Goal: Information Seeking & Learning: Learn about a topic

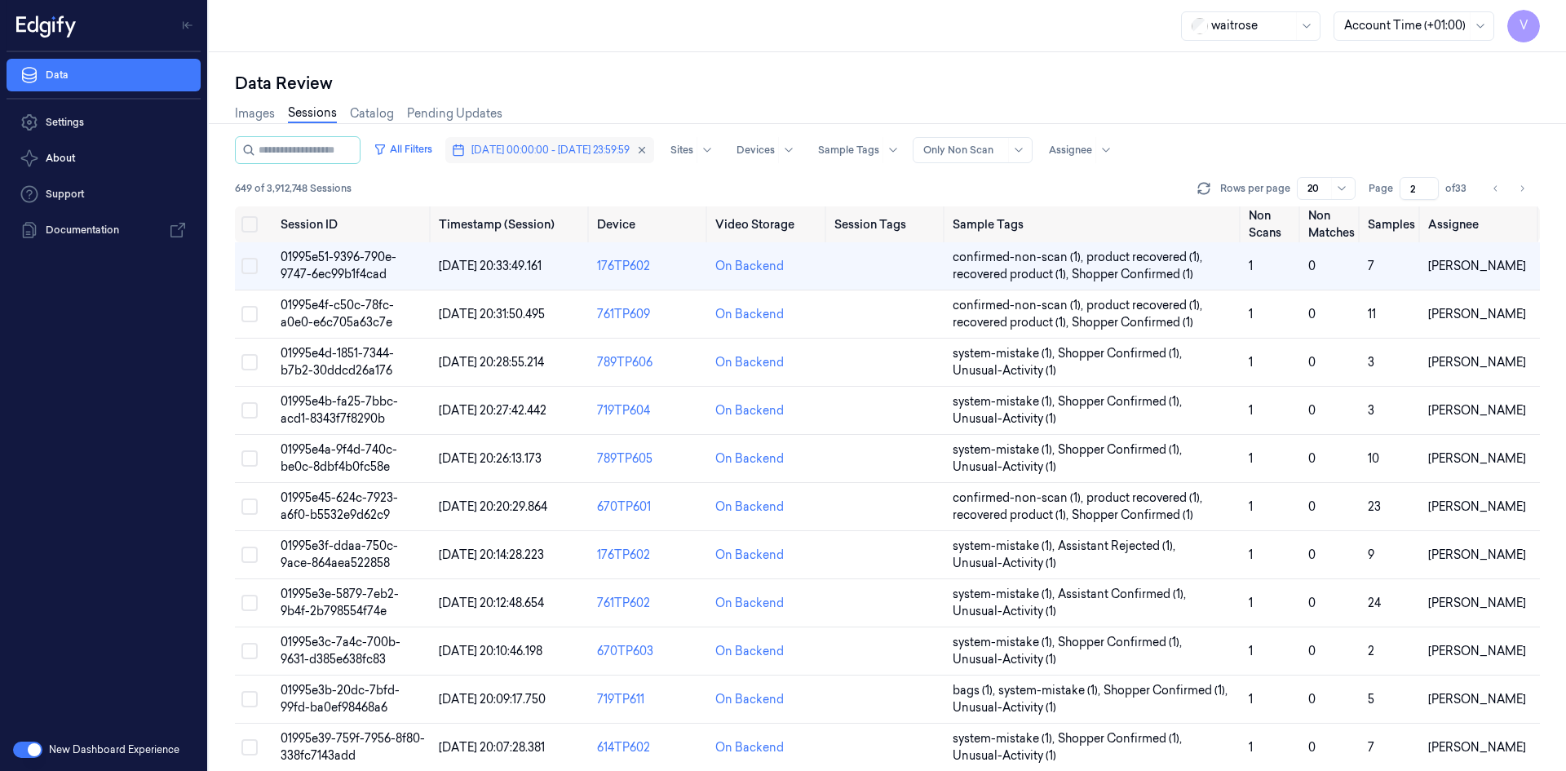
click at [556, 148] on span "[DATE] 00:00:00 - [DATE] 23:59:59" at bounding box center [551, 150] width 158 height 15
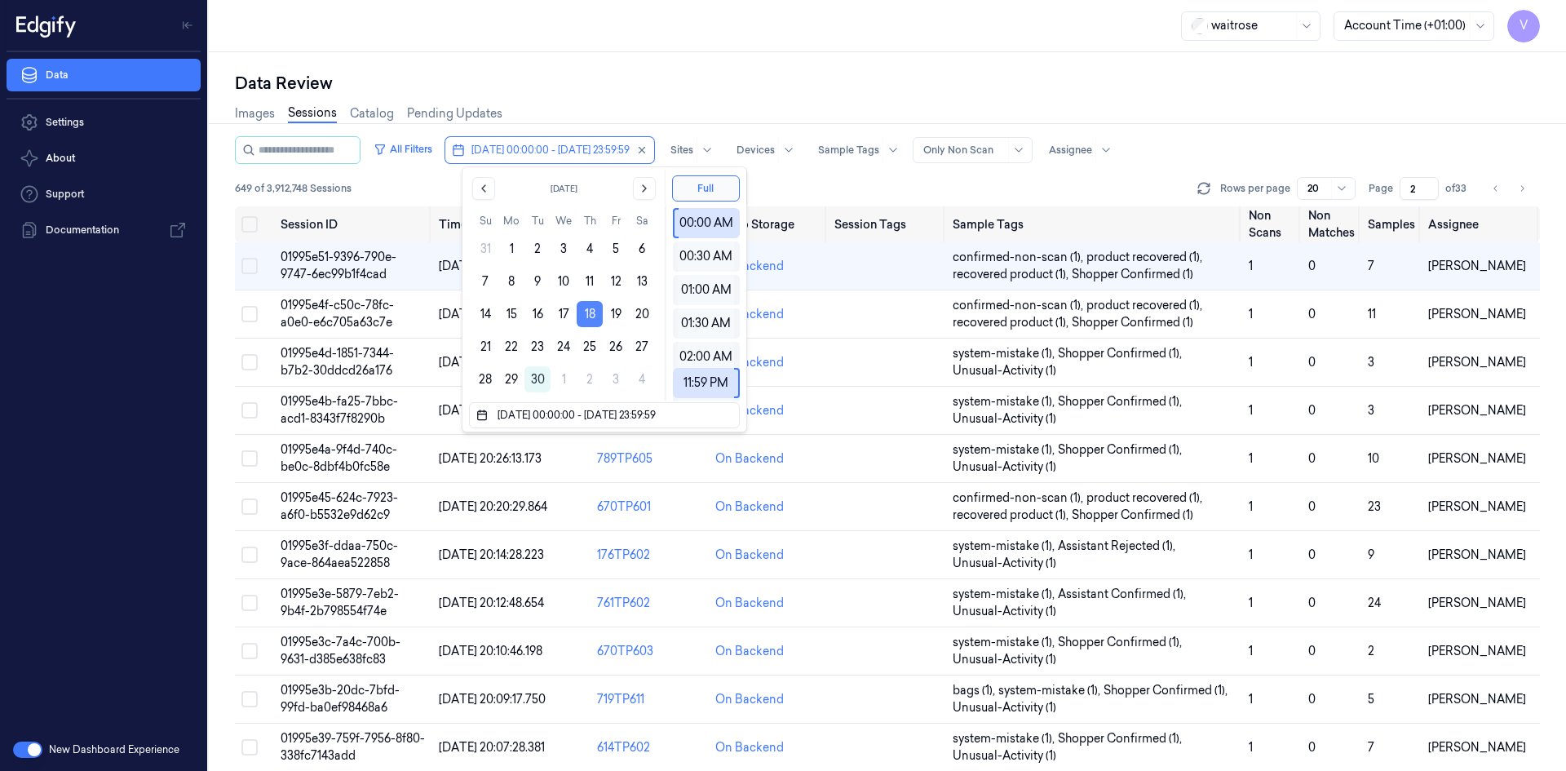
click at [592, 310] on button "18" at bounding box center [590, 314] width 26 height 26
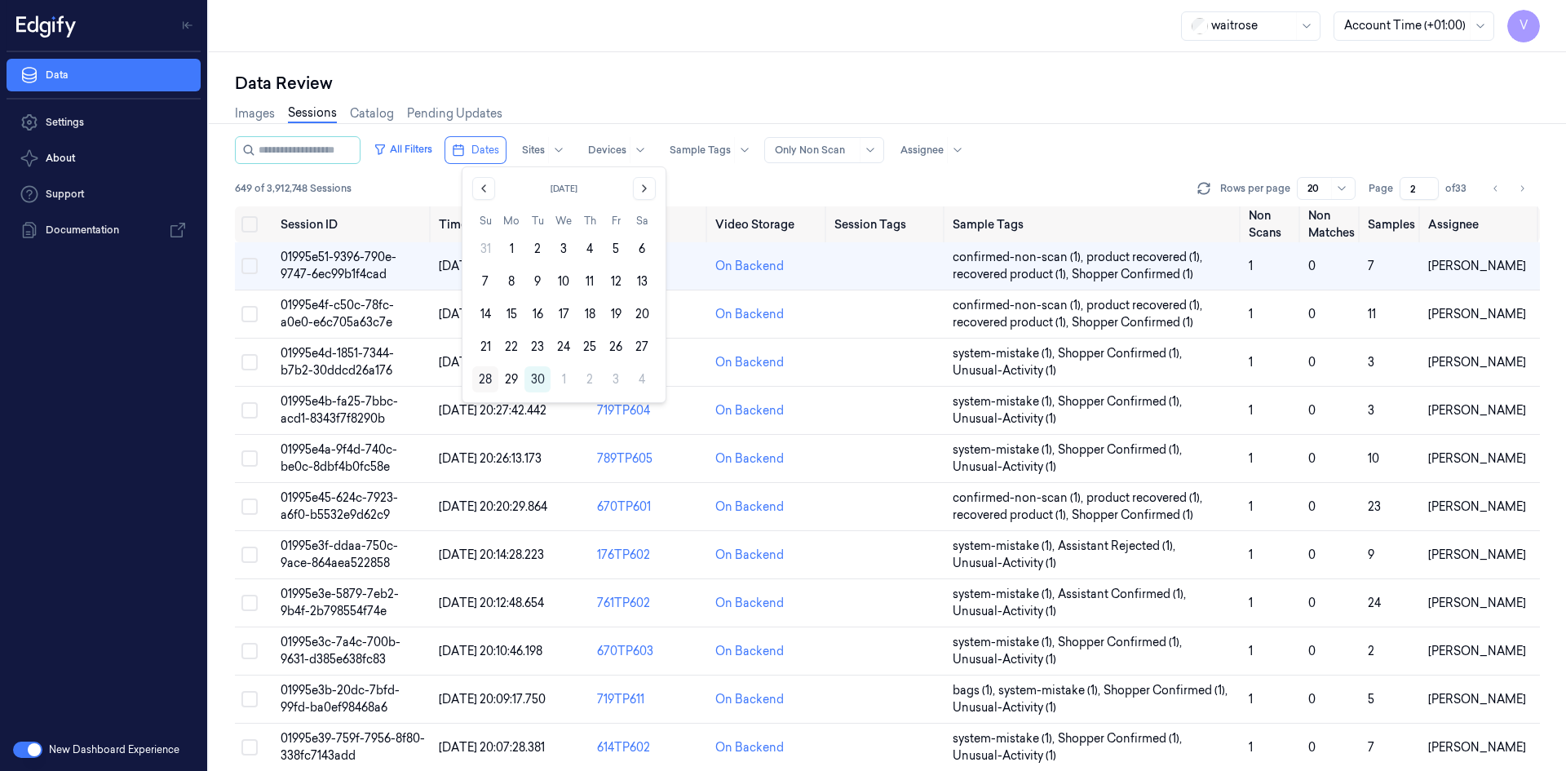
click at [491, 374] on button "28" at bounding box center [485, 379] width 26 height 26
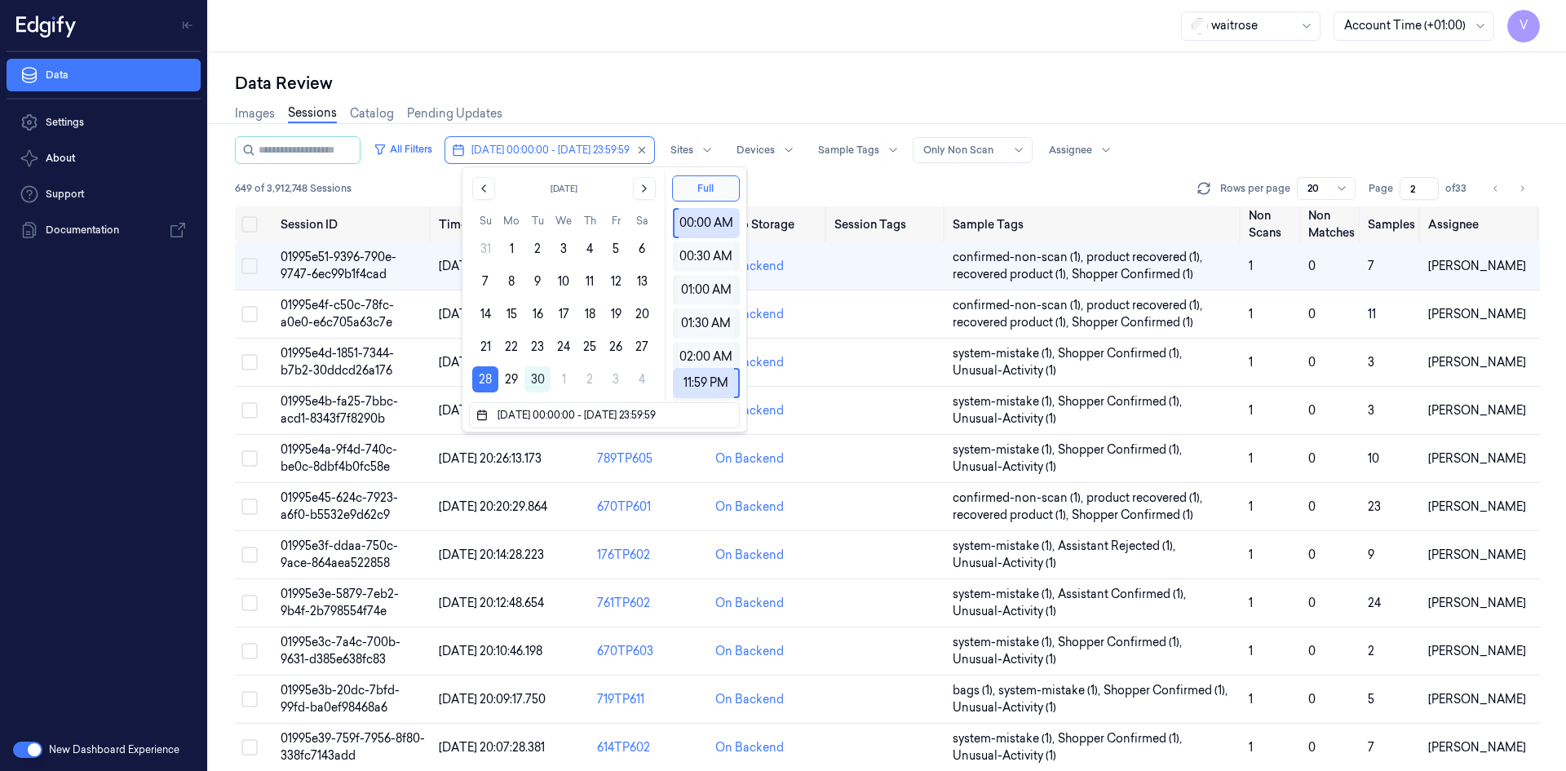
click at [595, 44] on div "waitrose Account Time (+01:00) V" at bounding box center [888, 26] width 1358 height 52
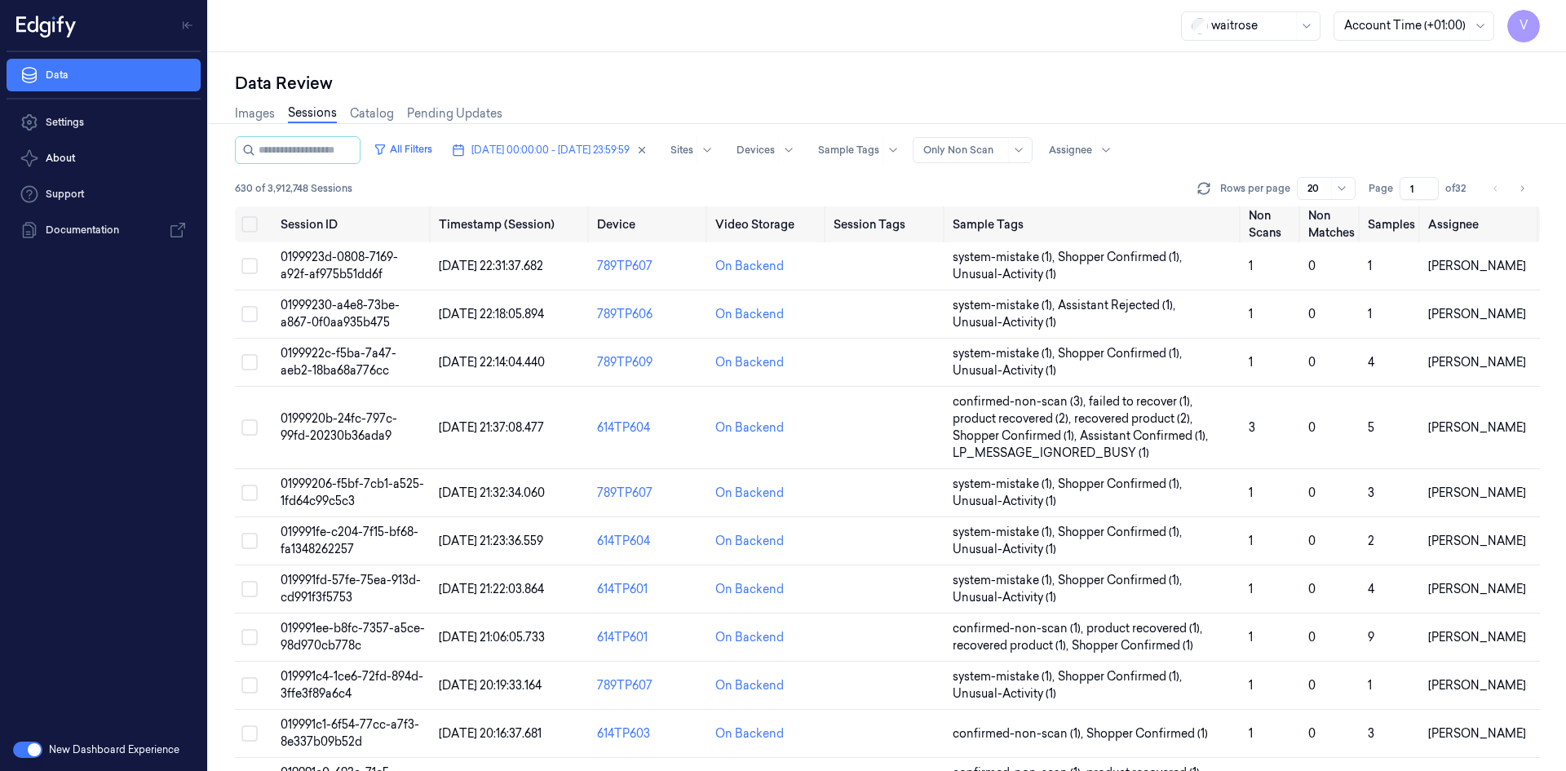
drag, startPoint x: 1416, startPoint y: 186, endPoint x: 1405, endPoint y: 205, distance: 21.6
click at [1405, 205] on div "All Filters [DATE] 00:00:00 - [DATE] 23:59:59 Sites Devices Sample Tags Alert T…" at bounding box center [887, 171] width 1305 height 70
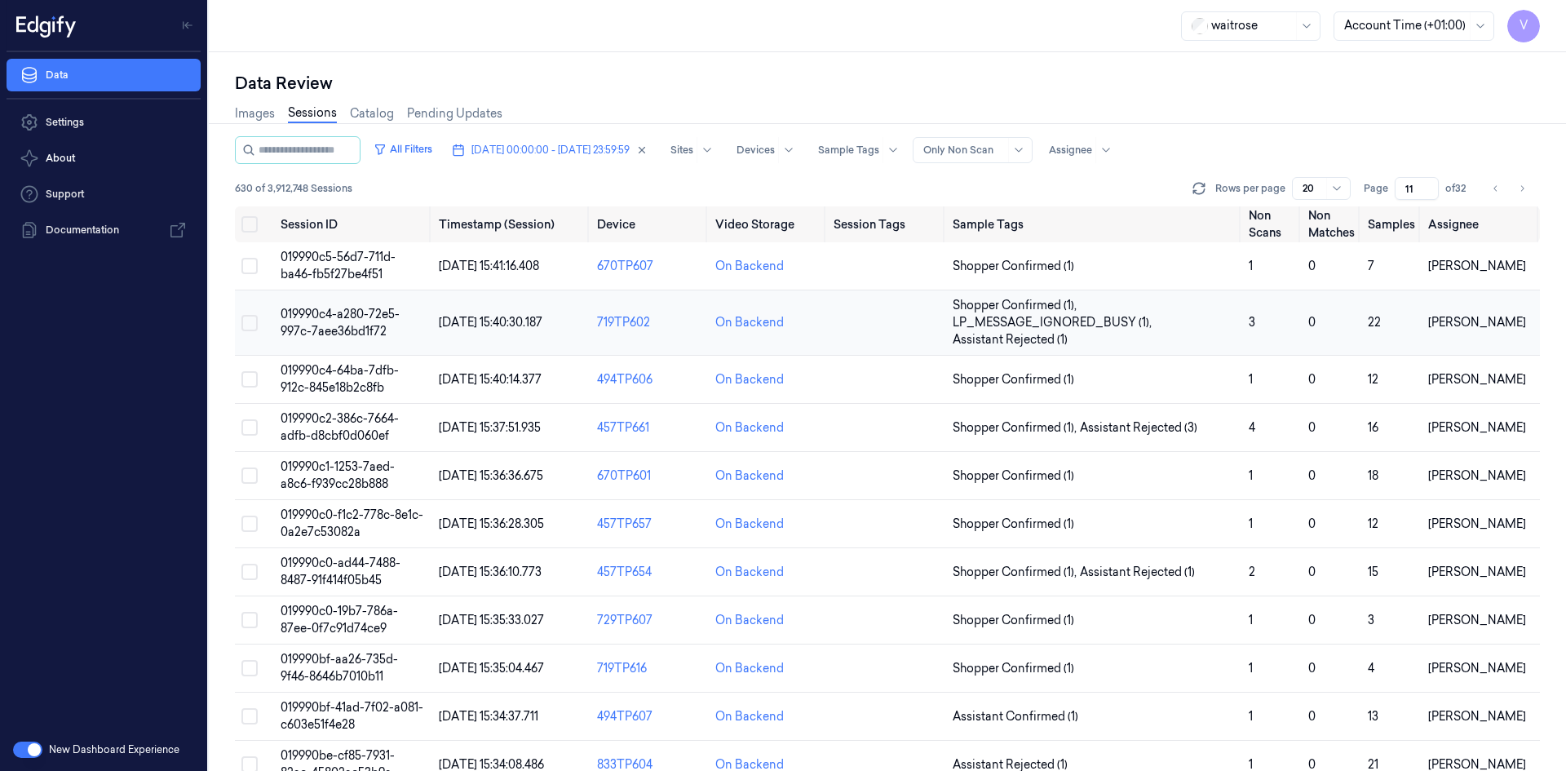
type input "11"
click at [345, 312] on span "019990c4-a280-72e5-997c-7aee36bd1f72" at bounding box center [340, 323] width 119 height 32
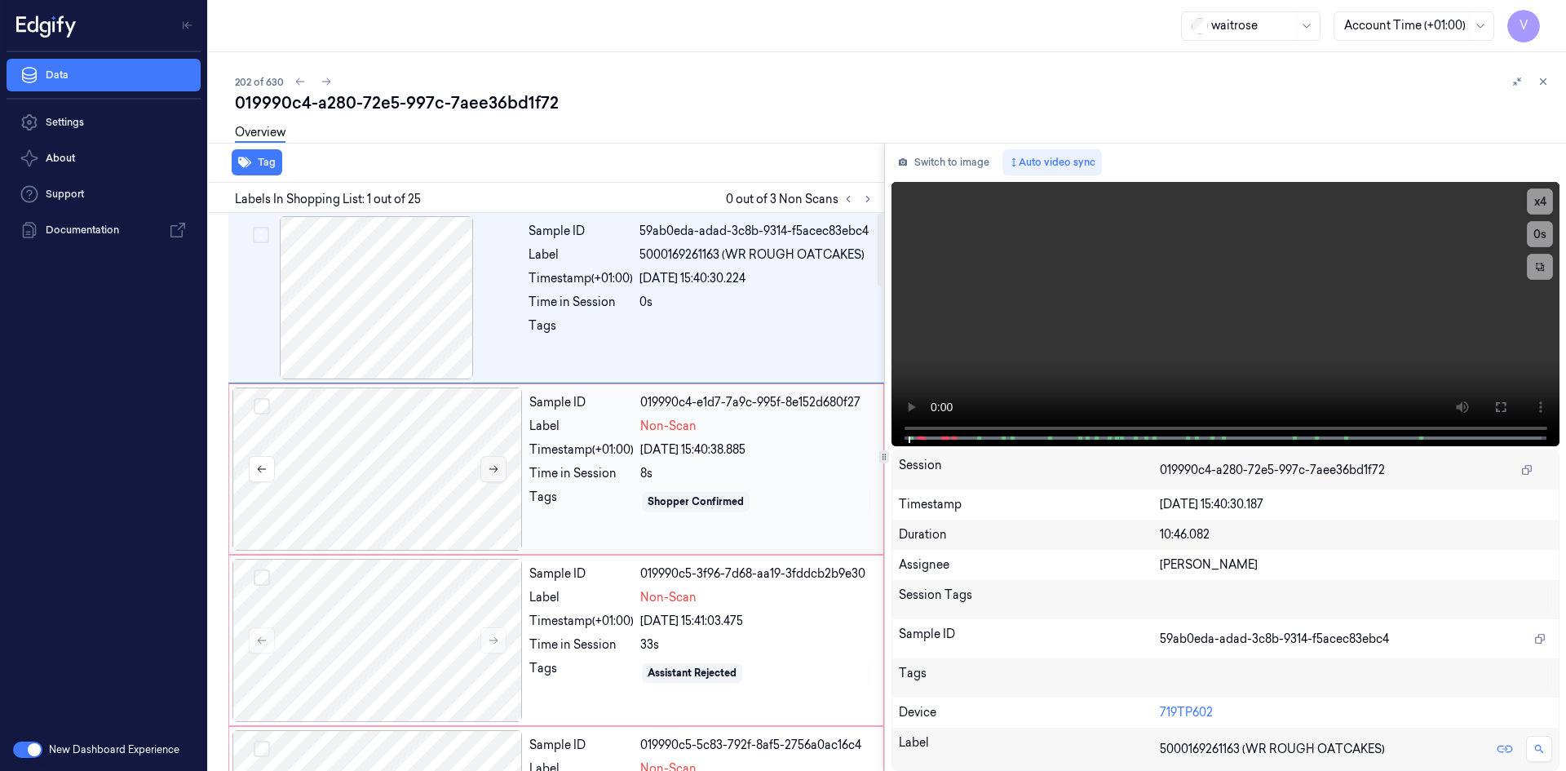
click at [494, 471] on icon at bounding box center [493, 468] width 11 height 11
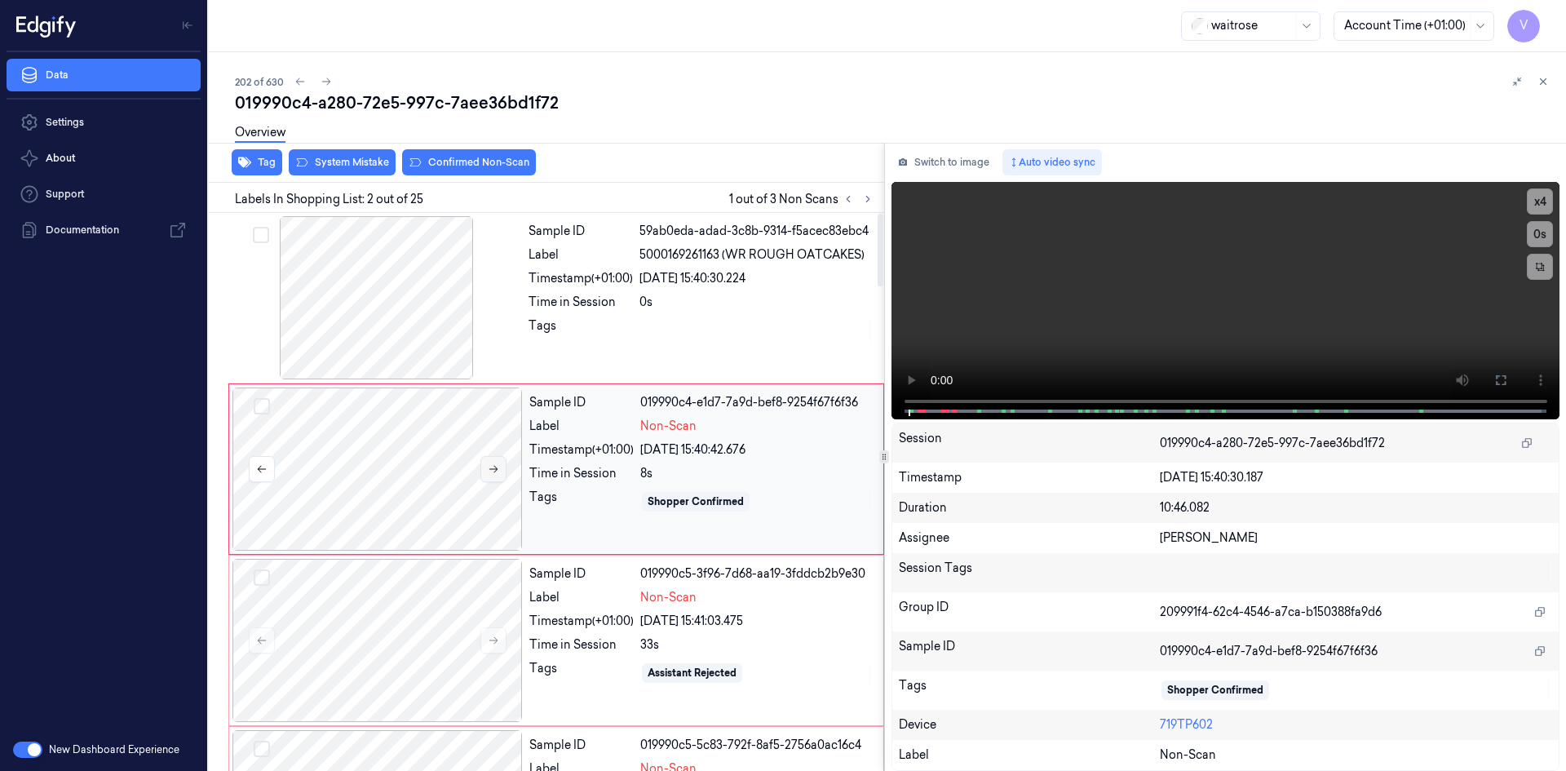
click at [494, 471] on icon at bounding box center [493, 468] width 11 height 11
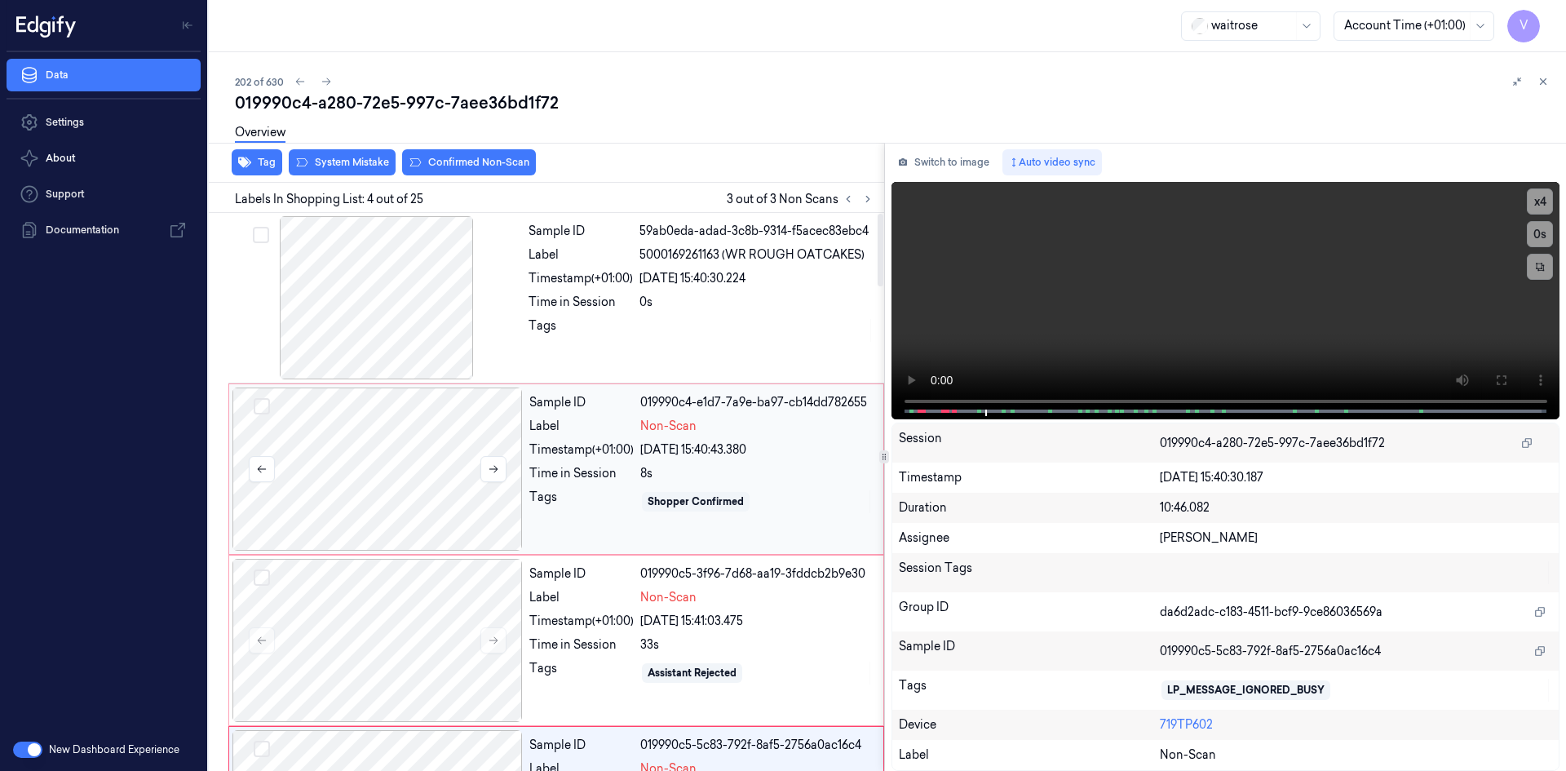
click at [414, 428] on div at bounding box center [378, 469] width 290 height 163
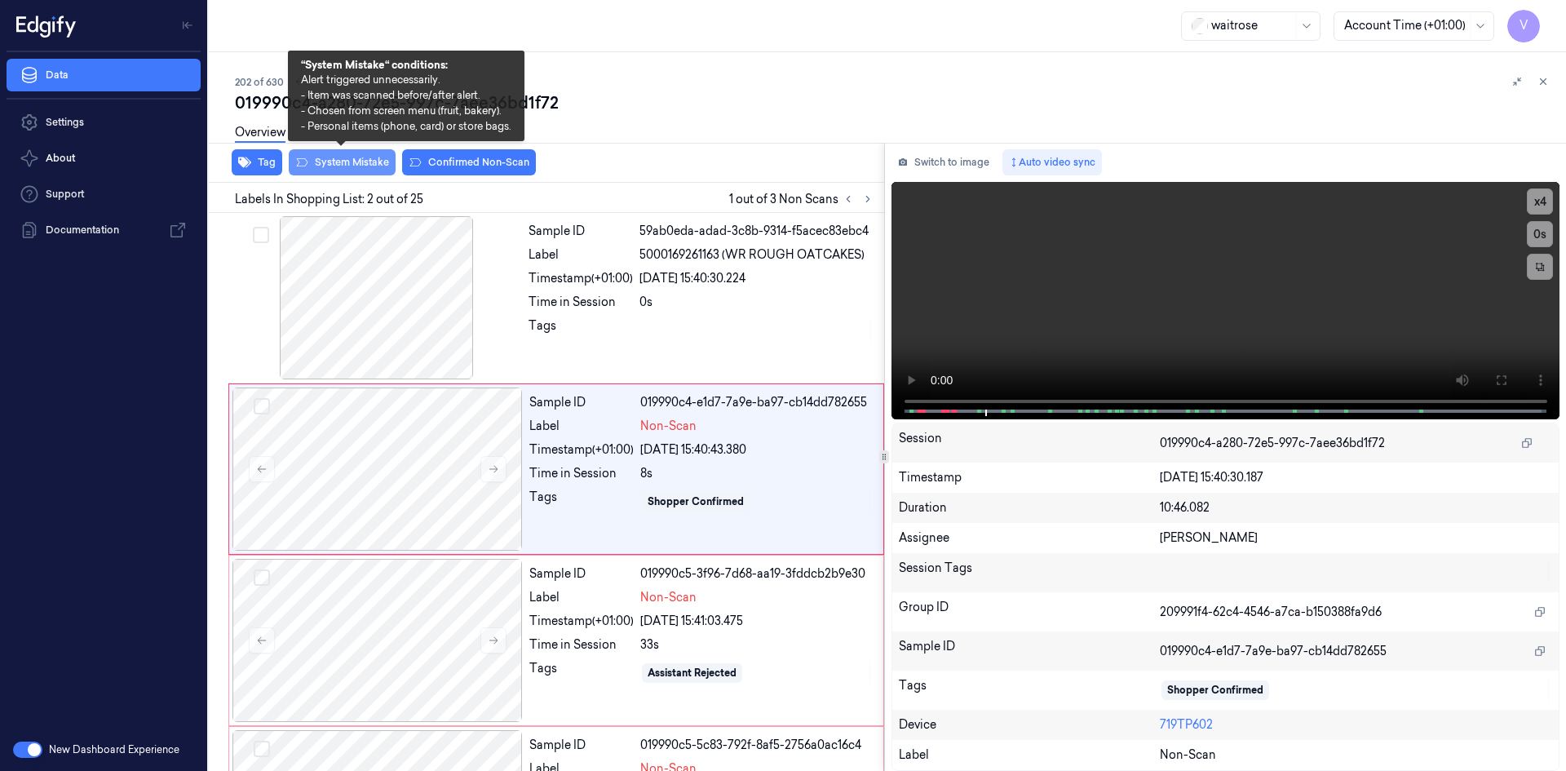
click at [360, 165] on button "System Mistake" at bounding box center [342, 162] width 107 height 26
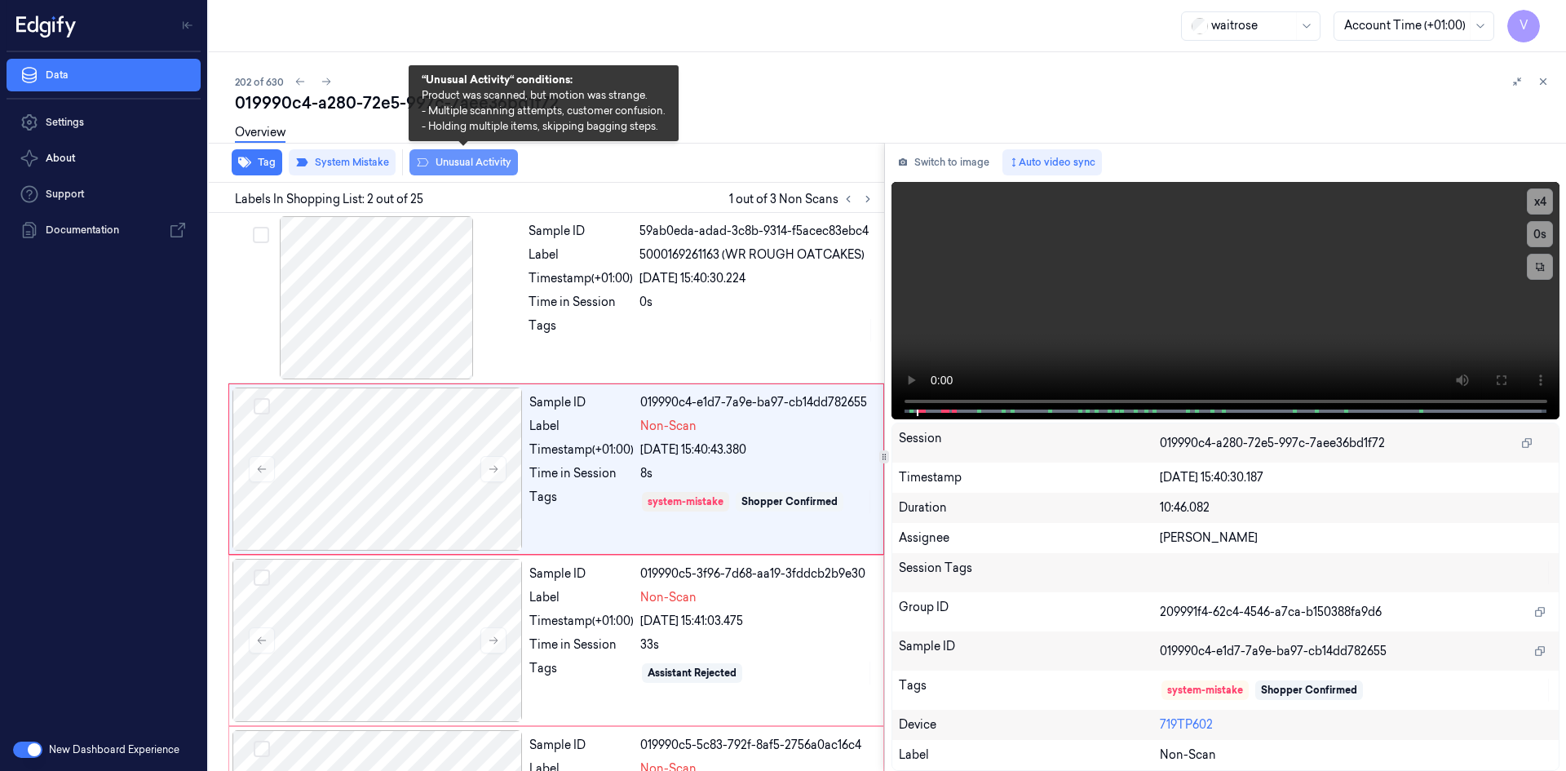
click at [454, 165] on button "Unusual Activity" at bounding box center [464, 162] width 109 height 26
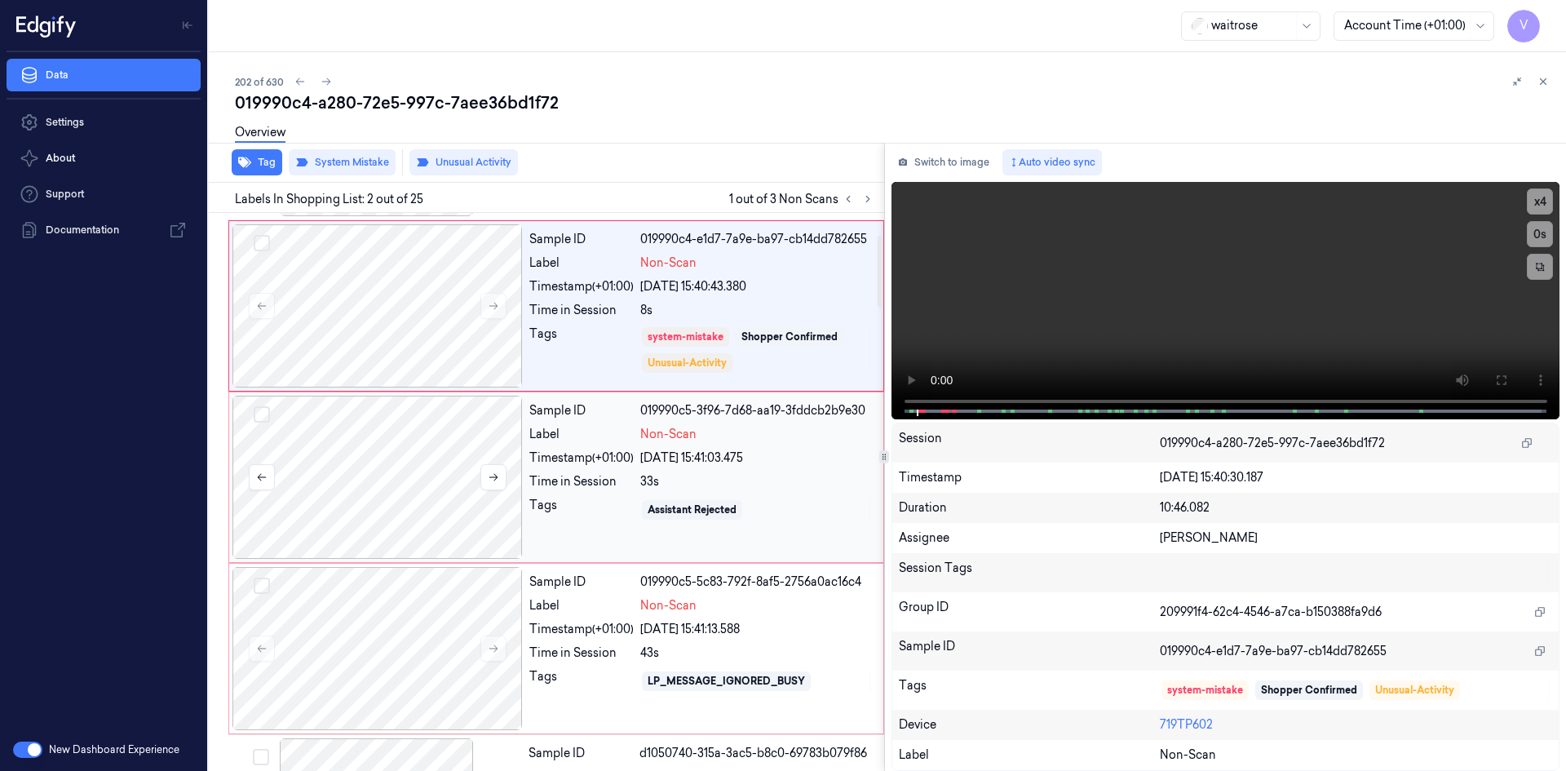
click at [441, 463] on div at bounding box center [378, 477] width 290 height 163
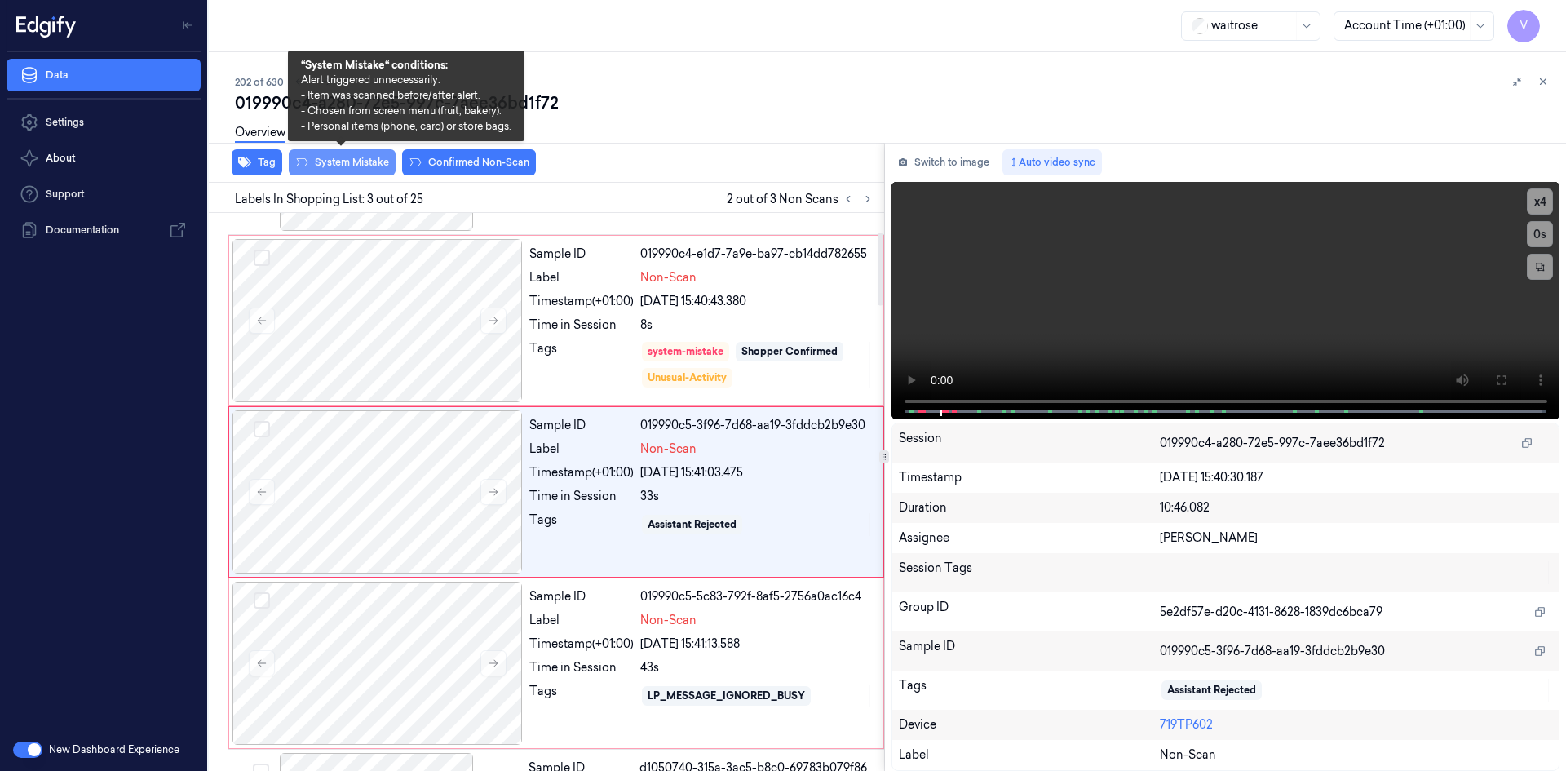
click at [350, 159] on button "System Mistake" at bounding box center [342, 162] width 107 height 26
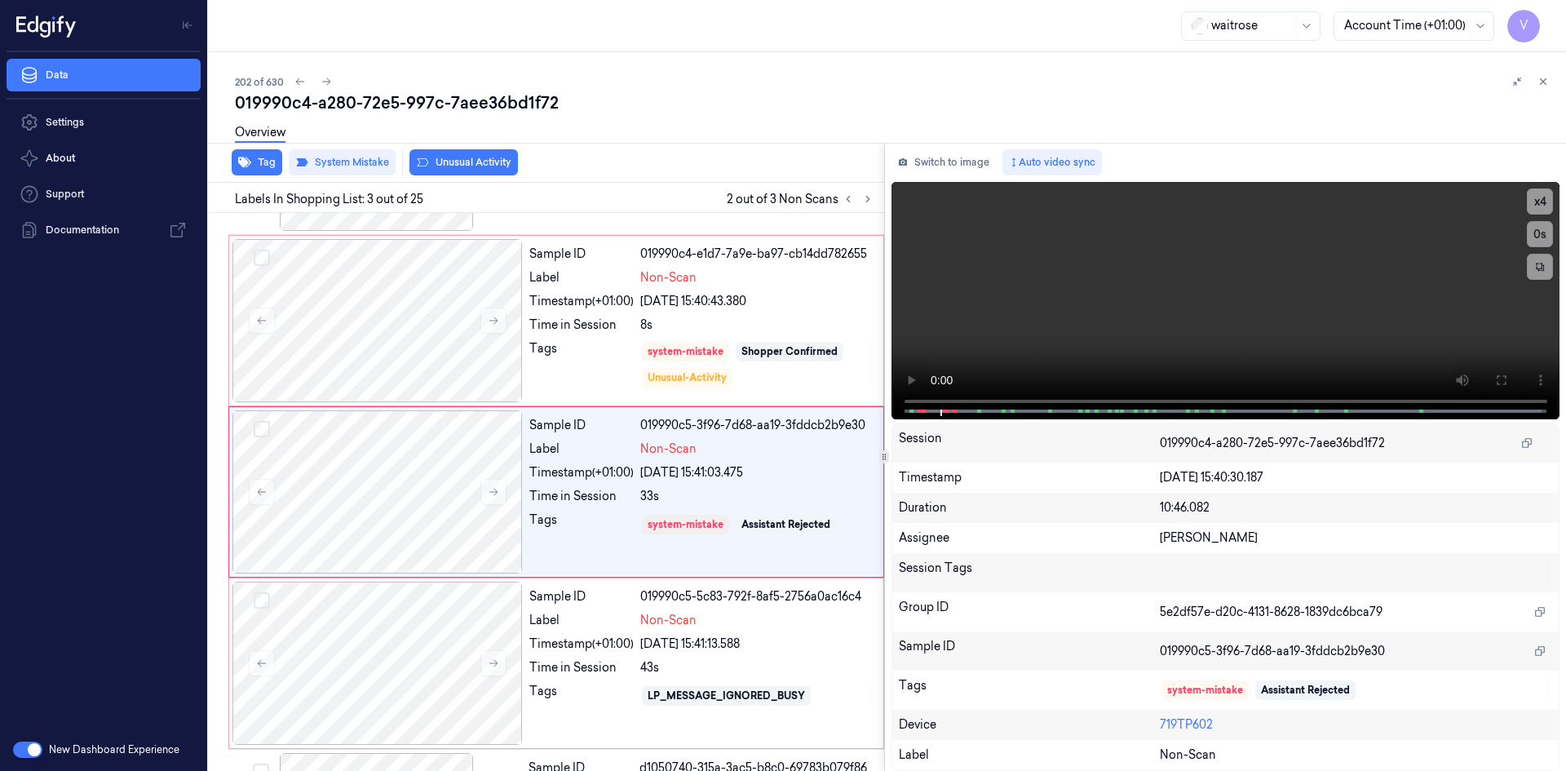
click at [451, 155] on div "Overview" at bounding box center [894, 135] width 1318 height 42
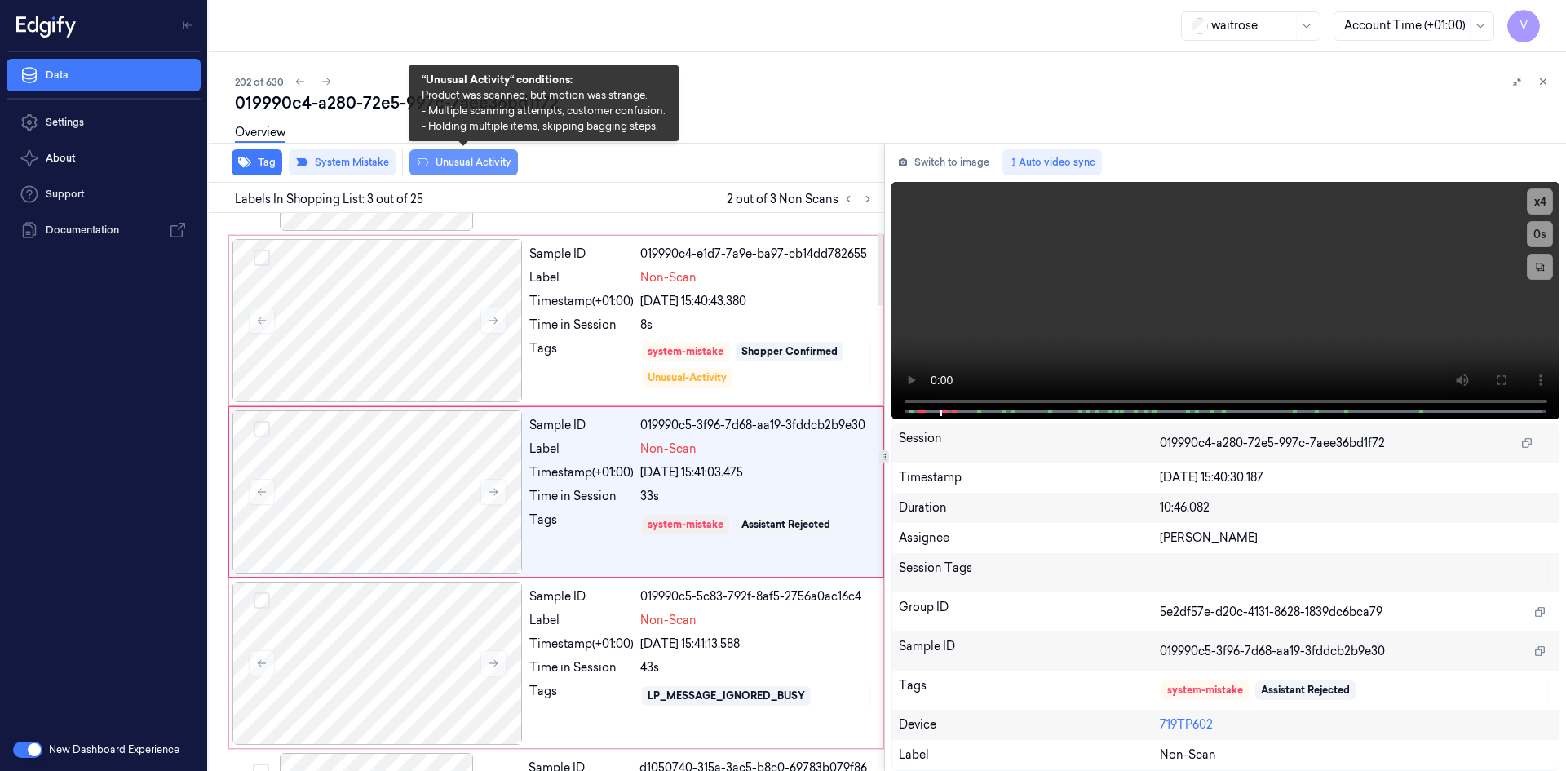
click at [481, 166] on button "Unusual Activity" at bounding box center [464, 162] width 109 height 26
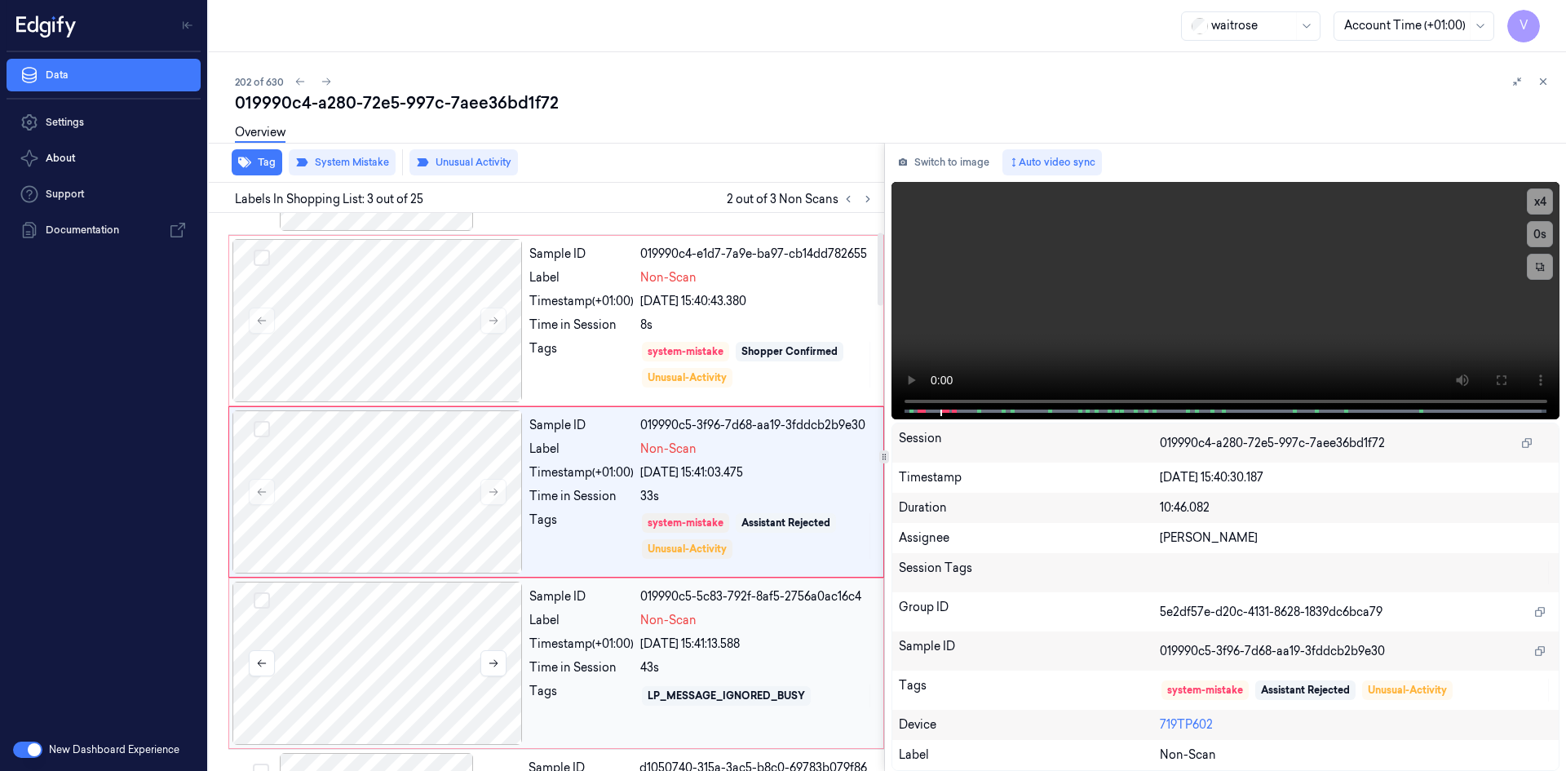
click at [386, 627] on div at bounding box center [378, 663] width 290 height 163
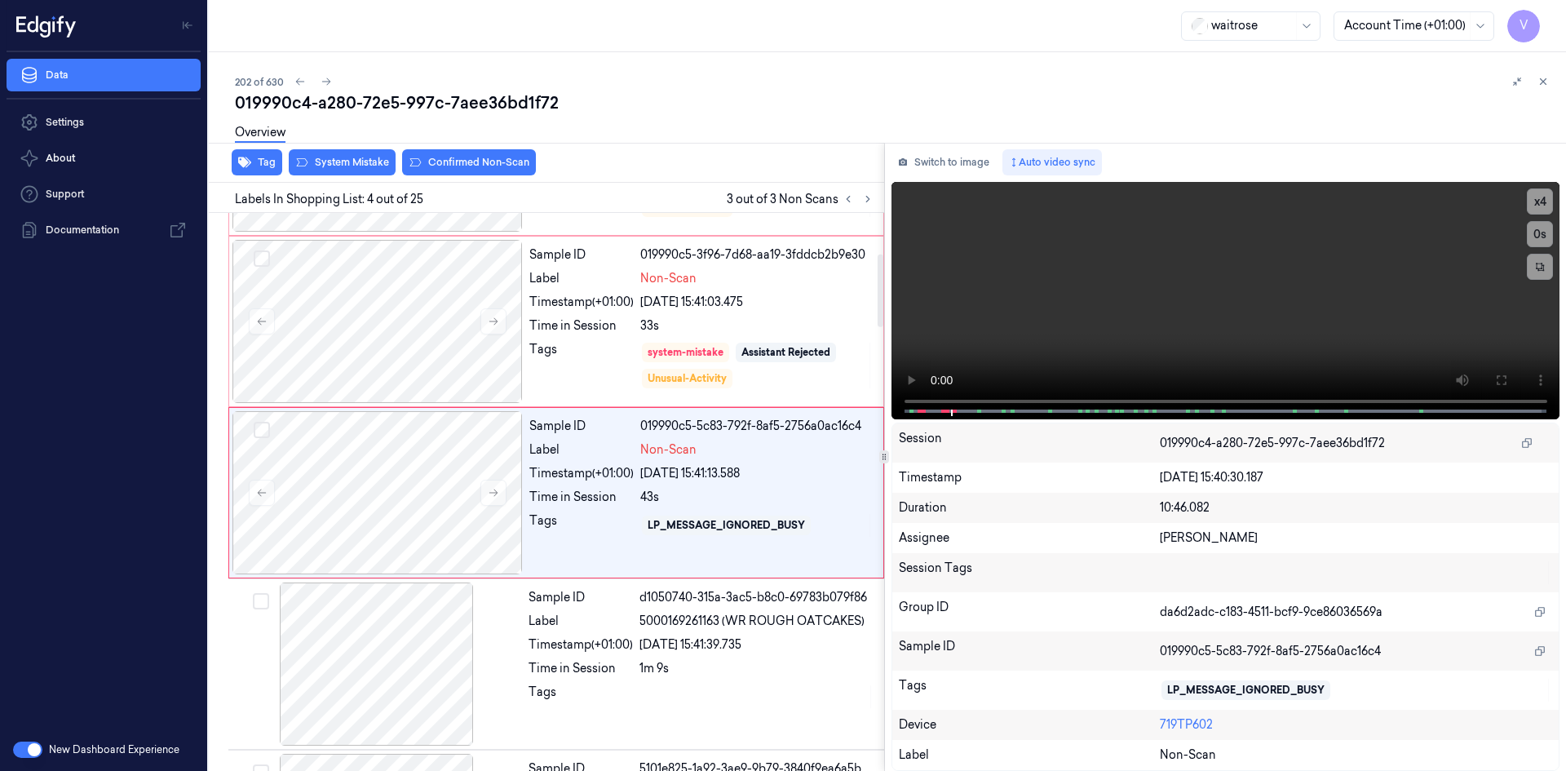
scroll to position [320, 0]
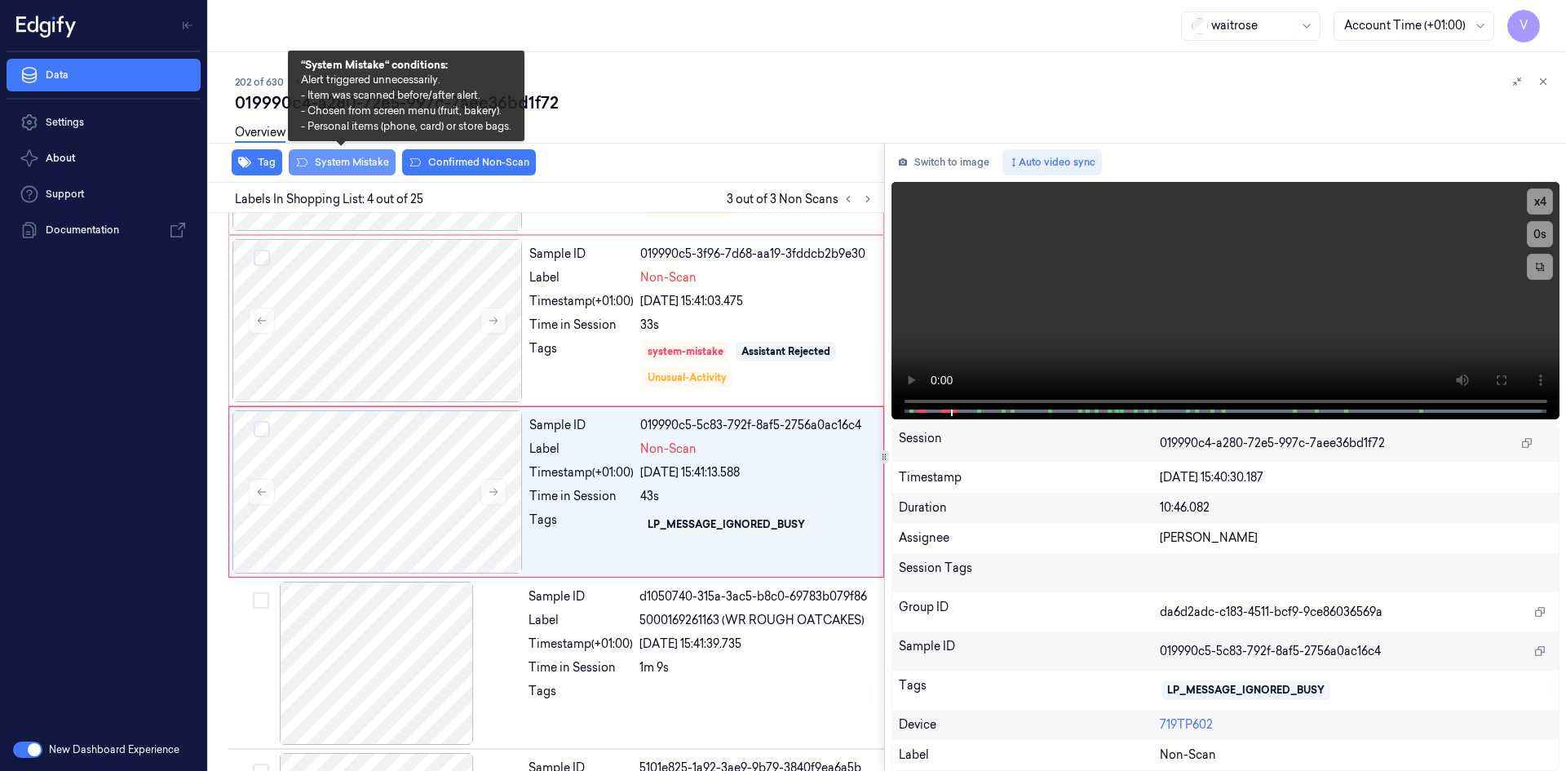
click at [369, 165] on button "System Mistake" at bounding box center [342, 162] width 107 height 26
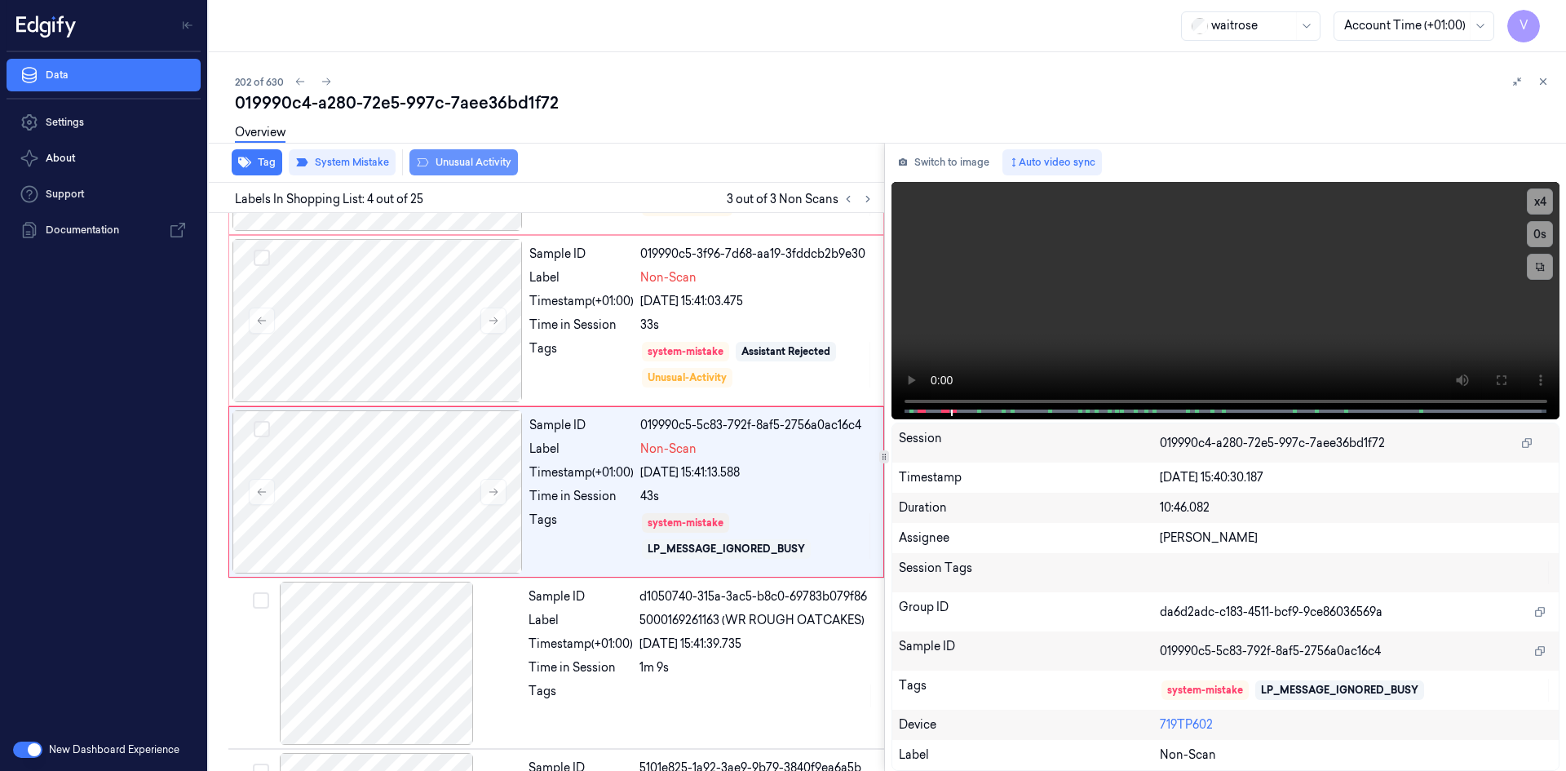
click at [472, 158] on button "Unusual Activity" at bounding box center [464, 162] width 109 height 26
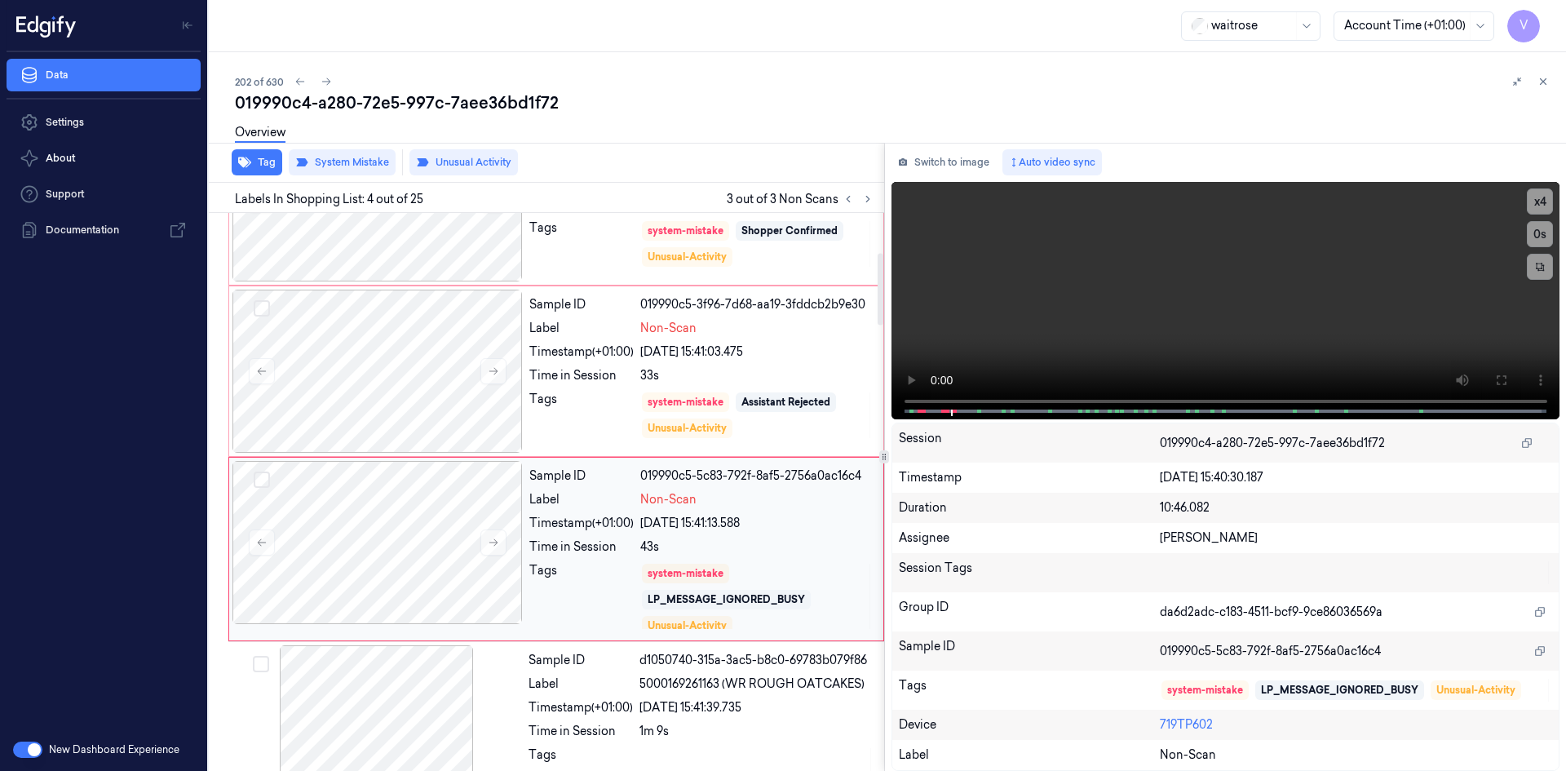
scroll to position [245, 0]
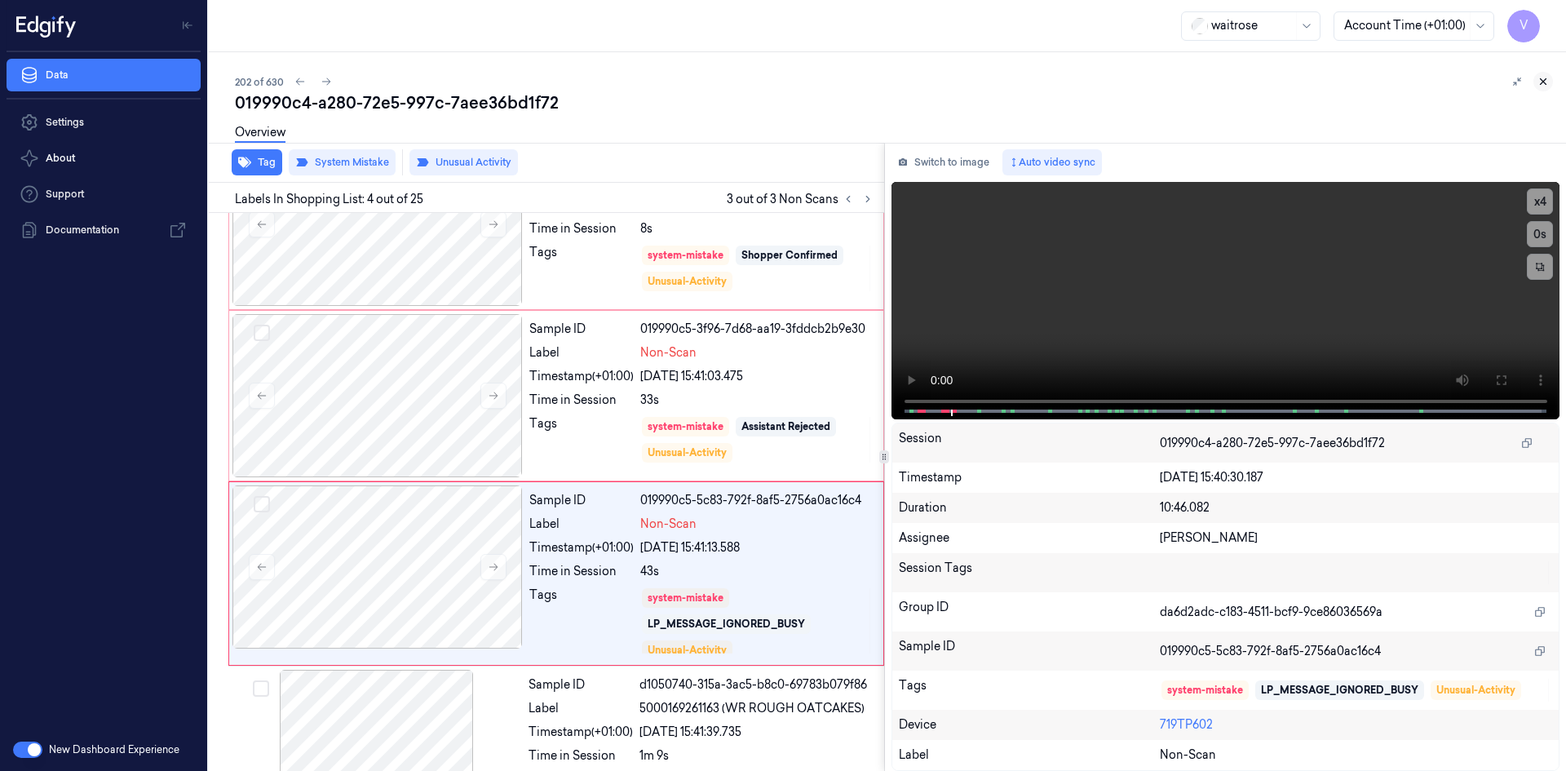
click at [1547, 81] on icon at bounding box center [1543, 81] width 11 height 11
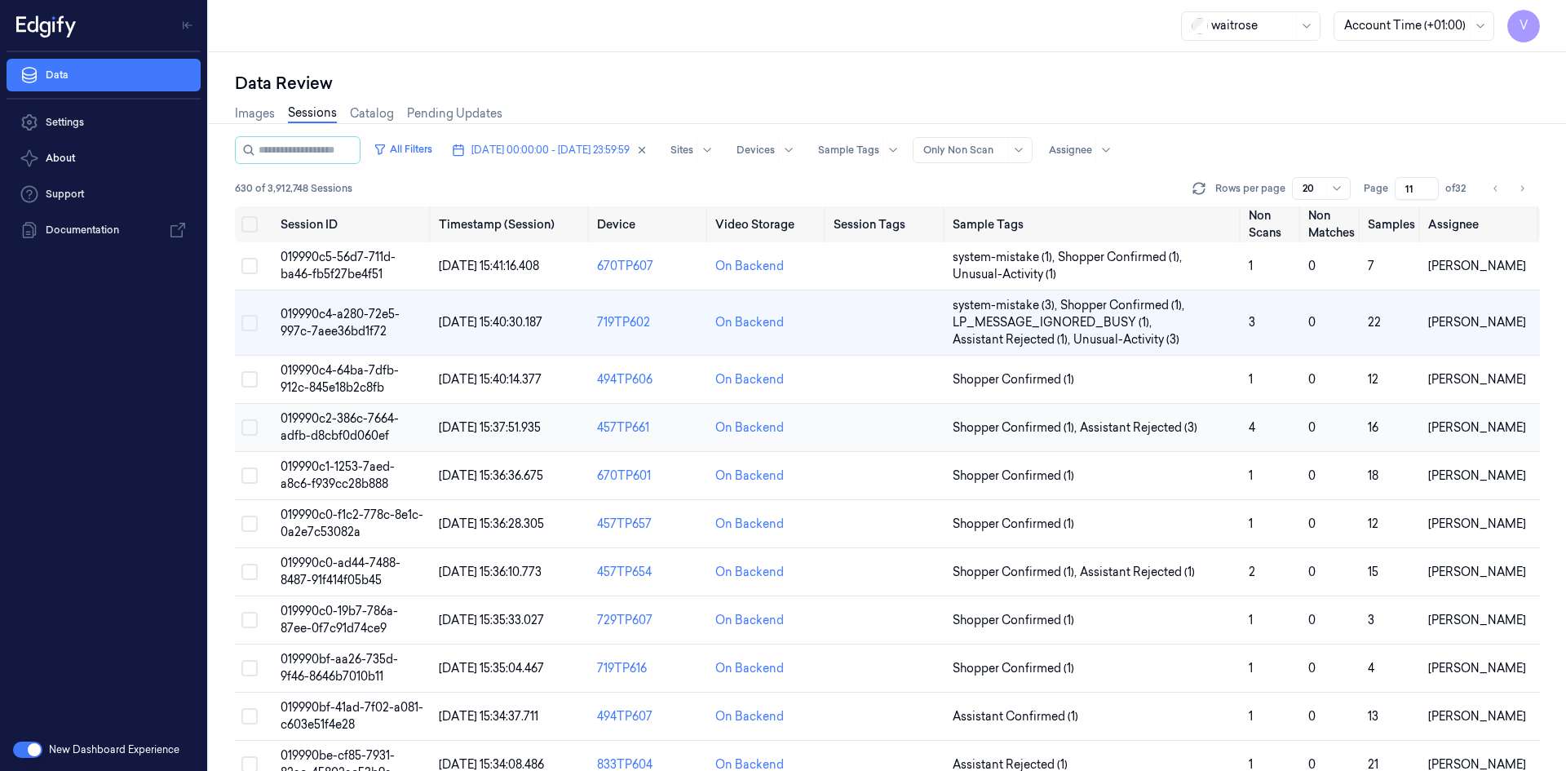
click at [347, 426] on td "019990c2-386c-7664-adfb-d8cbf0d060ef" at bounding box center [353, 428] width 158 height 48
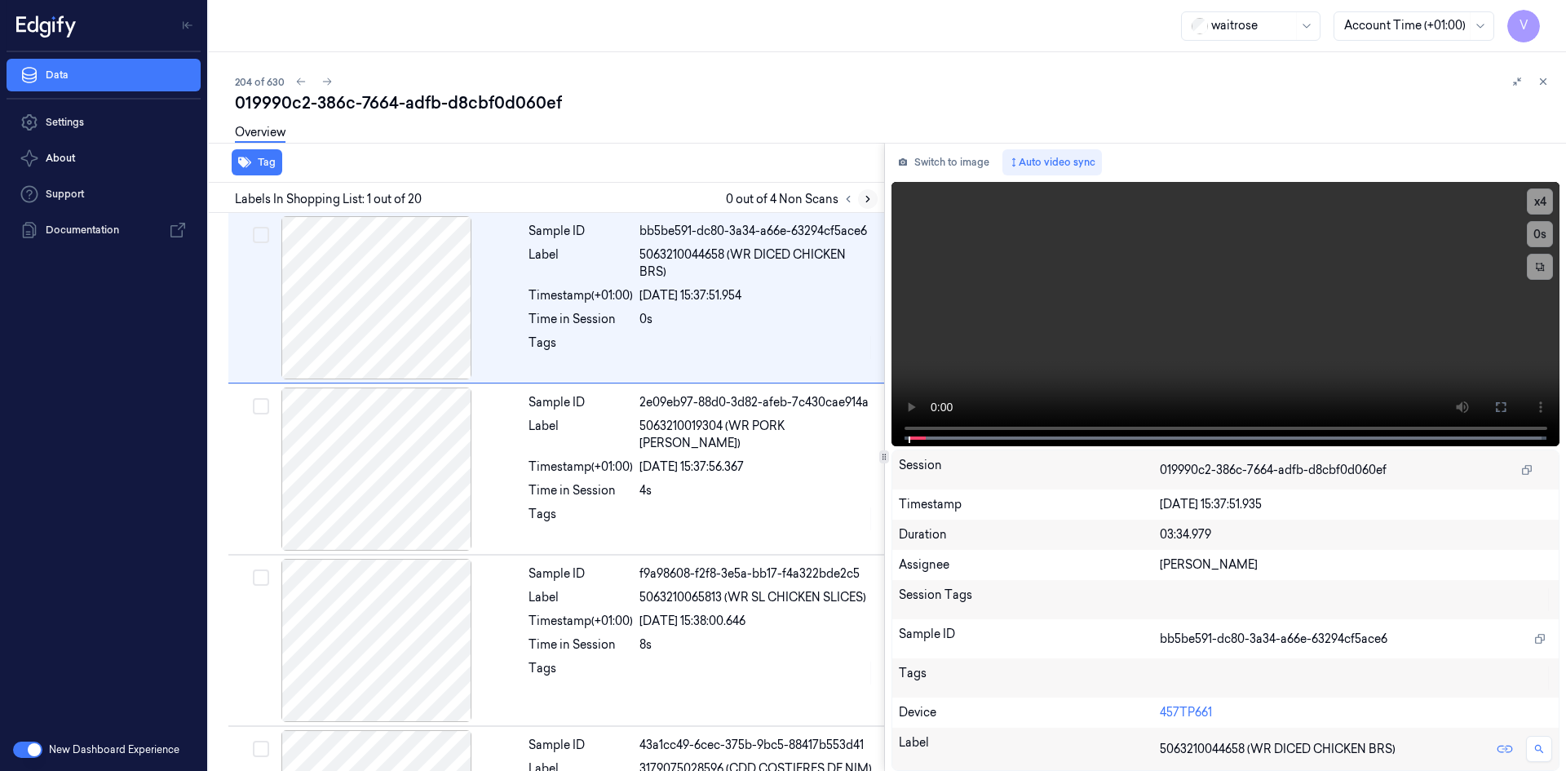
click at [872, 197] on icon at bounding box center [867, 198] width 11 height 11
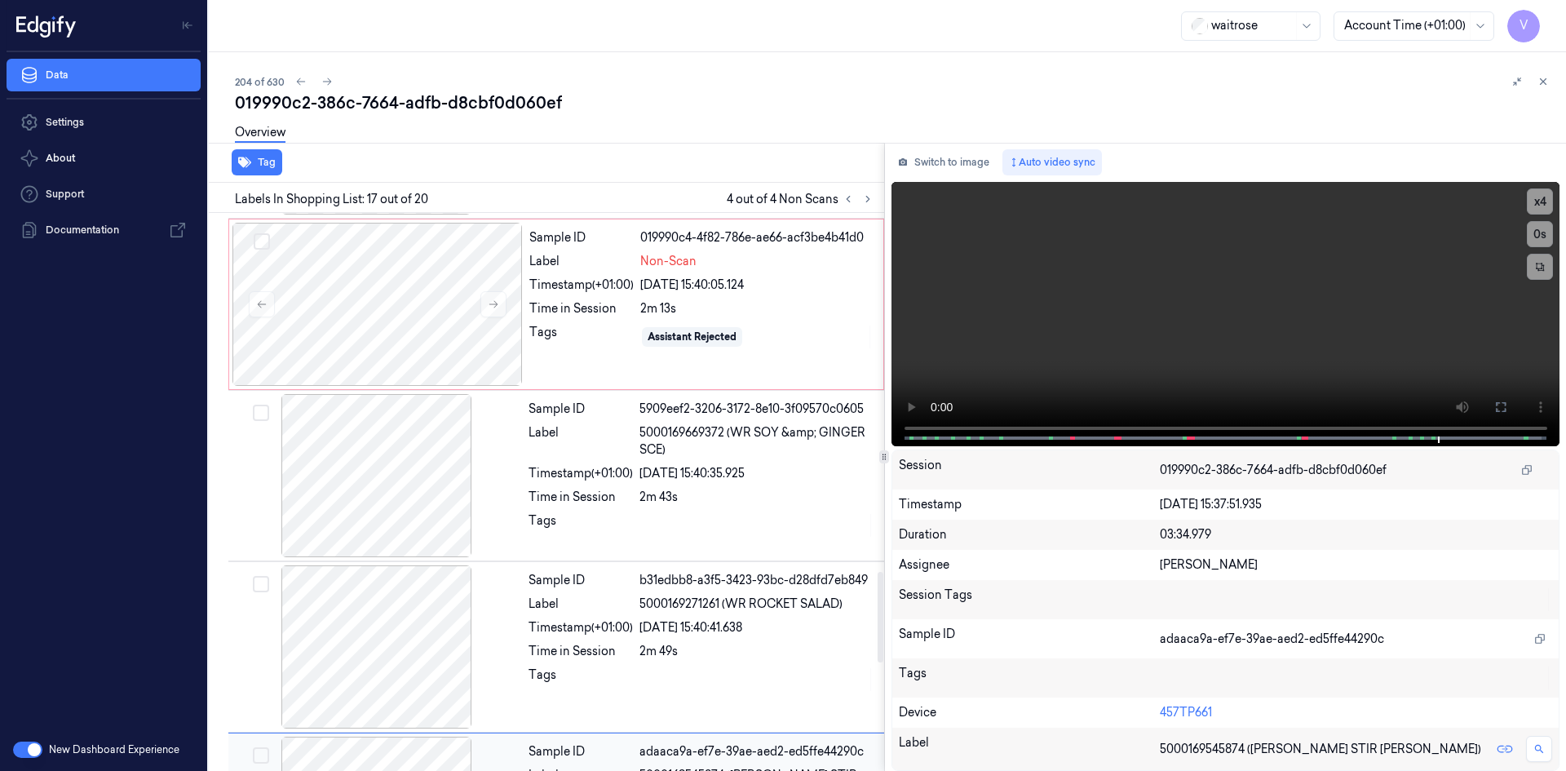
scroll to position [2058, 0]
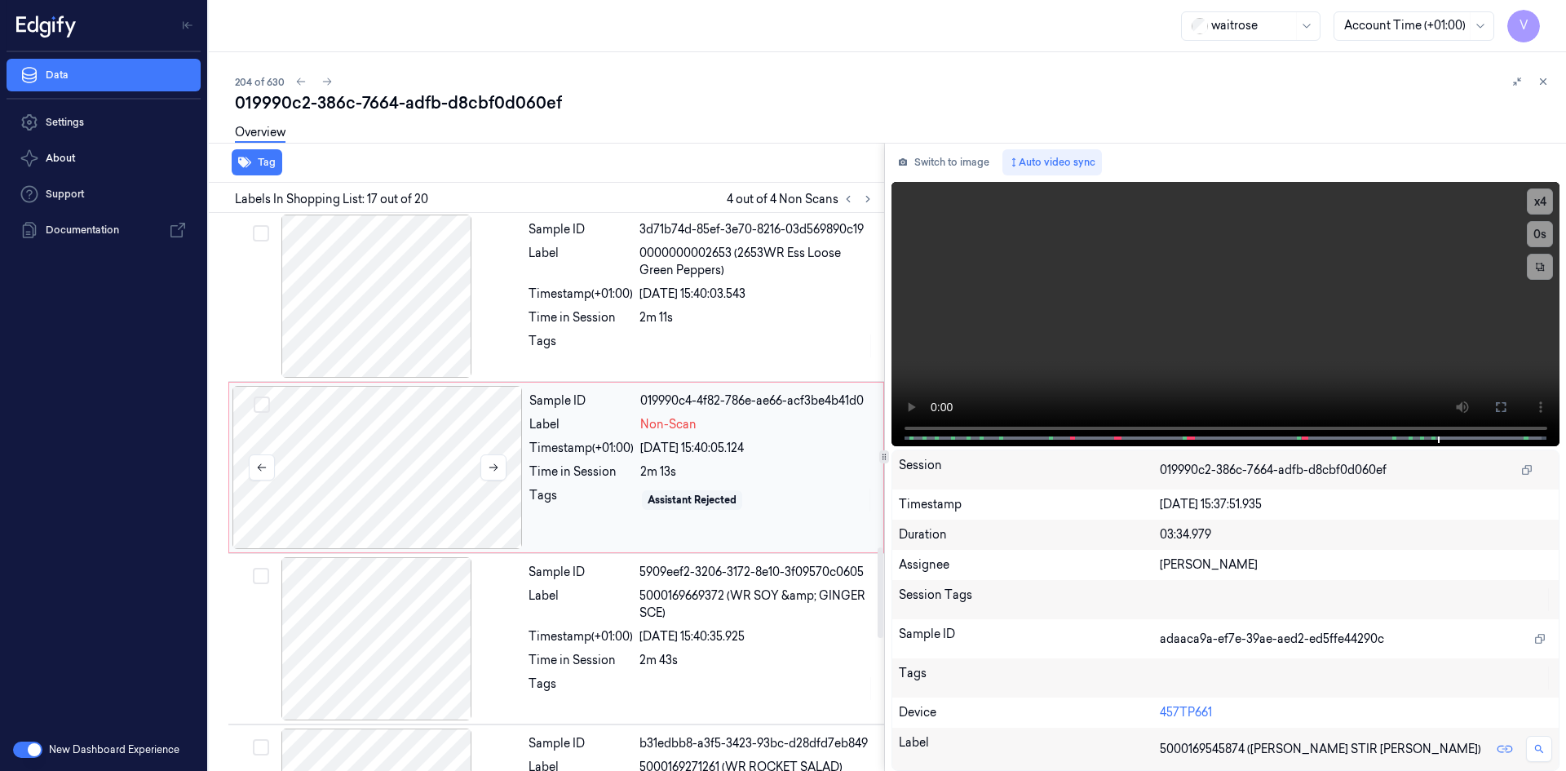
click at [394, 440] on div at bounding box center [378, 467] width 290 height 163
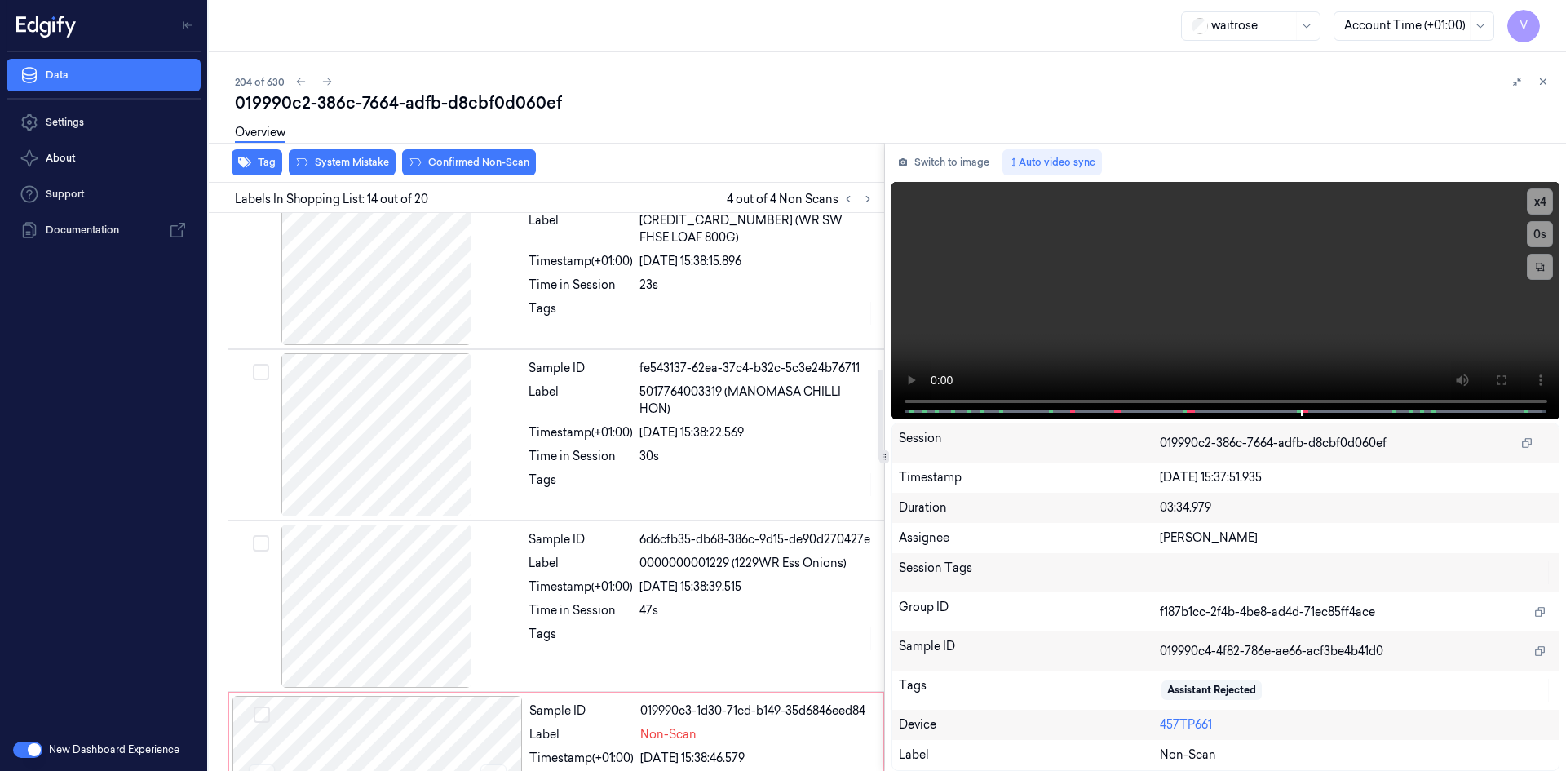
scroll to position [1054, 0]
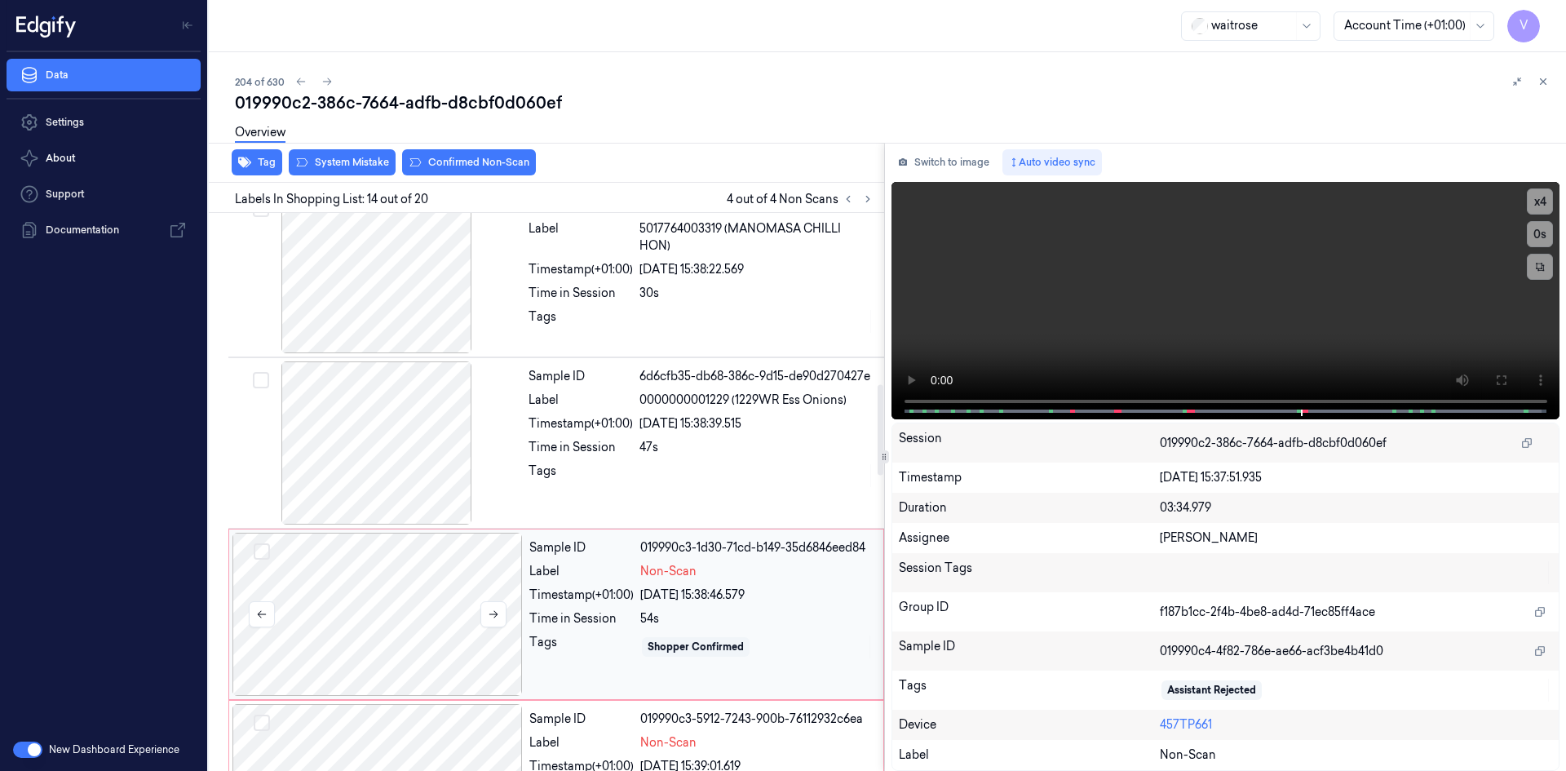
click at [405, 596] on div at bounding box center [378, 614] width 290 height 163
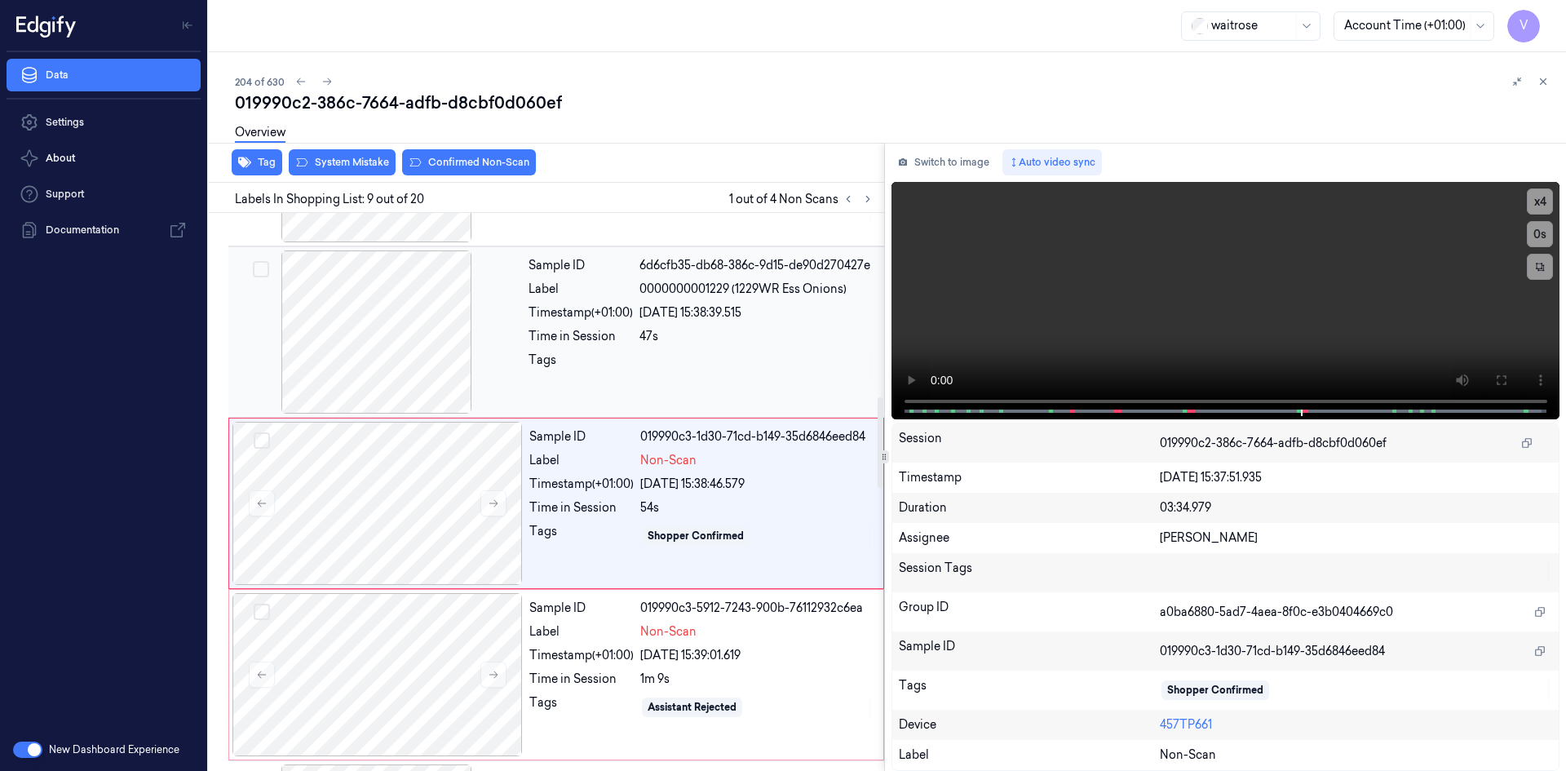
scroll to position [1177, 0]
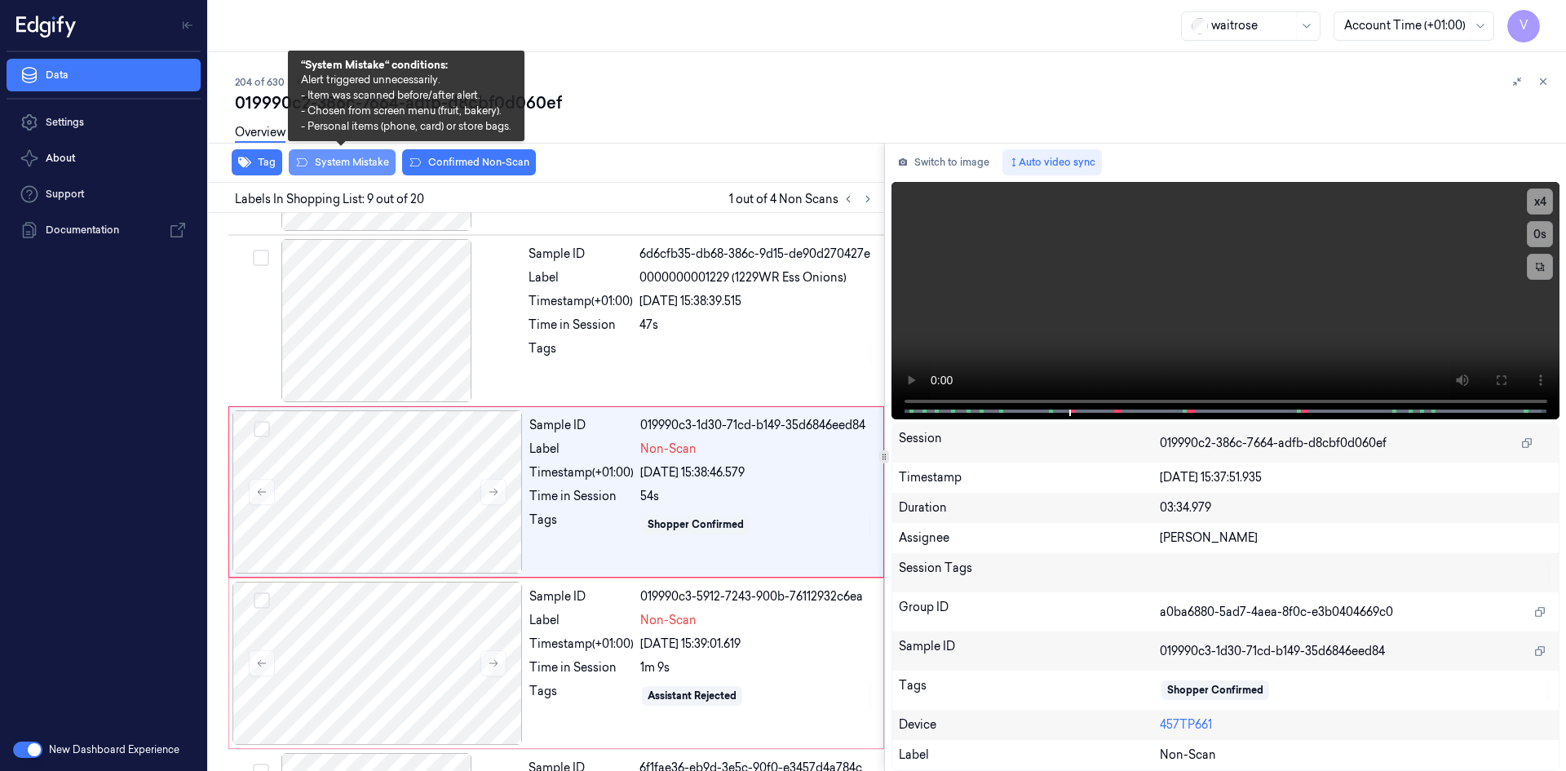
click at [352, 159] on button "System Mistake" at bounding box center [342, 162] width 107 height 26
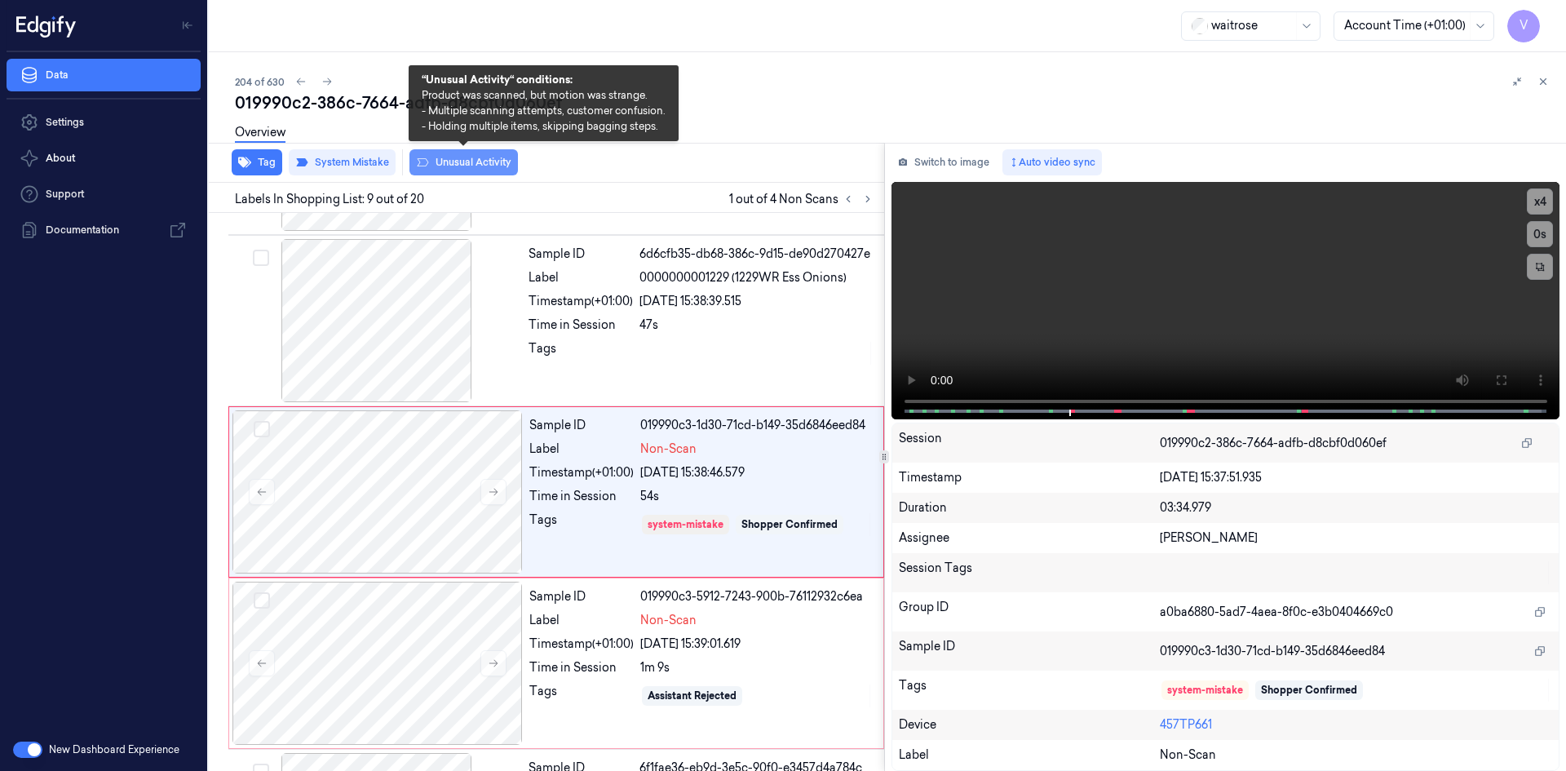
click at [459, 156] on button "Unusual Activity" at bounding box center [464, 162] width 109 height 26
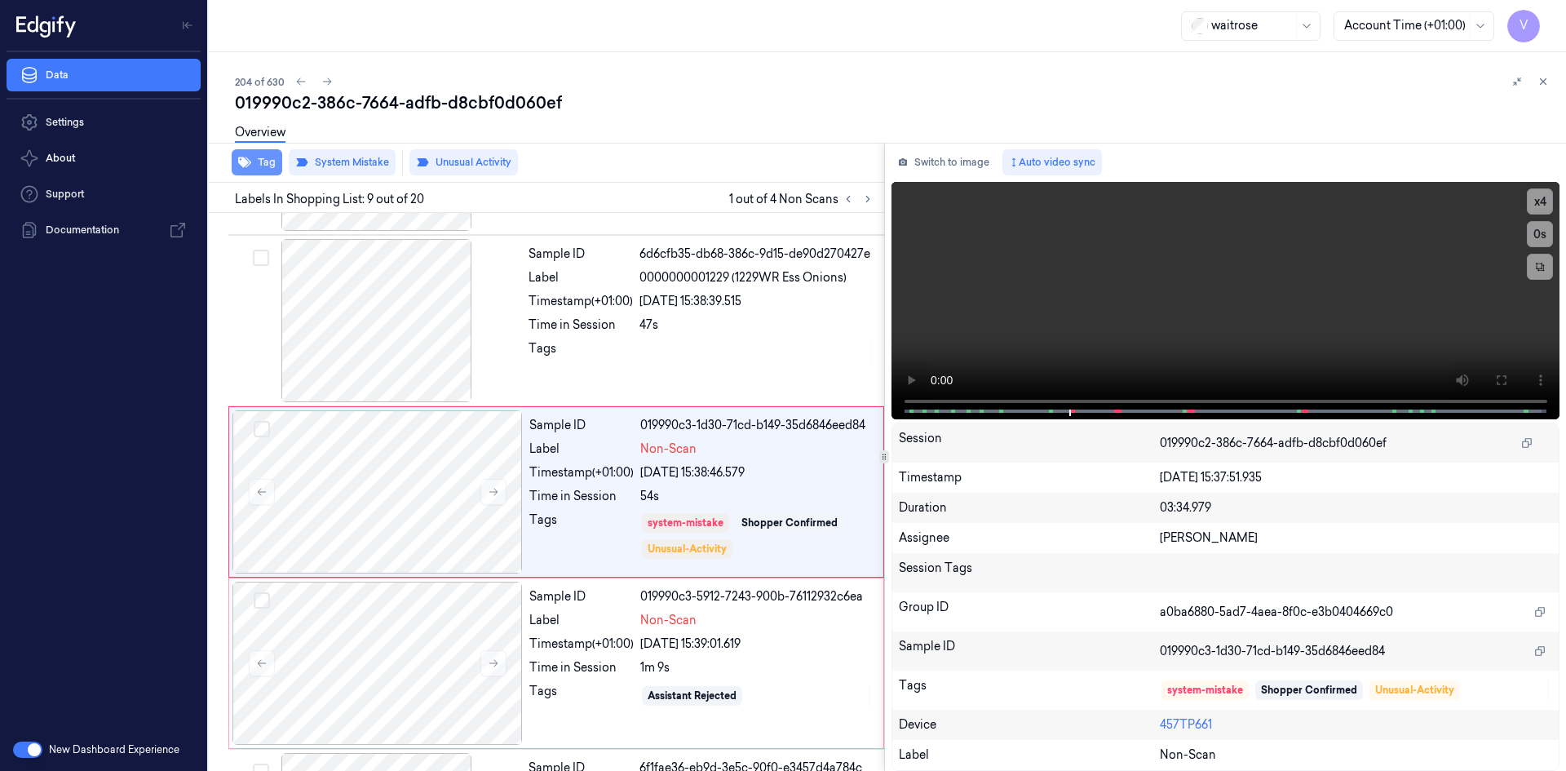
click at [272, 162] on button "Tag" at bounding box center [257, 162] width 51 height 26
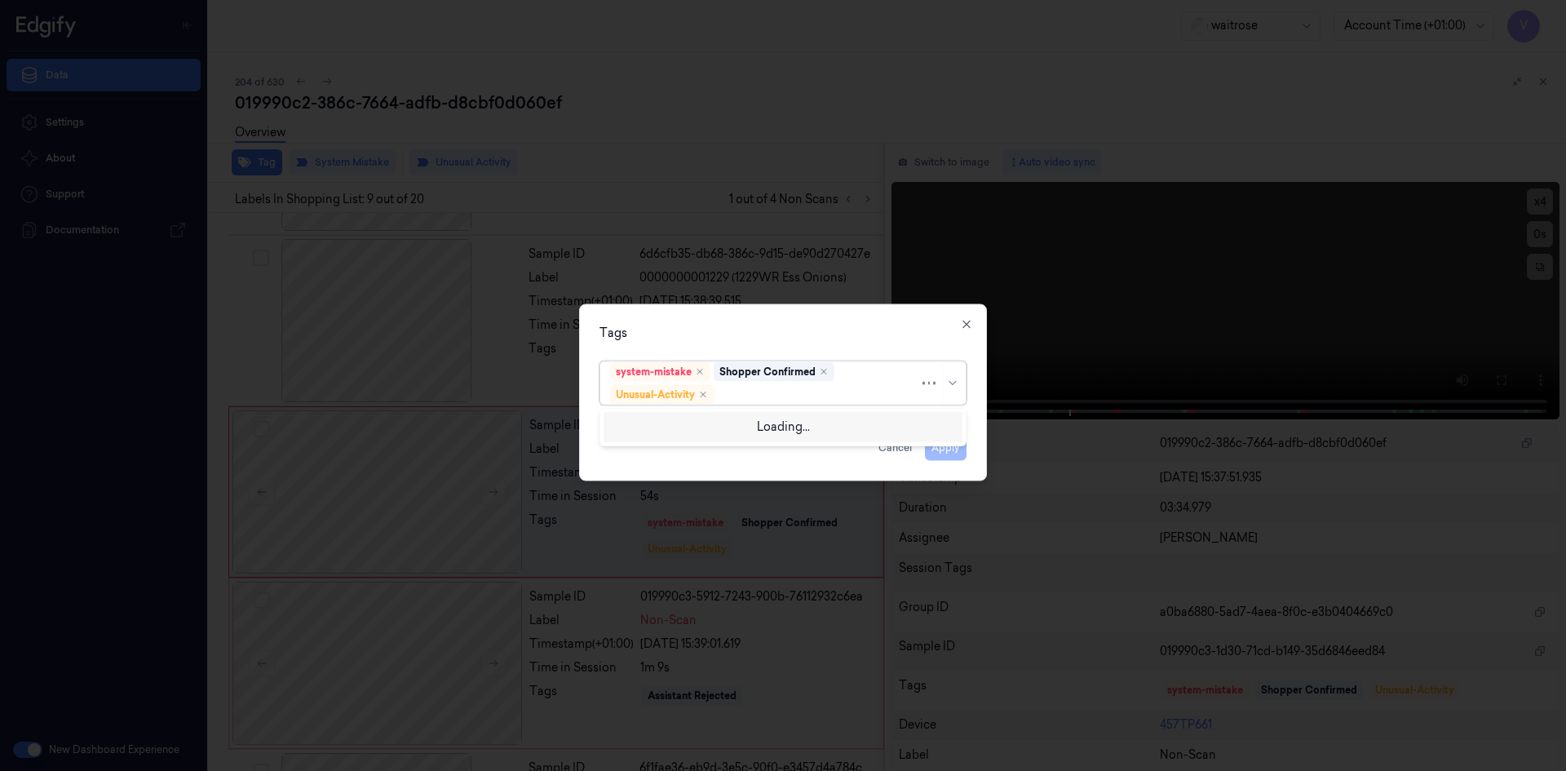
click at [757, 395] on div at bounding box center [818, 394] width 202 height 17
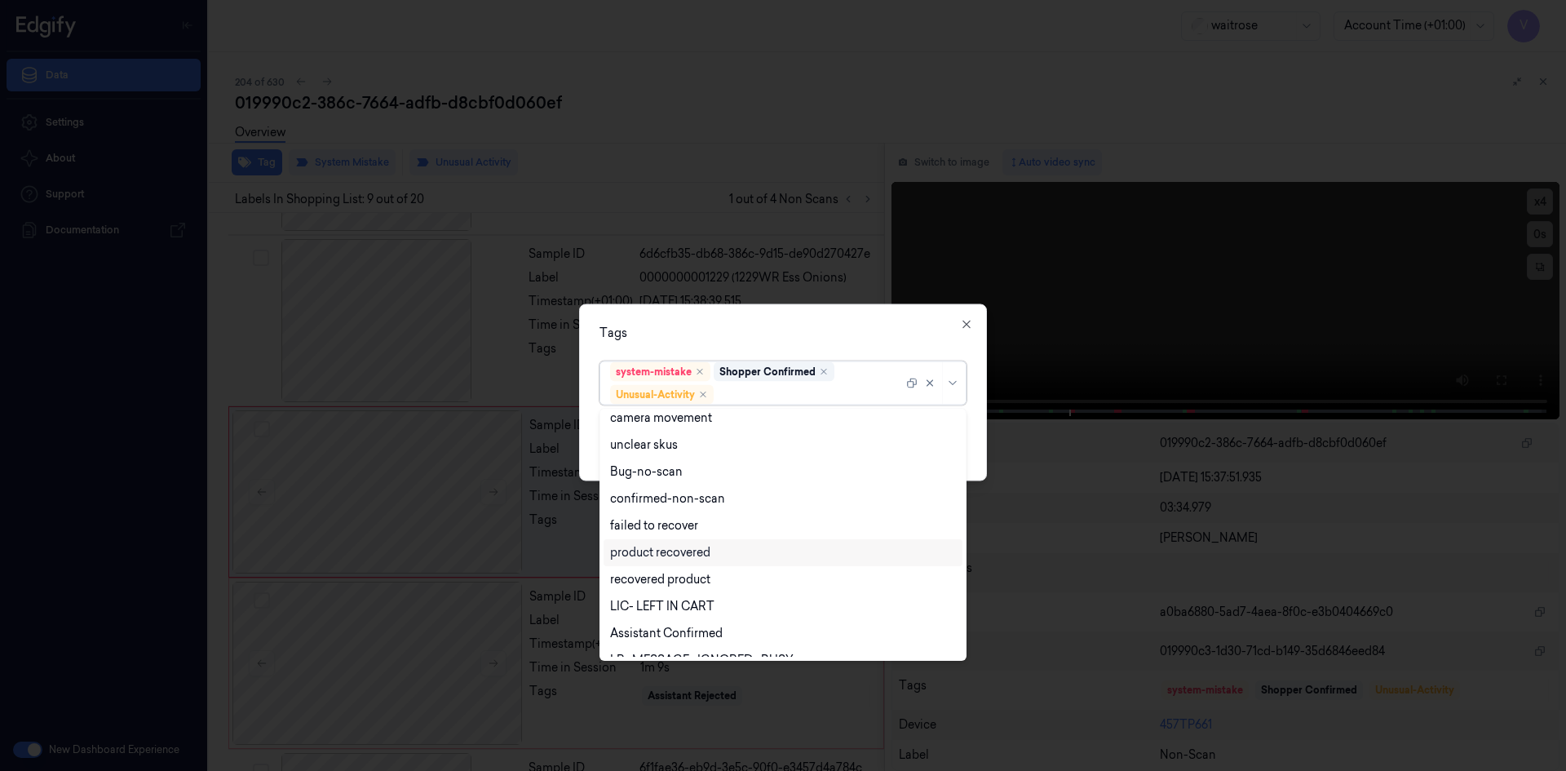
scroll to position [213, 0]
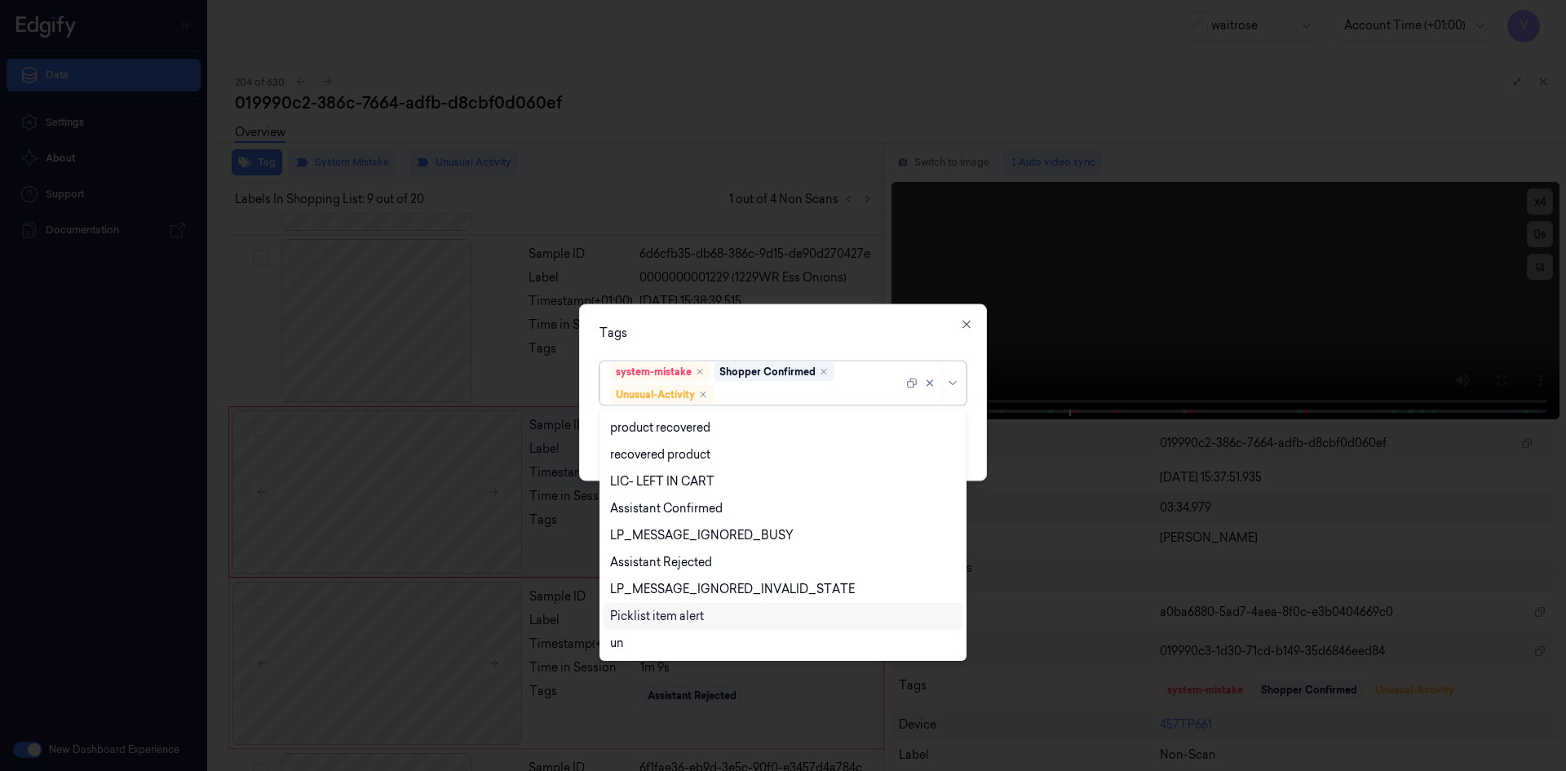
click at [654, 614] on div "Picklist item alert" at bounding box center [657, 616] width 94 height 17
click at [746, 326] on div "Tags" at bounding box center [783, 332] width 367 height 17
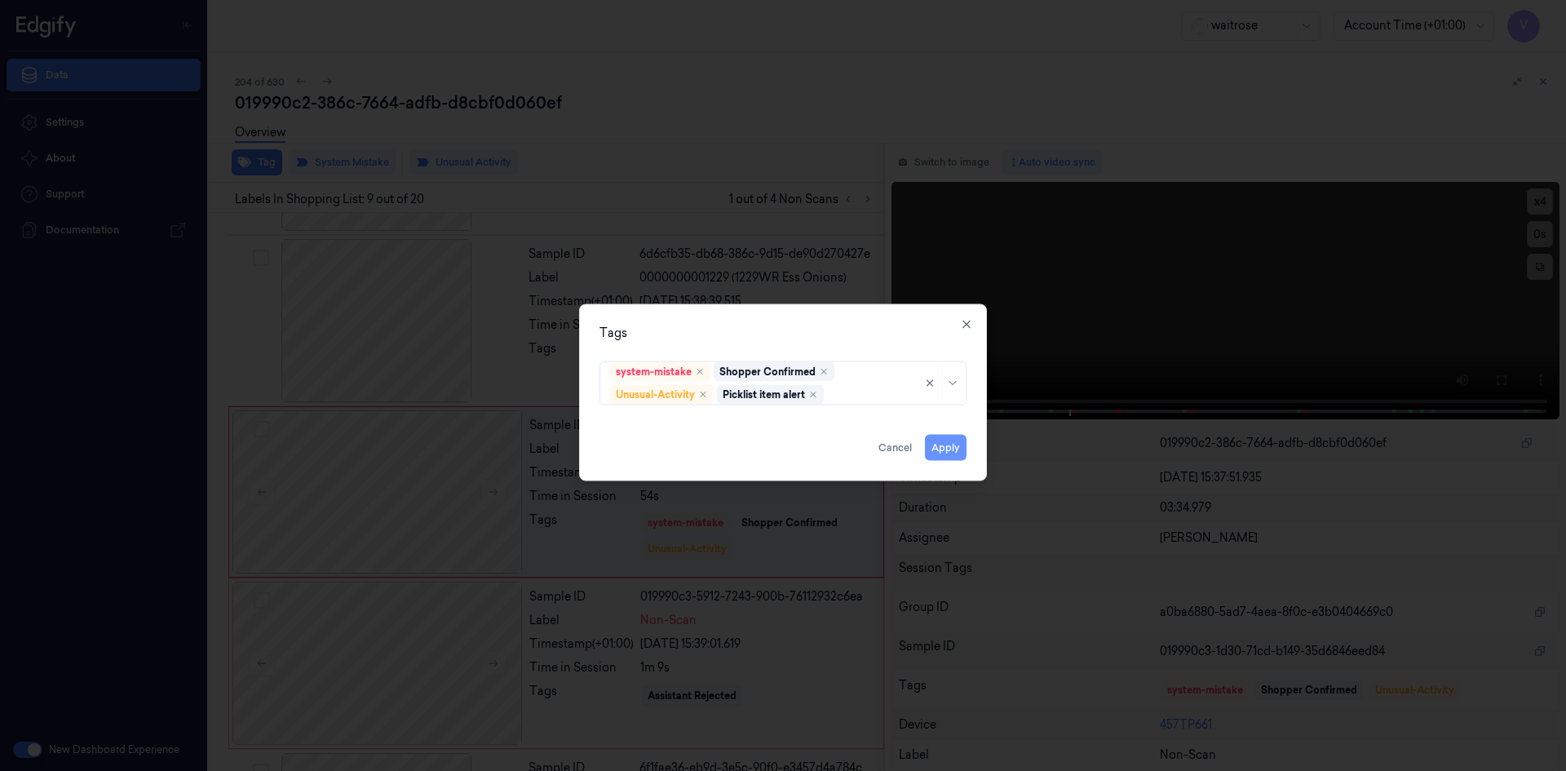
click at [941, 448] on button "Apply" at bounding box center [946, 447] width 42 height 26
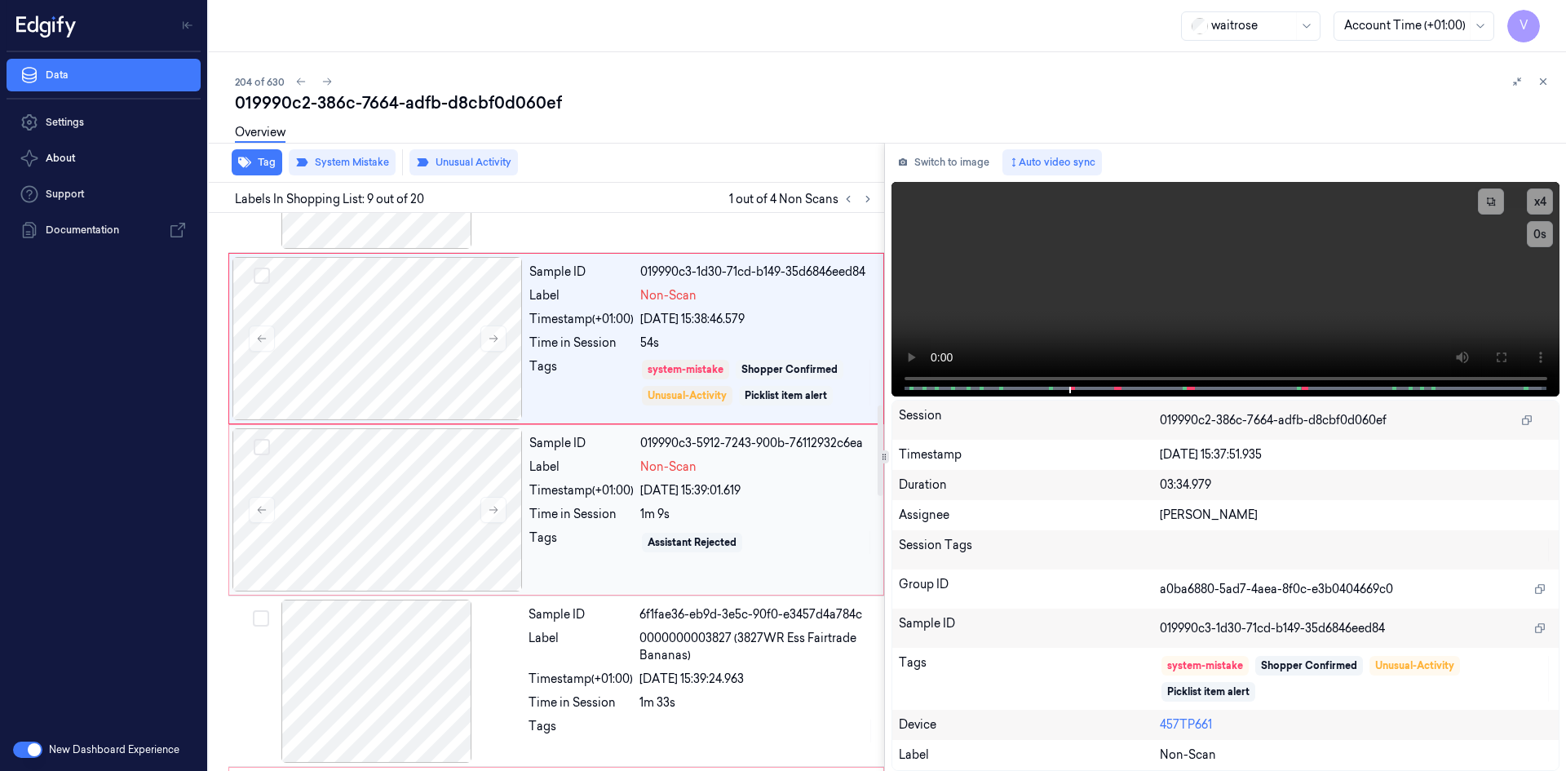
scroll to position [1340, 0]
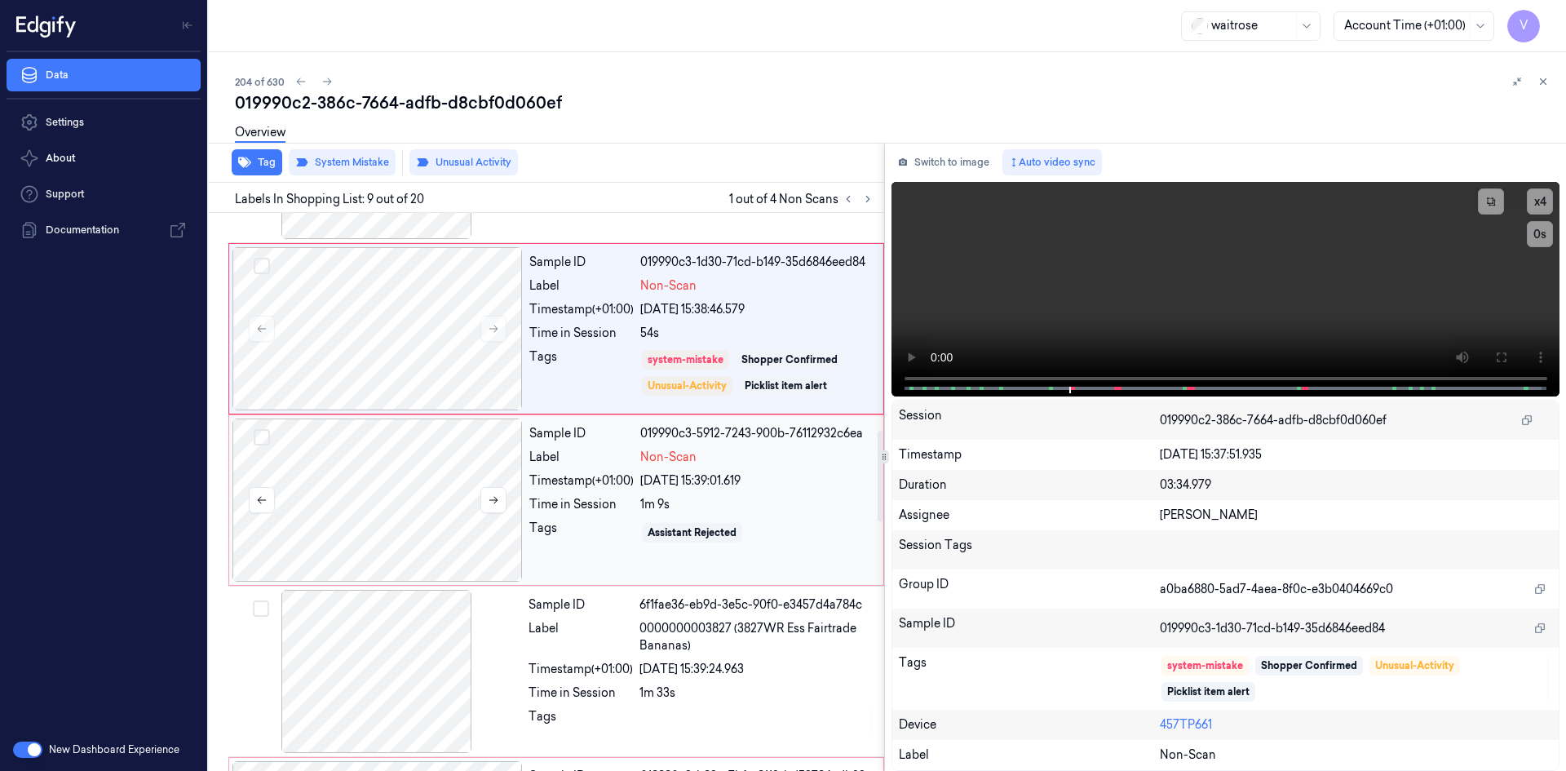
click at [414, 450] on div at bounding box center [378, 500] width 290 height 163
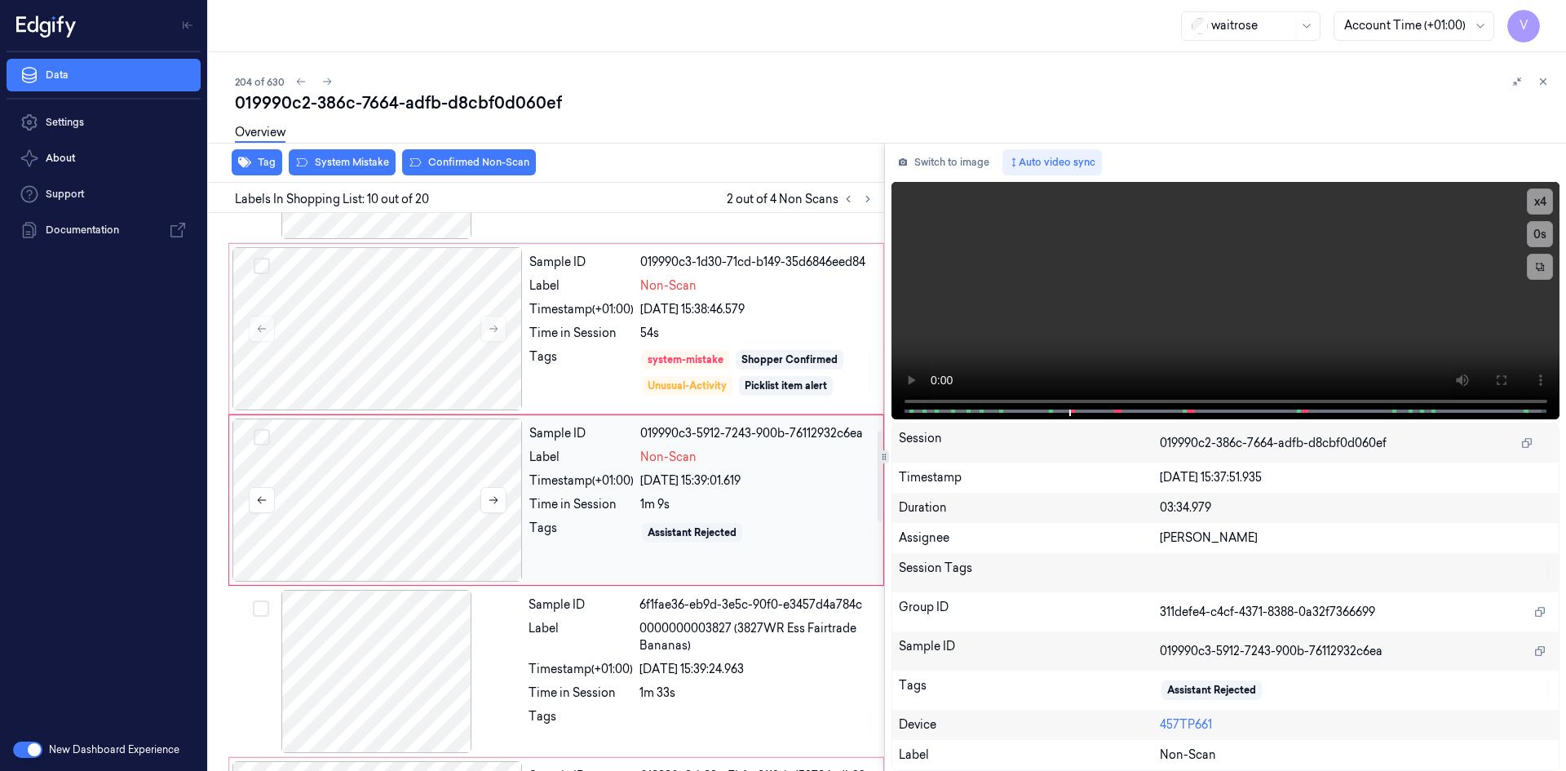
scroll to position [1348, 0]
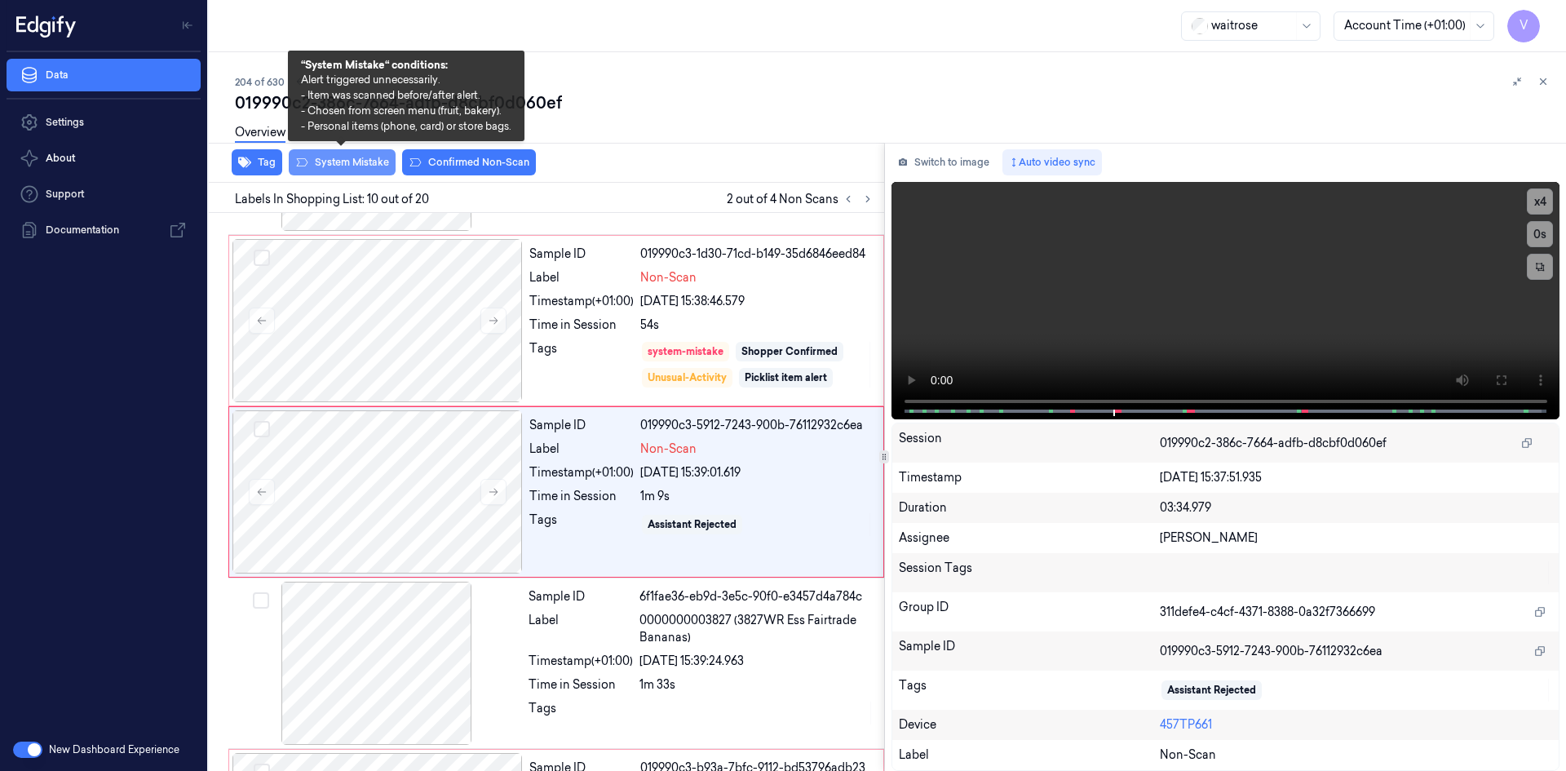
click at [357, 161] on button "System Mistake" at bounding box center [342, 162] width 107 height 26
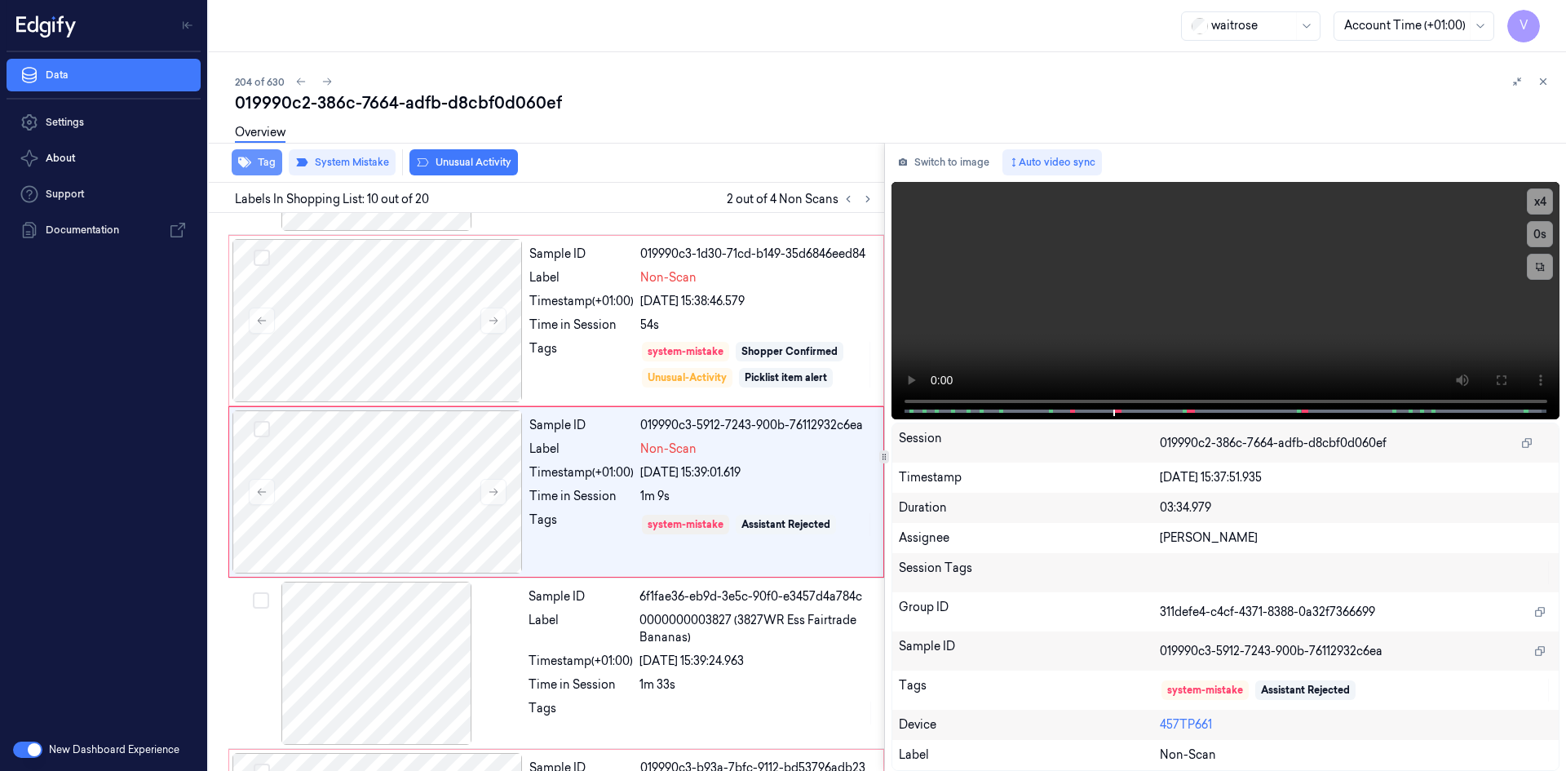
click at [264, 168] on button "Tag" at bounding box center [257, 162] width 51 height 26
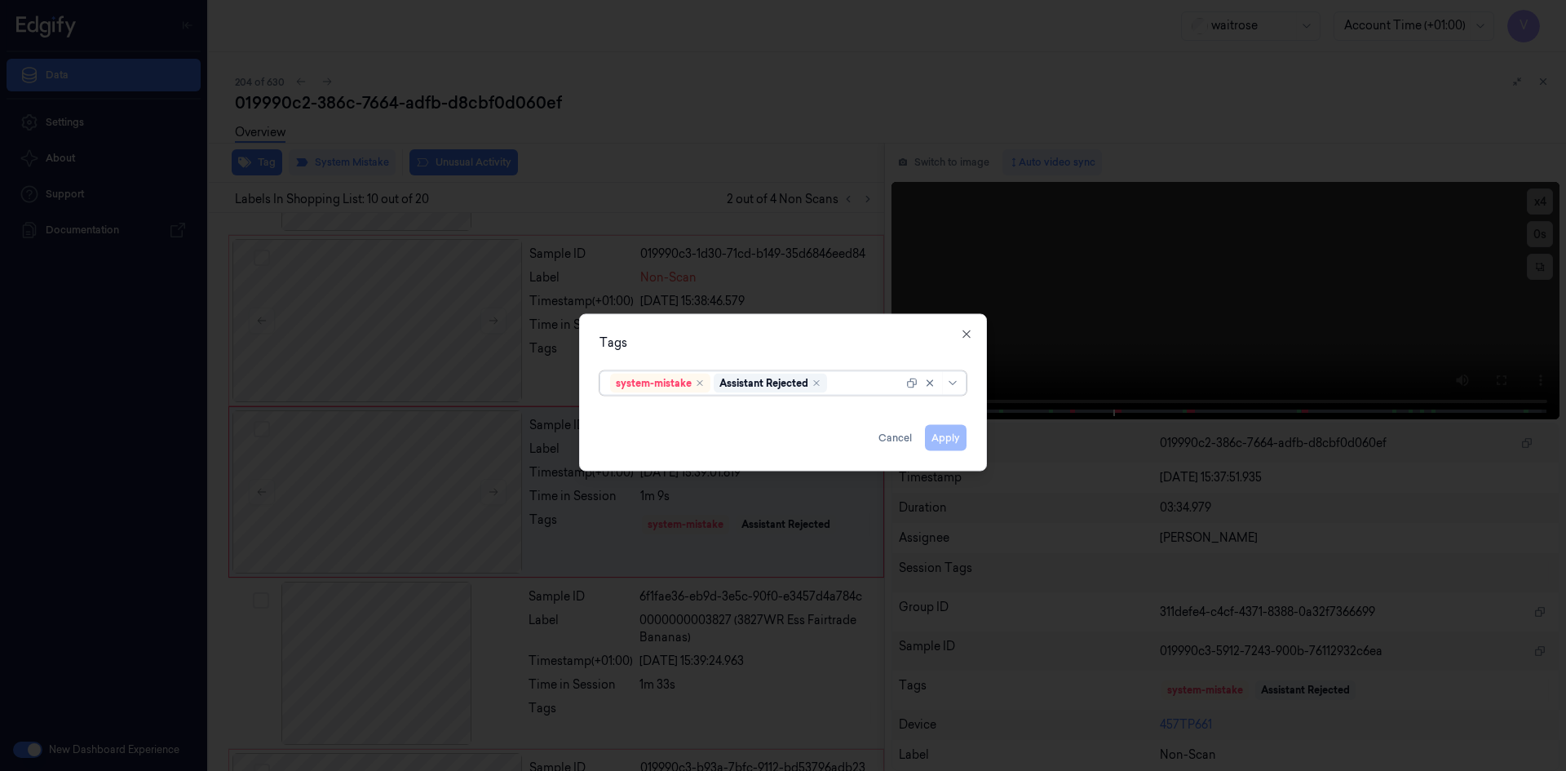
click at [853, 384] on div at bounding box center [867, 382] width 73 height 17
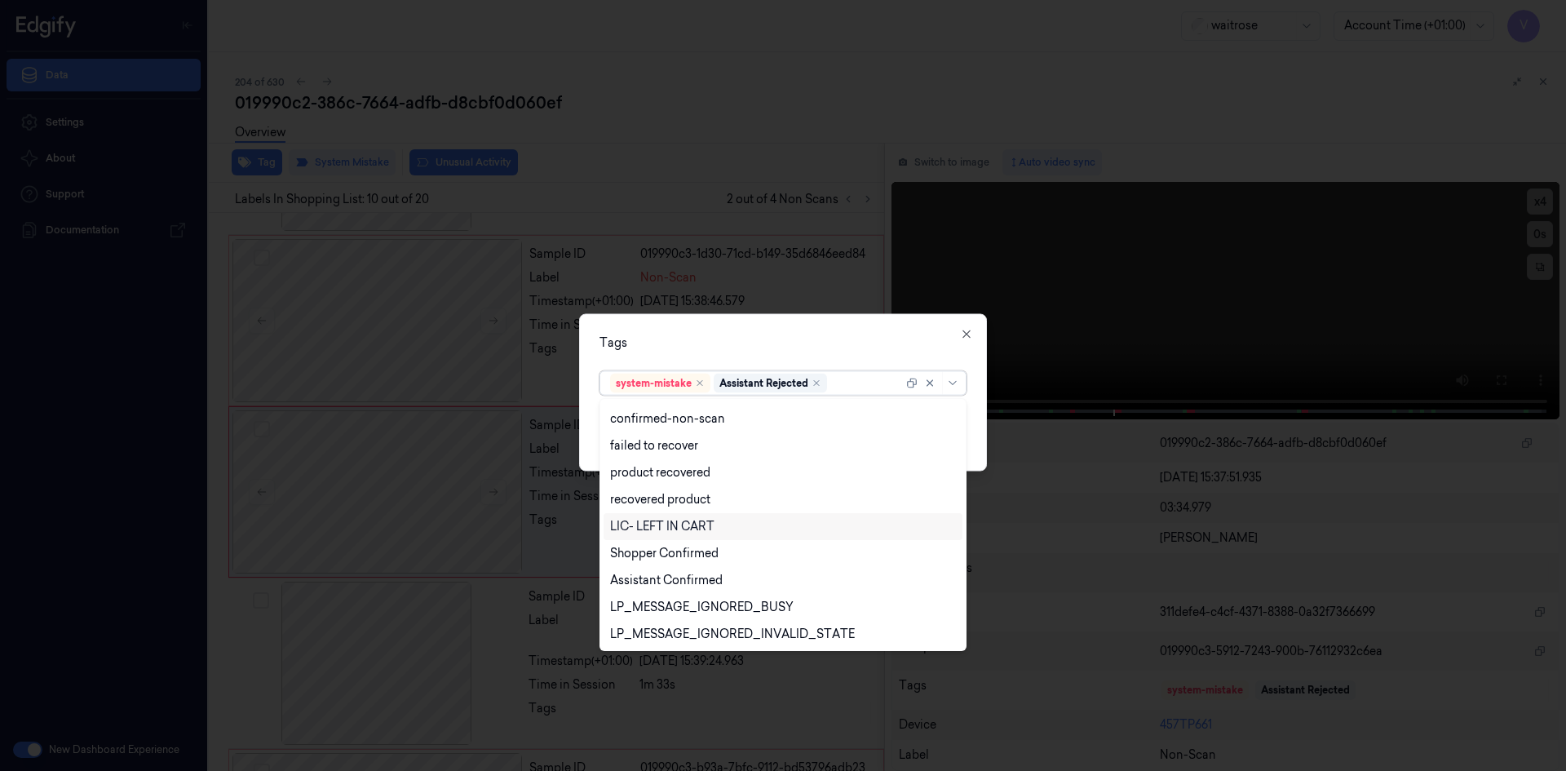
scroll to position [240, 0]
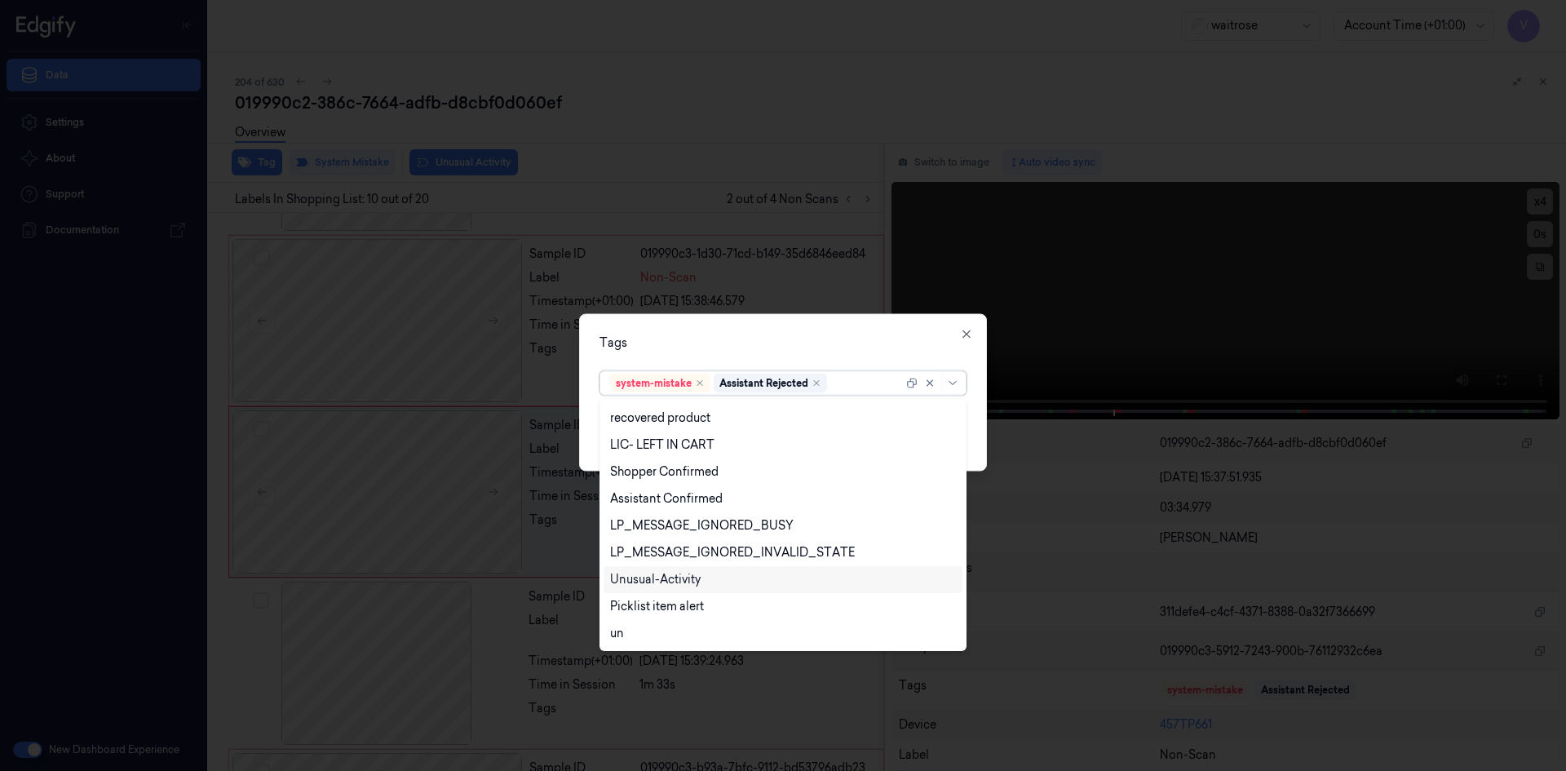
click at [666, 573] on div "Unusual-Activity" at bounding box center [655, 579] width 91 height 17
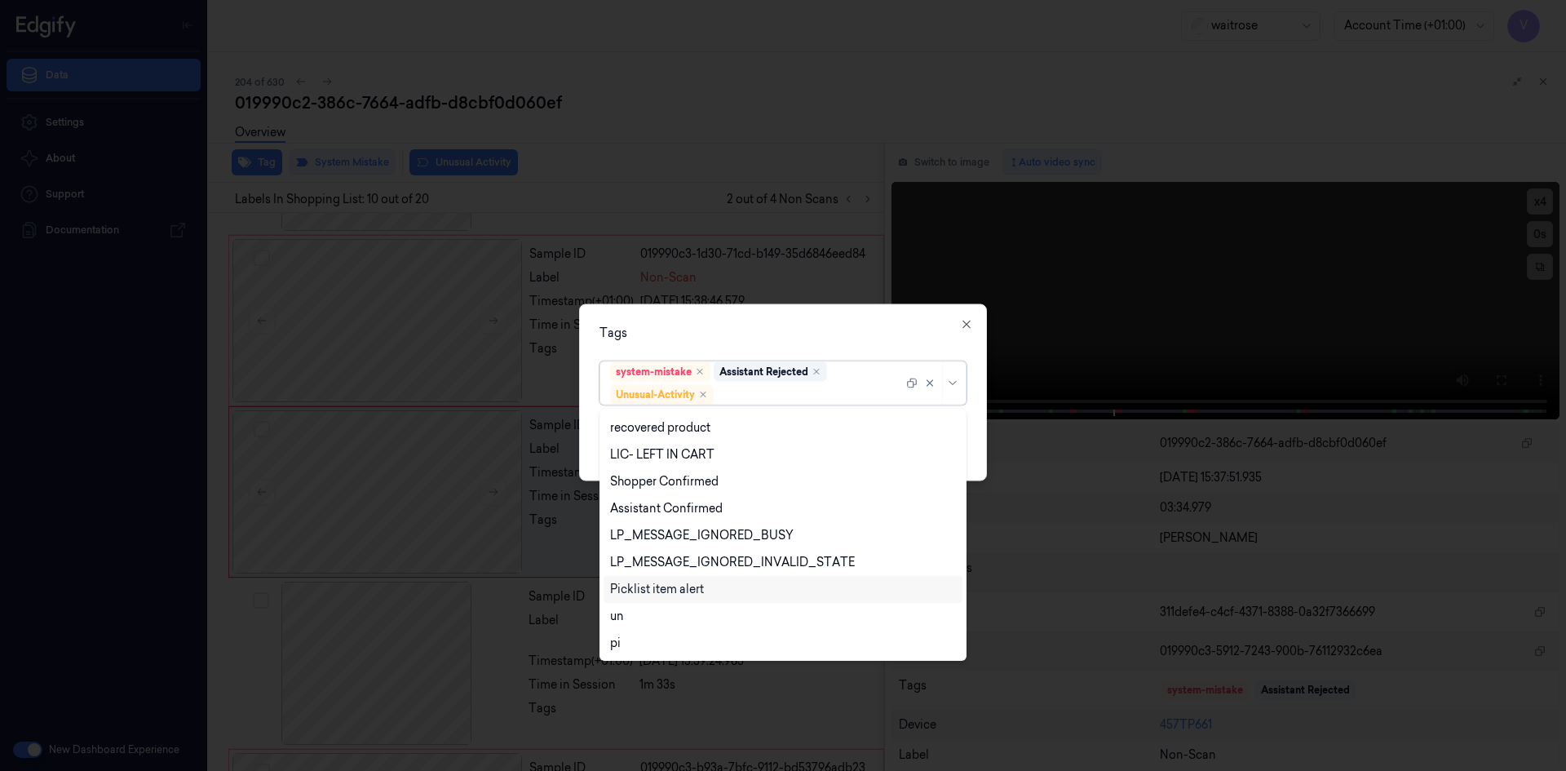
click at [668, 587] on div "Picklist item alert" at bounding box center [657, 589] width 94 height 17
click at [751, 328] on div "Tags" at bounding box center [783, 332] width 367 height 17
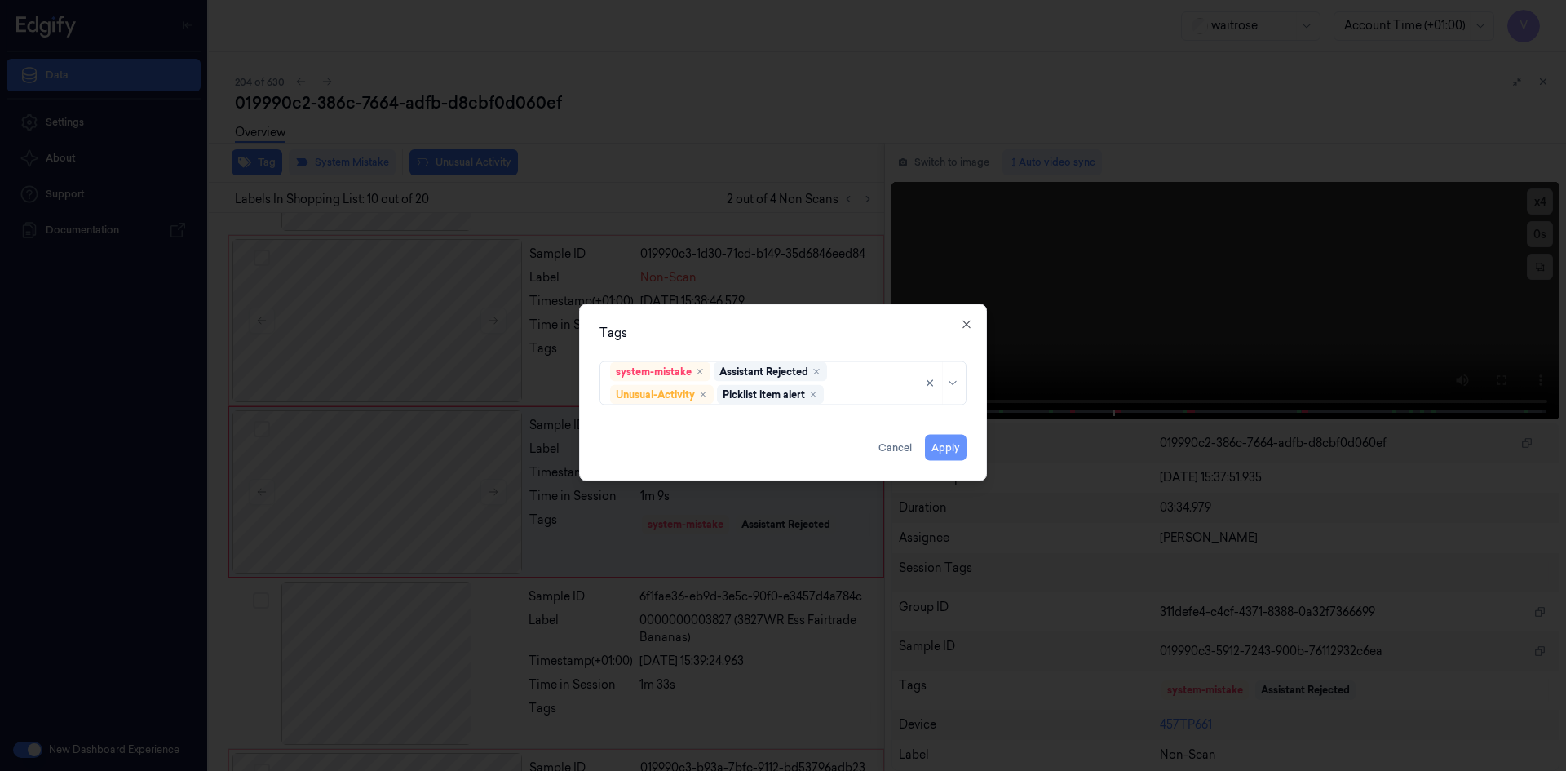
click at [942, 448] on button "Apply" at bounding box center [946, 447] width 42 height 26
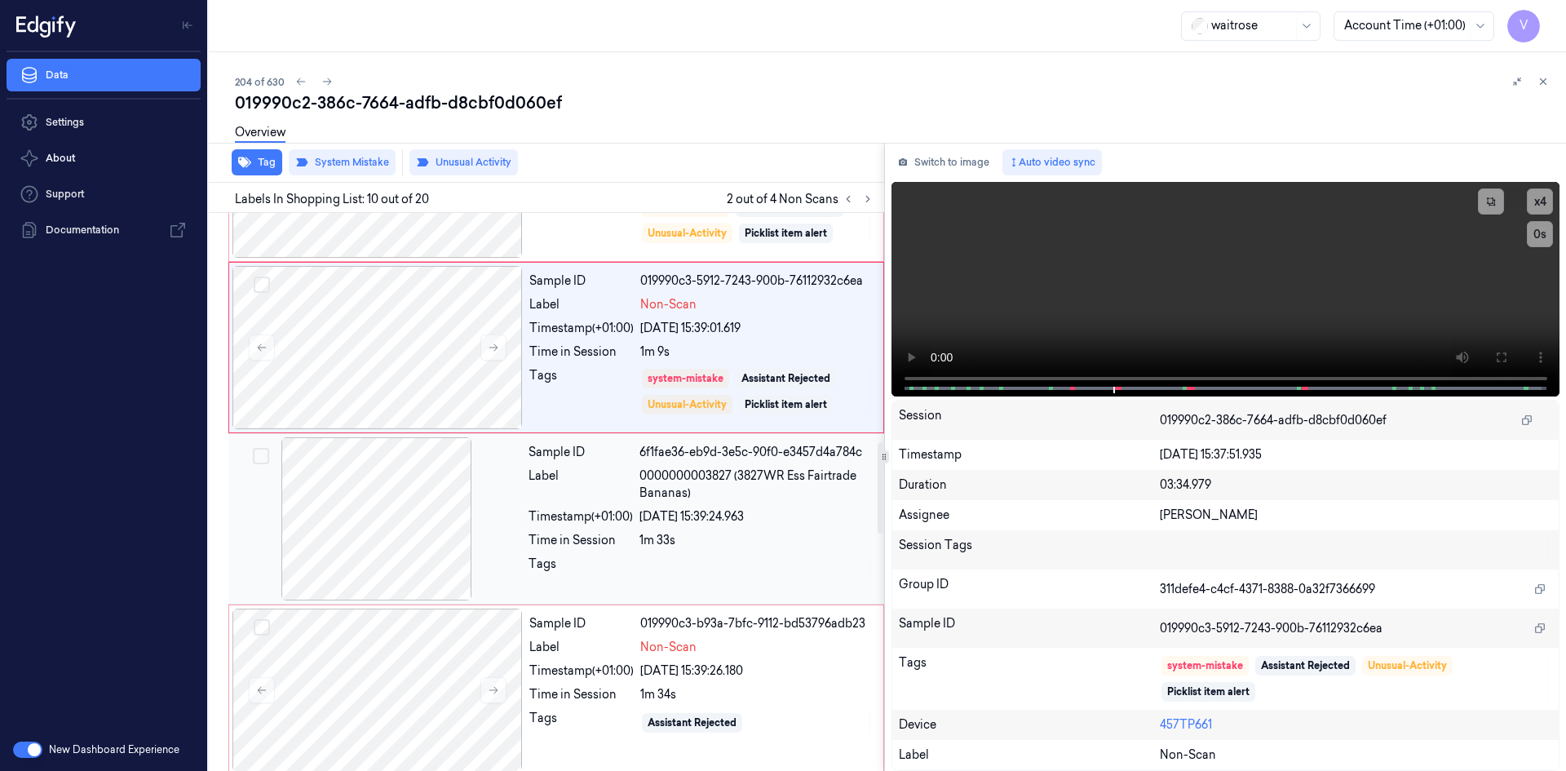
scroll to position [1511, 0]
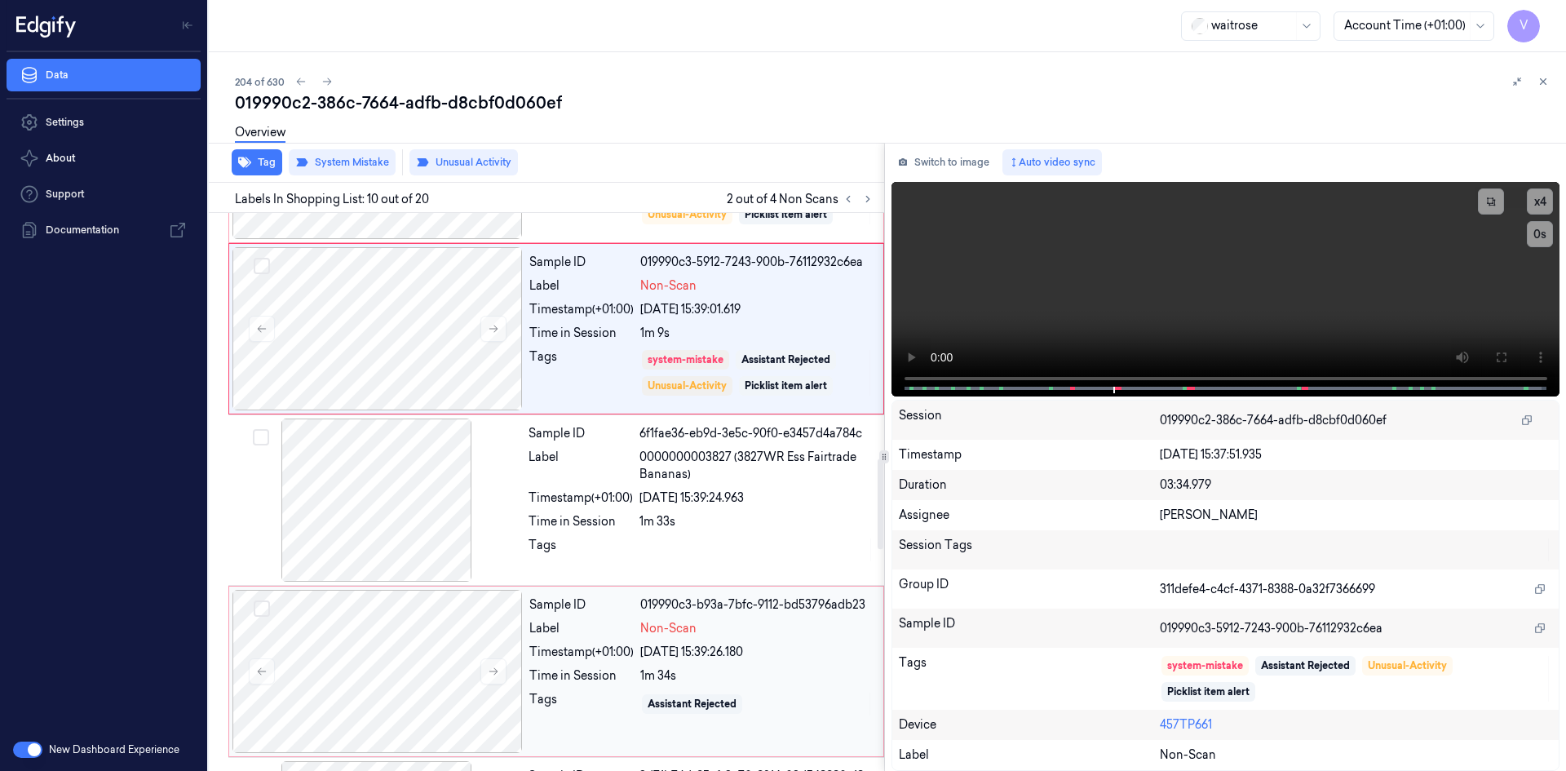
click at [570, 641] on div "Sample ID 019990c3-b93a-7bfc-9112-bd53796adb23 Label Non-Scan Timestamp (+01:00…" at bounding box center [701, 671] width 357 height 163
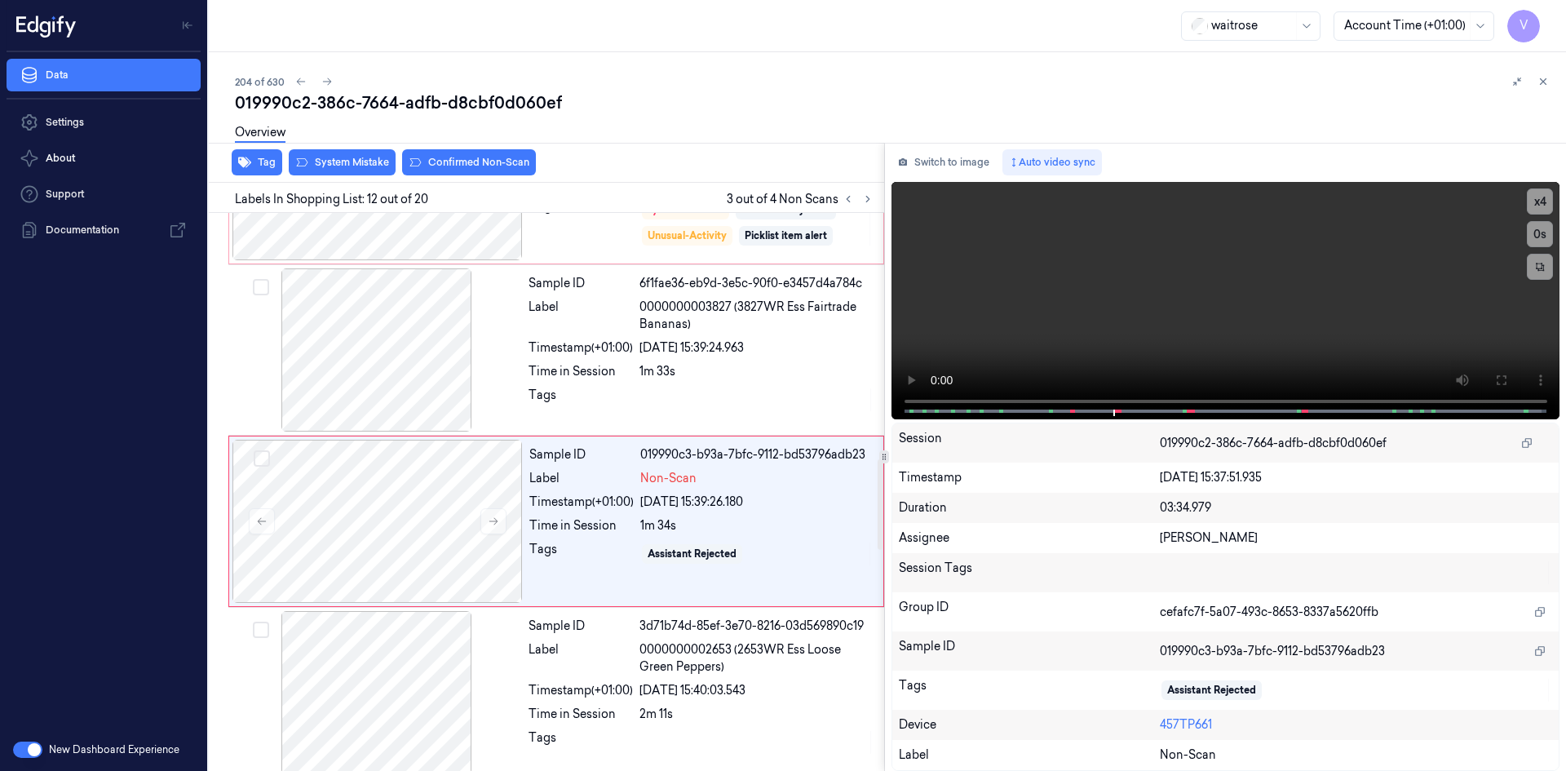
scroll to position [1691, 0]
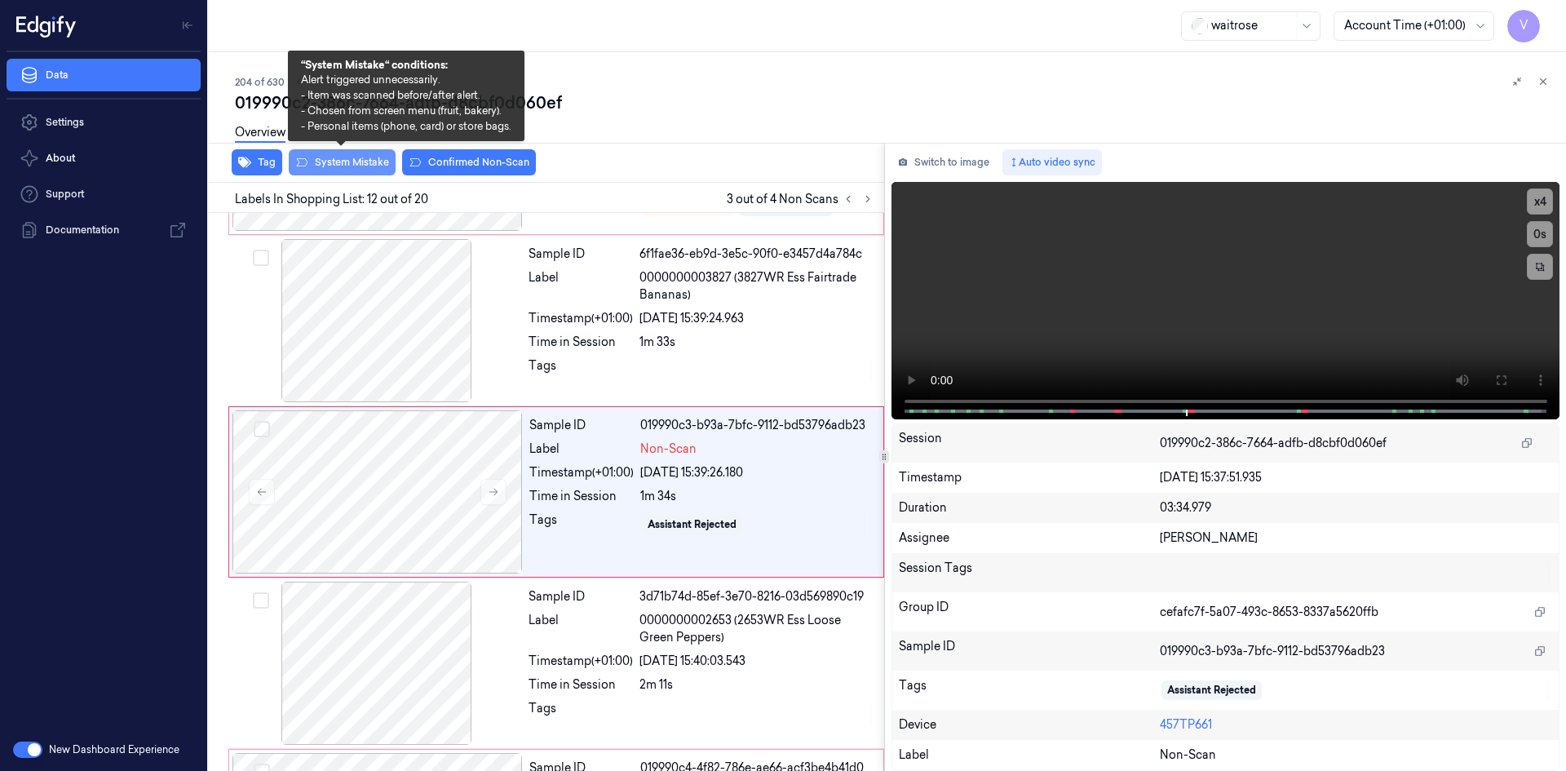
click at [361, 159] on button "System Mistake" at bounding box center [342, 162] width 107 height 26
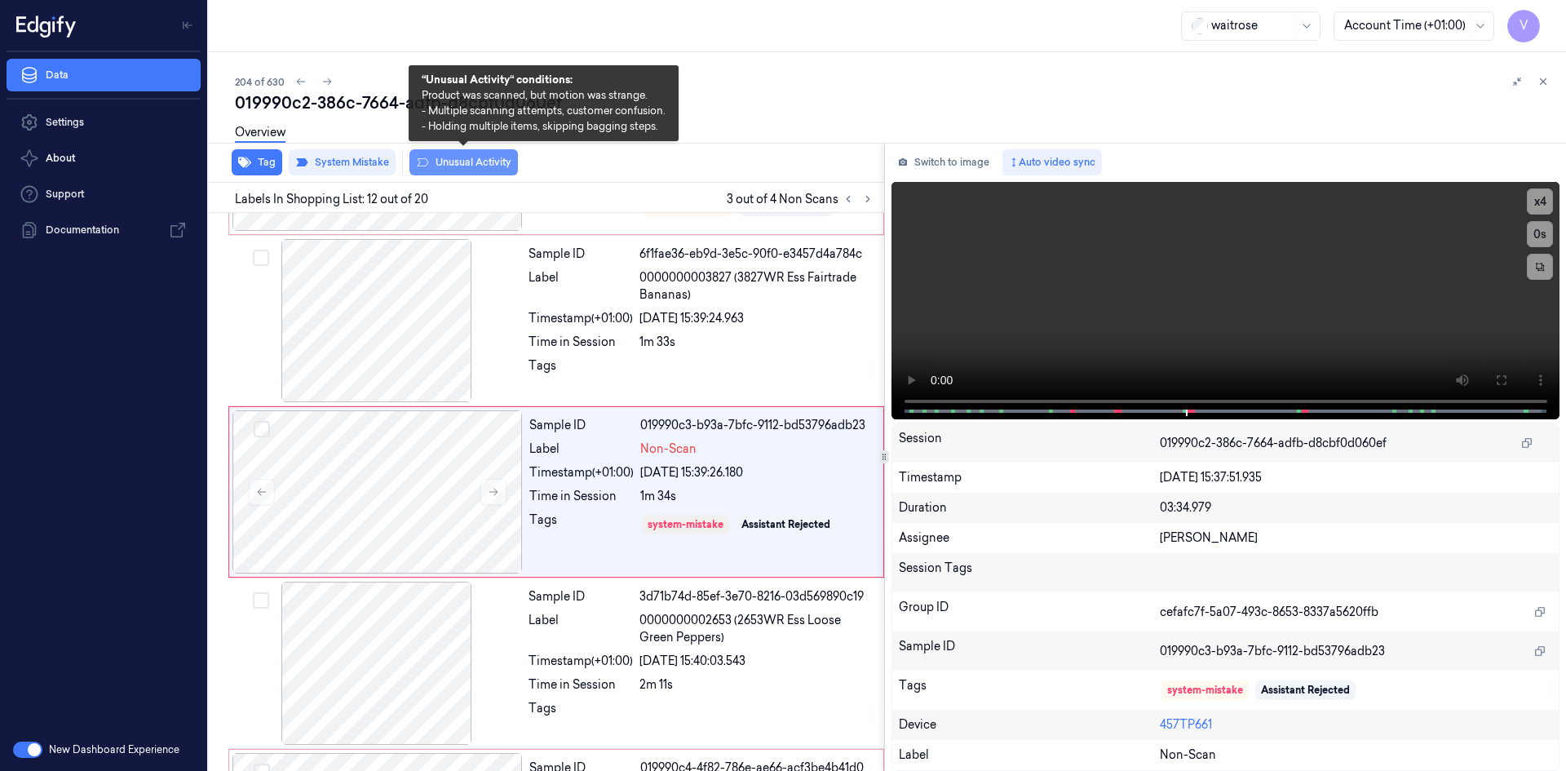
click at [470, 162] on button "Unusual Activity" at bounding box center [464, 162] width 109 height 26
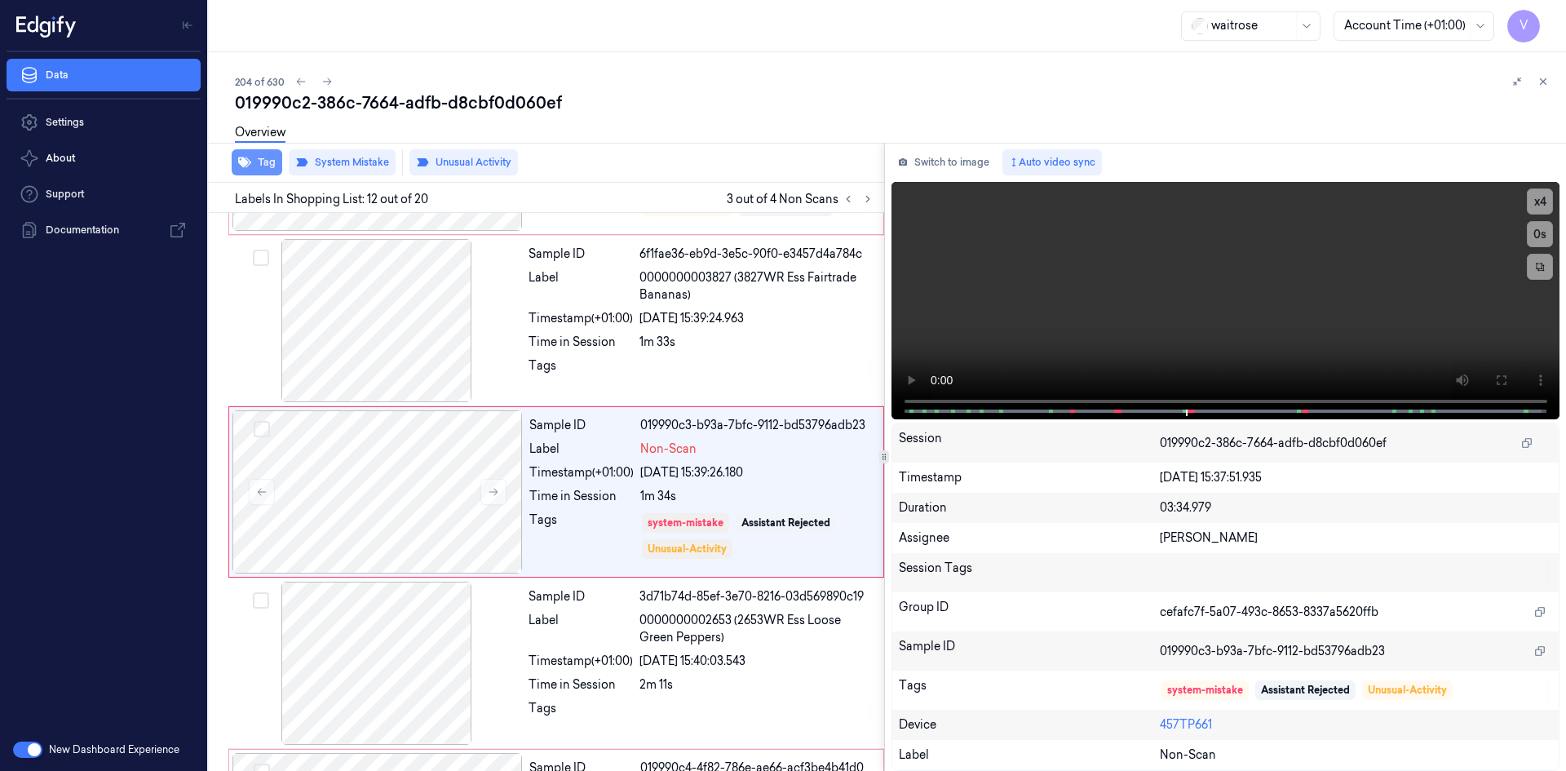
click at [267, 159] on button "Tag" at bounding box center [257, 162] width 51 height 26
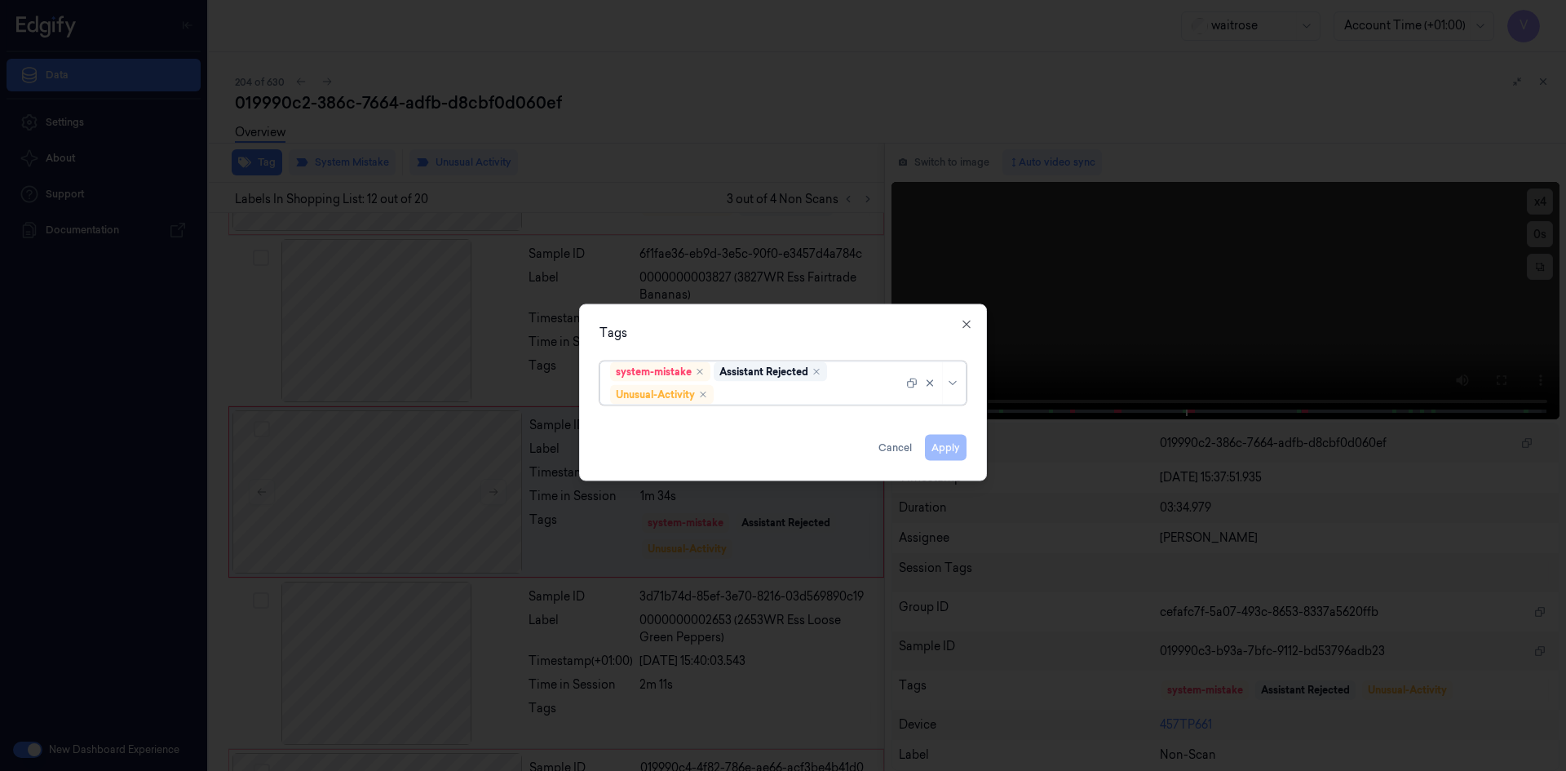
click at [746, 399] on div at bounding box center [810, 394] width 186 height 17
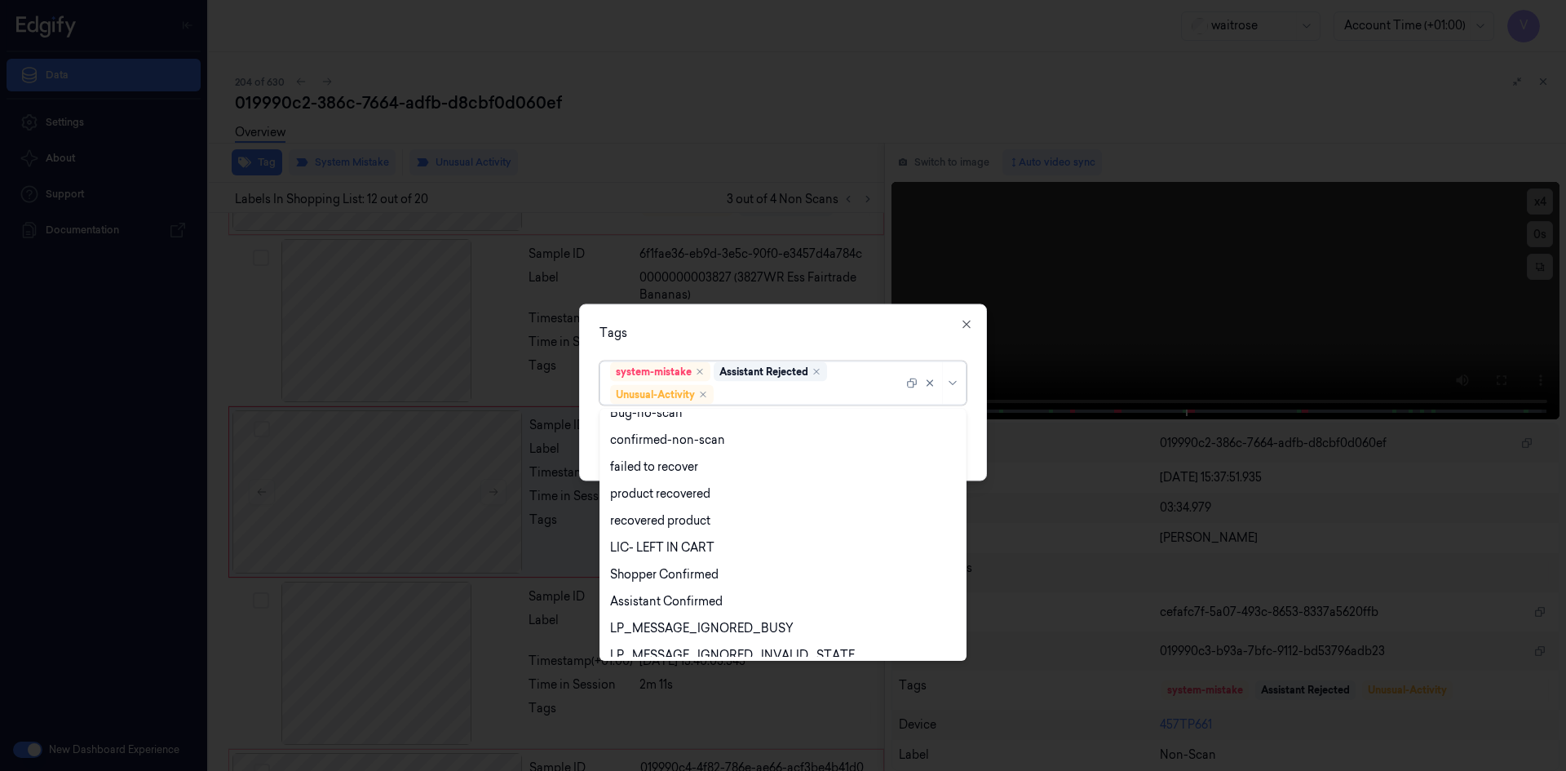
scroll to position [213, 0]
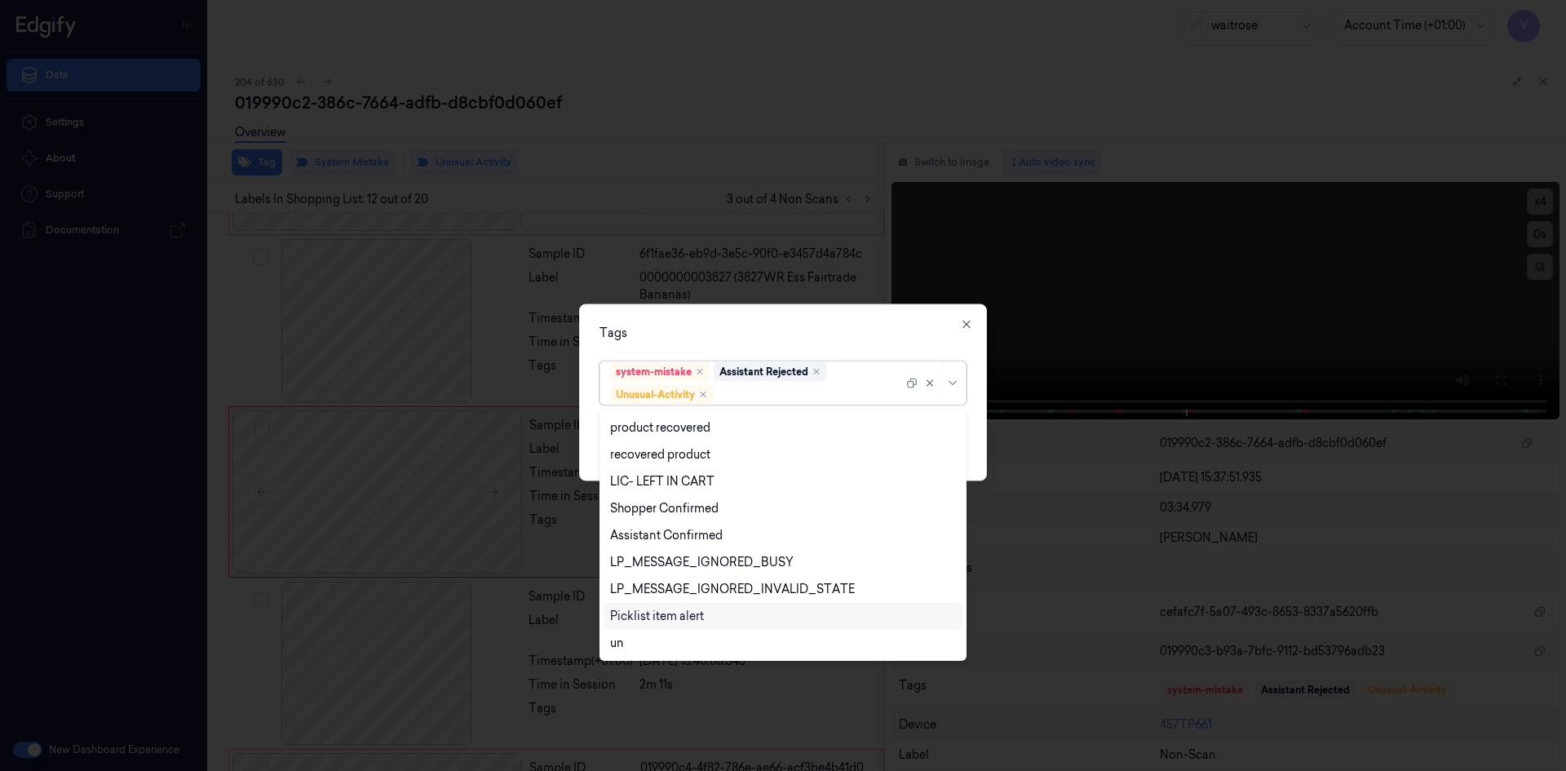
click at [658, 616] on div "Picklist item alert" at bounding box center [657, 616] width 94 height 17
click at [745, 346] on div "Tags option Picklist item alert, selected. 20 results available. Use Up and Dow…" at bounding box center [783, 392] width 408 height 177
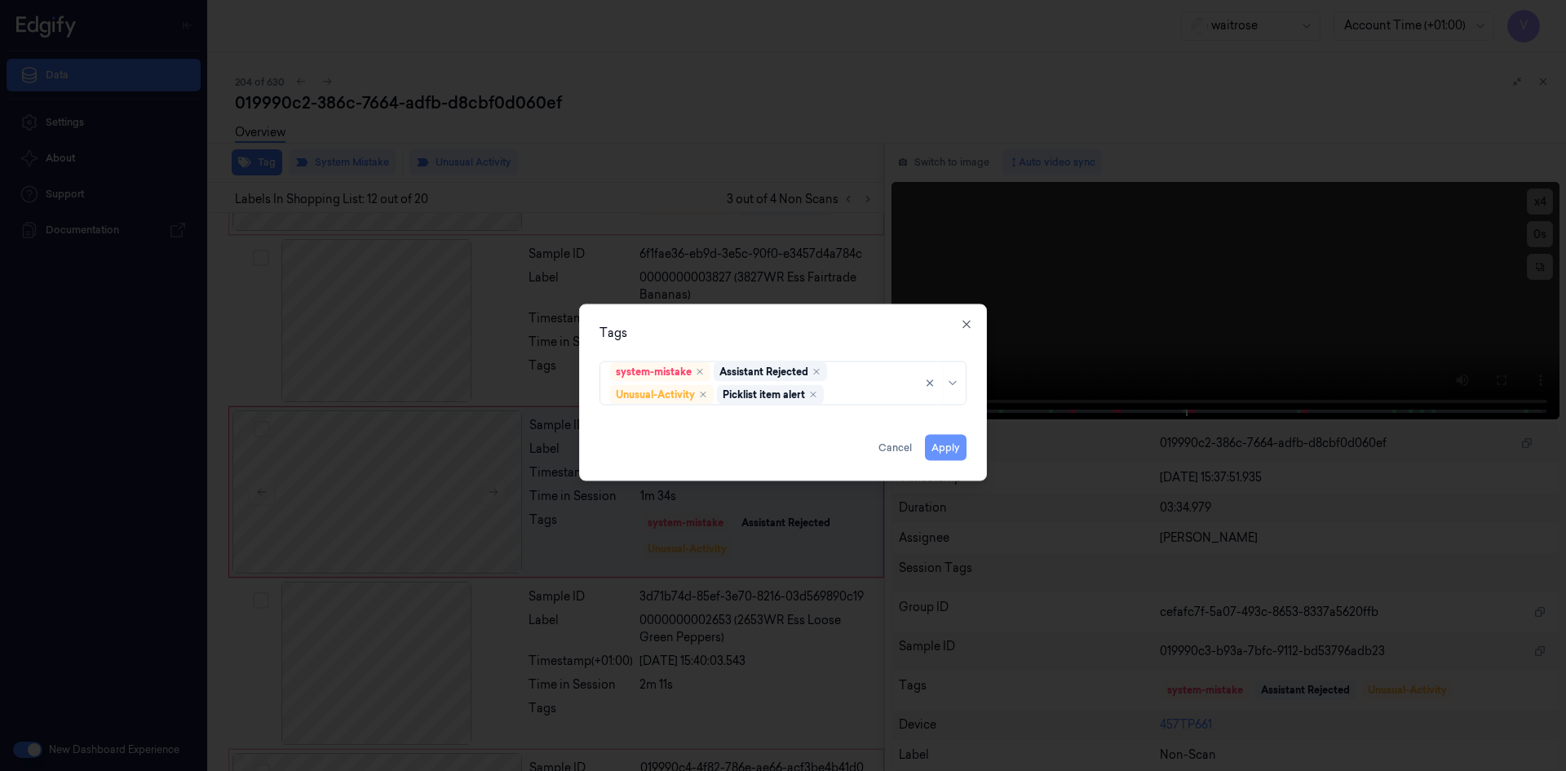
click at [943, 450] on button "Apply" at bounding box center [946, 447] width 42 height 26
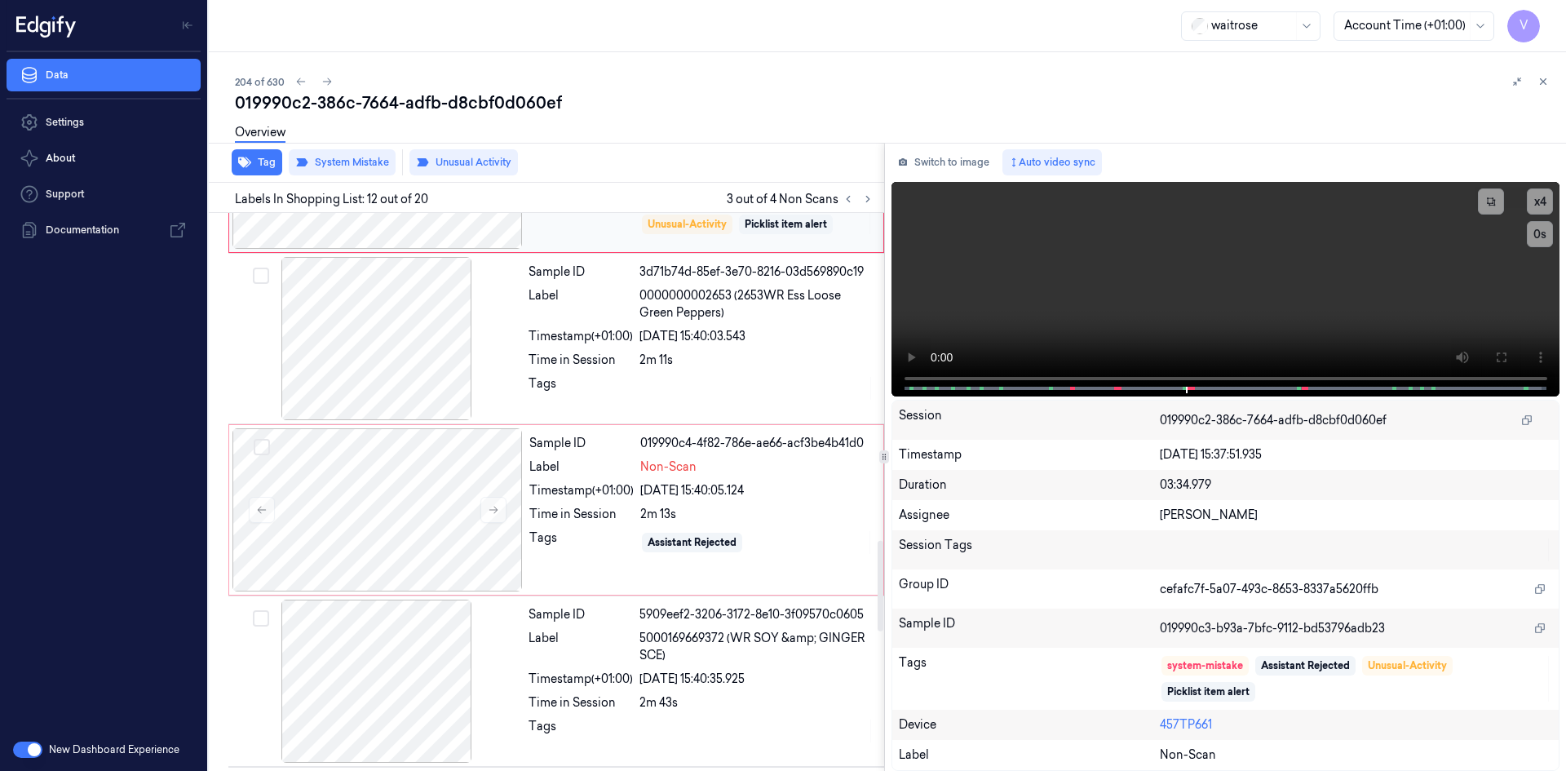
scroll to position [2017, 0]
click at [447, 462] on div at bounding box center [378, 508] width 290 height 163
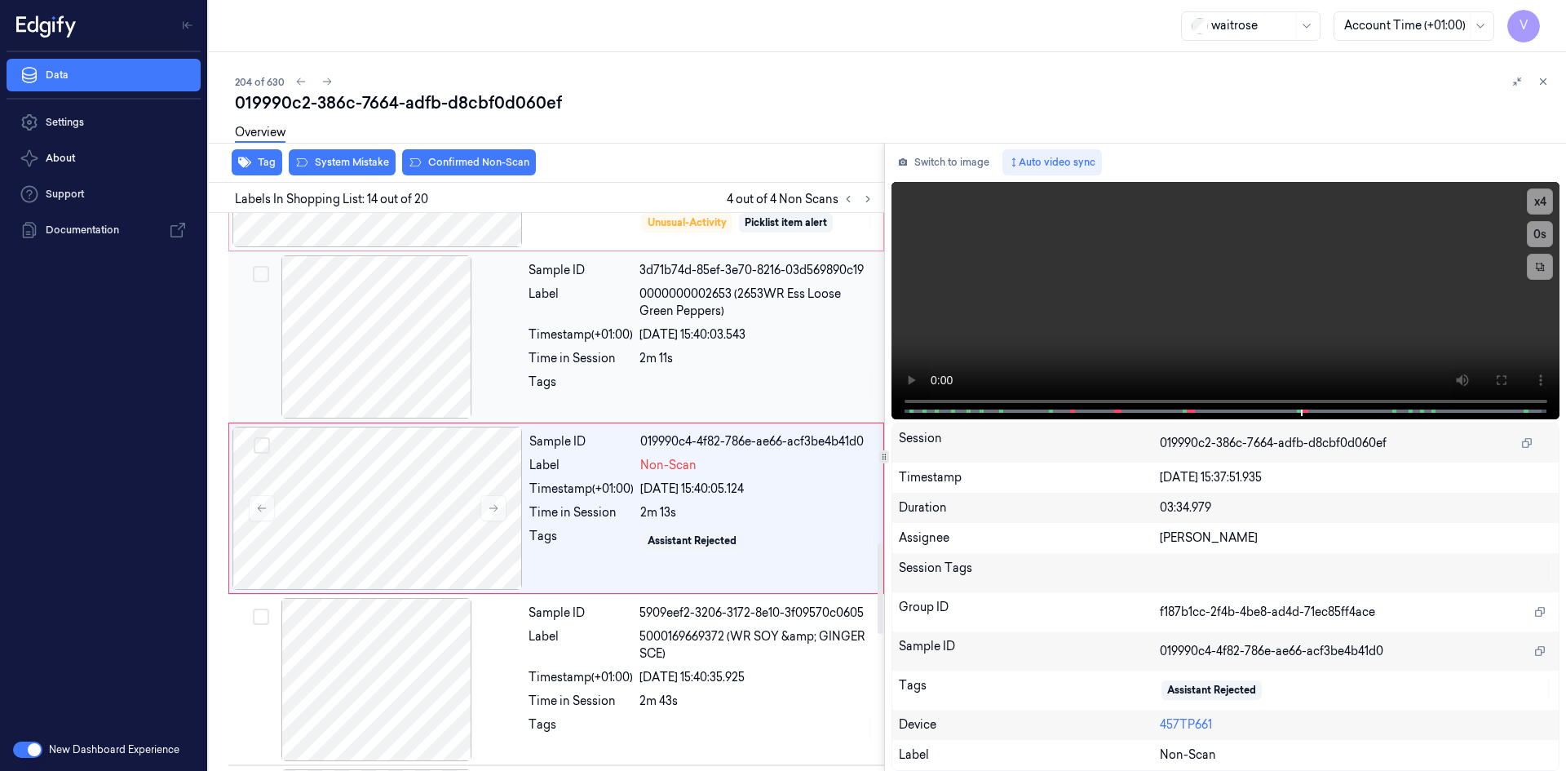
scroll to position [2033, 0]
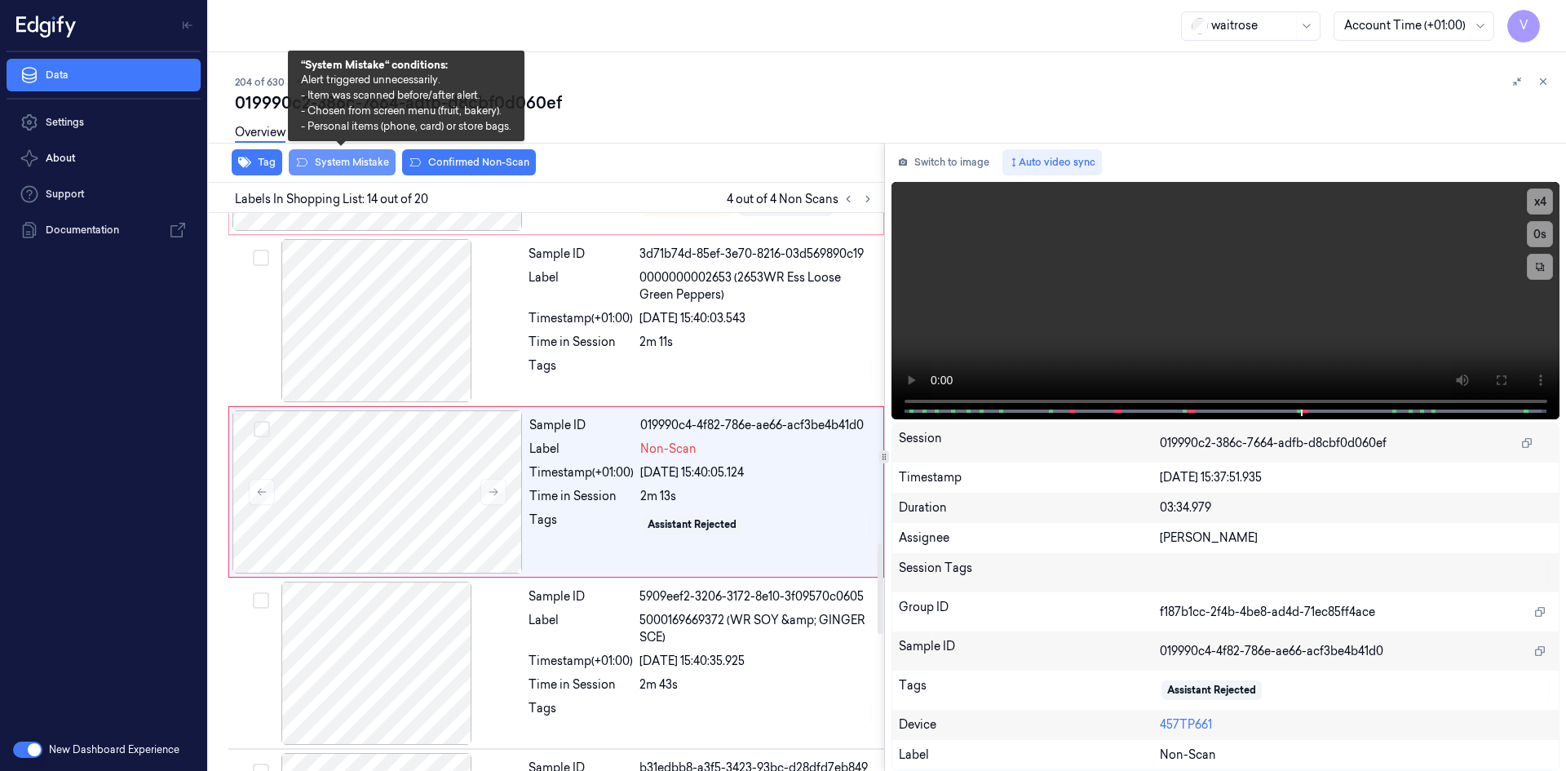
click at [351, 158] on button "System Mistake" at bounding box center [342, 162] width 107 height 26
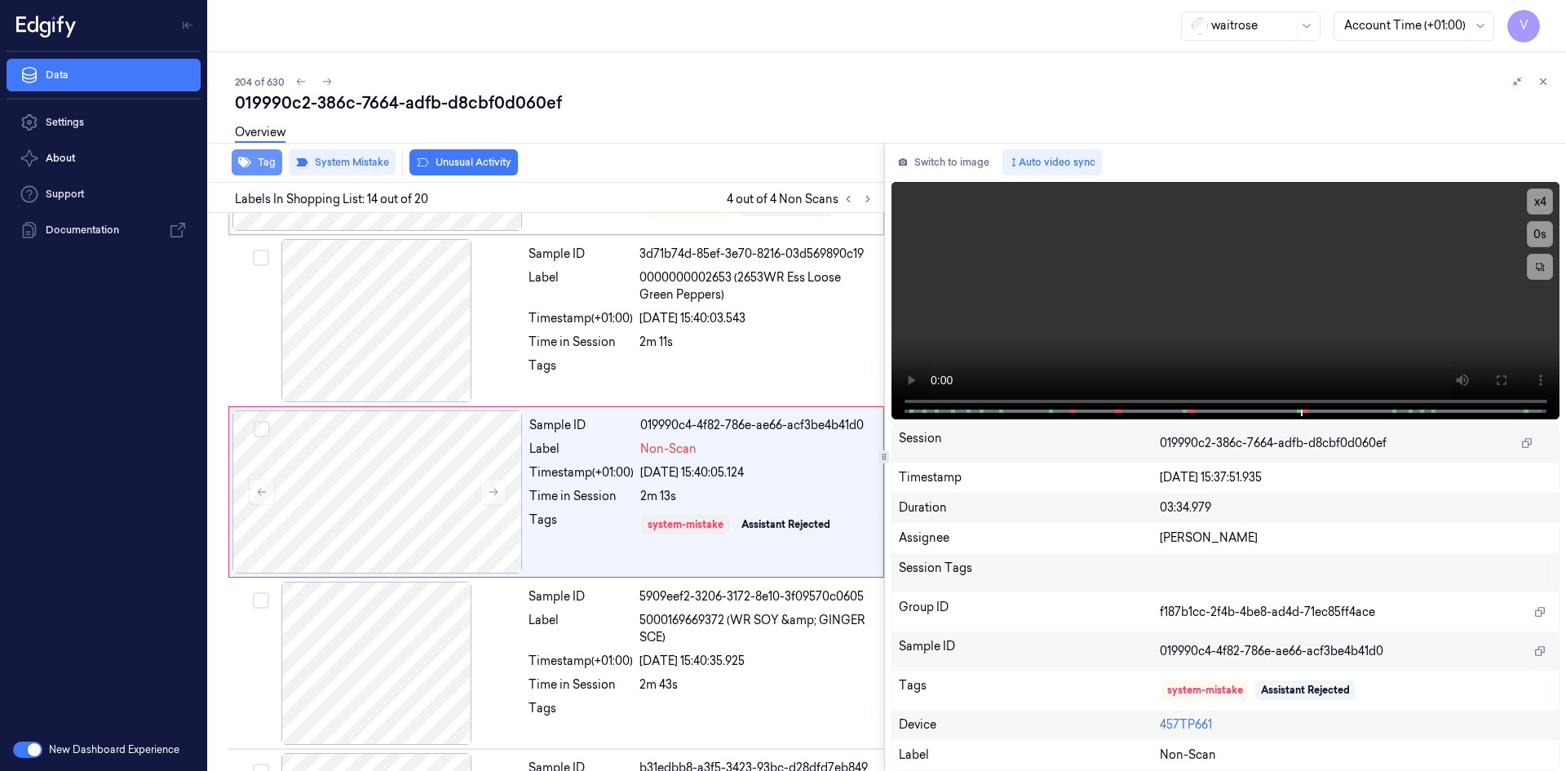
click at [273, 169] on button "Tag" at bounding box center [257, 162] width 51 height 26
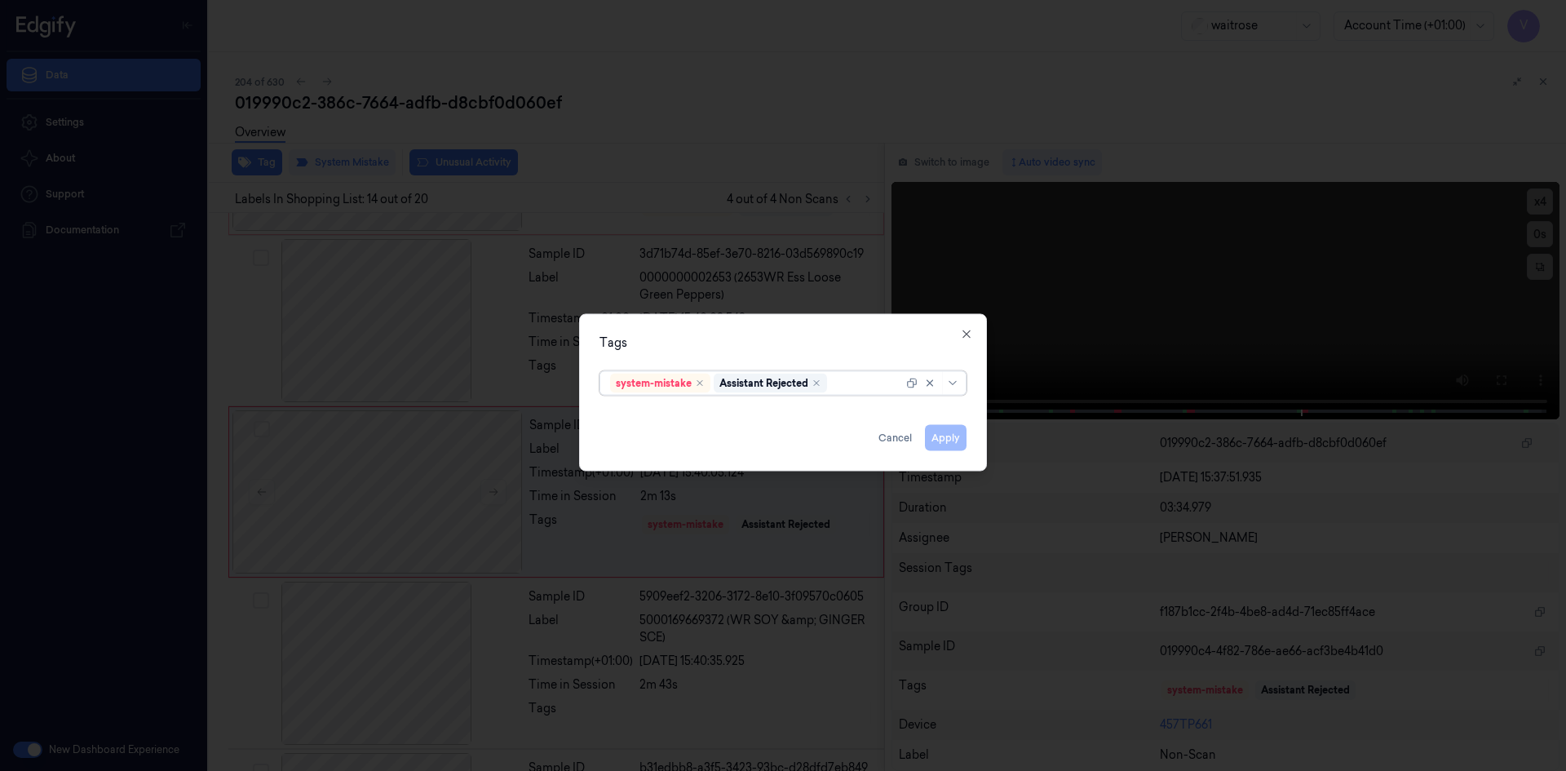
click at [851, 386] on div at bounding box center [867, 382] width 73 height 17
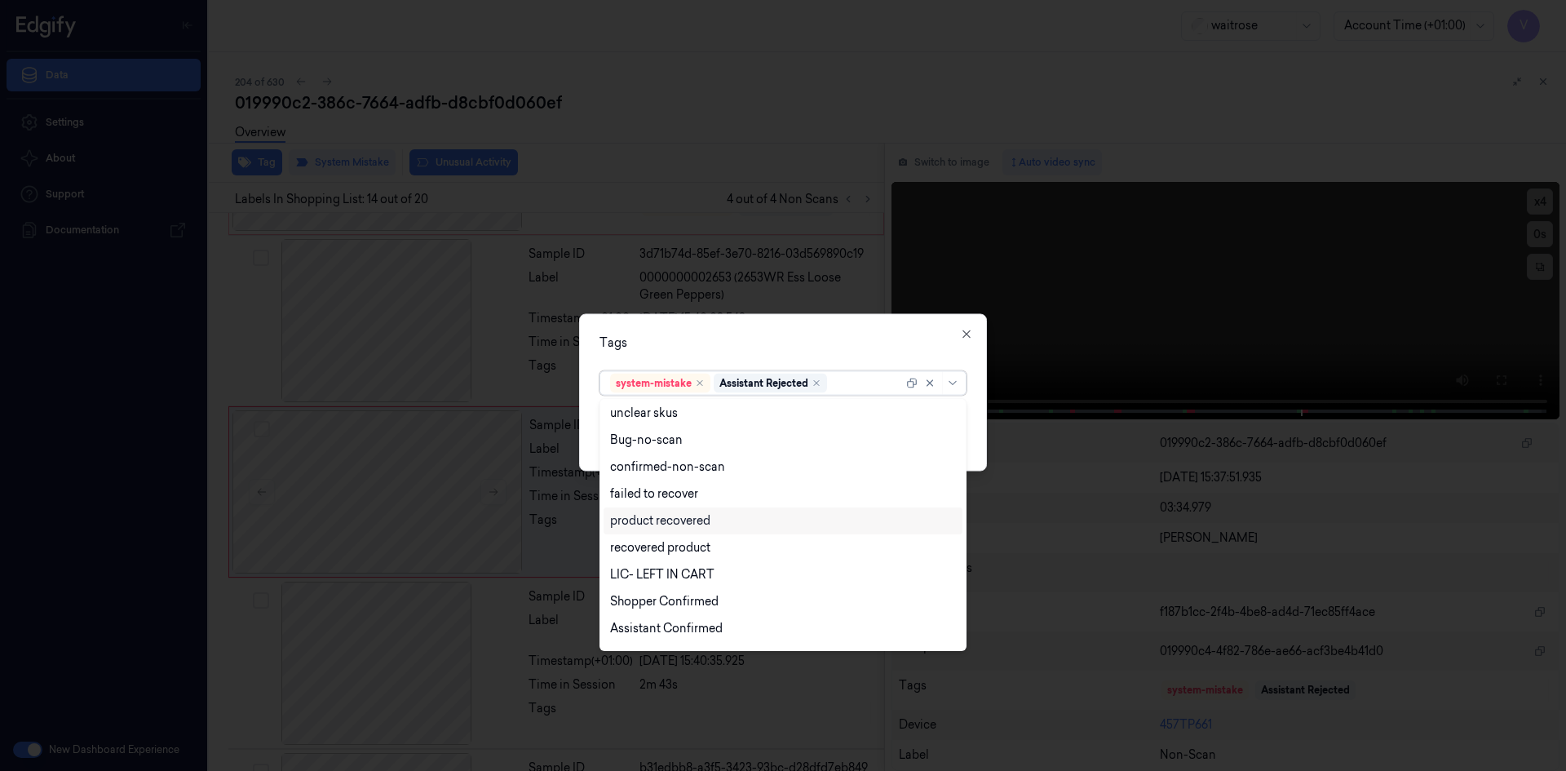
scroll to position [240, 0]
click at [666, 577] on div "Unusual-Activity" at bounding box center [655, 579] width 91 height 17
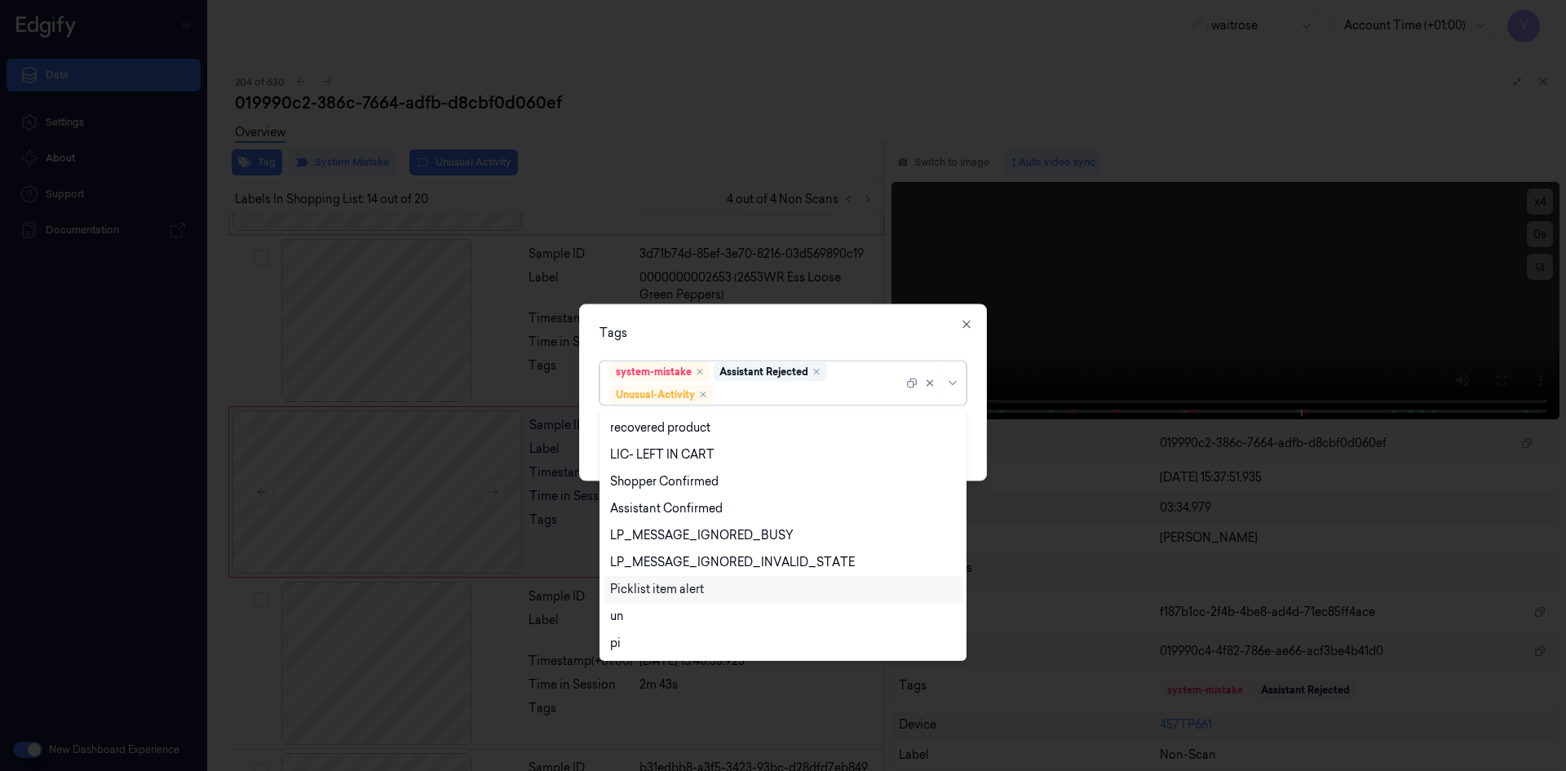
click at [674, 595] on div "Picklist item alert" at bounding box center [657, 589] width 94 height 17
click at [769, 335] on div "Tags" at bounding box center [783, 332] width 367 height 17
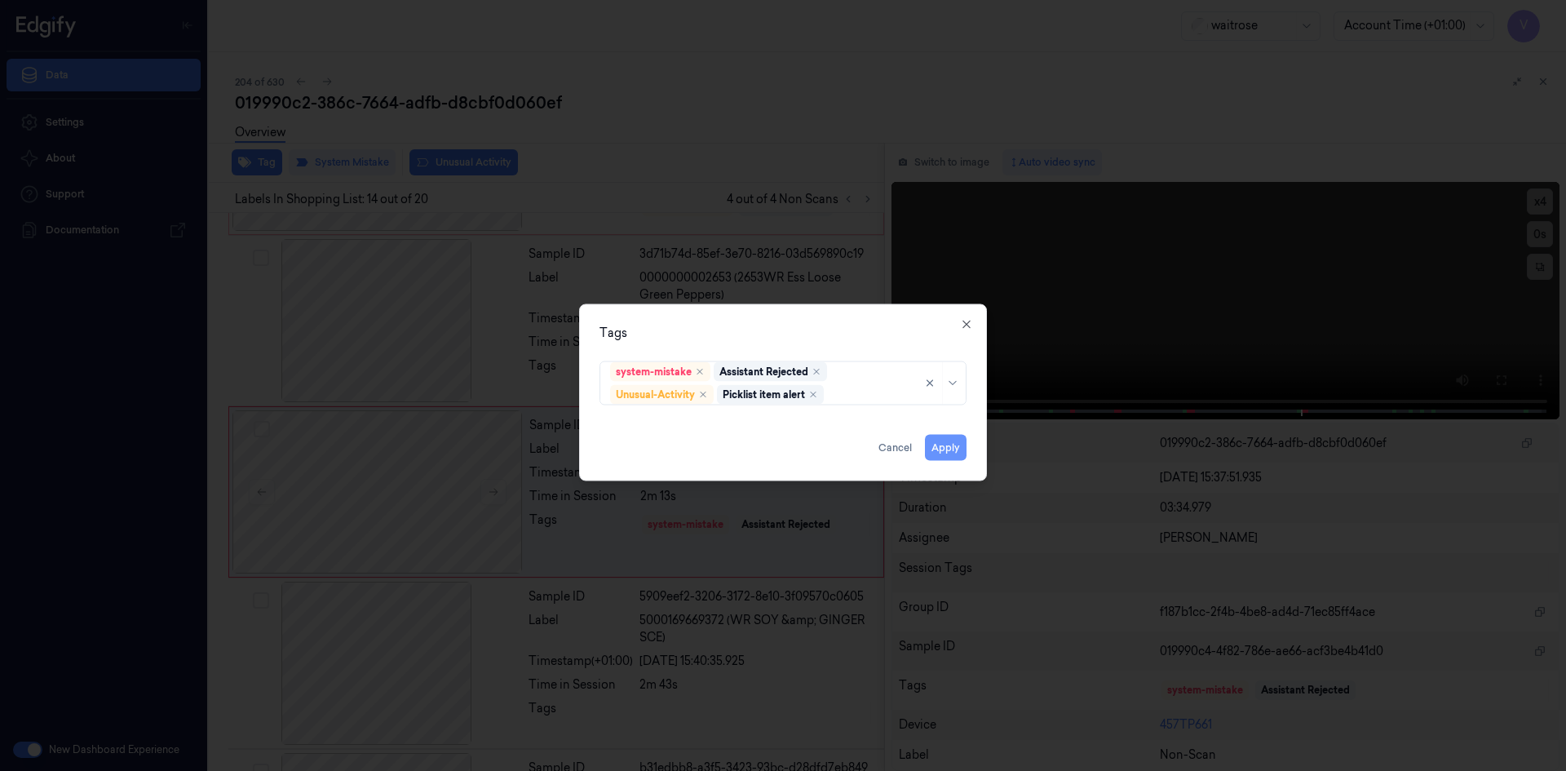
click at [957, 450] on button "Apply" at bounding box center [946, 447] width 42 height 26
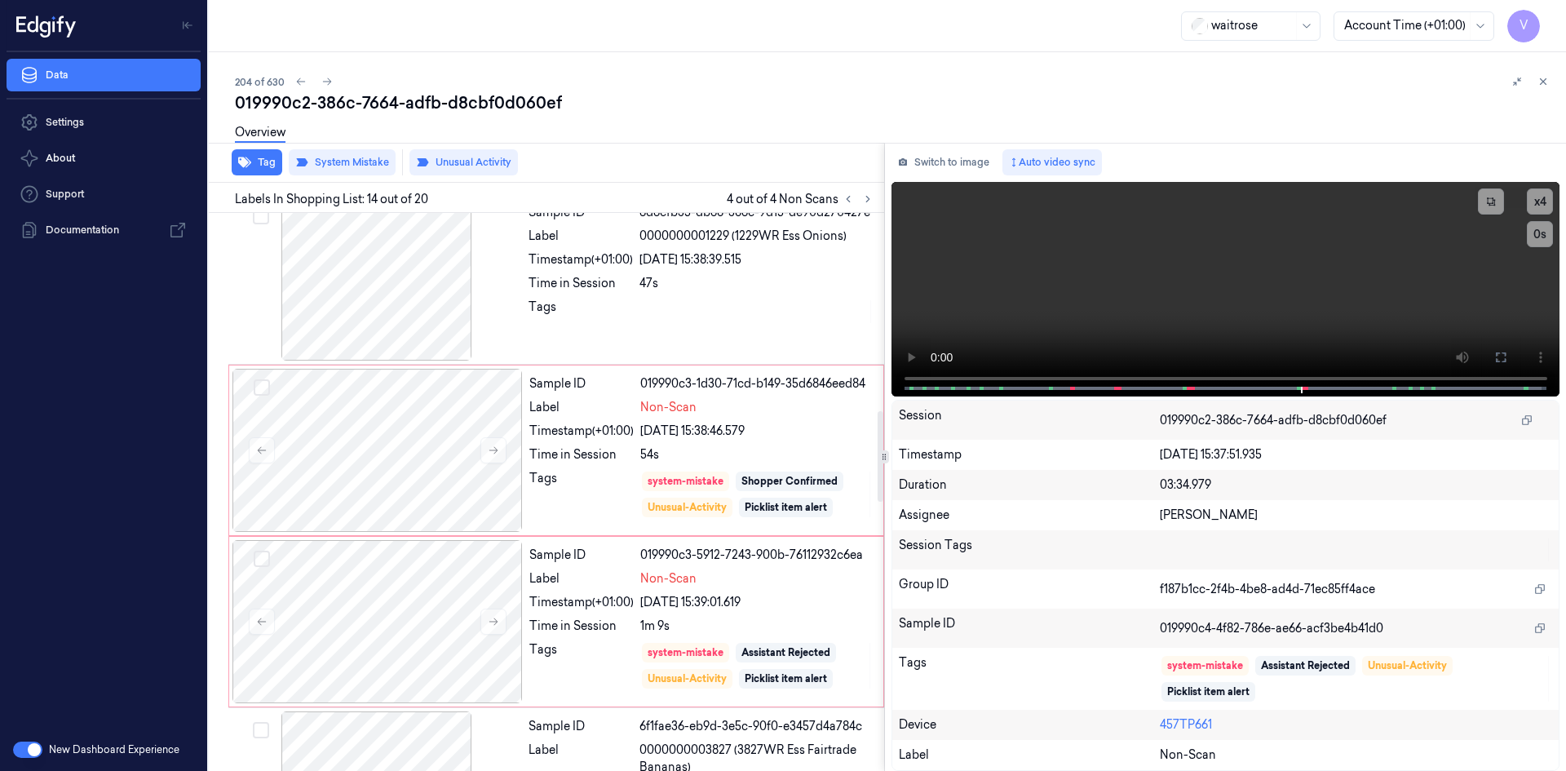
scroll to position [1217, 0]
click at [1546, 78] on icon at bounding box center [1543, 81] width 11 height 11
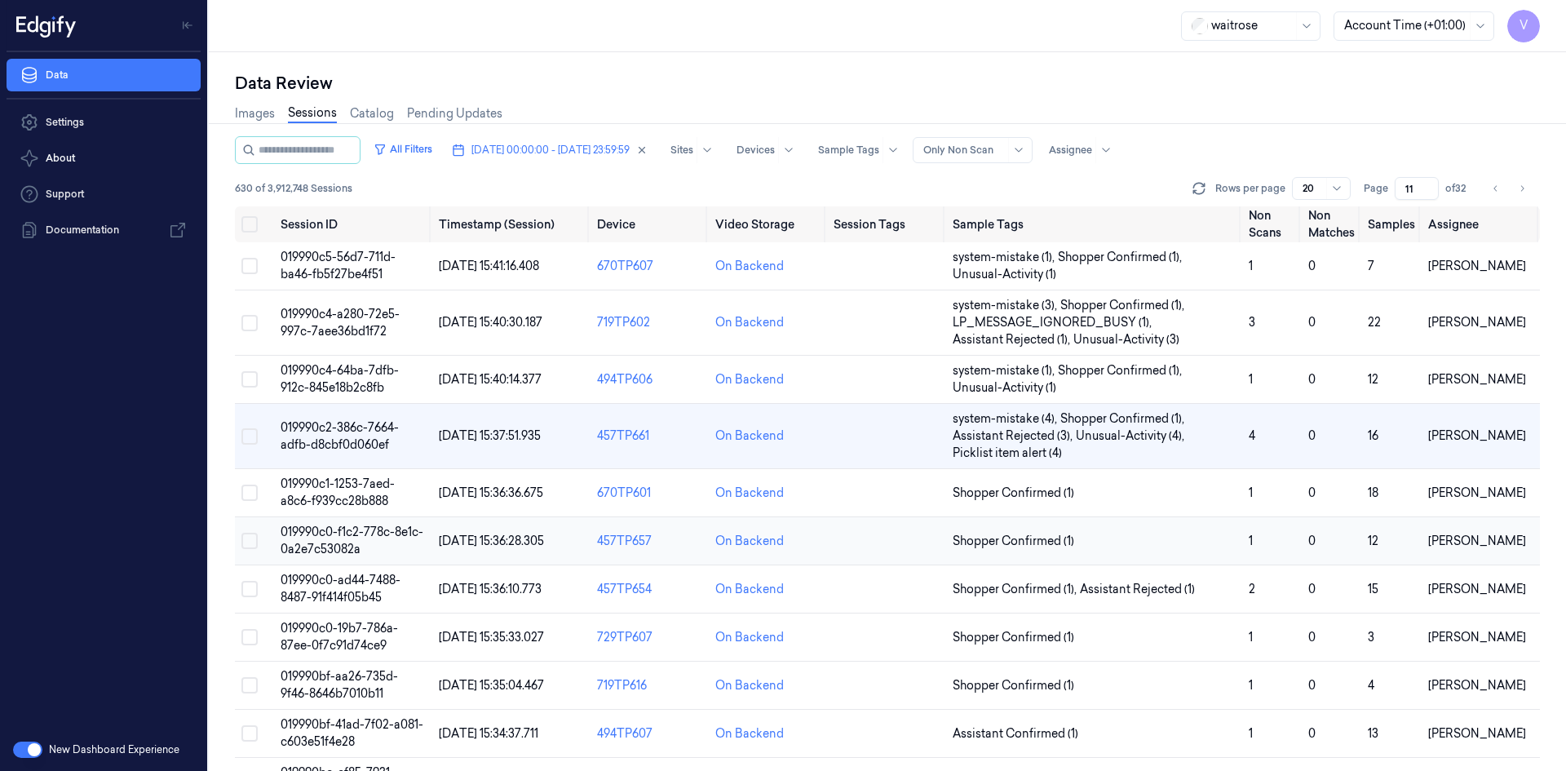
click at [339, 553] on span "019990c0-f1c2-778c-8e1c-0a2e7c53082a" at bounding box center [352, 541] width 143 height 32
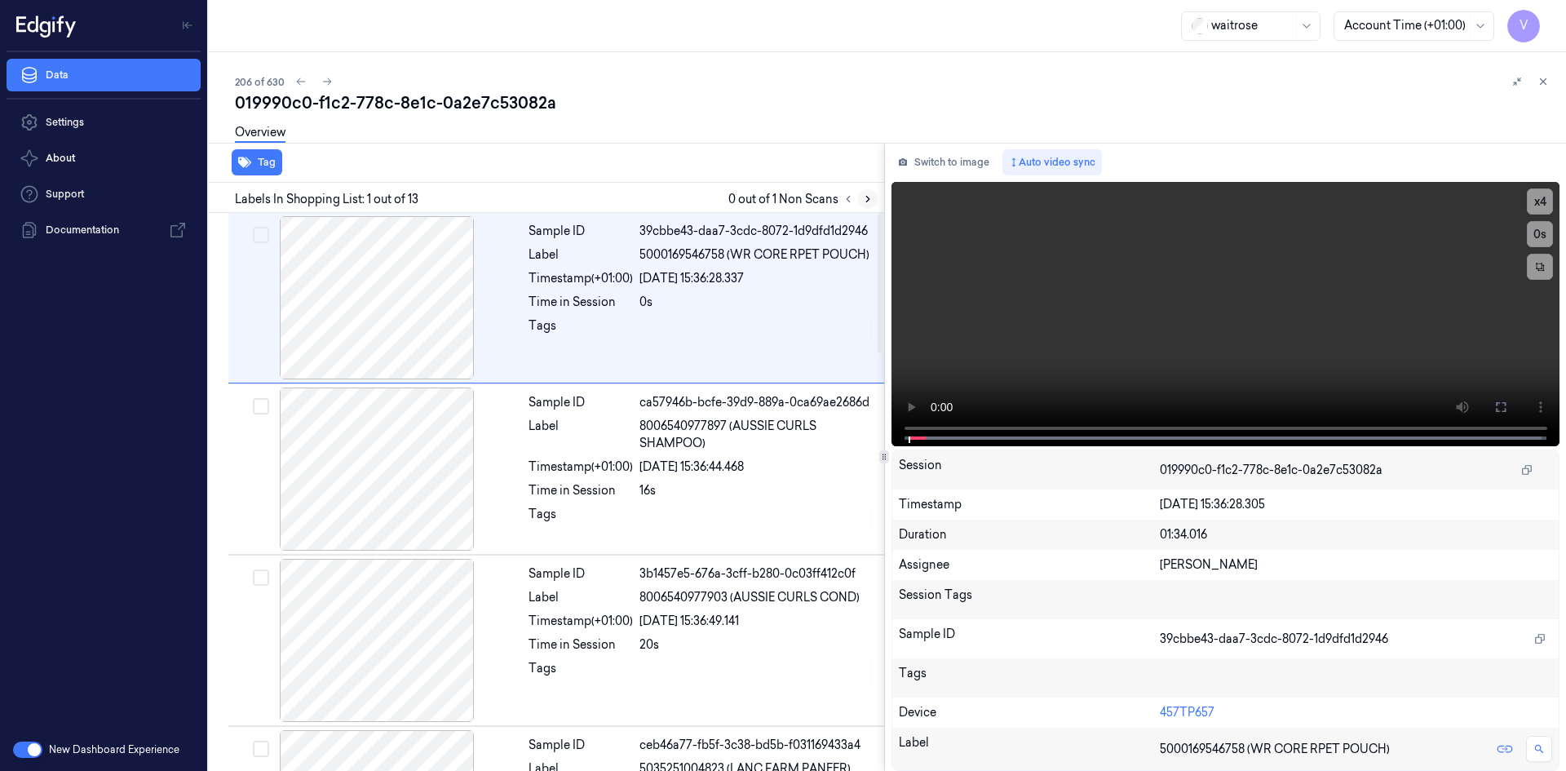
click at [863, 200] on icon at bounding box center [867, 198] width 11 height 11
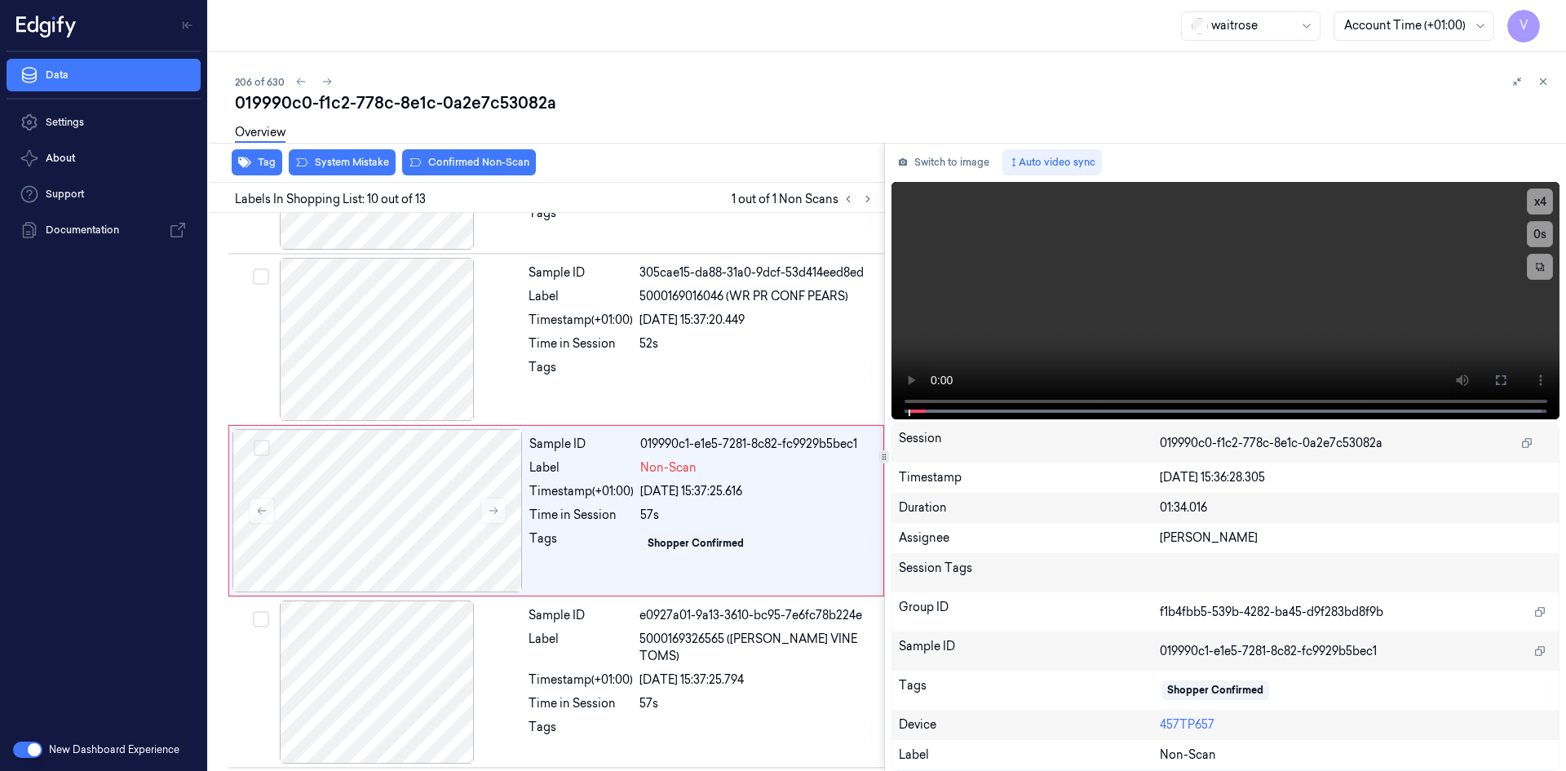
scroll to position [1348, 0]
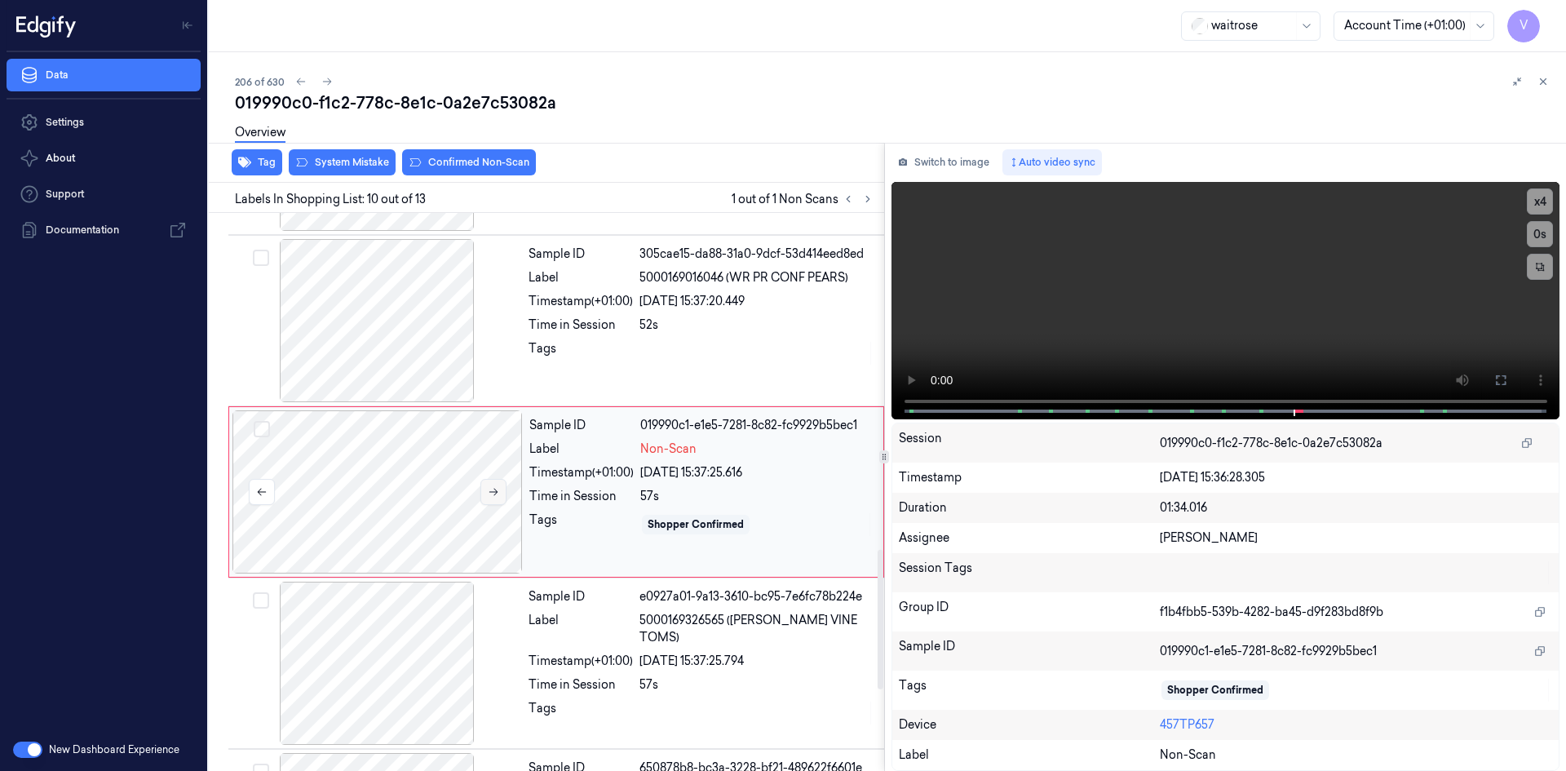
click at [498, 492] on icon at bounding box center [494, 492] width 9 height 7
click at [1540, 194] on button "x 4" at bounding box center [1540, 201] width 26 height 26
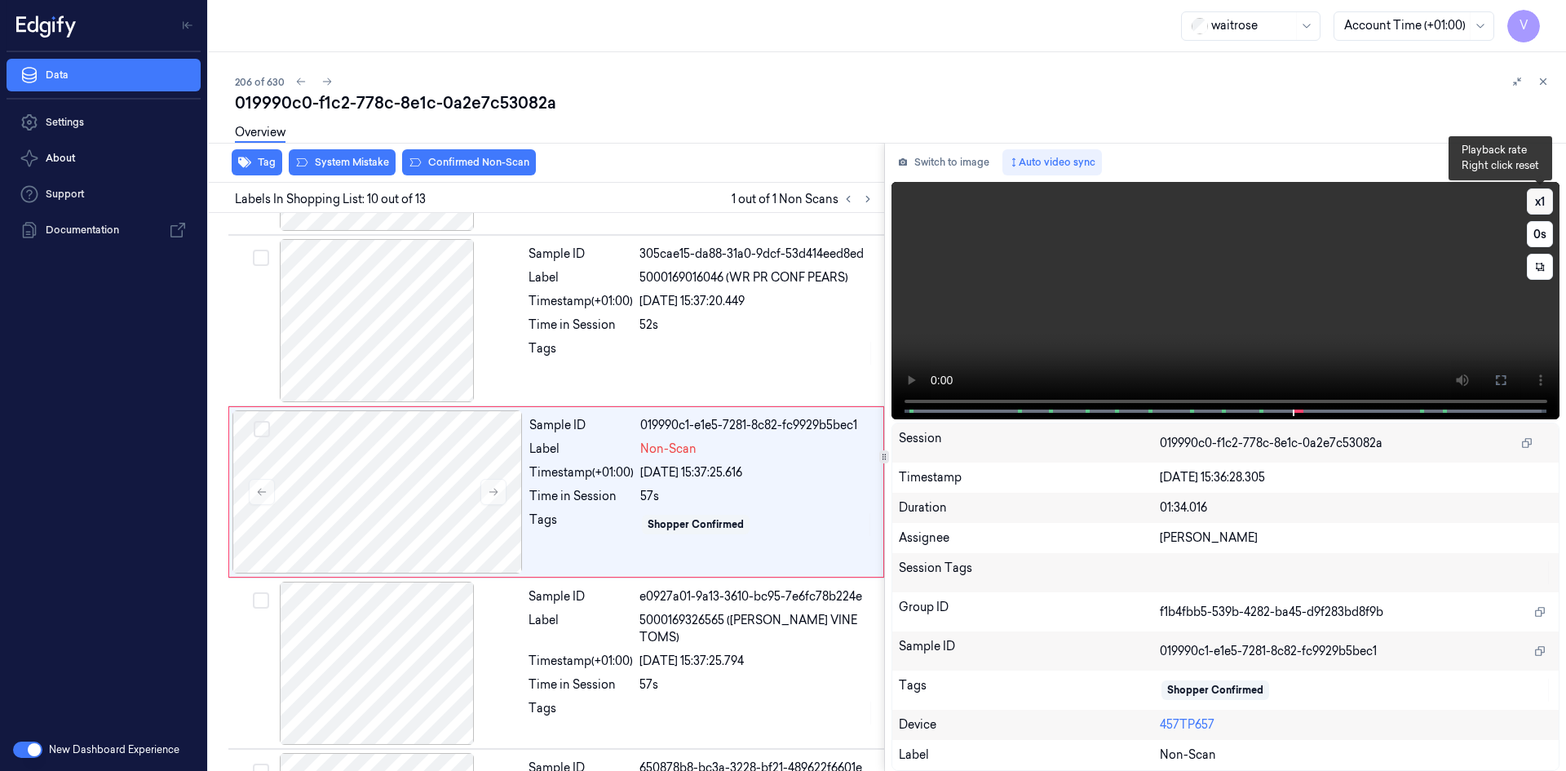
click at [1540, 197] on button "x 1" at bounding box center [1540, 201] width 26 height 26
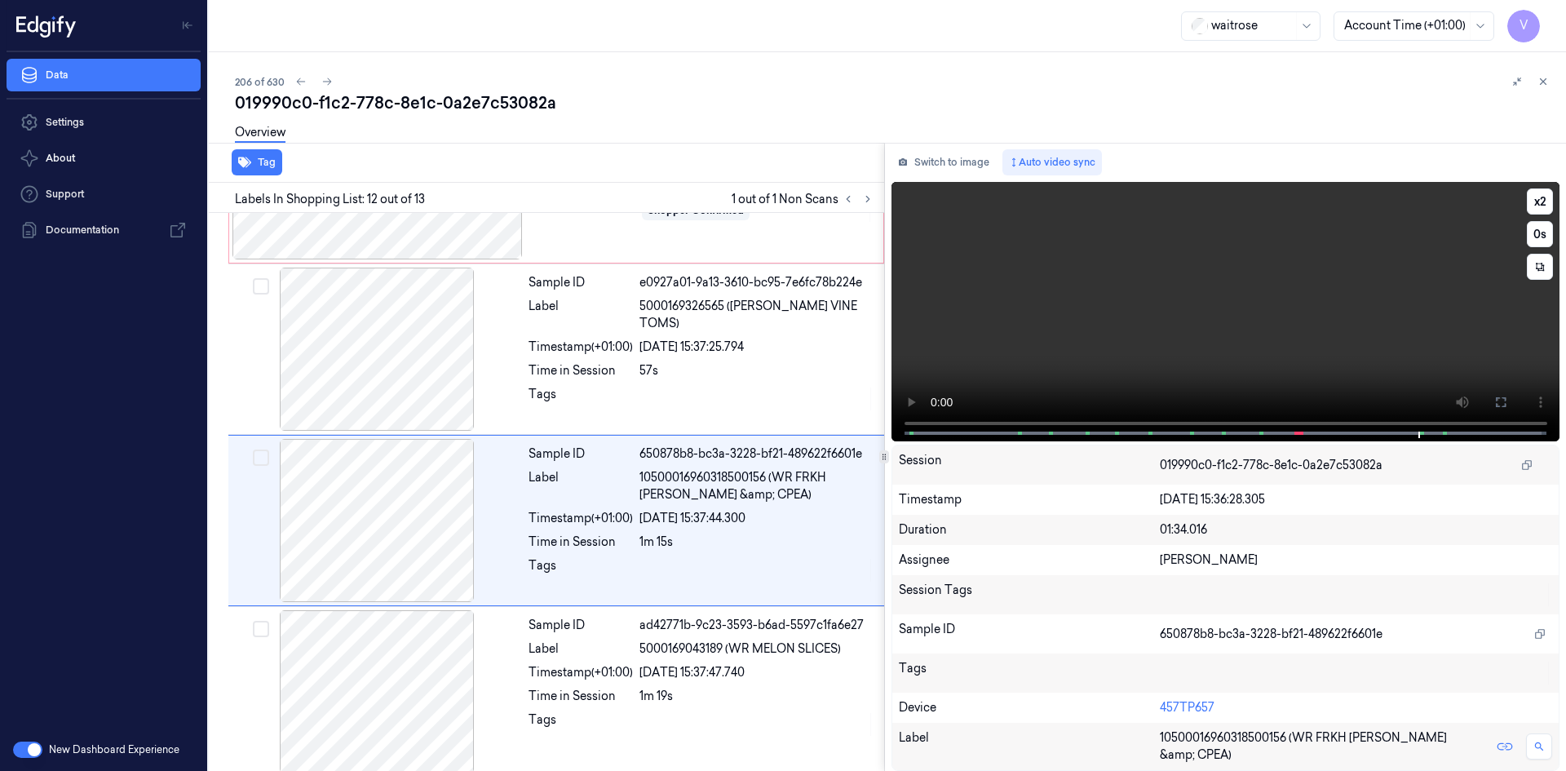
scroll to position [1674, 0]
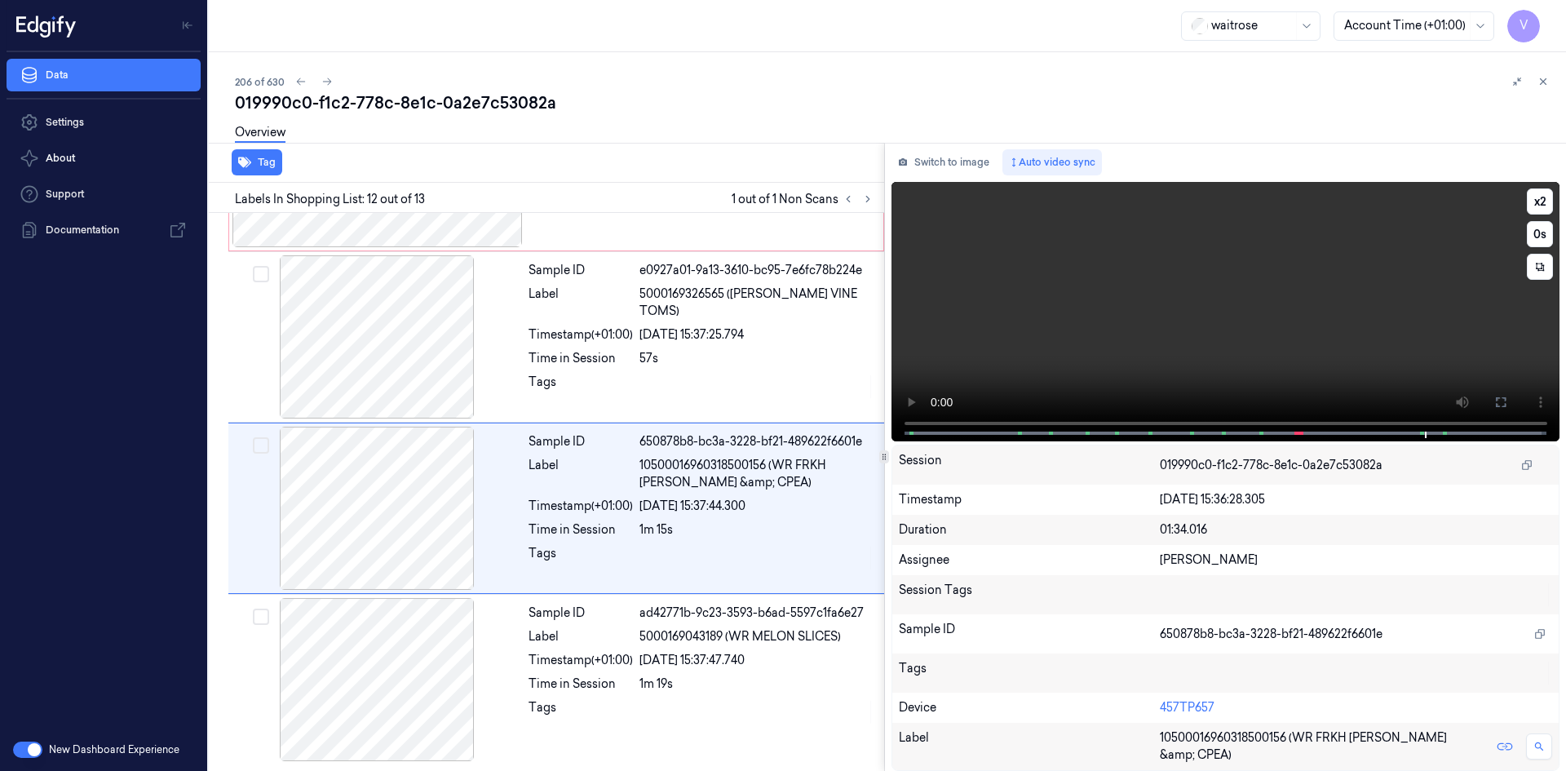
click at [907, 374] on video at bounding box center [1226, 311] width 669 height 259
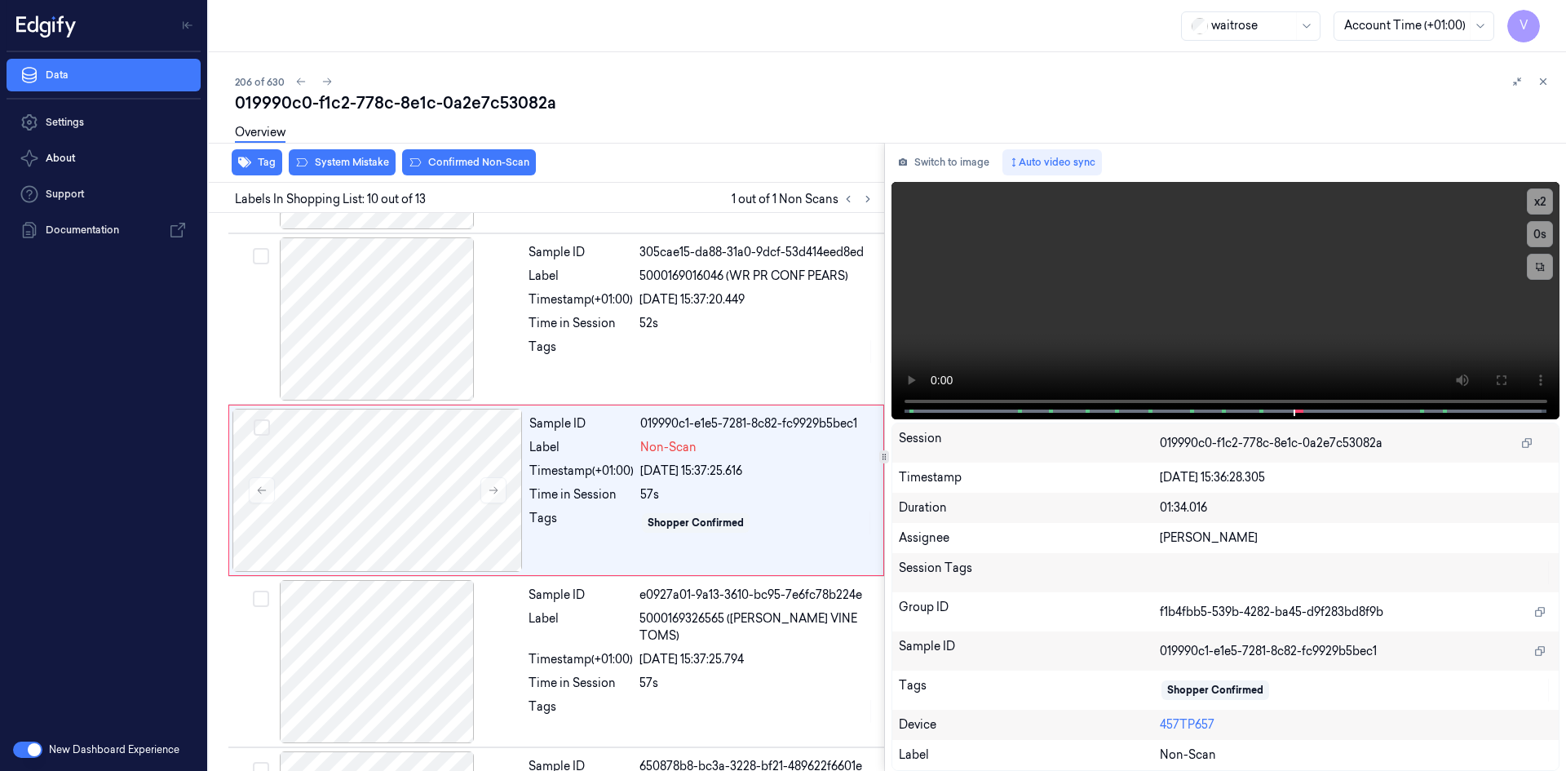
scroll to position [1348, 0]
click at [430, 441] on div at bounding box center [378, 491] width 290 height 163
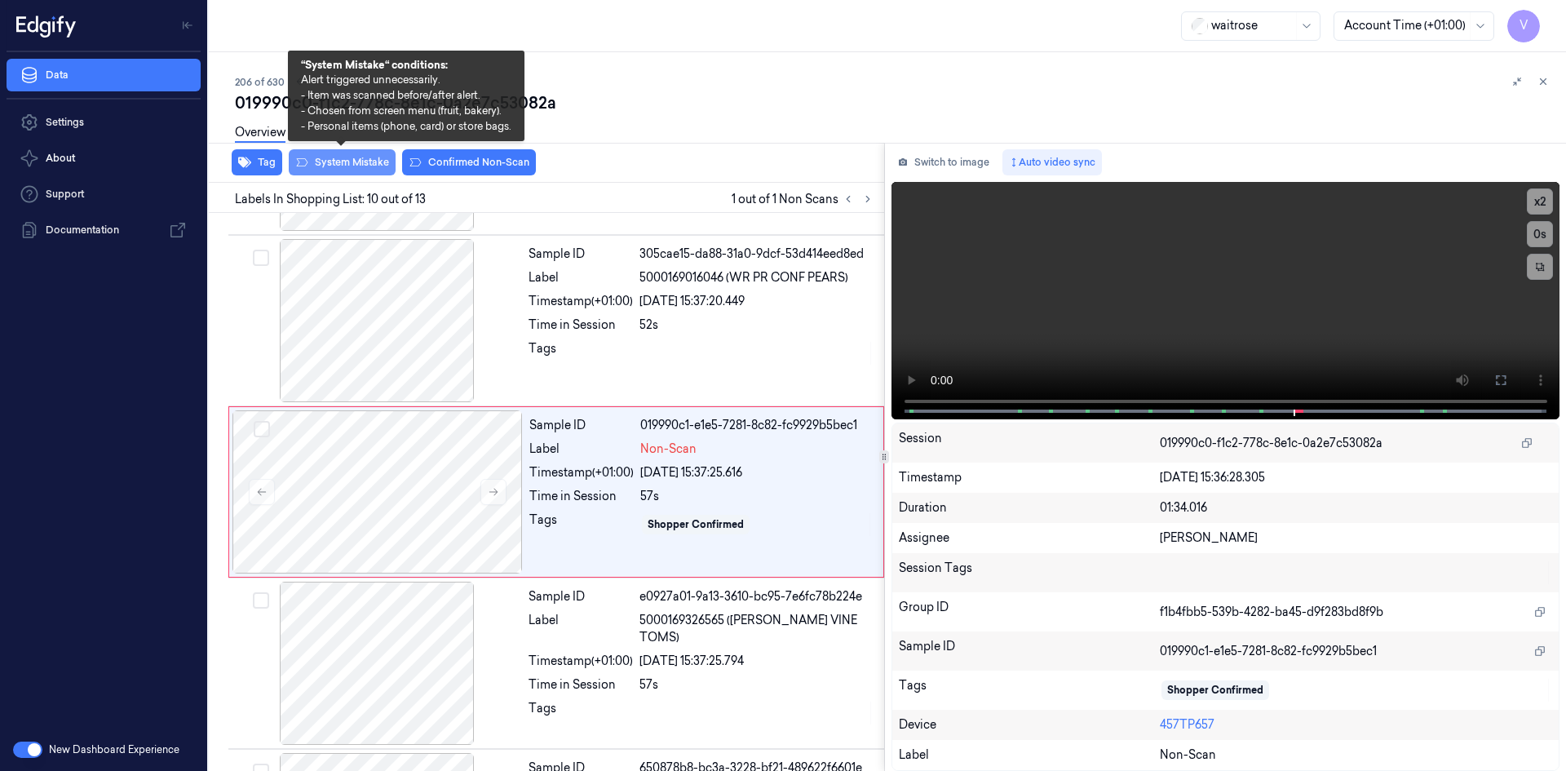
click at [375, 163] on button "System Mistake" at bounding box center [342, 162] width 107 height 26
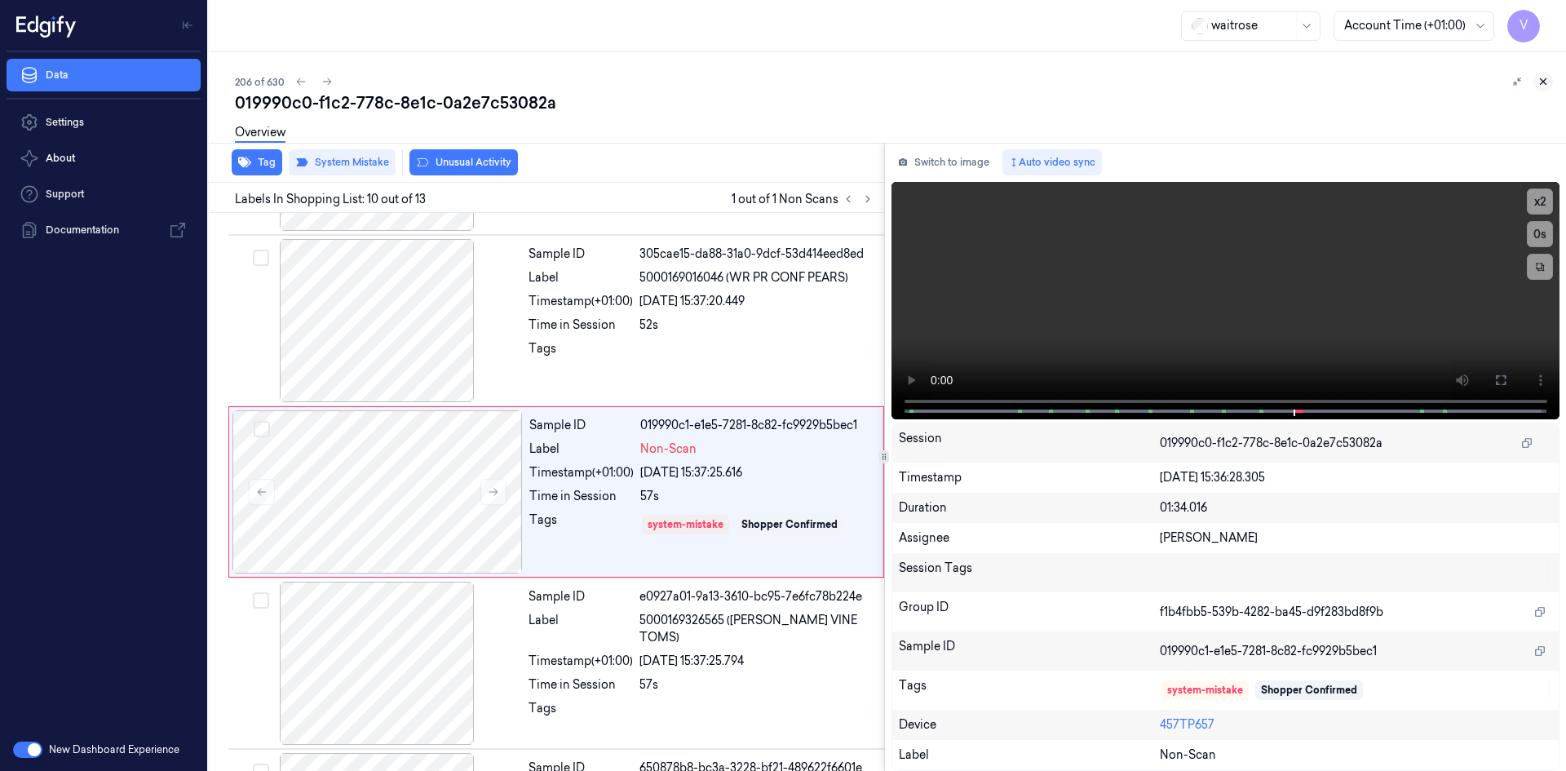
click at [1538, 75] on button at bounding box center [1544, 82] width 20 height 20
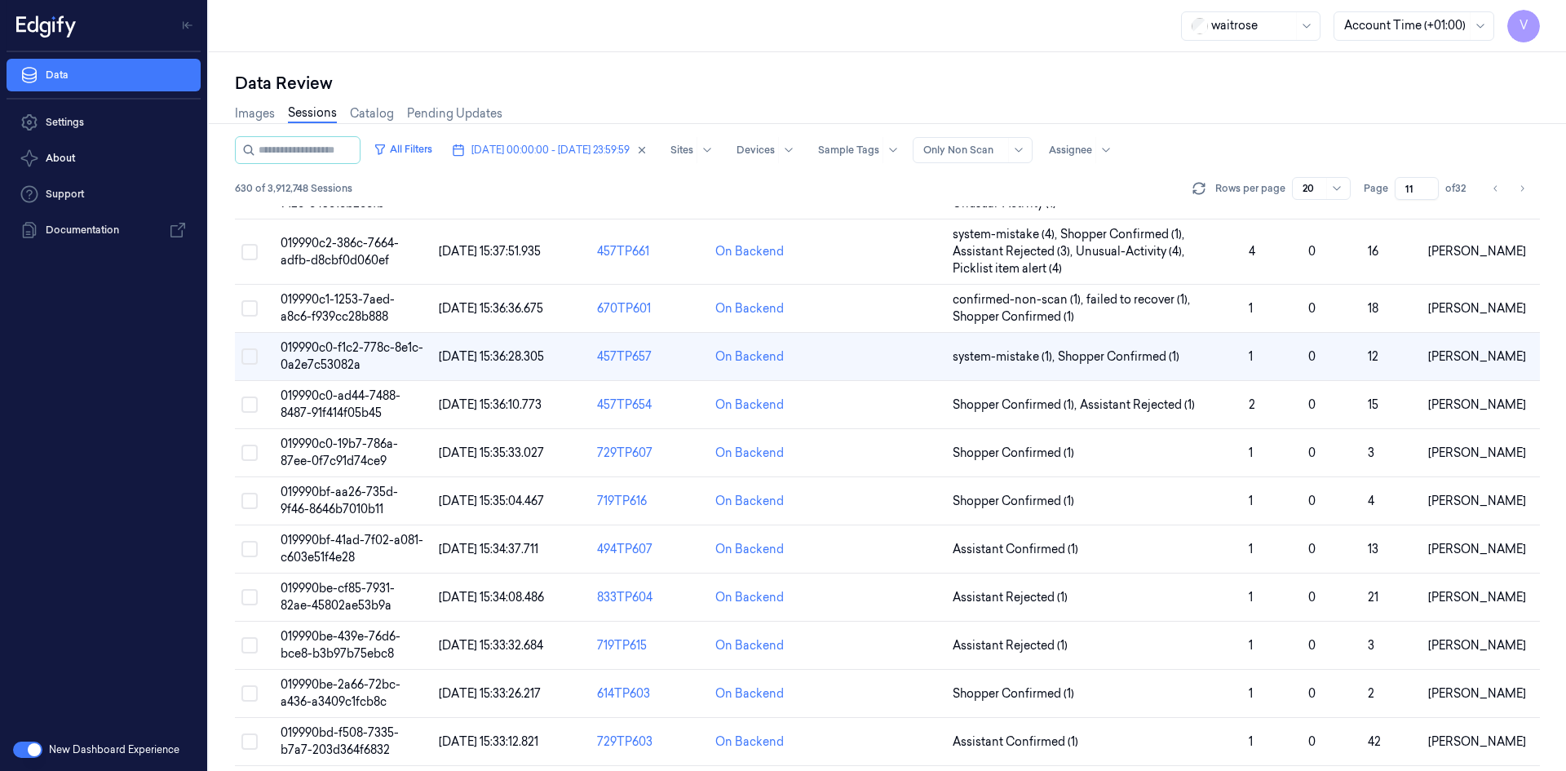
scroll to position [52, 0]
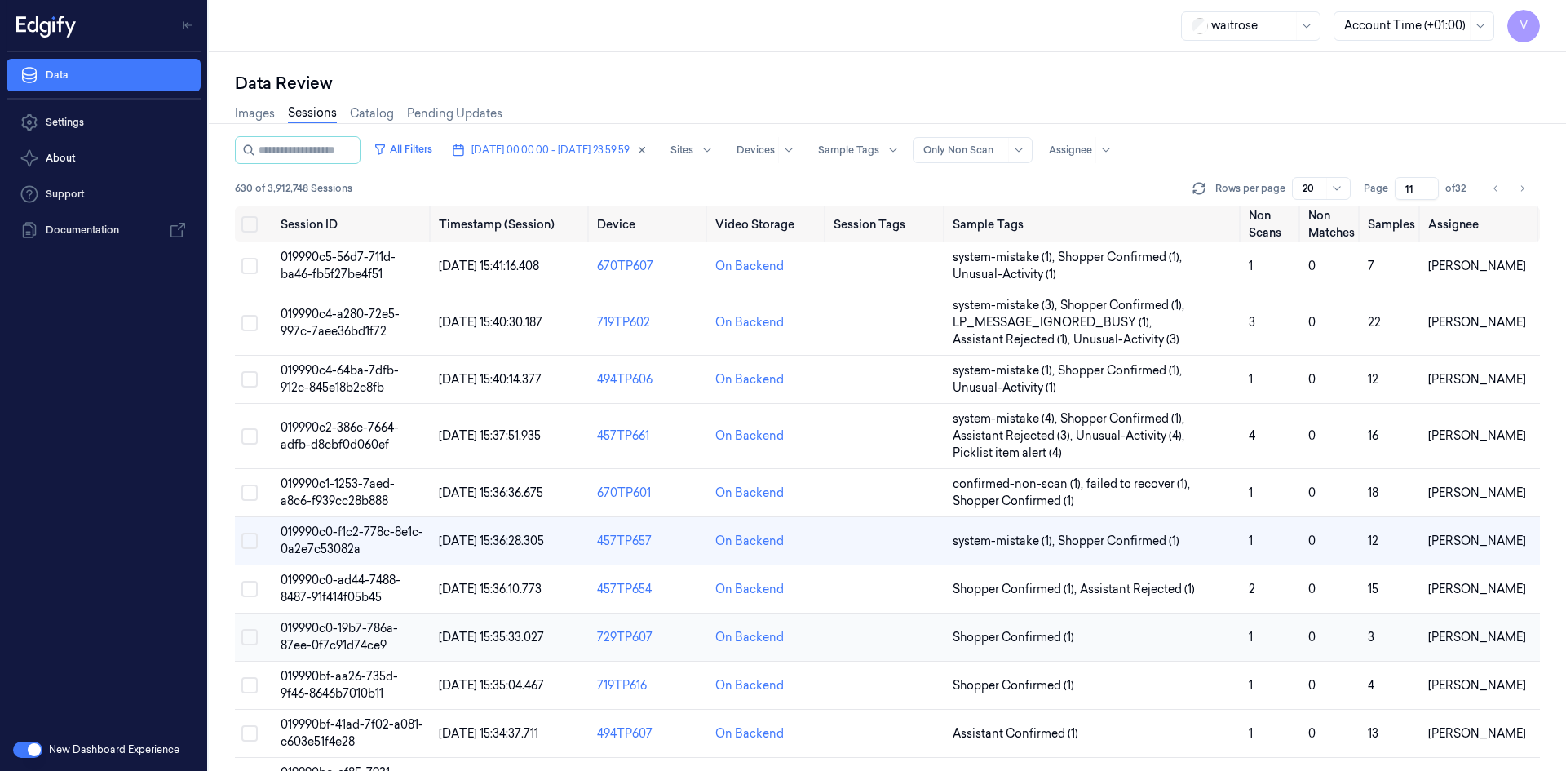
click at [339, 621] on span "019990c0-19b7-786a-87ee-0f7c91d74ce9" at bounding box center [339, 637] width 117 height 32
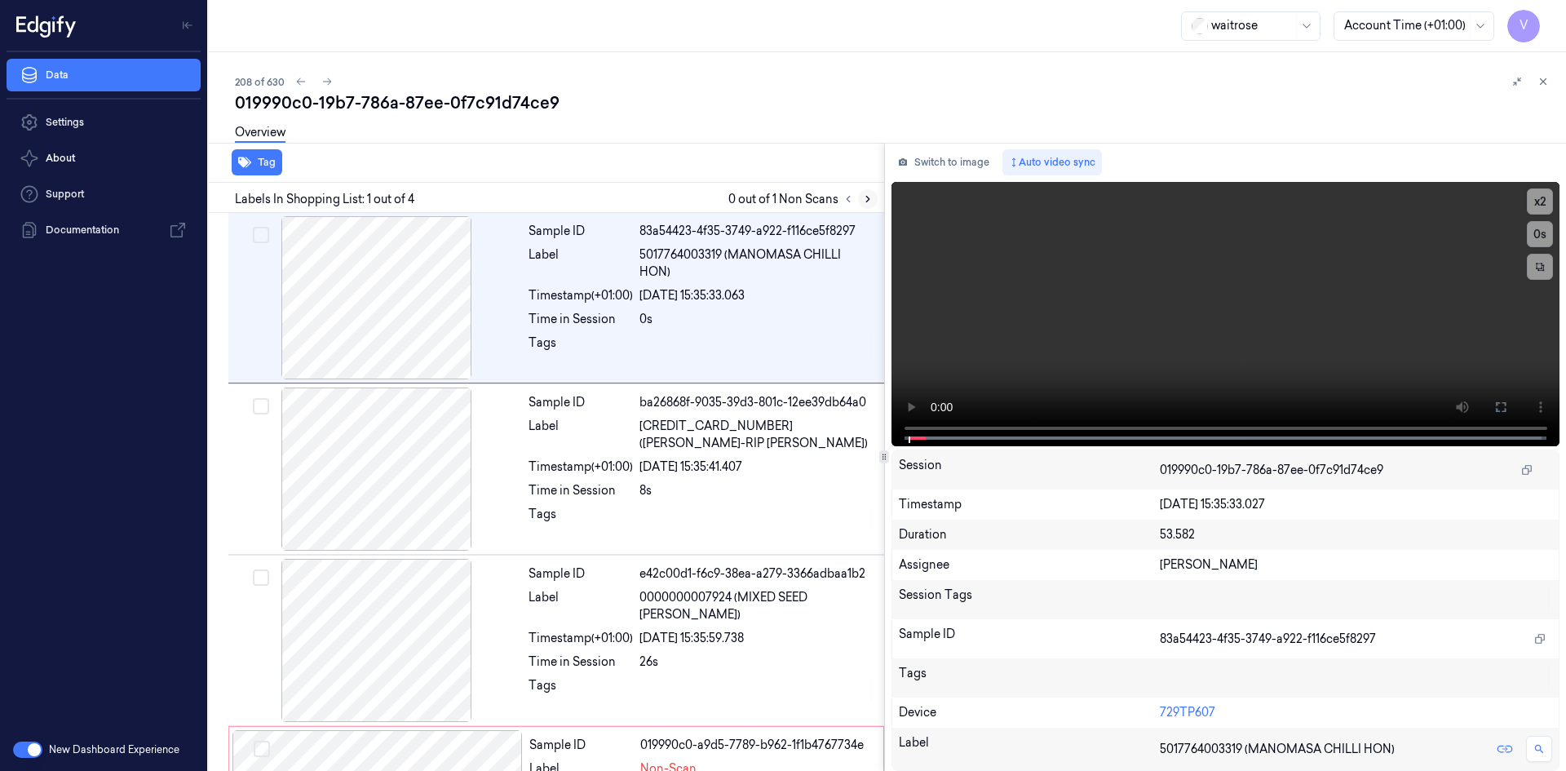
click at [866, 198] on icon at bounding box center [867, 198] width 11 height 11
click at [913, 379] on video at bounding box center [1226, 314] width 669 height 264
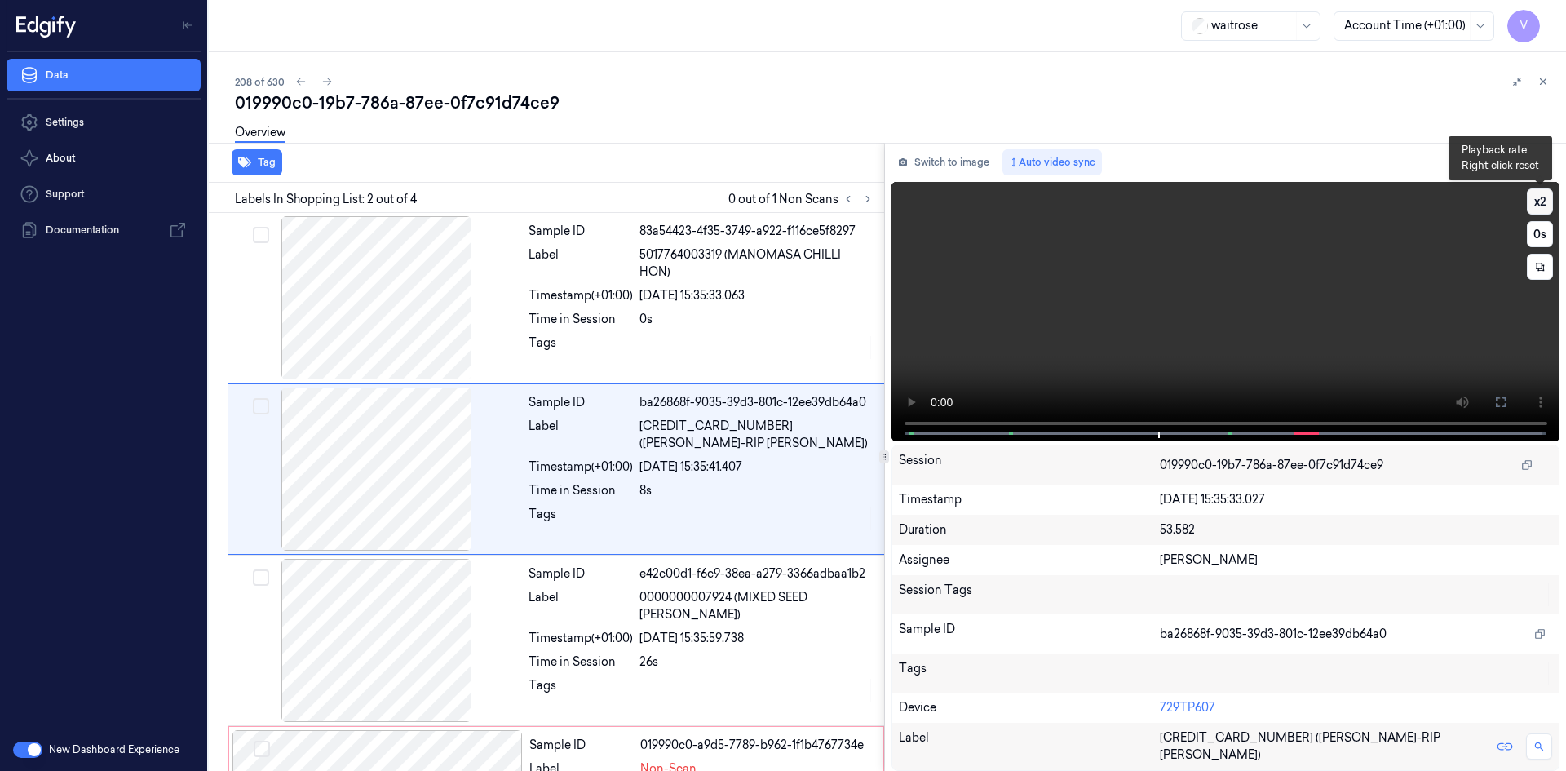
click at [1533, 200] on button "x 2" at bounding box center [1540, 201] width 26 height 26
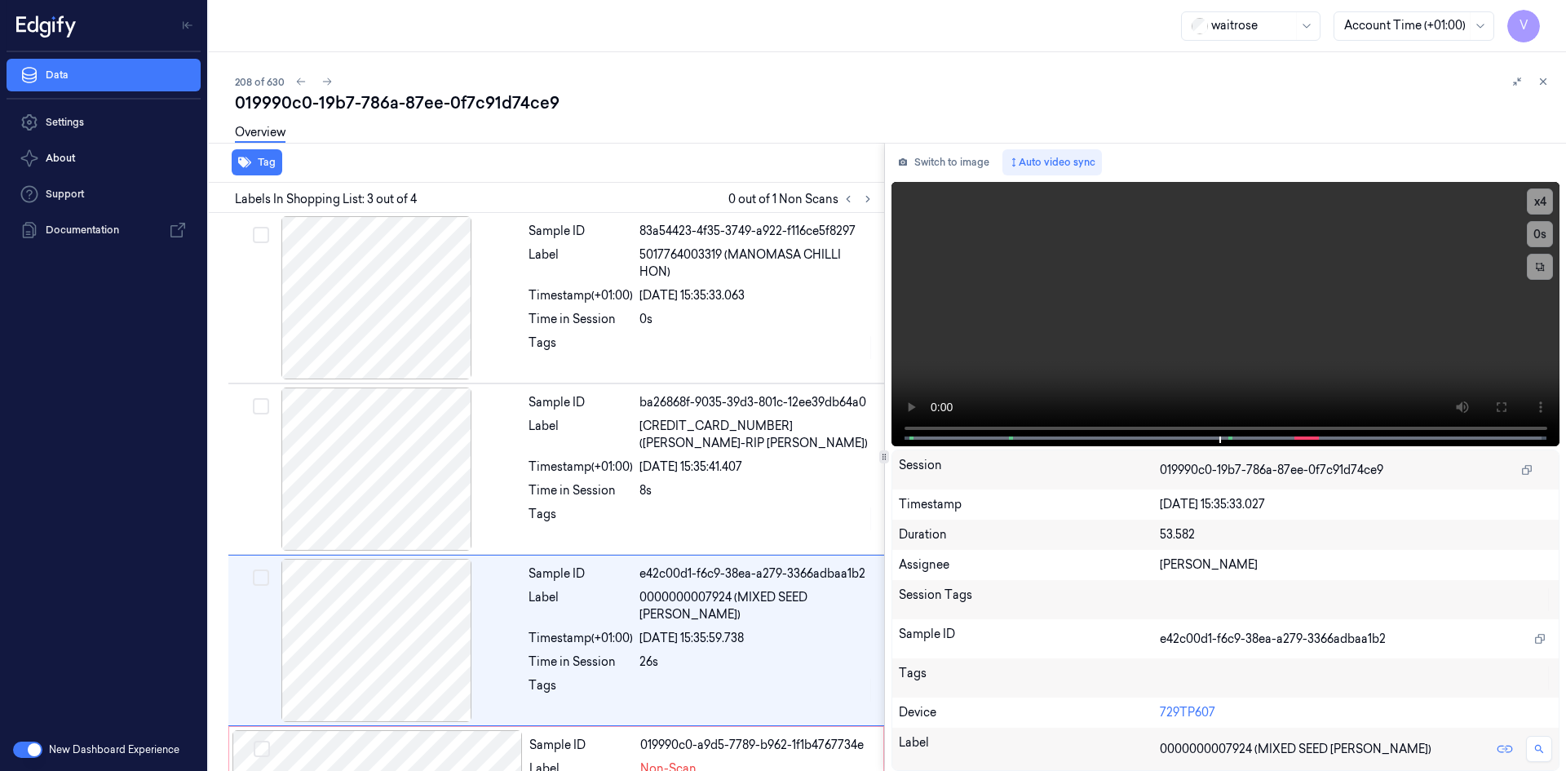
scroll to position [132, 0]
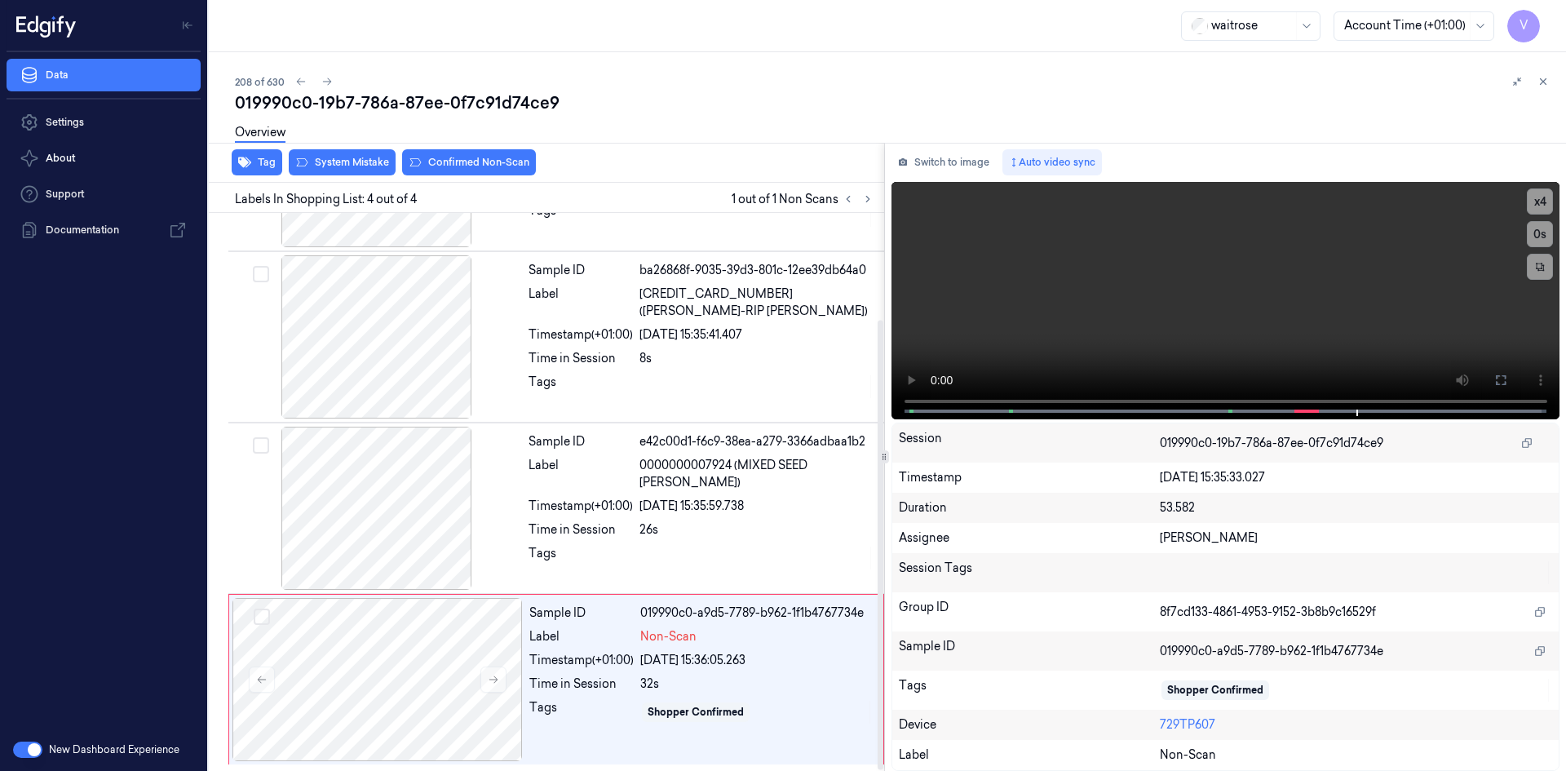
click at [212, 657] on div "Sample ID 83a54423-4f35-3749-a922-f116ce5f8297 Label 5017764003319 (MANOMASA CH…" at bounding box center [543, 426] width 682 height 690
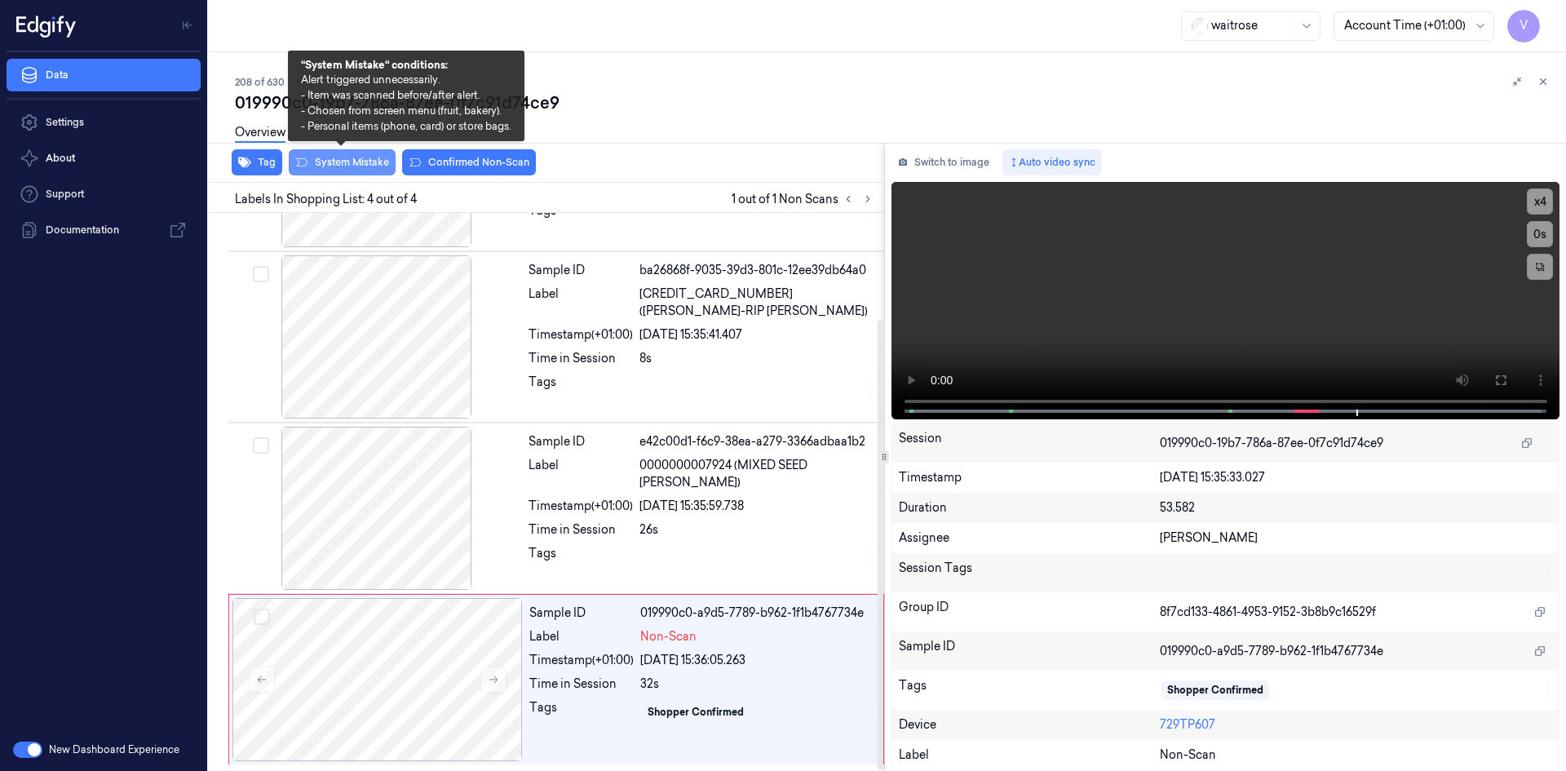
click at [358, 163] on button "System Mistake" at bounding box center [342, 162] width 107 height 26
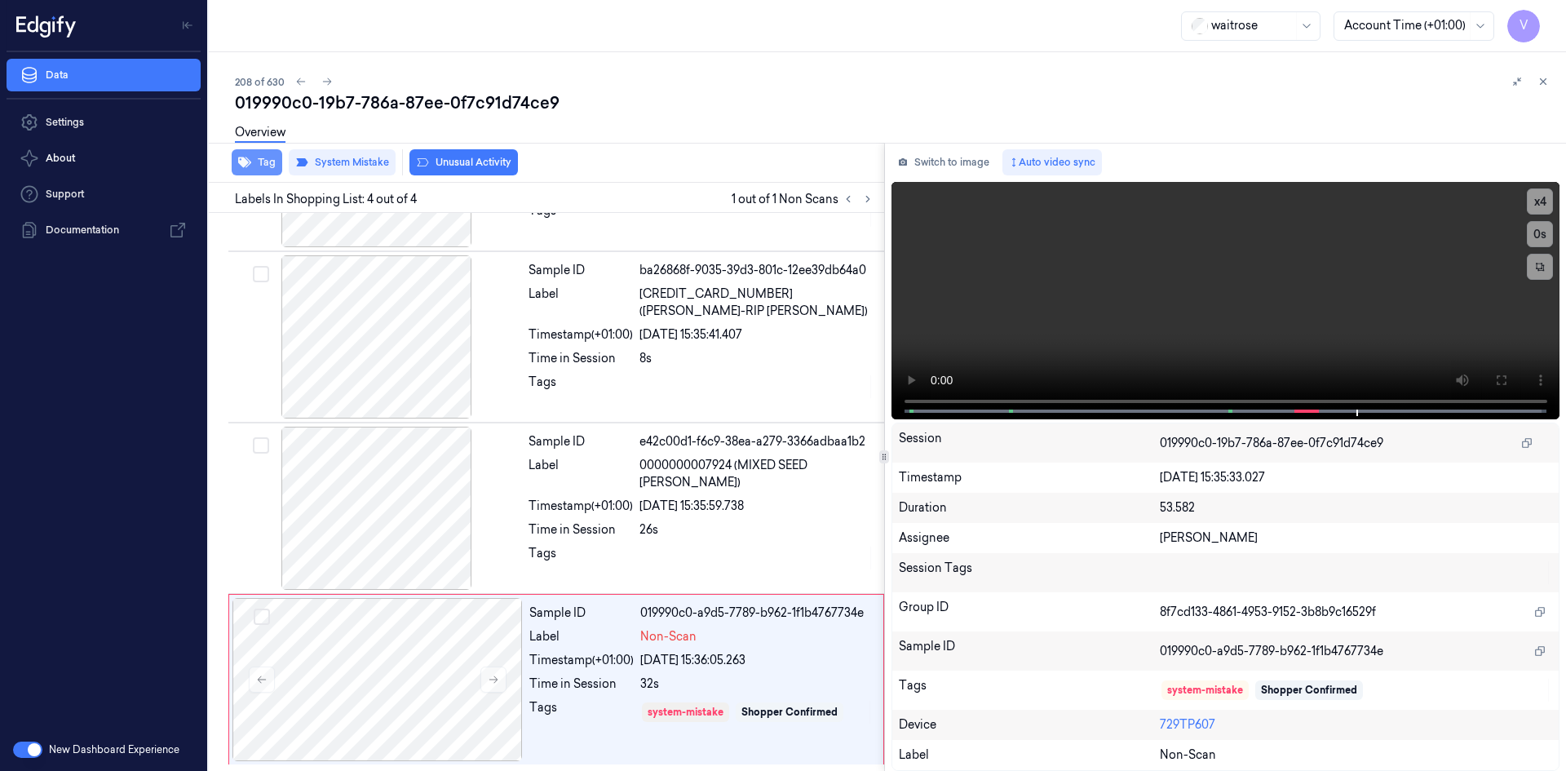
click at [260, 164] on button "Tag" at bounding box center [257, 162] width 51 height 26
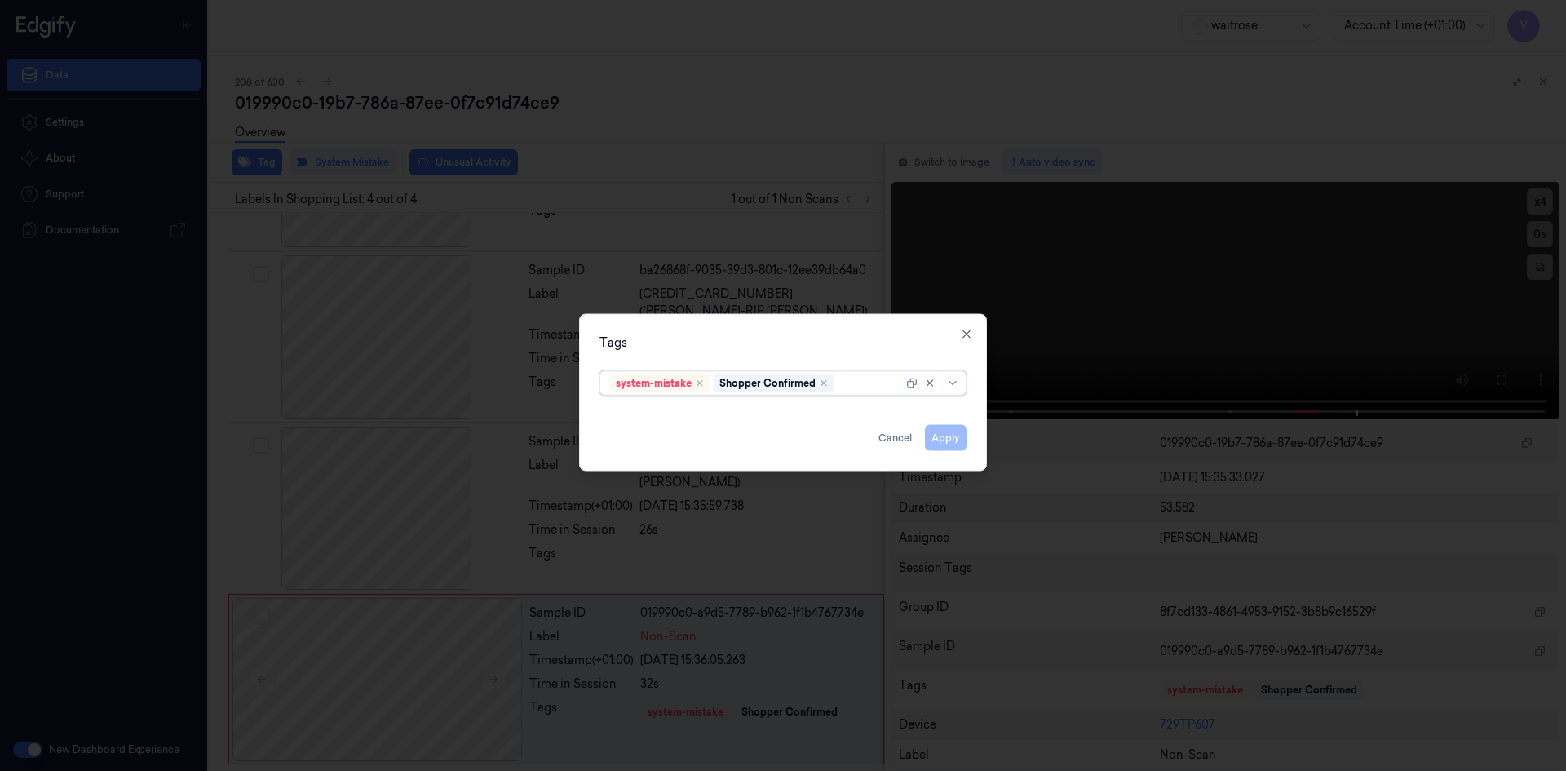
click at [843, 380] on div at bounding box center [870, 382] width 65 height 17
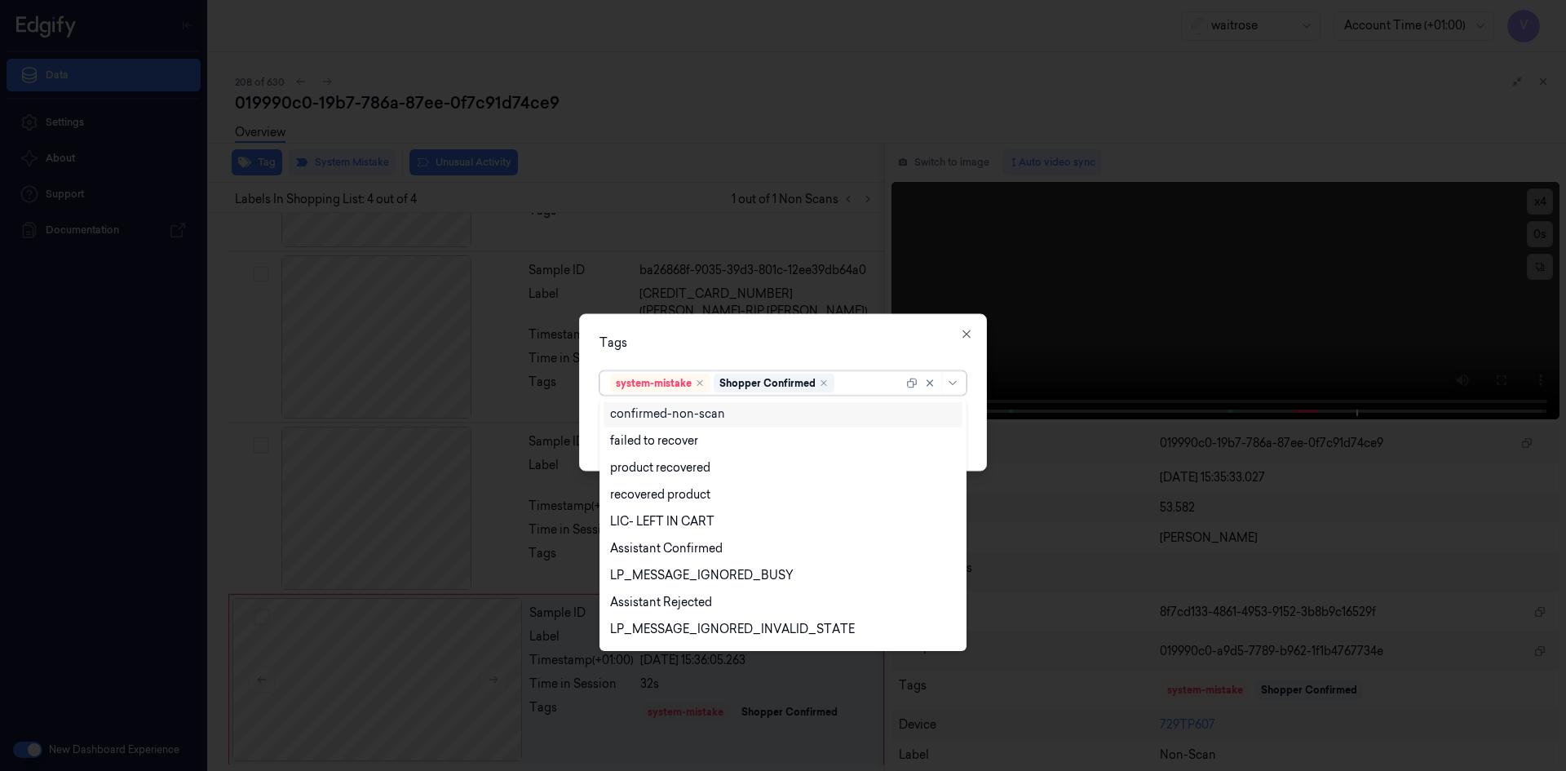
scroll to position [240, 0]
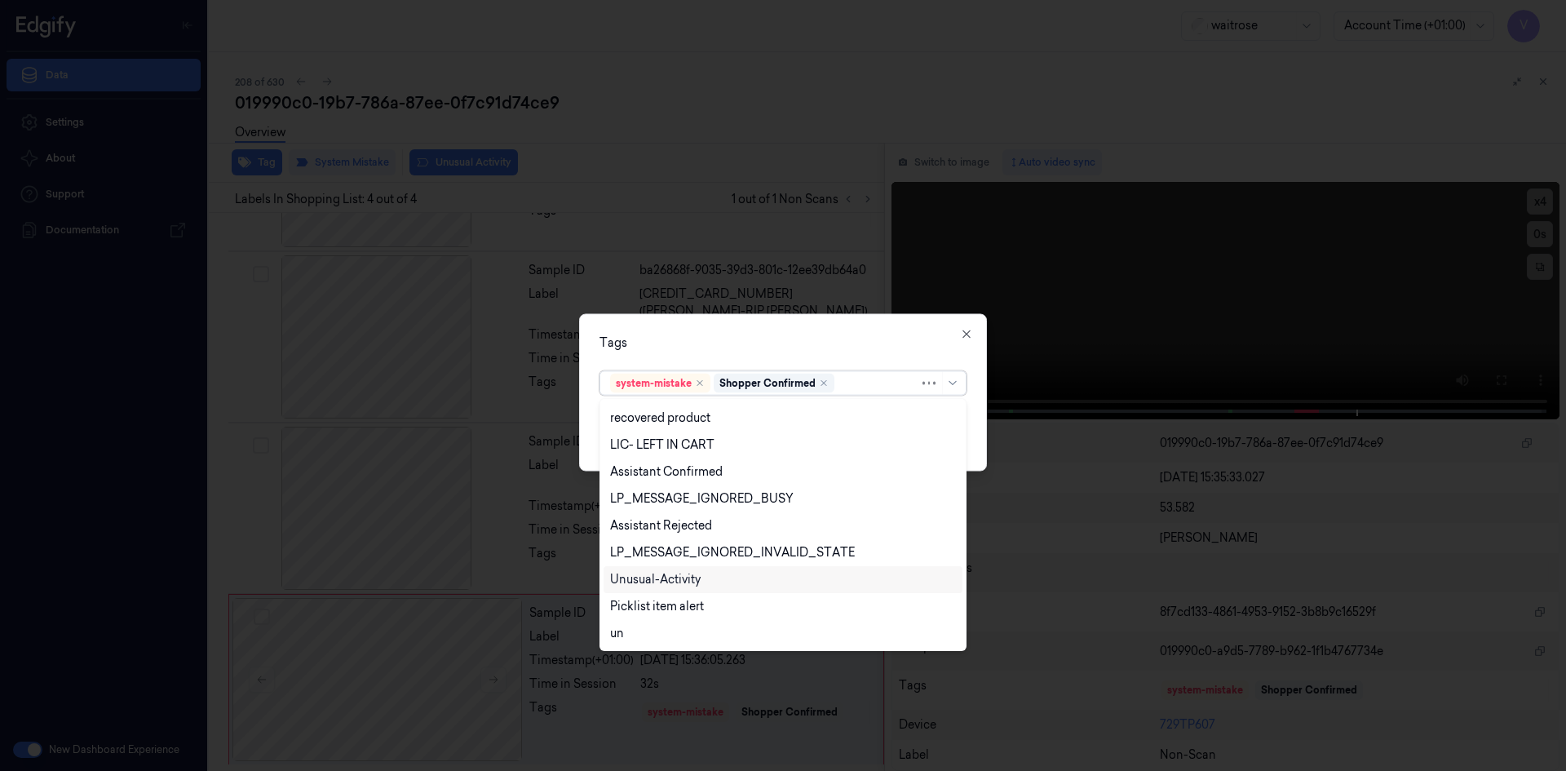
click at [669, 576] on div "Unusual-Activity" at bounding box center [655, 579] width 91 height 17
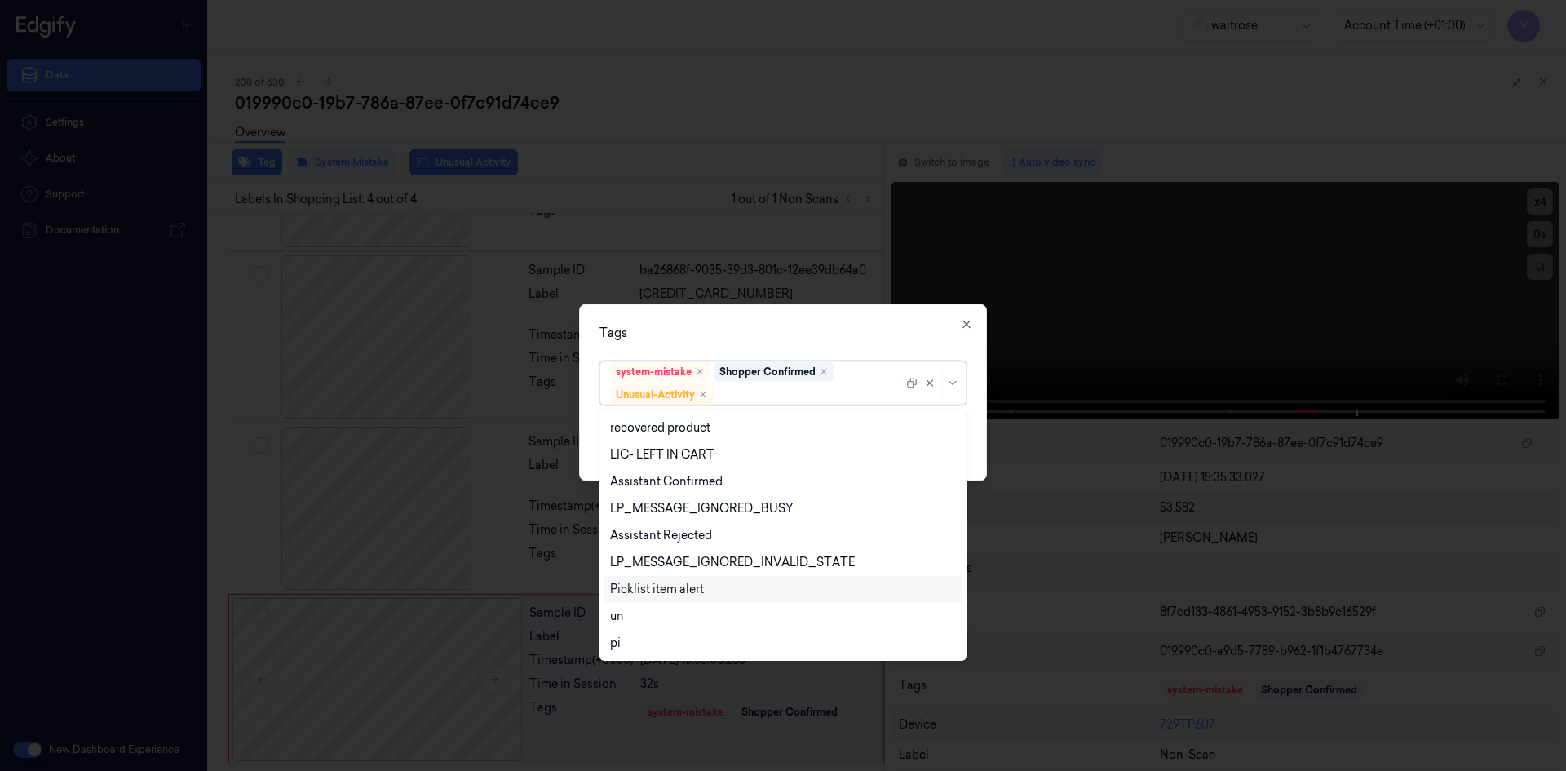
click at [669, 595] on div "Picklist item alert" at bounding box center [657, 589] width 94 height 17
drag, startPoint x: 733, startPoint y: 338, endPoint x: 764, endPoint y: 370, distance: 44.5
click at [739, 348] on div "Tags option Picklist item alert, selected. 20 results available. Use Up and Dow…" at bounding box center [783, 392] width 408 height 177
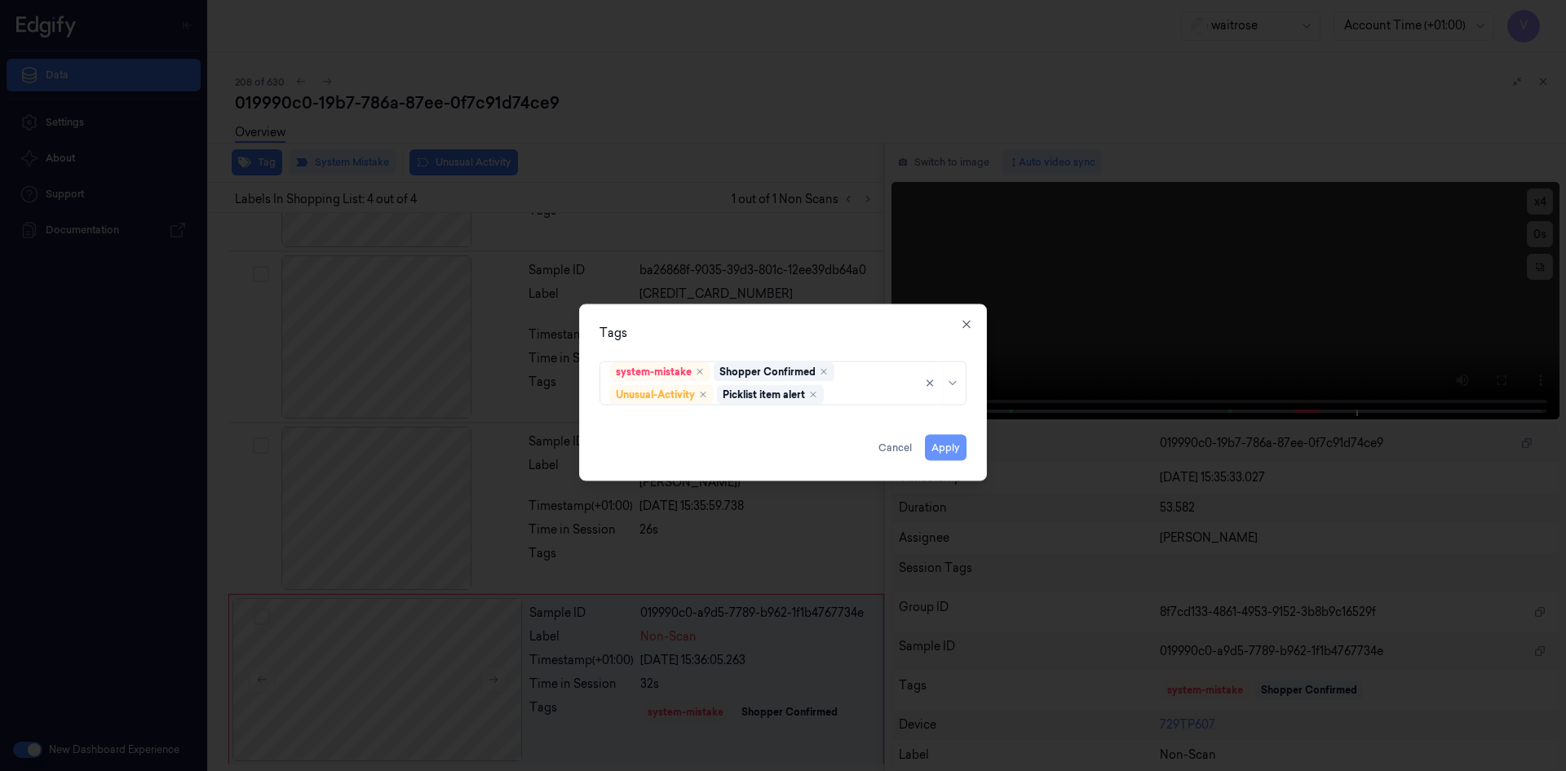
click at [940, 448] on button "Apply" at bounding box center [946, 447] width 42 height 26
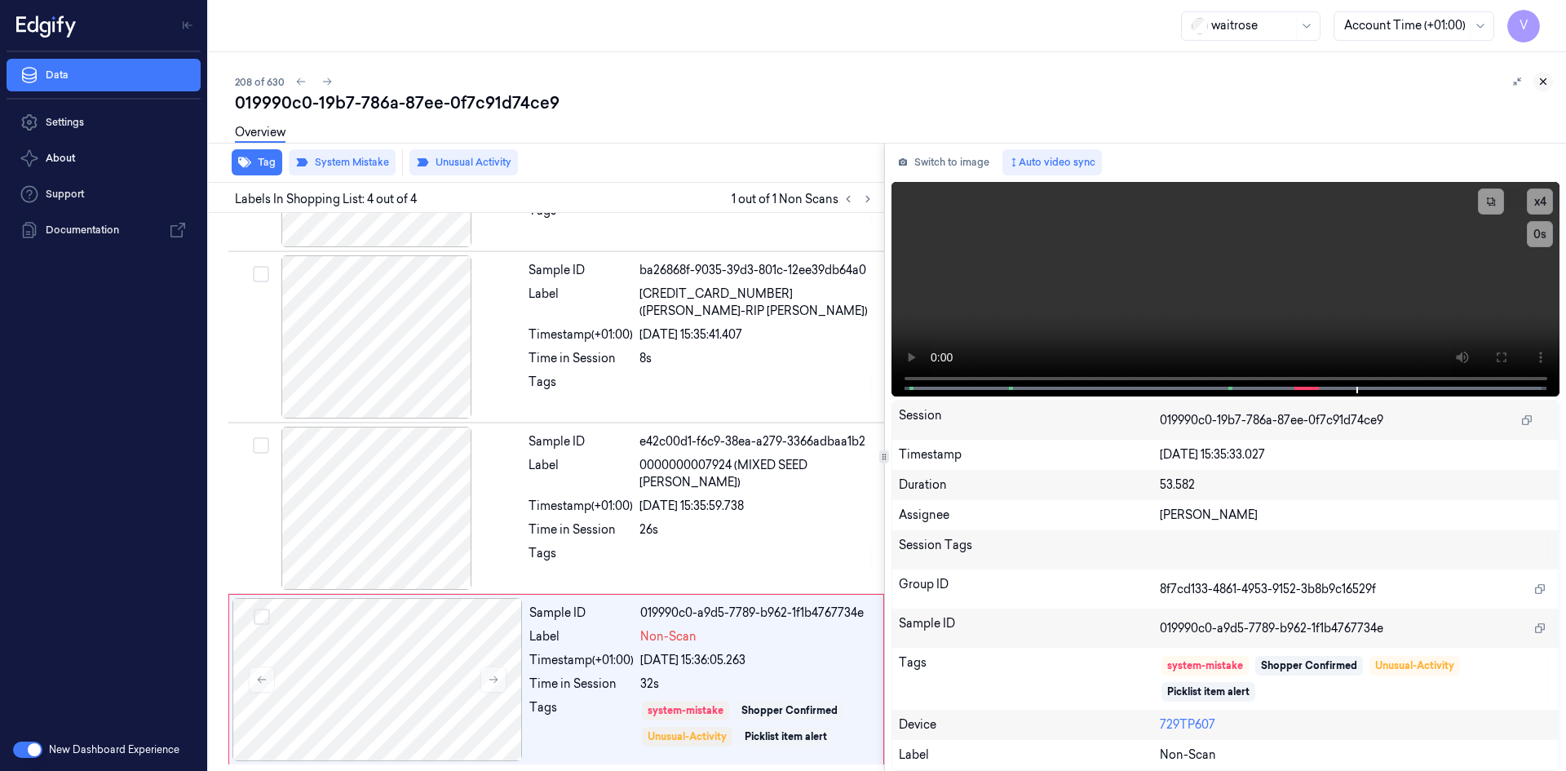
click at [1546, 85] on icon at bounding box center [1543, 81] width 11 height 11
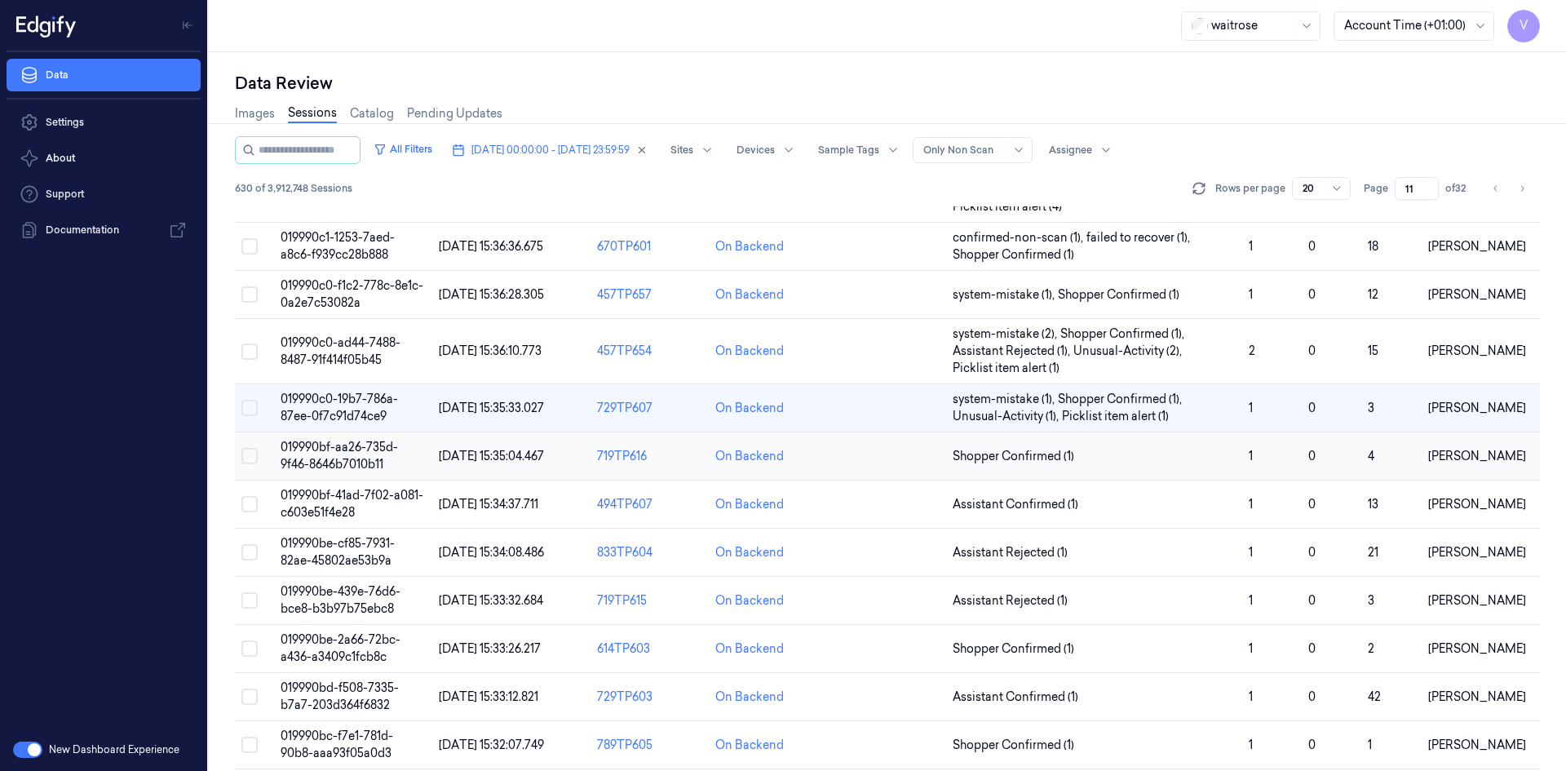
scroll to position [245, 0]
click at [352, 502] on span "019990bf-41ad-7f02-a081-c603e51f4e28" at bounding box center [352, 506] width 143 height 32
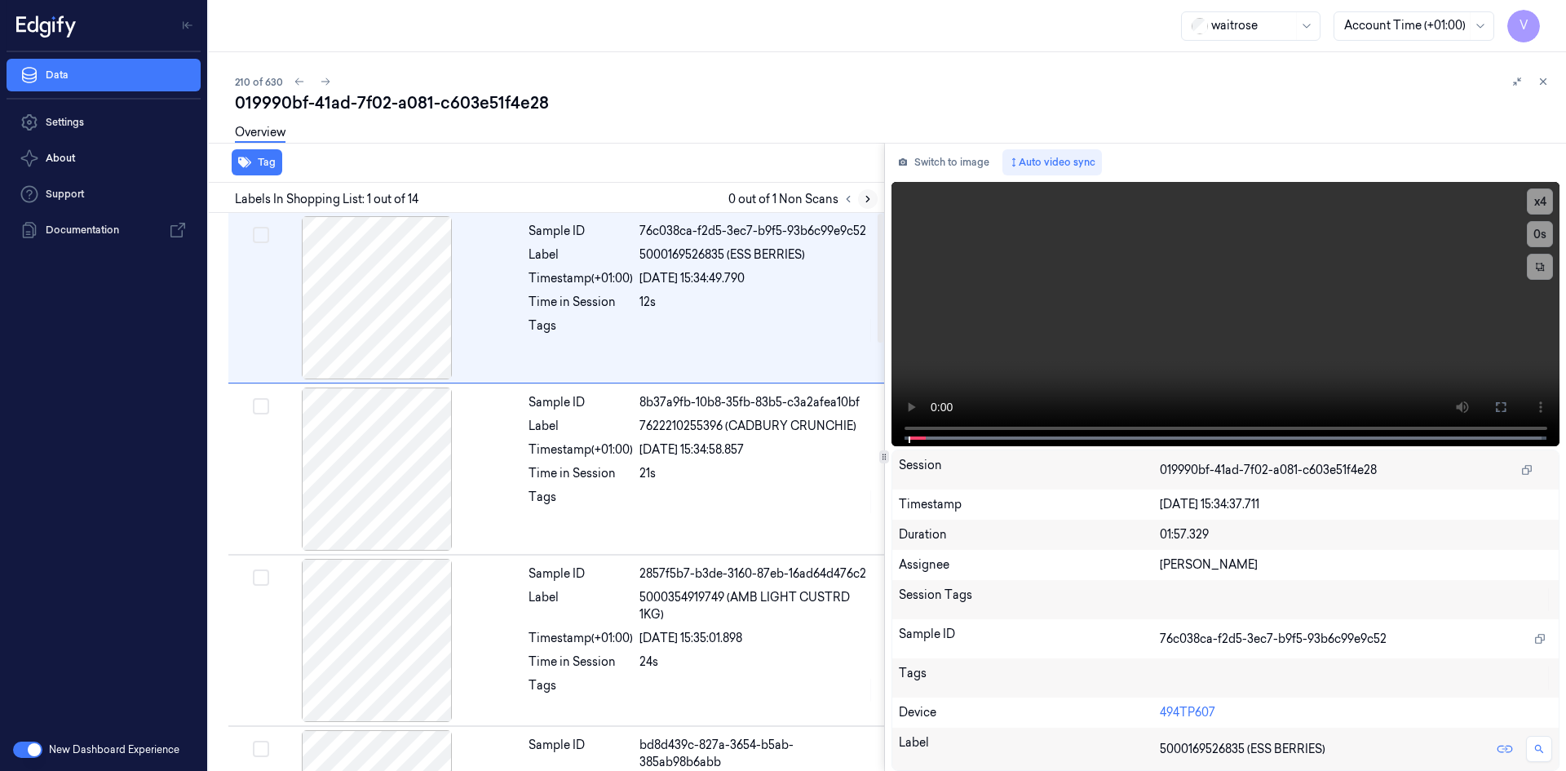
click at [870, 197] on icon at bounding box center [867, 198] width 11 height 11
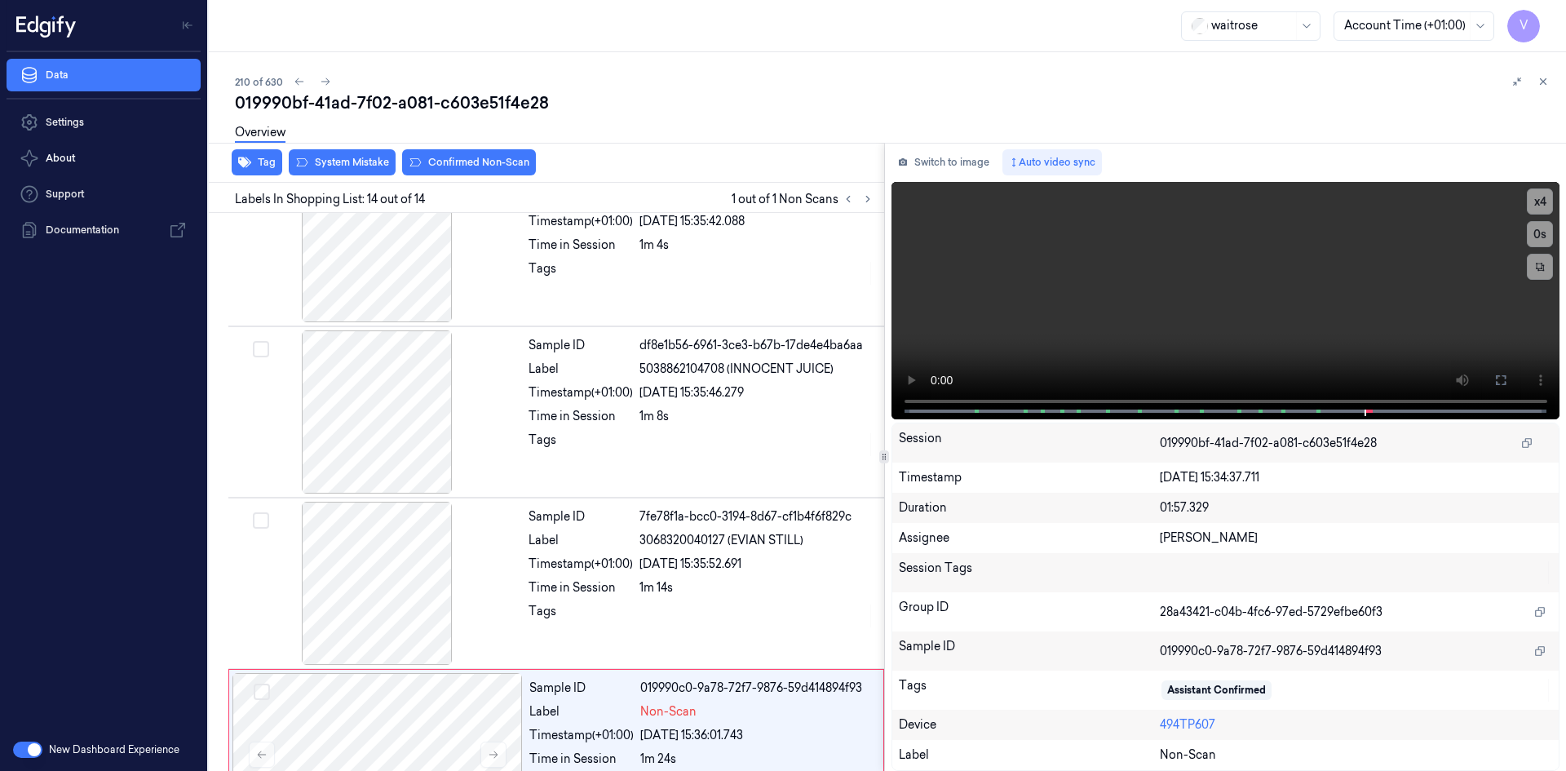
scroll to position [1846, 0]
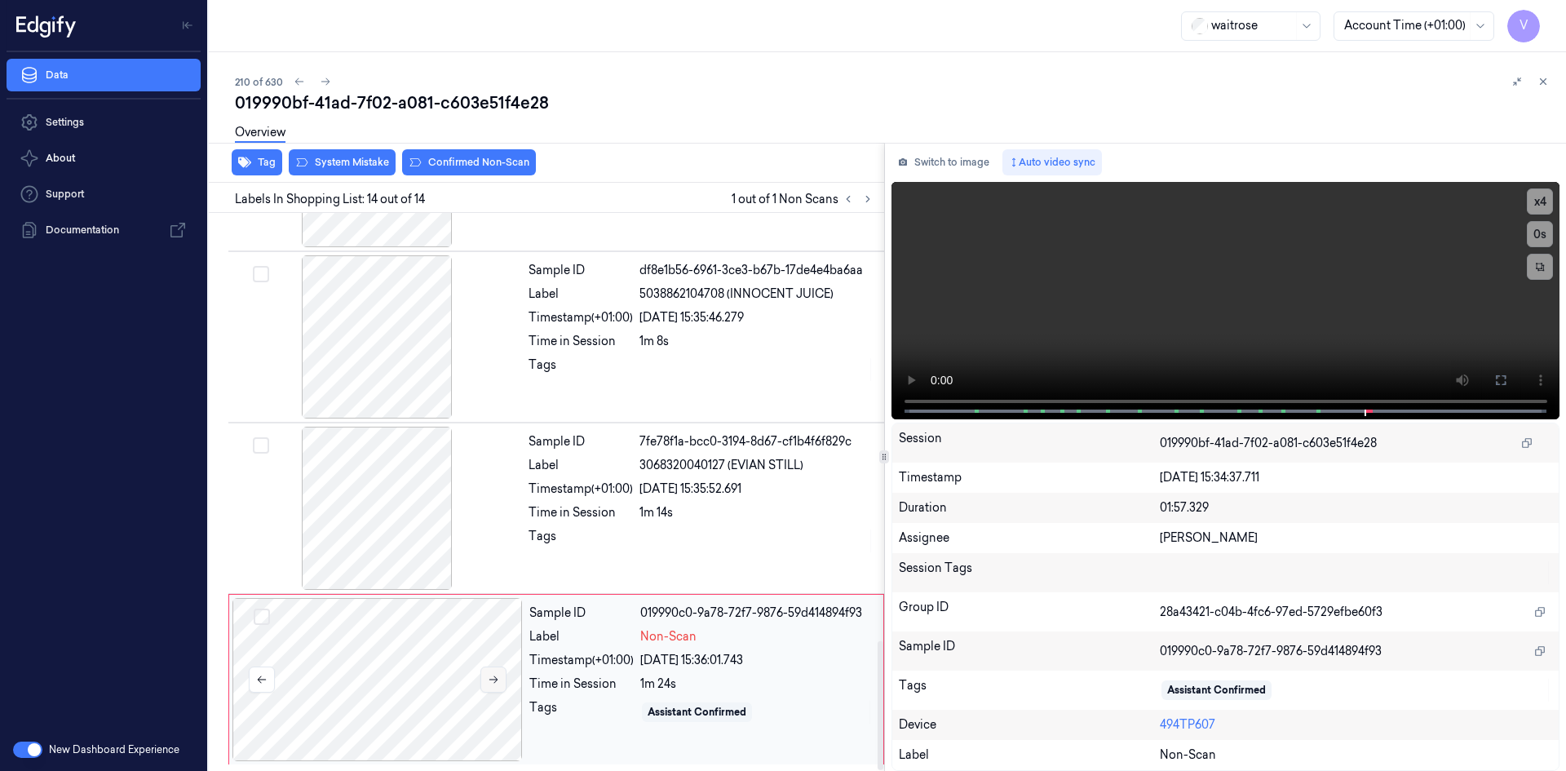
click at [488, 678] on icon at bounding box center [493, 679] width 11 height 11
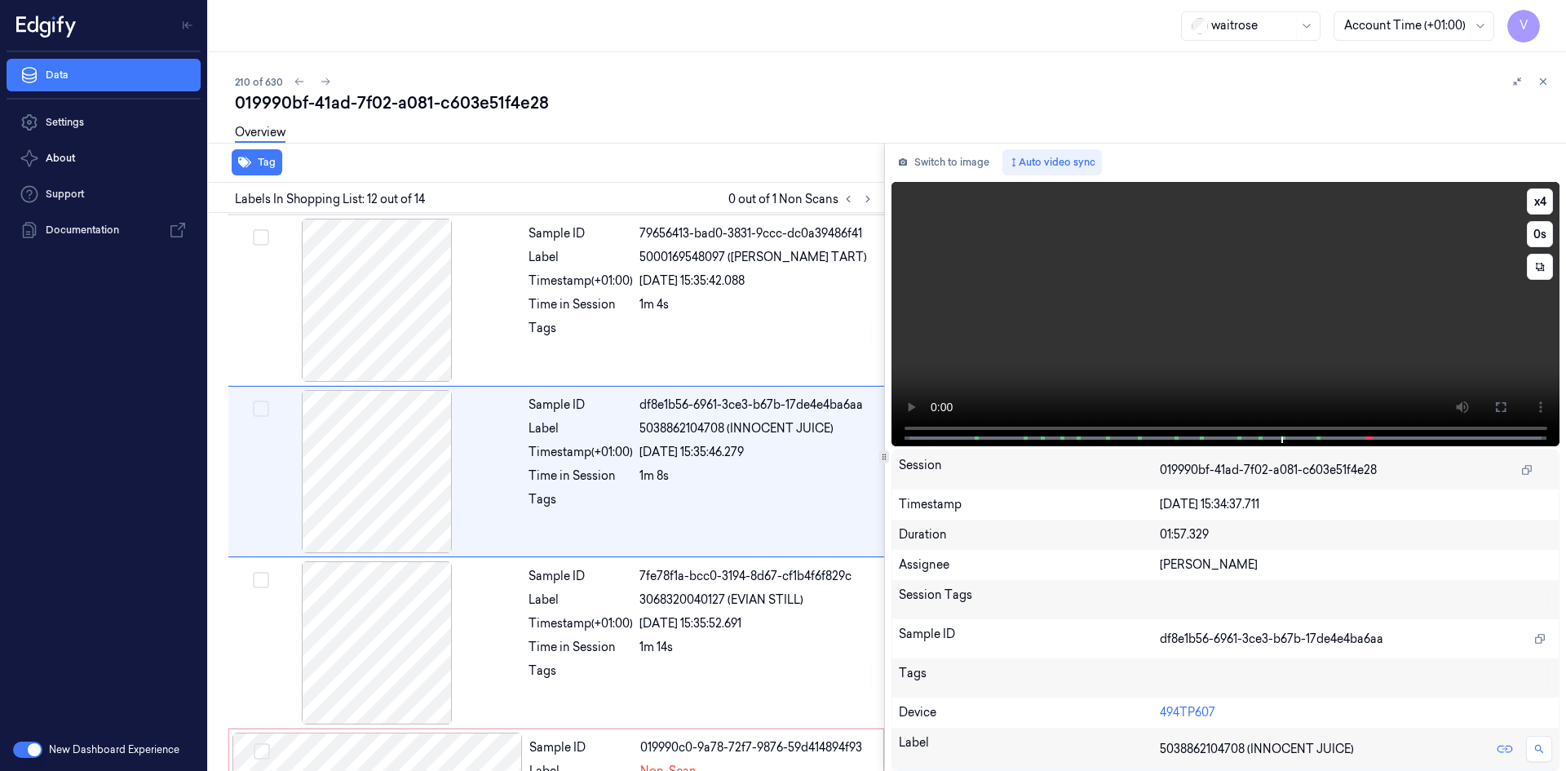
scroll to position [1691, 0]
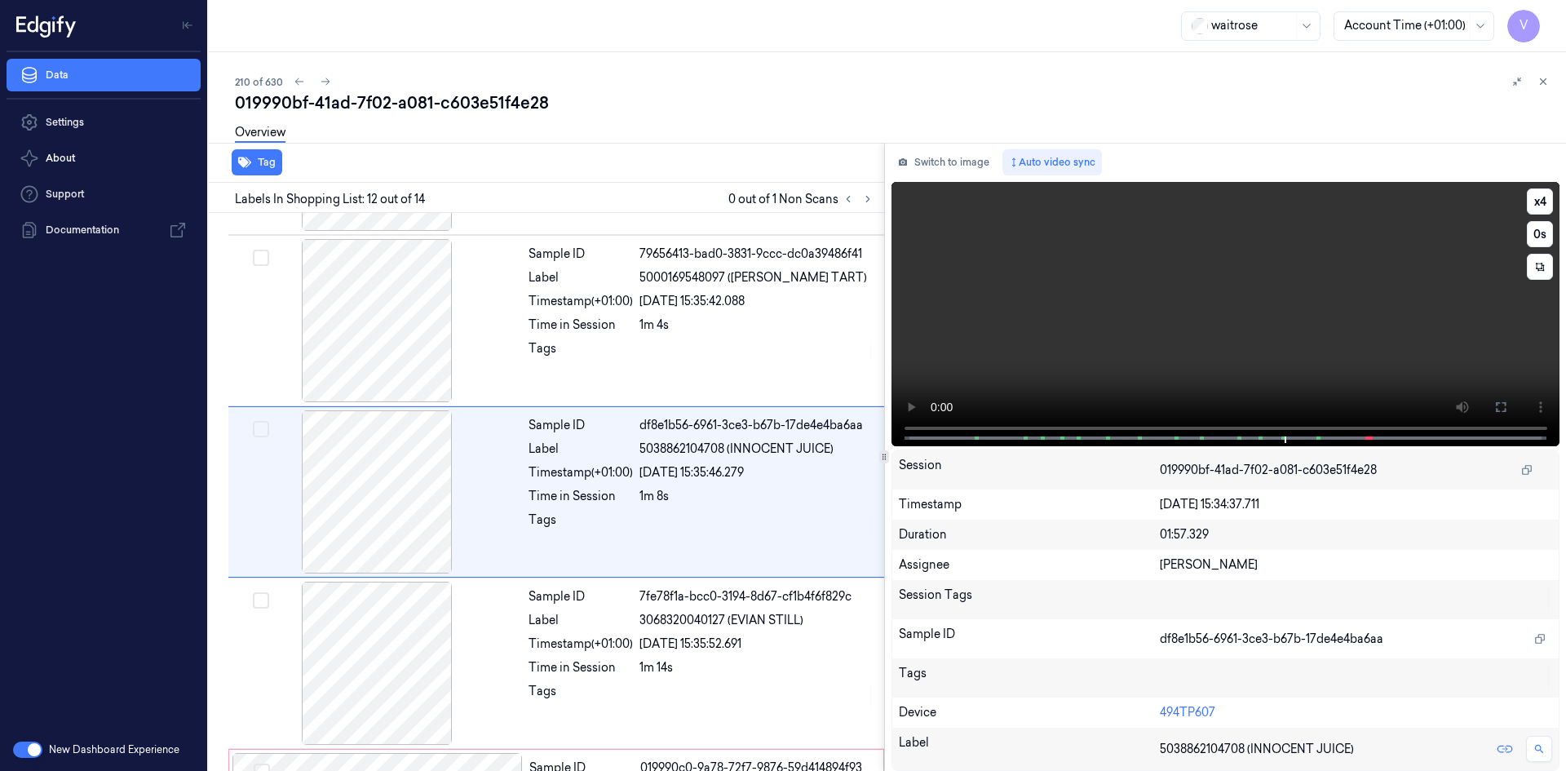
click at [911, 382] on video at bounding box center [1226, 314] width 669 height 264
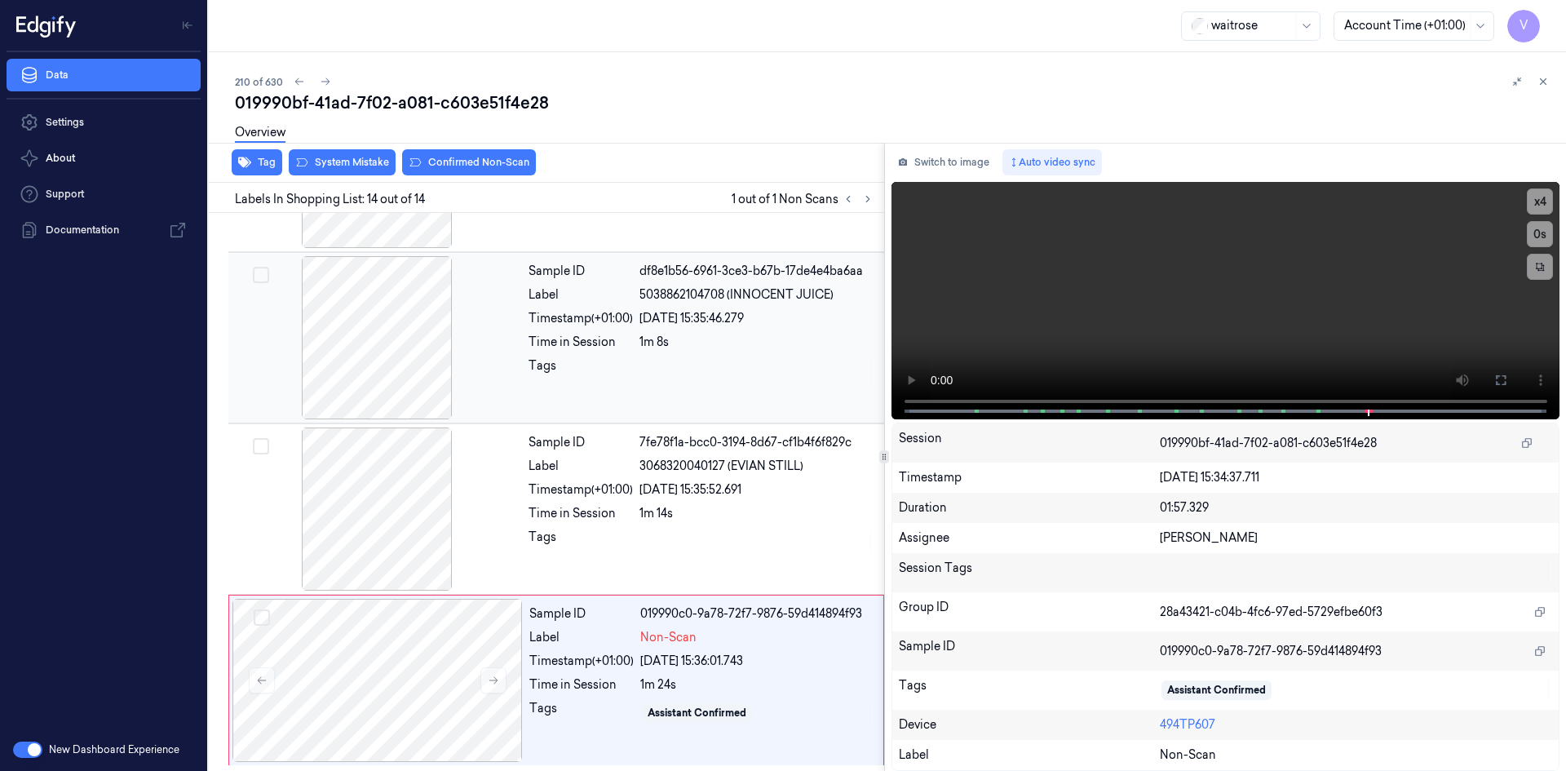
scroll to position [1846, 0]
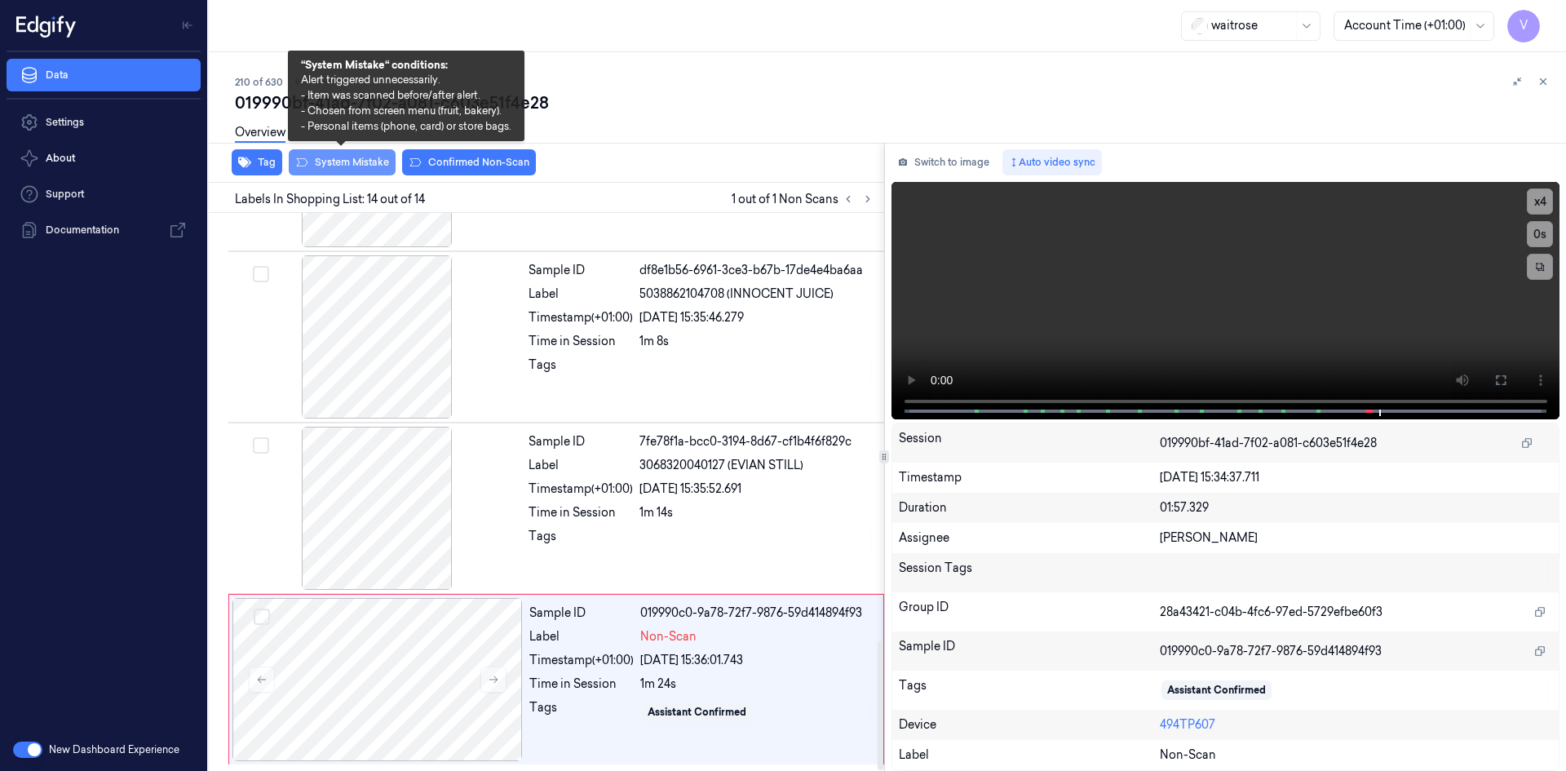
click at [363, 163] on button "System Mistake" at bounding box center [342, 162] width 107 height 26
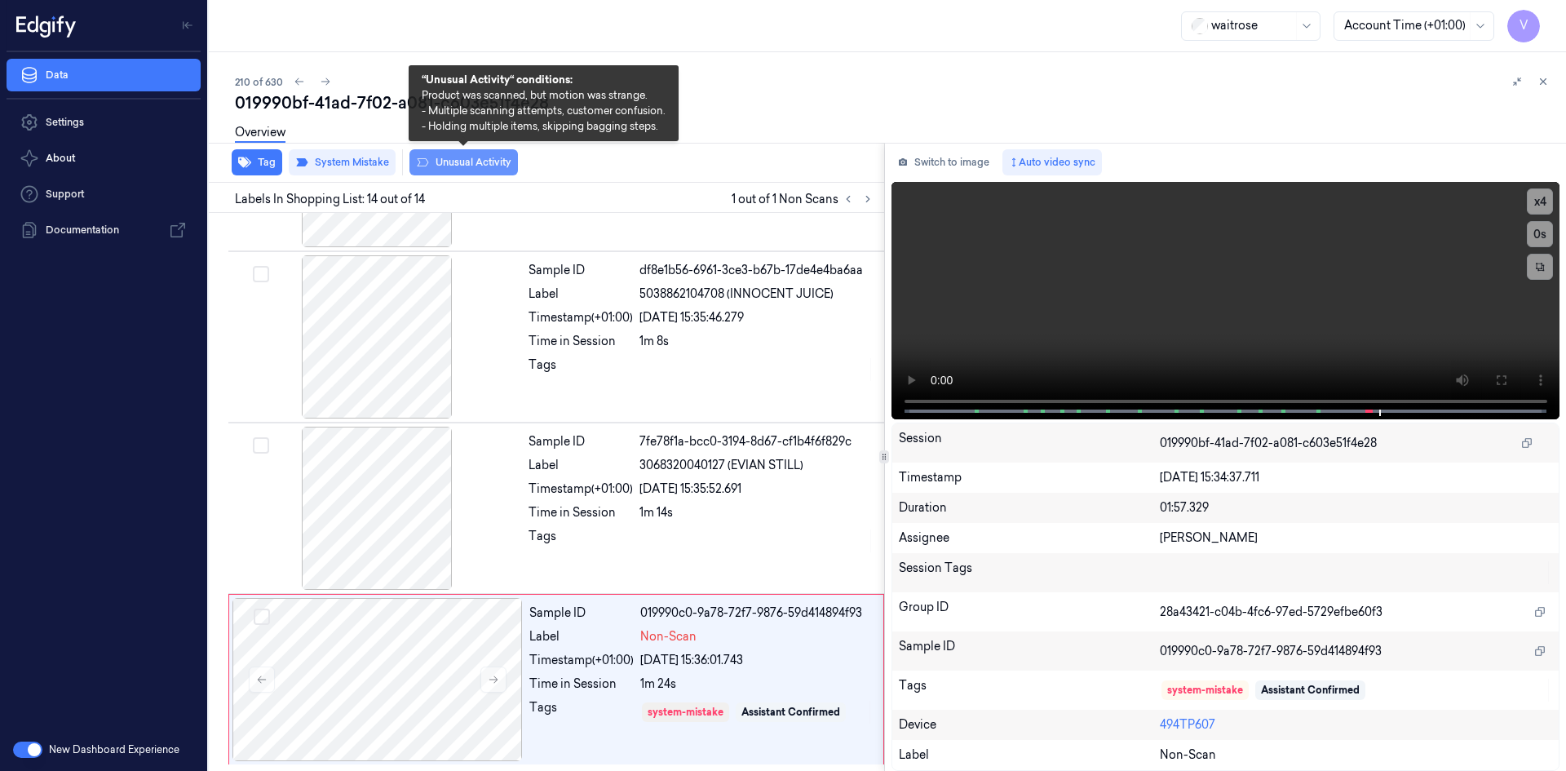
click at [459, 156] on button "Unusual Activity" at bounding box center [464, 162] width 109 height 26
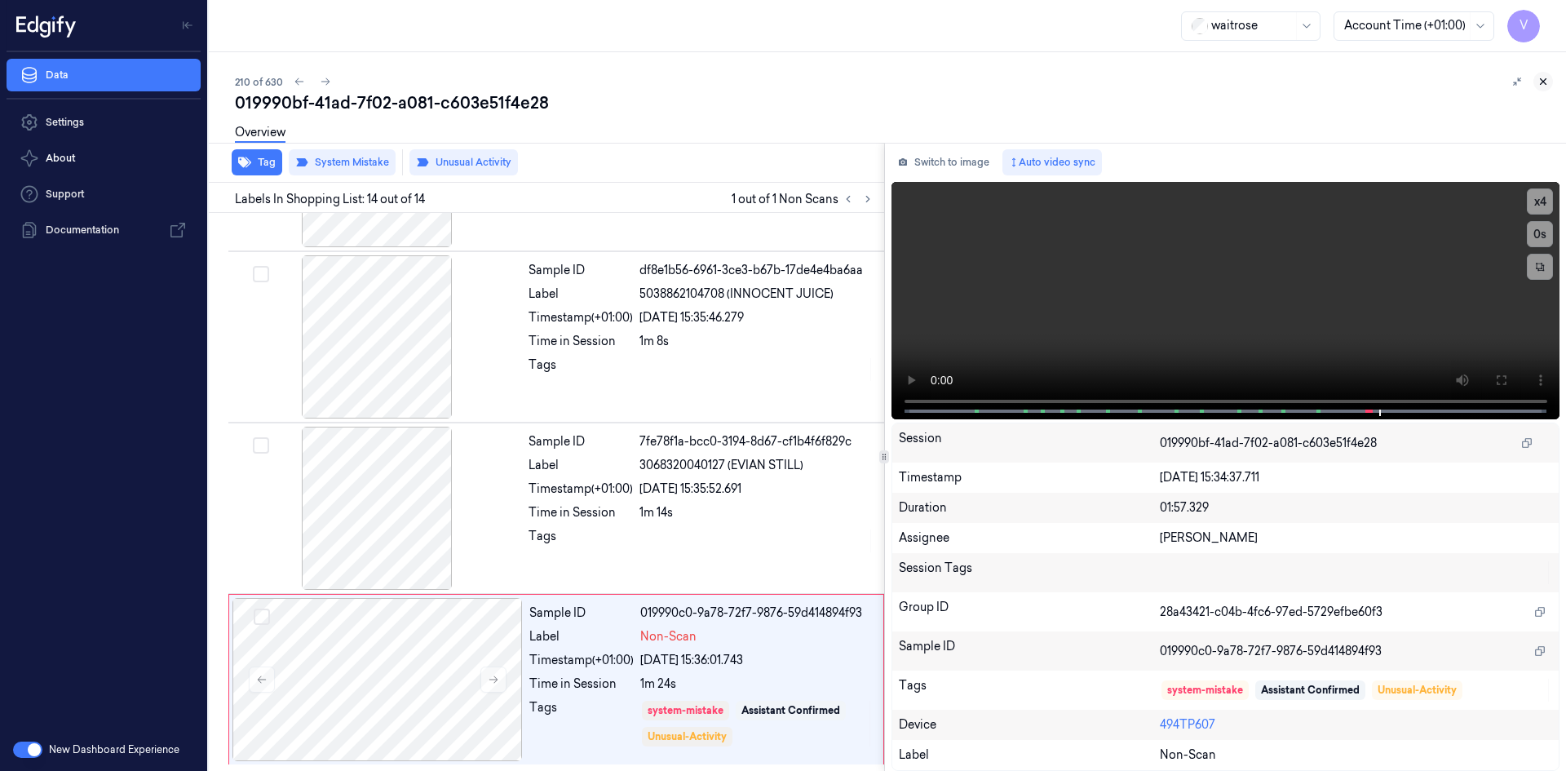
click at [1550, 83] on button at bounding box center [1544, 82] width 20 height 20
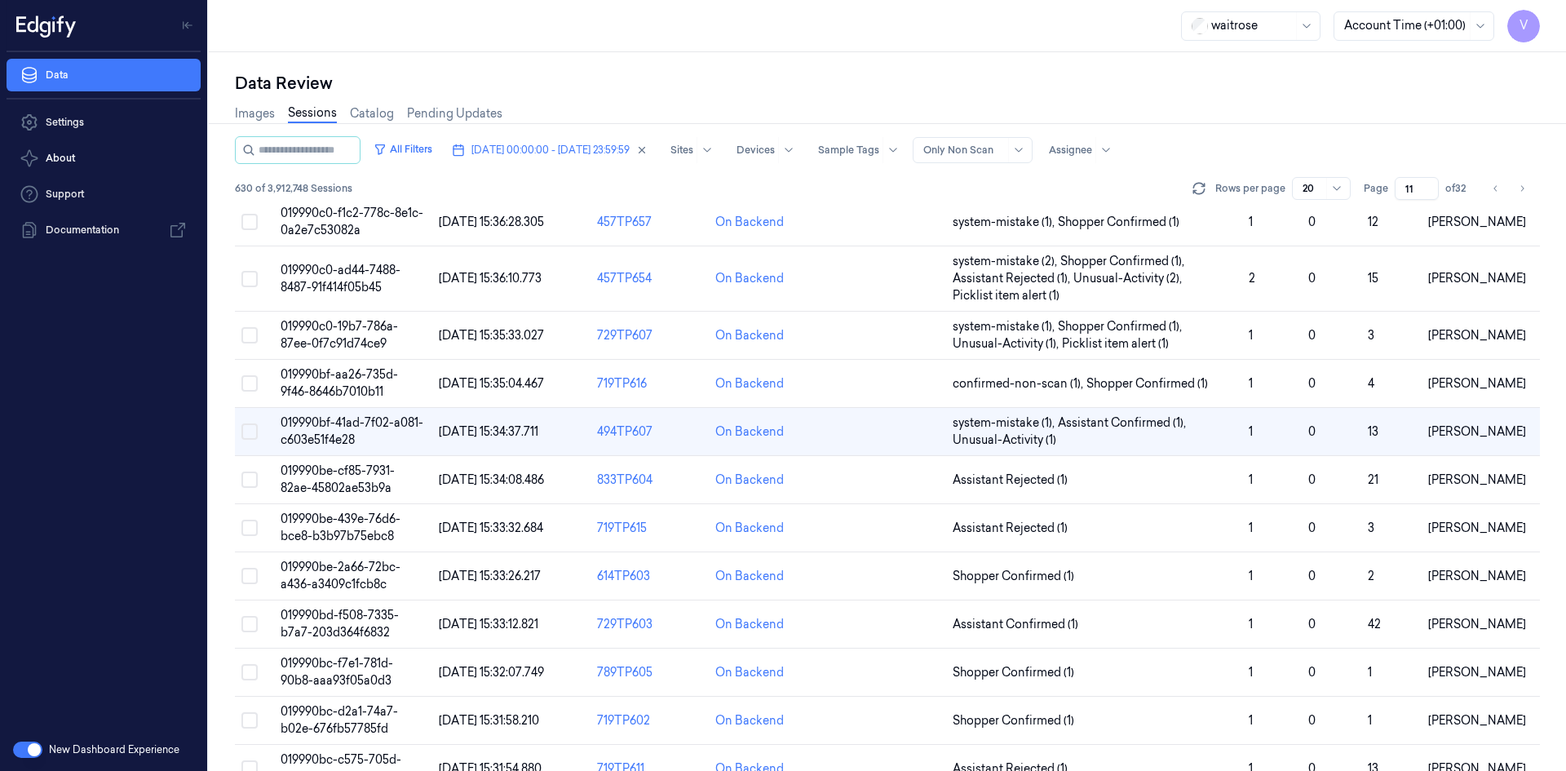
scroll to position [326, 0]
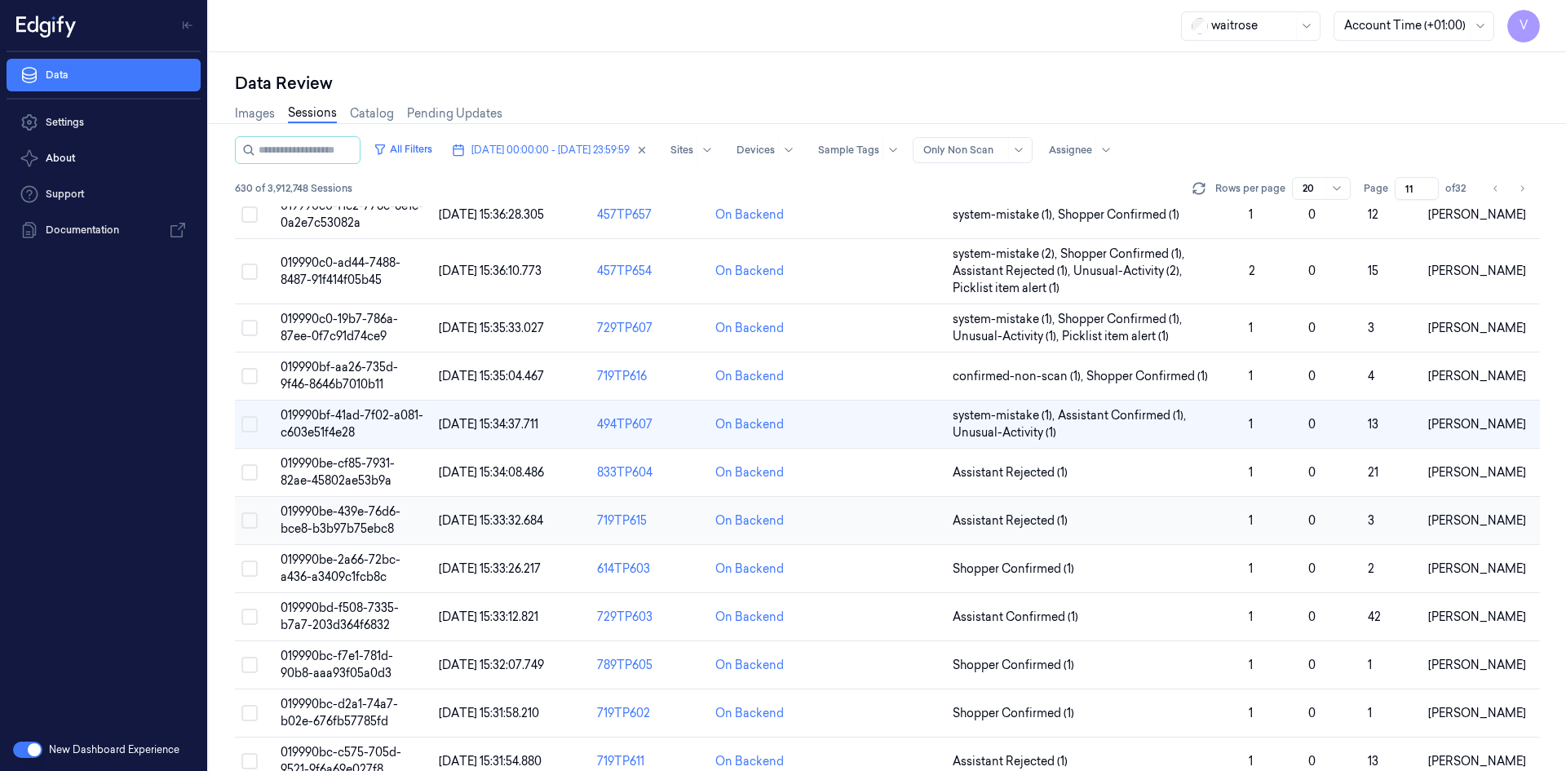
click at [348, 512] on span "019990be-439e-76d6-bce8-b3b97b75ebc8" at bounding box center [341, 520] width 120 height 32
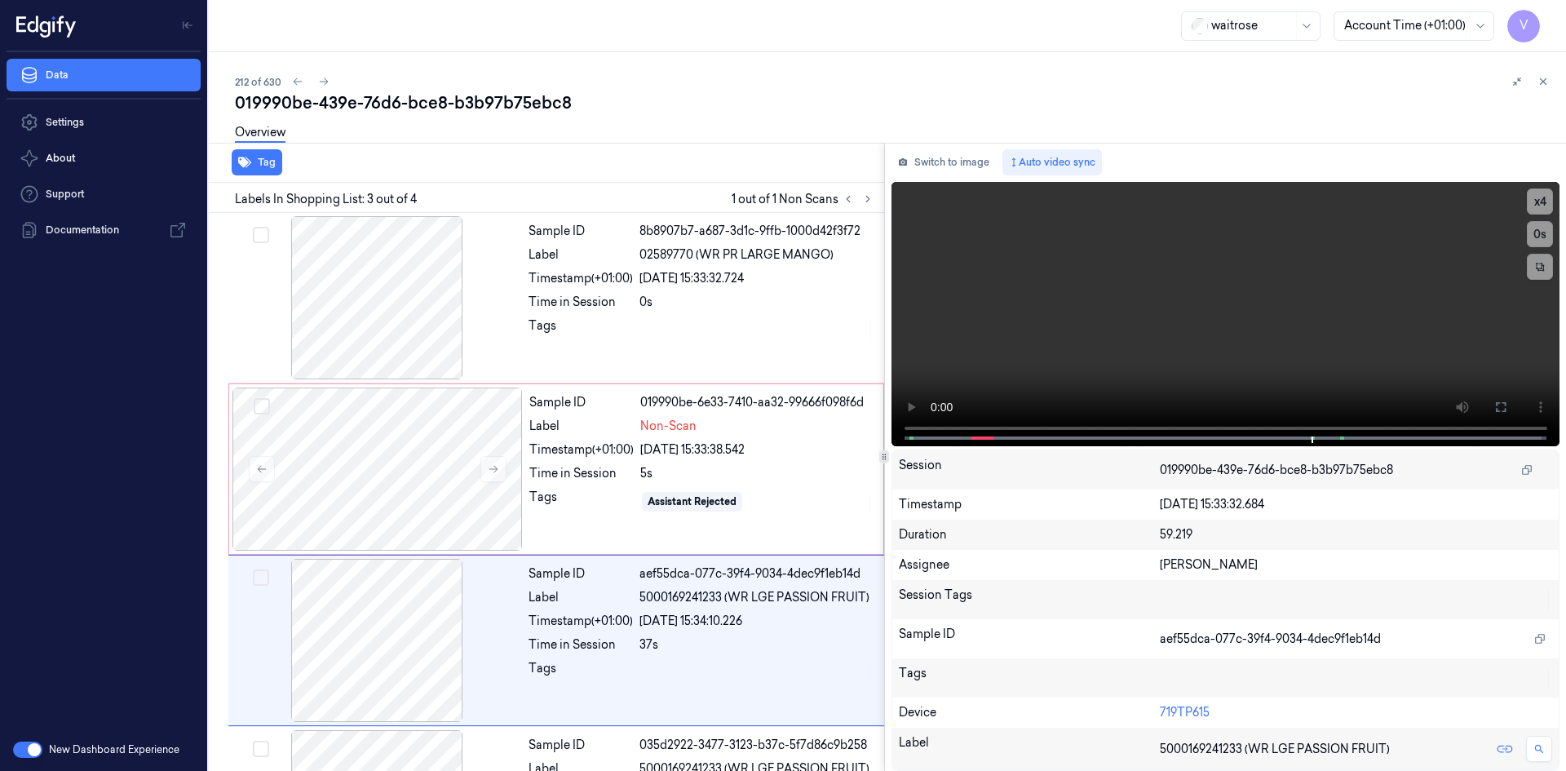
scroll to position [132, 0]
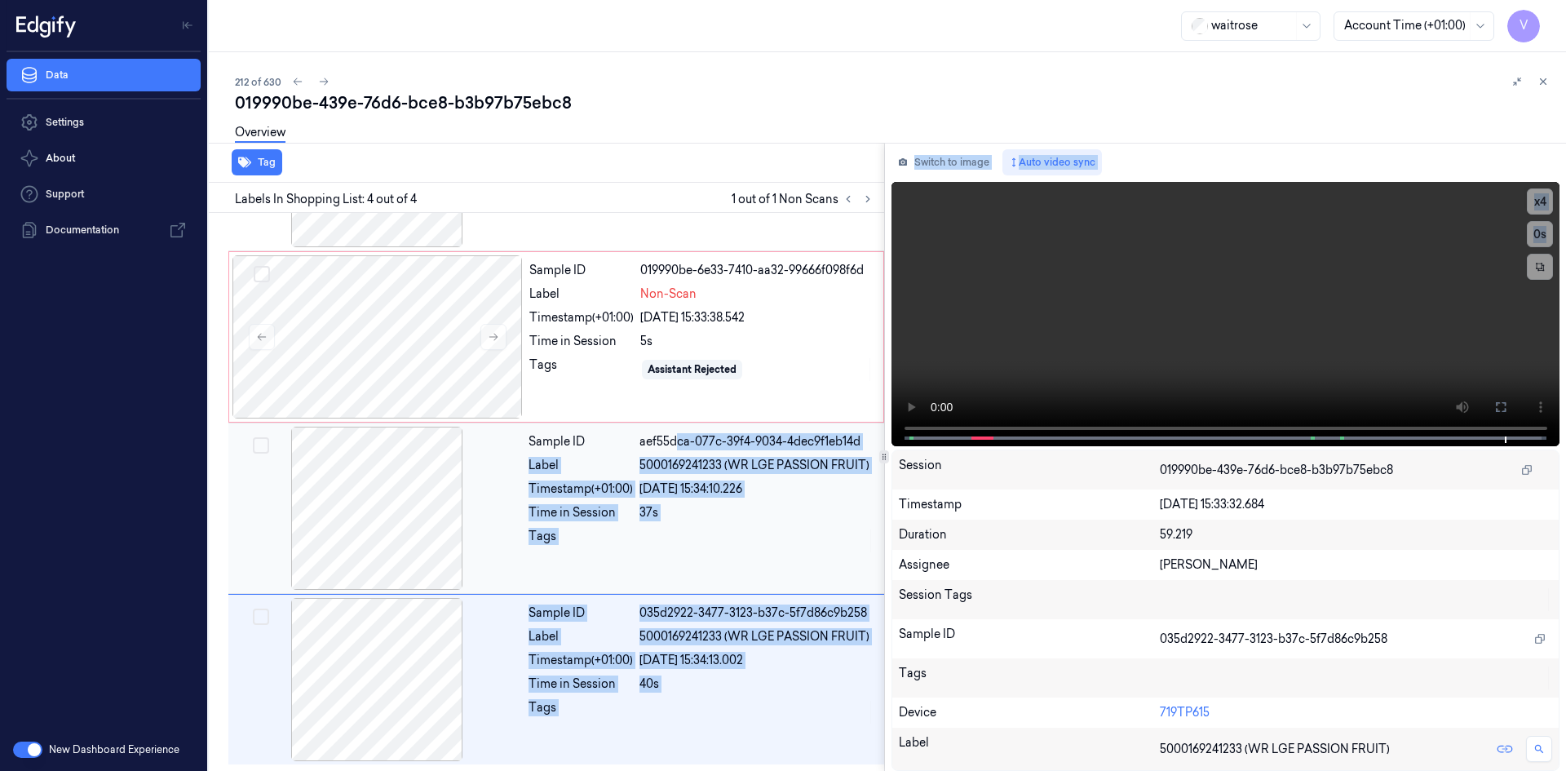
drag, startPoint x: 975, startPoint y: 435, endPoint x: 816, endPoint y: 462, distance: 161.4
click at [668, 429] on div "Tag Labels In Shopping List: 4 out of 4 1 out of 1 Non Scans Sample ID 8b8907b7…" at bounding box center [884, 457] width 1364 height 628
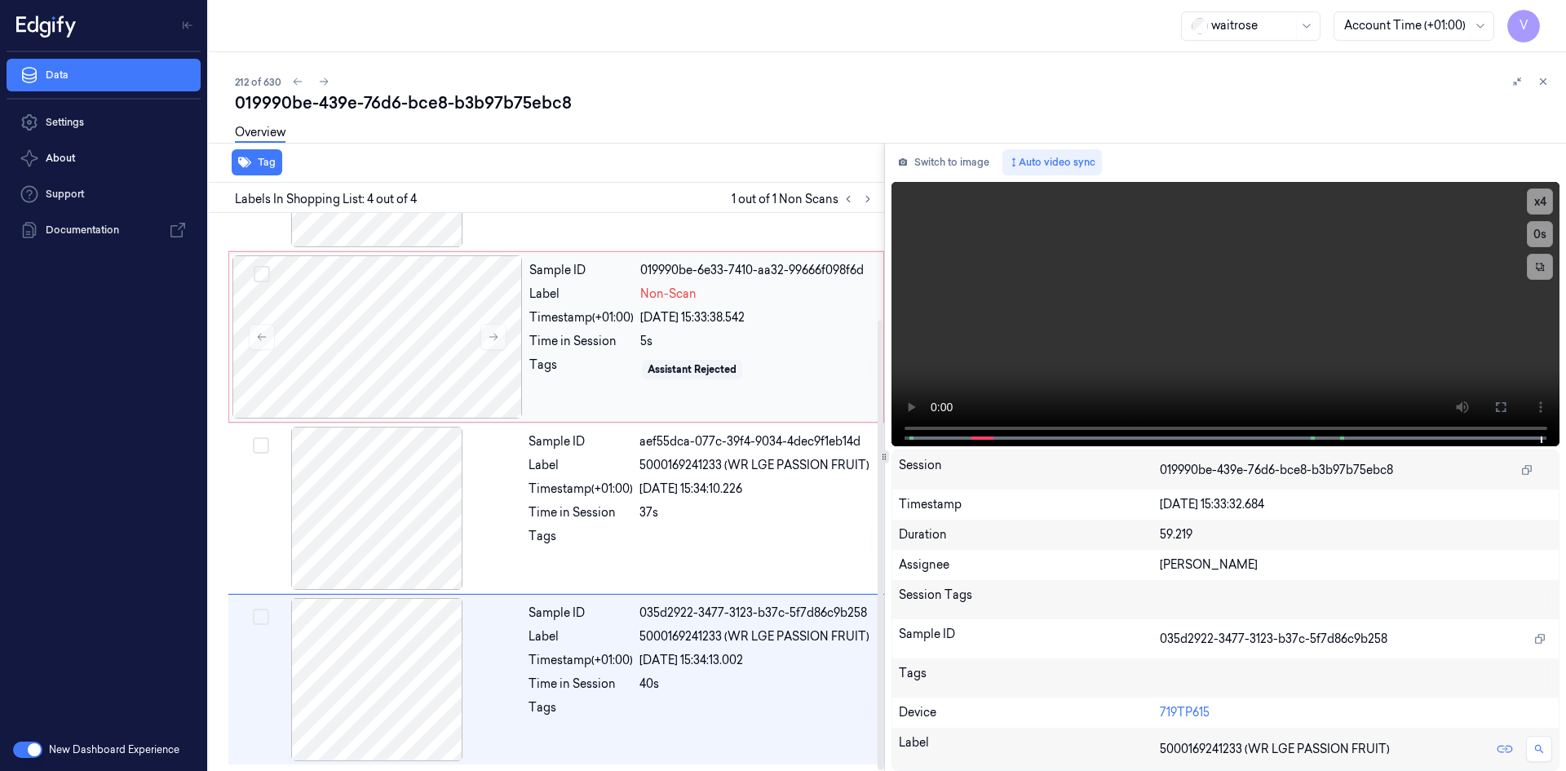
click at [872, 383] on div "Sample ID 019990be-6e33-7410-aa32-99666f098f6d Label Non-Scan Timestamp (+01:00…" at bounding box center [701, 336] width 357 height 163
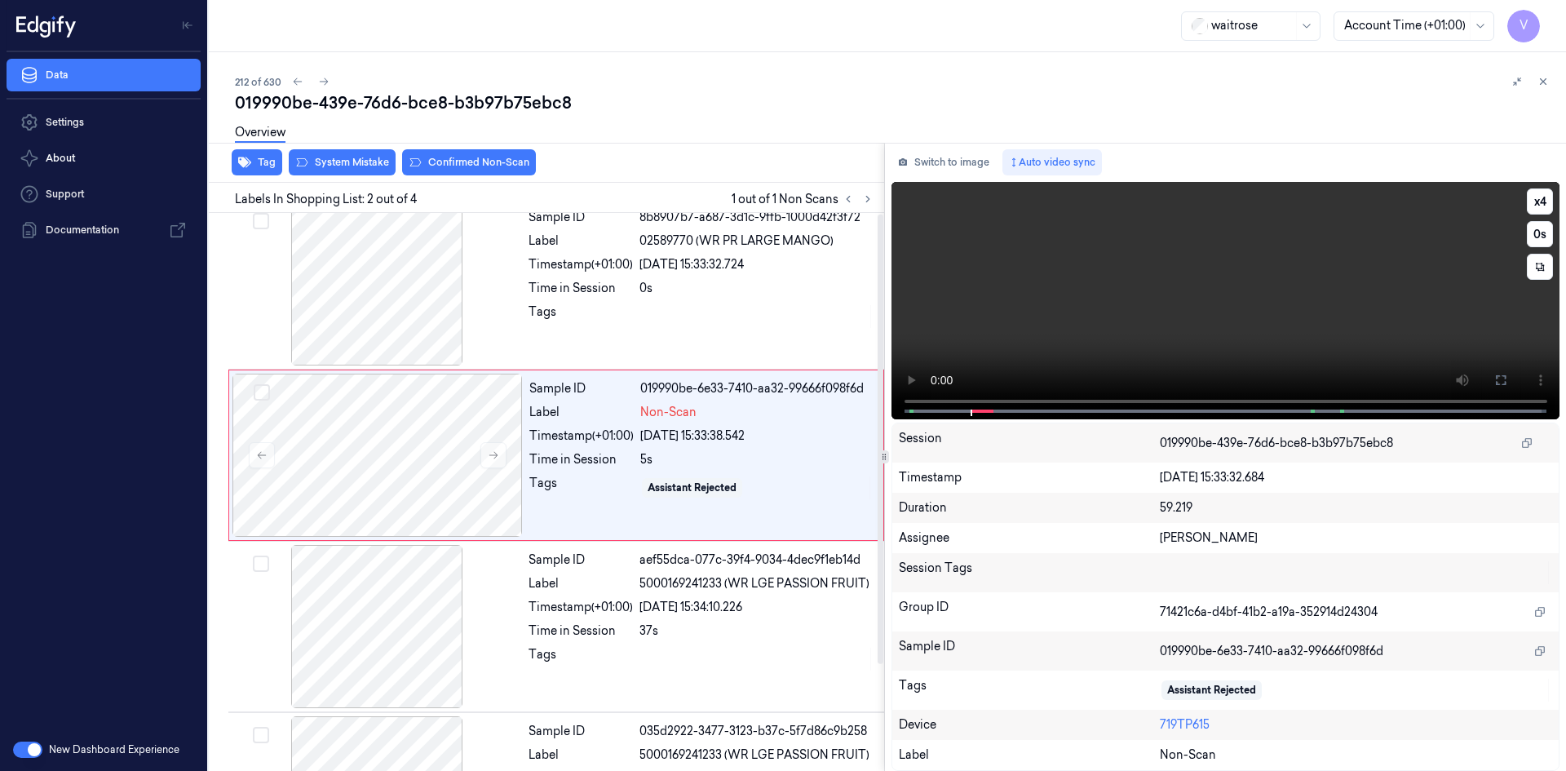
scroll to position [0, 0]
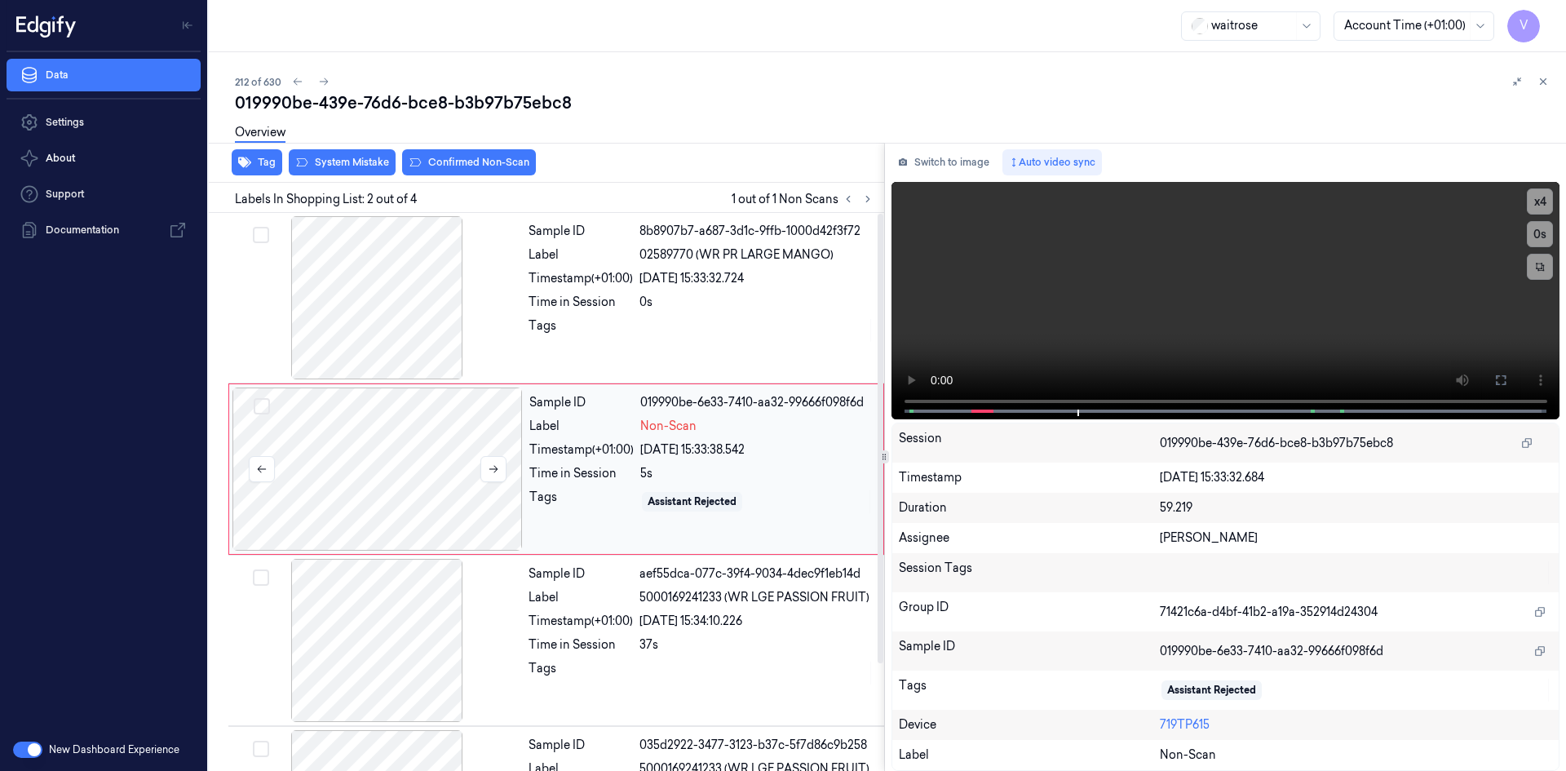
click at [414, 440] on div at bounding box center [378, 469] width 290 height 163
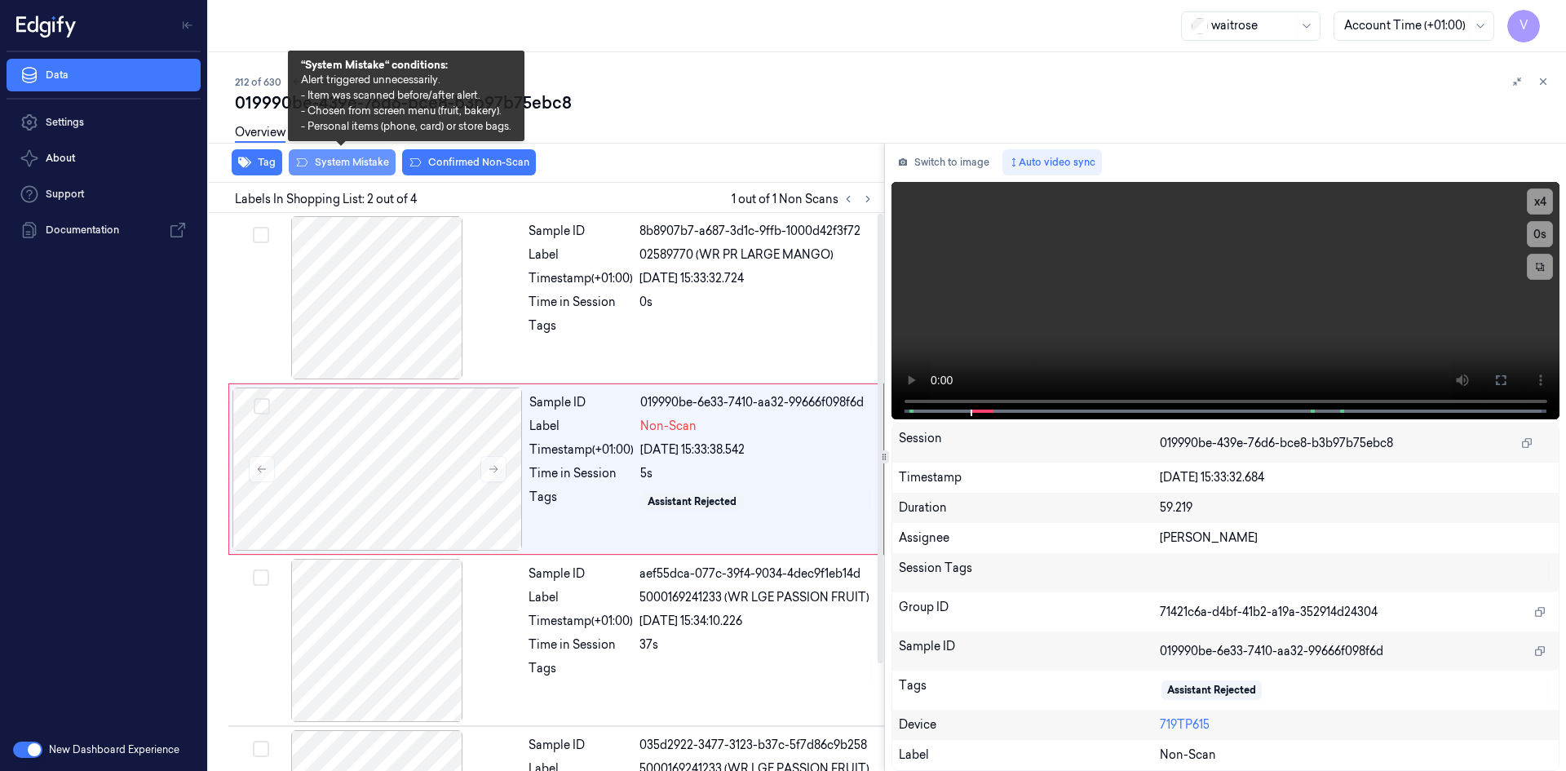
click at [369, 156] on button "System Mistake" at bounding box center [342, 162] width 107 height 26
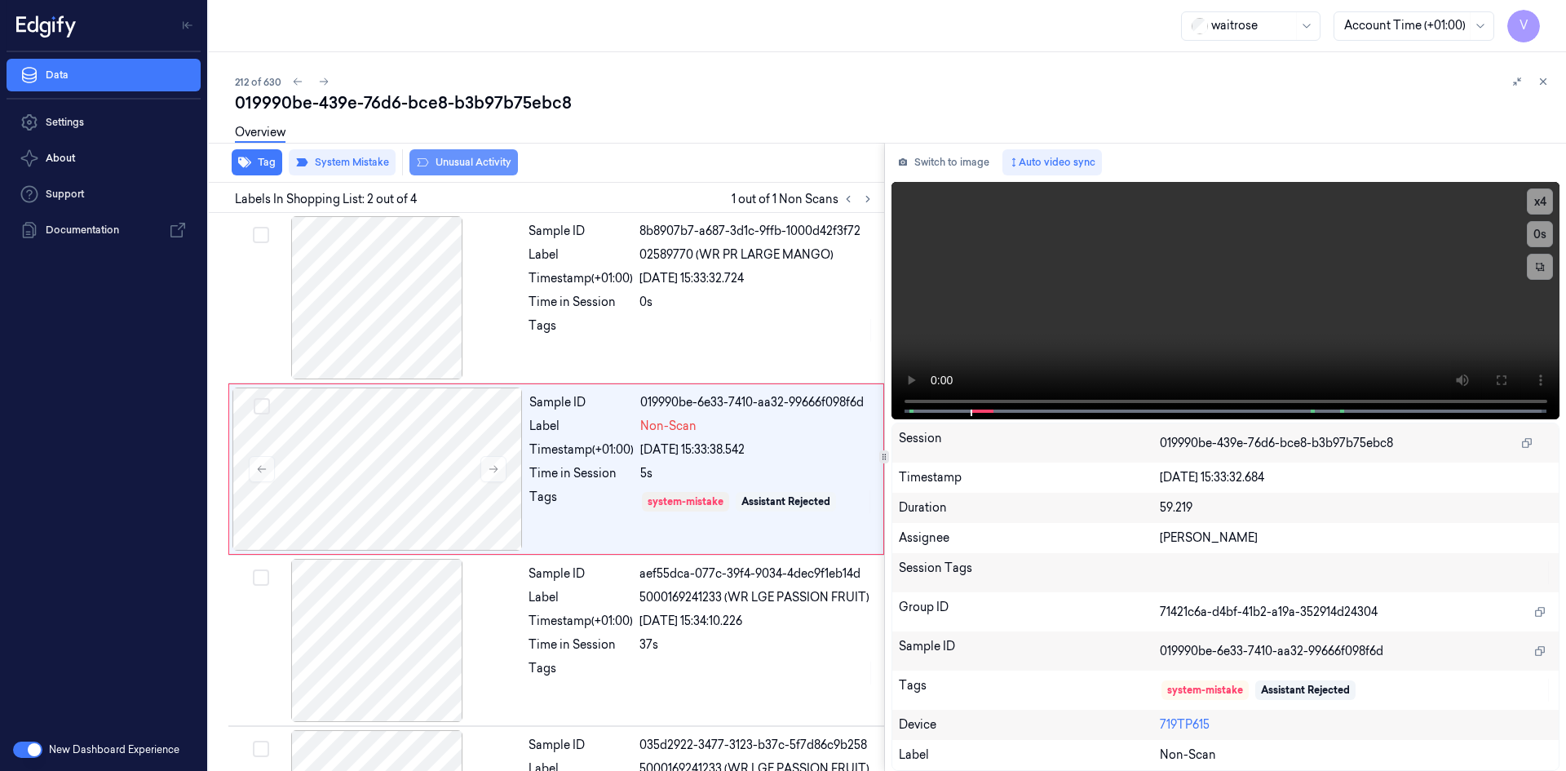
click at [477, 163] on button "Unusual Activity" at bounding box center [464, 162] width 109 height 26
drag, startPoint x: 1505, startPoint y: 382, endPoint x: 1431, endPoint y: 481, distance: 124.2
click at [1504, 383] on icon at bounding box center [1501, 380] width 13 height 13
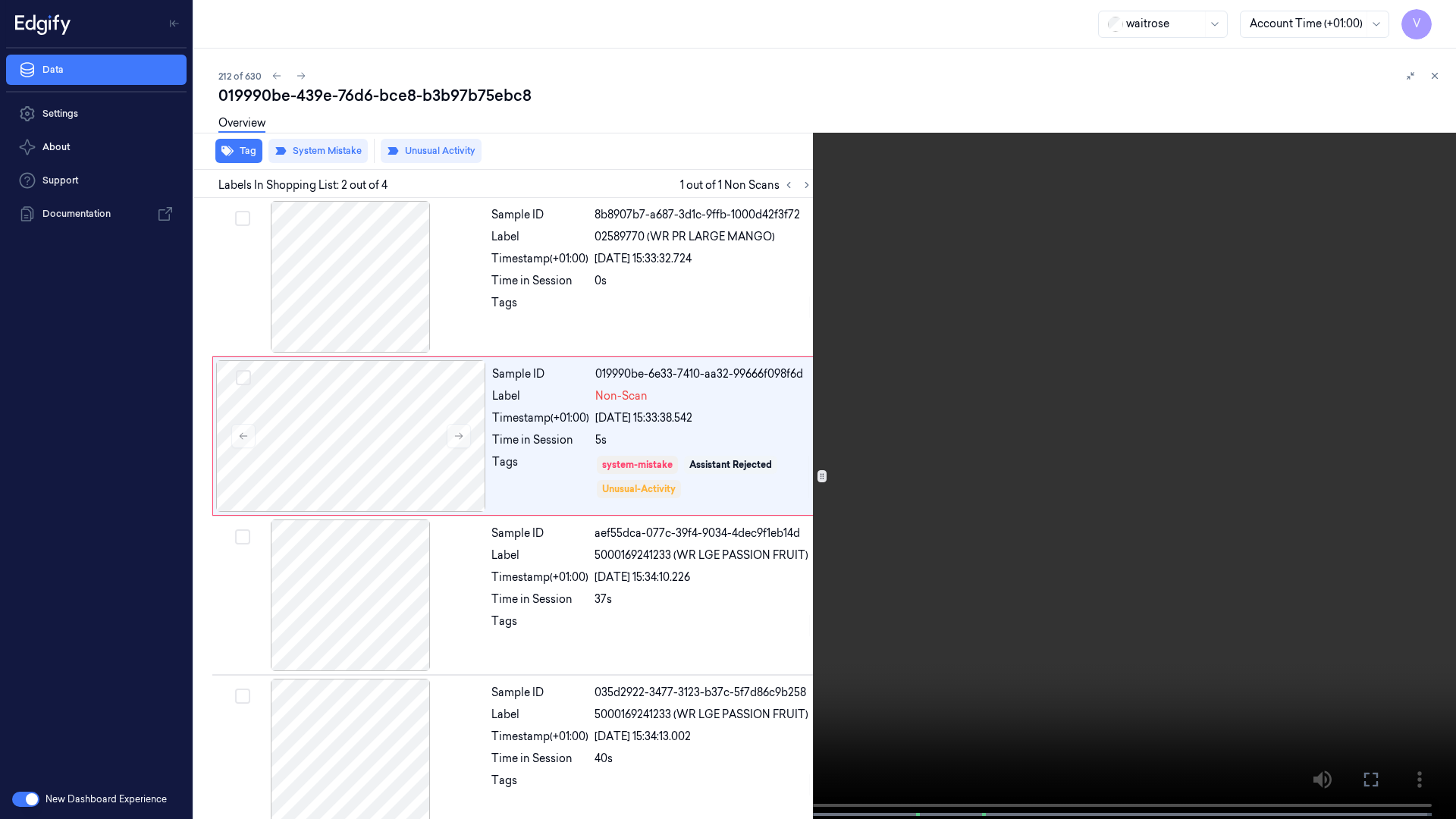
click at [0, 0] on icon at bounding box center [0, 0] width 0 height 0
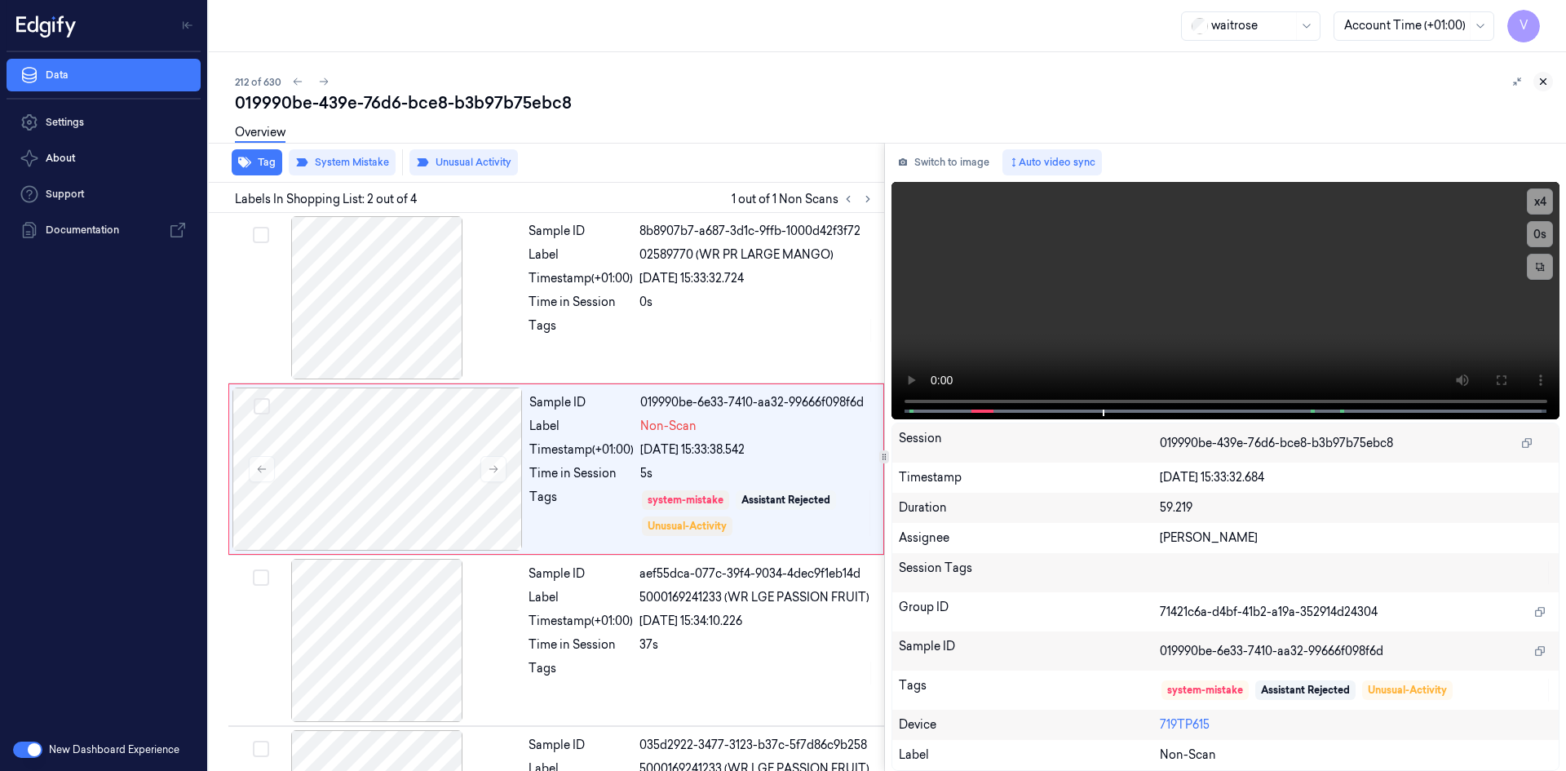
click at [1548, 82] on icon at bounding box center [1543, 81] width 11 height 11
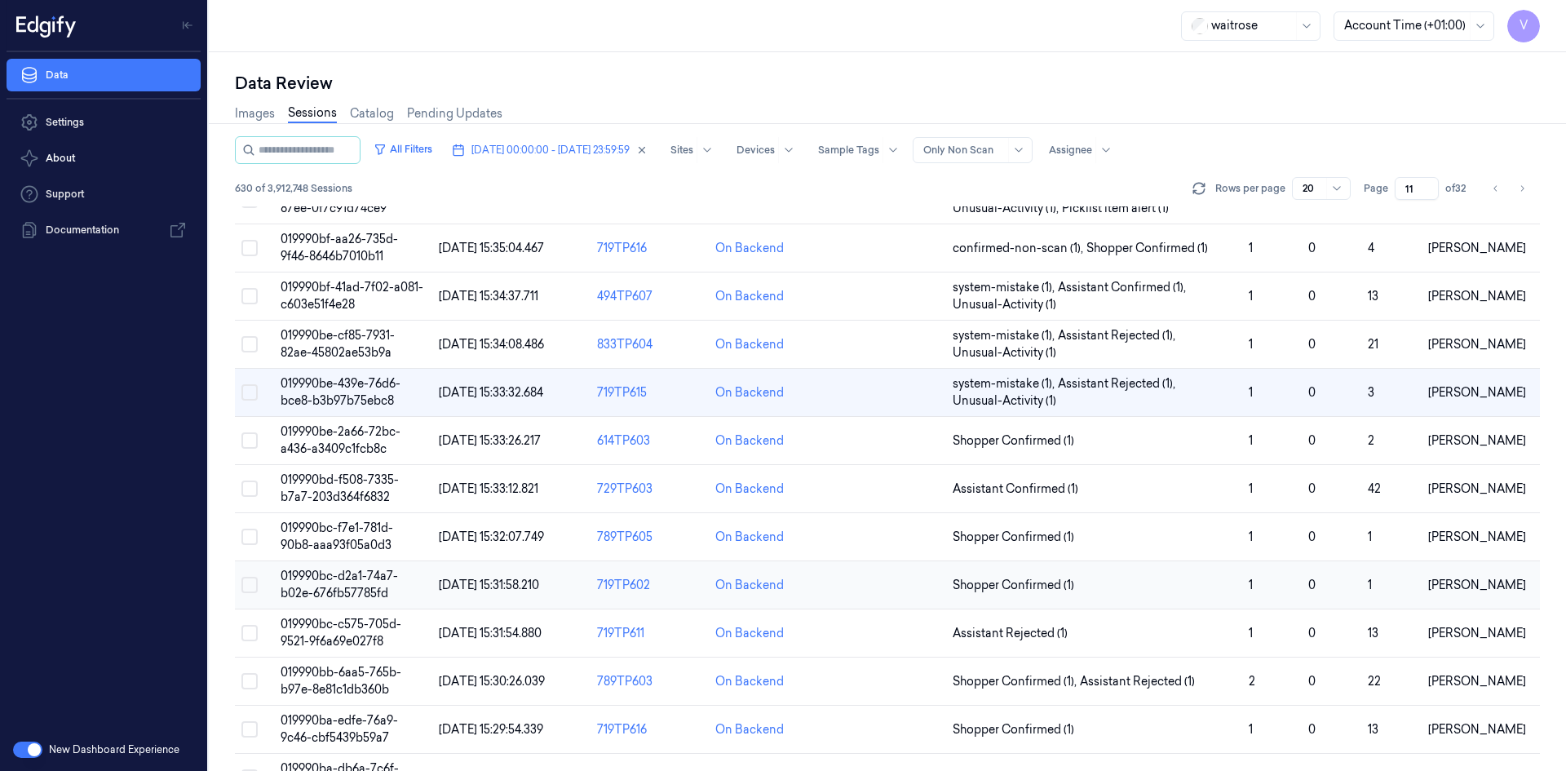
scroll to position [490, 0]
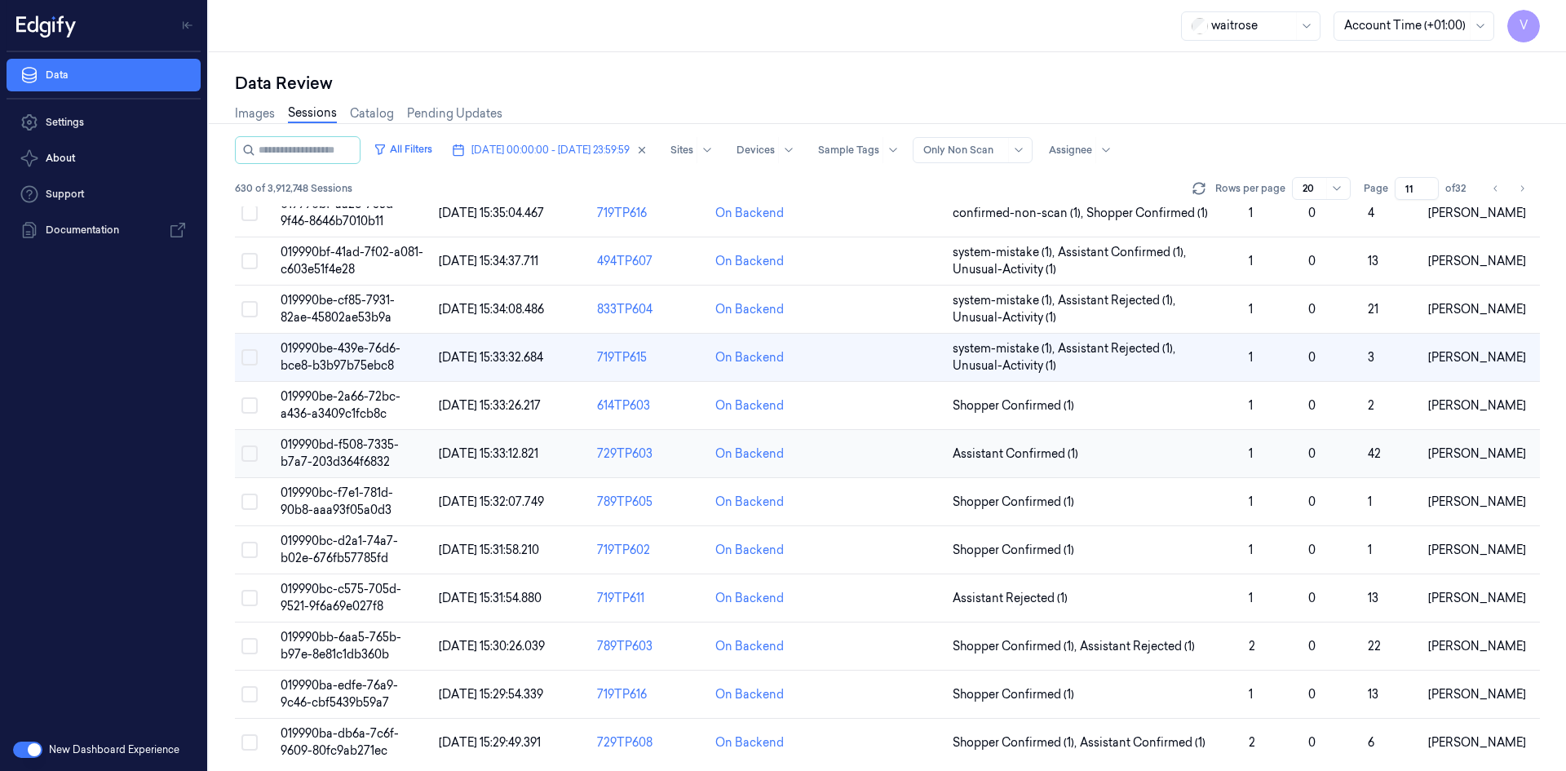
click at [355, 444] on span "019990bd-f508-7335-b7a7-203d364f6832" at bounding box center [340, 453] width 118 height 32
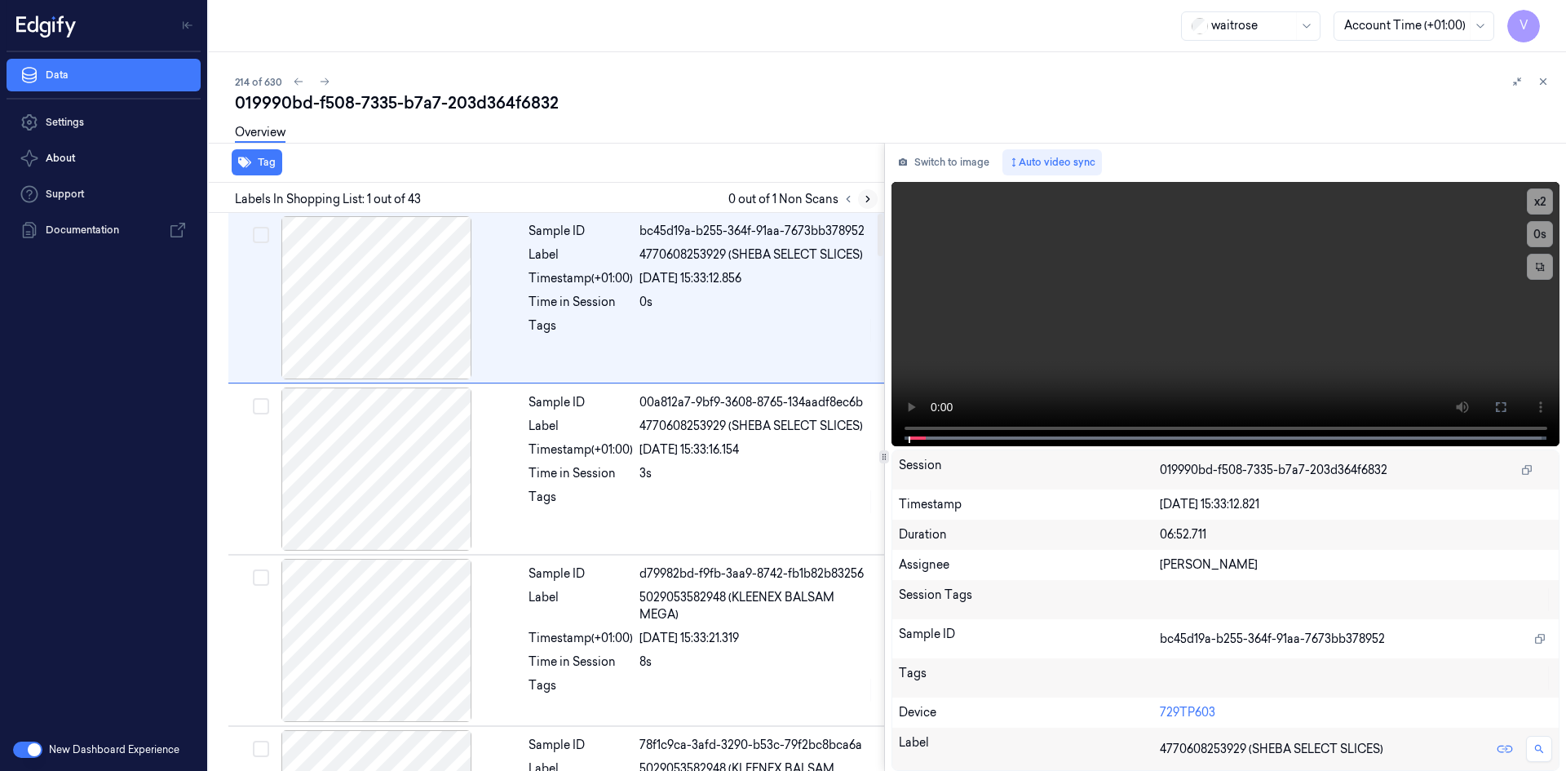
click at [871, 200] on icon at bounding box center [867, 198] width 11 height 11
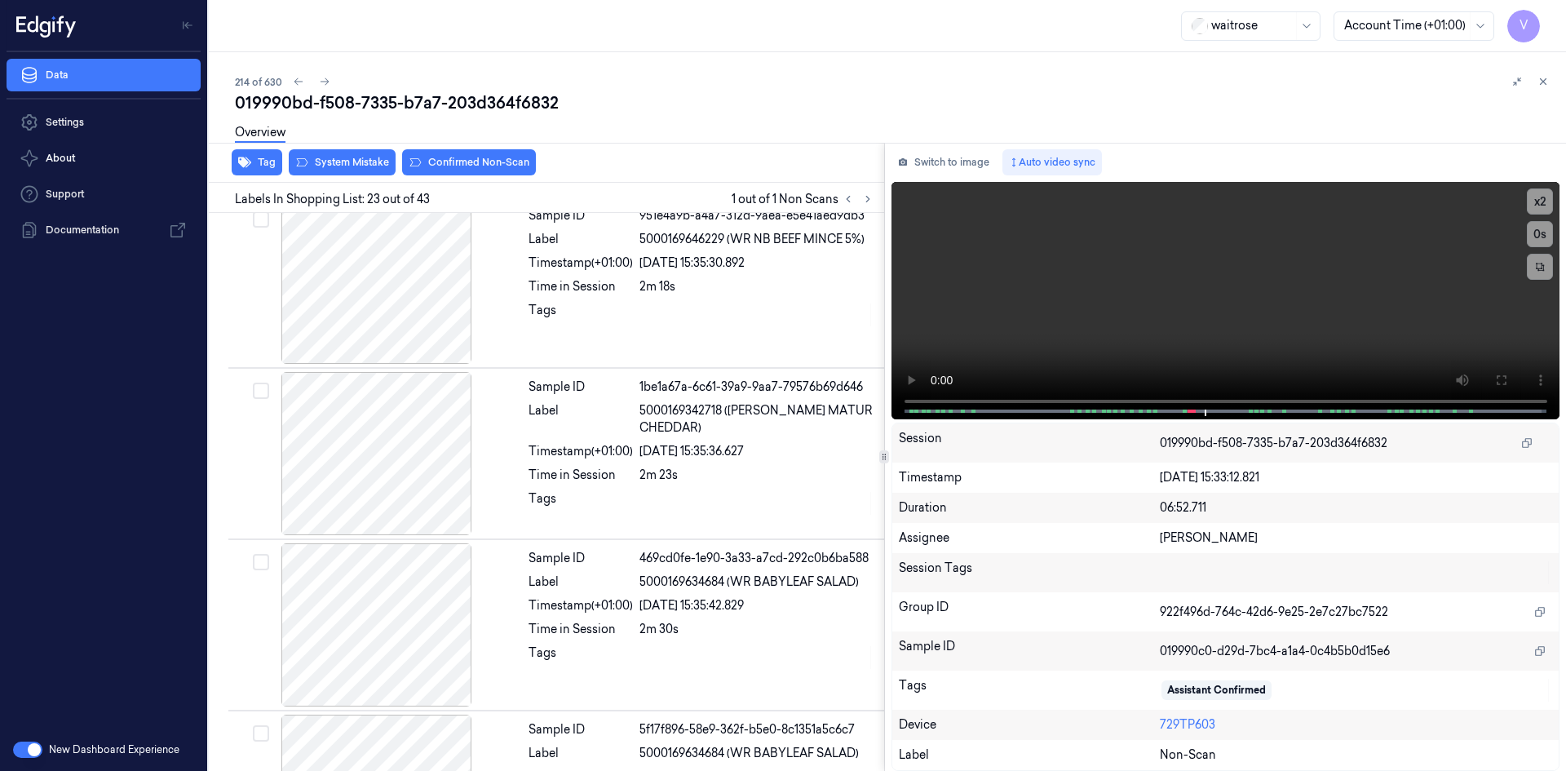
scroll to position [3575, 0]
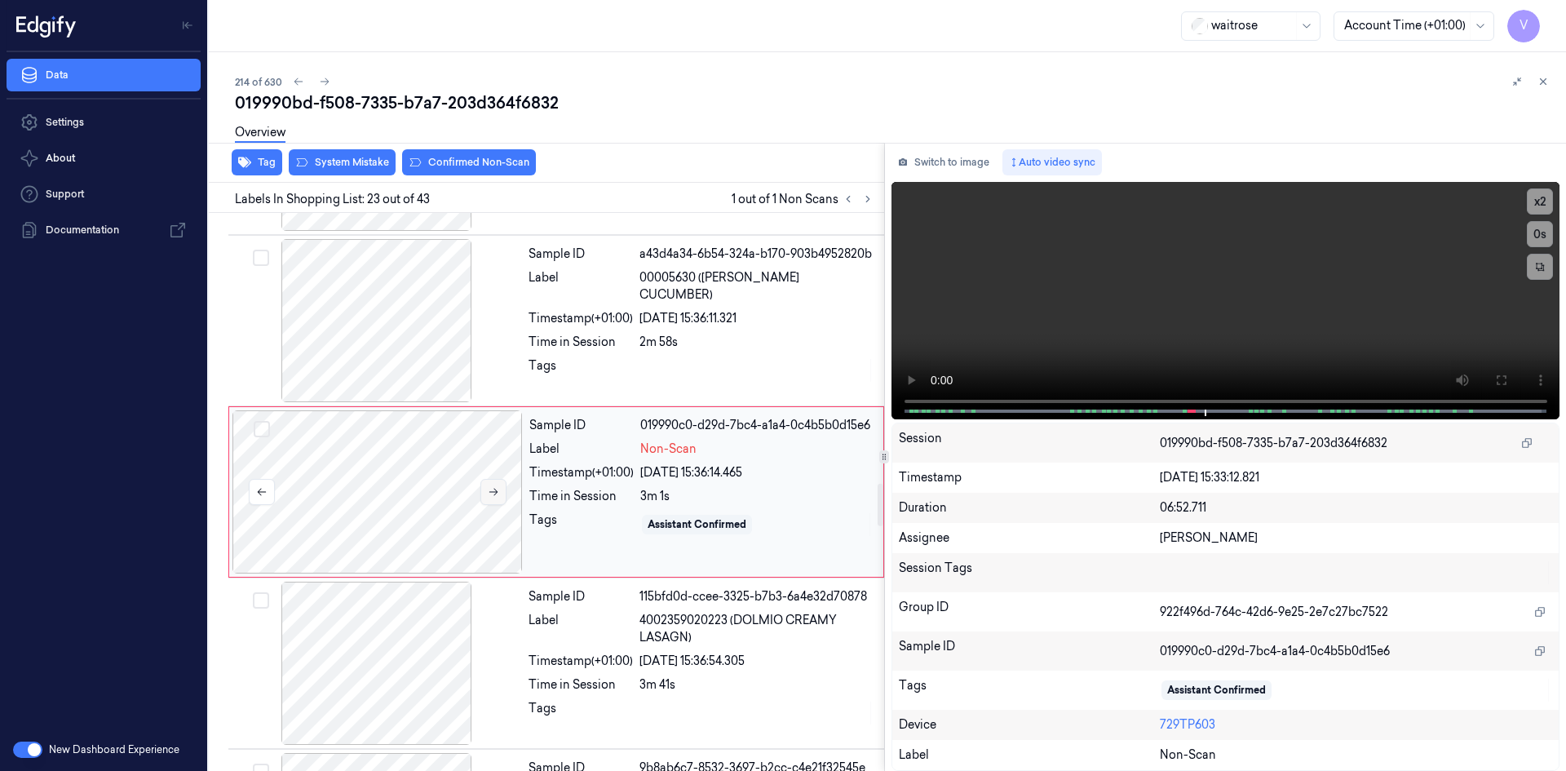
click at [491, 492] on icon at bounding box center [494, 492] width 9 height 7
click at [1150, 408] on span at bounding box center [1150, 411] width 2 height 8
click at [428, 443] on div at bounding box center [378, 491] width 290 height 163
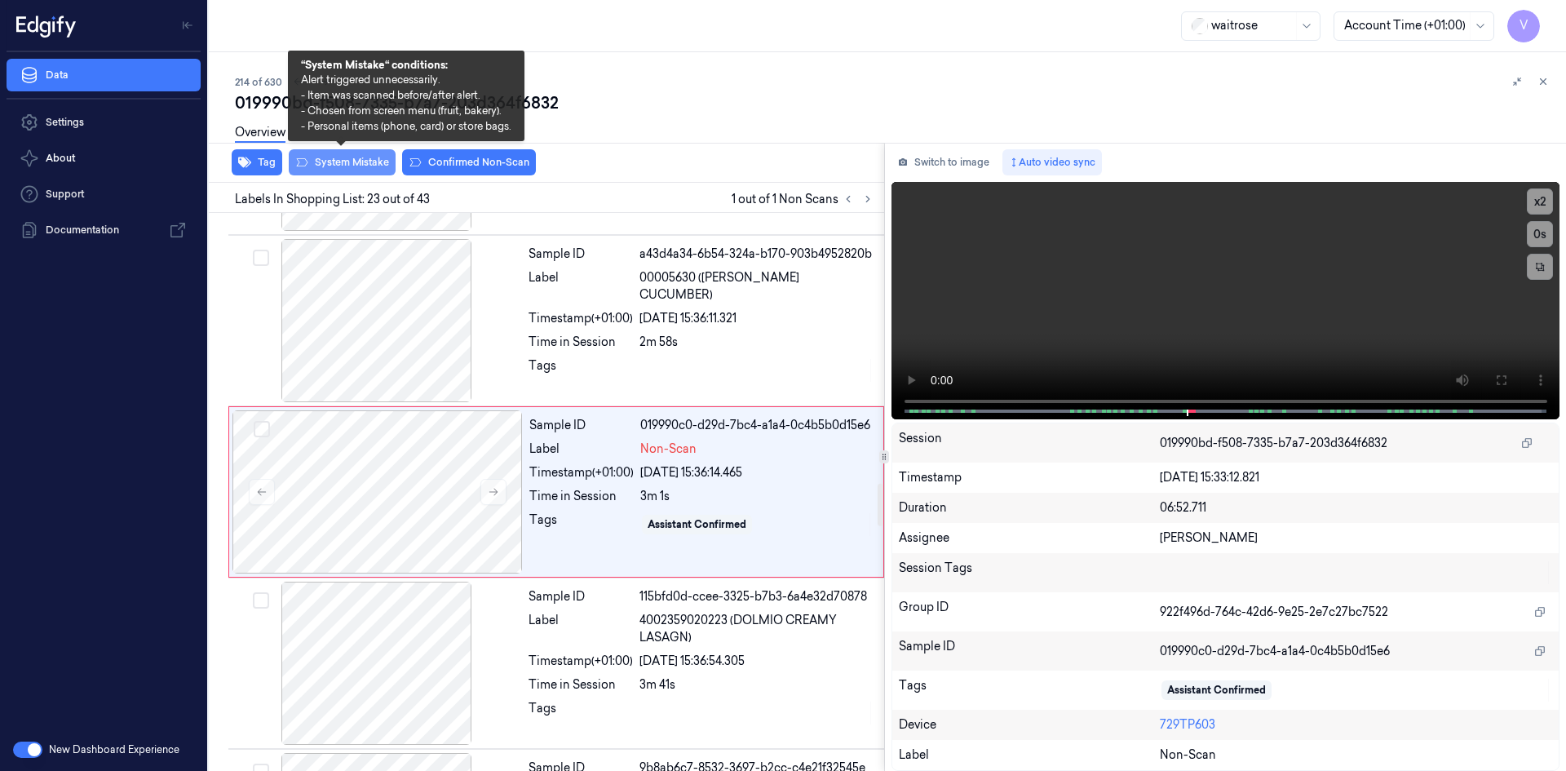
click at [363, 163] on button "System Mistake" at bounding box center [342, 162] width 107 height 26
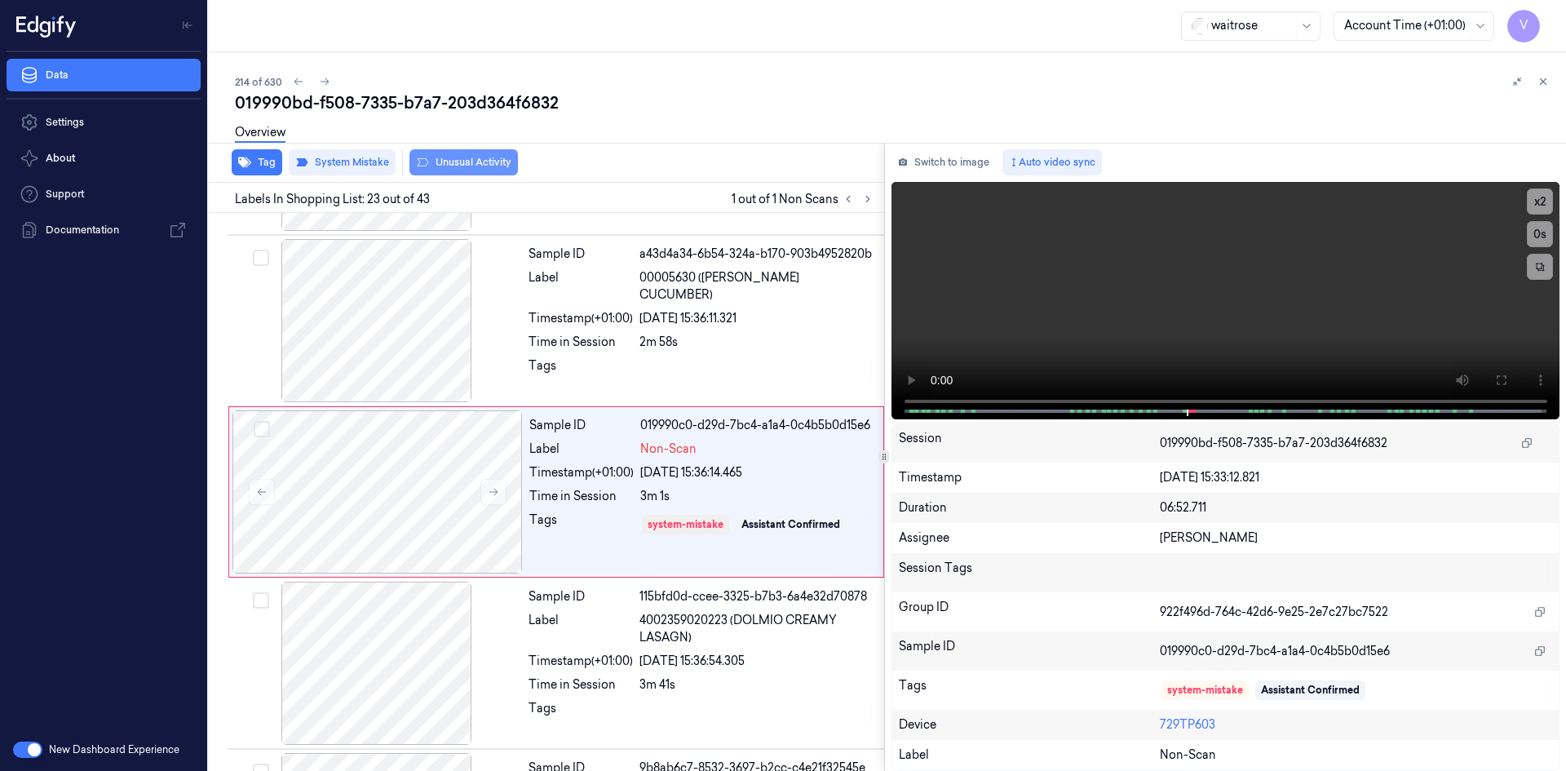
click at [468, 165] on button "Unusual Activity" at bounding box center [464, 162] width 109 height 26
drag, startPoint x: 1493, startPoint y: 378, endPoint x: 1500, endPoint y: 454, distance: 76.2
click at [1498, 383] on button at bounding box center [1501, 380] width 26 height 26
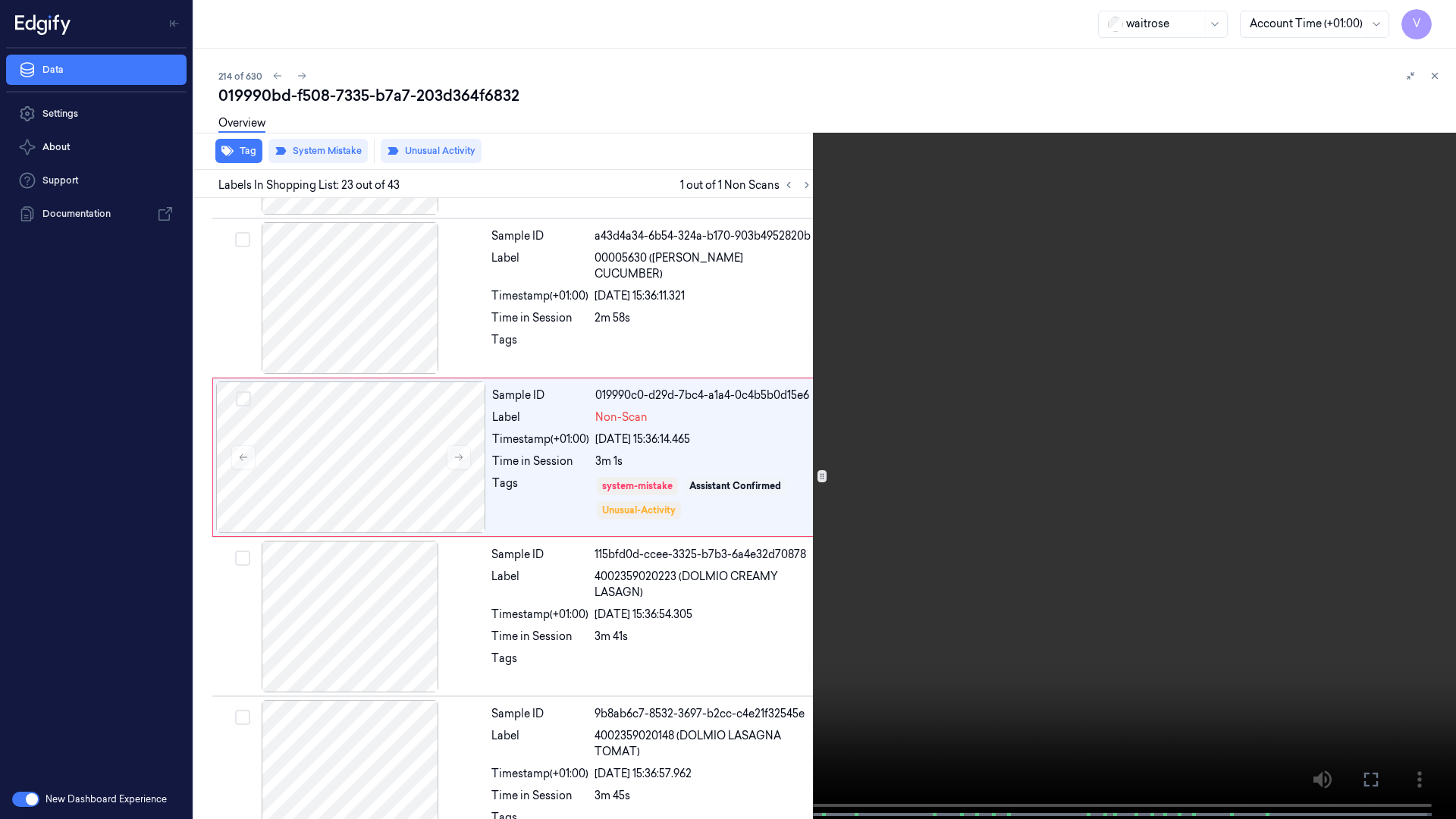
click at [0, 0] on icon at bounding box center [0, 0] width 0 height 0
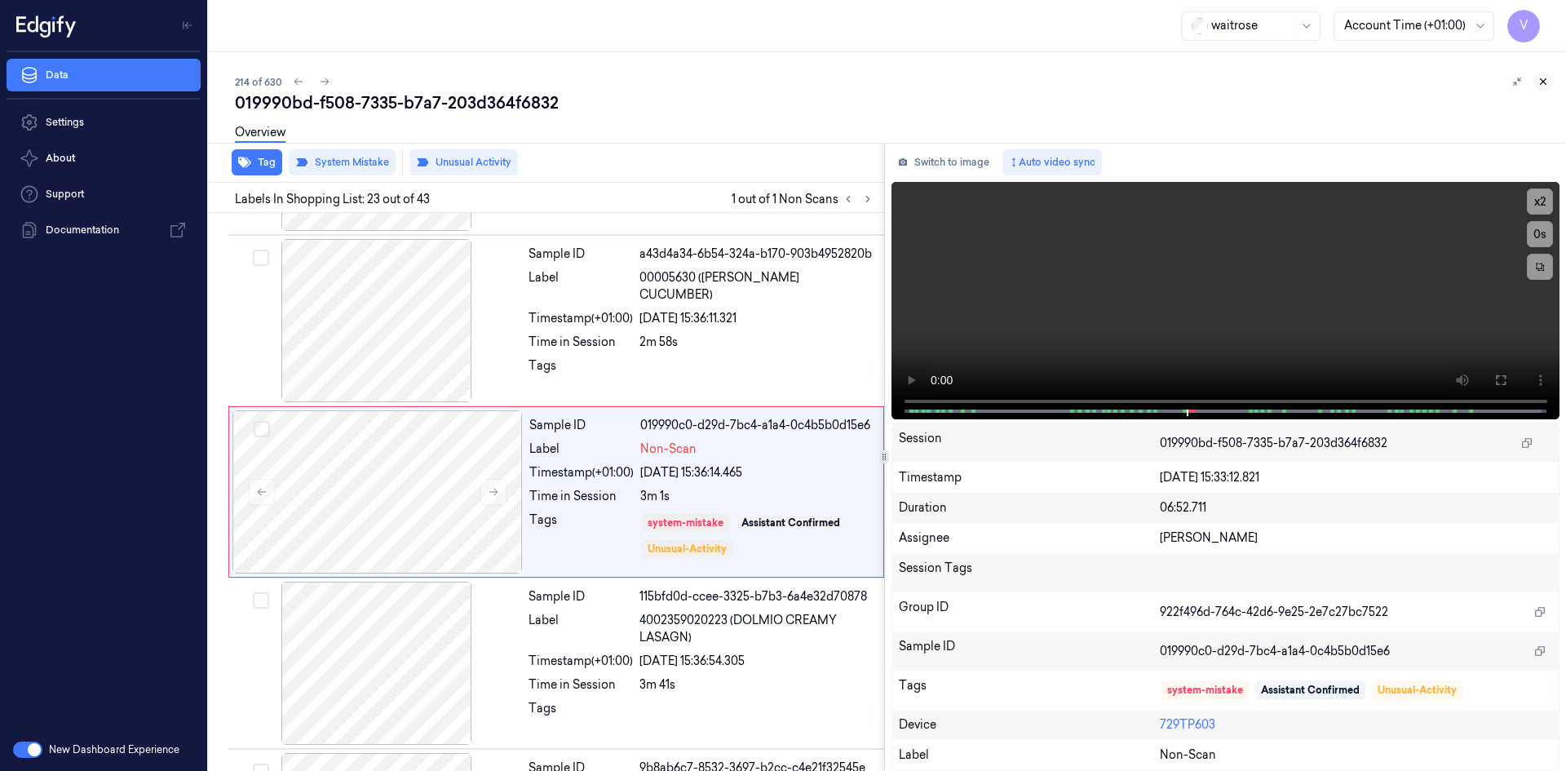
click at [1540, 82] on icon at bounding box center [1543, 81] width 11 height 11
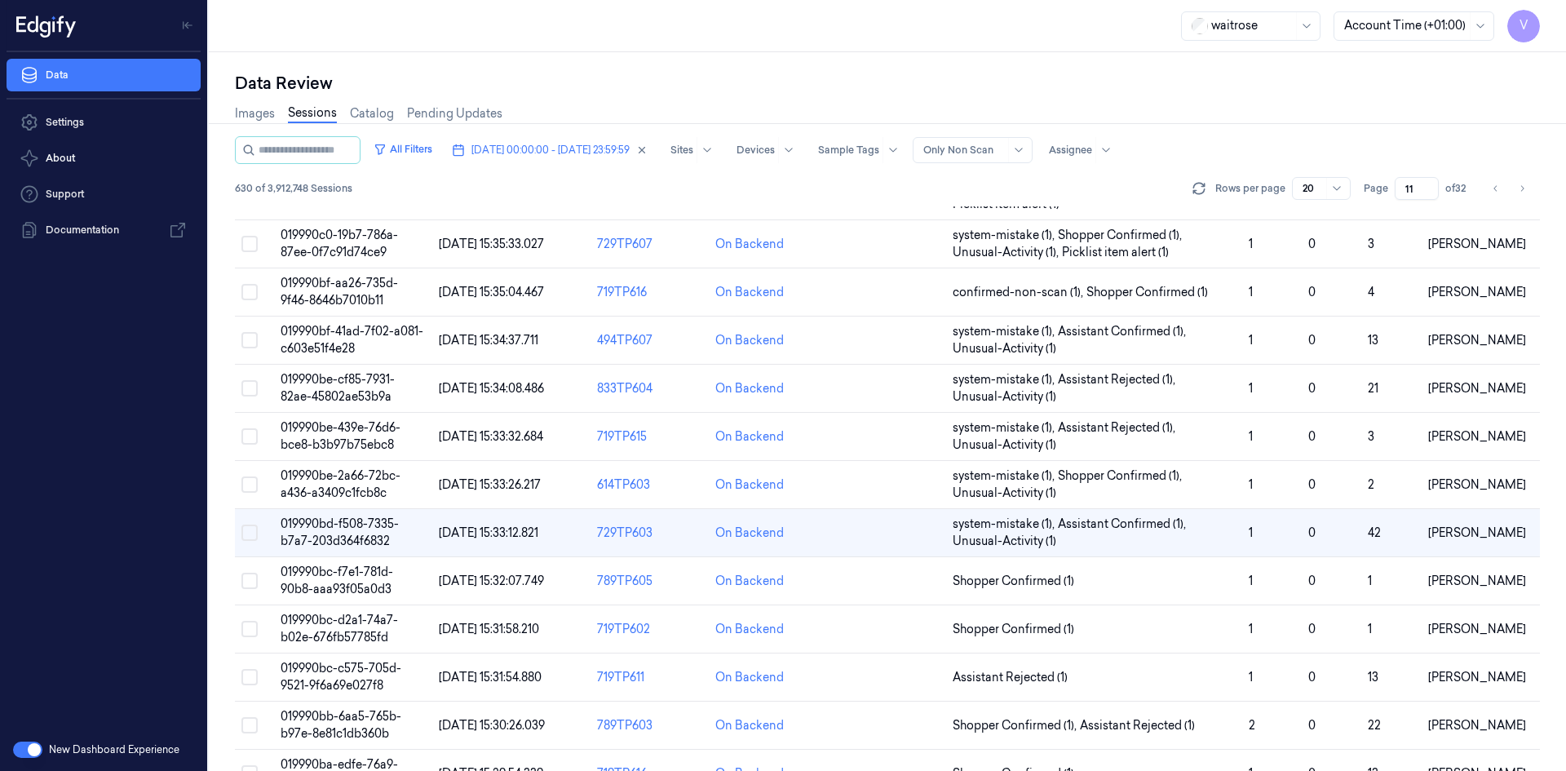
scroll to position [498, 0]
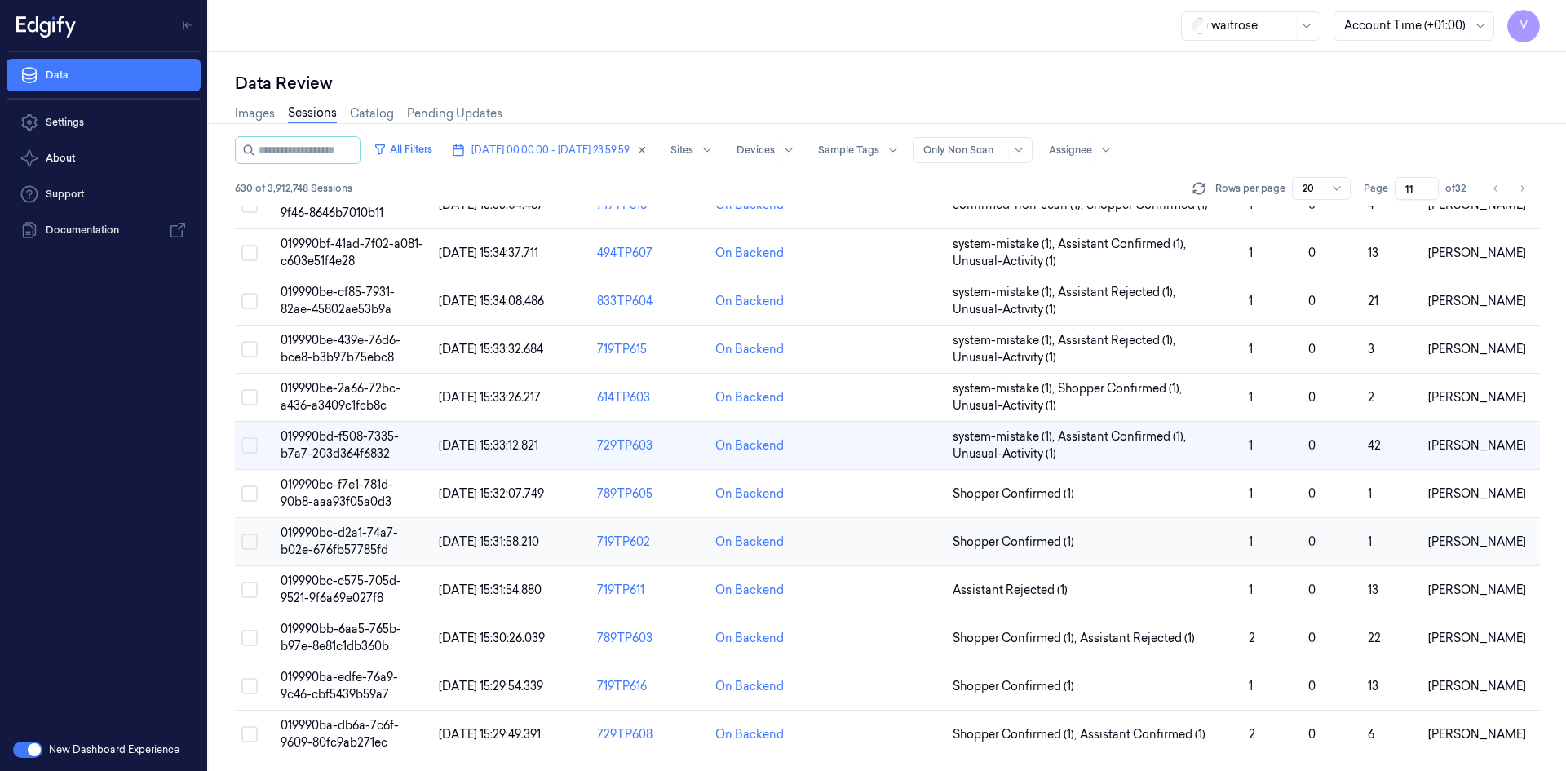
click at [352, 544] on span "019990bc-d2a1-74a7-b02e-676fb57785fd" at bounding box center [339, 541] width 117 height 32
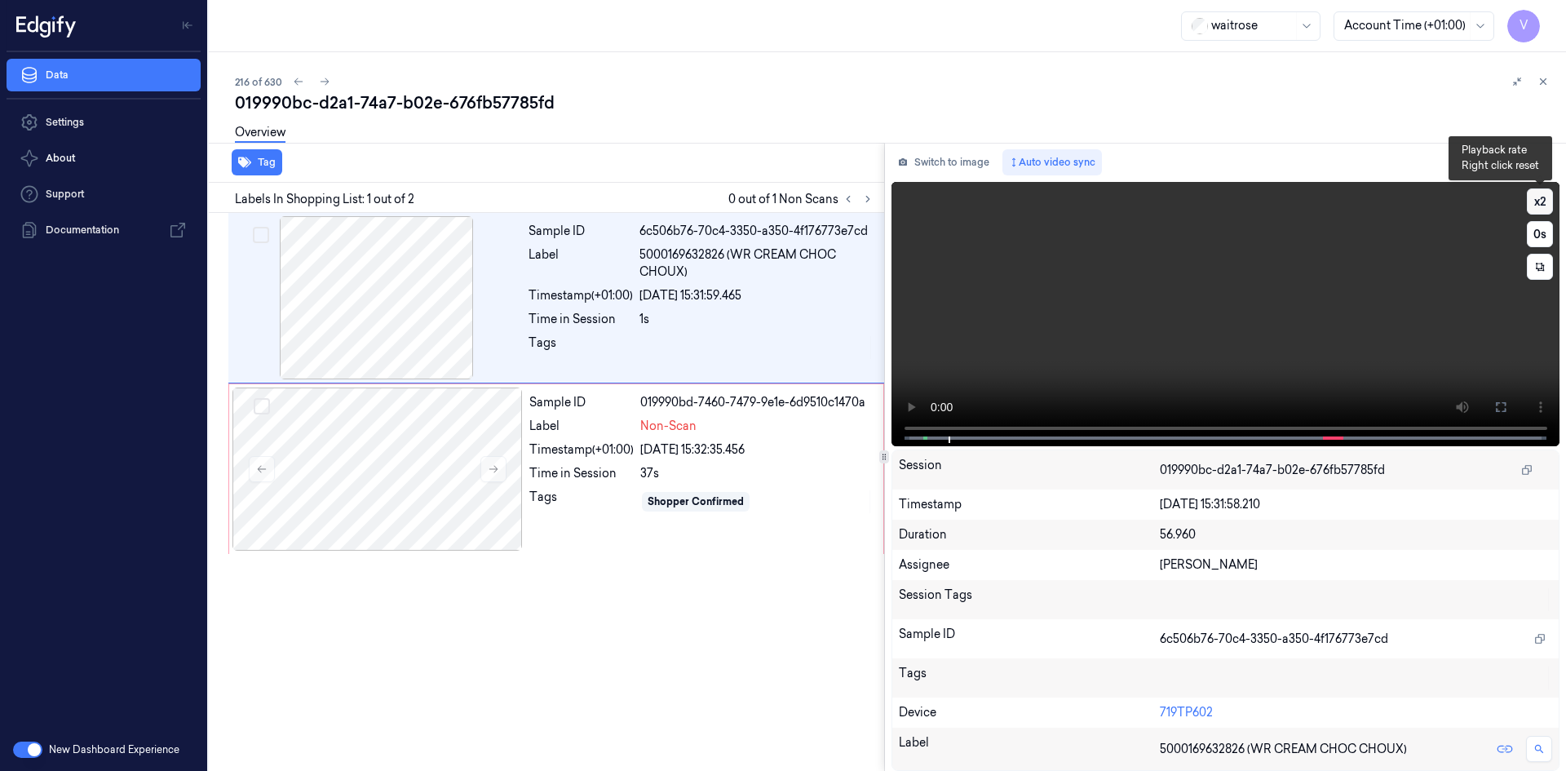
click at [1537, 192] on button "x 2" at bounding box center [1540, 201] width 26 height 26
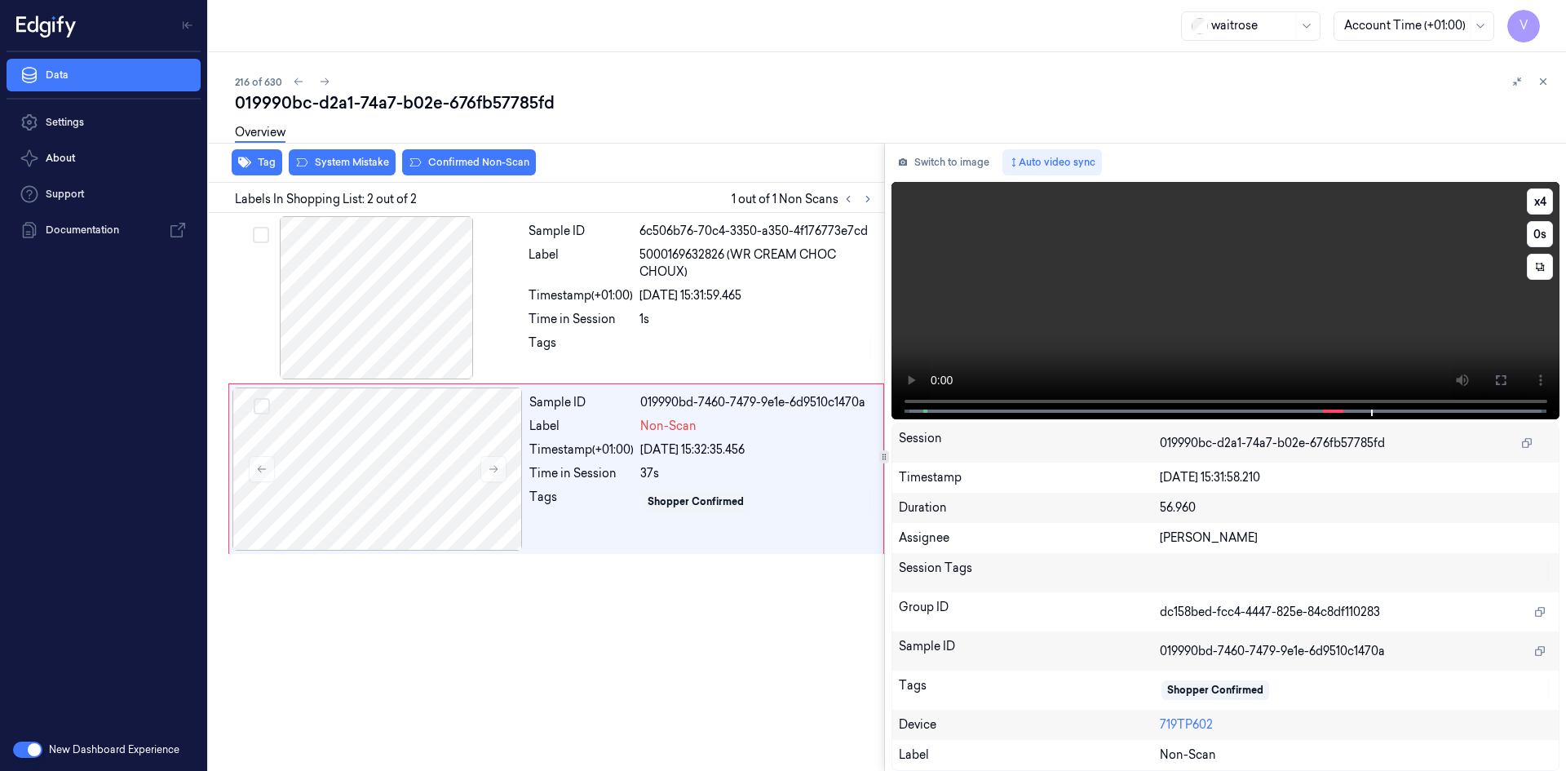
click at [1078, 237] on video at bounding box center [1226, 300] width 669 height 237
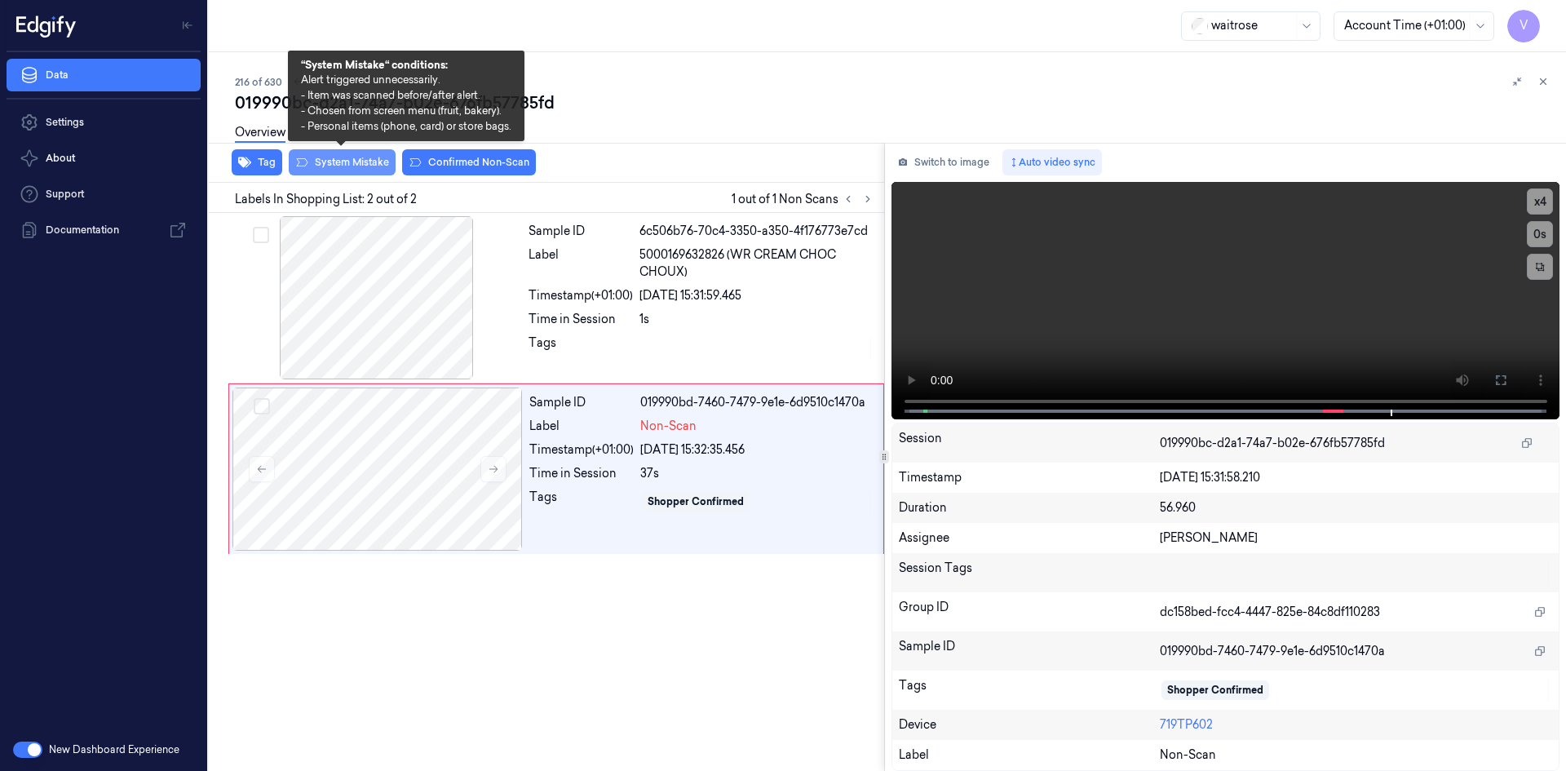
click at [350, 157] on button "System Mistake" at bounding box center [342, 162] width 107 height 26
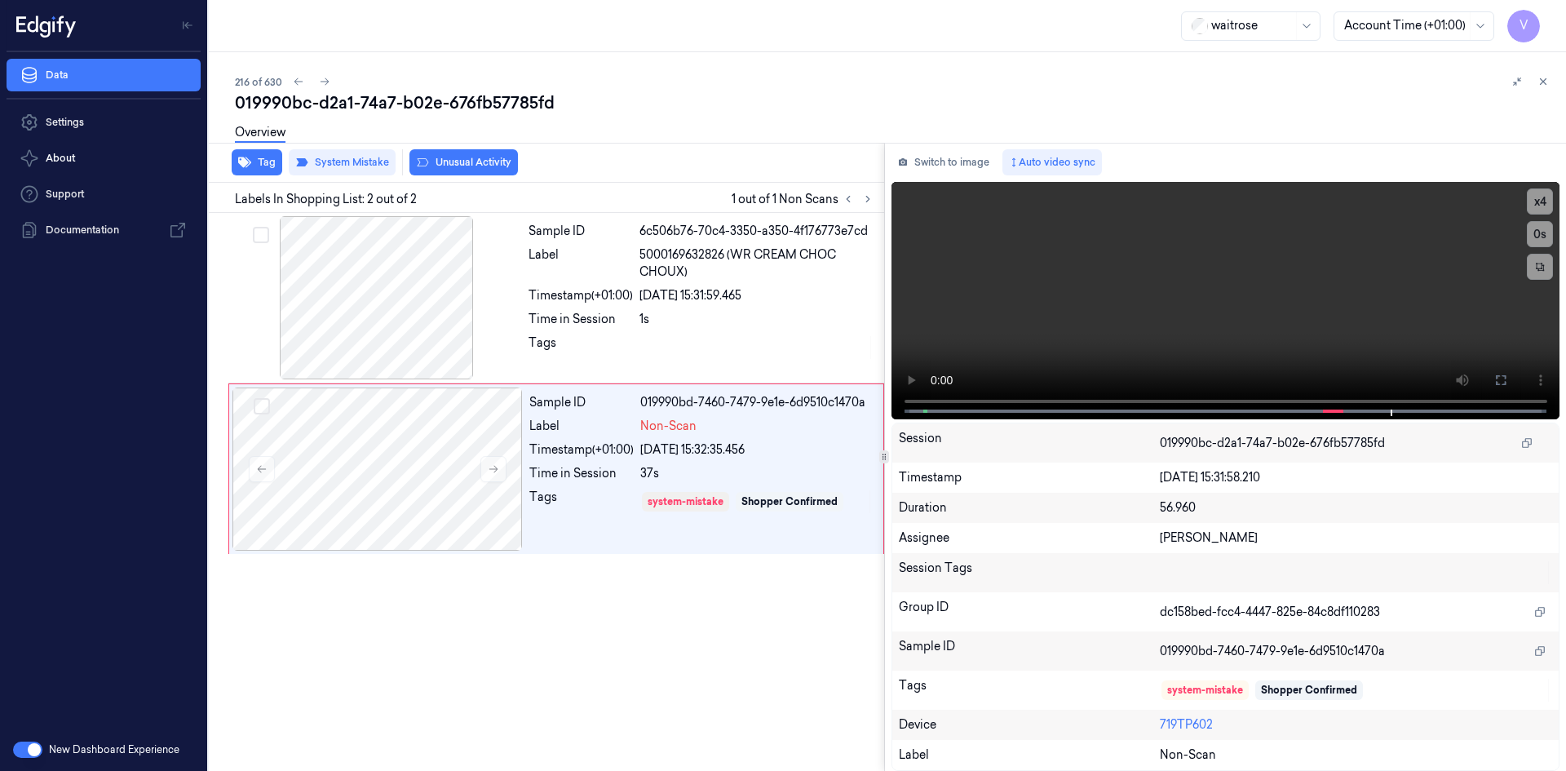
click at [453, 153] on div "Overview" at bounding box center [894, 135] width 1318 height 42
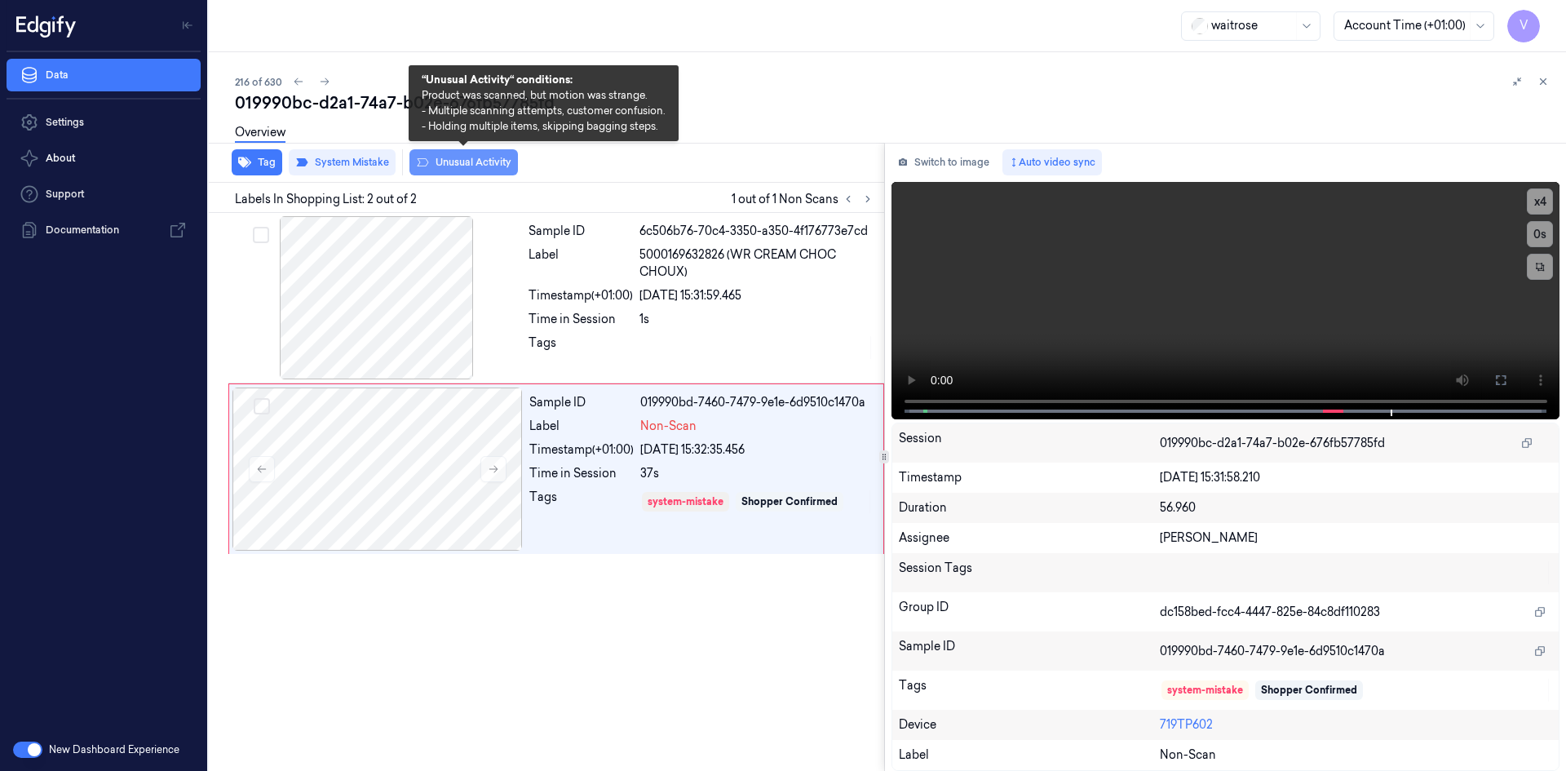
click at [450, 160] on button "Unusual Activity" at bounding box center [464, 162] width 109 height 26
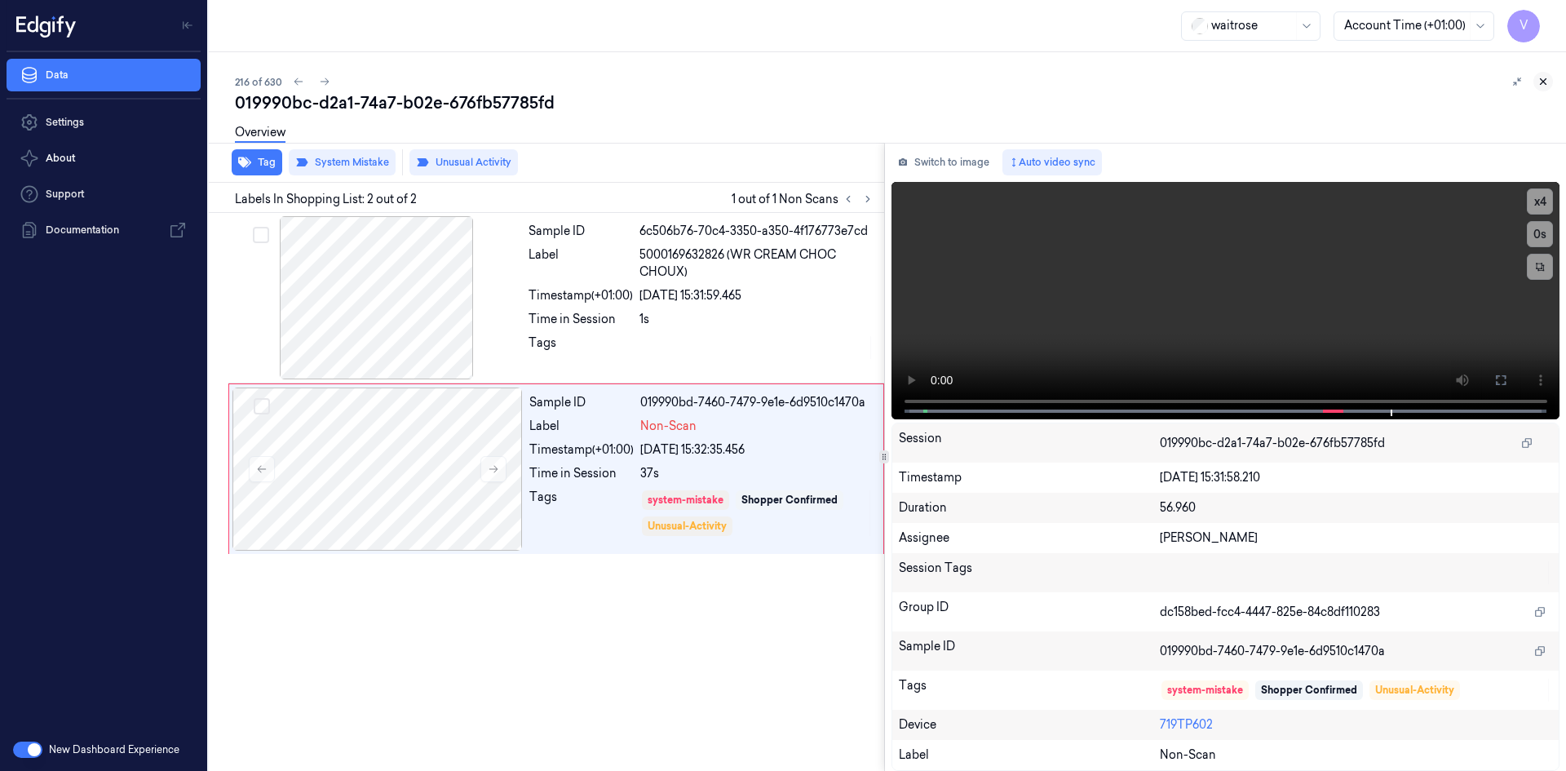
click at [1543, 82] on icon at bounding box center [1543, 81] width 11 height 11
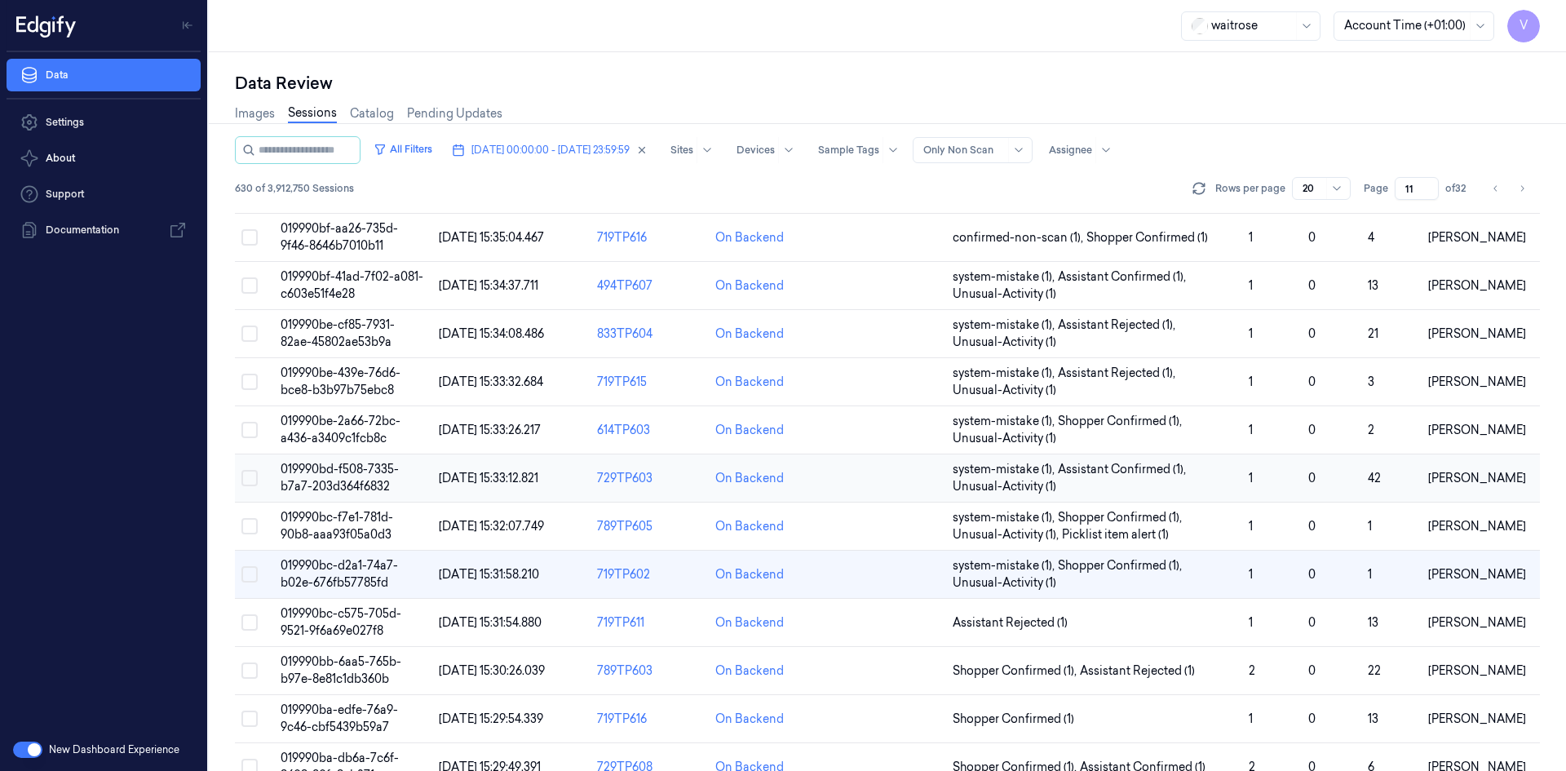
scroll to position [498, 0]
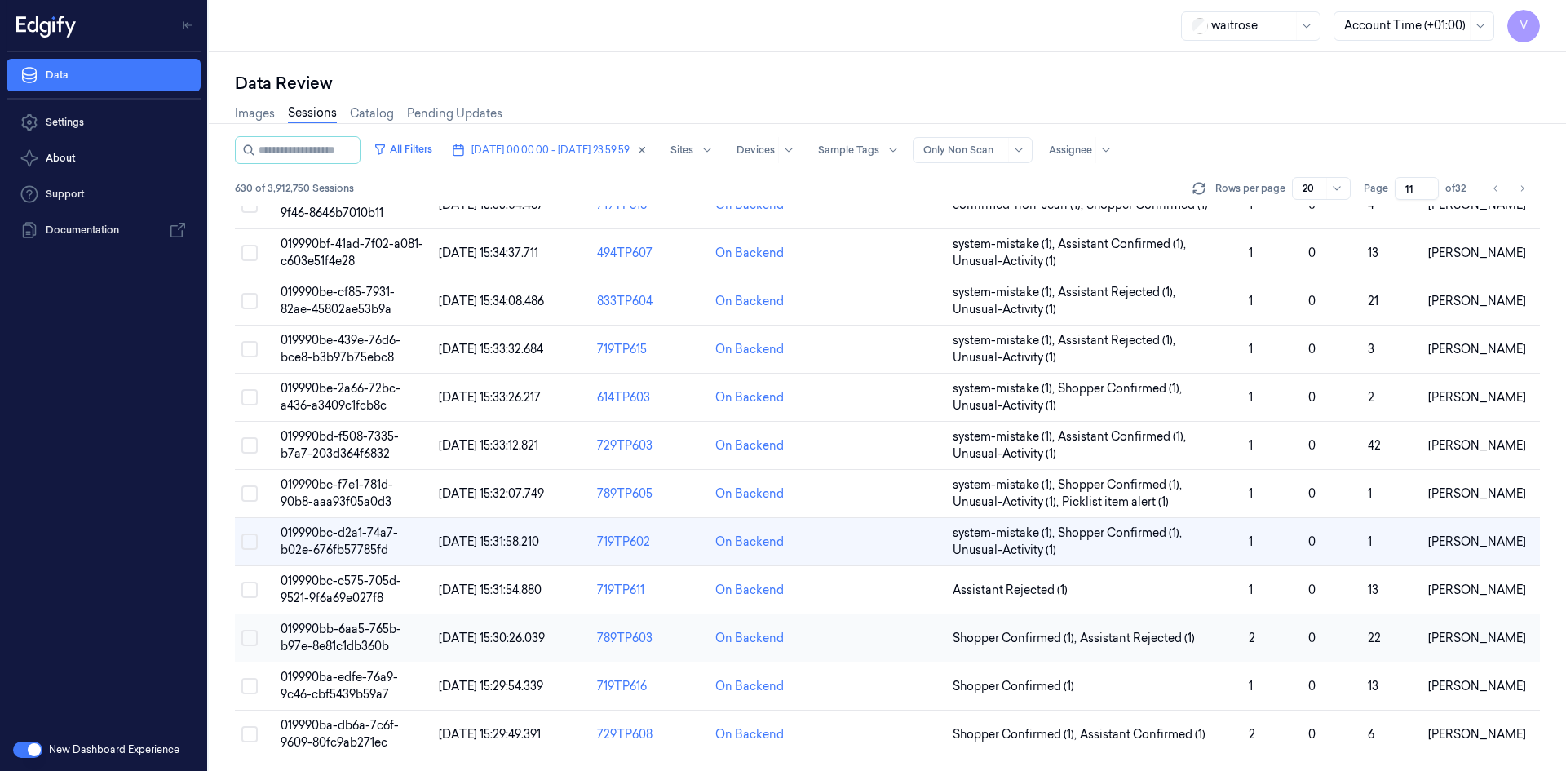
click at [362, 640] on span "019990bb-6aa5-765b-b97e-8e81c1db360b" at bounding box center [341, 638] width 121 height 32
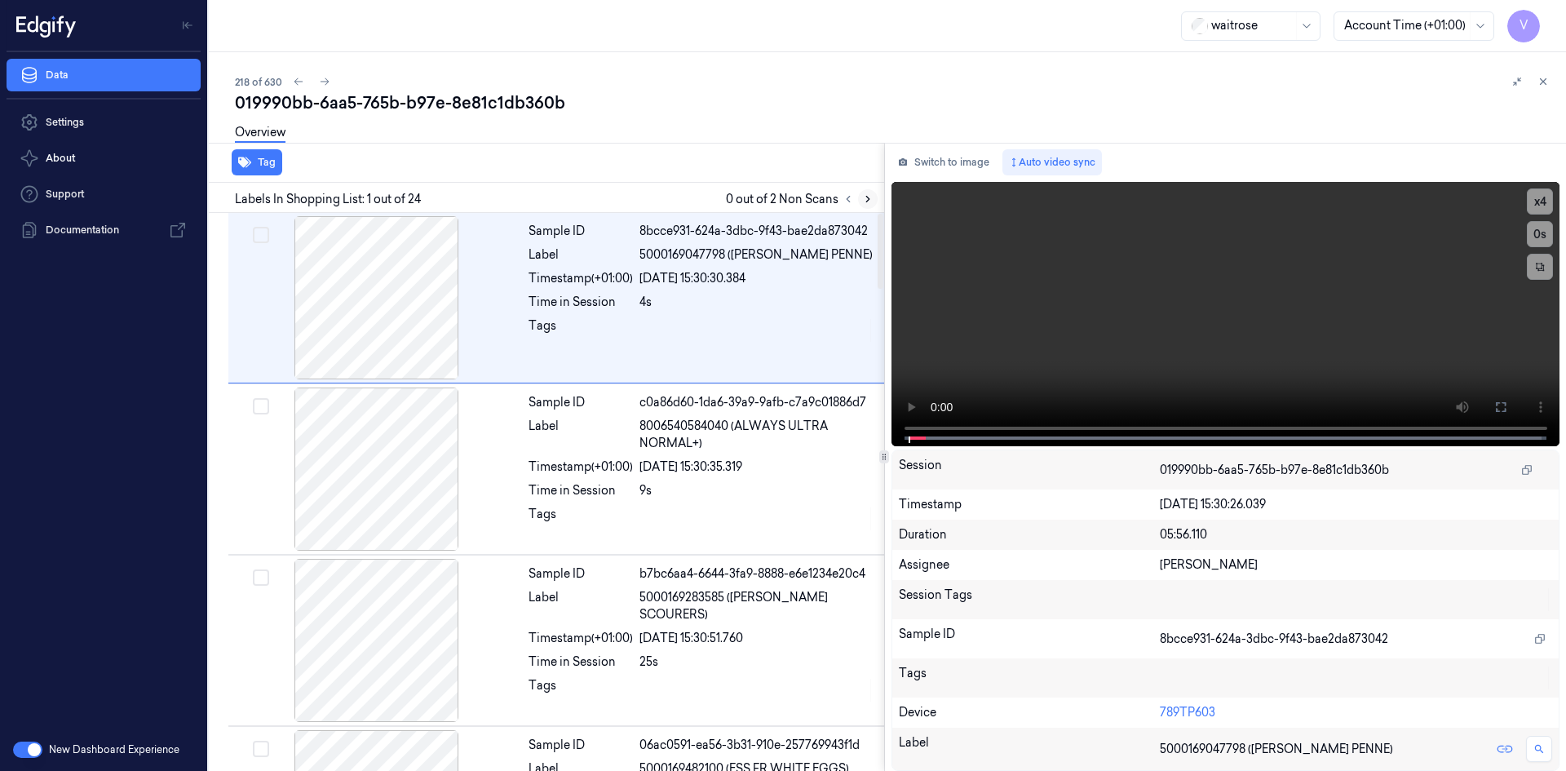
click at [865, 197] on icon at bounding box center [867, 198] width 11 height 11
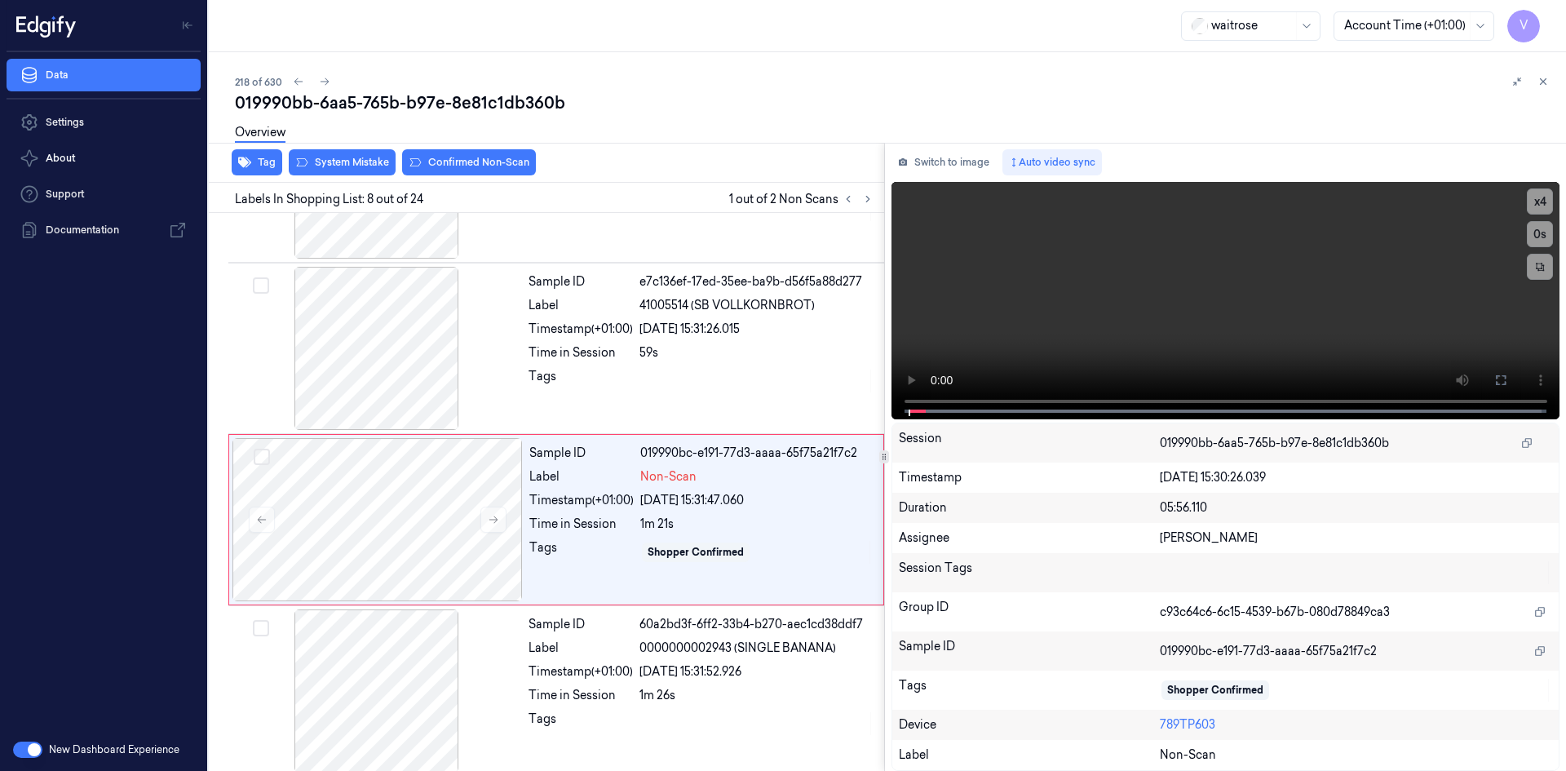
scroll to position [1005, 0]
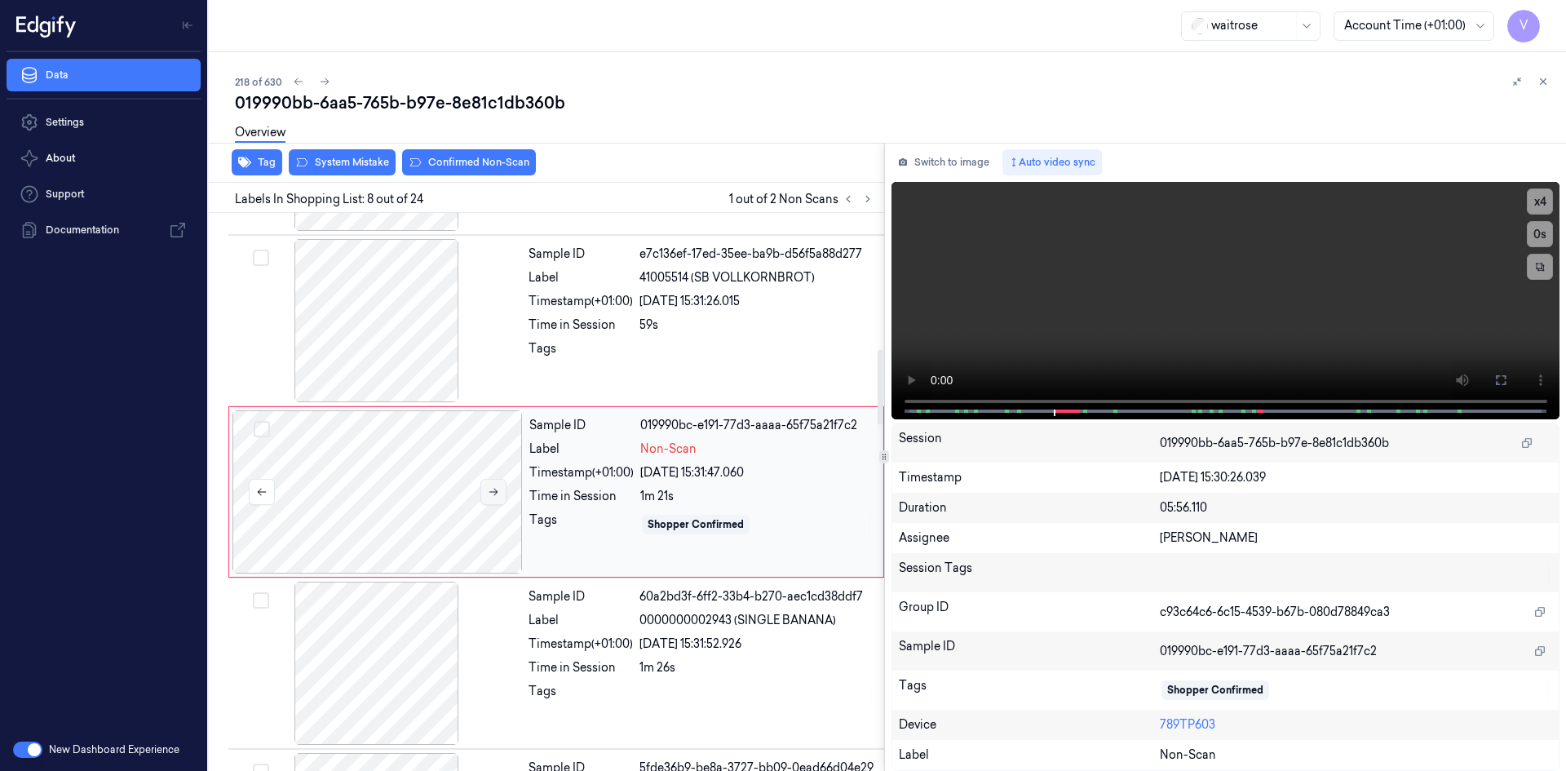
click at [499, 489] on button at bounding box center [494, 492] width 26 height 26
click at [499, 490] on icon at bounding box center [493, 491] width 11 height 11
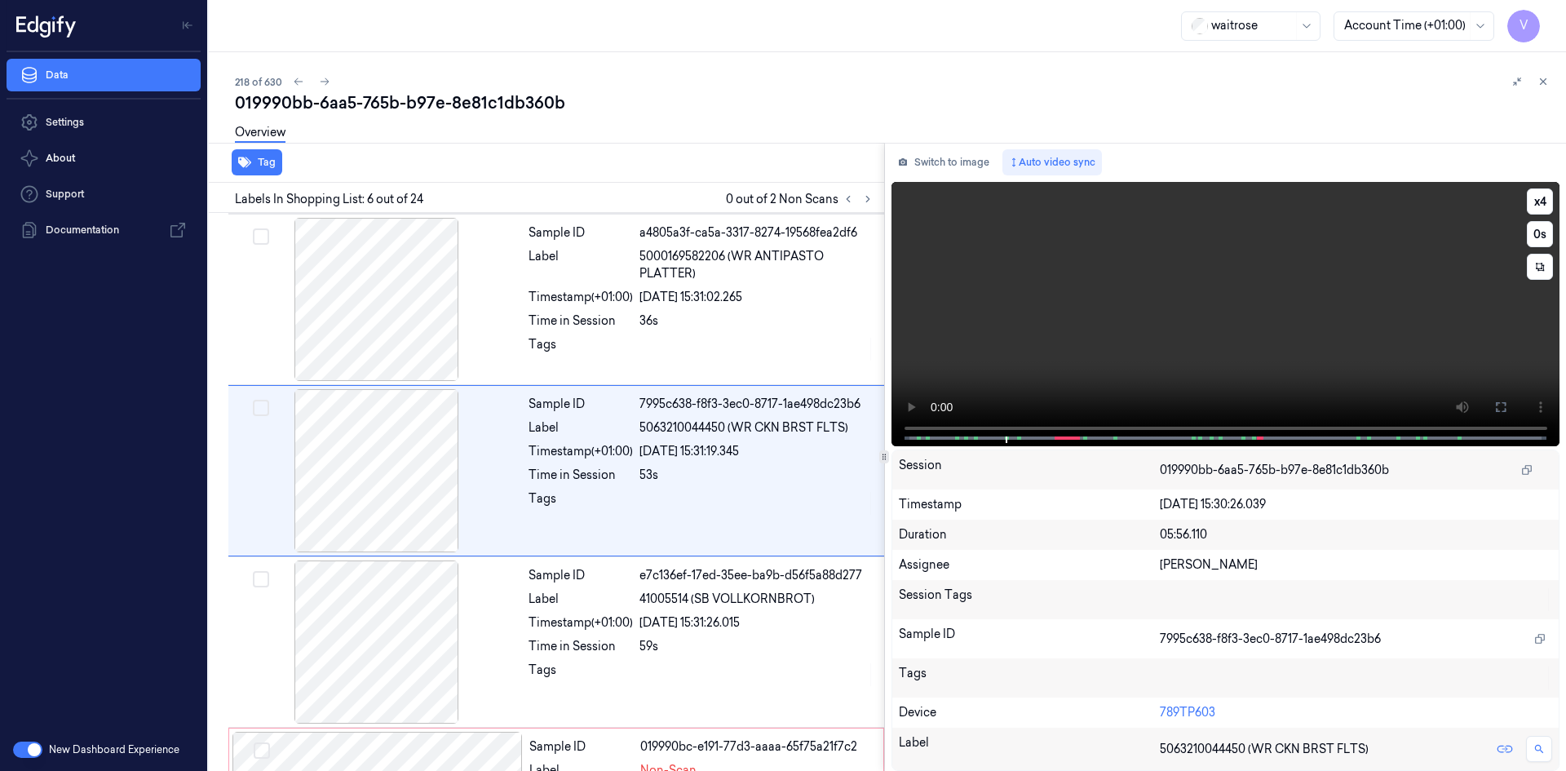
scroll to position [662, 0]
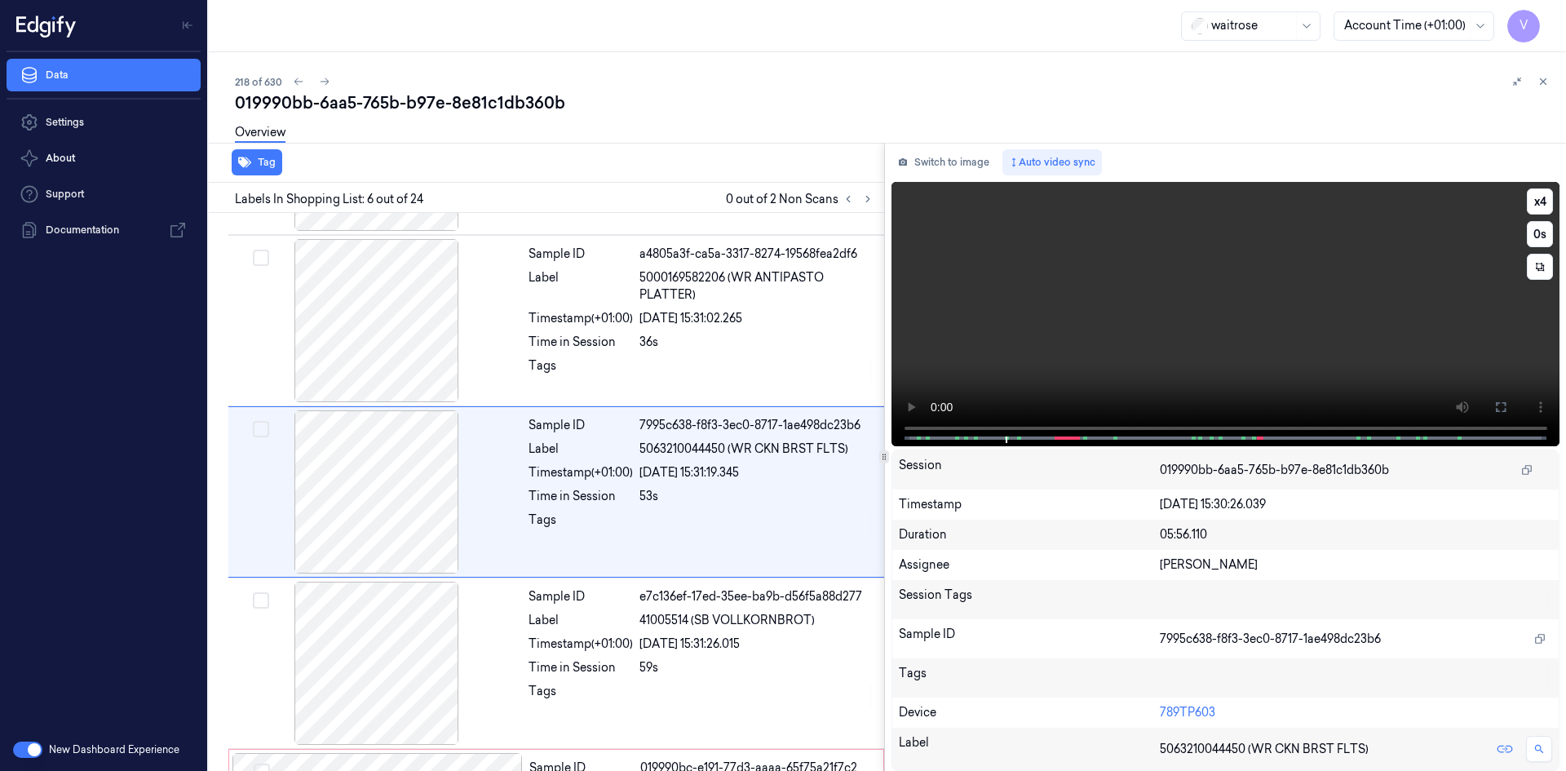
click at [909, 380] on video at bounding box center [1226, 314] width 669 height 264
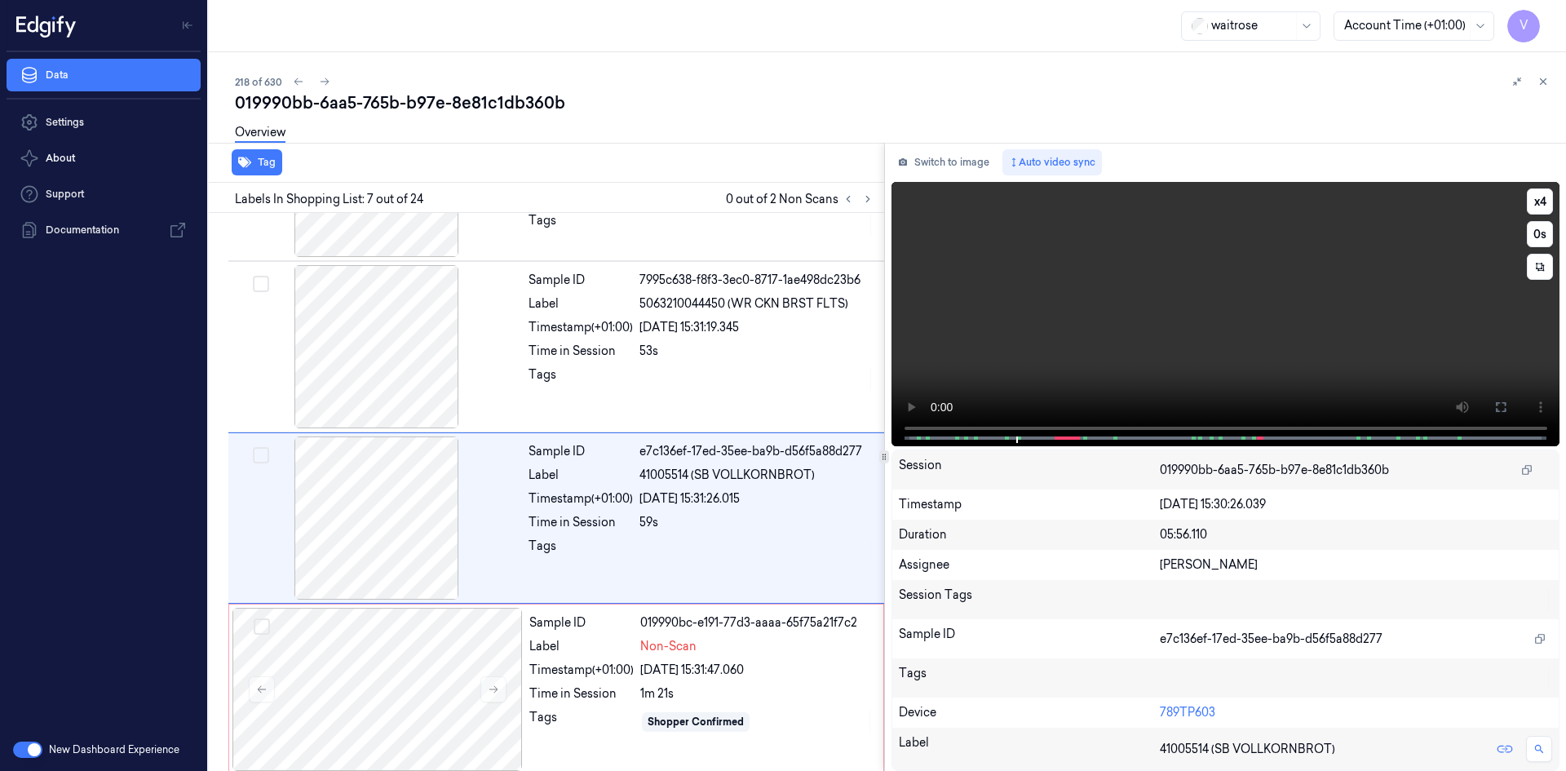
scroll to position [834, 0]
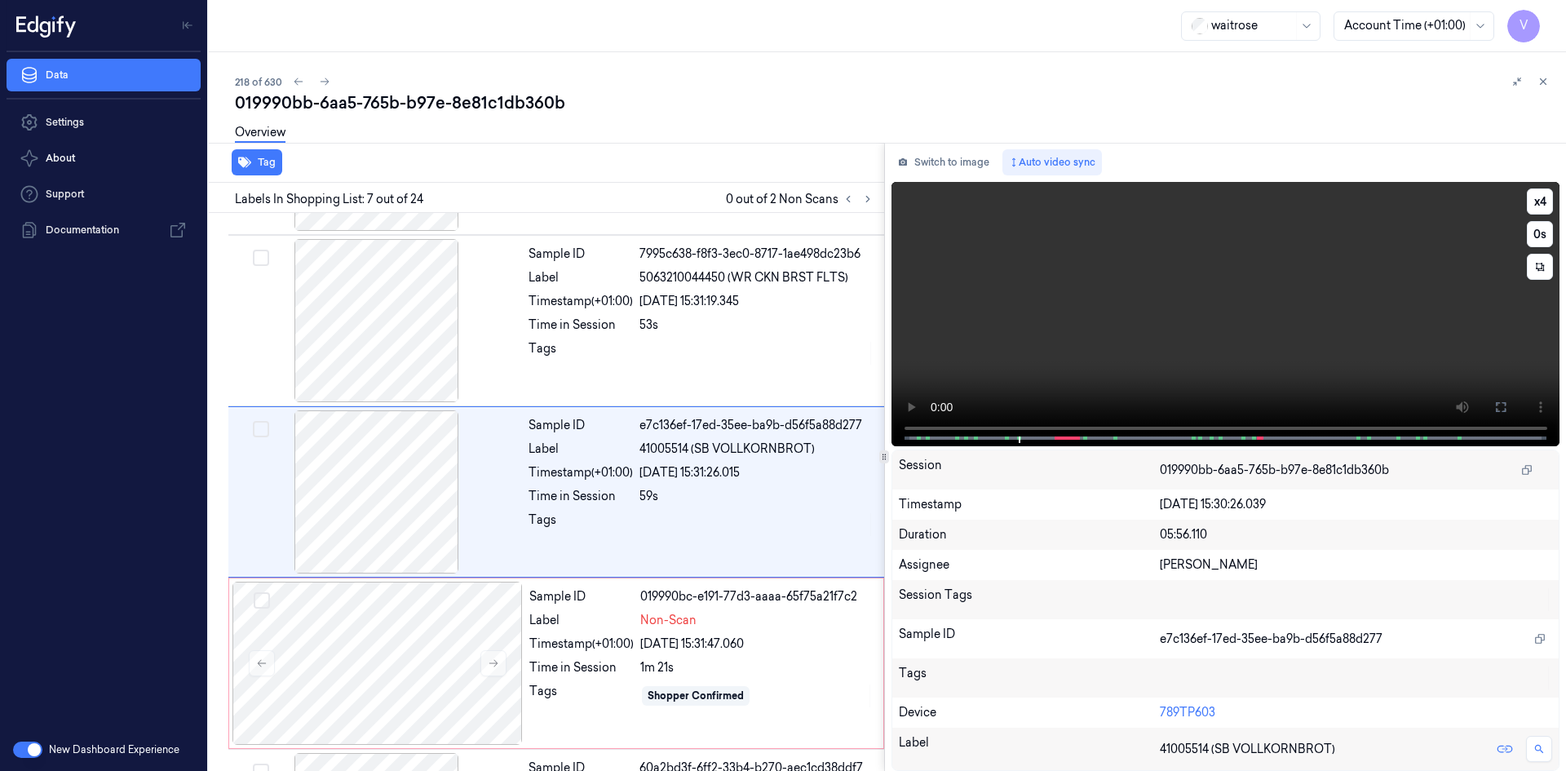
click at [909, 380] on video at bounding box center [1226, 314] width 669 height 264
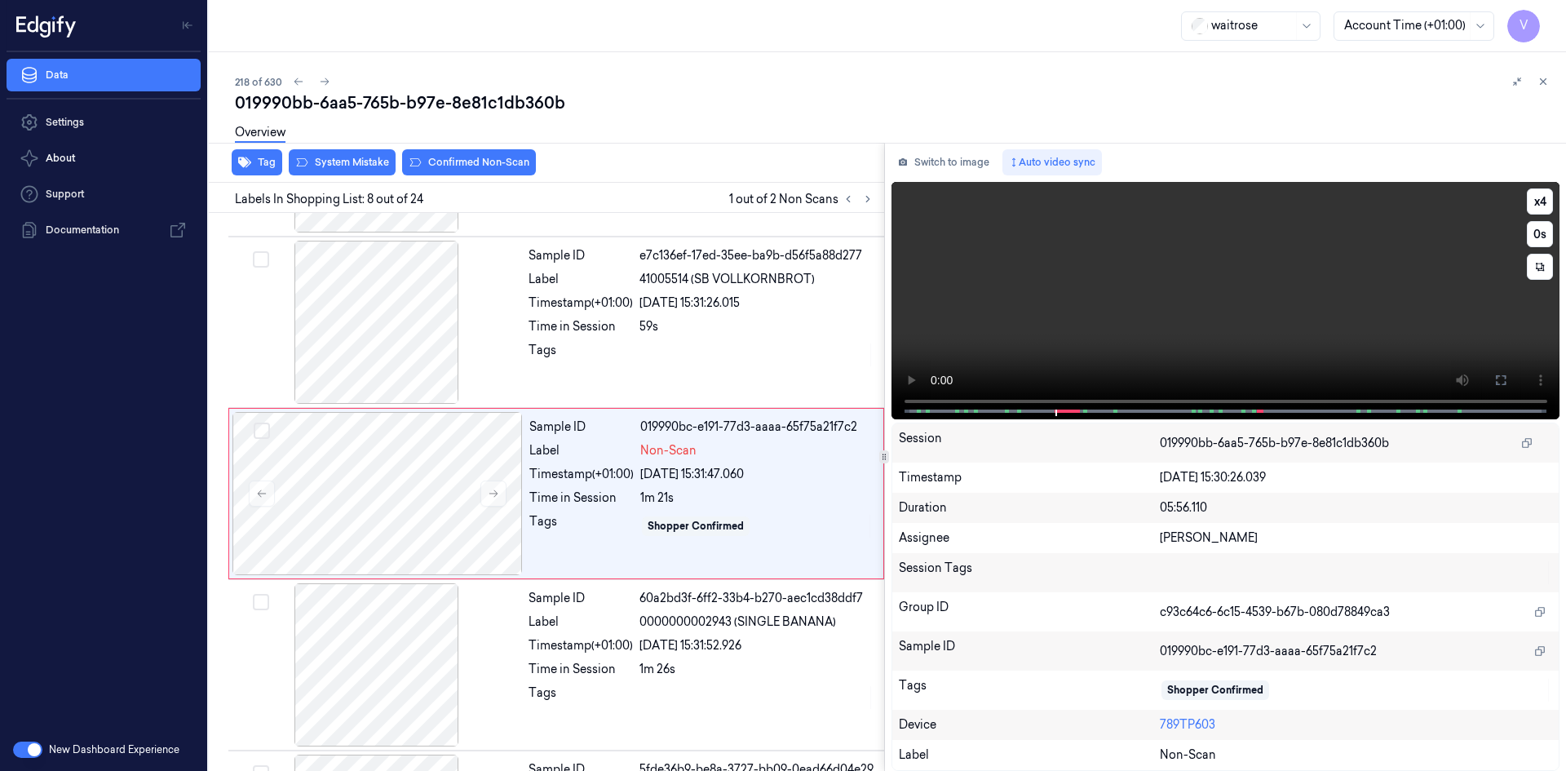
scroll to position [1005, 0]
click at [909, 380] on video at bounding box center [1226, 300] width 669 height 237
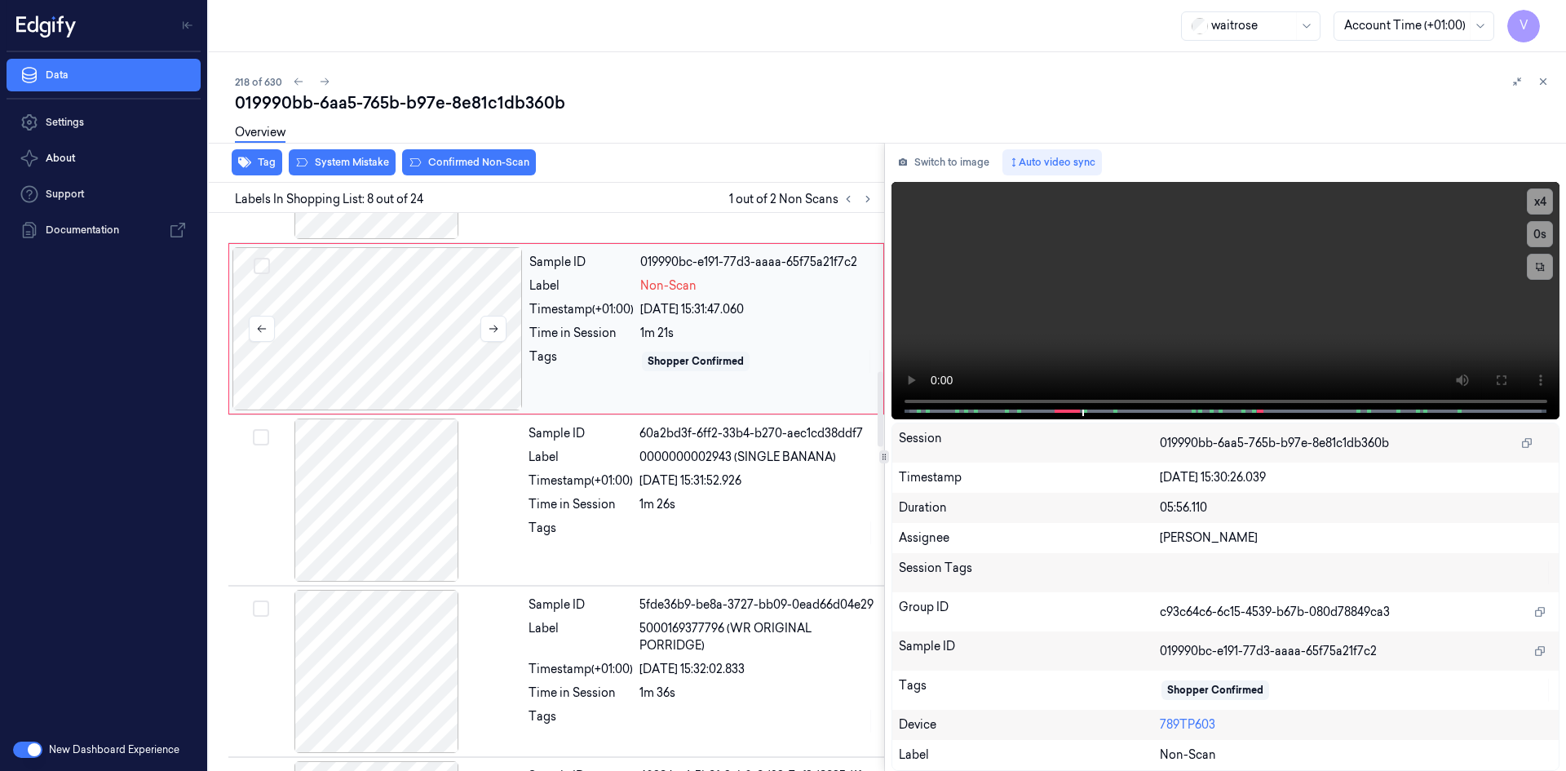
click at [413, 315] on div at bounding box center [378, 328] width 290 height 163
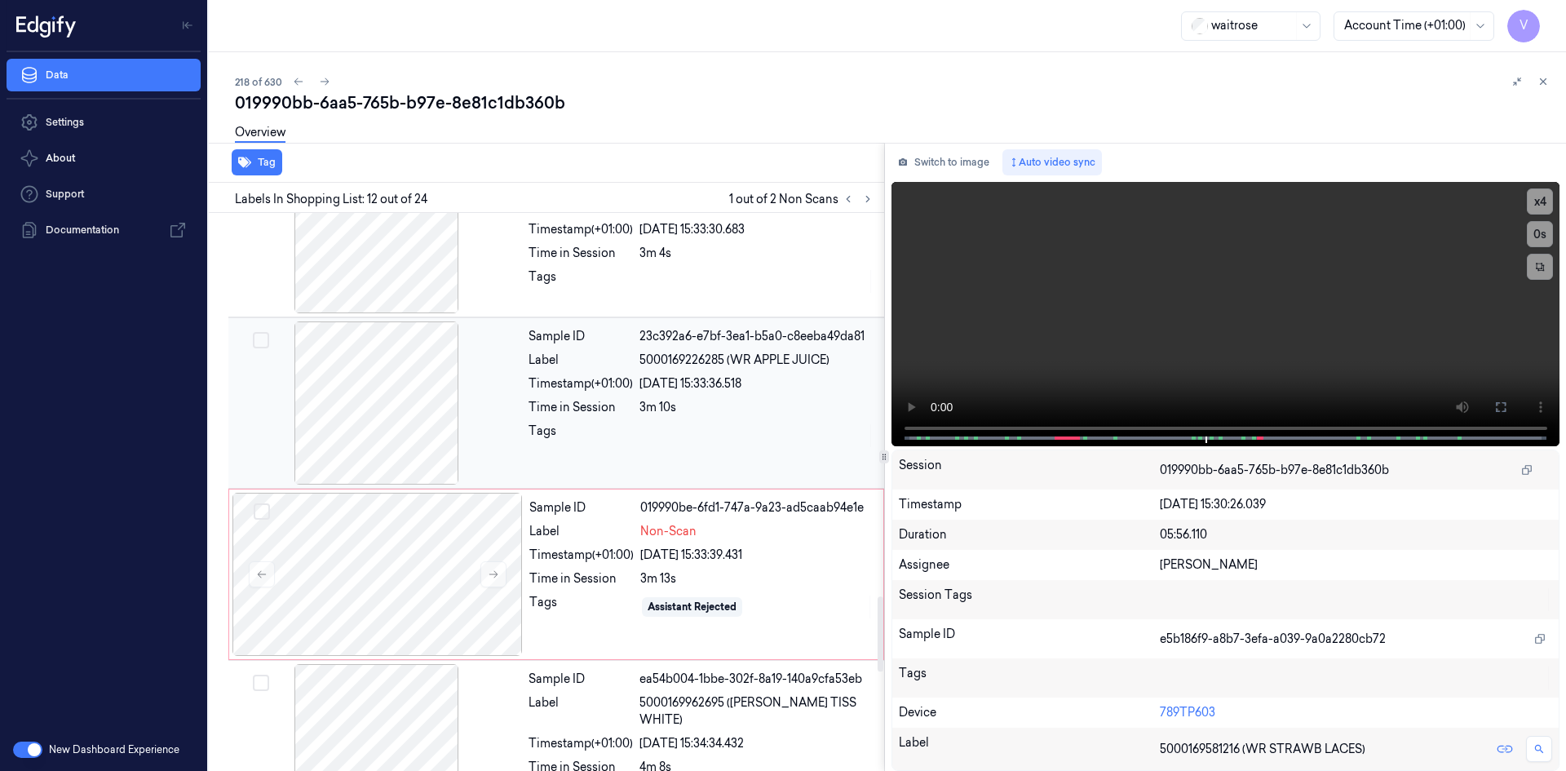
scroll to position [2833, 0]
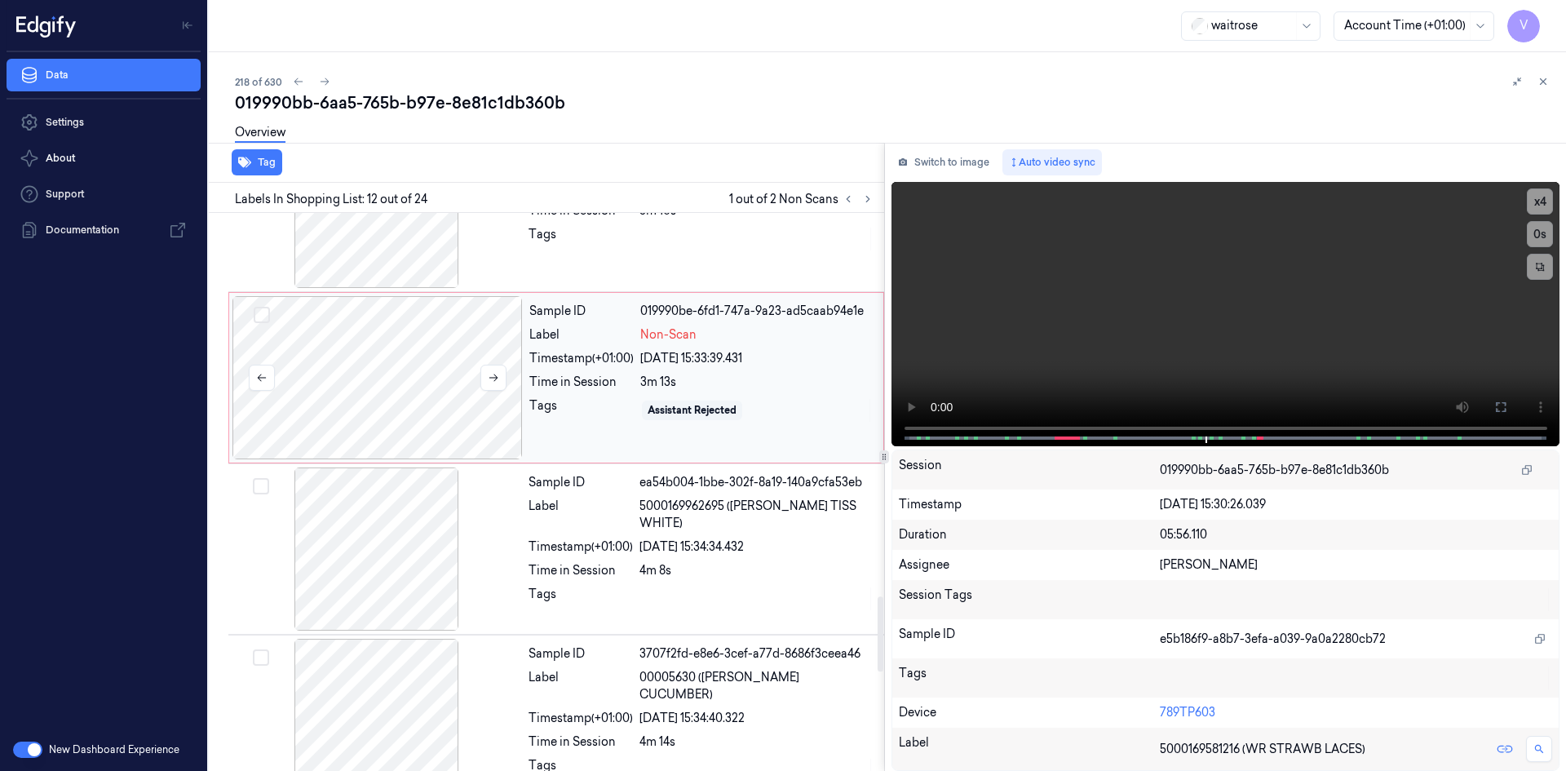
click at [476, 373] on div at bounding box center [378, 377] width 290 height 163
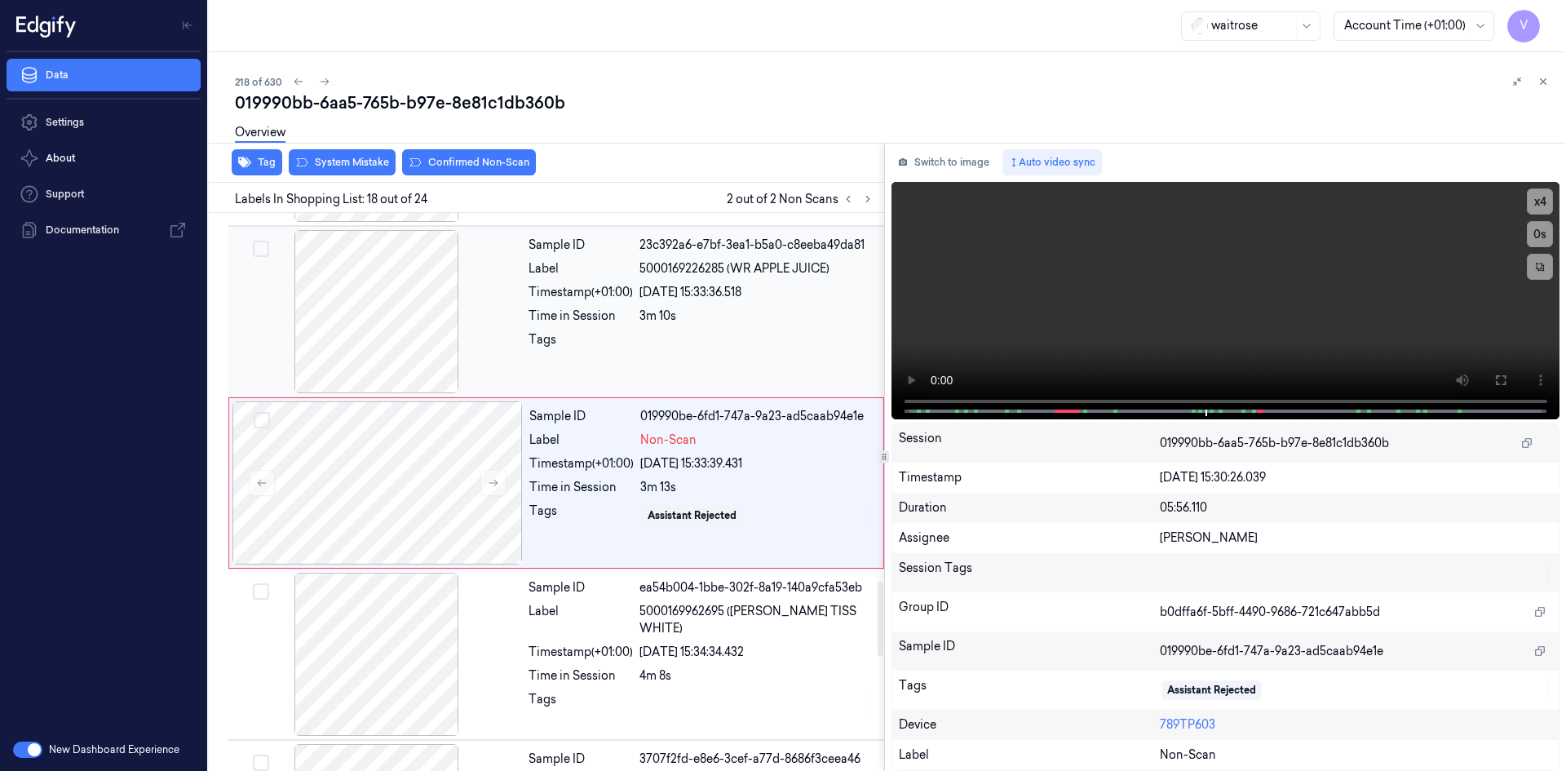
scroll to position [2719, 0]
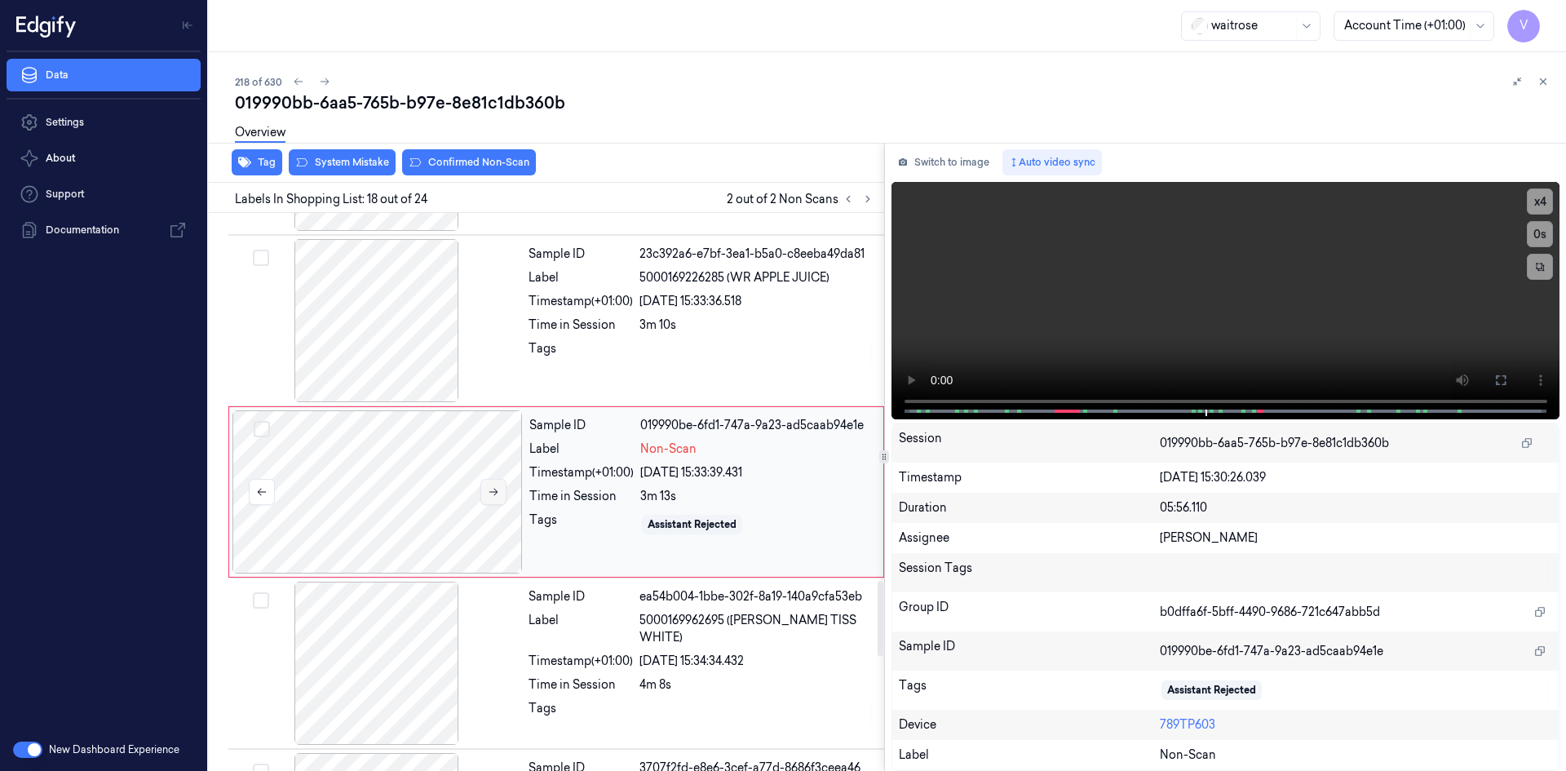
click at [494, 492] on icon at bounding box center [494, 492] width 9 height 7
click at [494, 491] on icon at bounding box center [493, 491] width 11 height 11
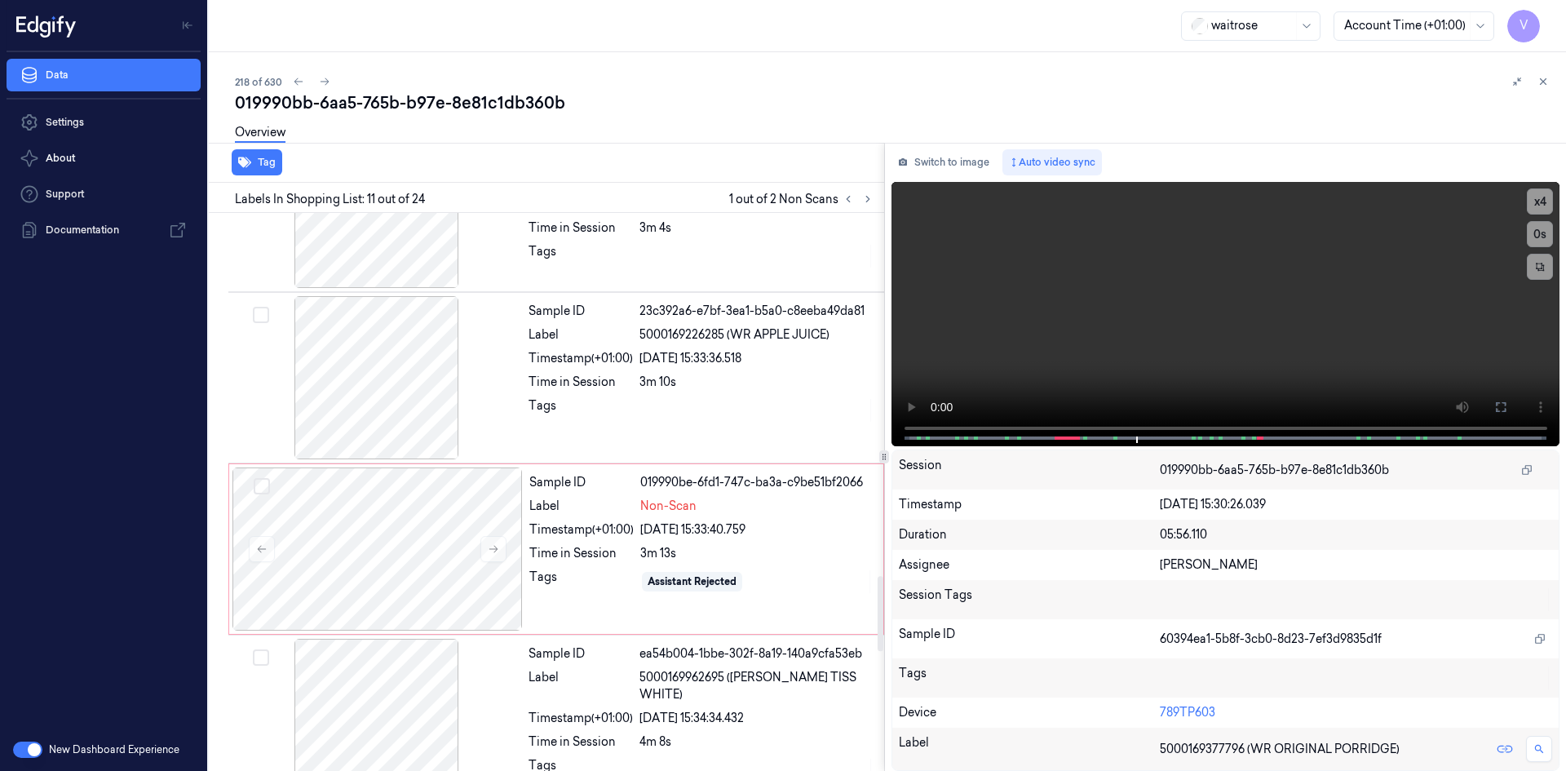
scroll to position [2743, 0]
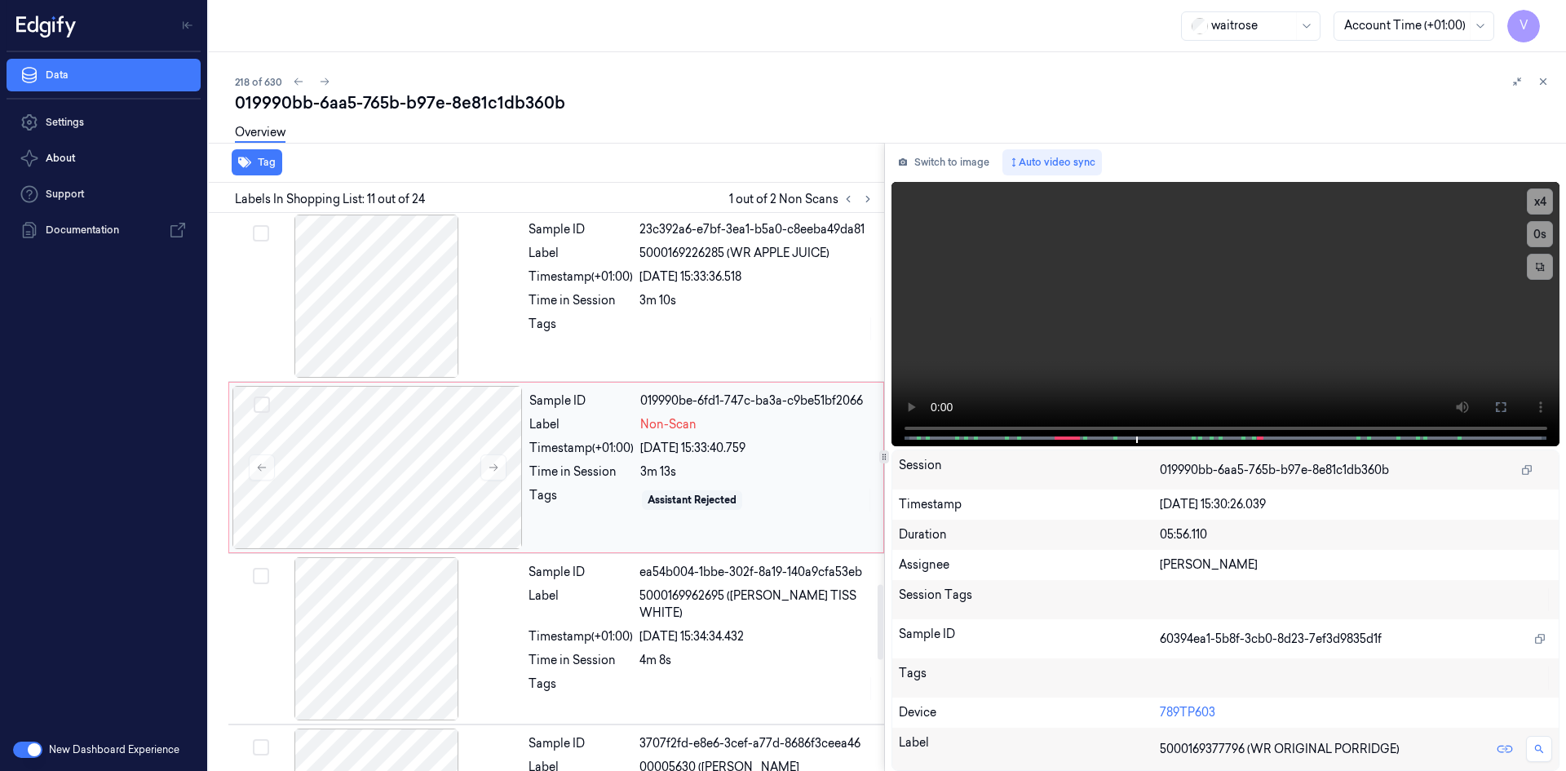
click at [696, 445] on div "[DATE] 15:33:40.759" at bounding box center [756, 448] width 233 height 17
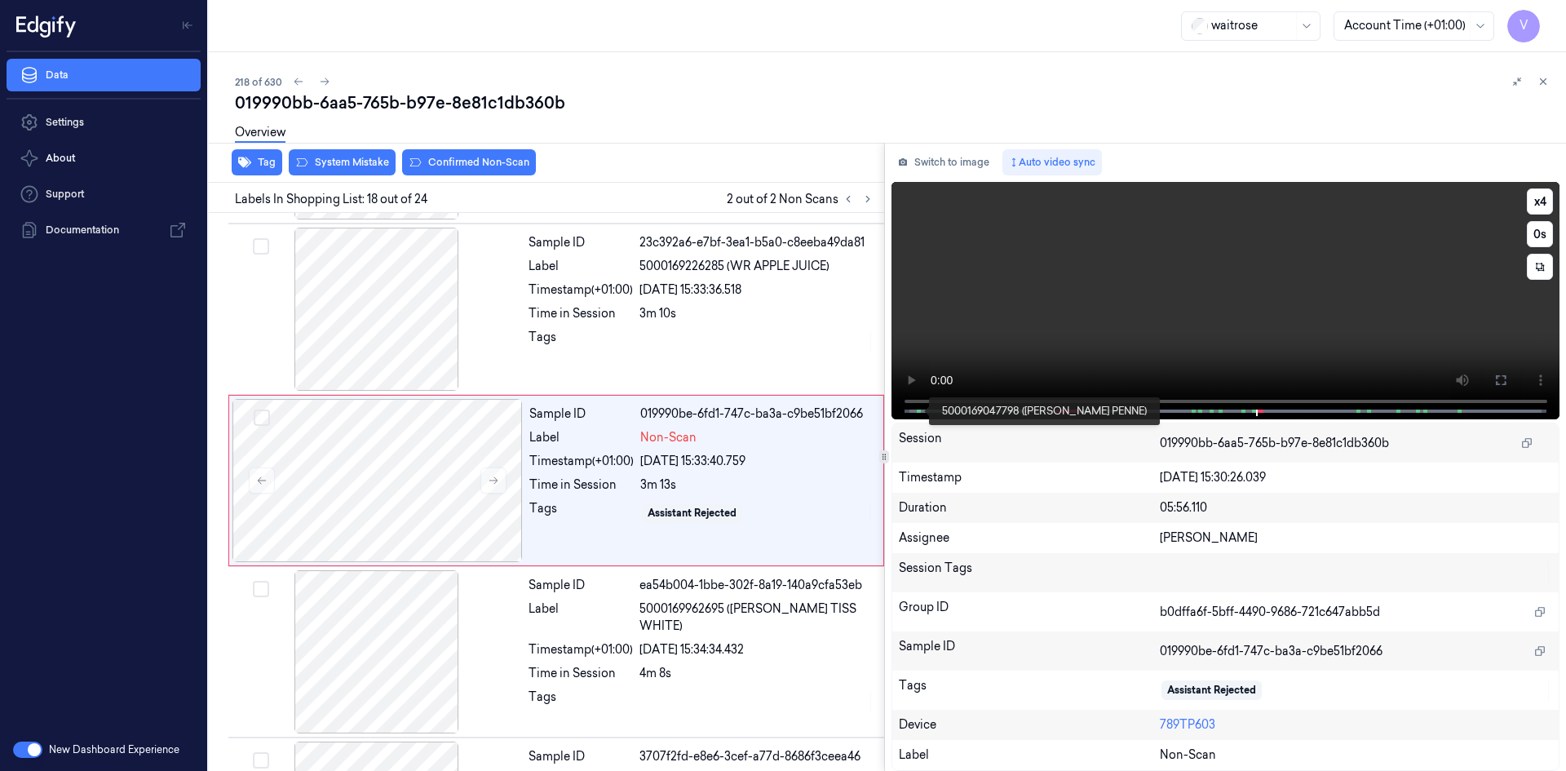
scroll to position [2719, 0]
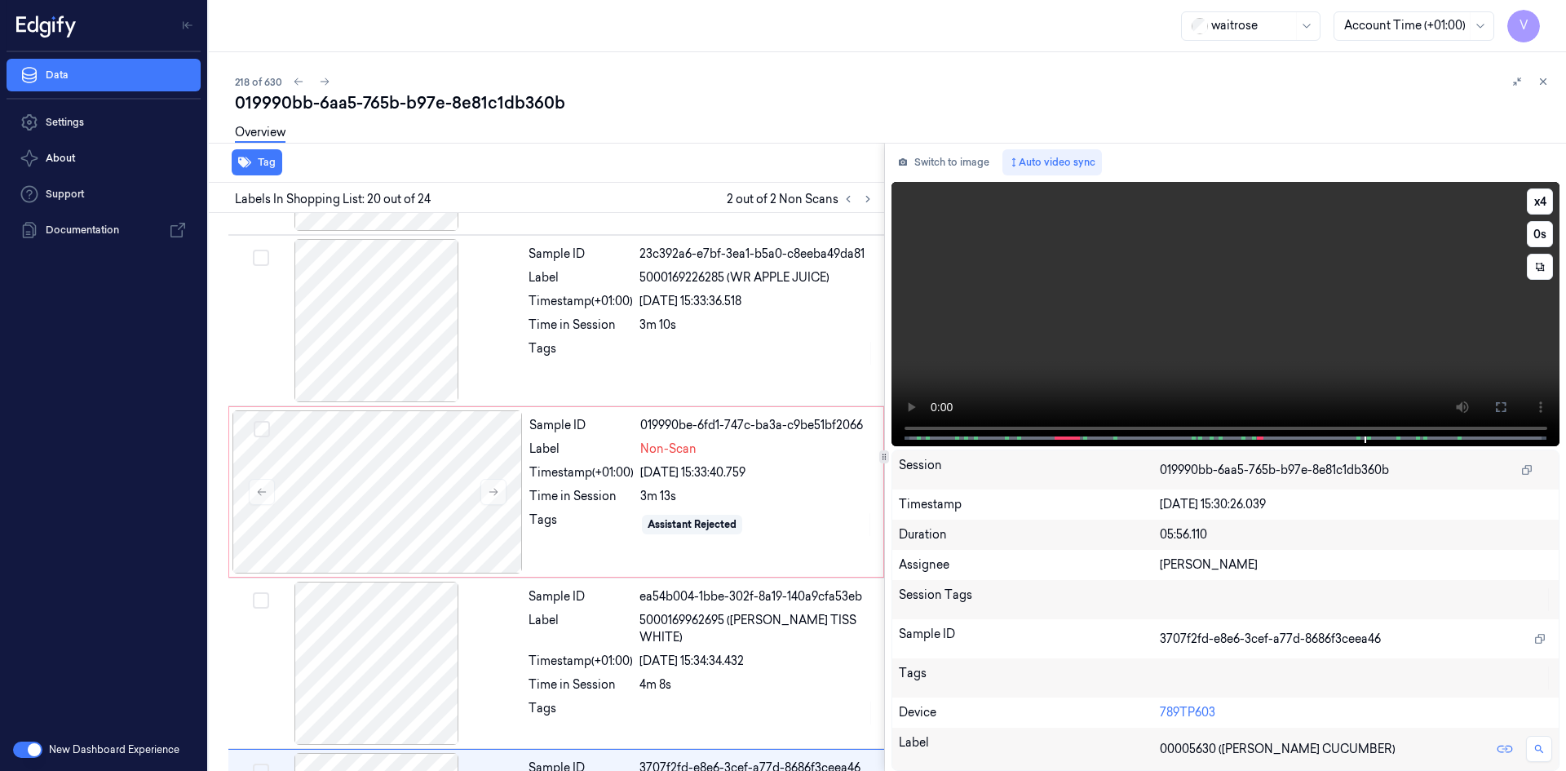
click at [907, 374] on video at bounding box center [1226, 314] width 669 height 264
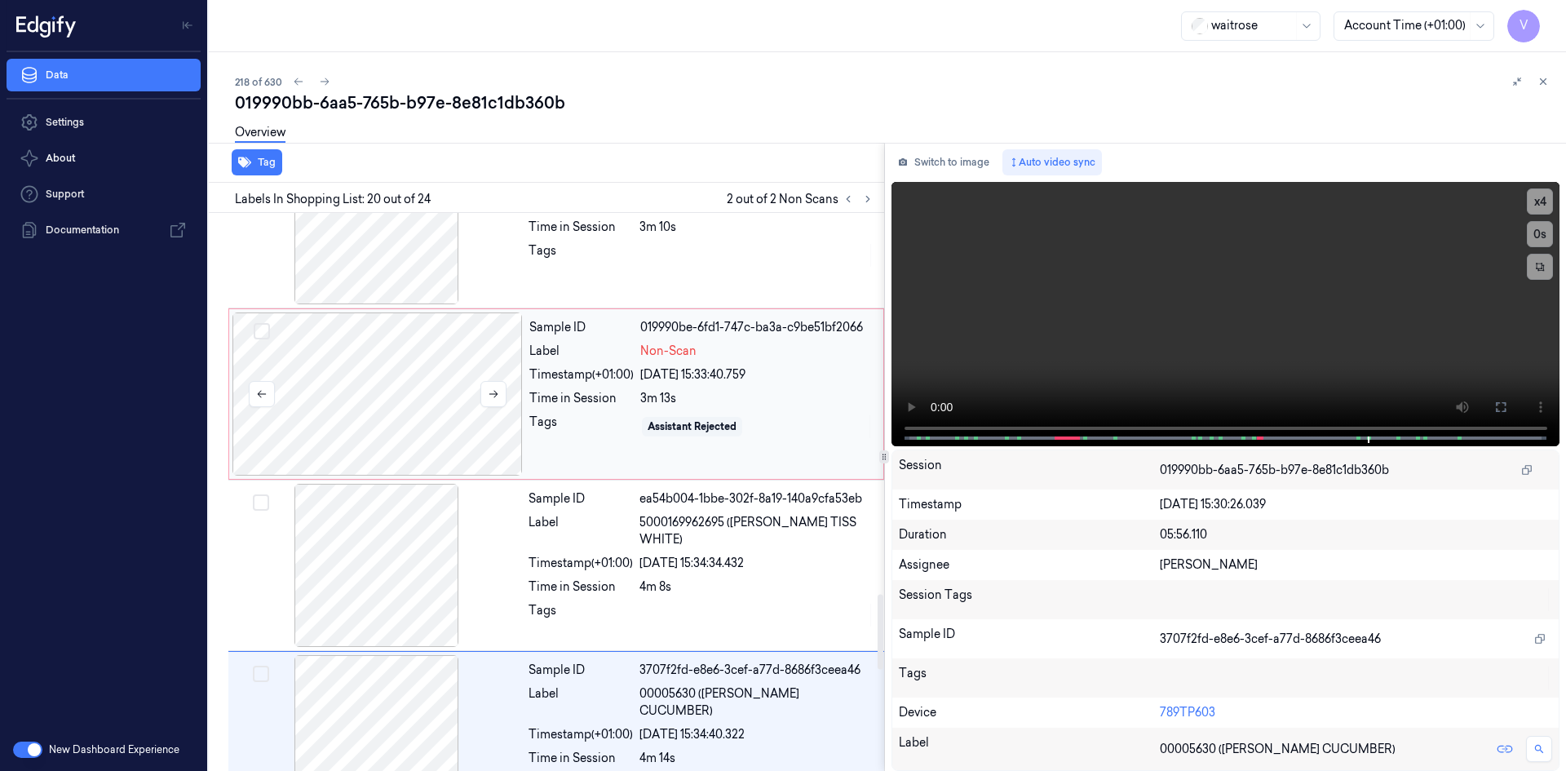
click at [339, 370] on div at bounding box center [378, 393] width 290 height 163
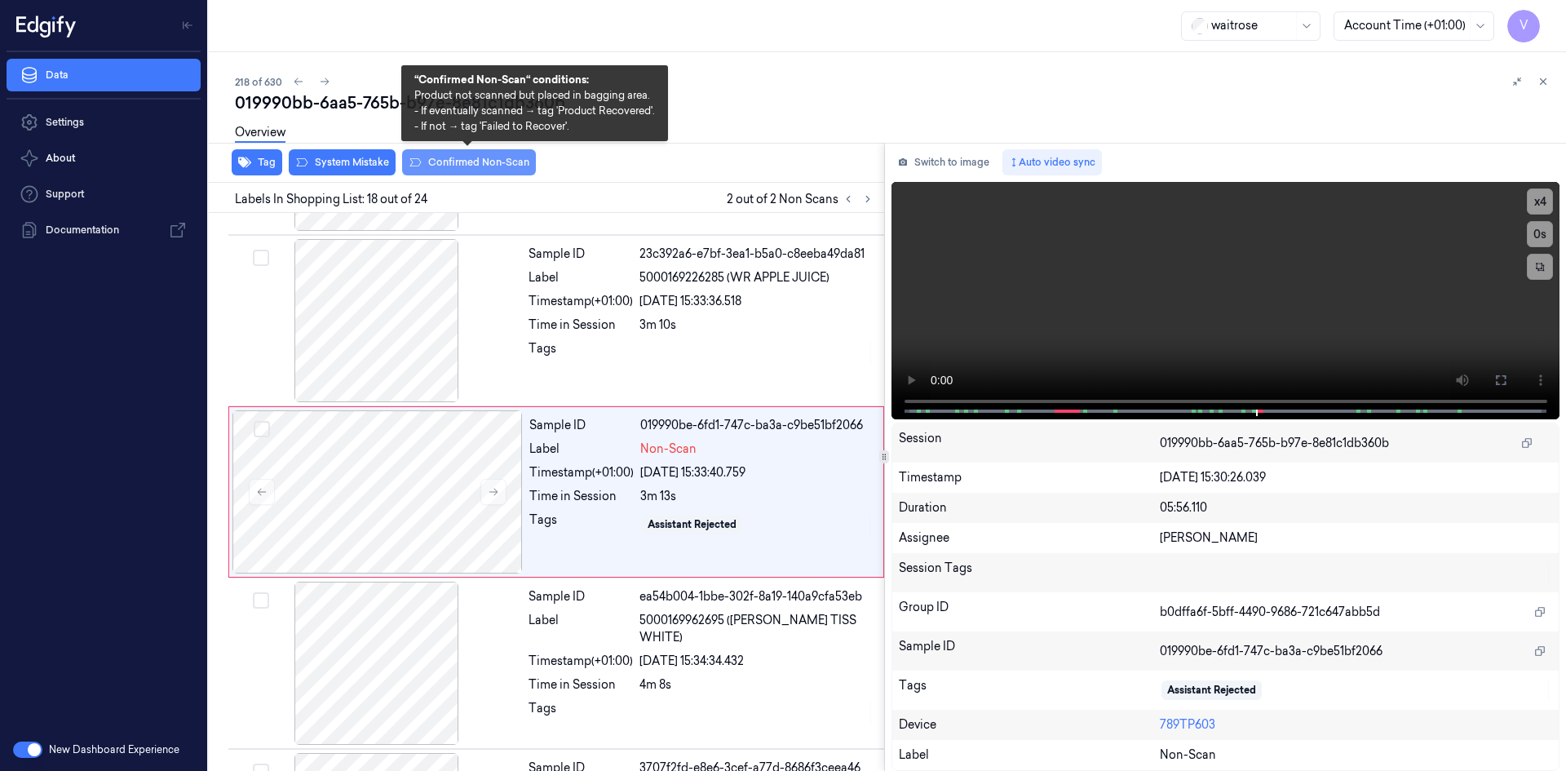
click at [479, 164] on button "Confirmed Non-Scan" at bounding box center [469, 162] width 134 height 26
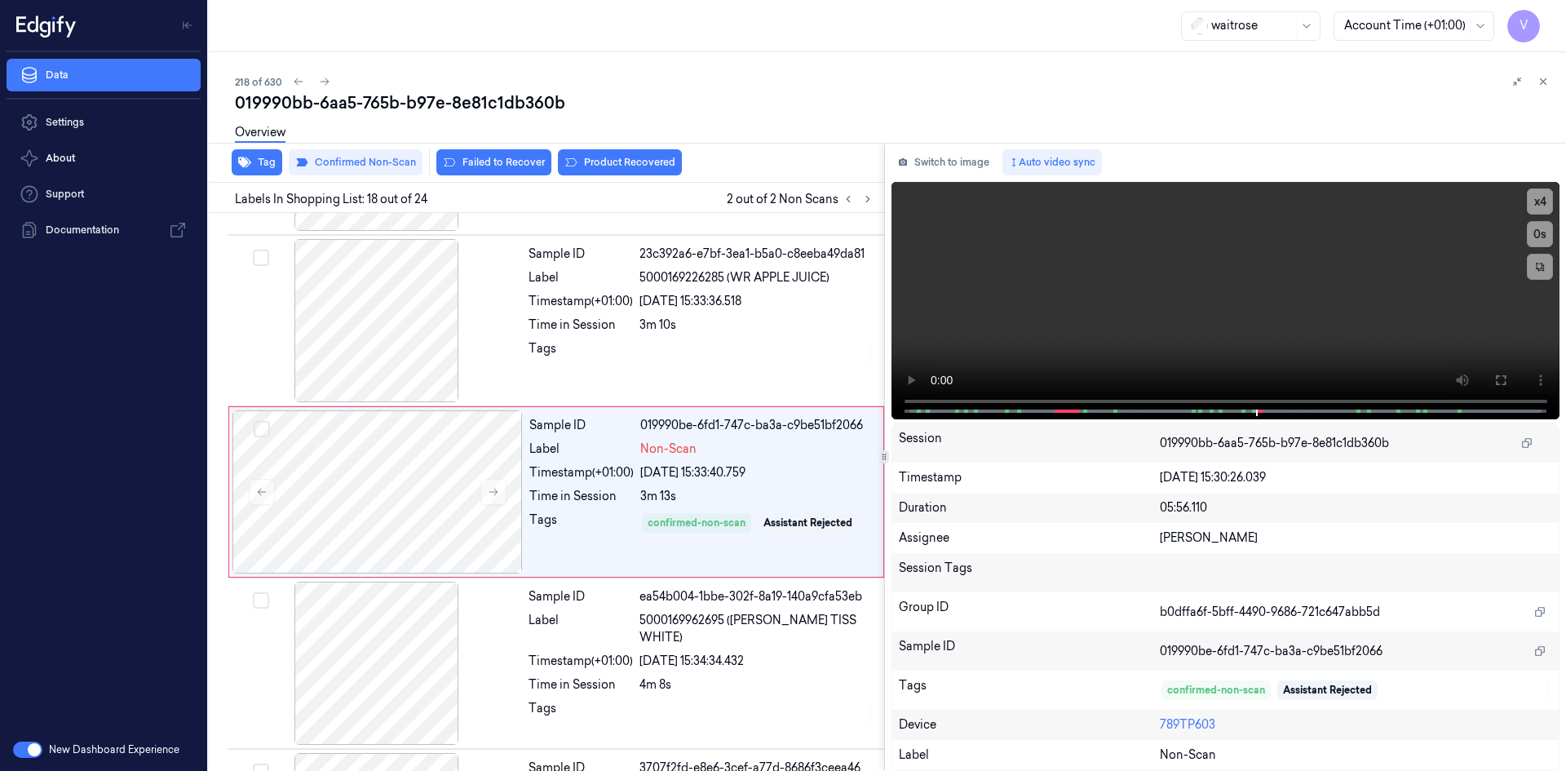
click at [616, 153] on div "Overview" at bounding box center [894, 135] width 1318 height 42
click at [609, 163] on button "Product Recovered" at bounding box center [620, 162] width 124 height 26
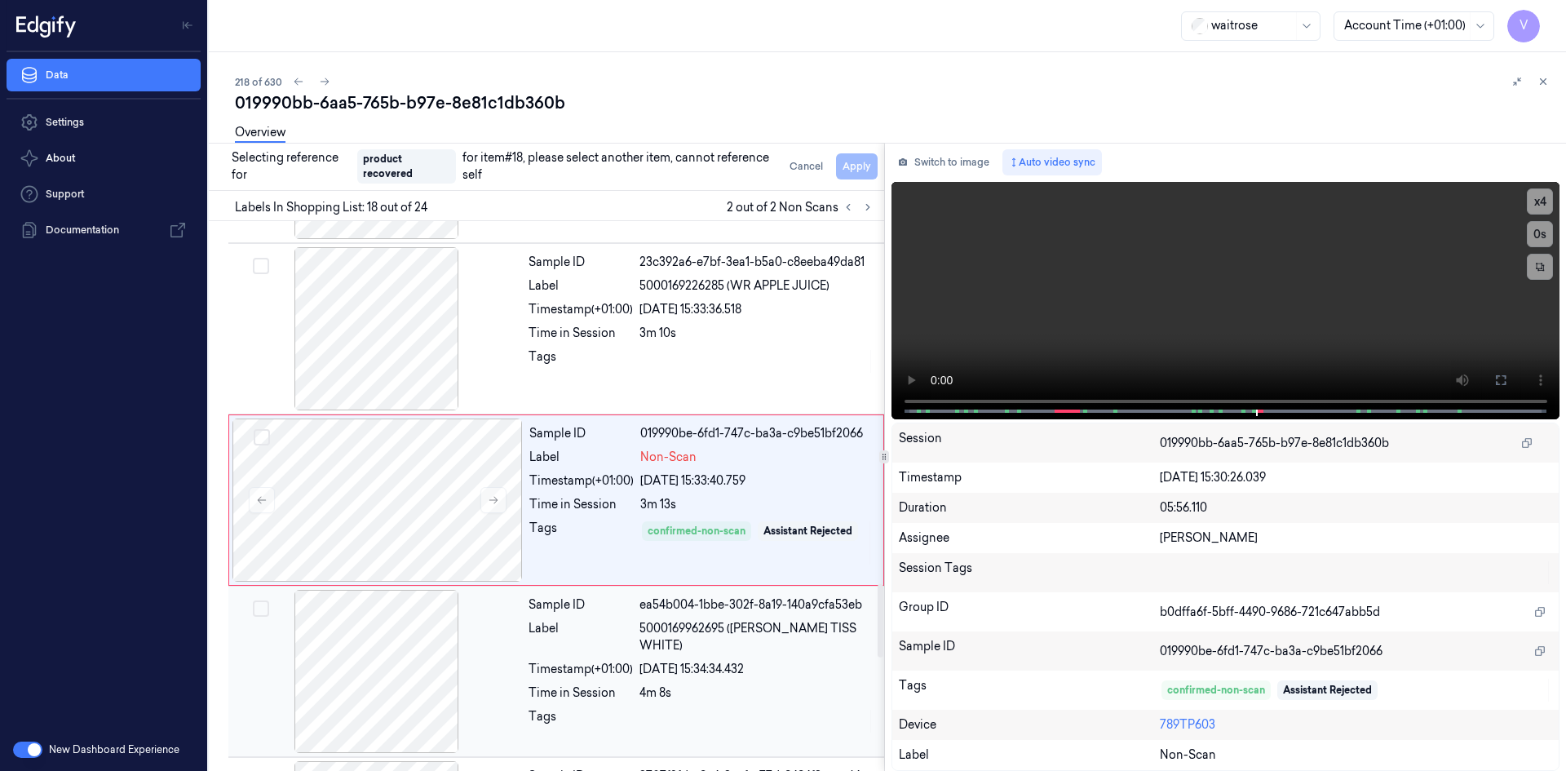
drag, startPoint x: 465, startPoint y: 647, endPoint x: 486, endPoint y: 627, distance: 28.9
click at [466, 647] on div at bounding box center [377, 671] width 290 height 163
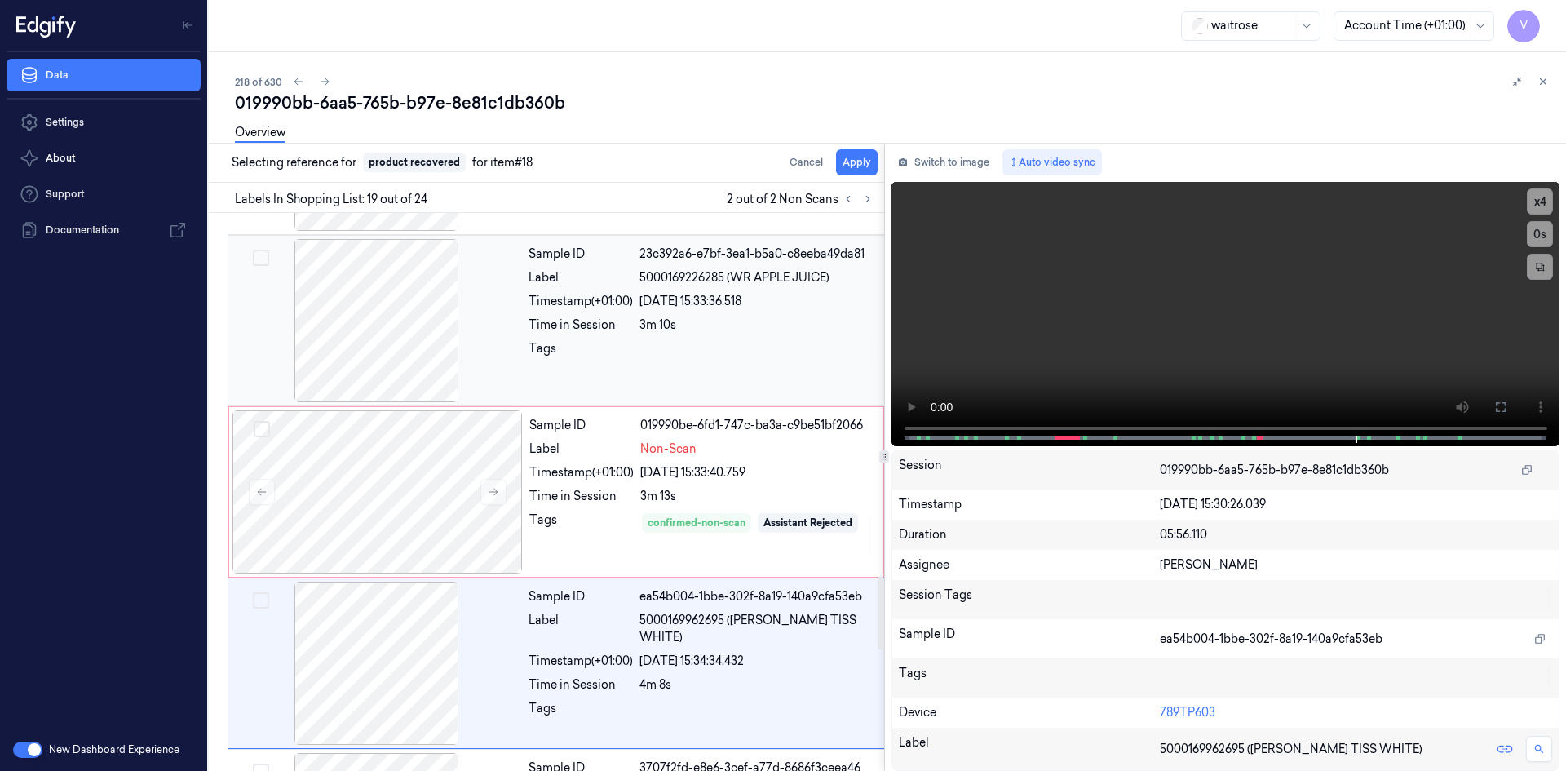
scroll to position [2890, 0]
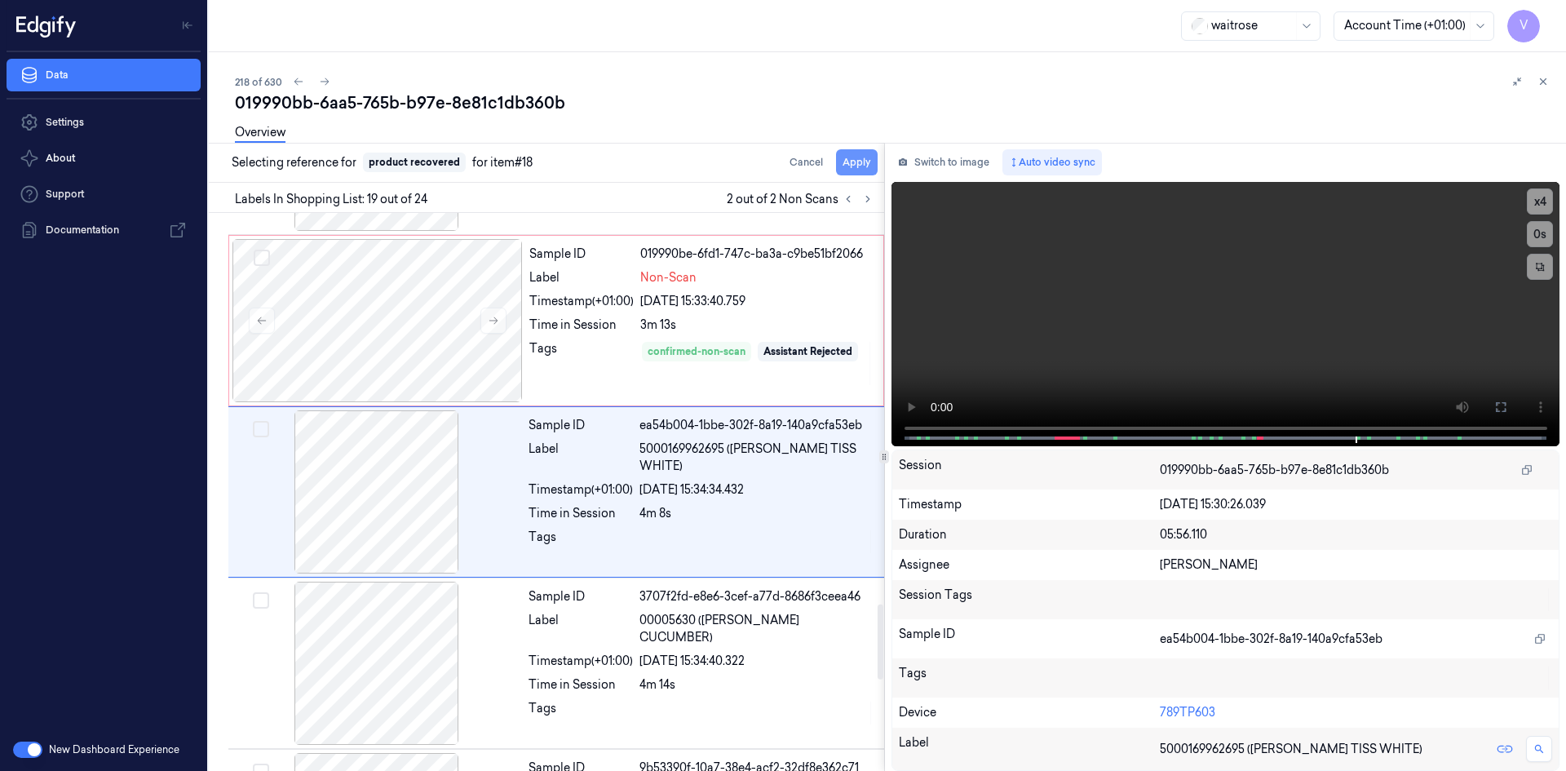
click at [857, 162] on button "Apply" at bounding box center [857, 162] width 42 height 26
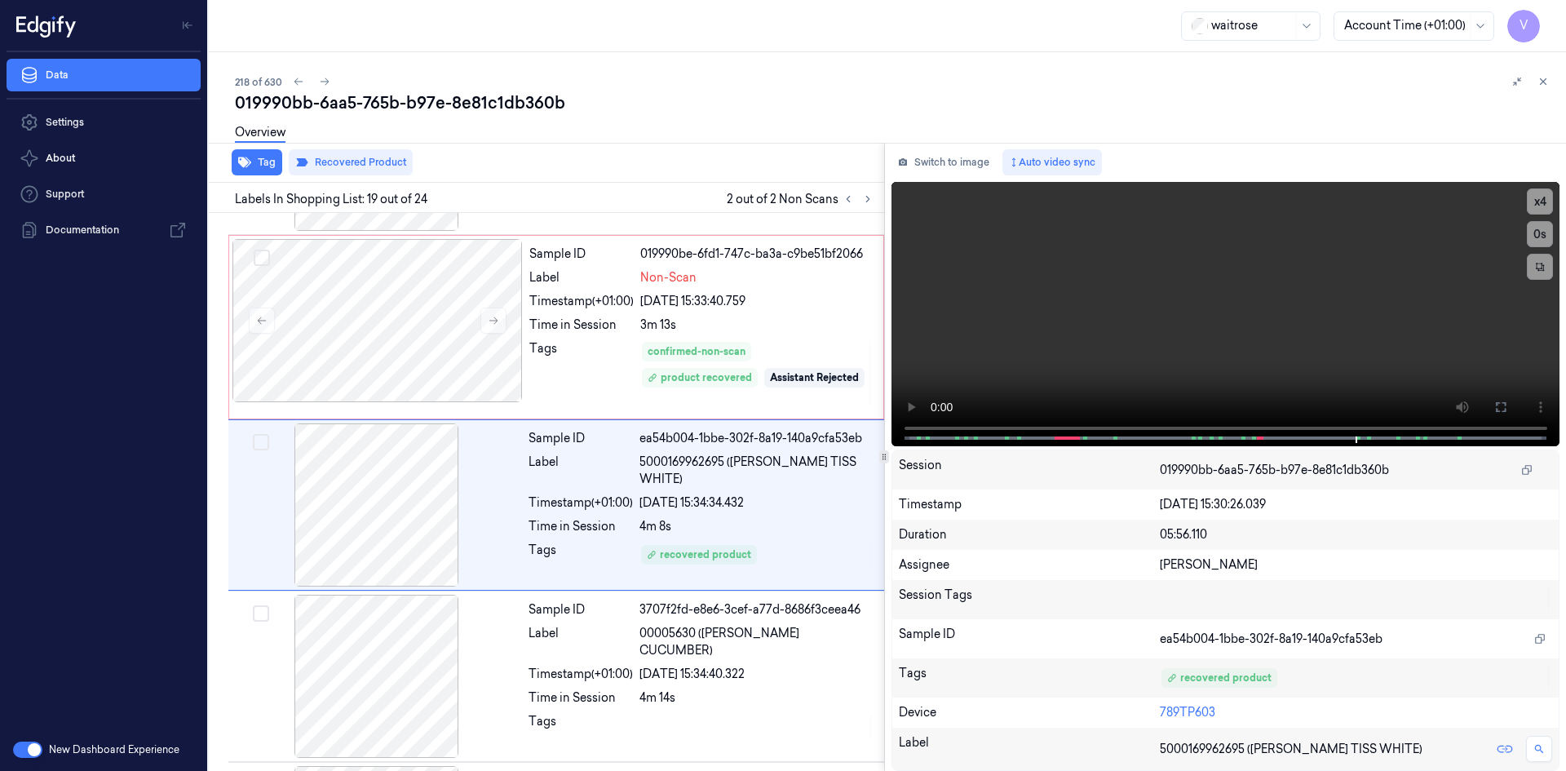
scroll to position [2903, 0]
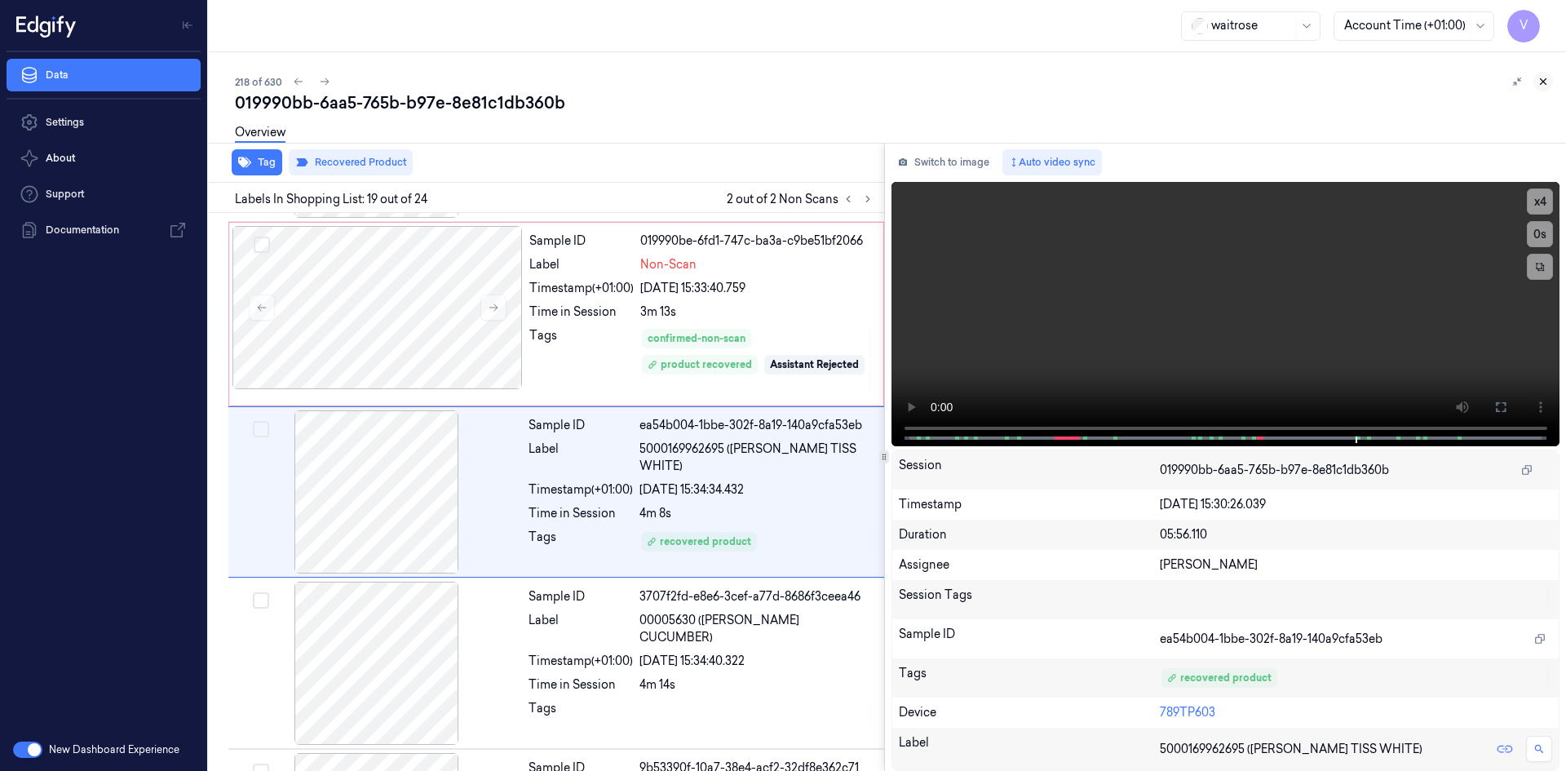
click at [1543, 80] on icon at bounding box center [1543, 81] width 11 height 11
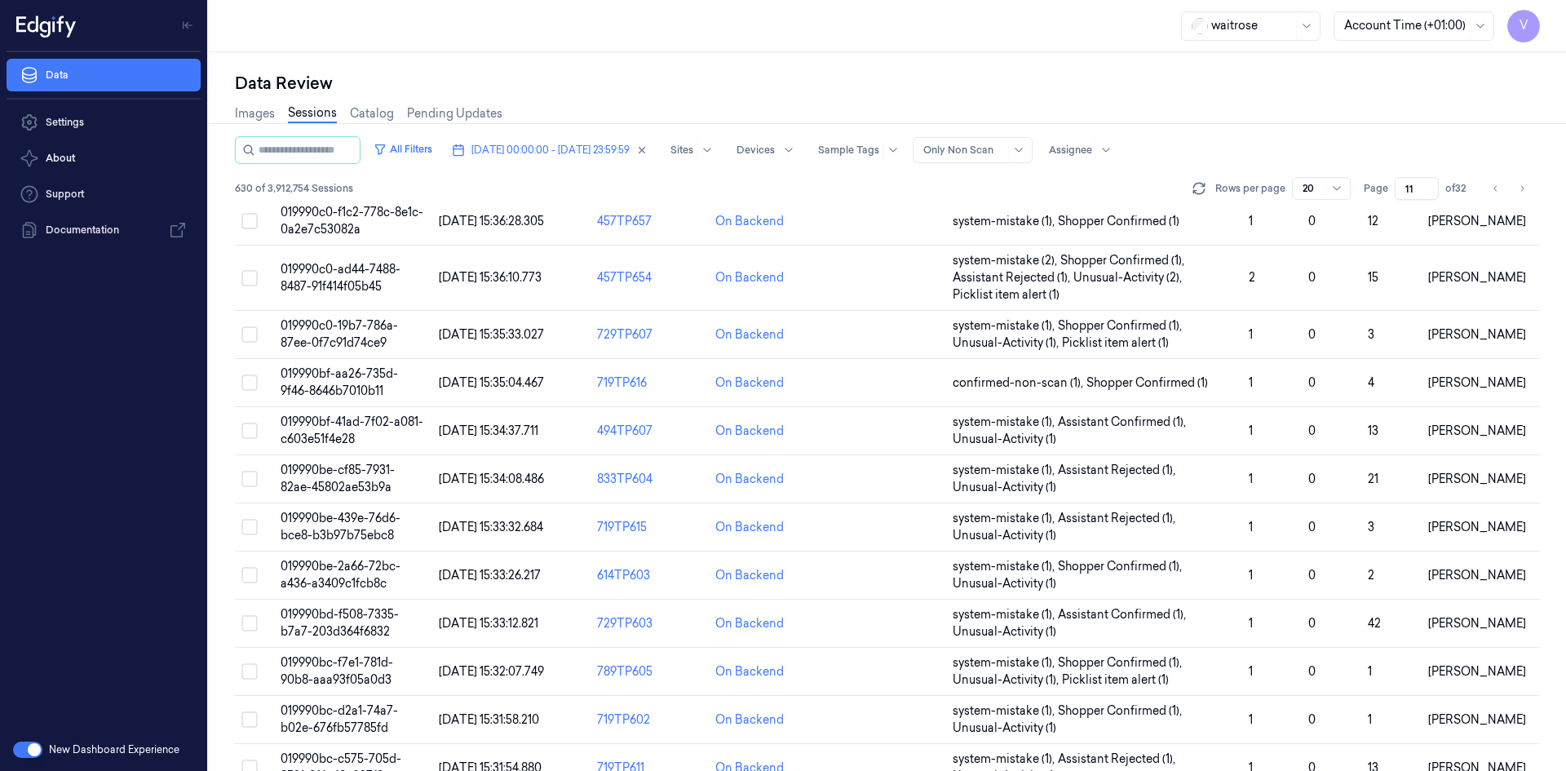
scroll to position [515, 0]
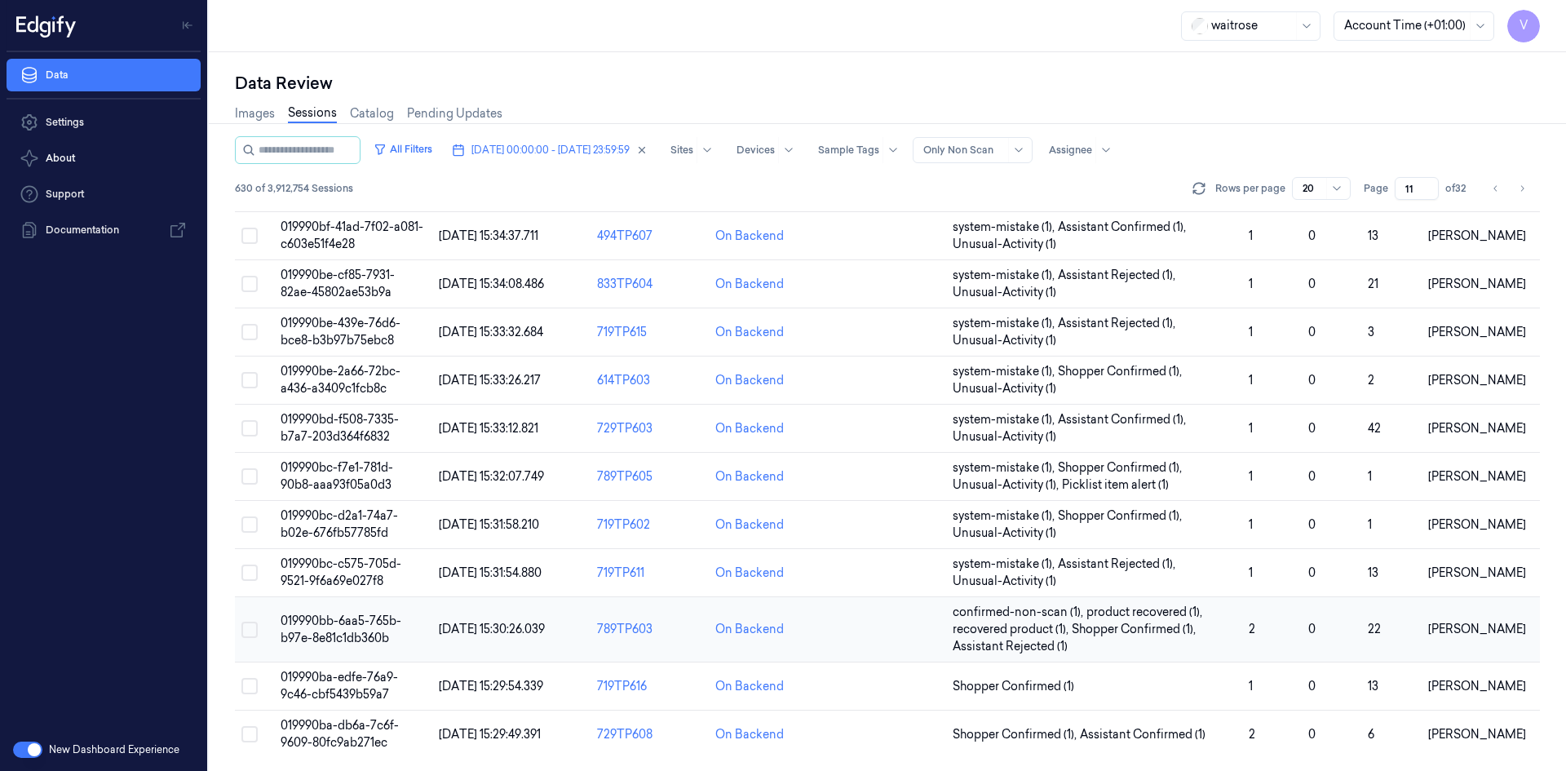
click at [347, 621] on span "019990bb-6aa5-765b-b97e-8e81c1db360b" at bounding box center [341, 630] width 121 height 32
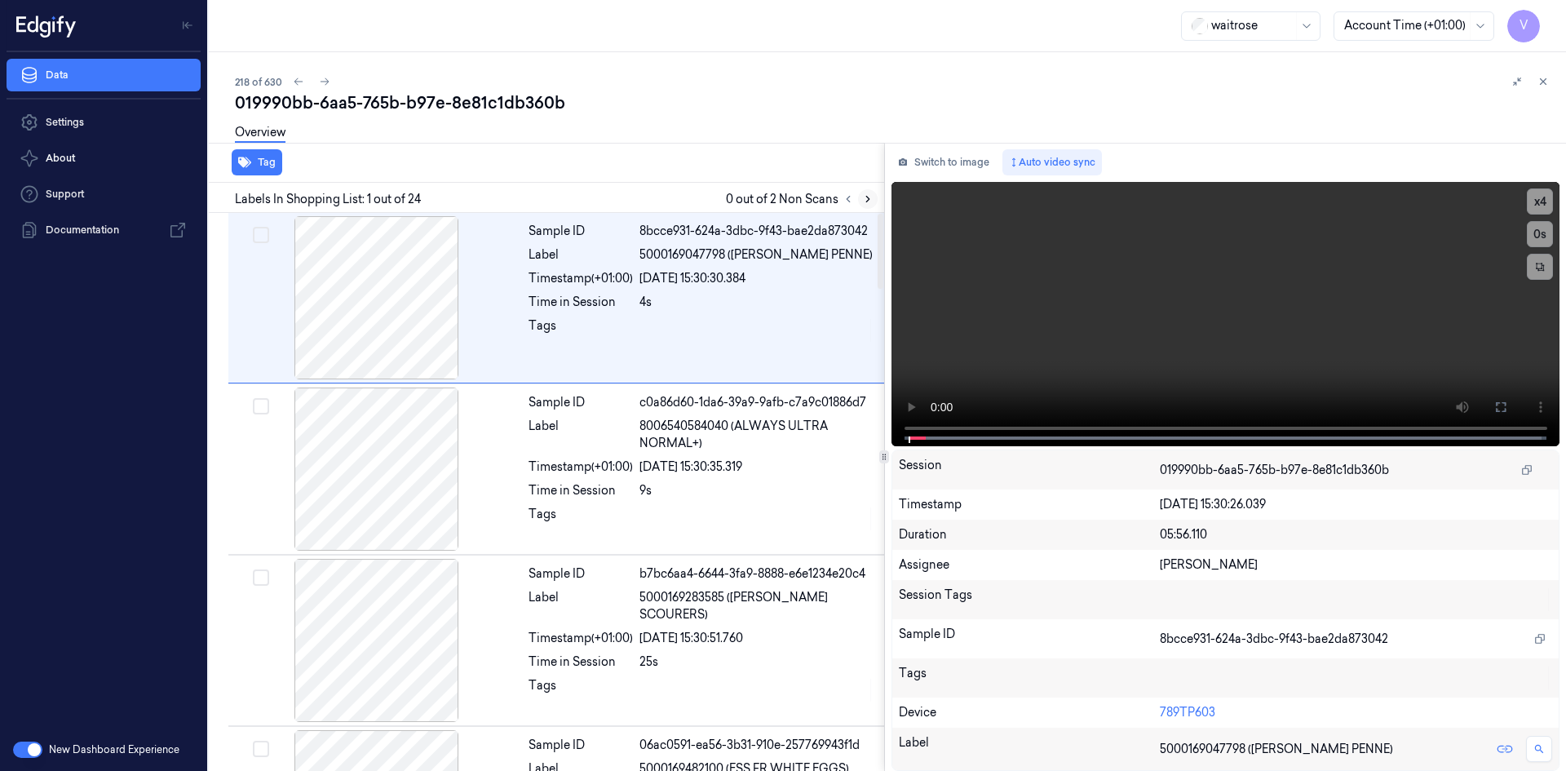
click at [868, 202] on icon at bounding box center [867, 198] width 11 height 11
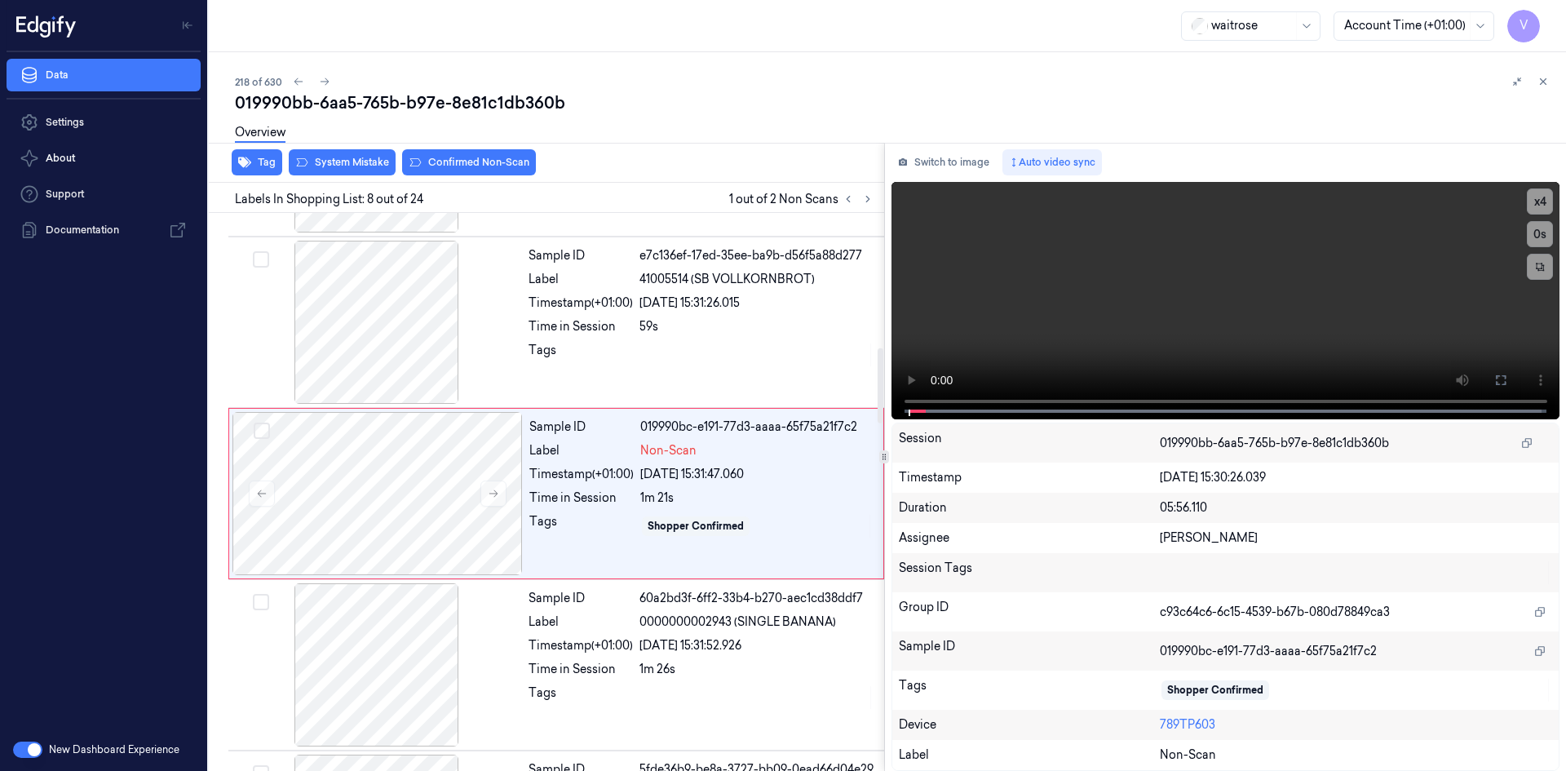
scroll to position [1005, 0]
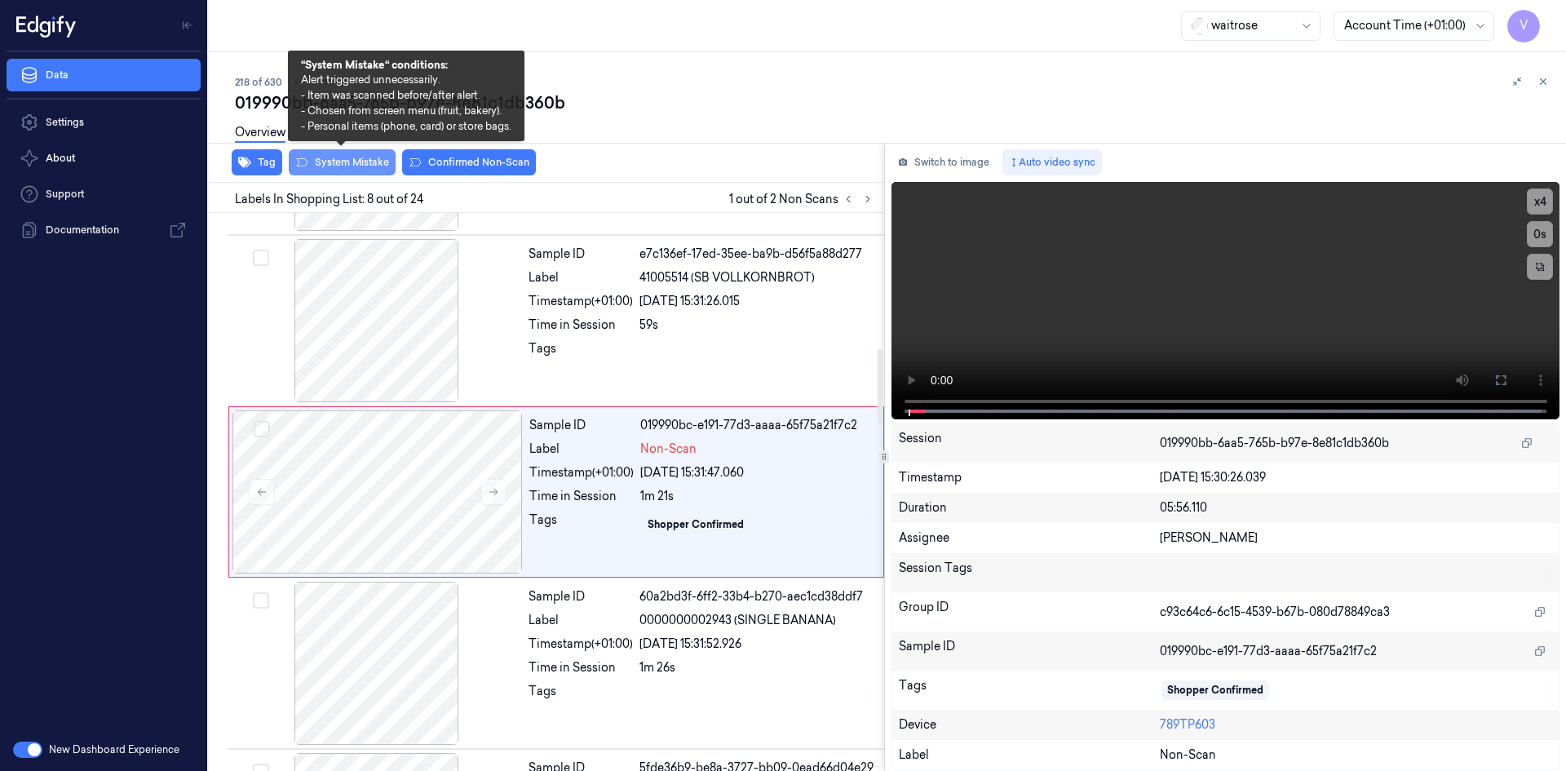
click at [368, 162] on button "System Mistake" at bounding box center [342, 162] width 107 height 26
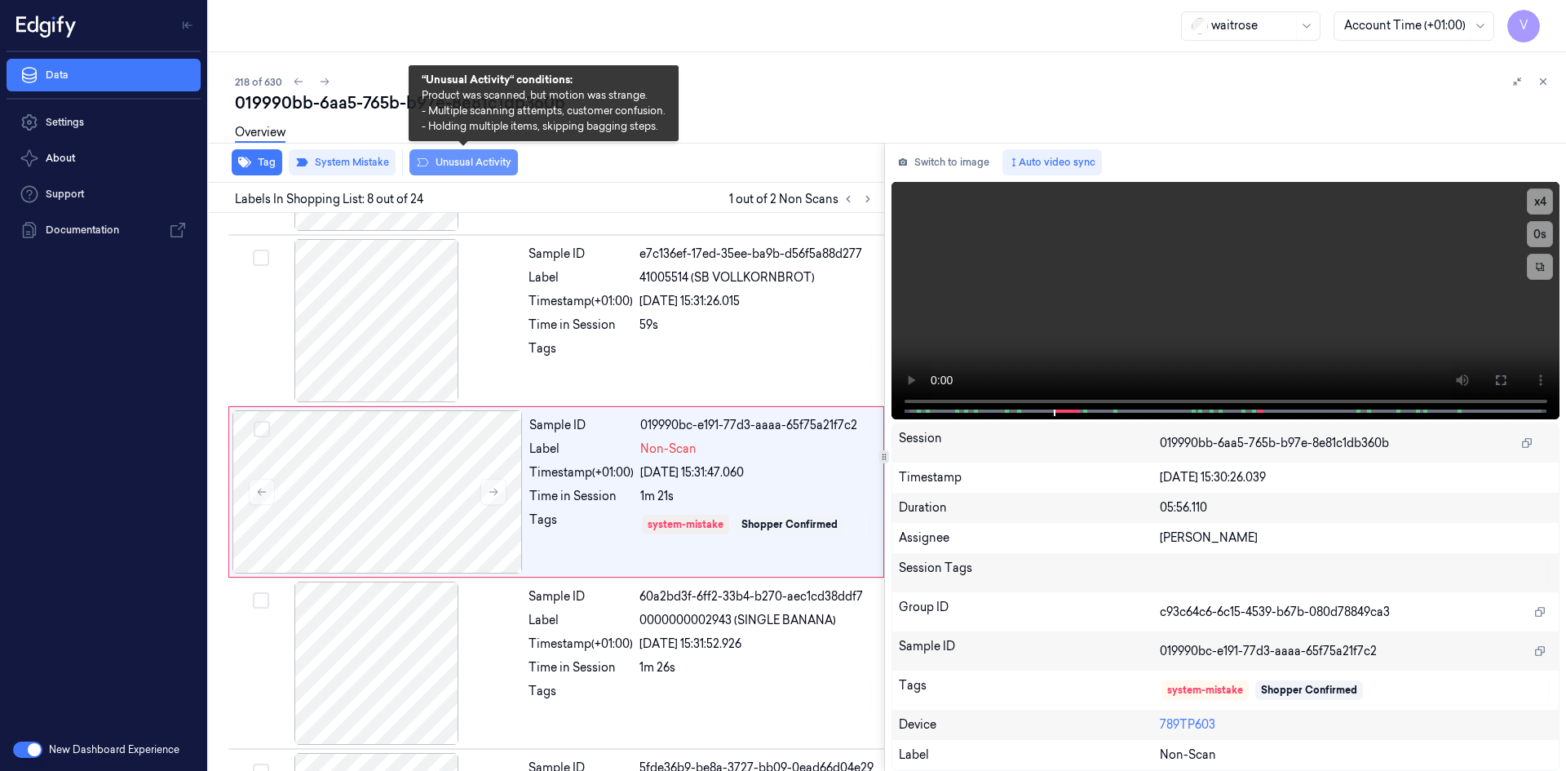
click at [463, 159] on button "Unusual Activity" at bounding box center [464, 162] width 109 height 26
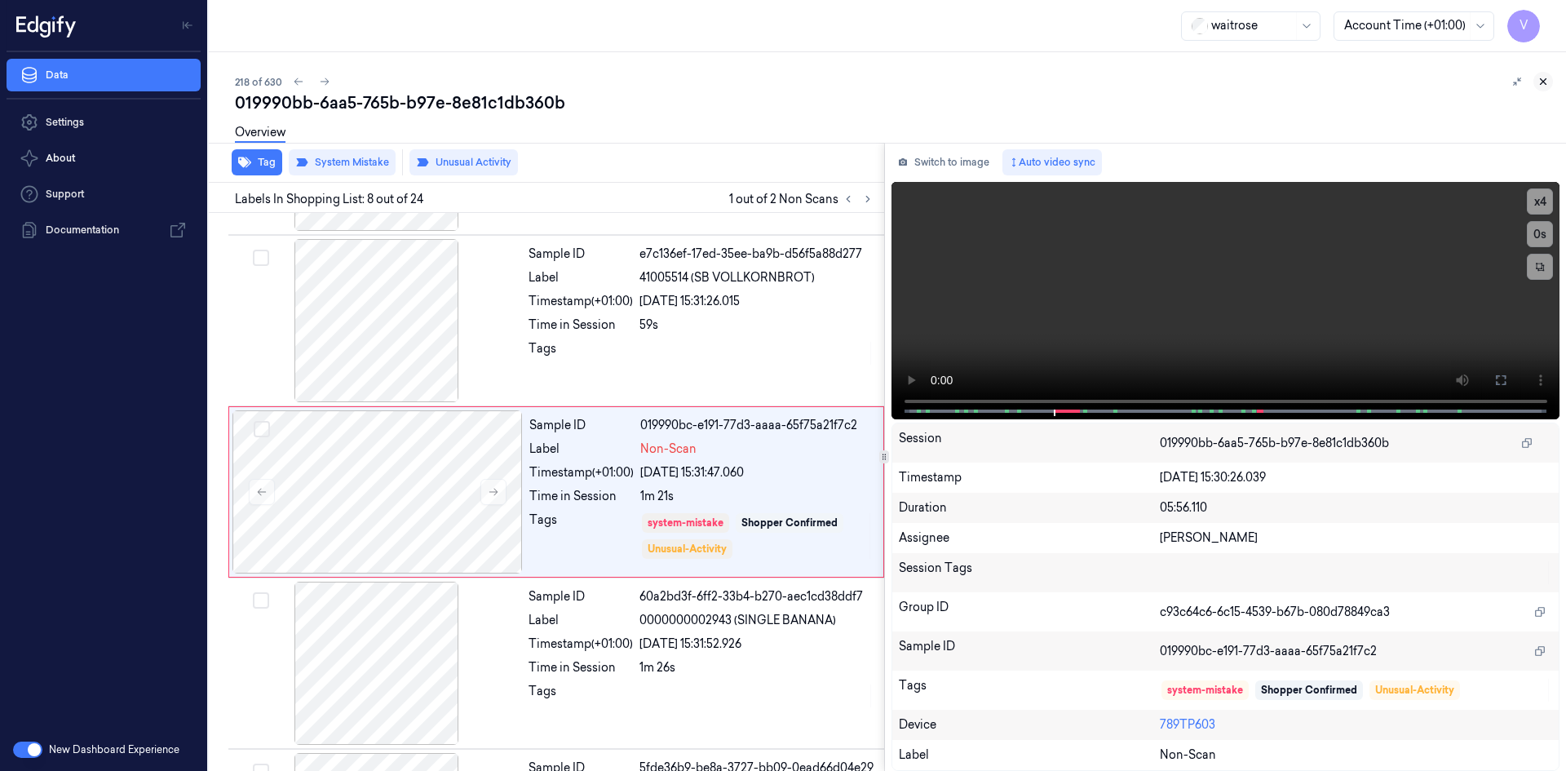
click at [1548, 78] on icon at bounding box center [1543, 81] width 11 height 11
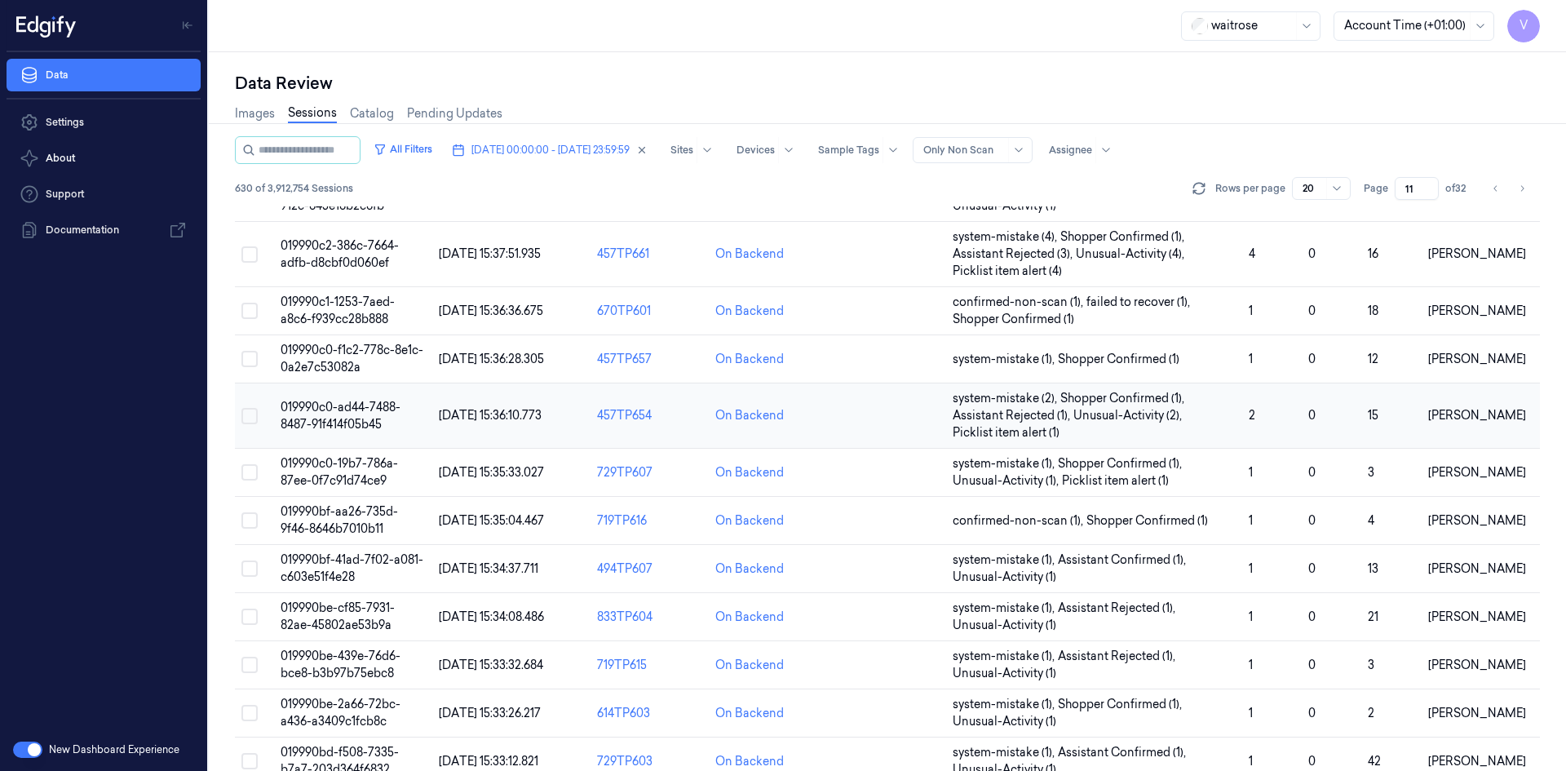
scroll to position [532, 0]
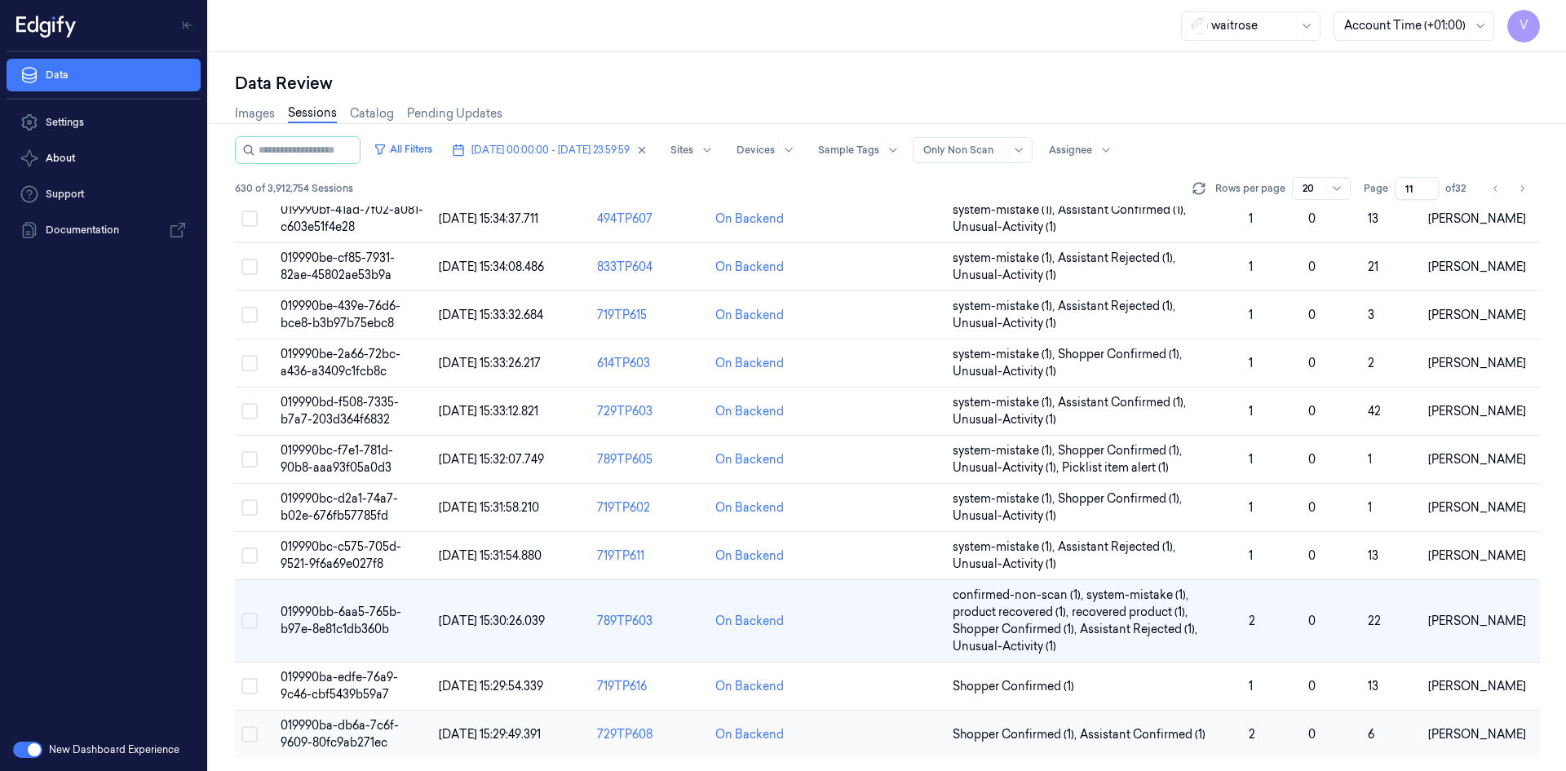
click at [352, 727] on span "019990ba-db6a-7c6f-9609-80fc9ab271ec" at bounding box center [340, 734] width 118 height 32
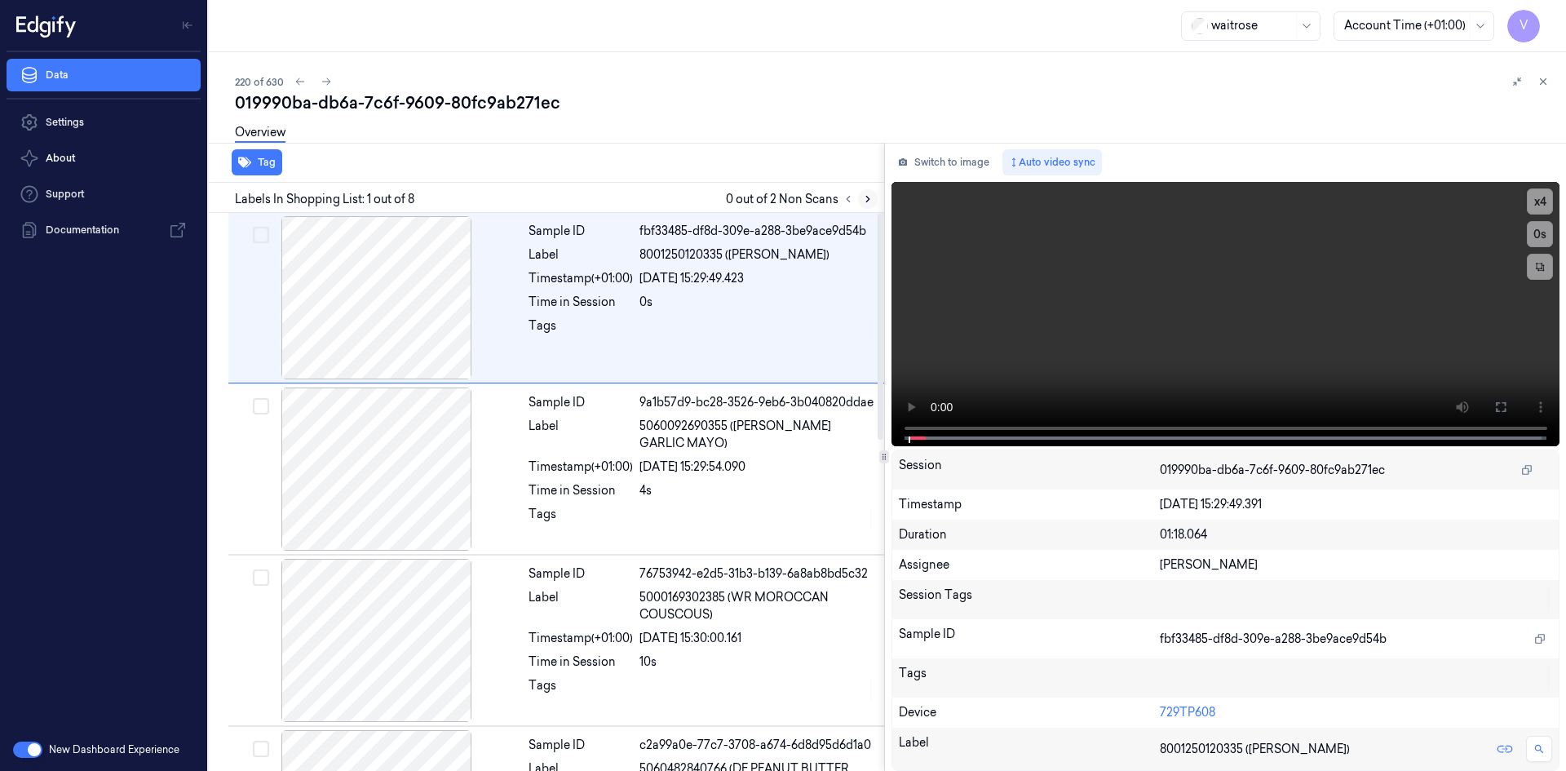
click at [867, 197] on icon at bounding box center [867, 200] width 3 height 6
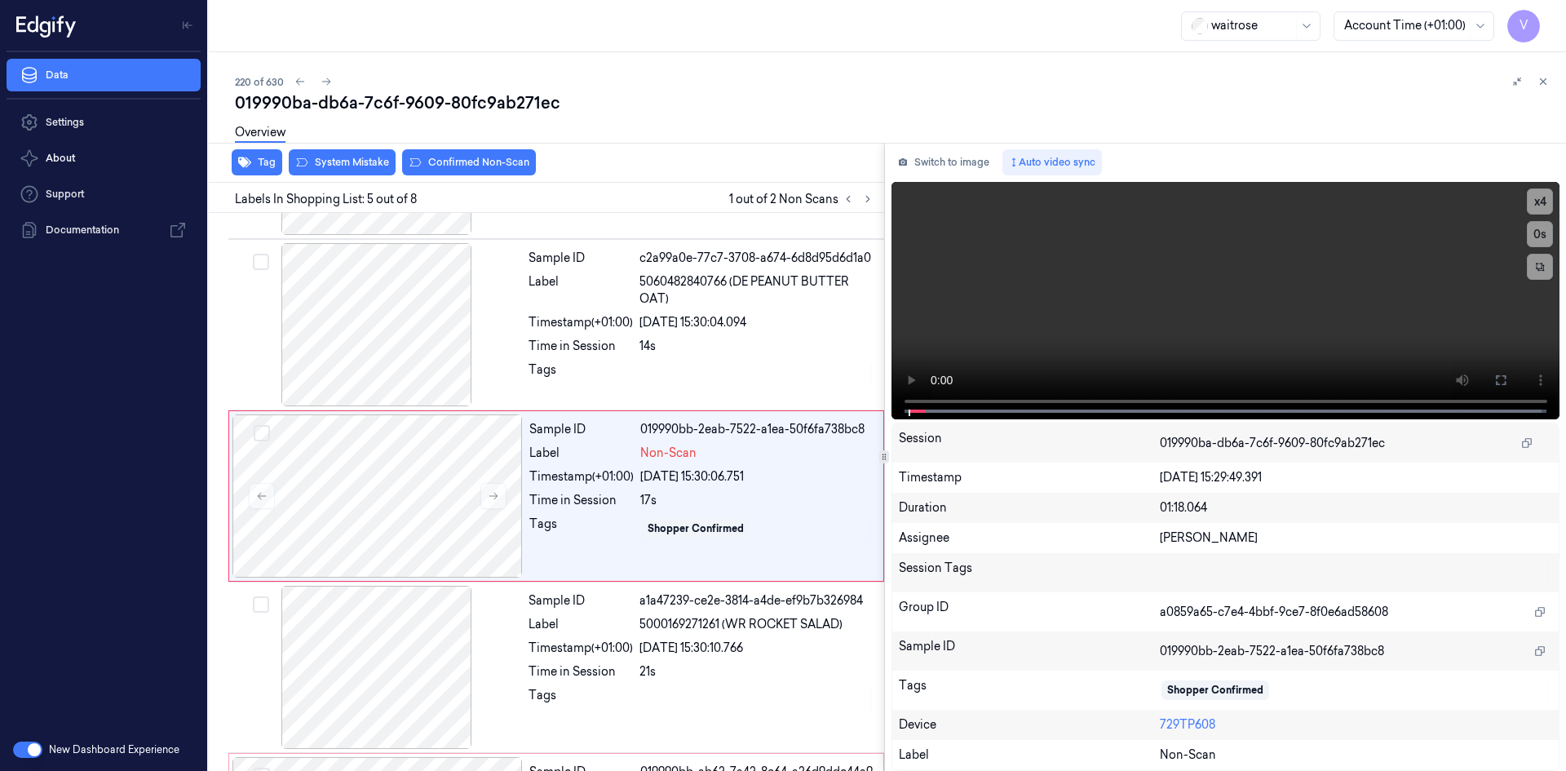
scroll to position [491, 0]
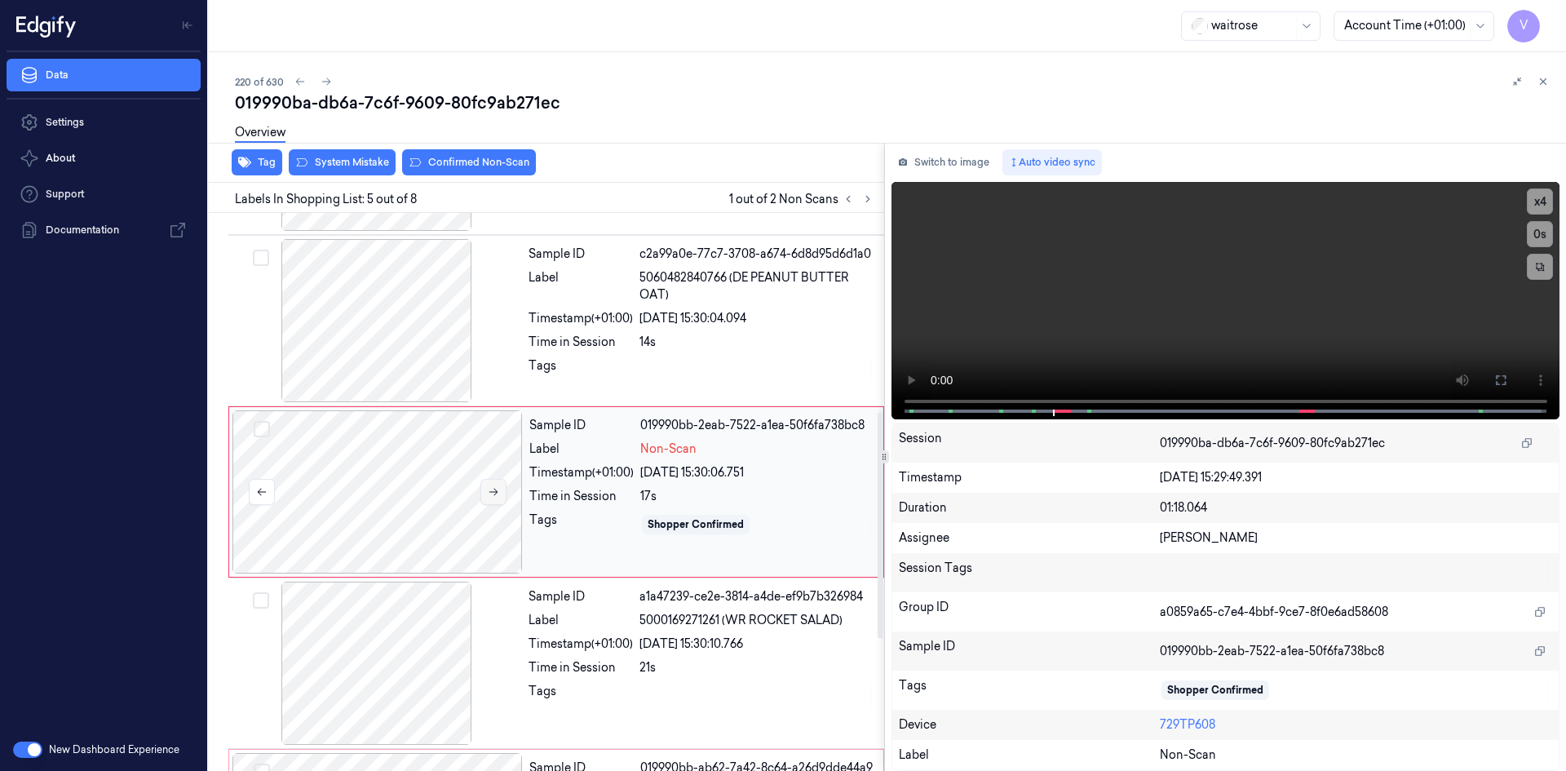
click at [494, 489] on icon at bounding box center [493, 491] width 11 height 11
click at [494, 490] on icon at bounding box center [493, 491] width 11 height 11
click at [1546, 201] on button "x 4" at bounding box center [1540, 201] width 26 height 26
click at [1546, 201] on button "x 1" at bounding box center [1540, 201] width 26 height 26
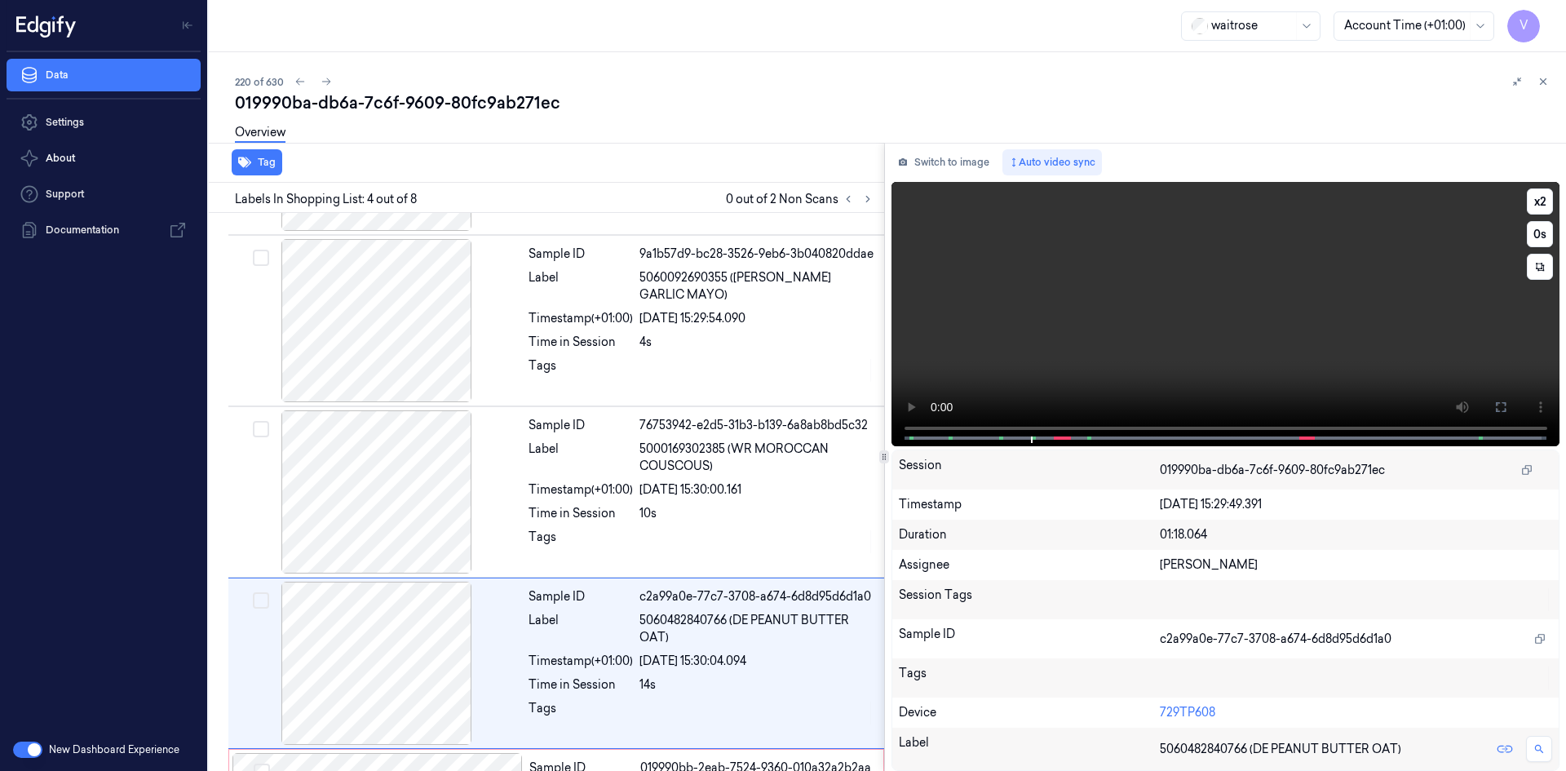
scroll to position [320, 0]
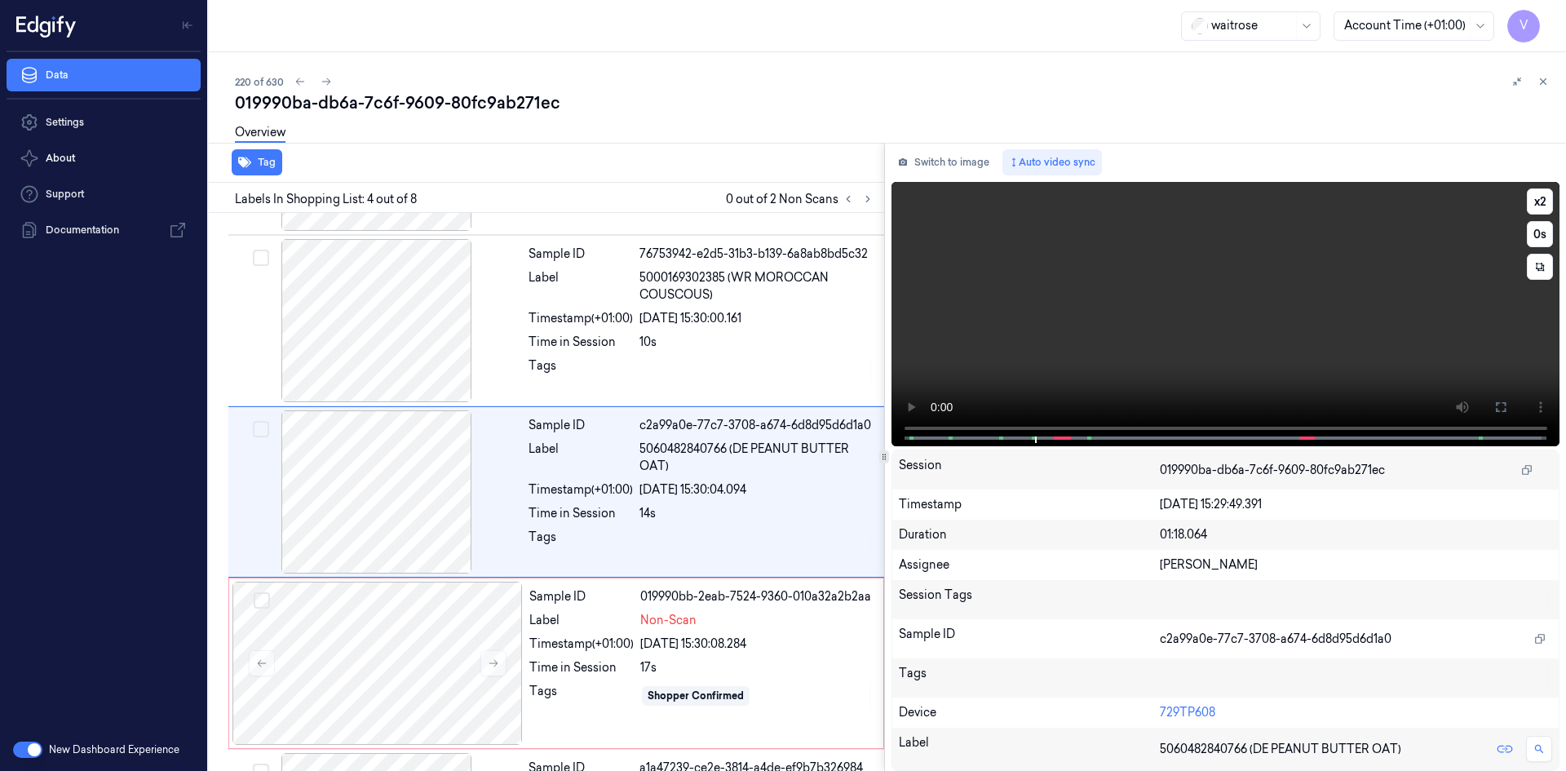
click at [917, 382] on video at bounding box center [1226, 314] width 669 height 264
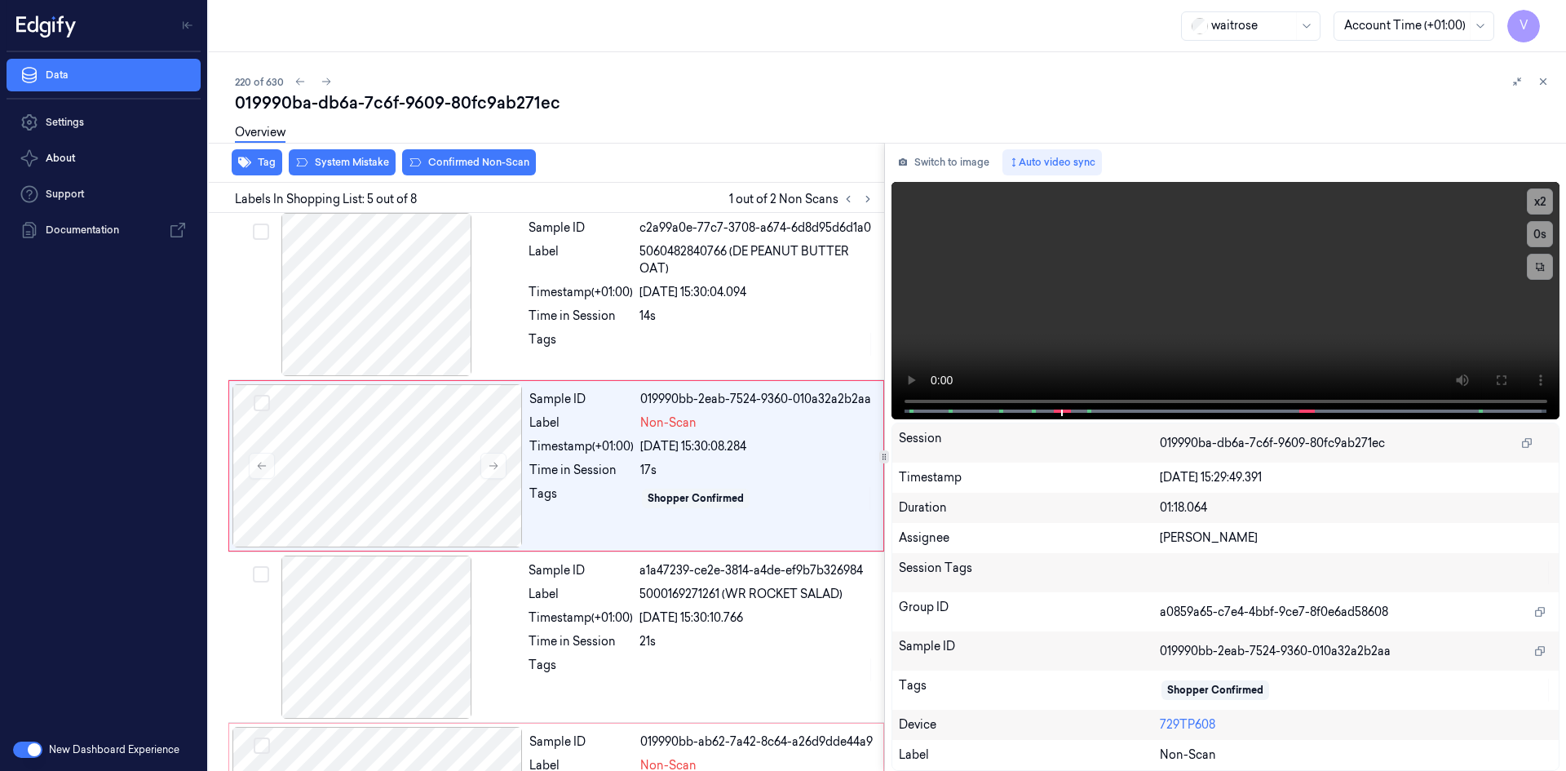
scroll to position [491, 0]
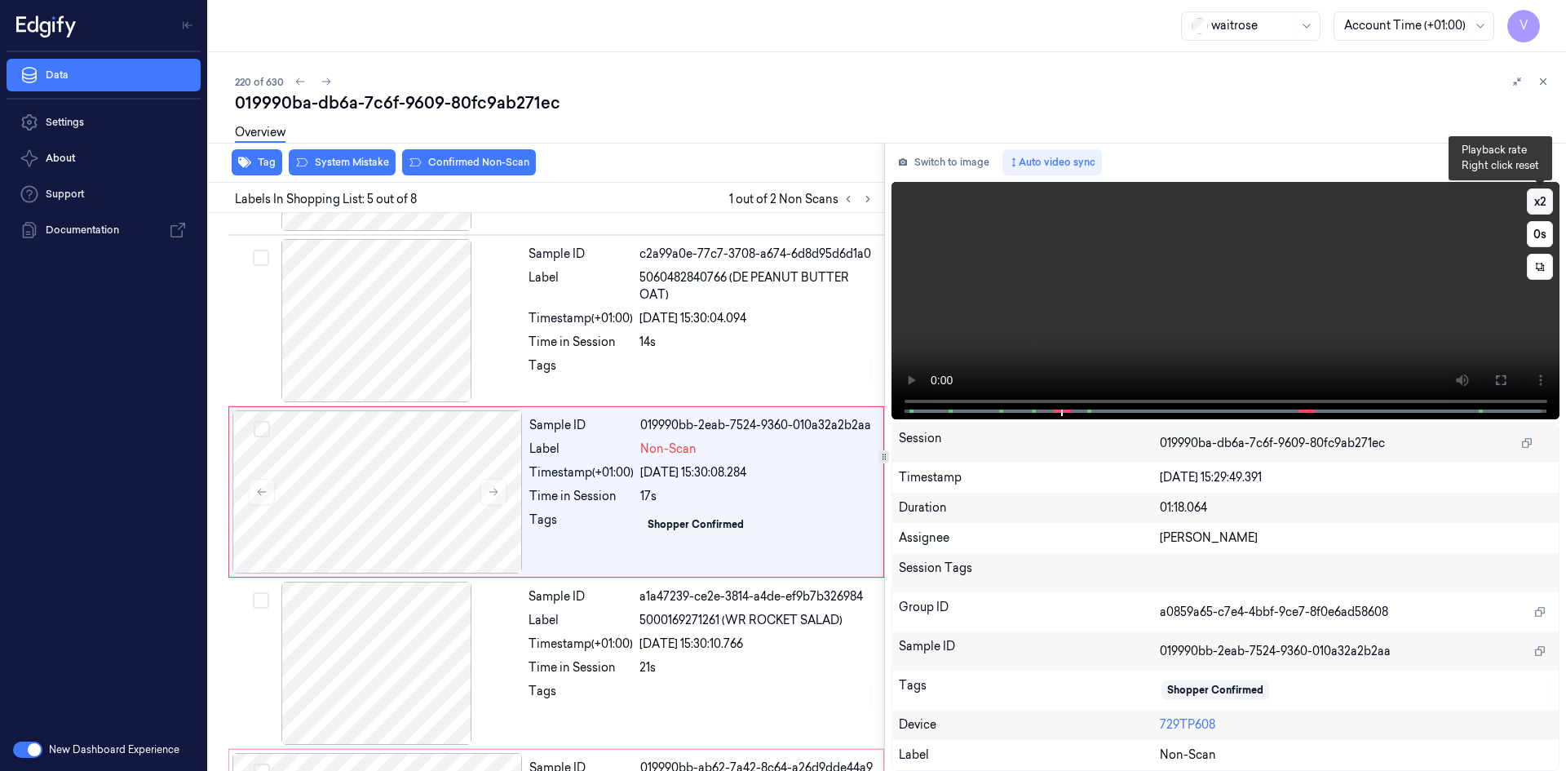
click at [1544, 200] on button "x 2" at bounding box center [1540, 201] width 26 height 26
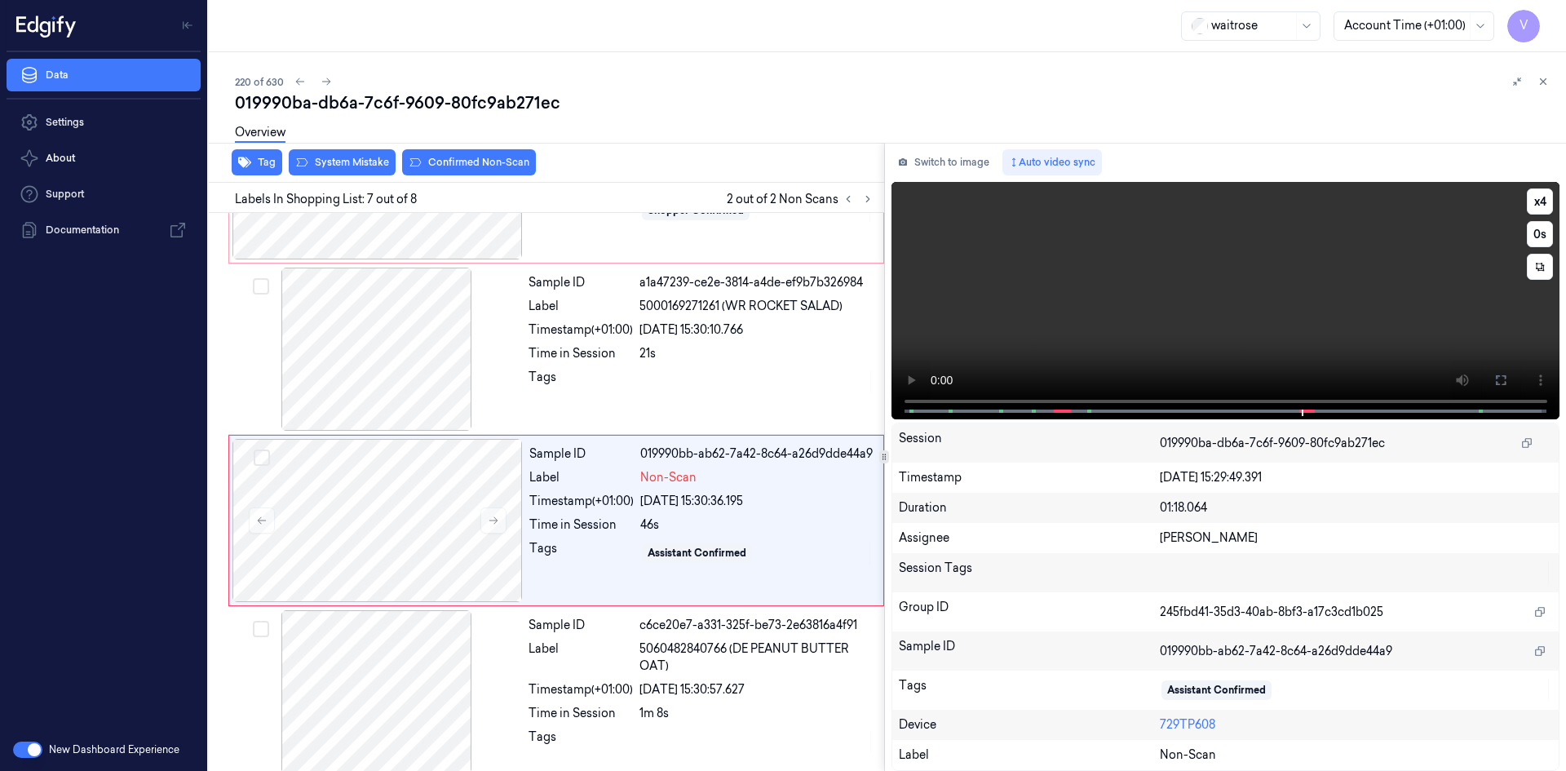
scroll to position [818, 0]
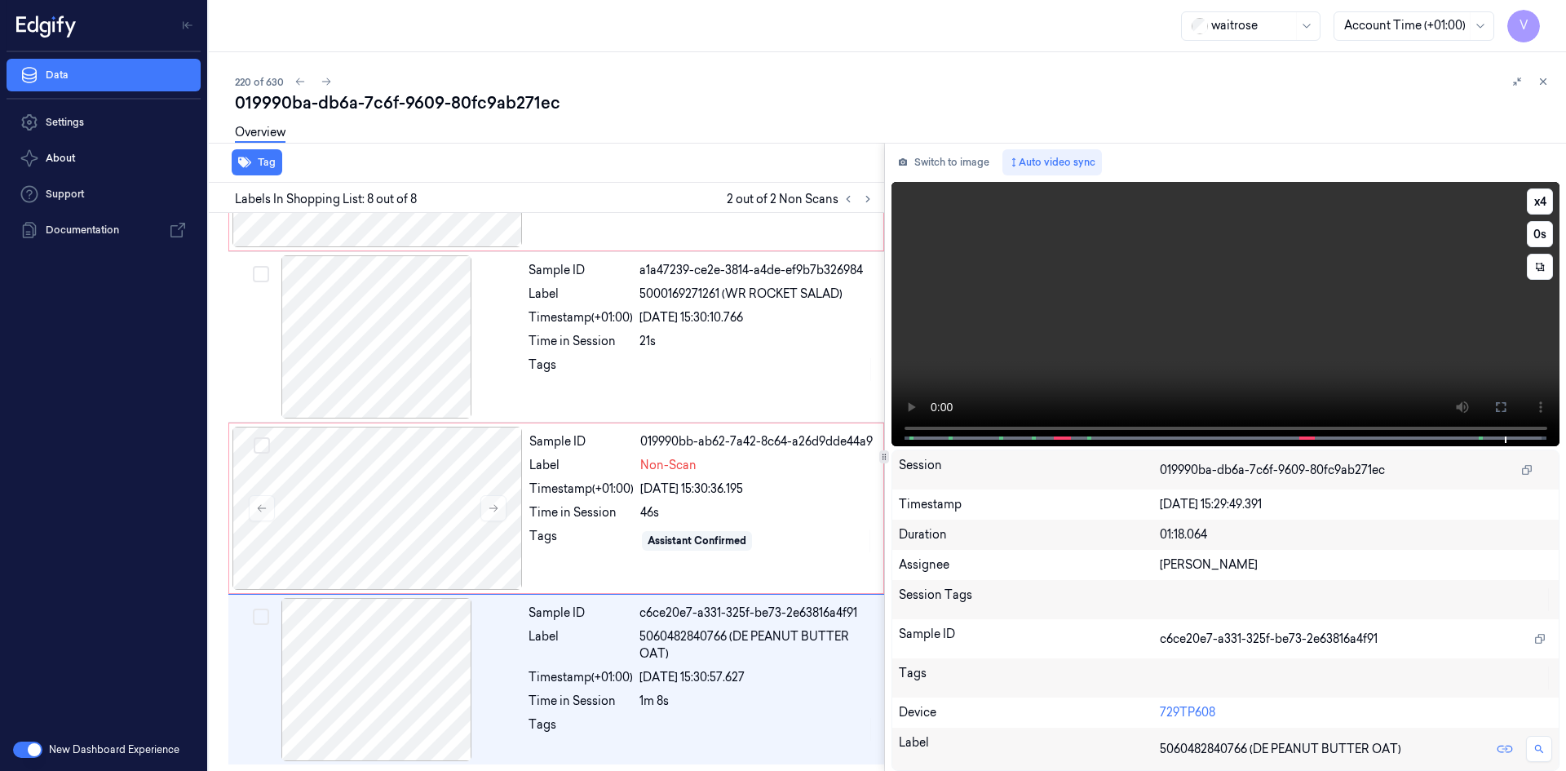
click at [911, 374] on video at bounding box center [1226, 314] width 669 height 264
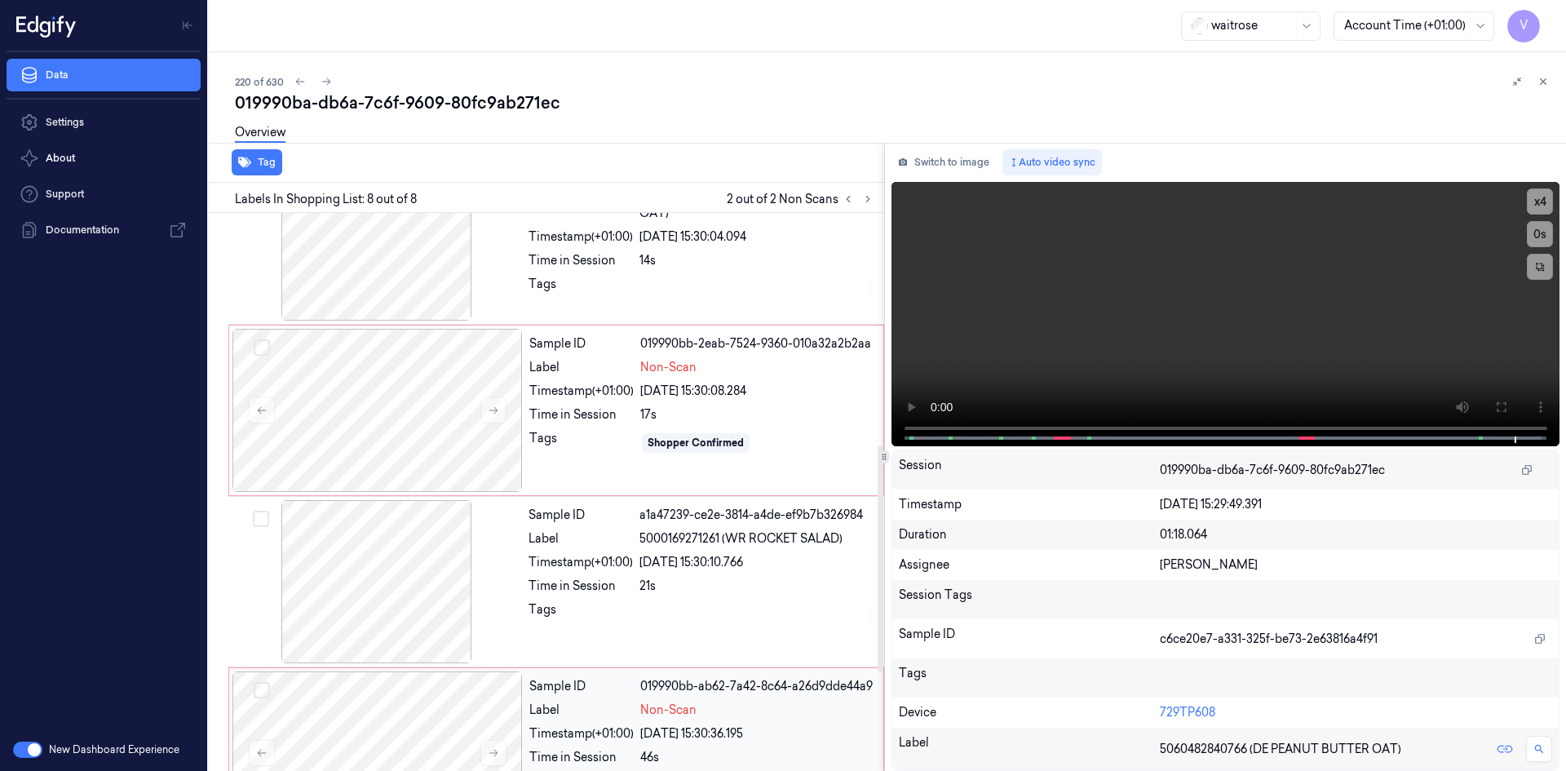
scroll to position [491, 0]
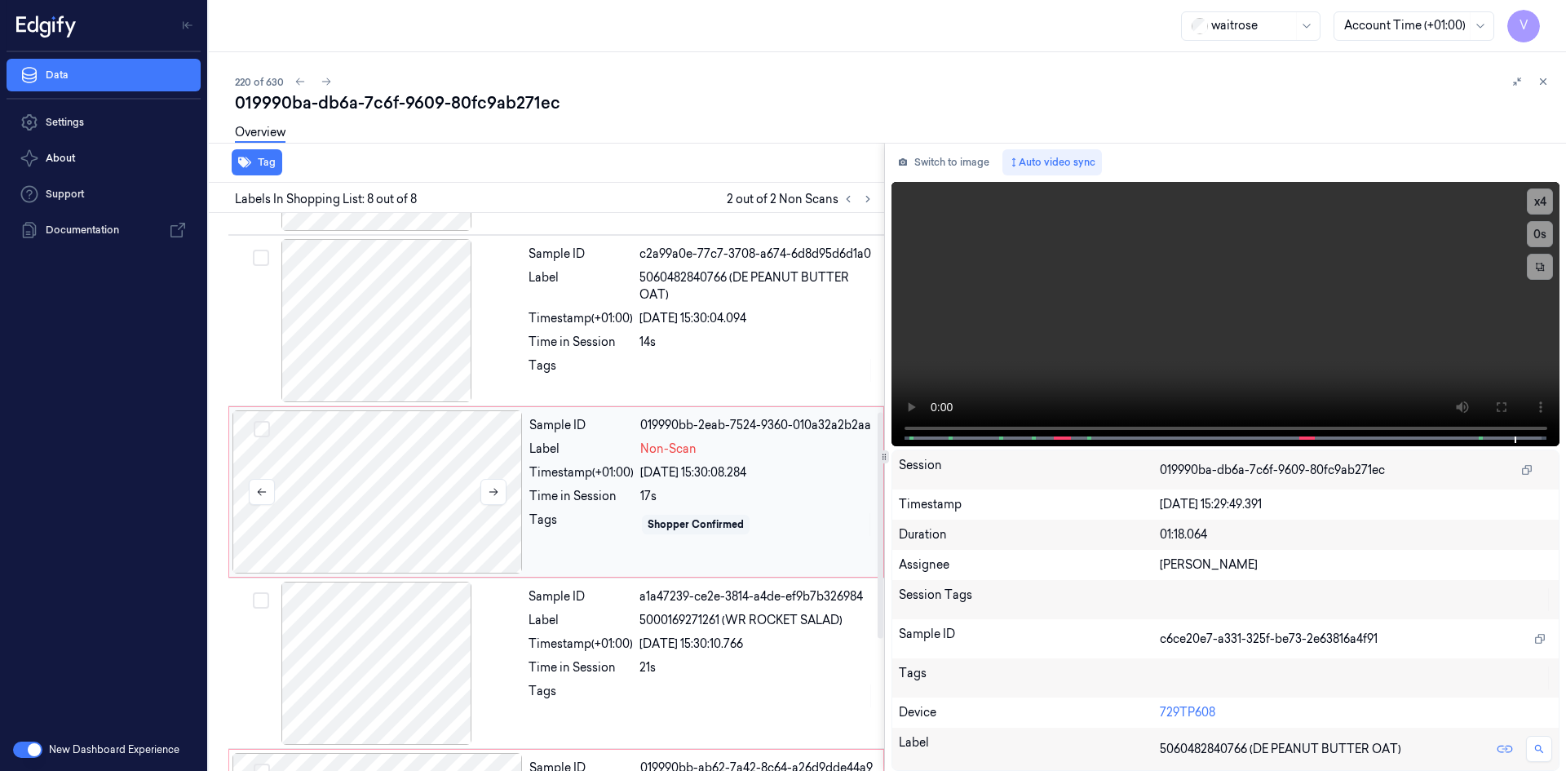
click at [428, 478] on div at bounding box center [378, 491] width 290 height 163
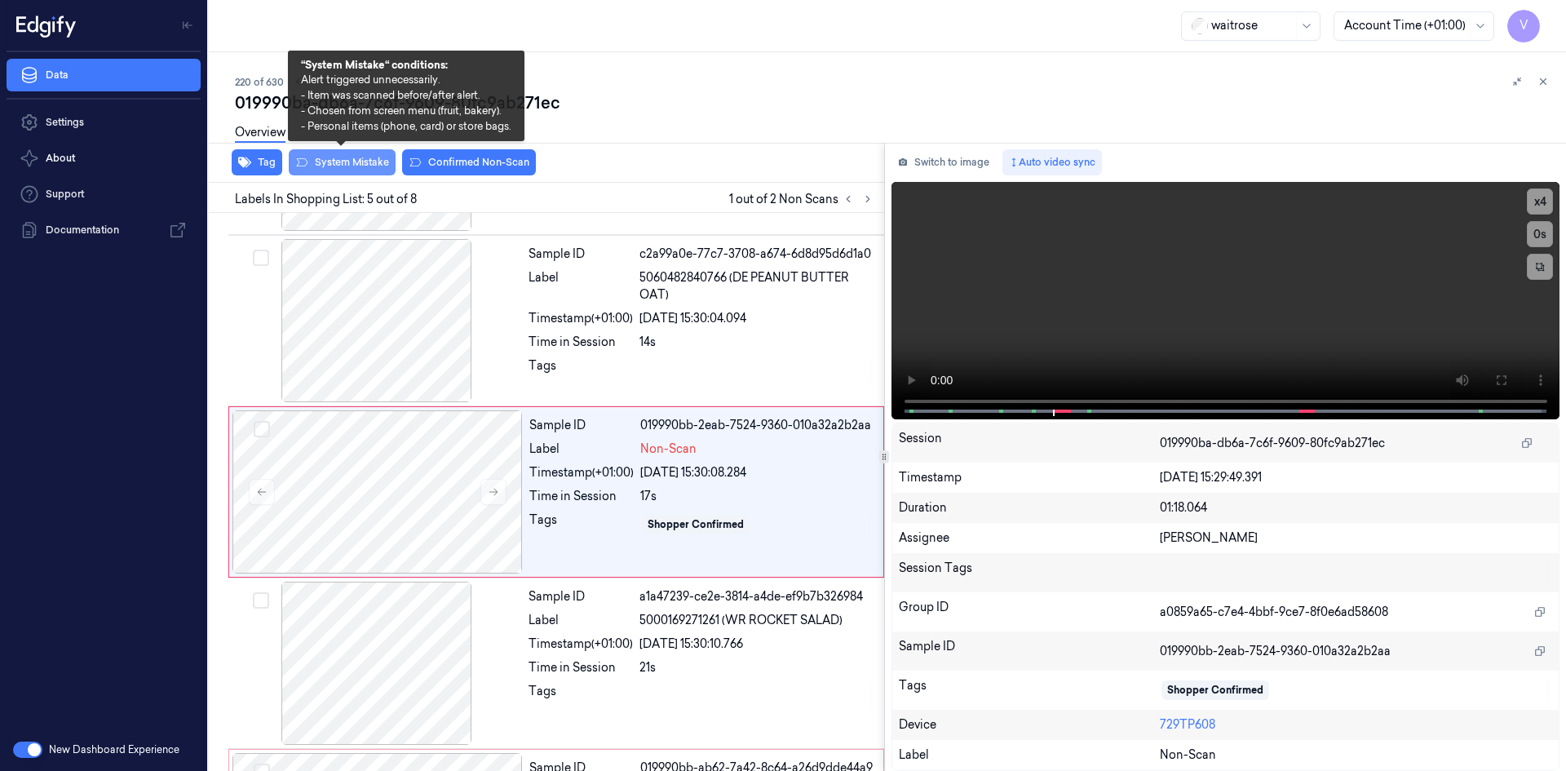
click at [347, 163] on button "System Mistake" at bounding box center [342, 162] width 107 height 26
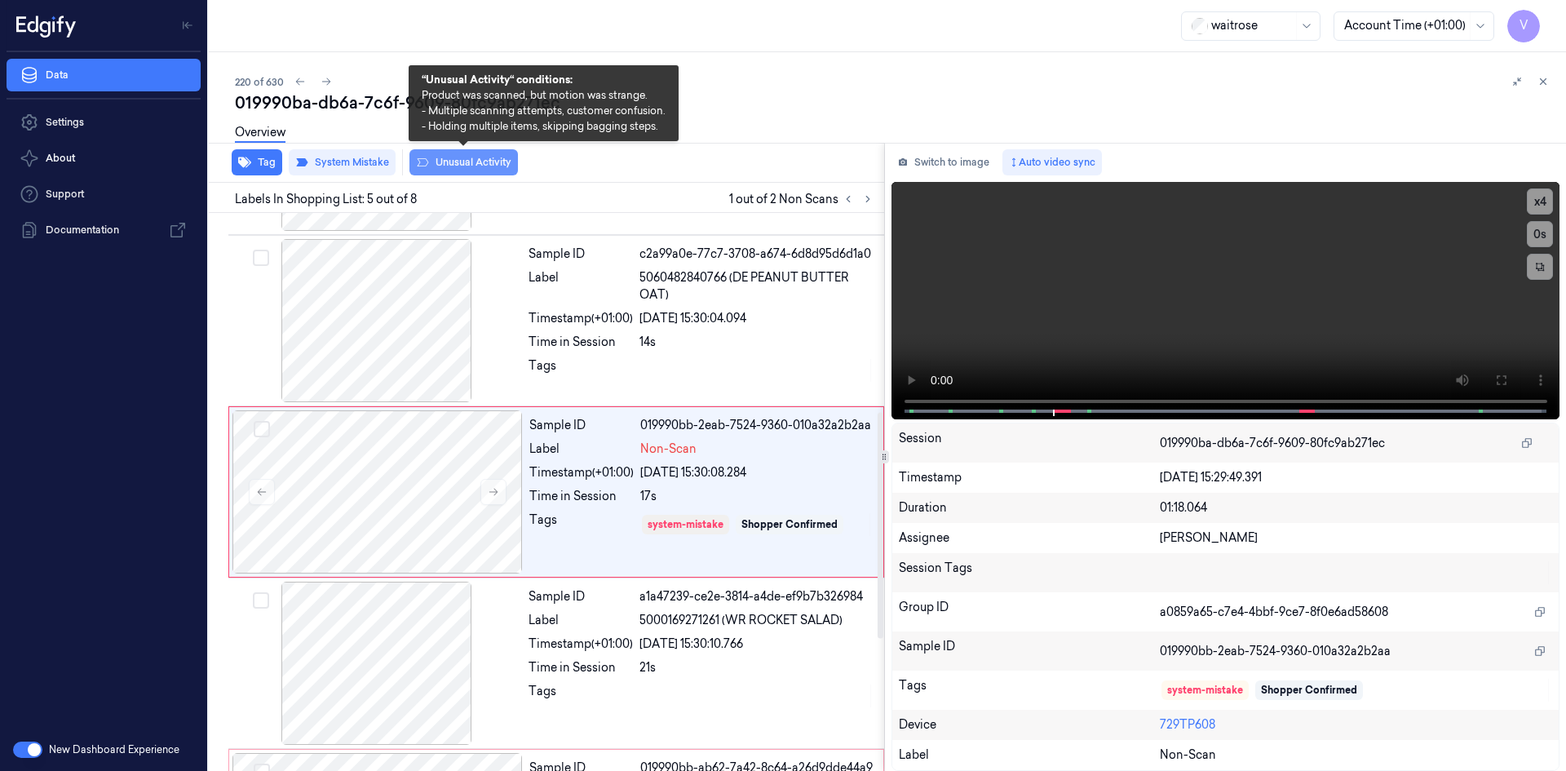
click at [503, 168] on button "Unusual Activity" at bounding box center [464, 162] width 109 height 26
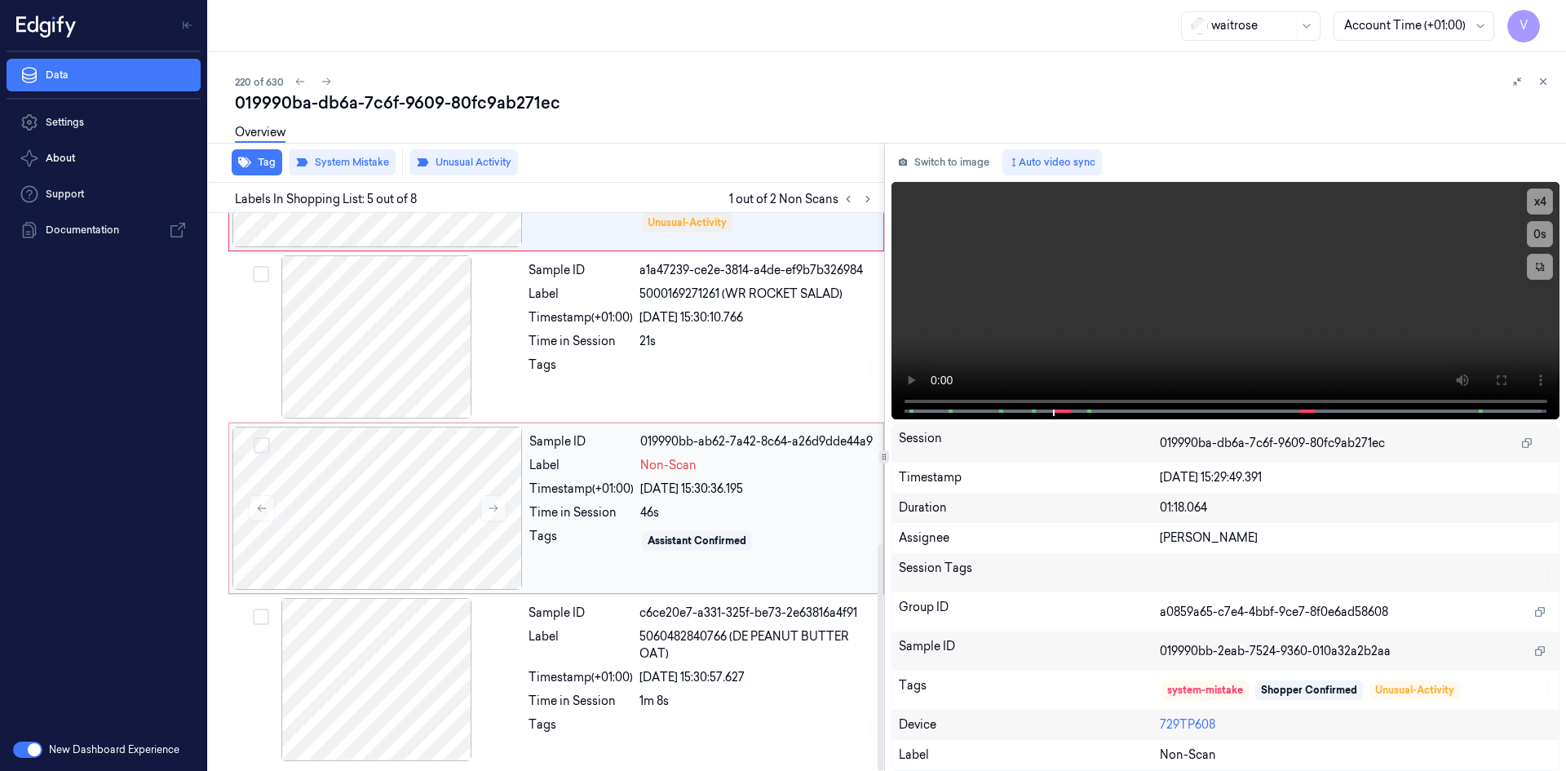
scroll to position [573, 0]
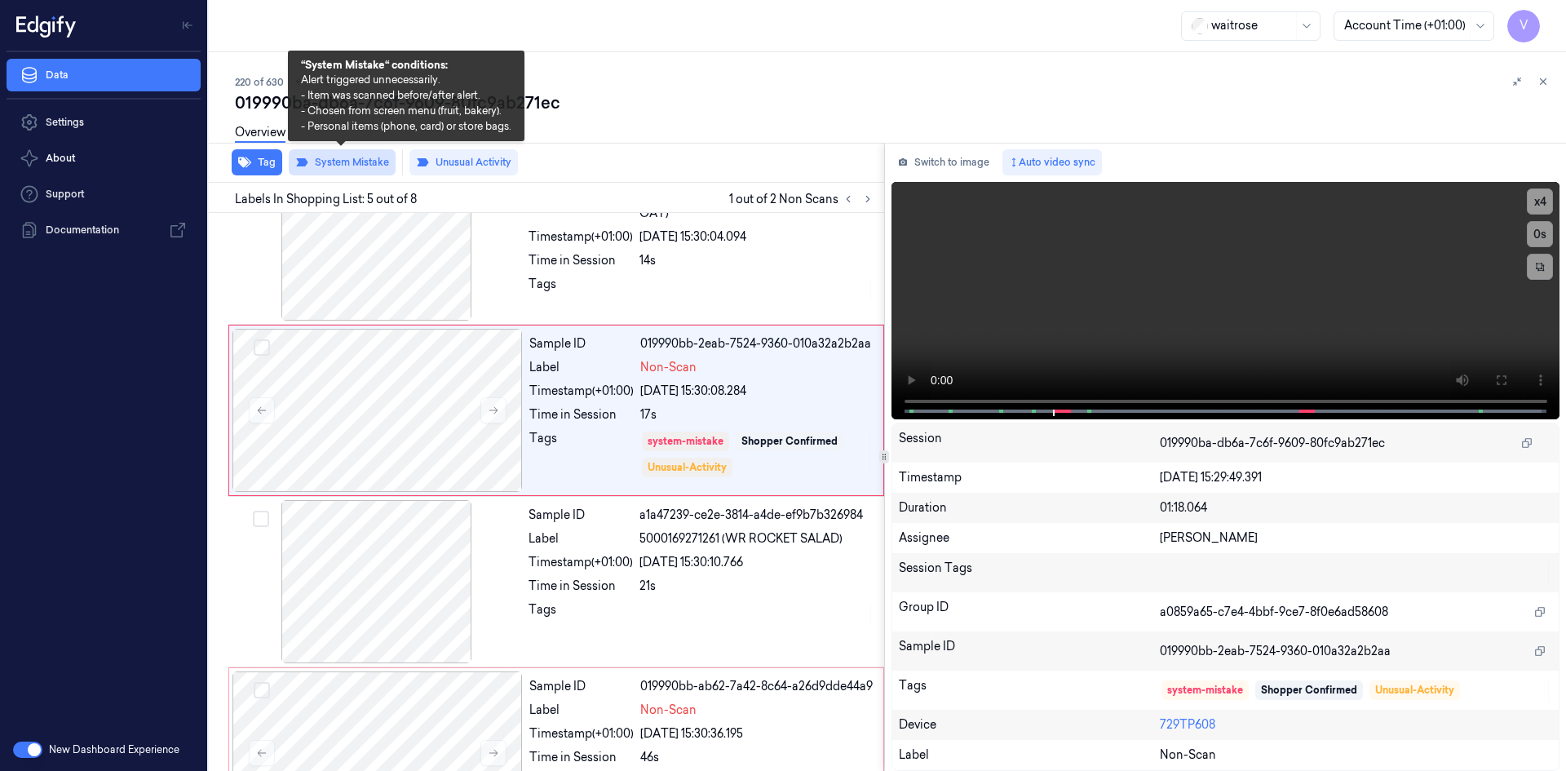
click at [352, 162] on button "System Mistake" at bounding box center [342, 162] width 107 height 26
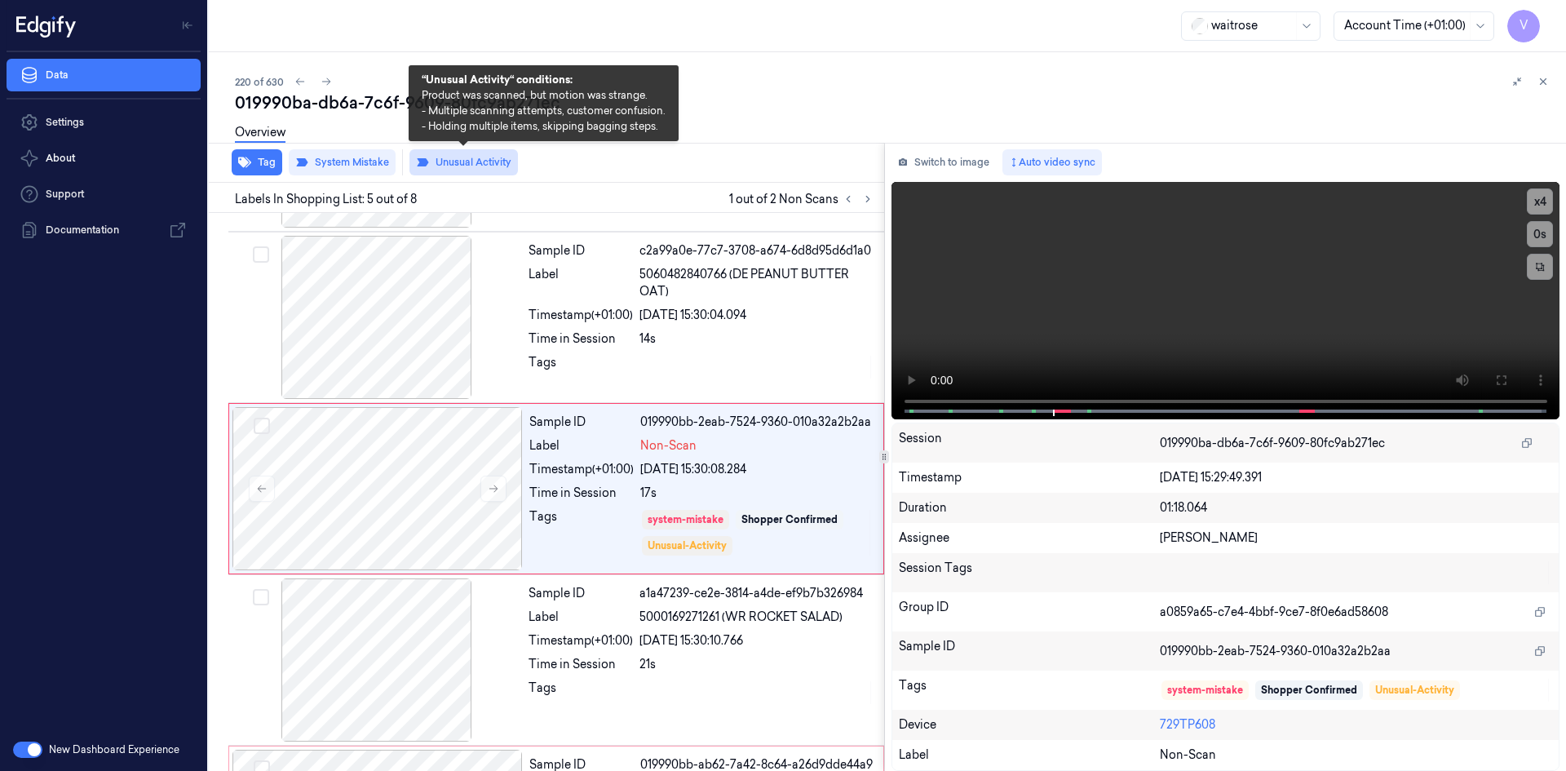
scroll to position [491, 0]
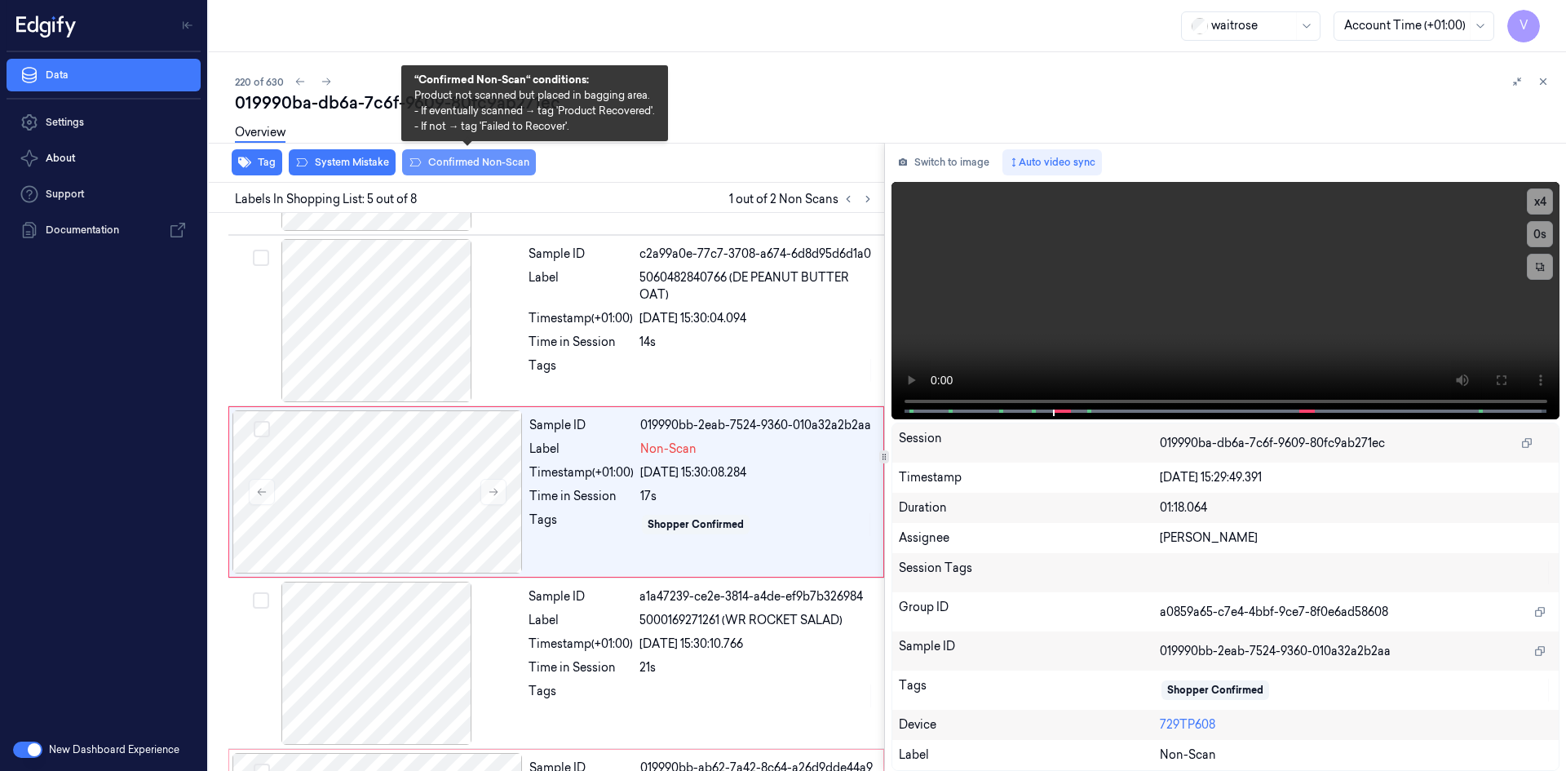
click at [452, 162] on button "Confirmed Non-Scan" at bounding box center [469, 162] width 134 height 26
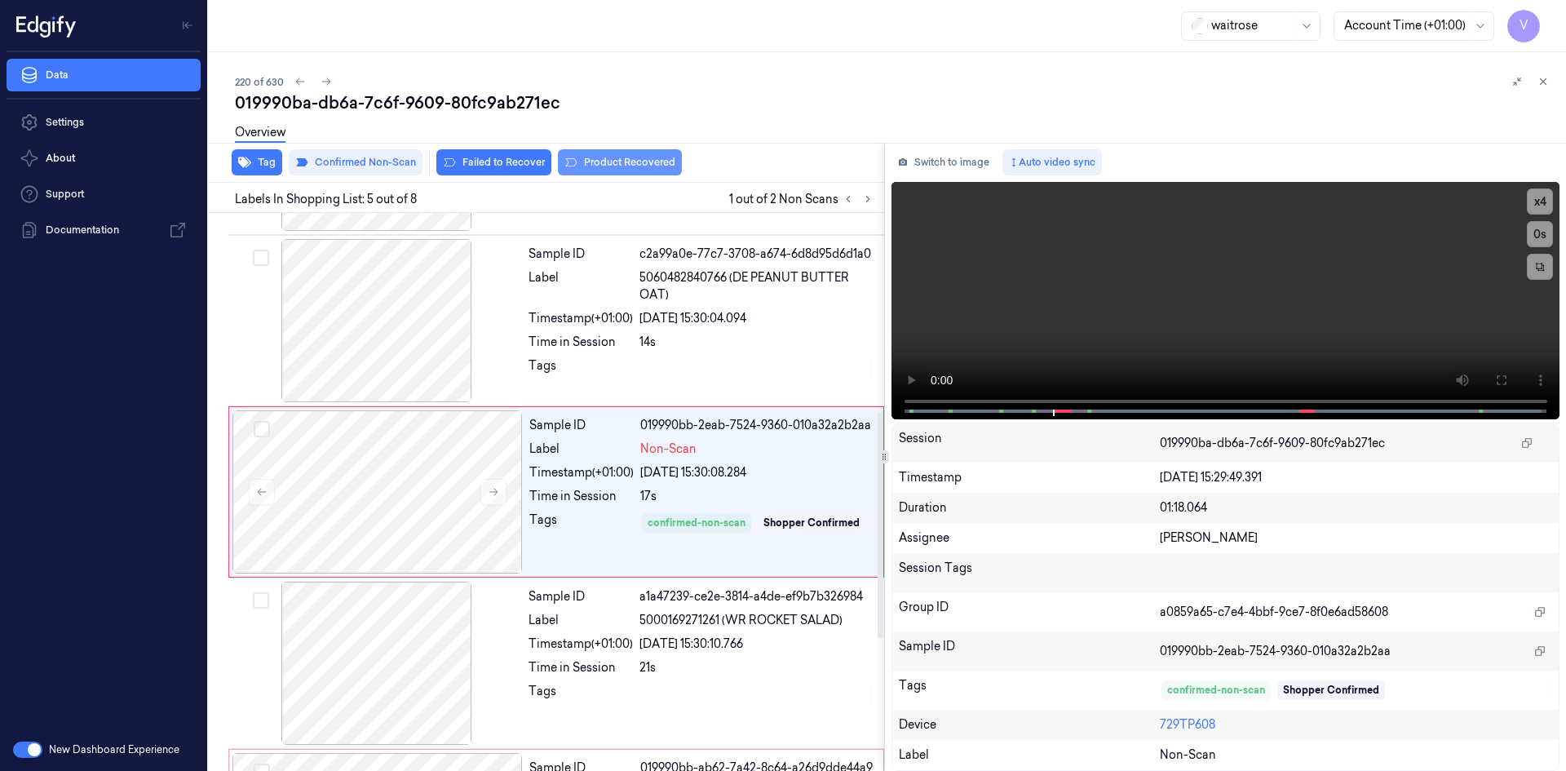
click at [625, 162] on button "Product Recovered" at bounding box center [620, 162] width 124 height 26
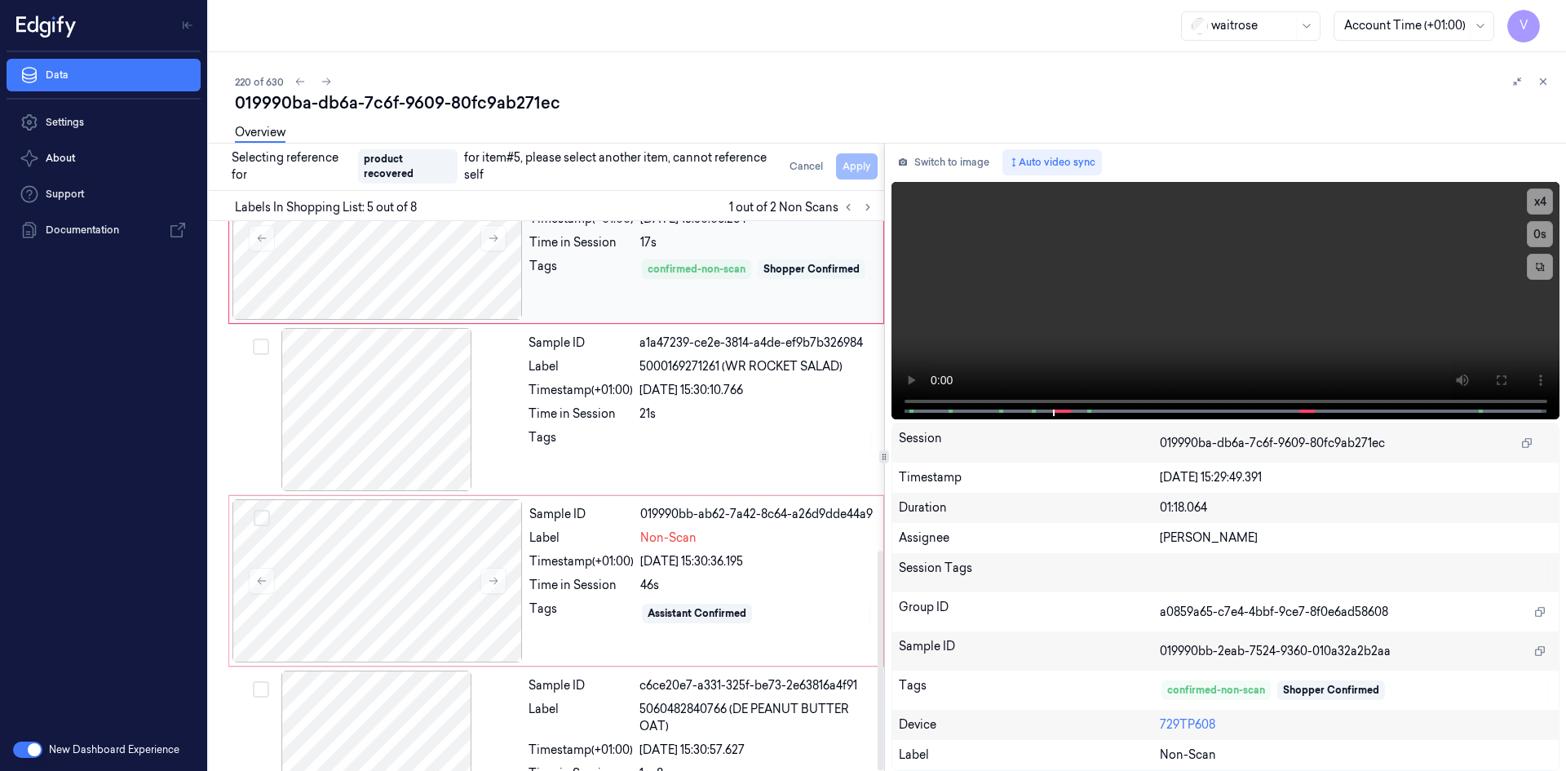
scroll to position [826, 0]
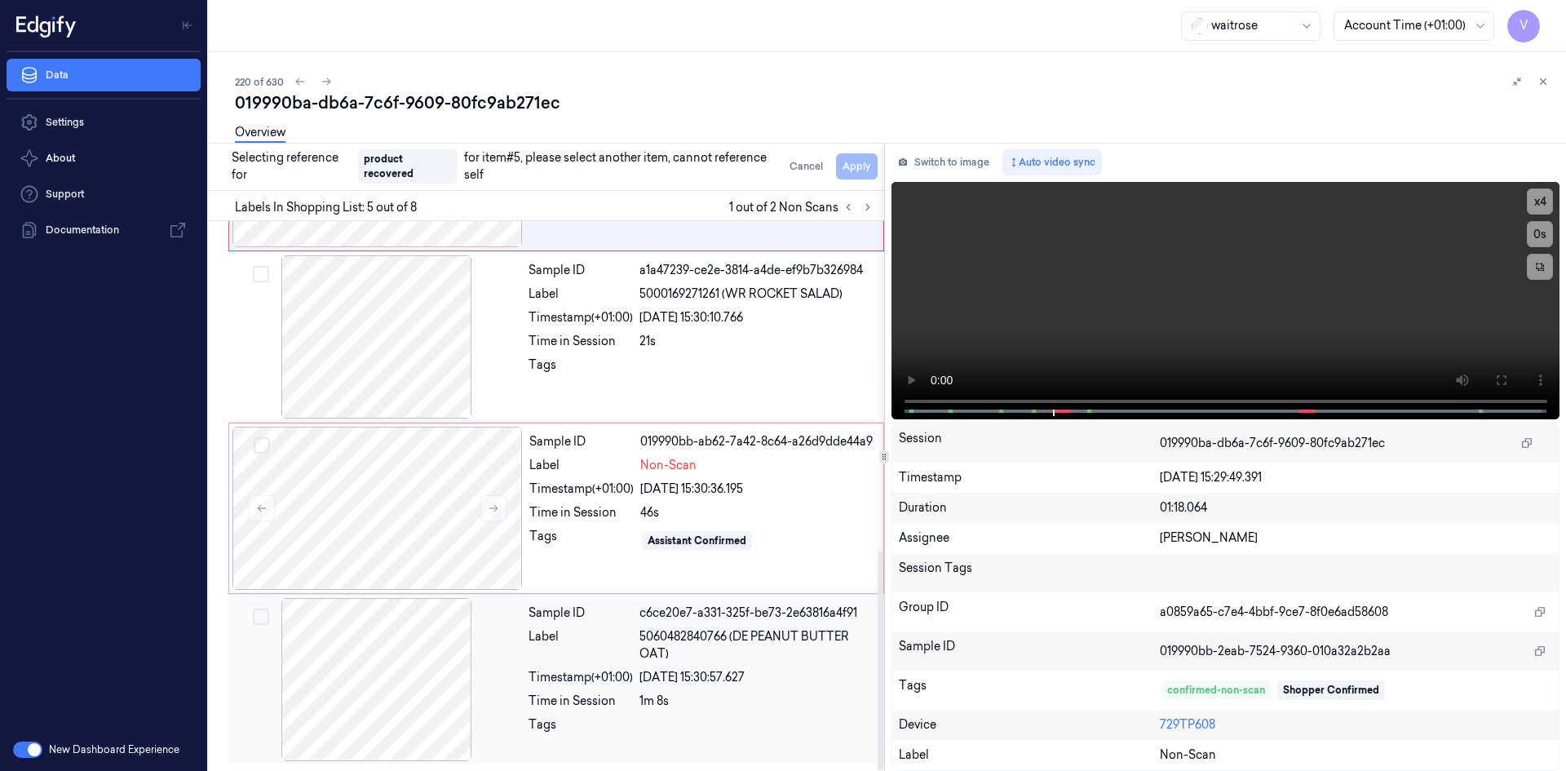
click at [534, 693] on div "Time in Session" at bounding box center [581, 701] width 104 height 17
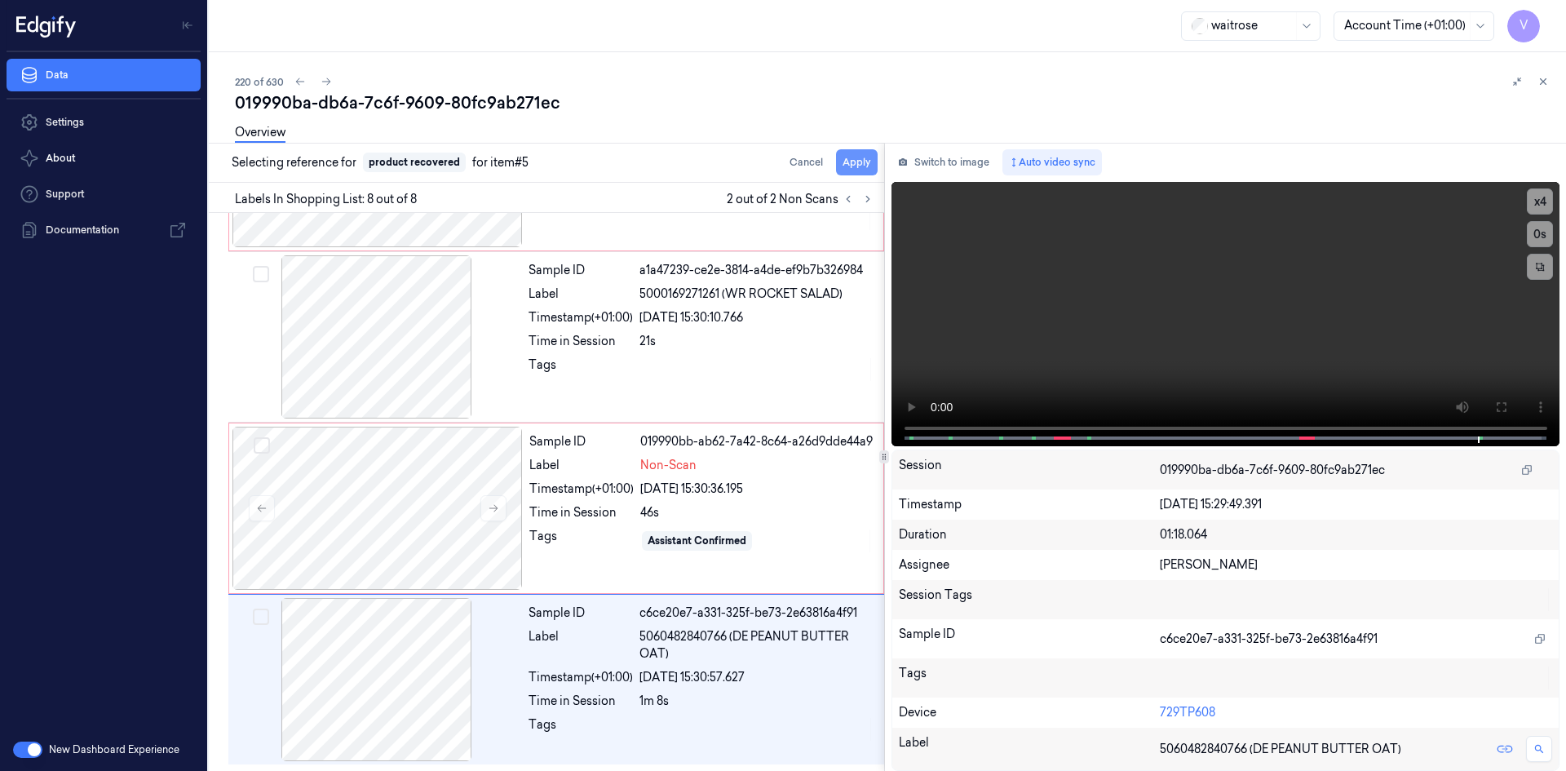
click at [876, 168] on button "Apply" at bounding box center [857, 162] width 42 height 26
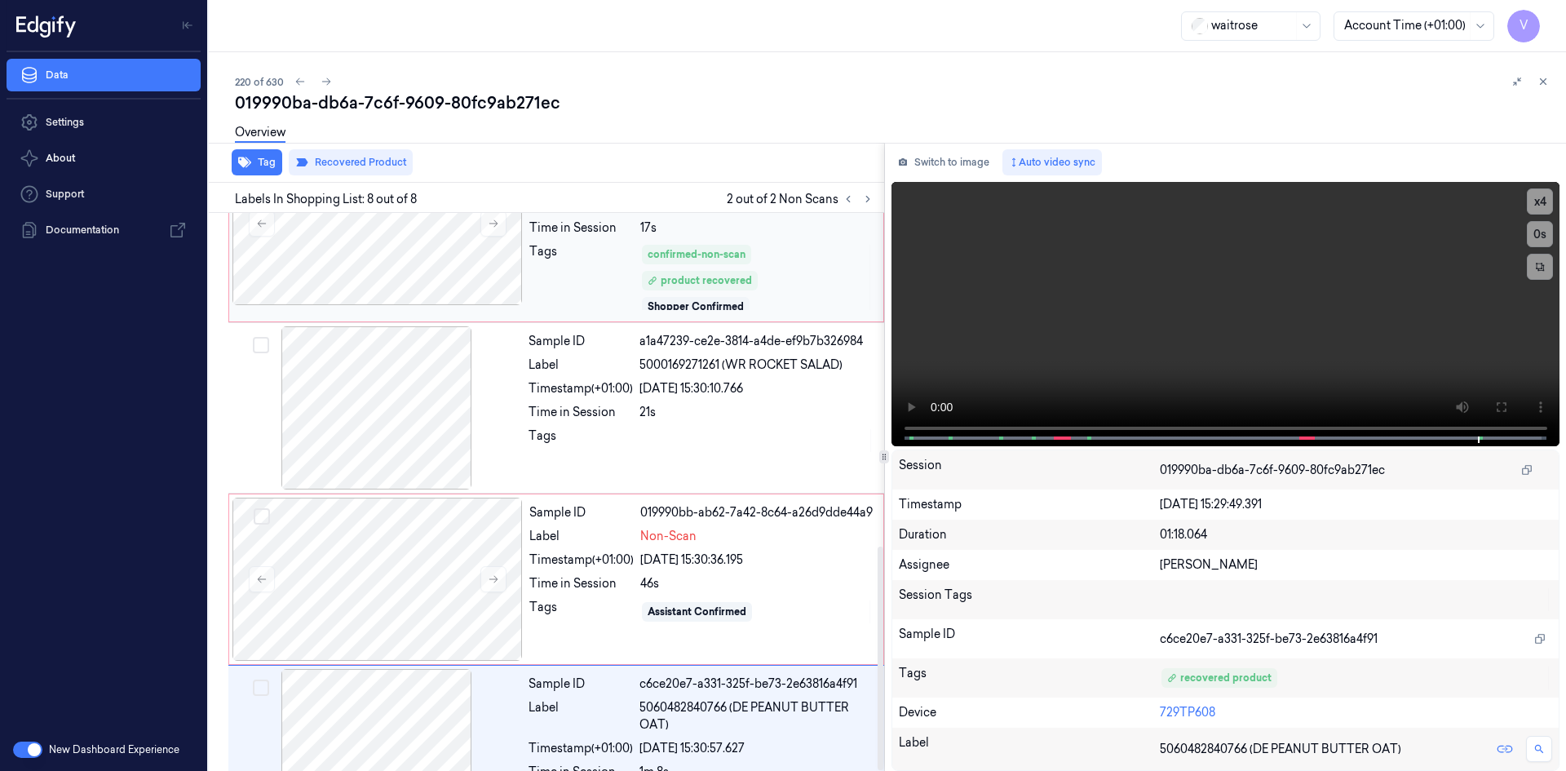
scroll to position [831, 0]
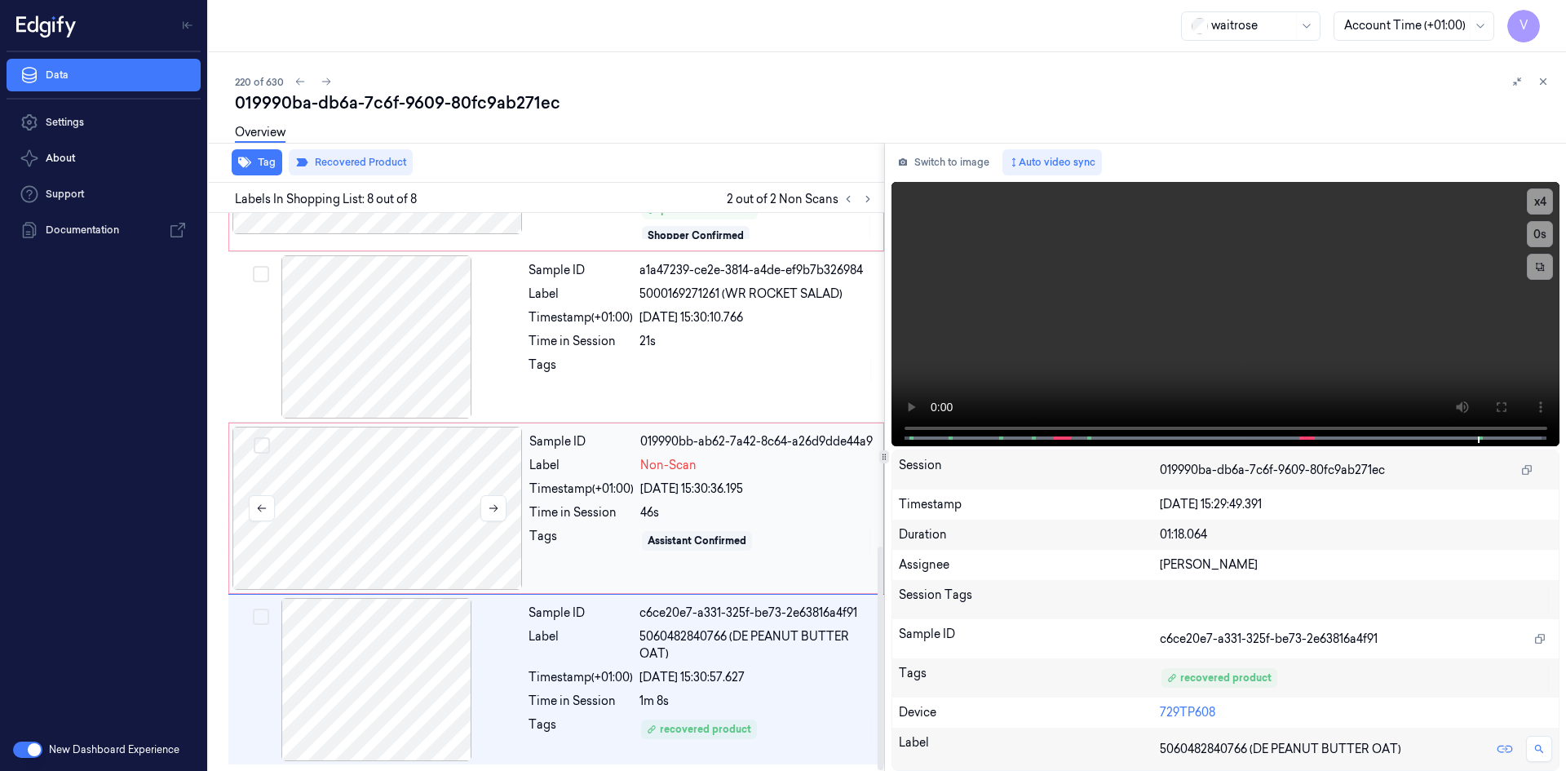
click at [420, 519] on div at bounding box center [378, 508] width 290 height 163
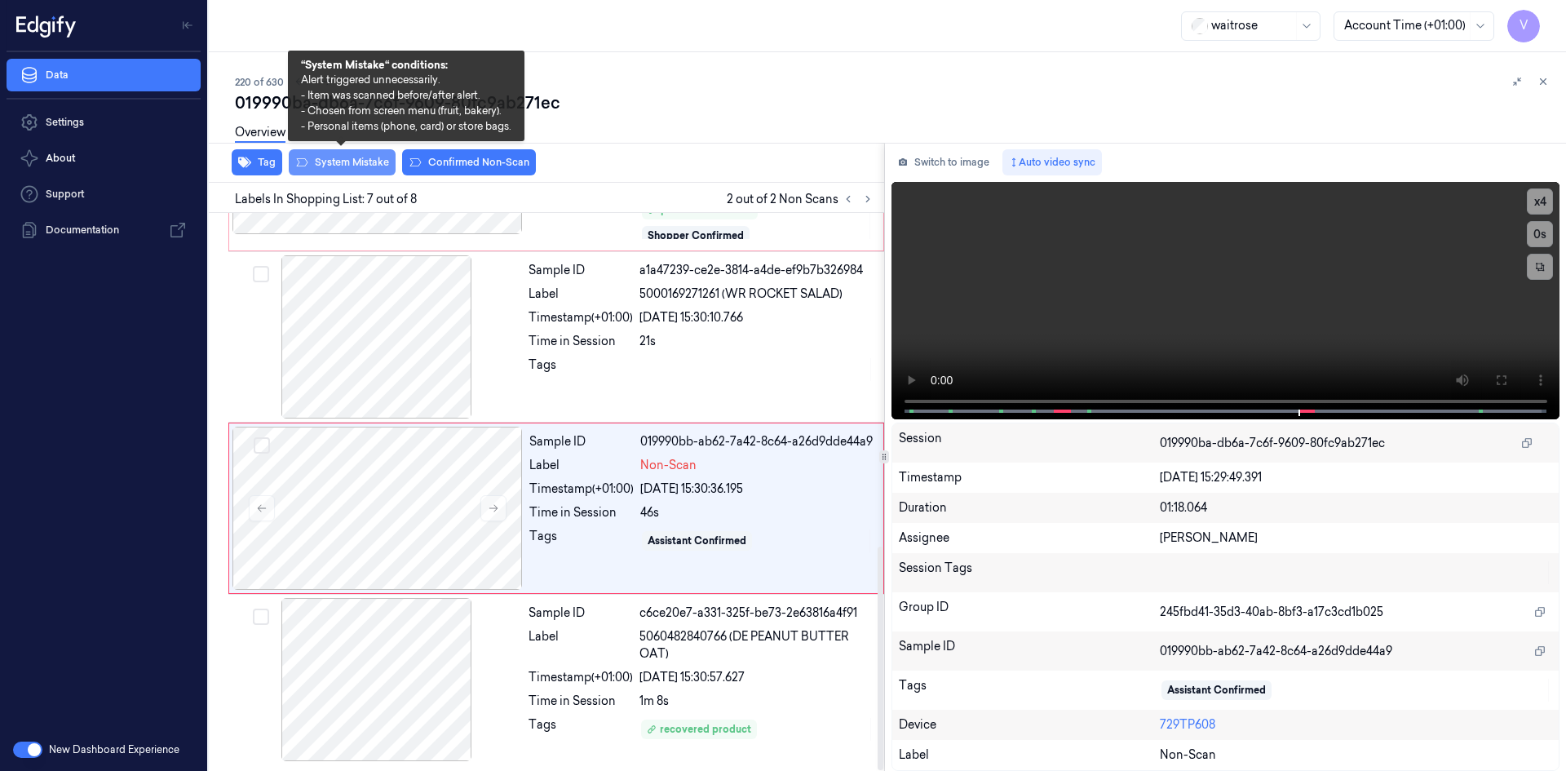
click at [368, 160] on button "System Mistake" at bounding box center [342, 162] width 107 height 26
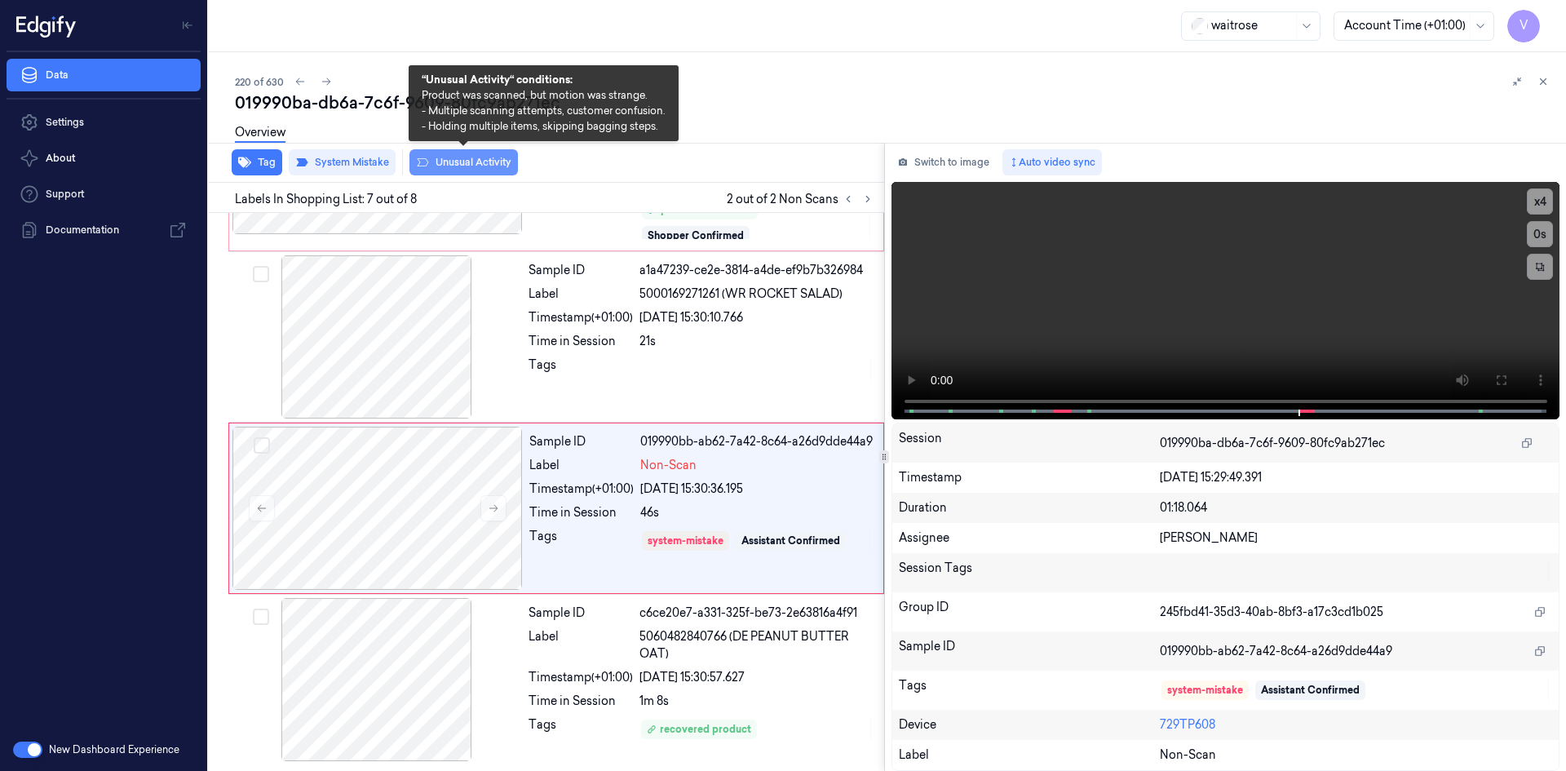
click at [450, 164] on button "Unusual Activity" at bounding box center [464, 162] width 109 height 26
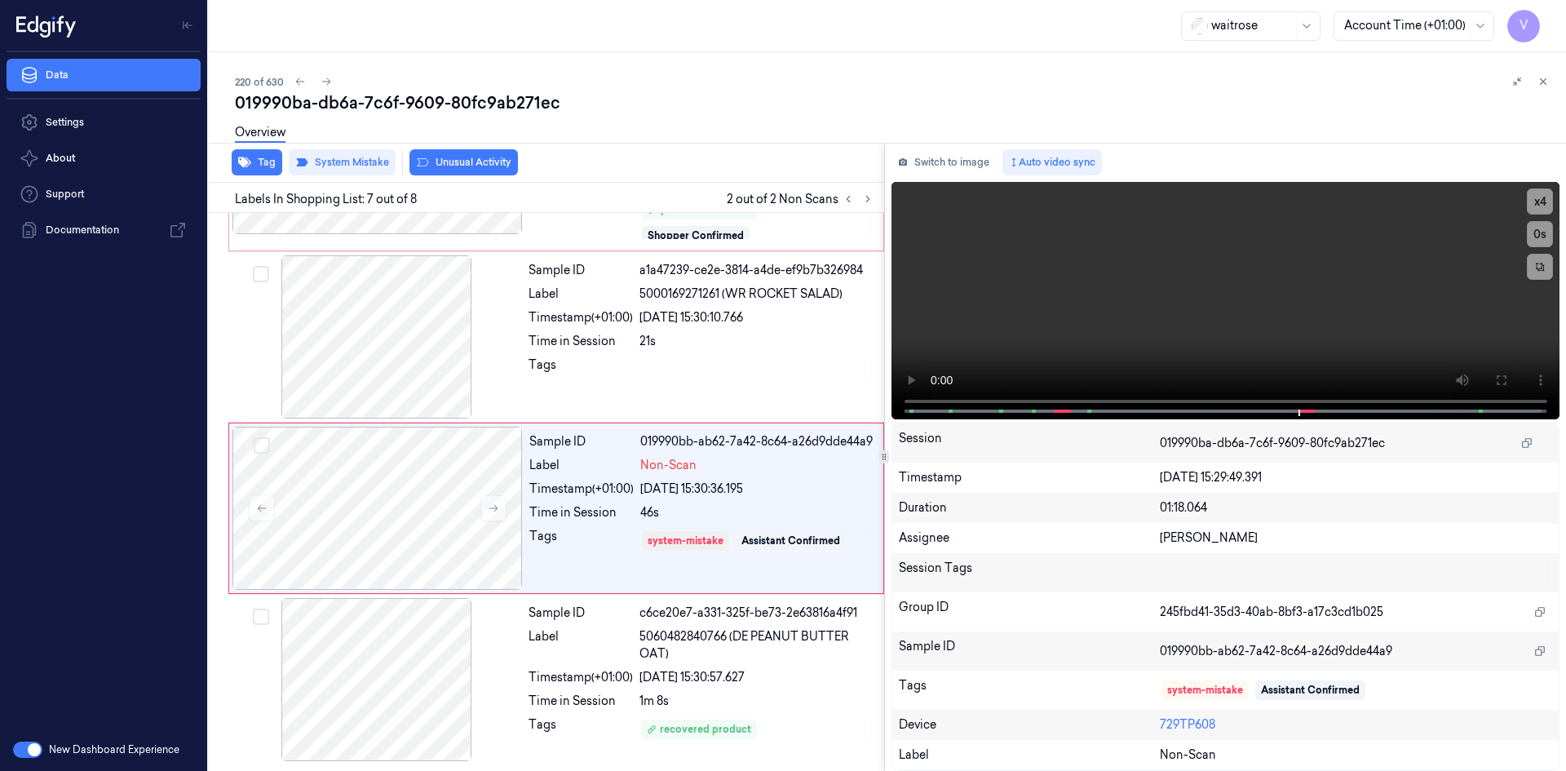
scroll to position [841, 0]
click at [1540, 78] on icon at bounding box center [1543, 81] width 11 height 11
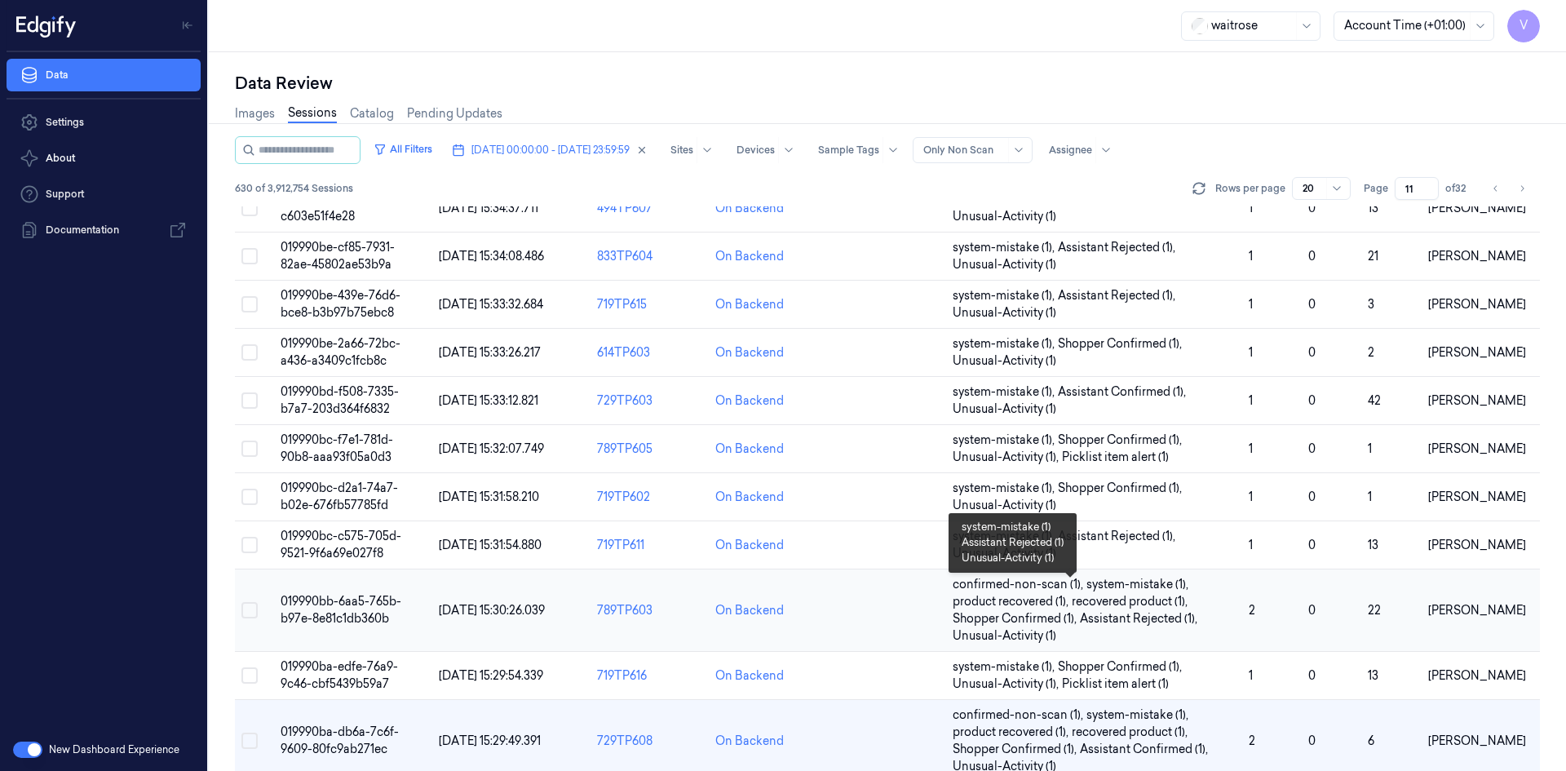
scroll to position [566, 0]
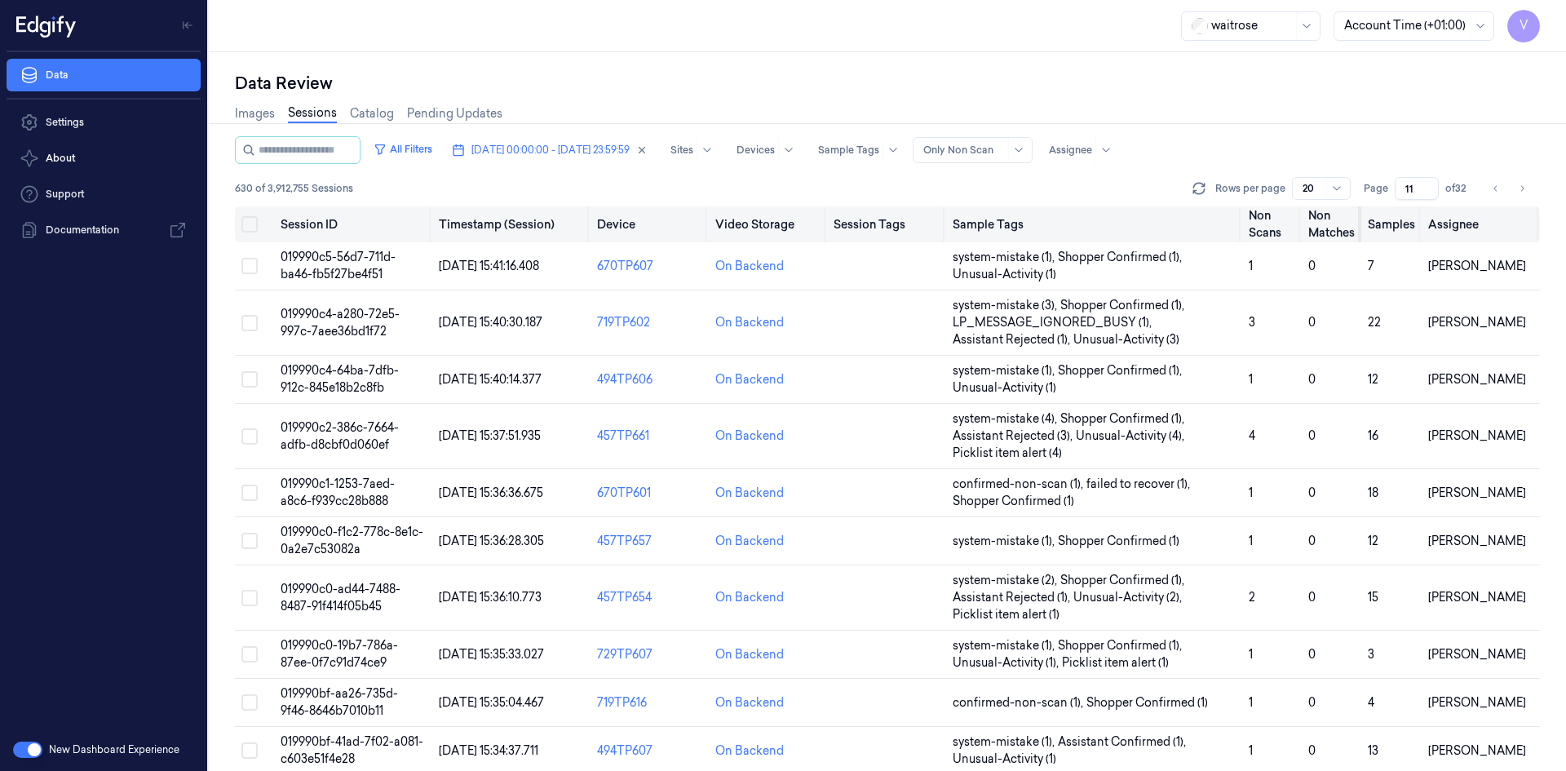
drag, startPoint x: 1411, startPoint y: 186, endPoint x: 1354, endPoint y: 217, distance: 65.0
click at [1354, 217] on div "All Filters [DATE] 00:00:00 - [DATE] 23:59:59 Sites Devices Sample Tags Alert T…" at bounding box center [887, 453] width 1305 height 635
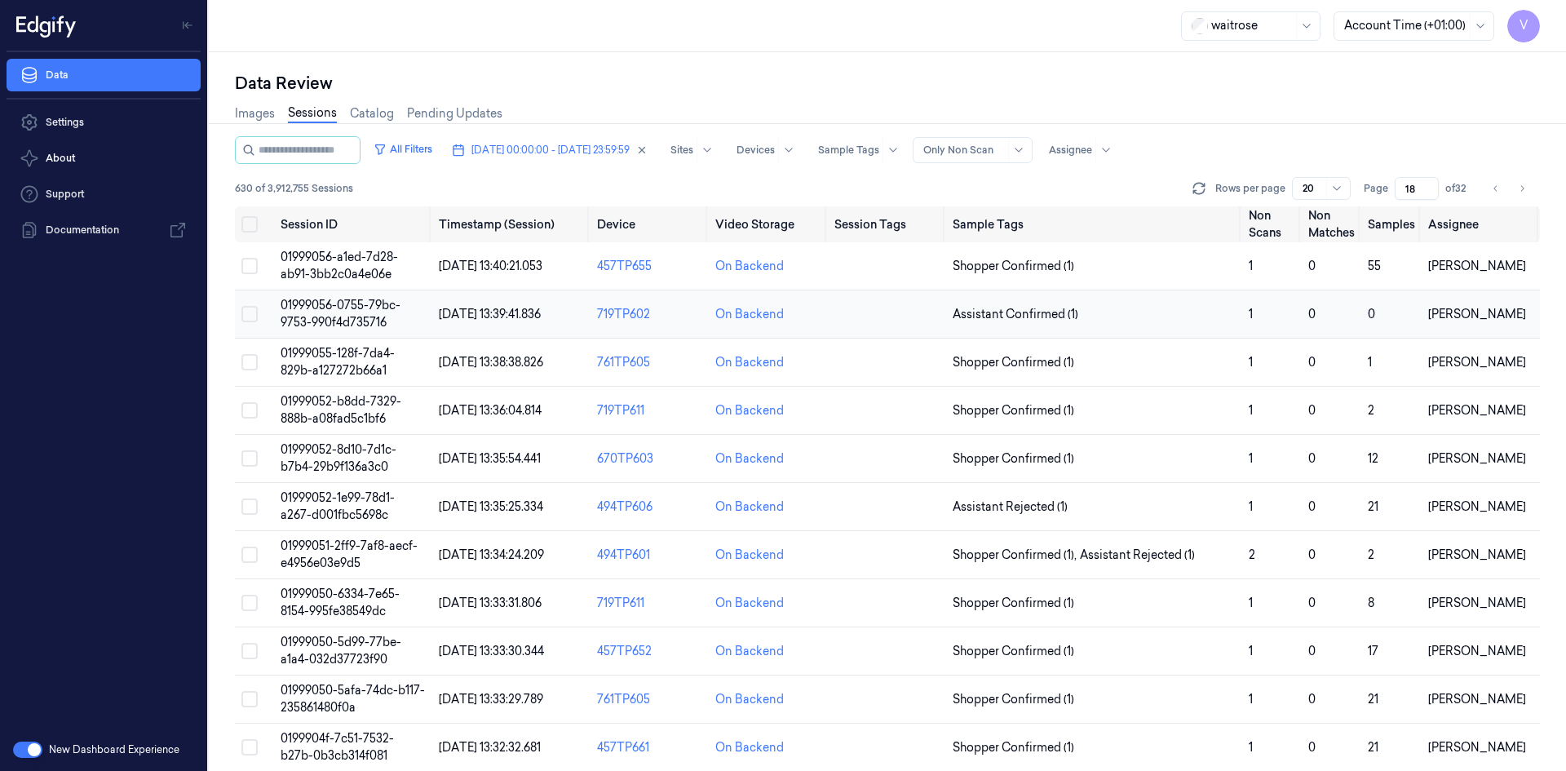
type input "18"
click at [323, 300] on span "01999056-0755-79bc-9753-990f4d735716" at bounding box center [341, 314] width 120 height 32
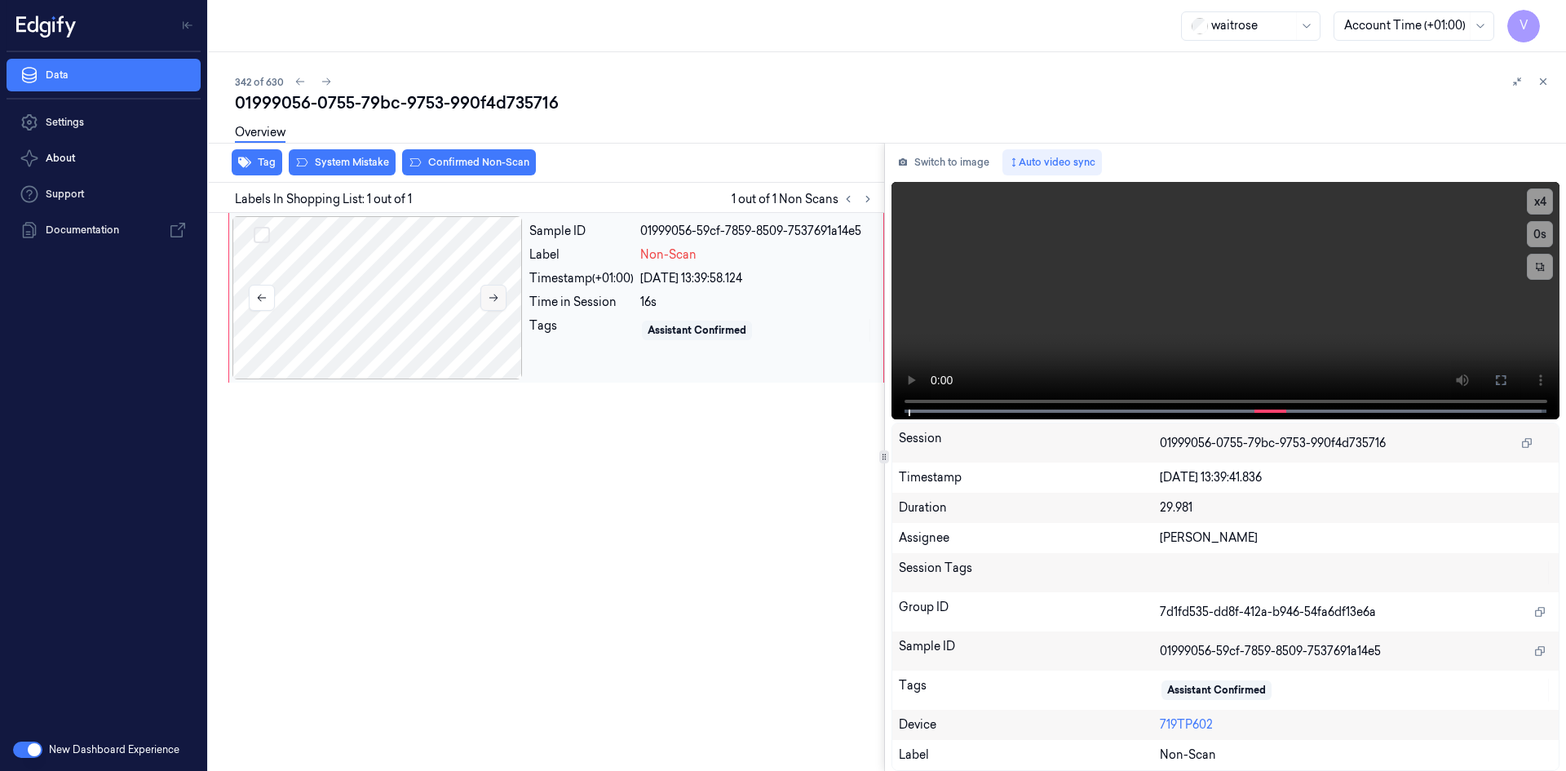
click at [497, 295] on icon at bounding box center [493, 297] width 11 height 11
click at [369, 266] on div at bounding box center [378, 297] width 290 height 163
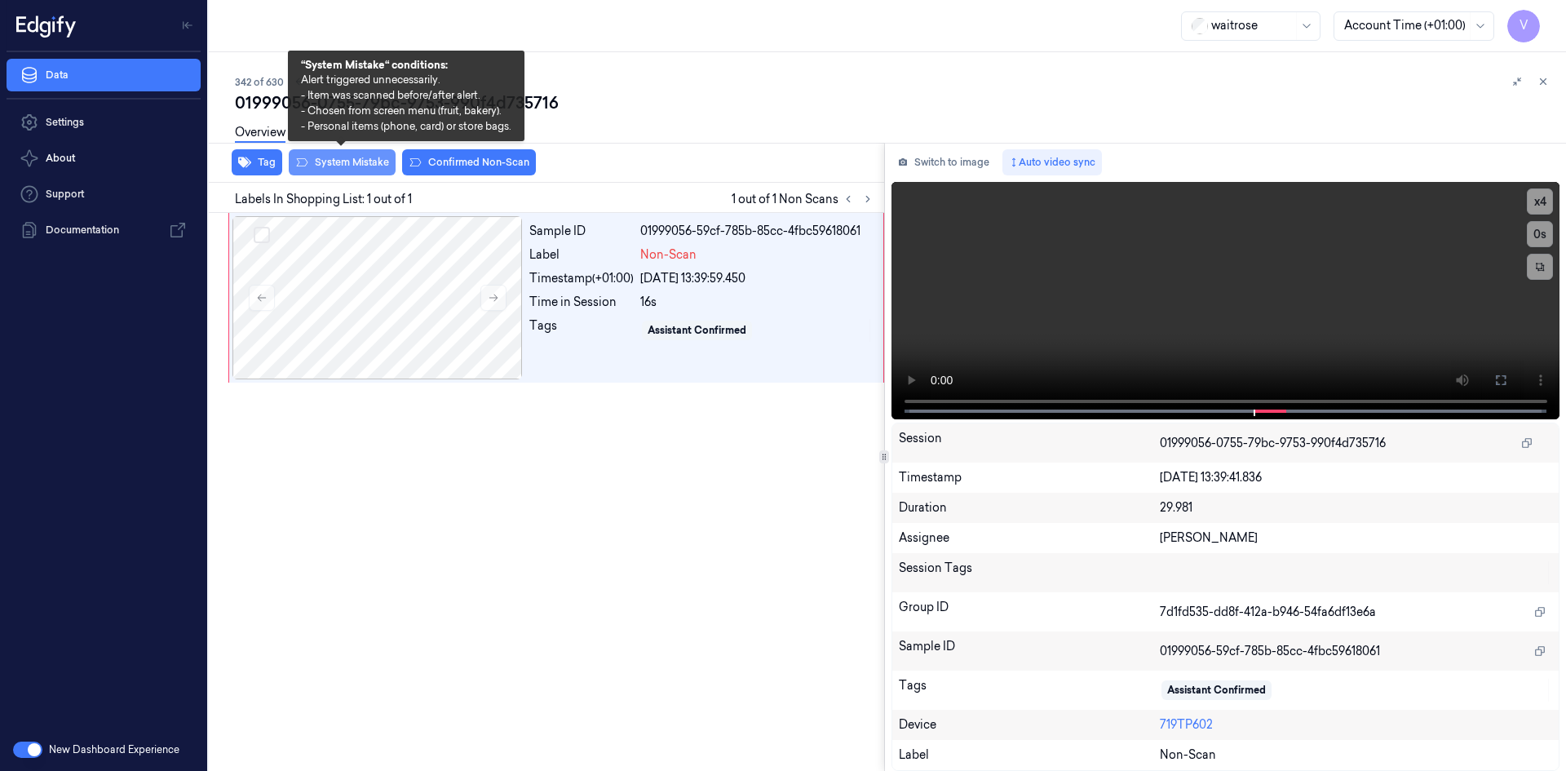
click at [352, 163] on button "System Mistake" at bounding box center [342, 162] width 107 height 26
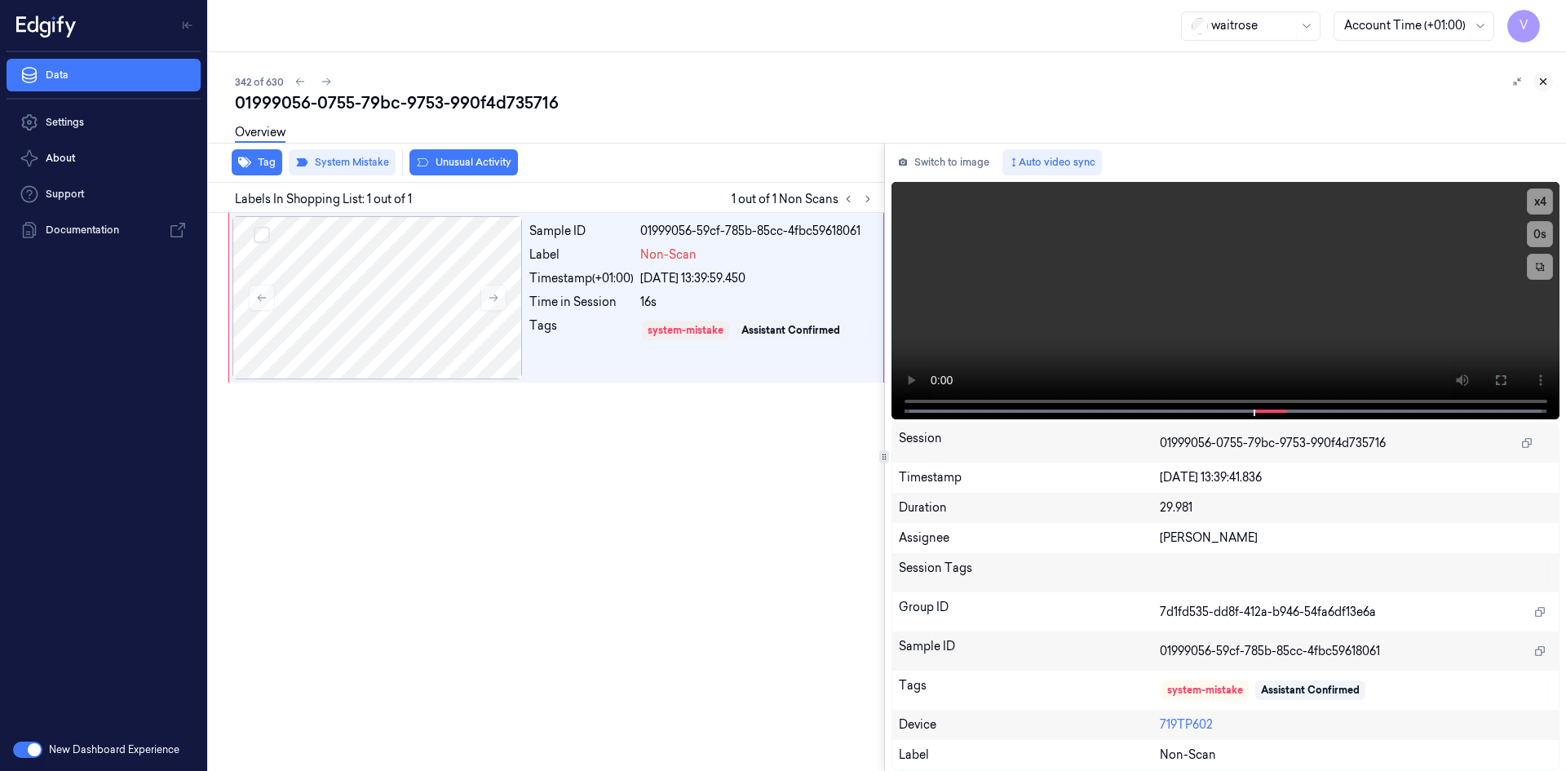
drag, startPoint x: 1538, startPoint y: 81, endPoint x: 1542, endPoint y: 94, distance: 13.7
click at [1538, 82] on icon at bounding box center [1543, 81] width 11 height 11
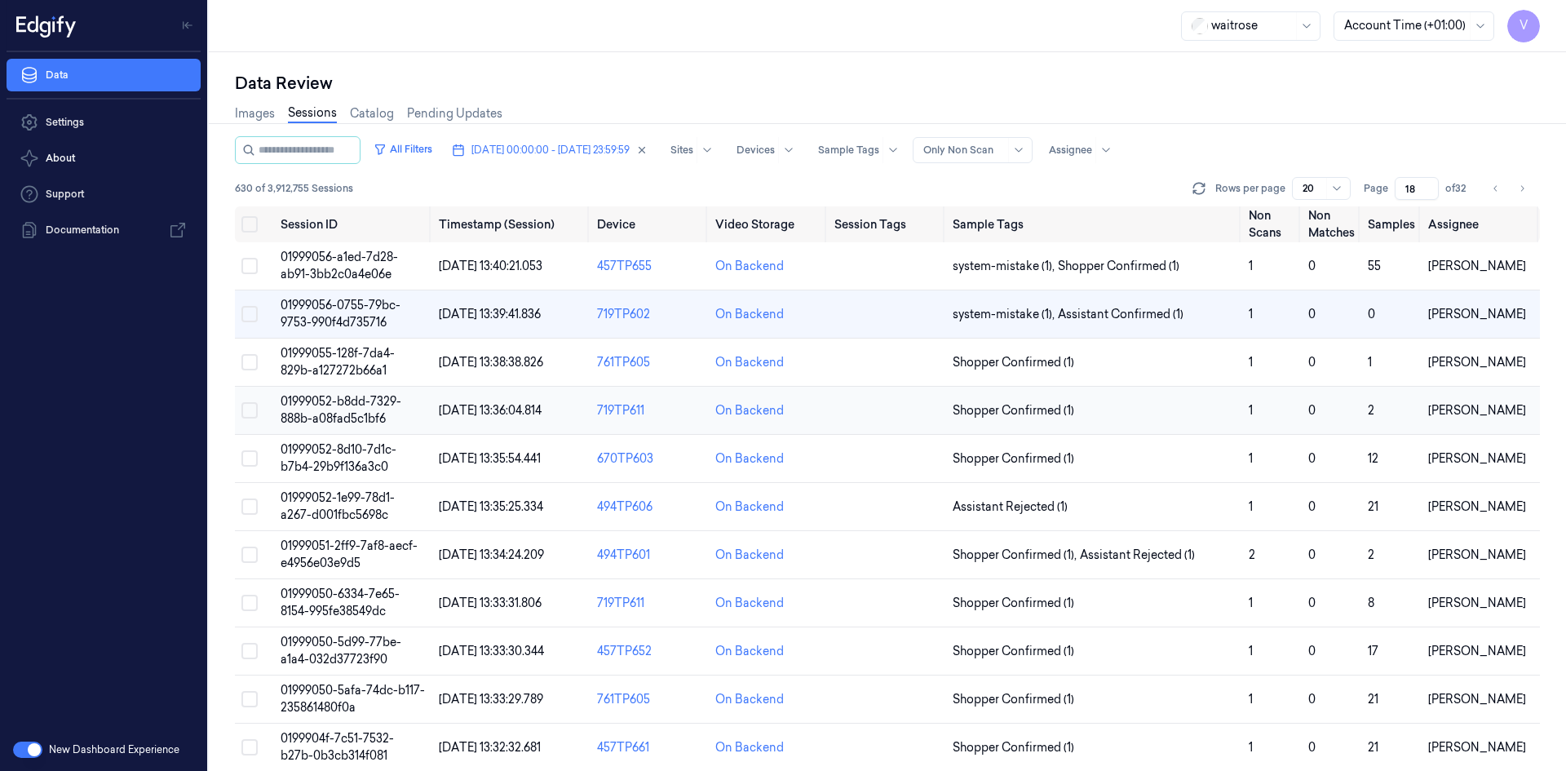
click at [348, 404] on span "01999052-b8dd-7329-888b-a08fad5c1bf6" at bounding box center [341, 410] width 121 height 32
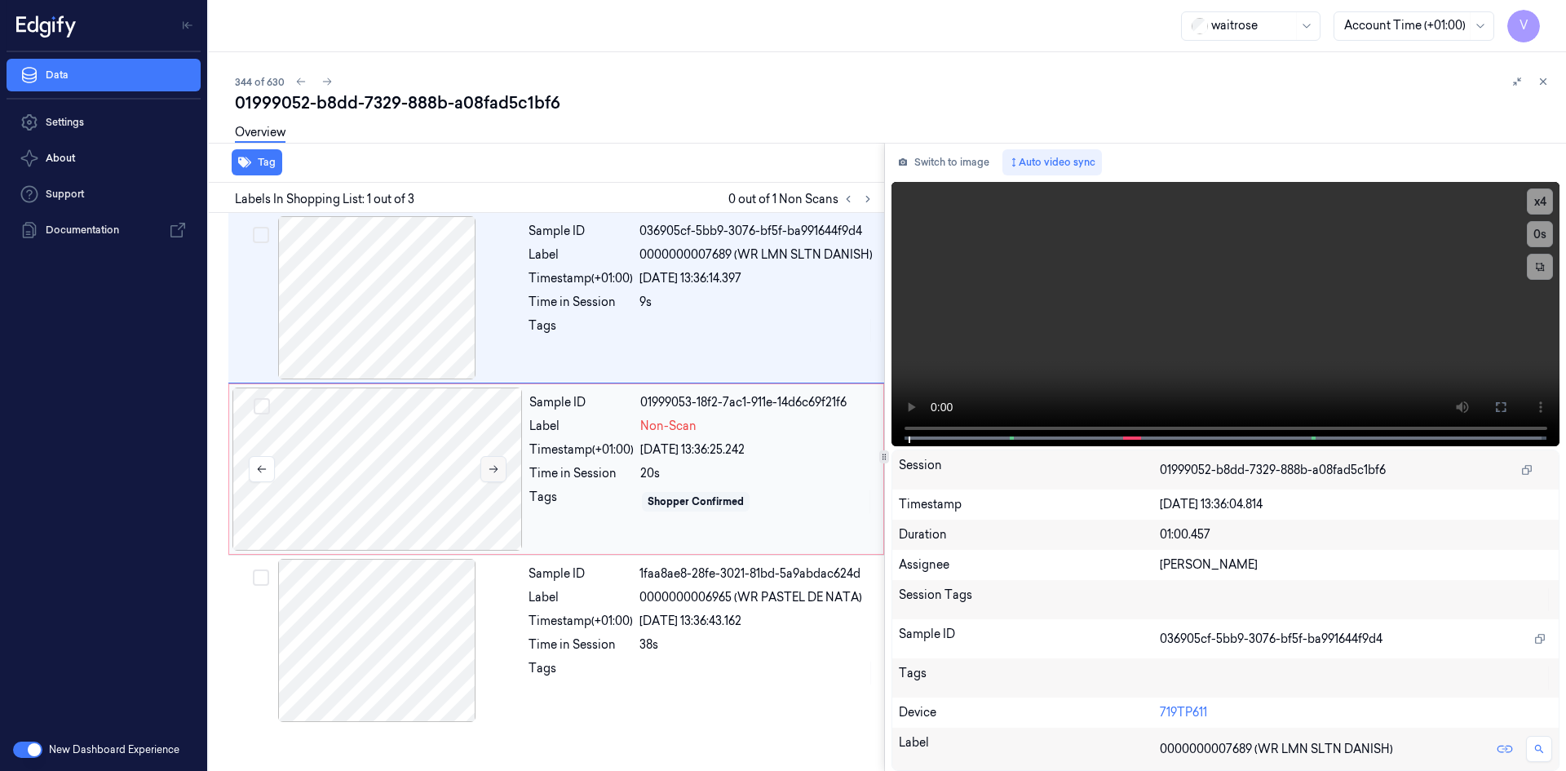
click at [493, 472] on icon at bounding box center [493, 468] width 11 height 11
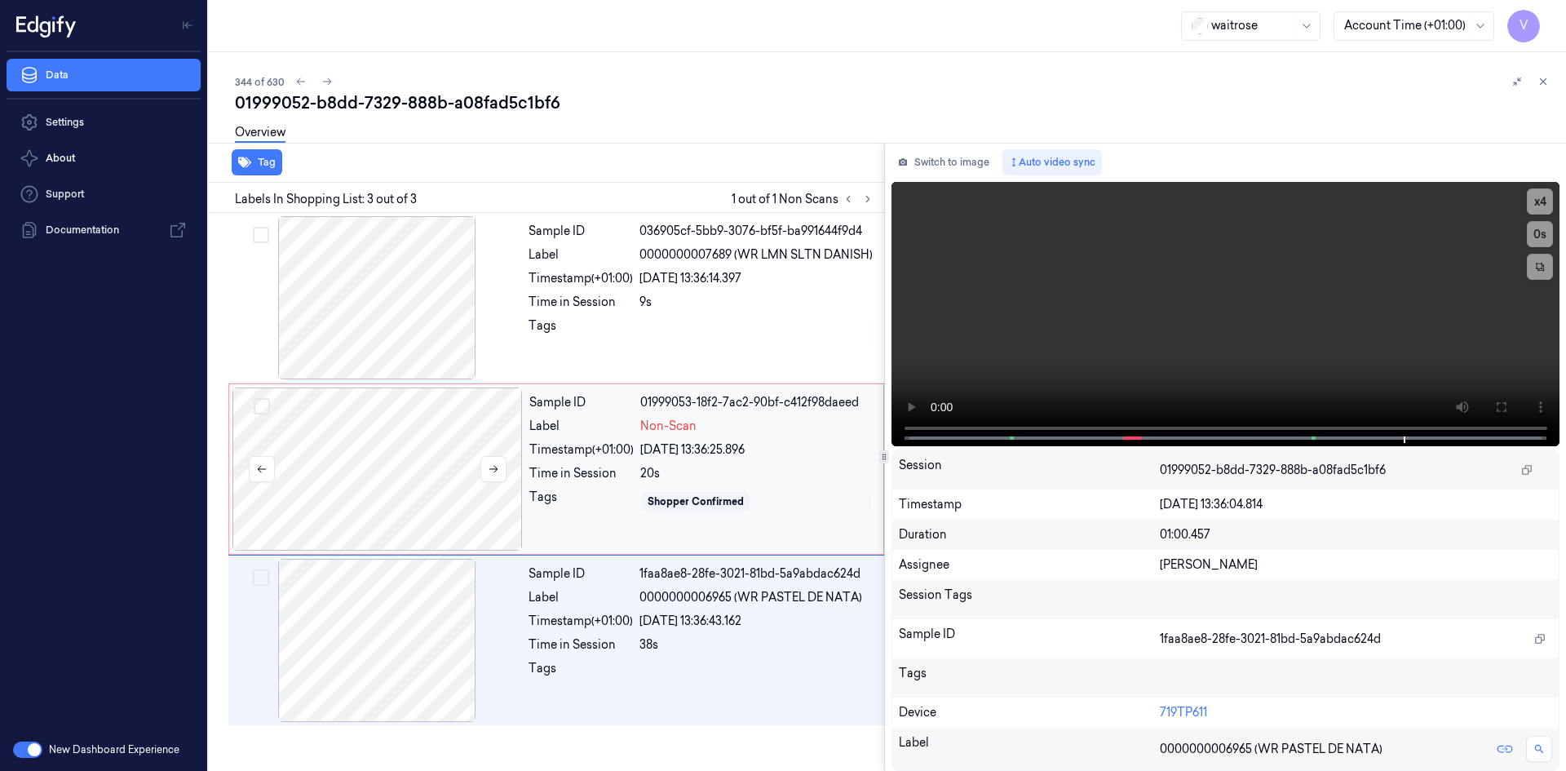
click at [312, 441] on div at bounding box center [378, 469] width 290 height 163
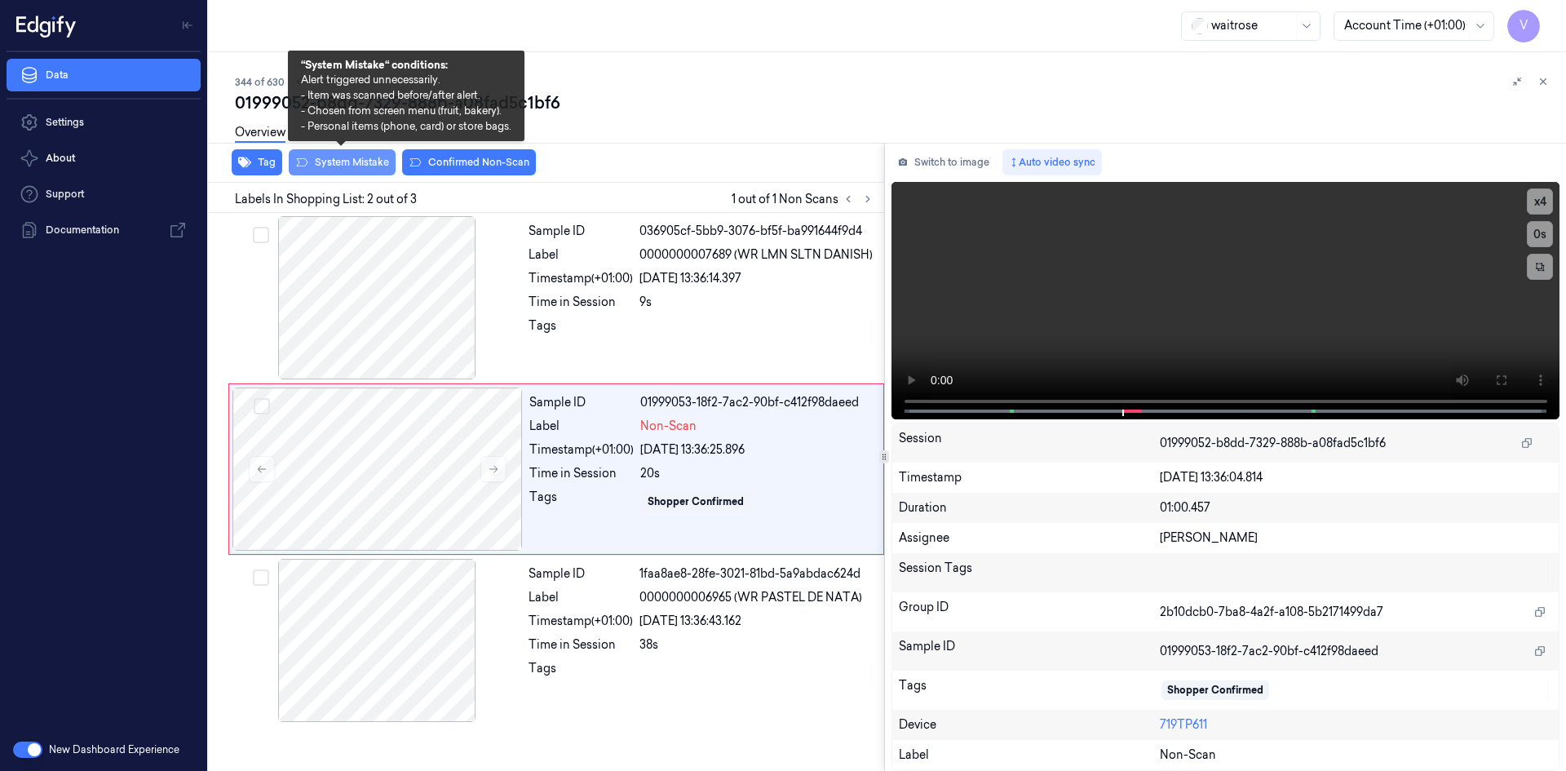
click at [363, 157] on button "System Mistake" at bounding box center [342, 162] width 107 height 26
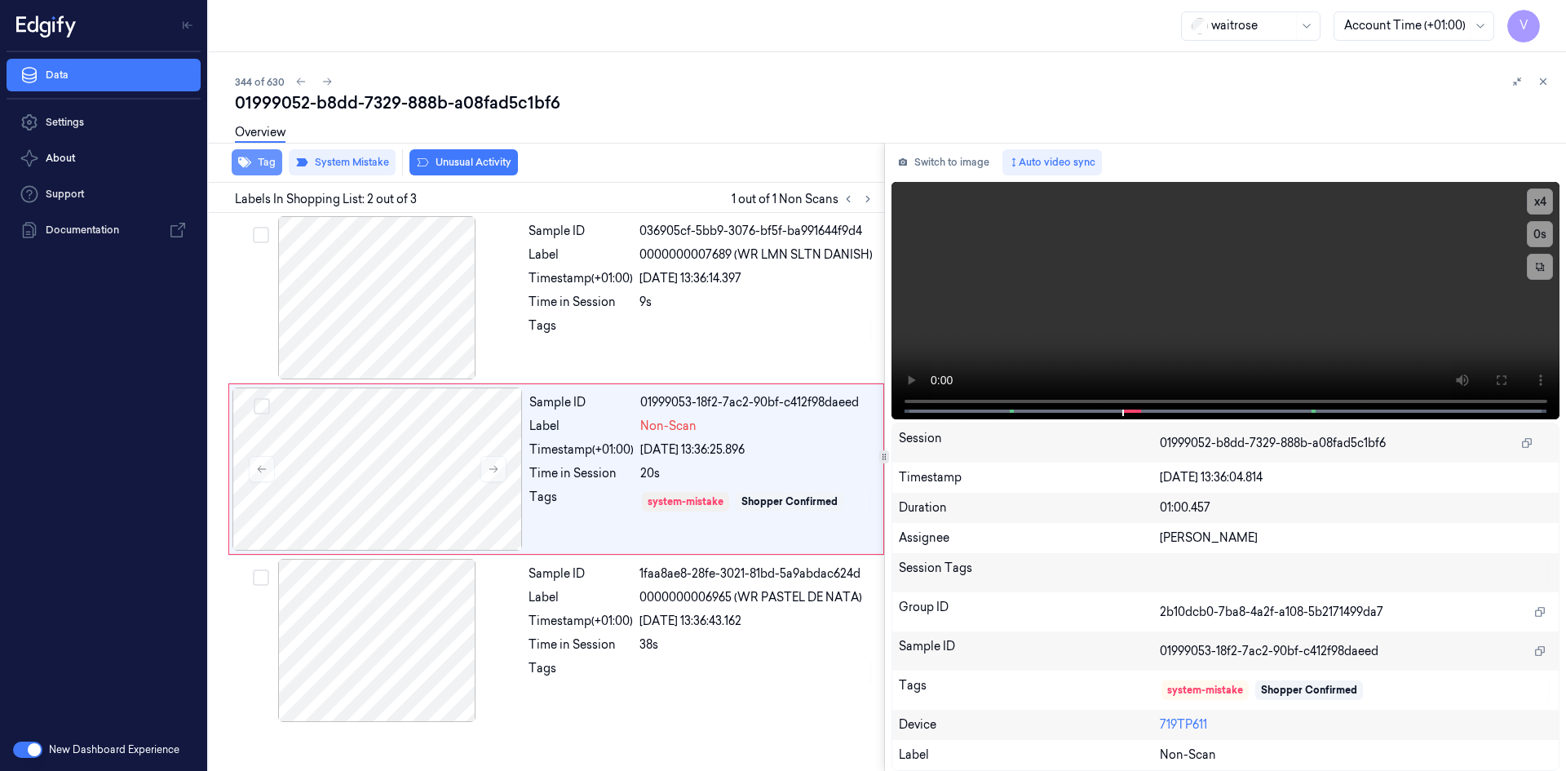
click at [264, 161] on button "Tag" at bounding box center [257, 162] width 51 height 26
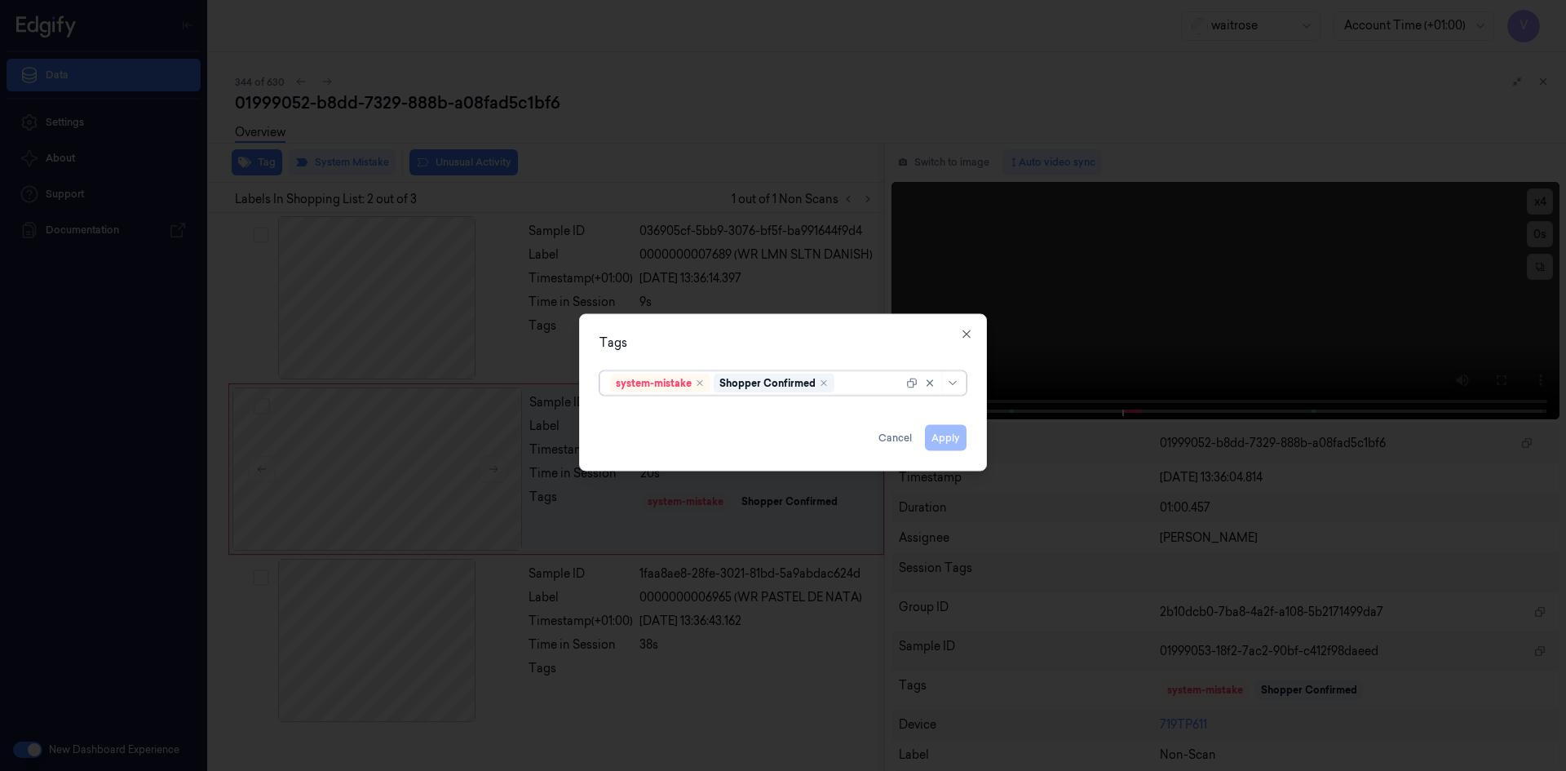
click at [848, 380] on div at bounding box center [870, 382] width 65 height 17
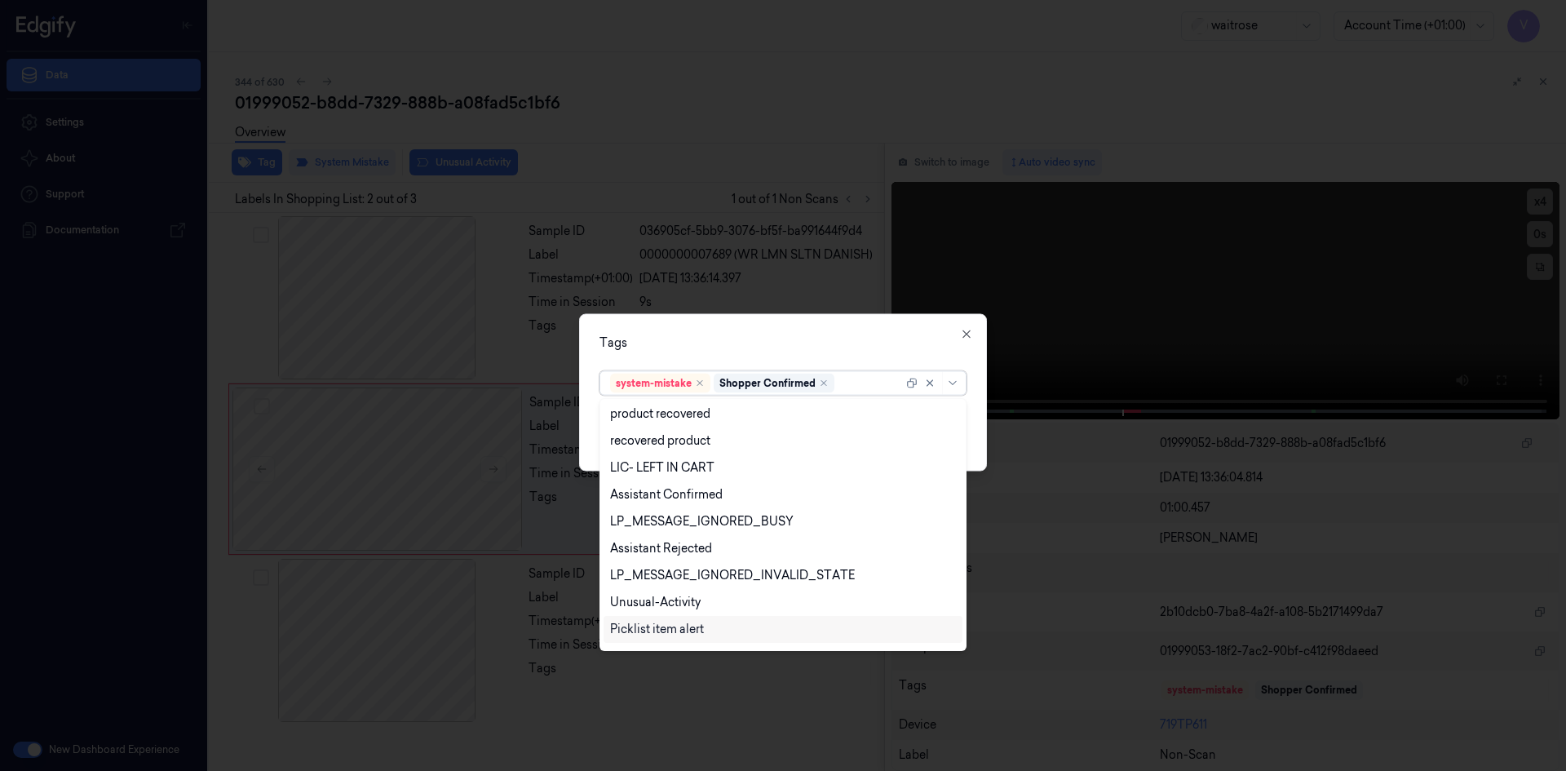
scroll to position [240, 0]
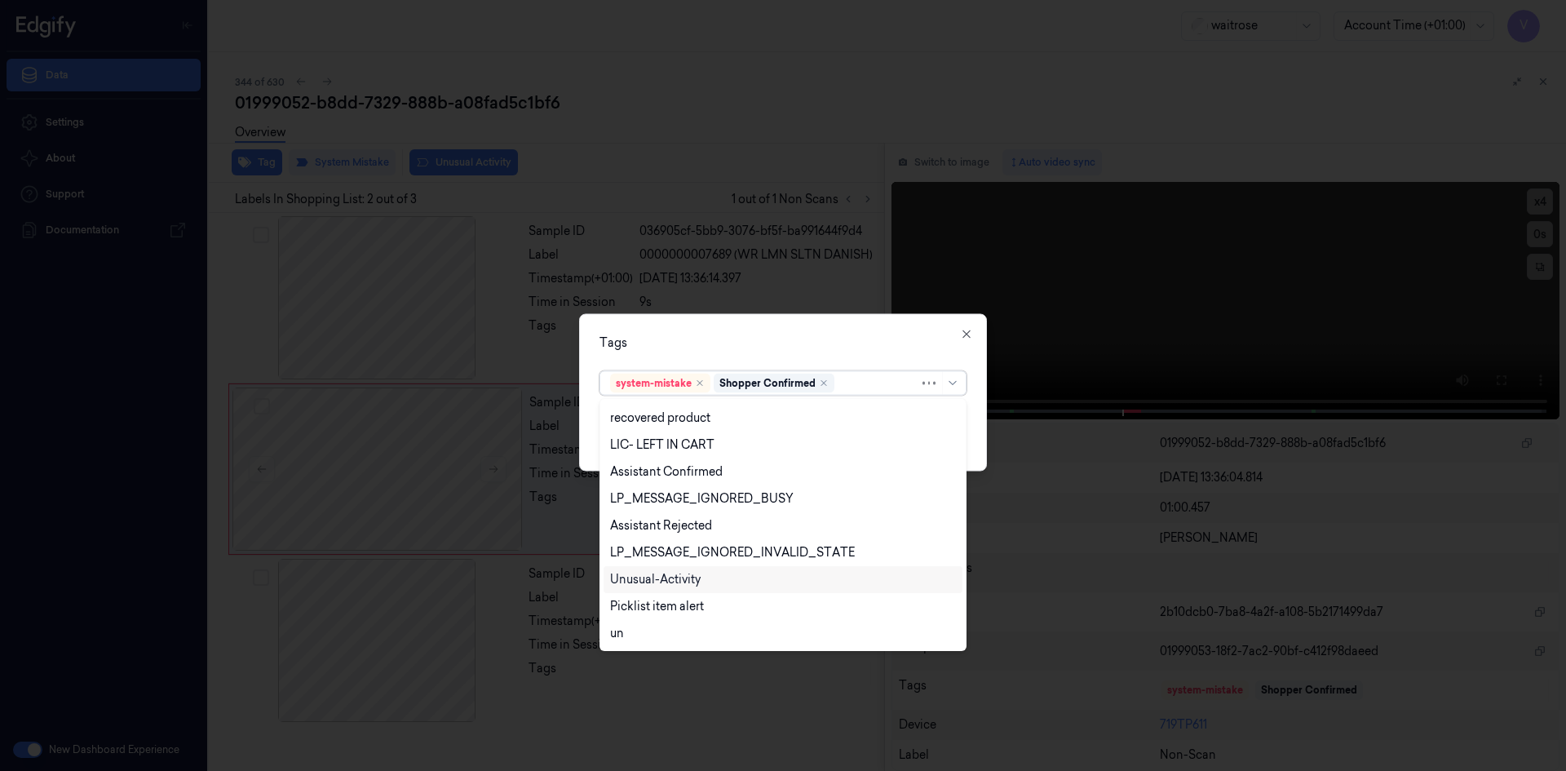
click at [657, 574] on div "Unusual-Activity" at bounding box center [655, 579] width 91 height 17
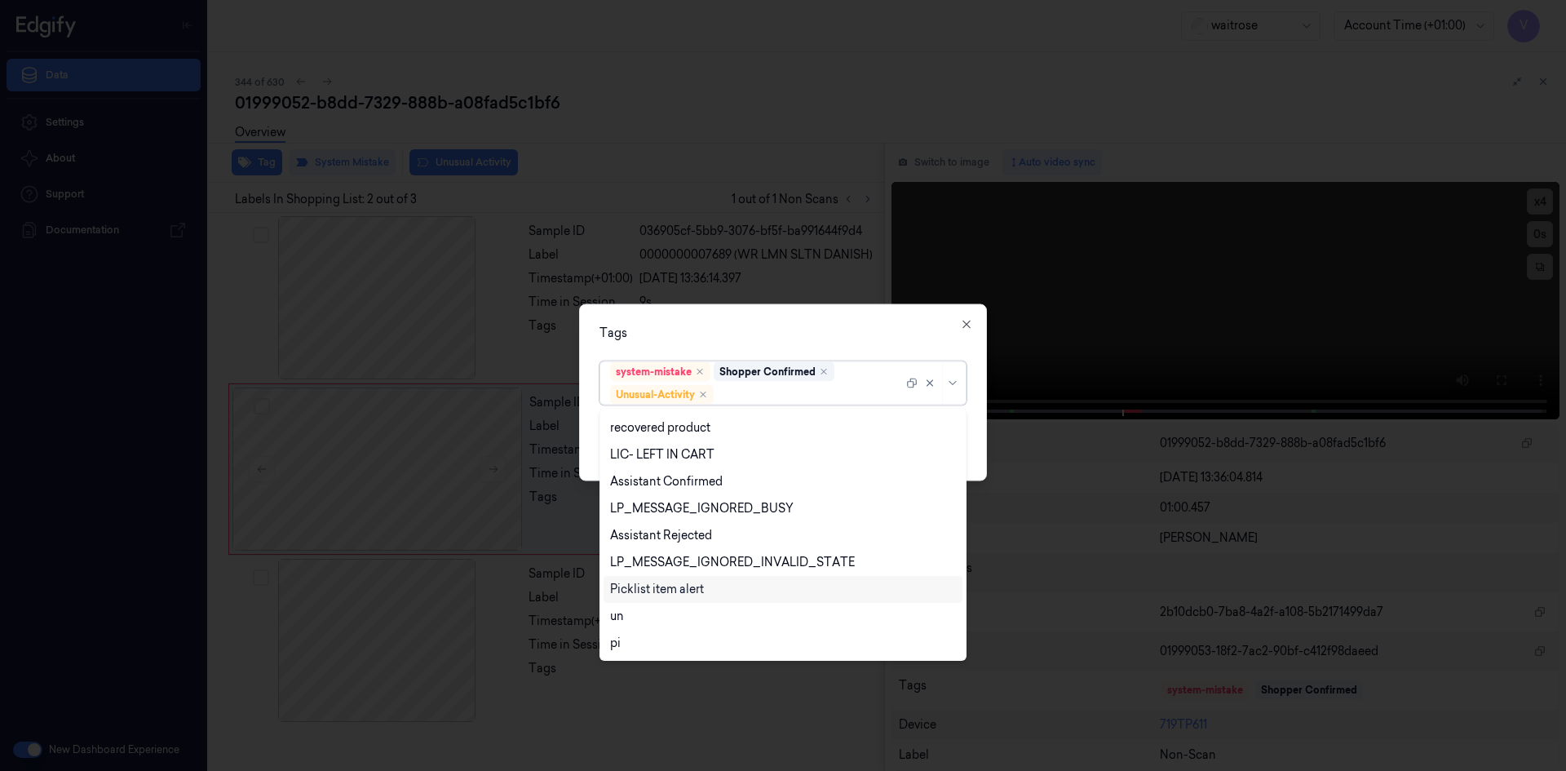
click at [649, 587] on div "Picklist item alert" at bounding box center [657, 589] width 94 height 17
click at [773, 330] on div "Tags" at bounding box center [783, 332] width 367 height 17
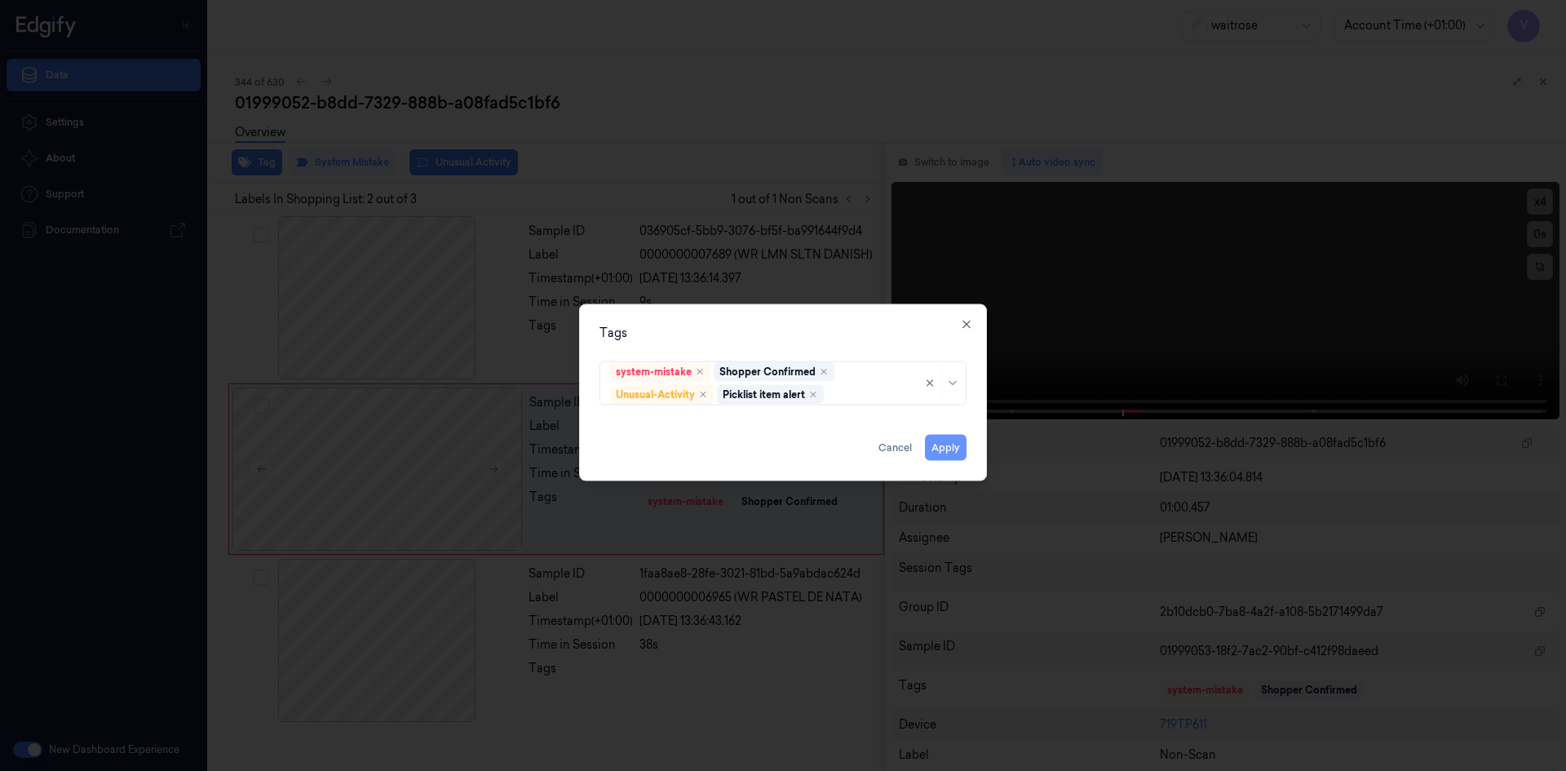
click at [939, 448] on button "Apply" at bounding box center [946, 447] width 42 height 26
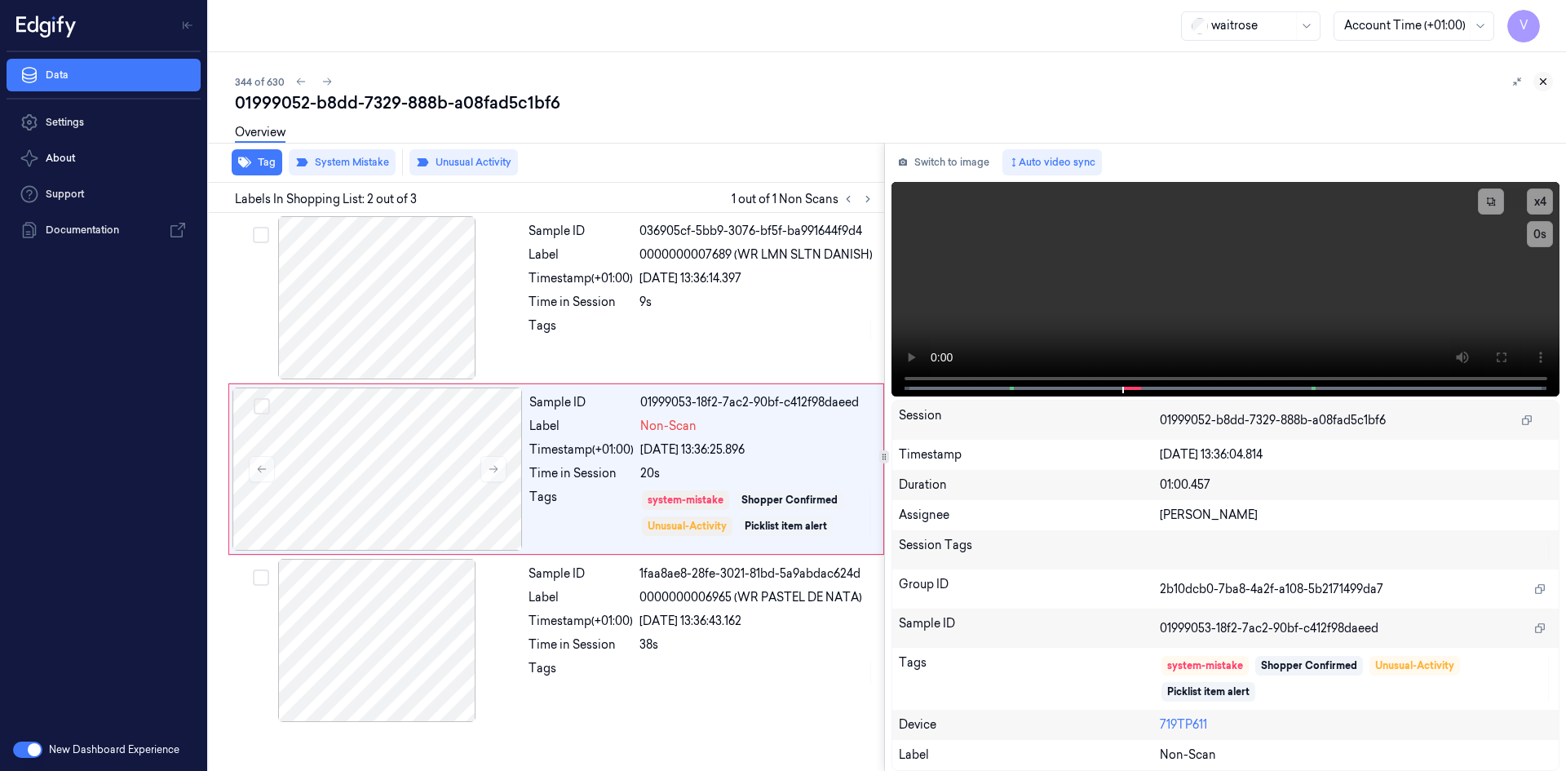
click at [1547, 80] on icon at bounding box center [1543, 81] width 11 height 11
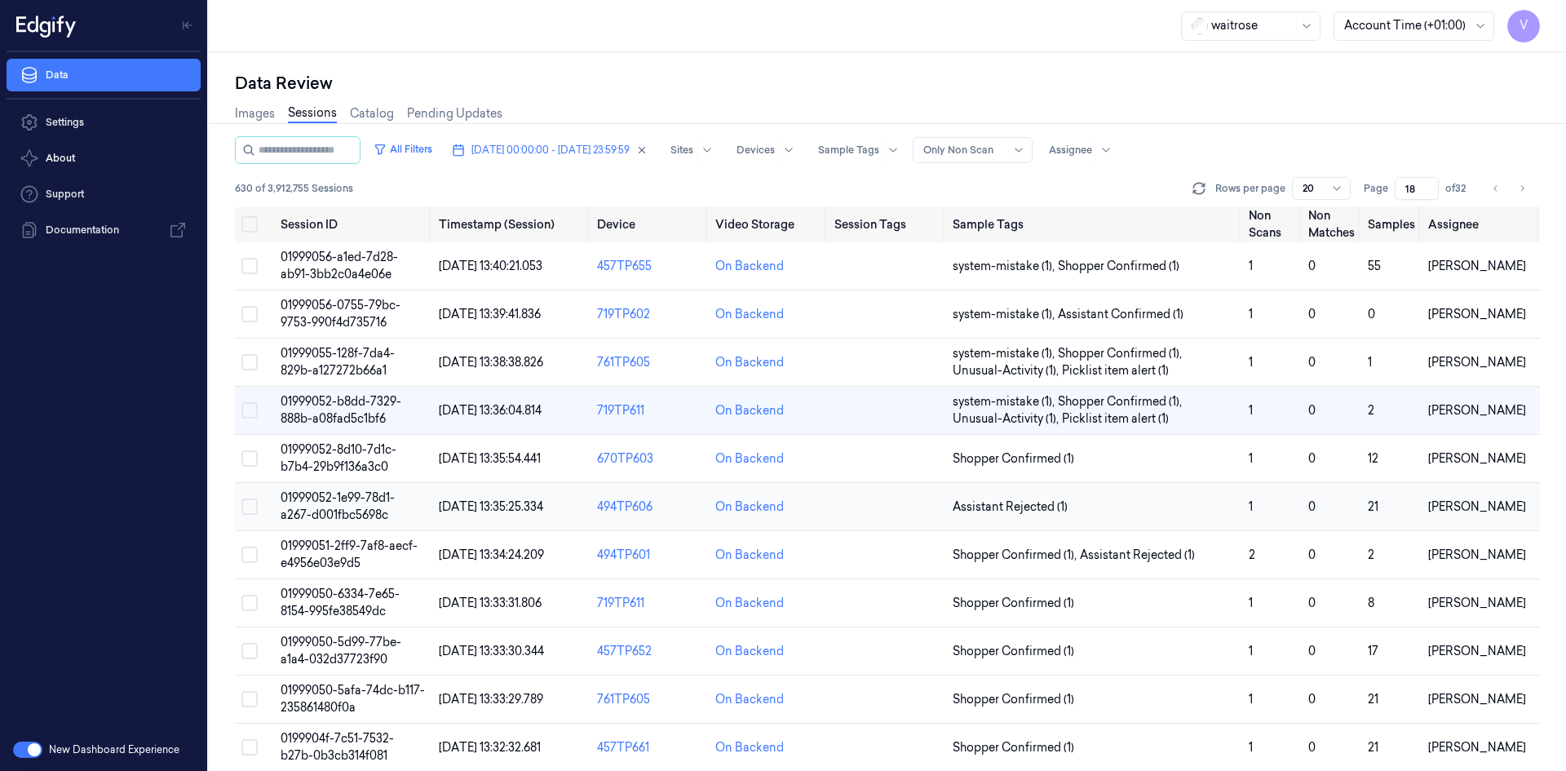
click at [366, 504] on span "01999052-1e99-78d1-a267-d001fbc5698c" at bounding box center [338, 506] width 114 height 32
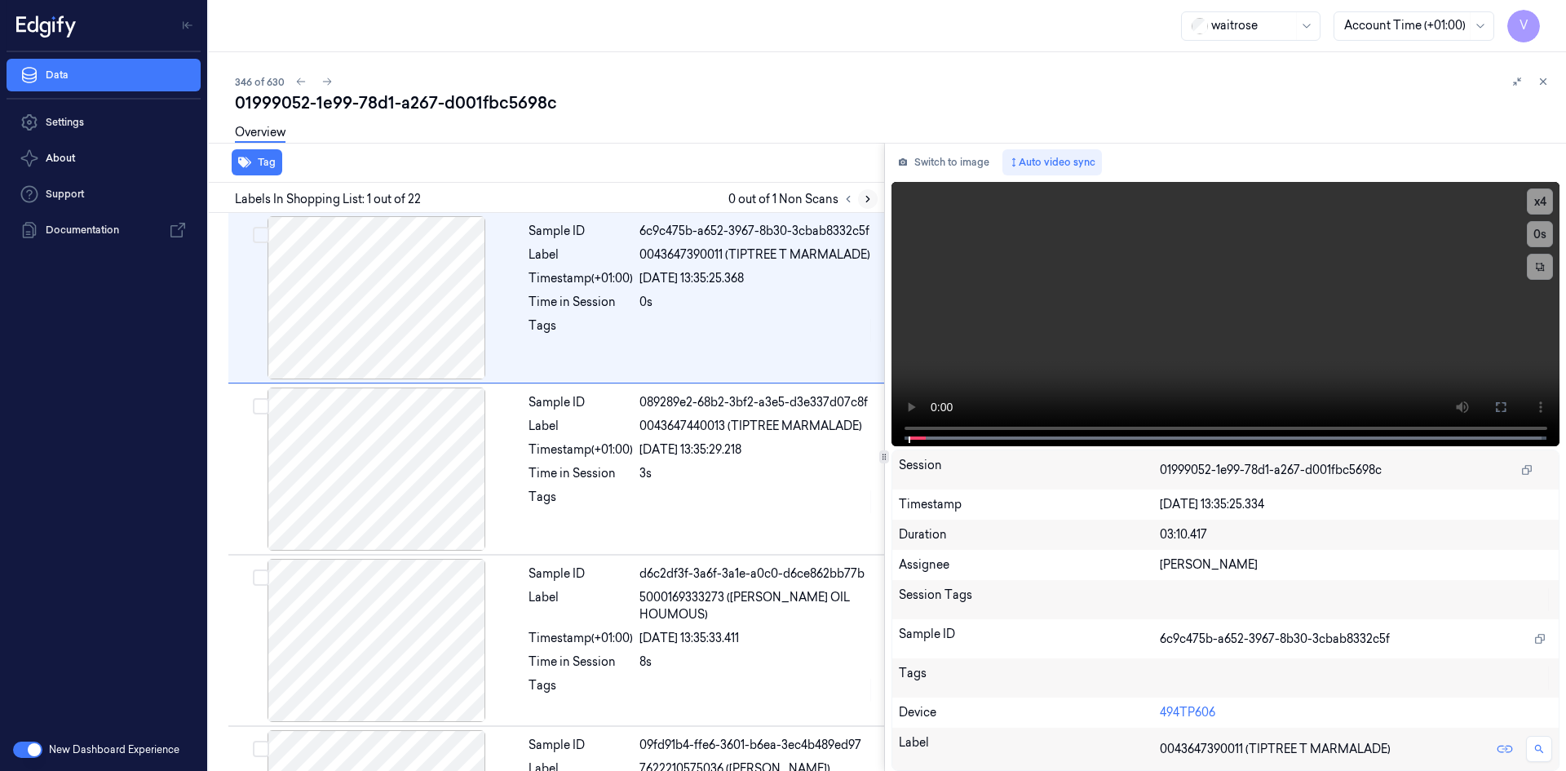
click at [868, 202] on icon at bounding box center [867, 198] width 11 height 11
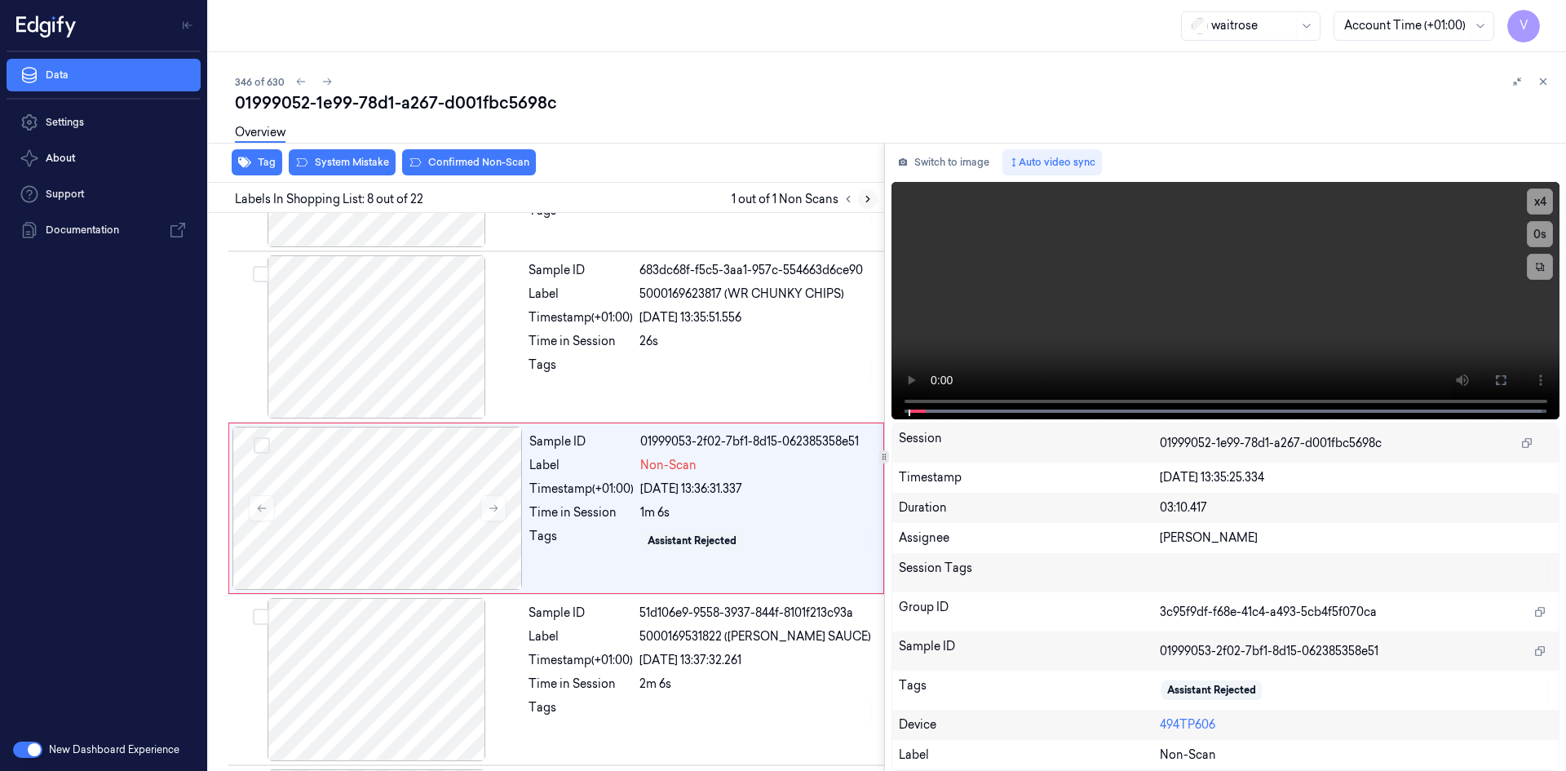
scroll to position [1005, 0]
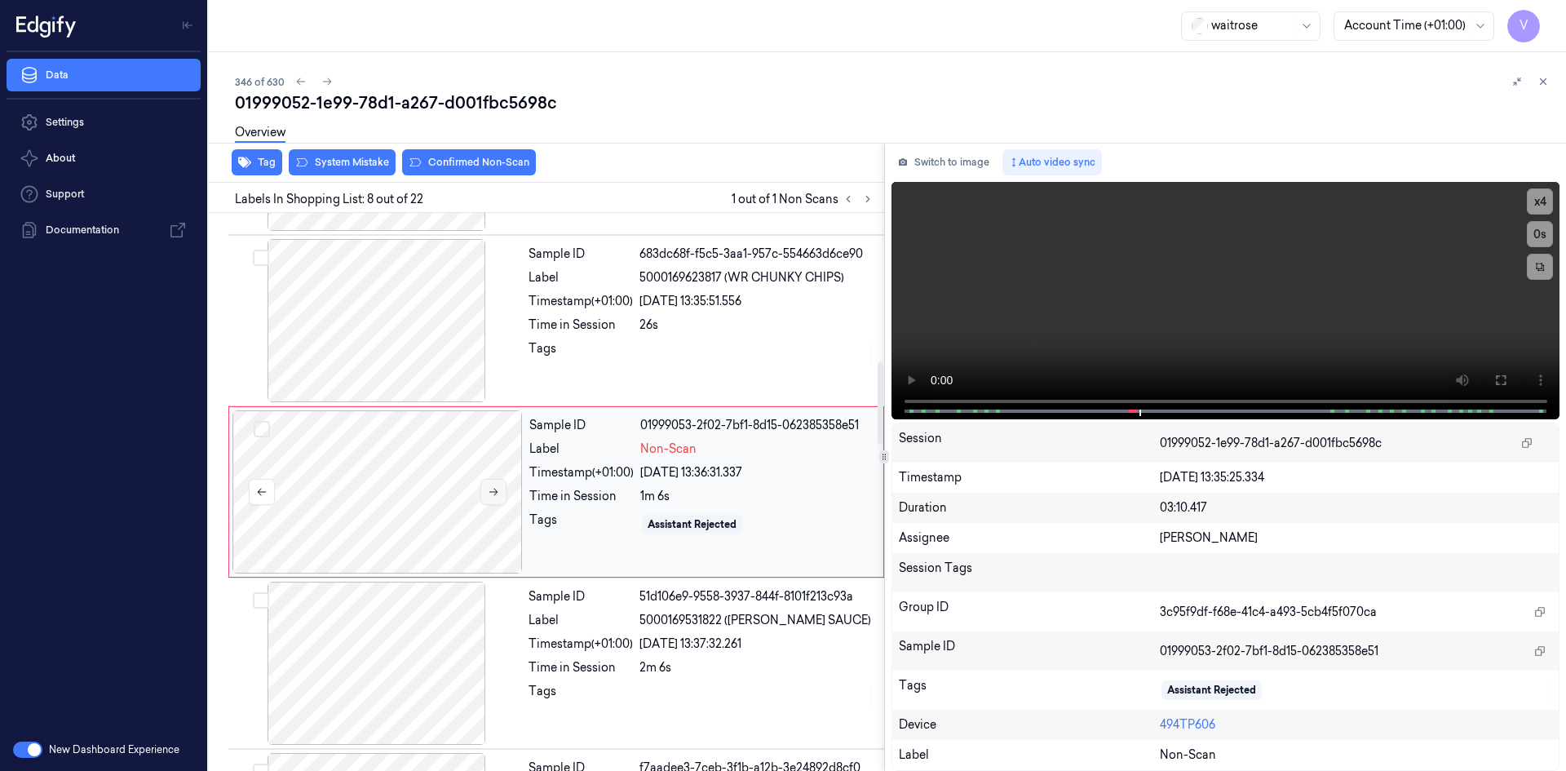
click at [496, 493] on icon at bounding box center [493, 491] width 11 height 11
click at [494, 491] on icon at bounding box center [493, 491] width 11 height 11
drag, startPoint x: 1538, startPoint y: 193, endPoint x: 1540, endPoint y: 215, distance: 23.0
click at [1540, 193] on button "x 4" at bounding box center [1540, 201] width 26 height 26
click at [1544, 196] on button "x 1" at bounding box center [1540, 201] width 26 height 26
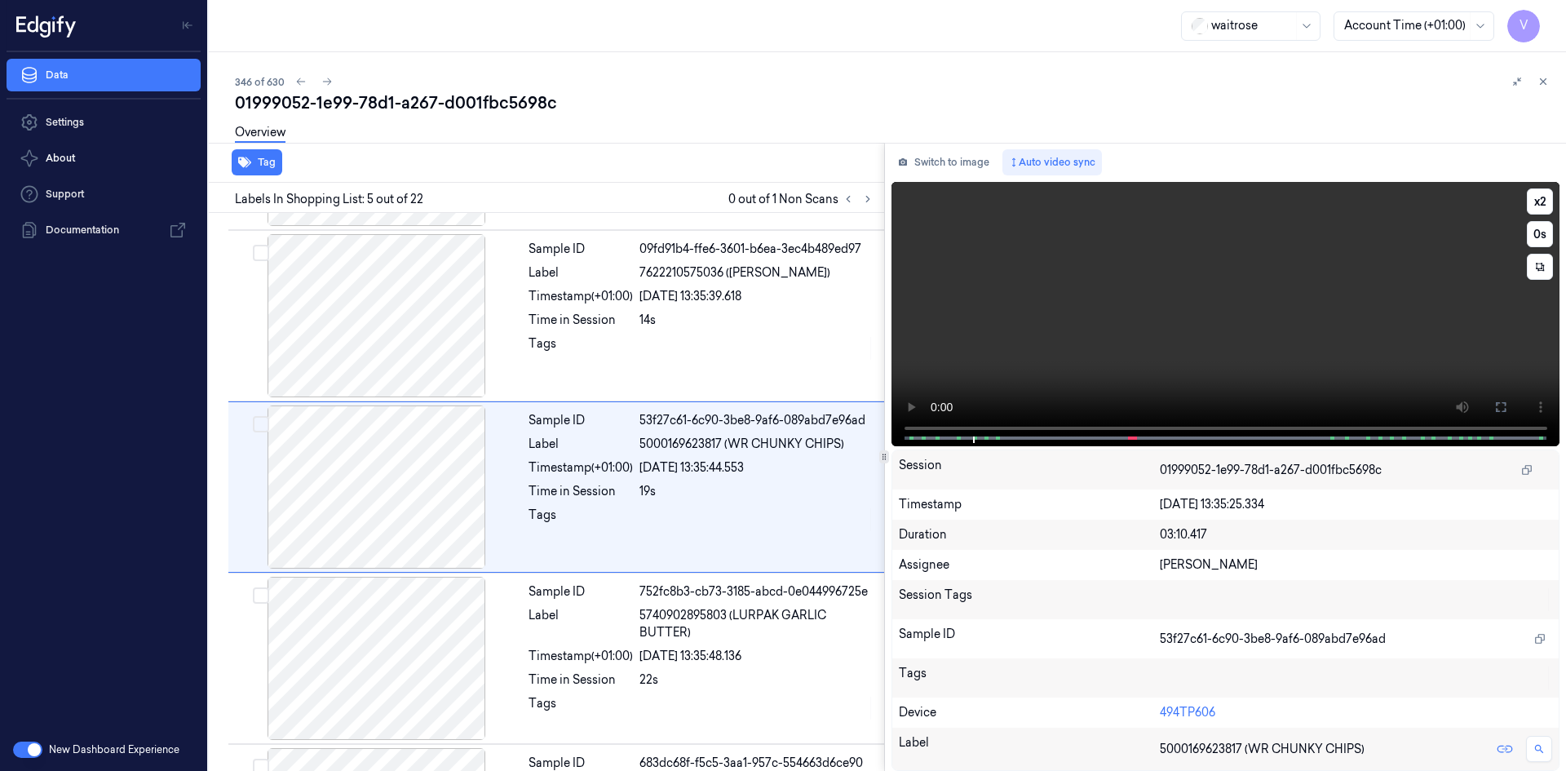
scroll to position [491, 0]
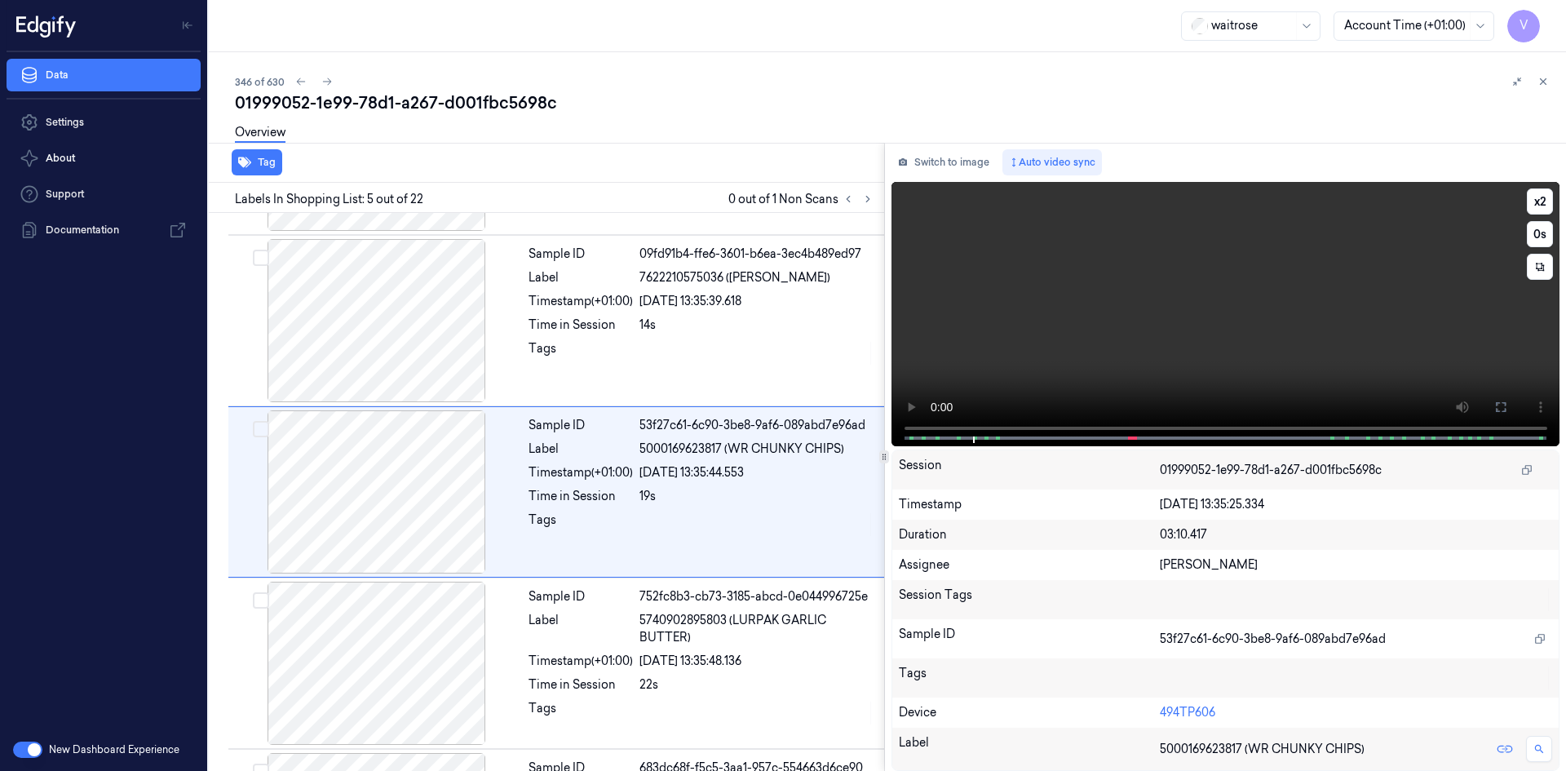
click at [913, 380] on video at bounding box center [1226, 314] width 669 height 264
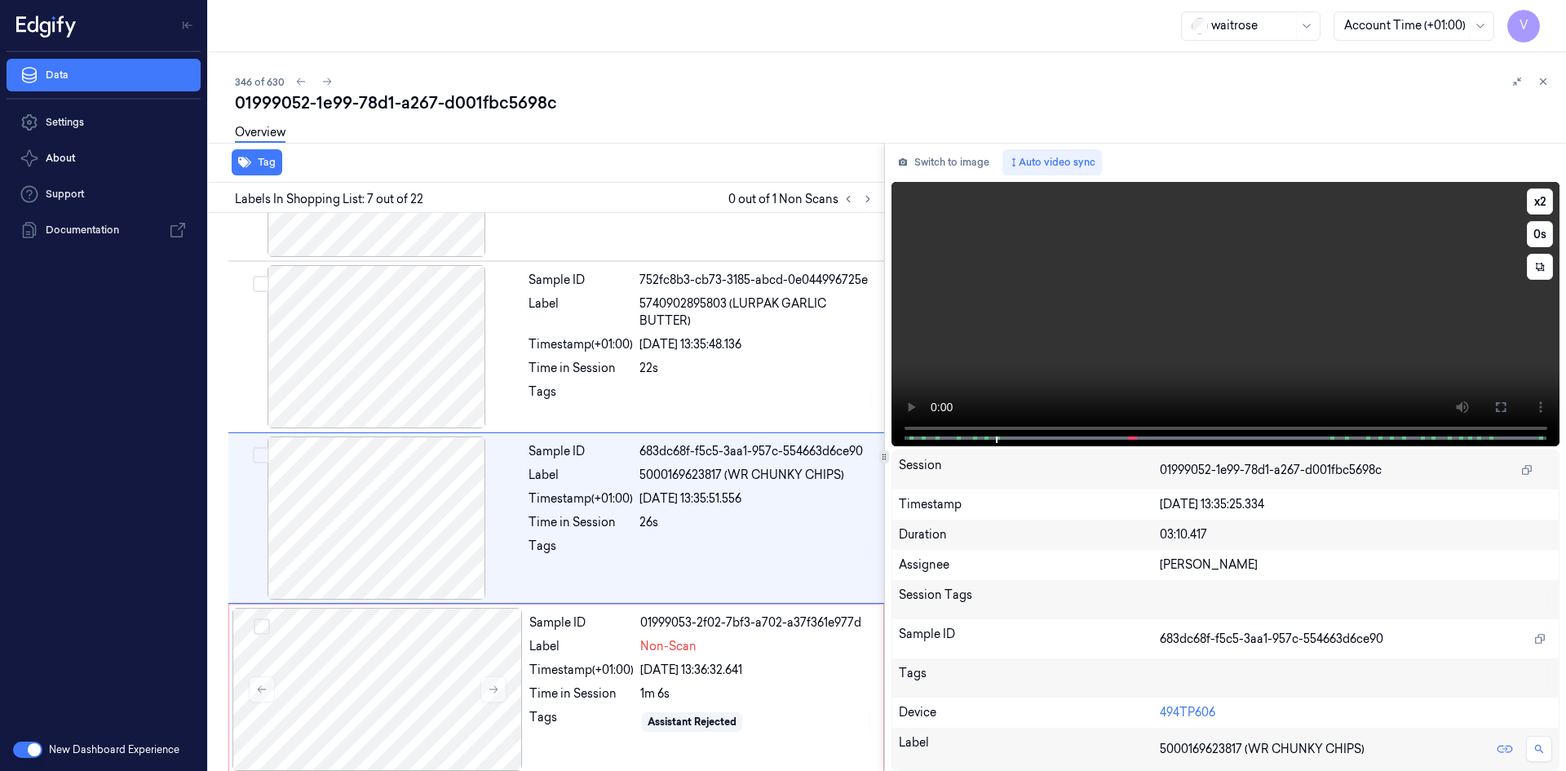
scroll to position [834, 0]
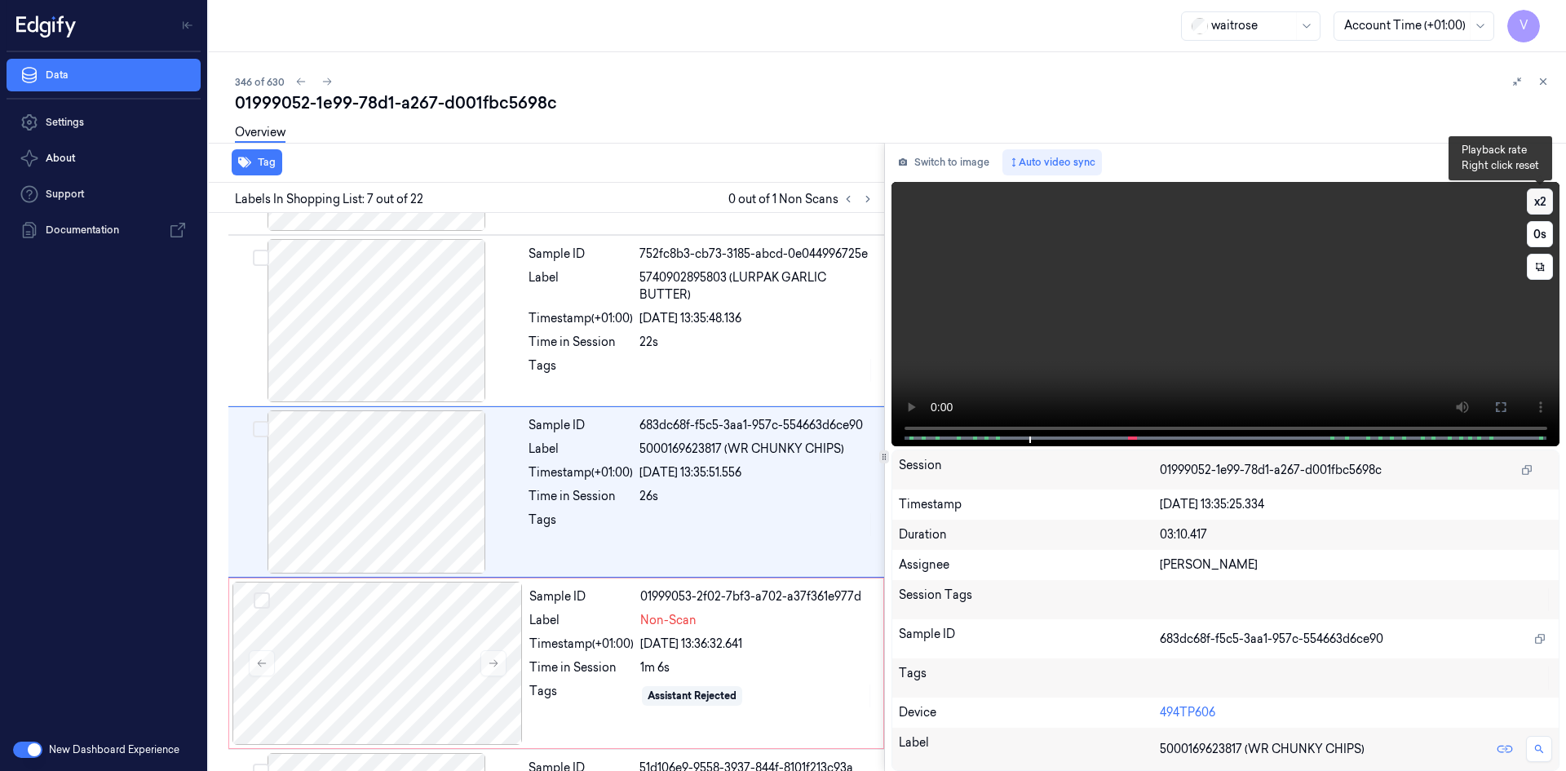
click at [1544, 198] on button "x 2" at bounding box center [1540, 201] width 26 height 26
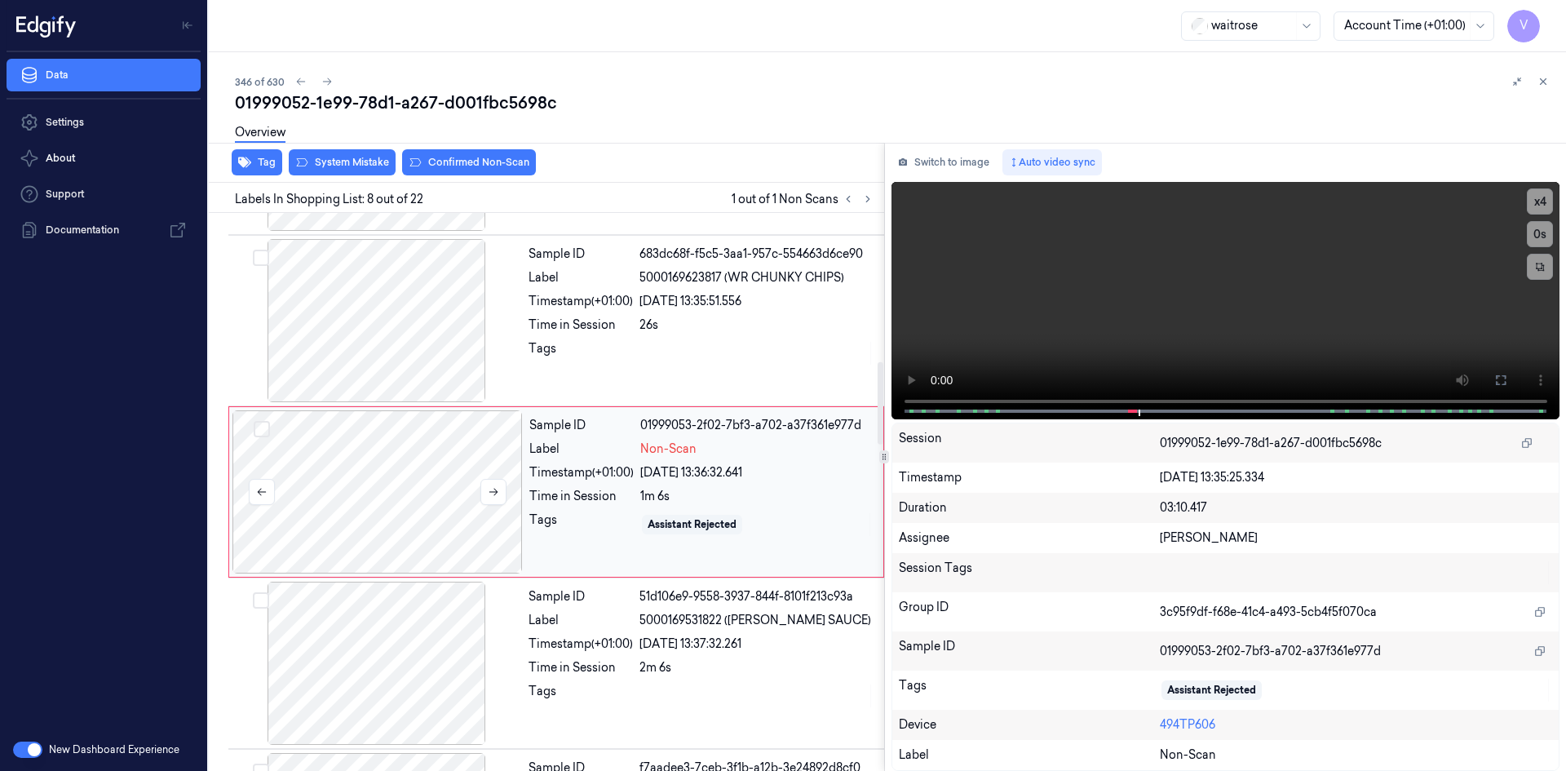
scroll to position [924, 0]
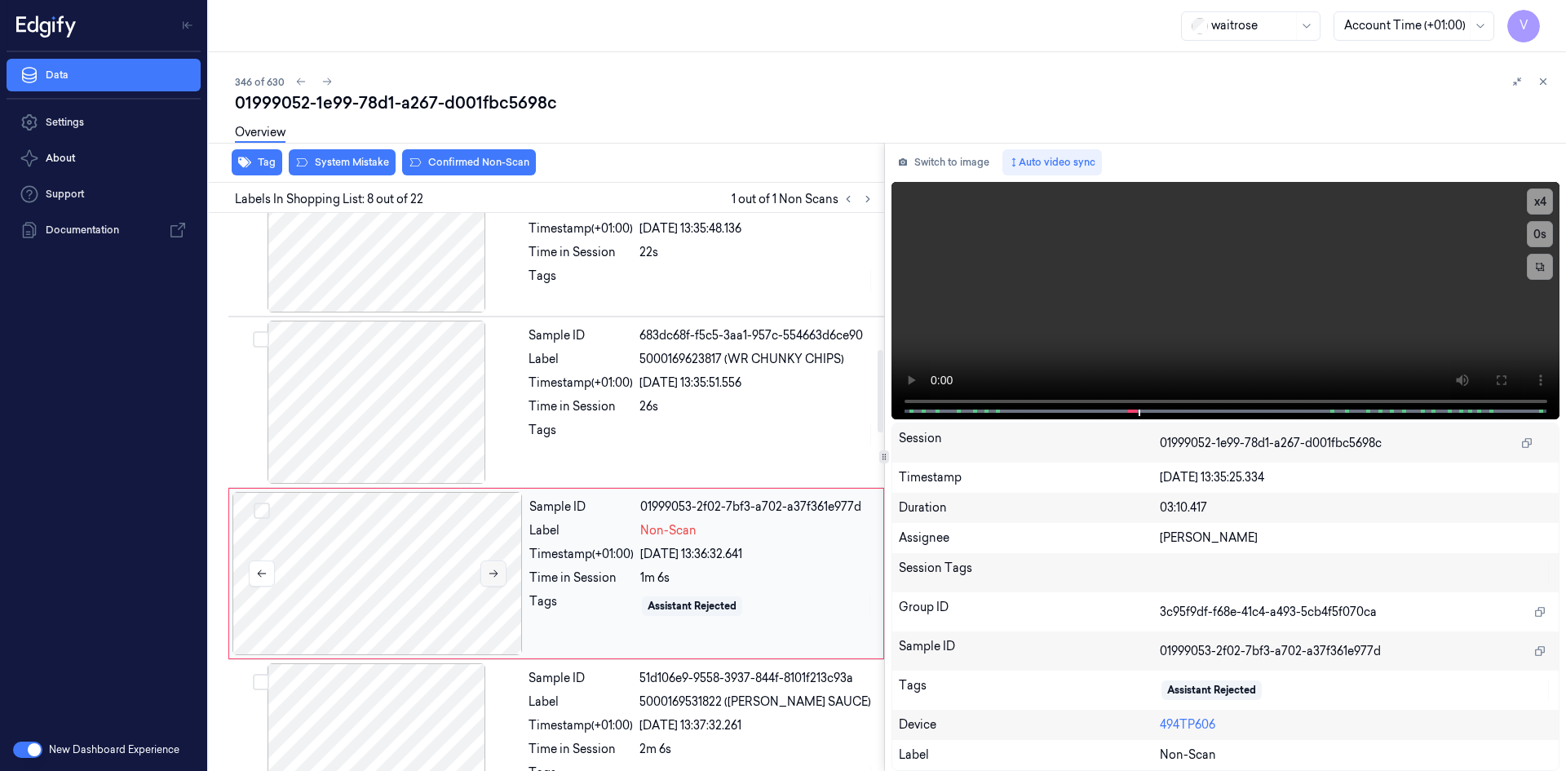
click at [495, 572] on icon at bounding box center [493, 573] width 11 height 11
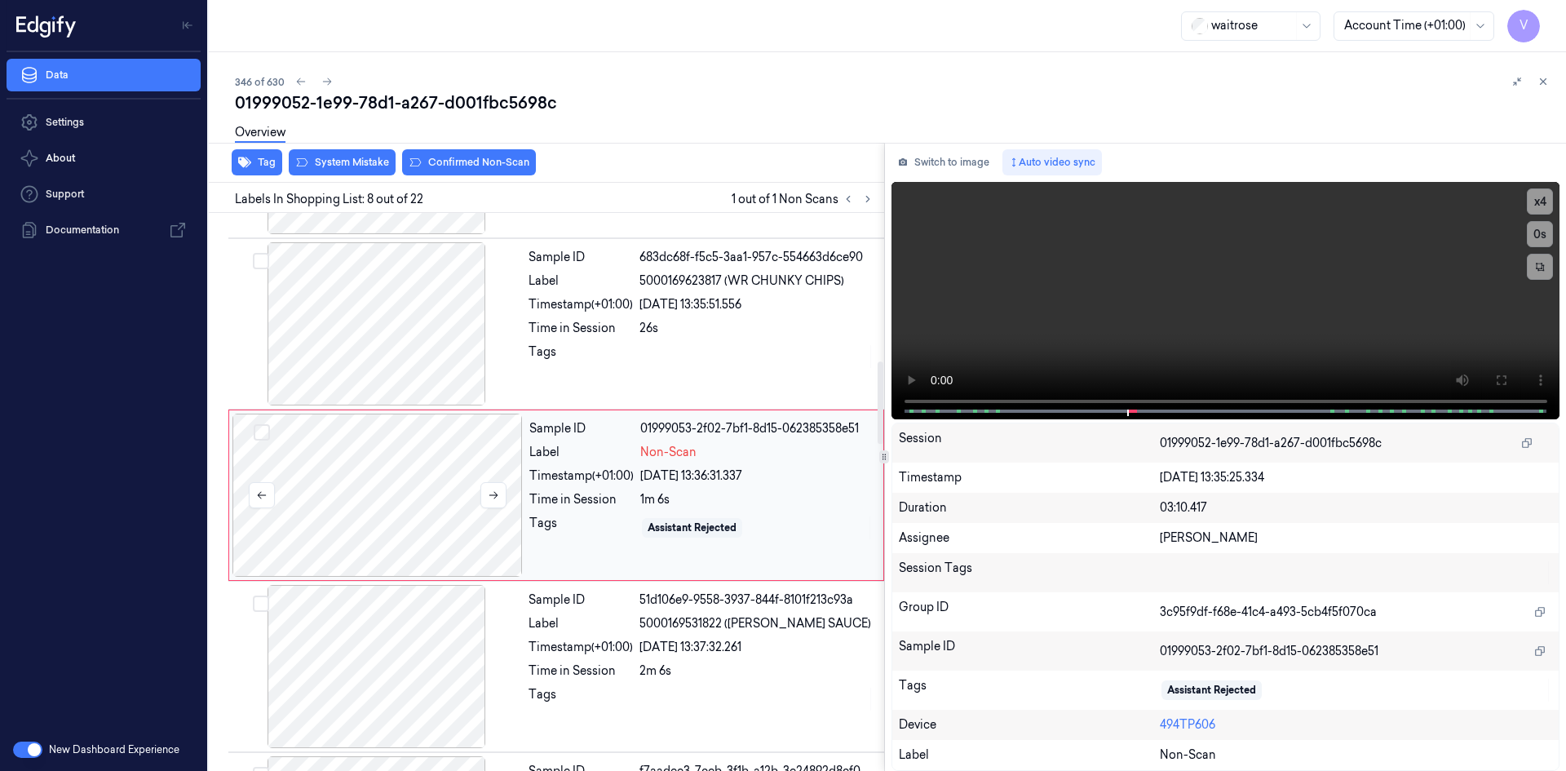
scroll to position [1005, 0]
click at [385, 496] on div at bounding box center [378, 491] width 290 height 163
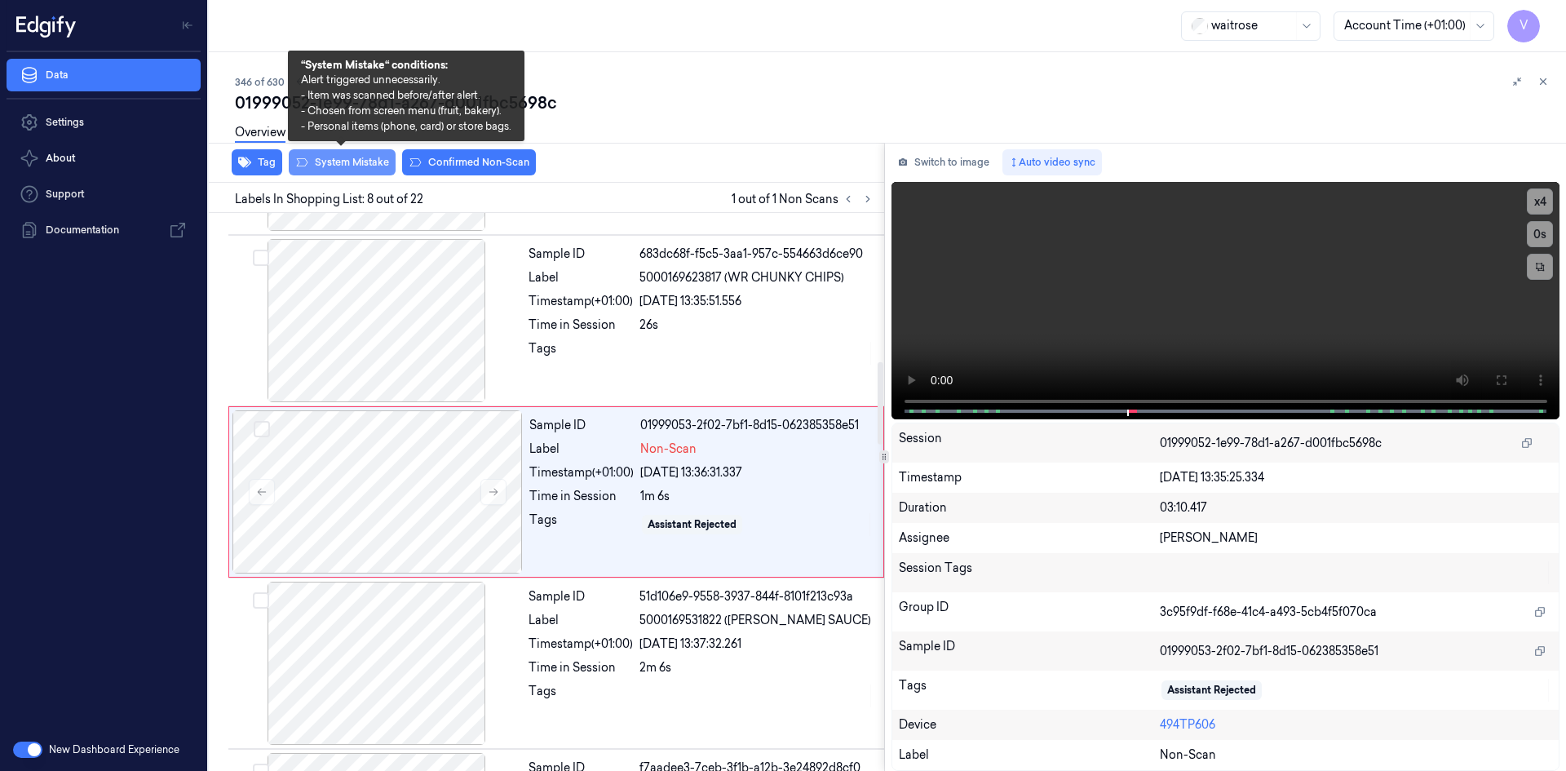
click at [339, 163] on button "System Mistake" at bounding box center [342, 162] width 107 height 26
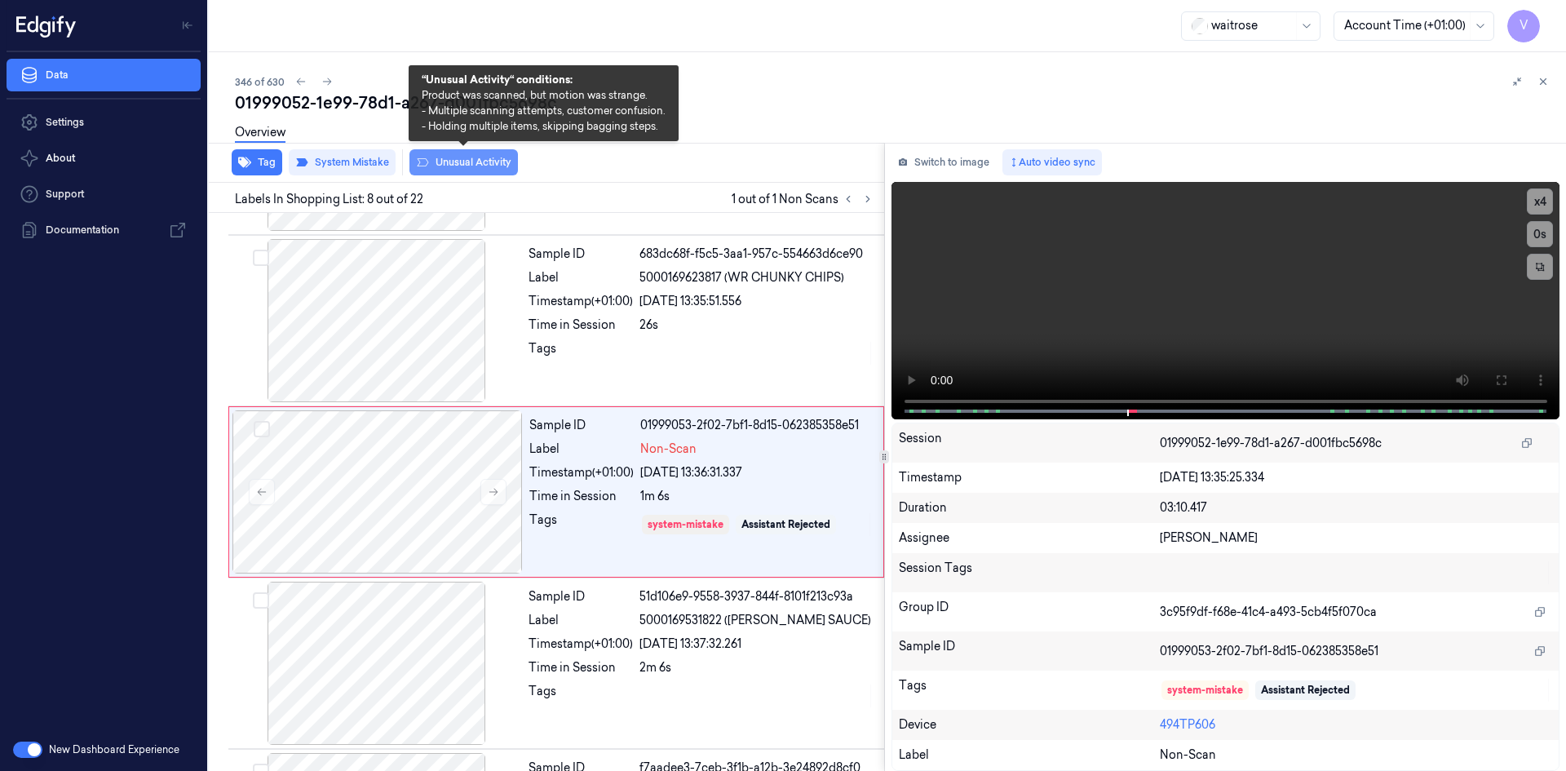
click at [463, 166] on button "Unusual Activity" at bounding box center [464, 162] width 109 height 26
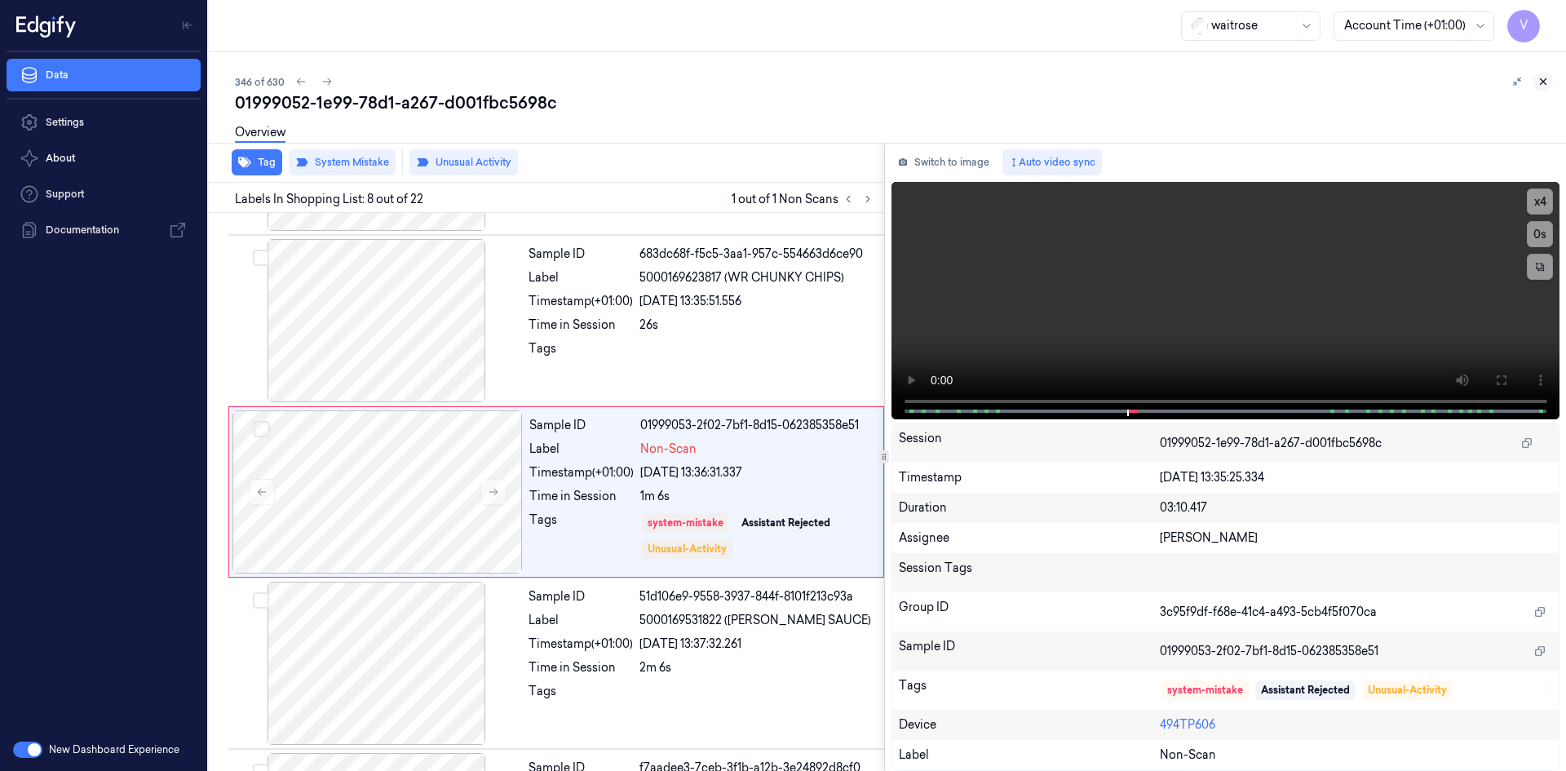
click at [1544, 78] on icon at bounding box center [1543, 81] width 11 height 11
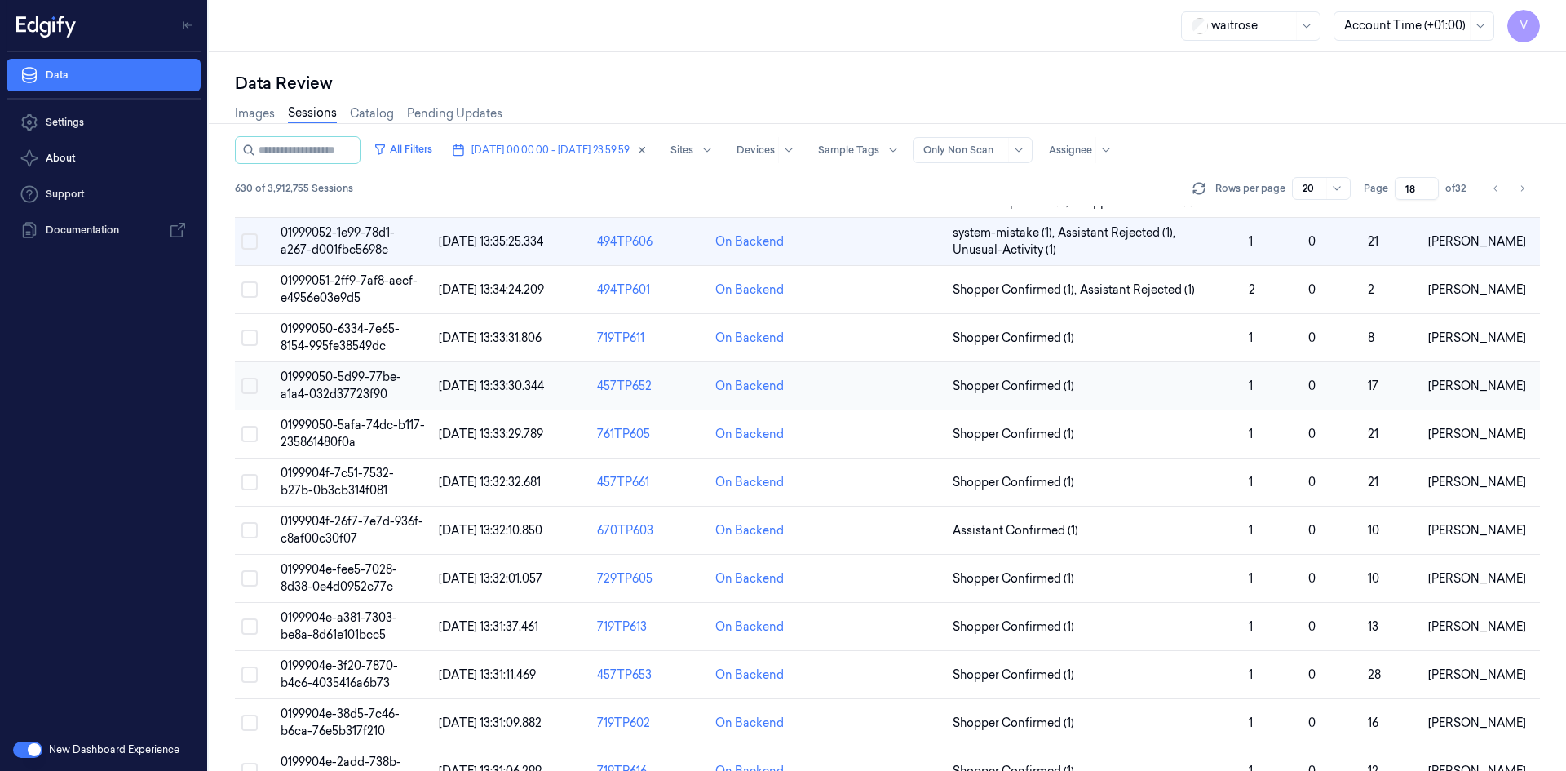
scroll to position [35, 0]
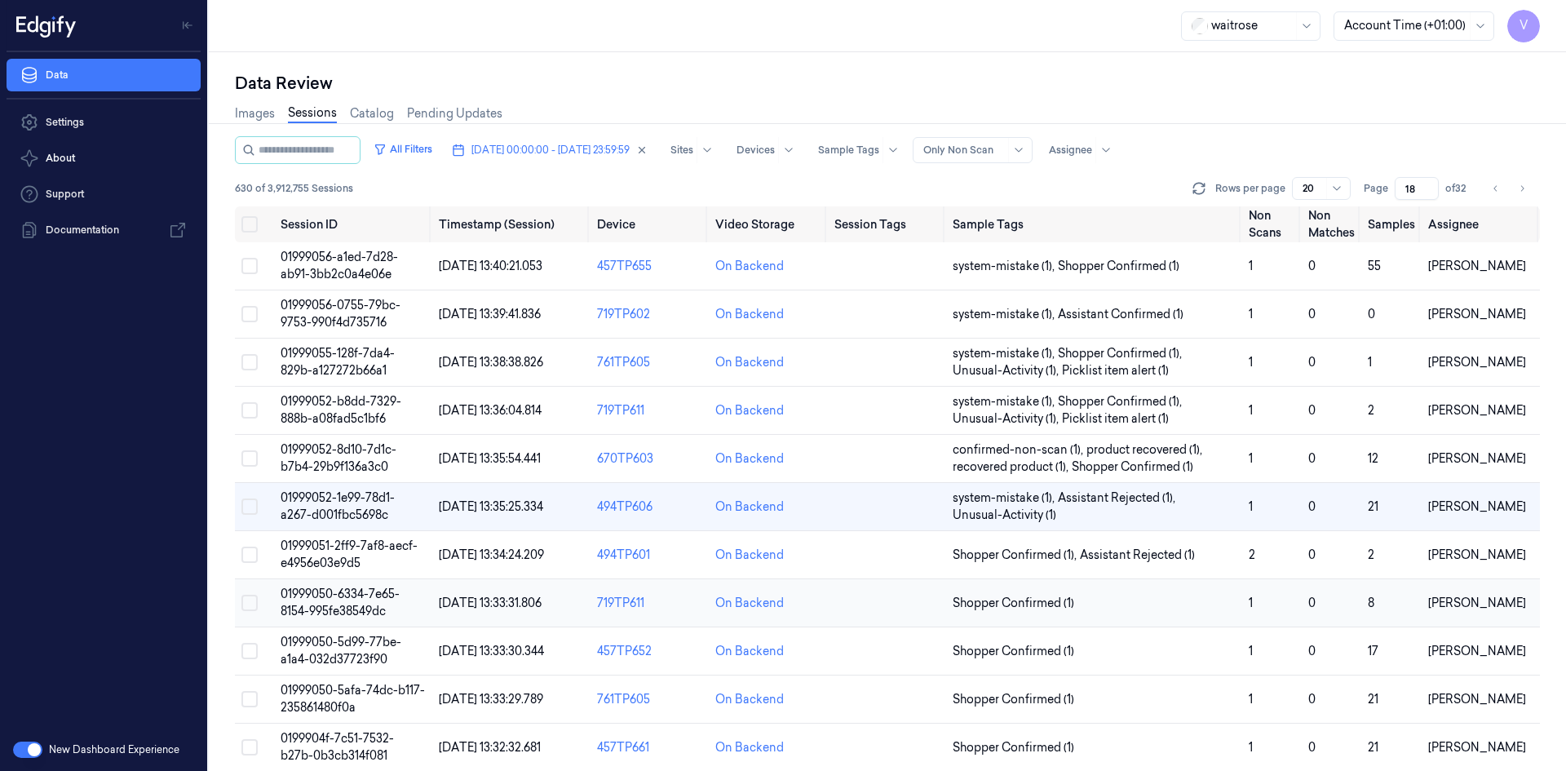
click at [349, 596] on span "01999050-6334-7e65-8154-995fe38549dc" at bounding box center [340, 603] width 119 height 32
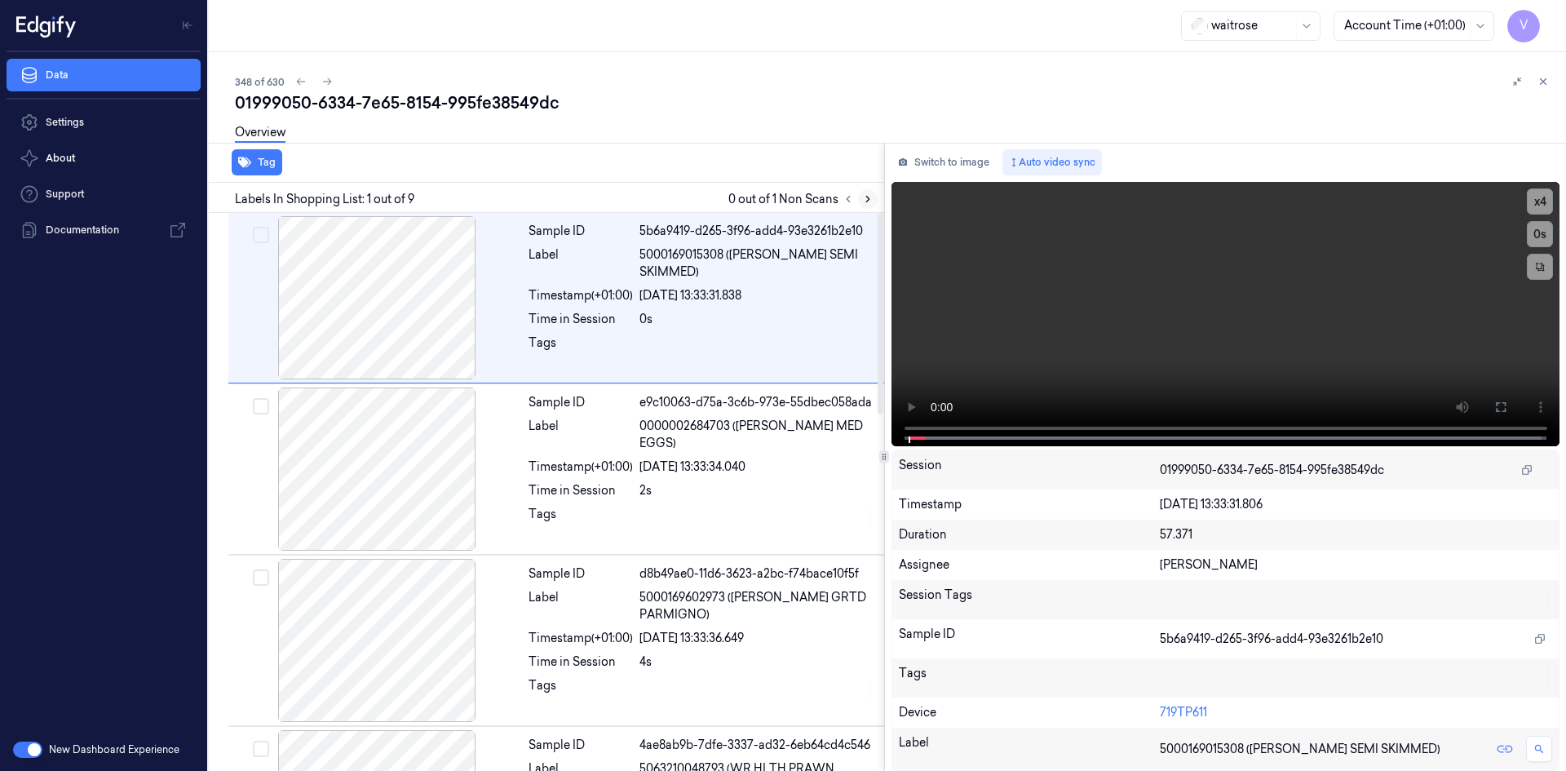
click at [867, 203] on icon at bounding box center [867, 198] width 11 height 11
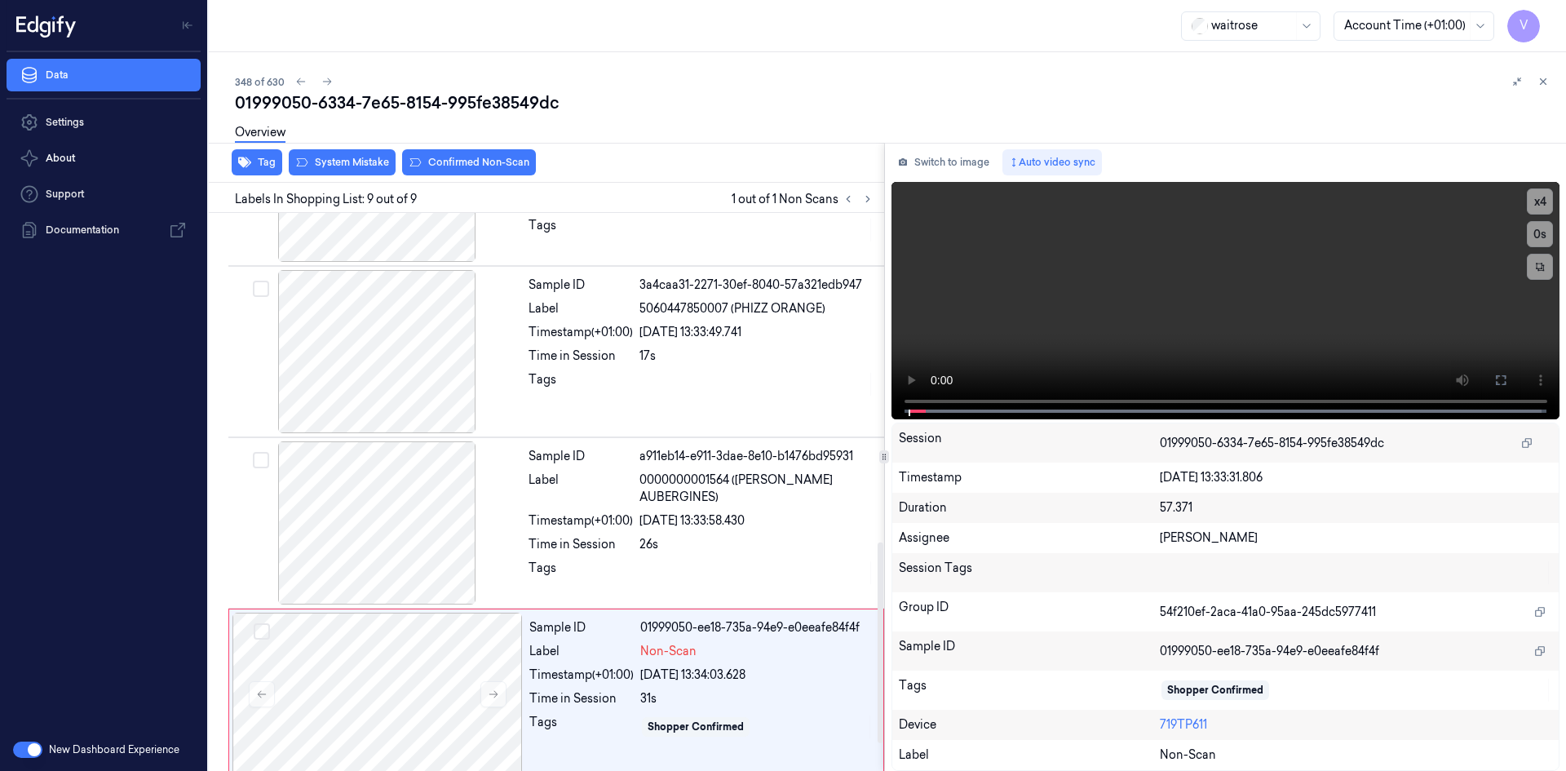
scroll to position [989, 0]
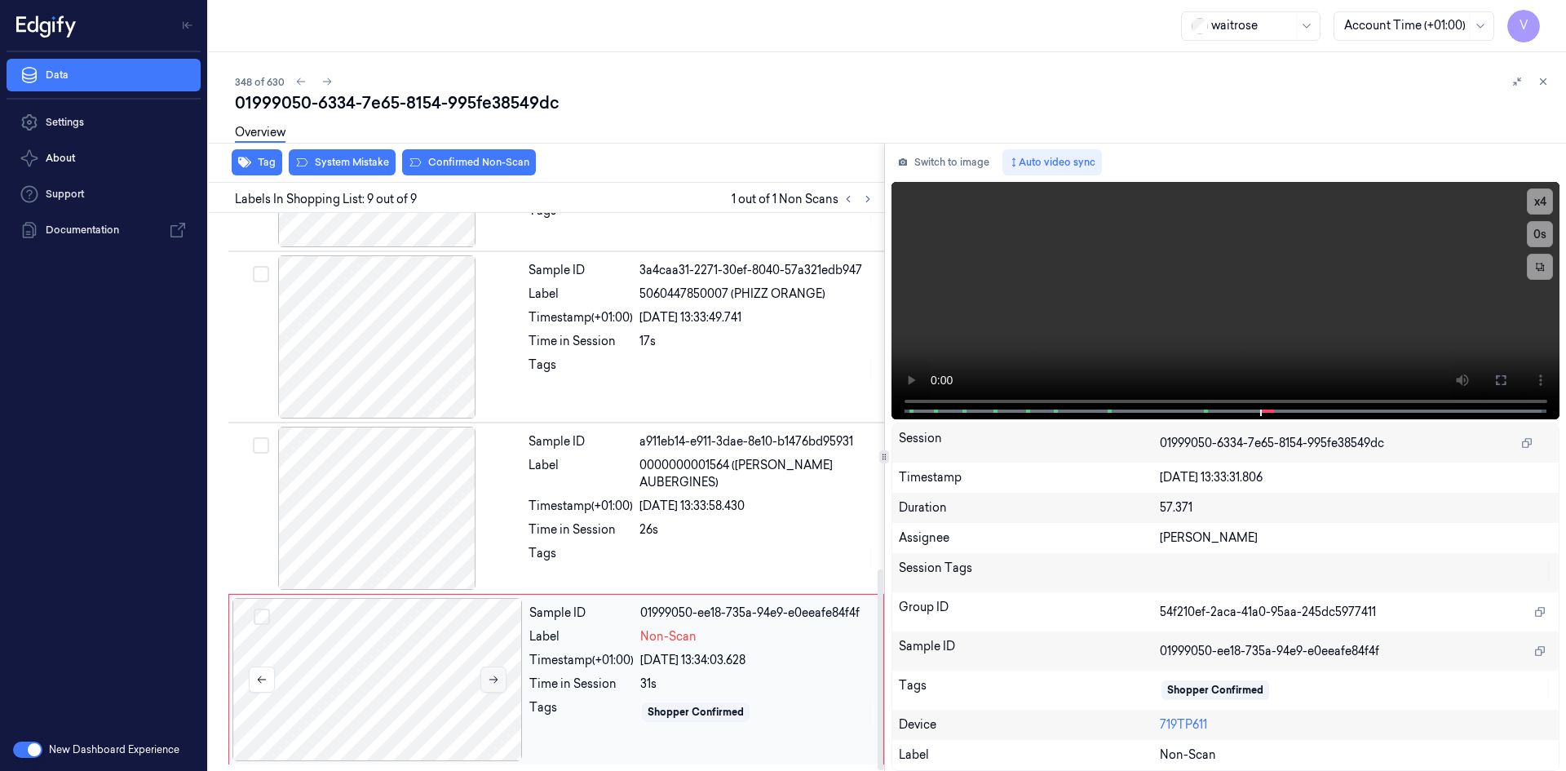
click at [486, 676] on button at bounding box center [494, 680] width 26 height 26
click at [491, 676] on icon at bounding box center [493, 679] width 11 height 11
click at [1273, 407] on span at bounding box center [1273, 411] width 2 height 8
click at [388, 646] on div at bounding box center [378, 679] width 290 height 163
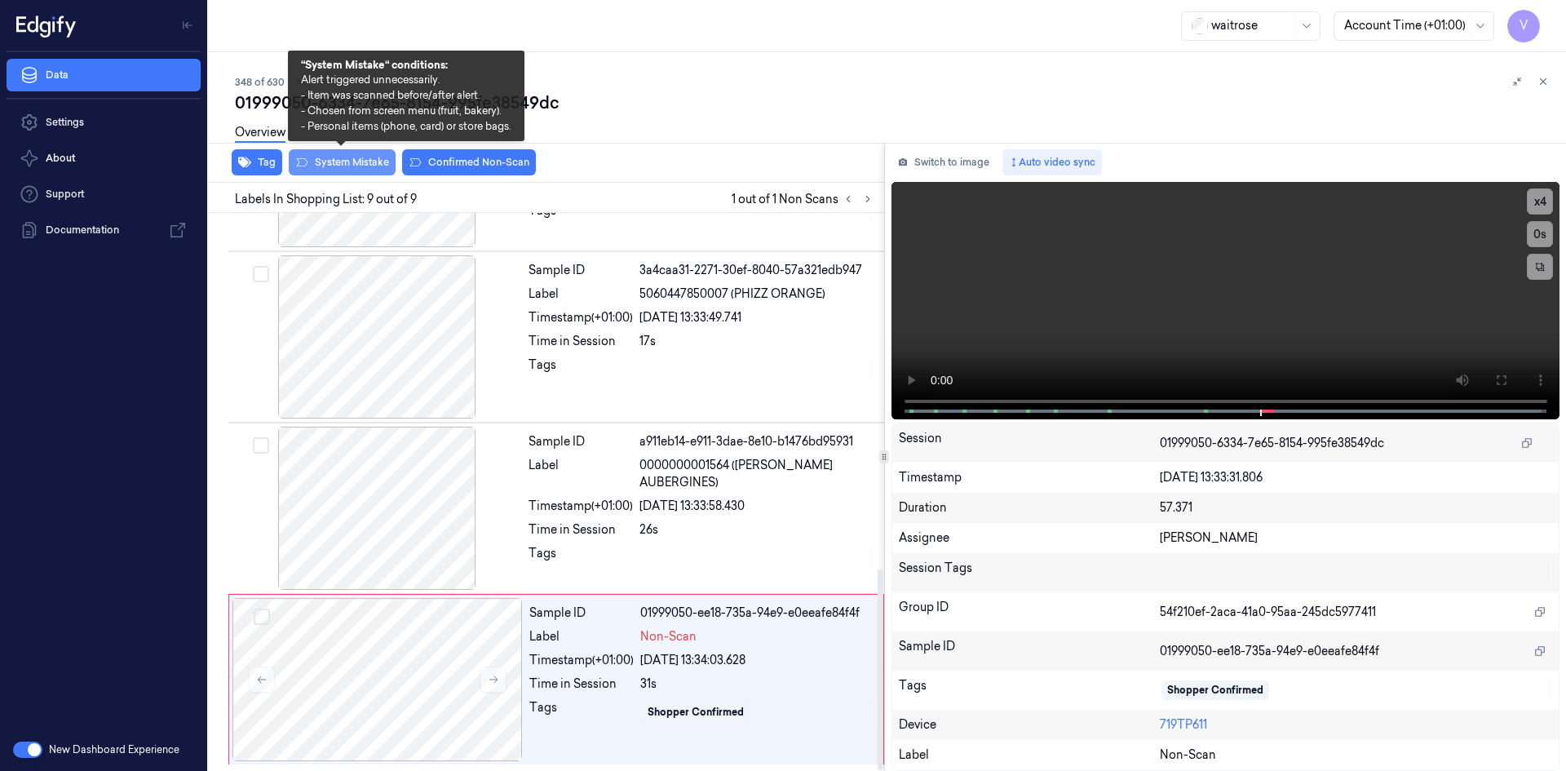
click at [350, 157] on button "System Mistake" at bounding box center [342, 162] width 107 height 26
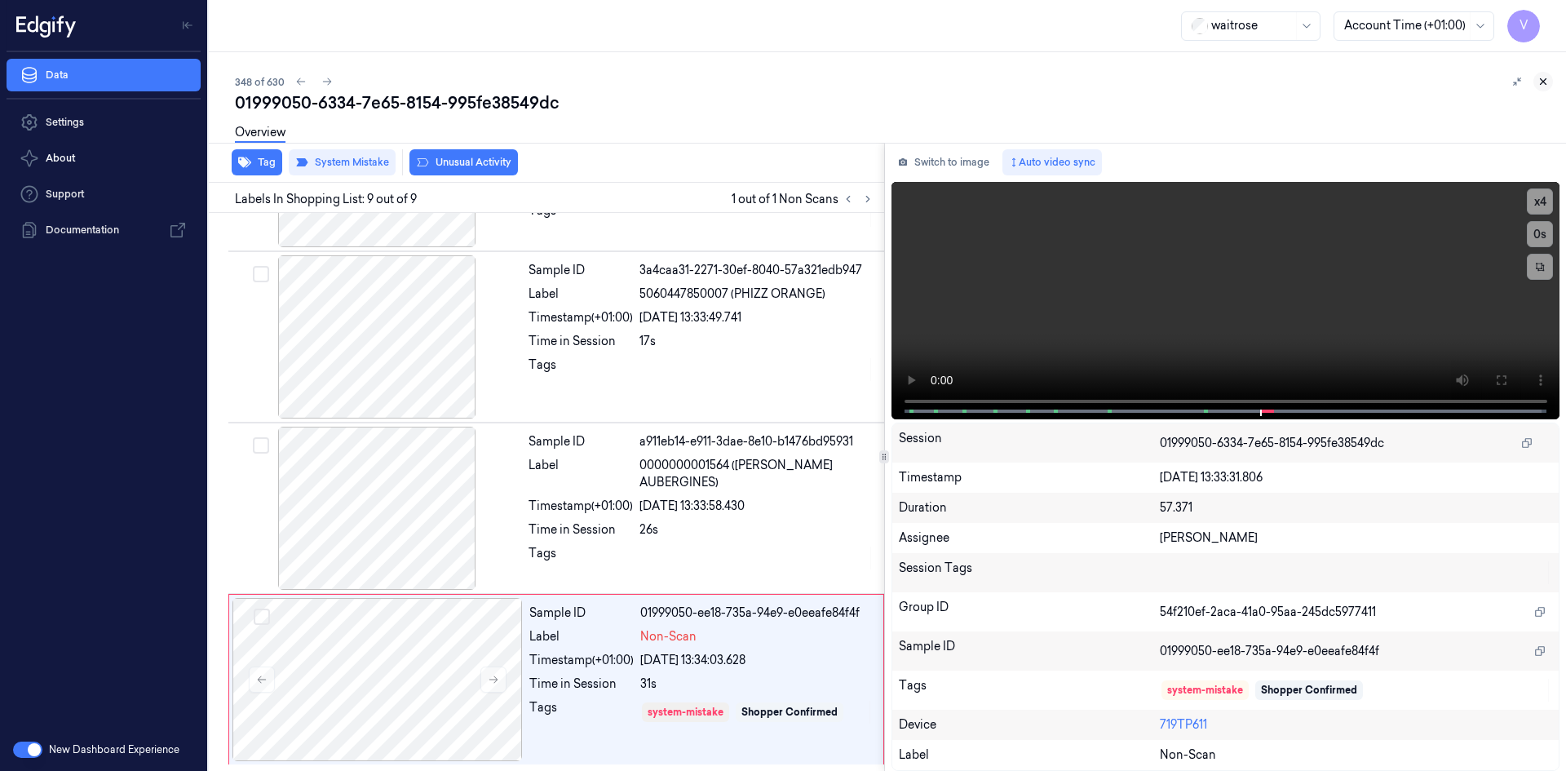
click at [1543, 83] on icon at bounding box center [1543, 81] width 11 height 11
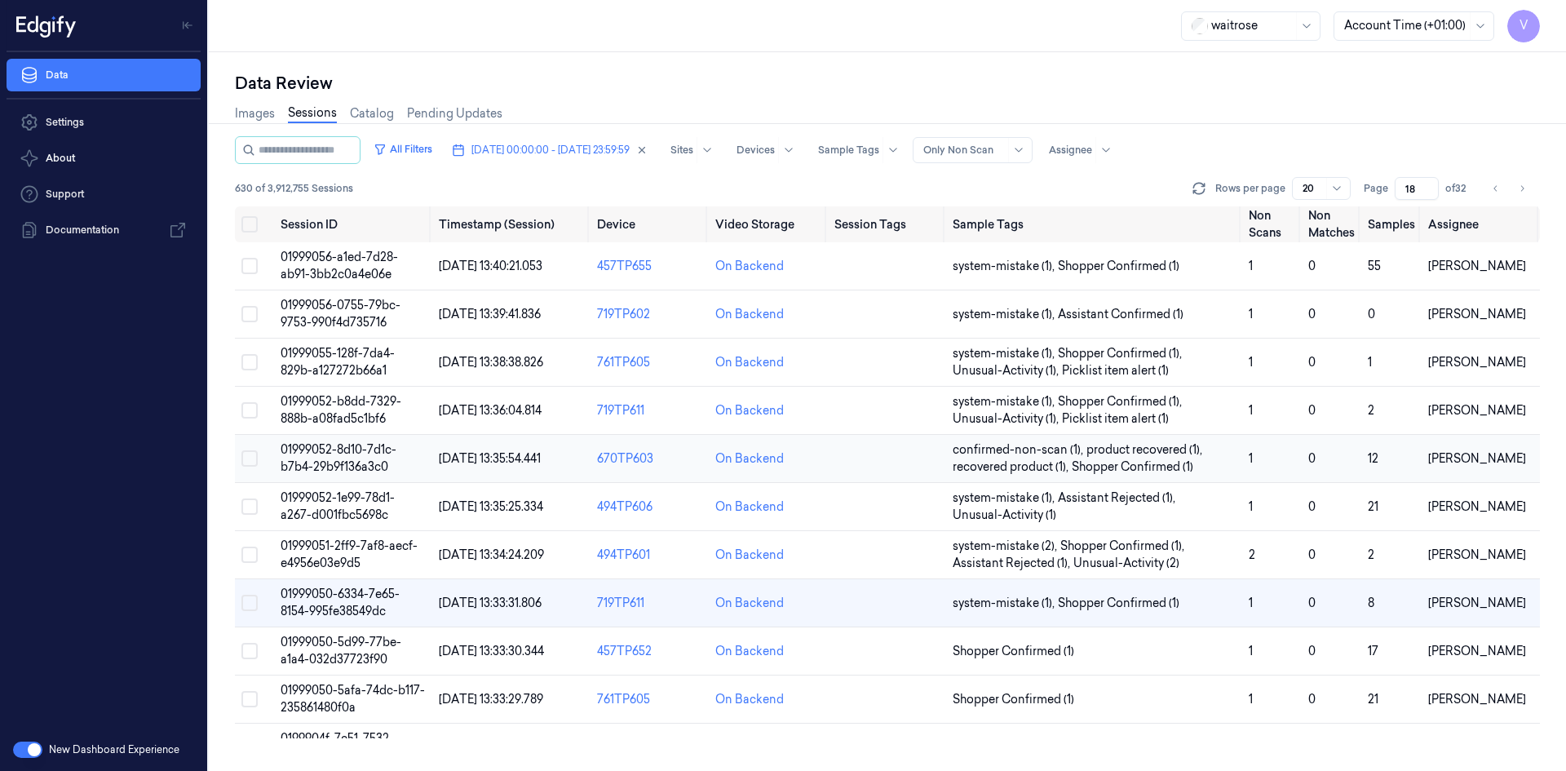
scroll to position [131, 0]
click at [340, 692] on span "01999050-5afa-74dc-b117-235861480f0a" at bounding box center [353, 699] width 144 height 32
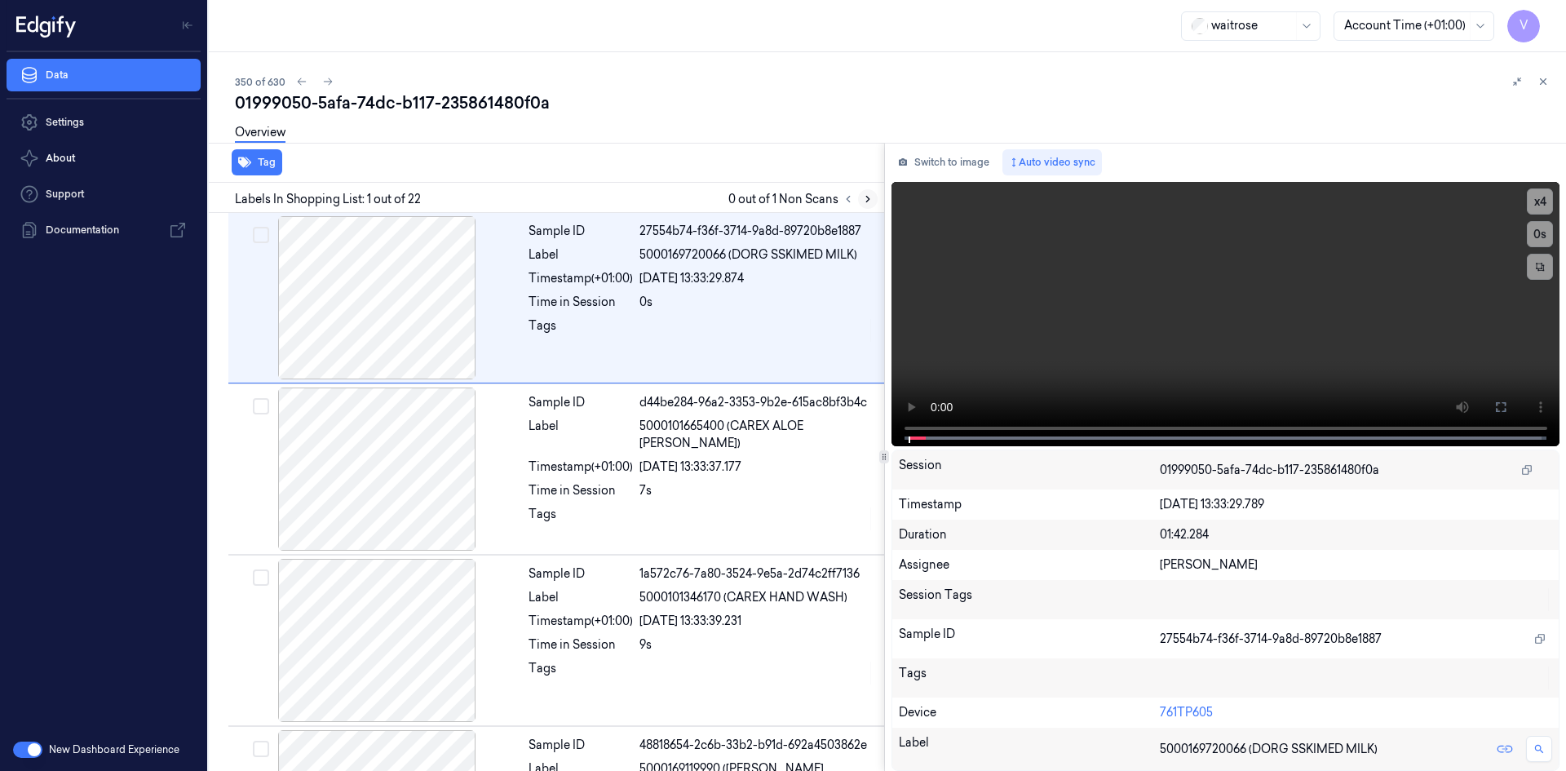
click at [863, 198] on icon at bounding box center [867, 198] width 11 height 11
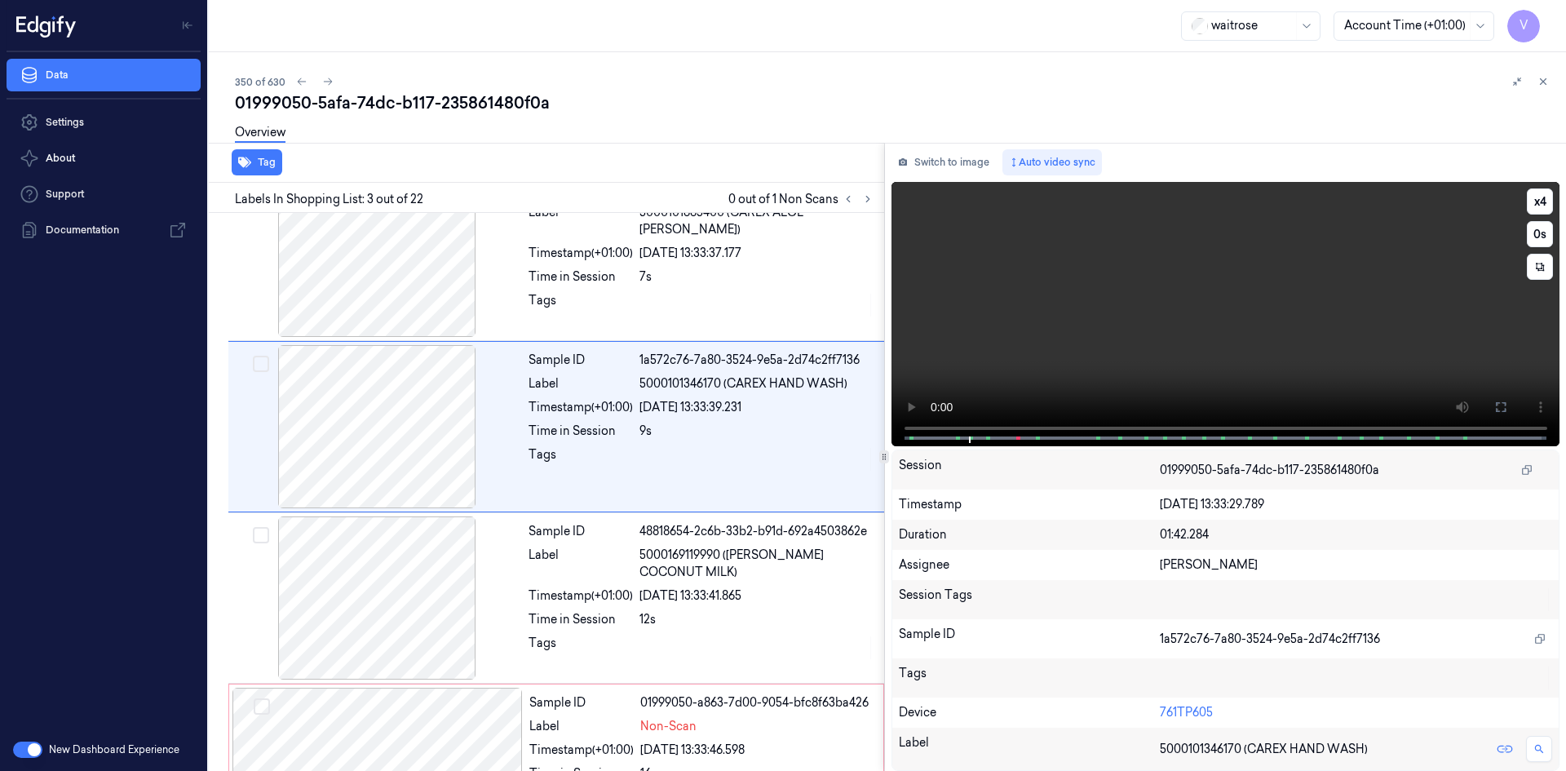
scroll to position [148, 0]
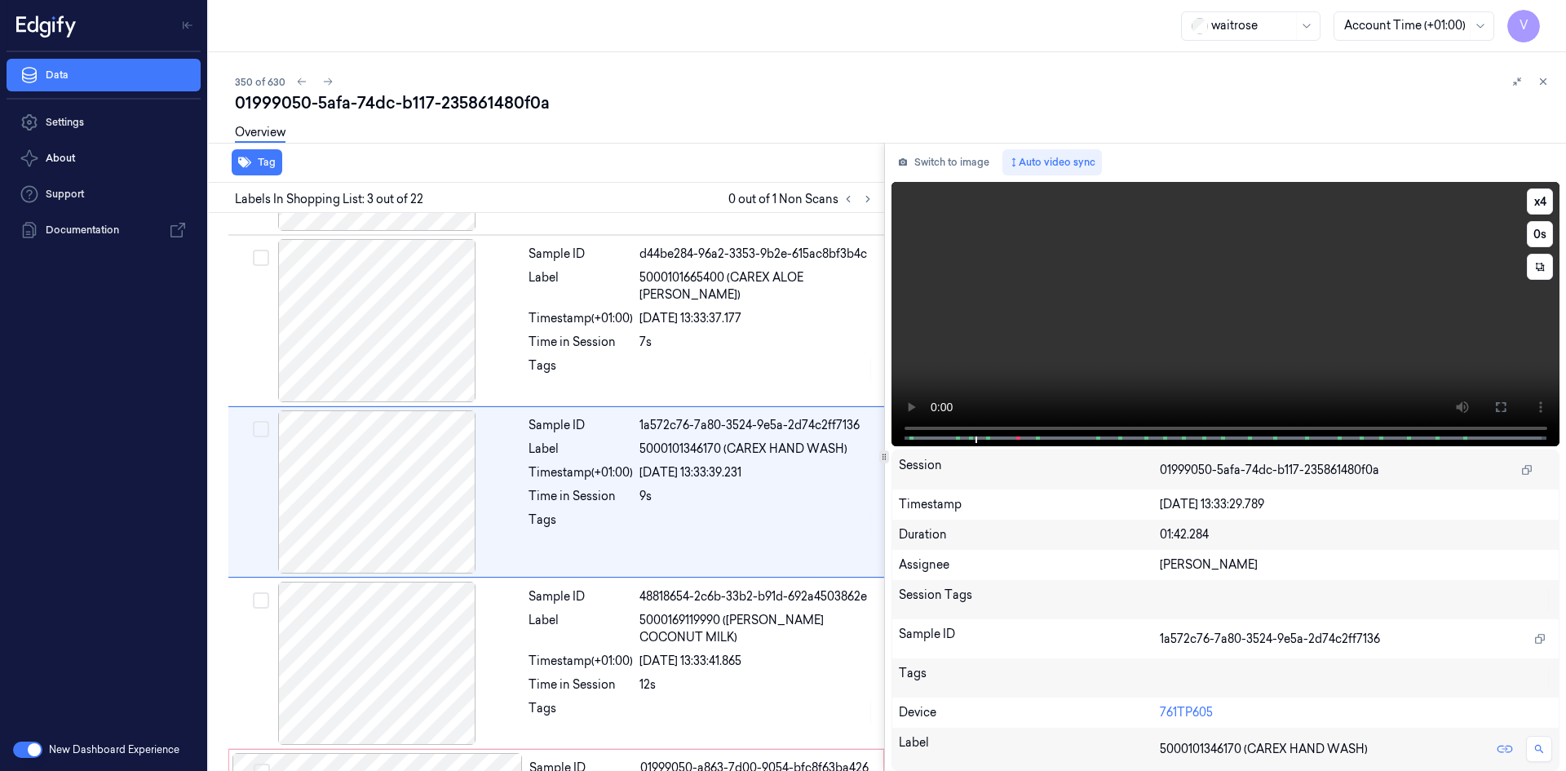
click at [912, 379] on video at bounding box center [1226, 314] width 669 height 264
click at [1544, 198] on button "x 4" at bounding box center [1540, 201] width 26 height 26
click at [1544, 200] on button "x 1" at bounding box center [1540, 201] width 26 height 26
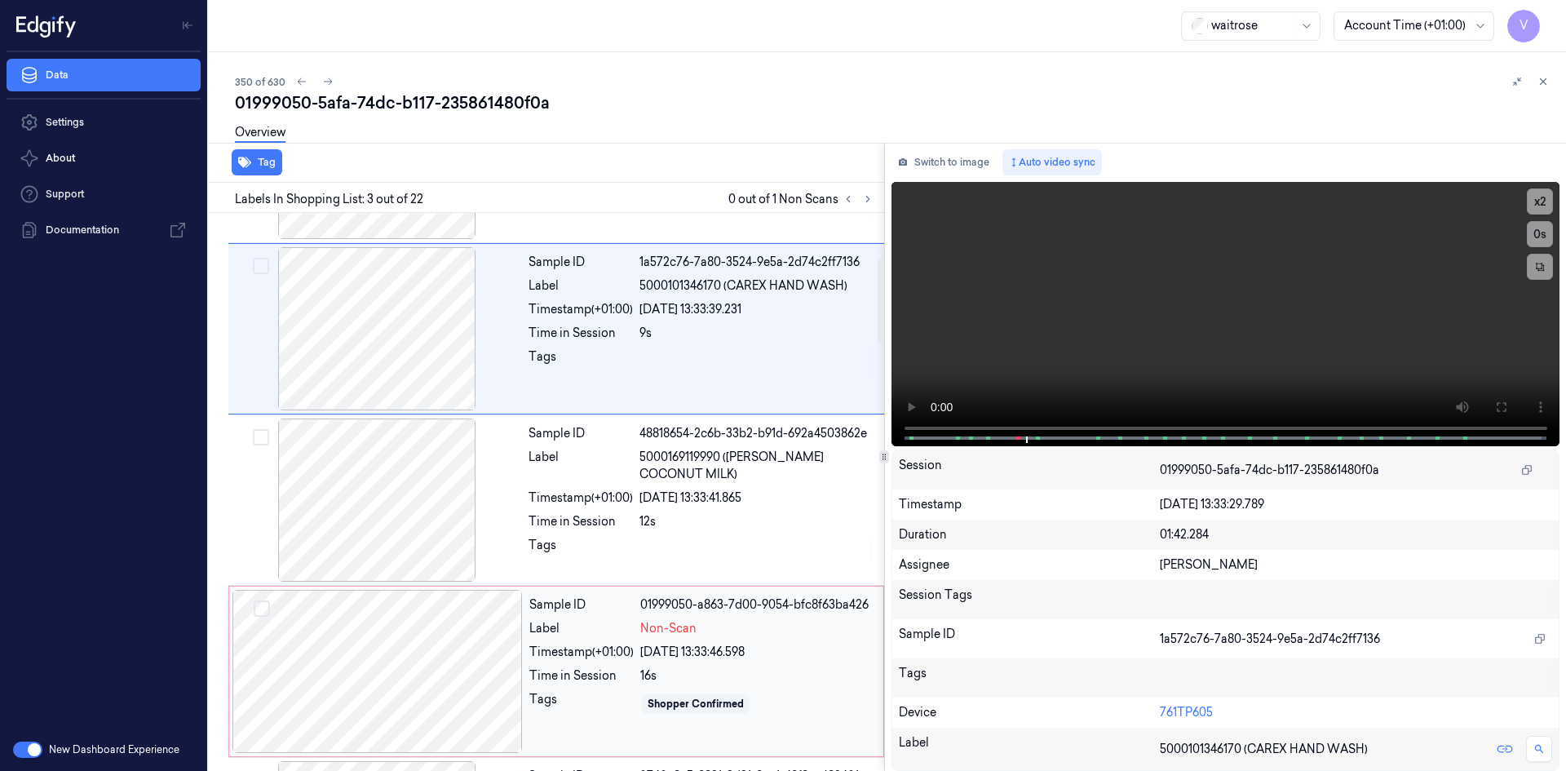
click at [337, 649] on div at bounding box center [378, 671] width 290 height 163
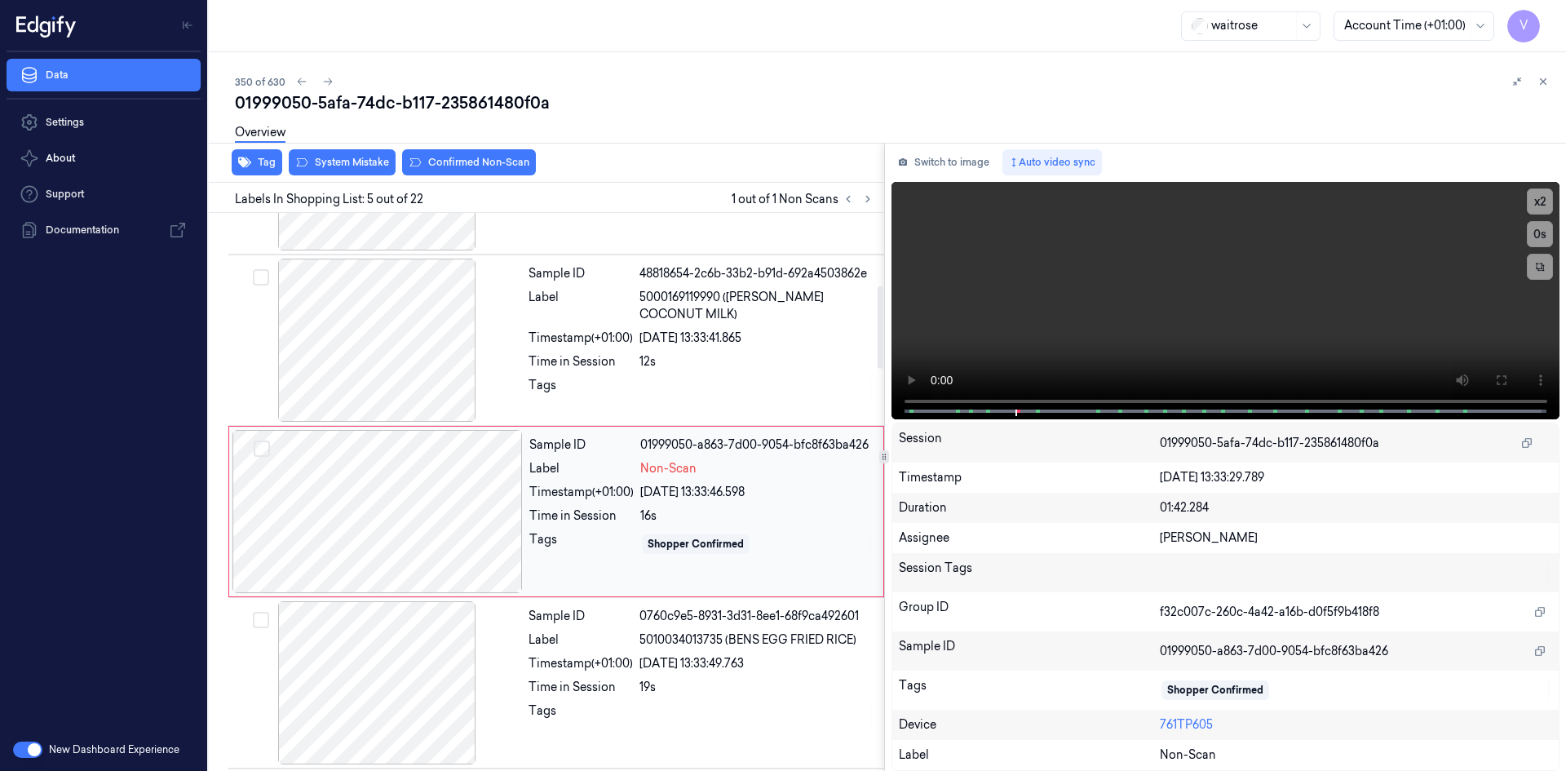
scroll to position [491, 0]
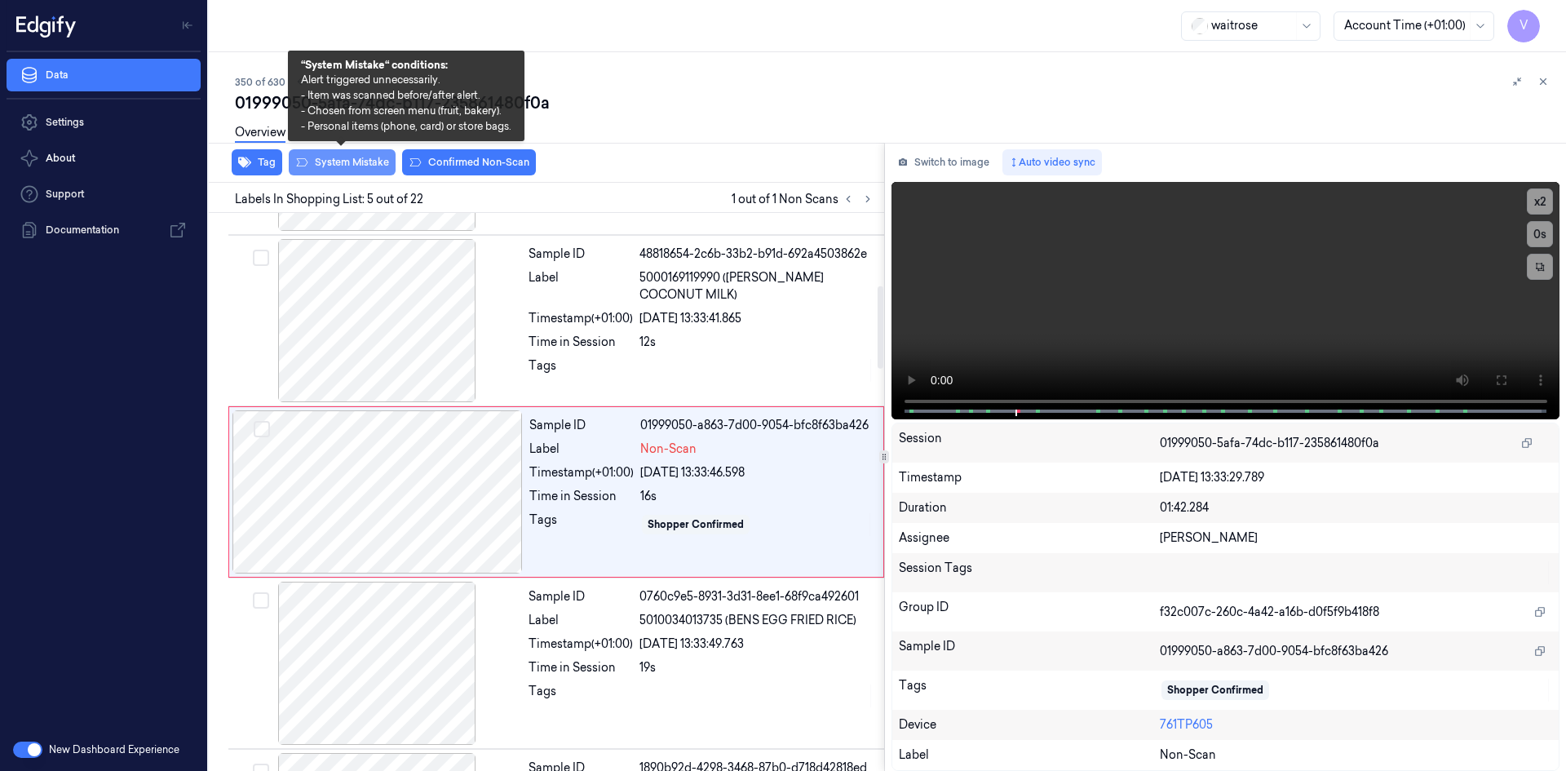
click at [377, 164] on button "System Mistake" at bounding box center [342, 162] width 107 height 26
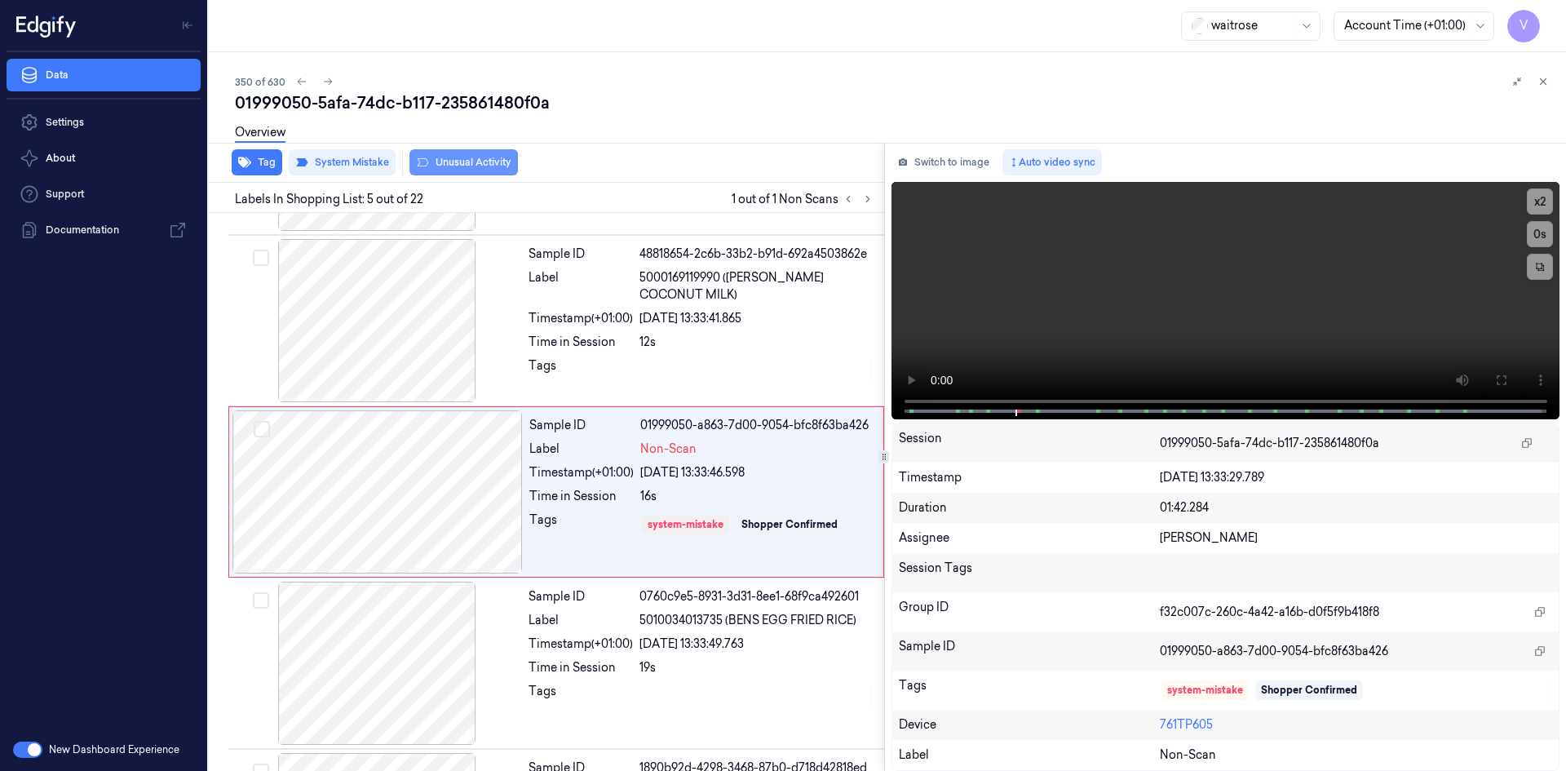
click at [462, 164] on button "Unusual Activity" at bounding box center [464, 162] width 109 height 26
click at [1547, 81] on icon at bounding box center [1543, 81] width 11 height 11
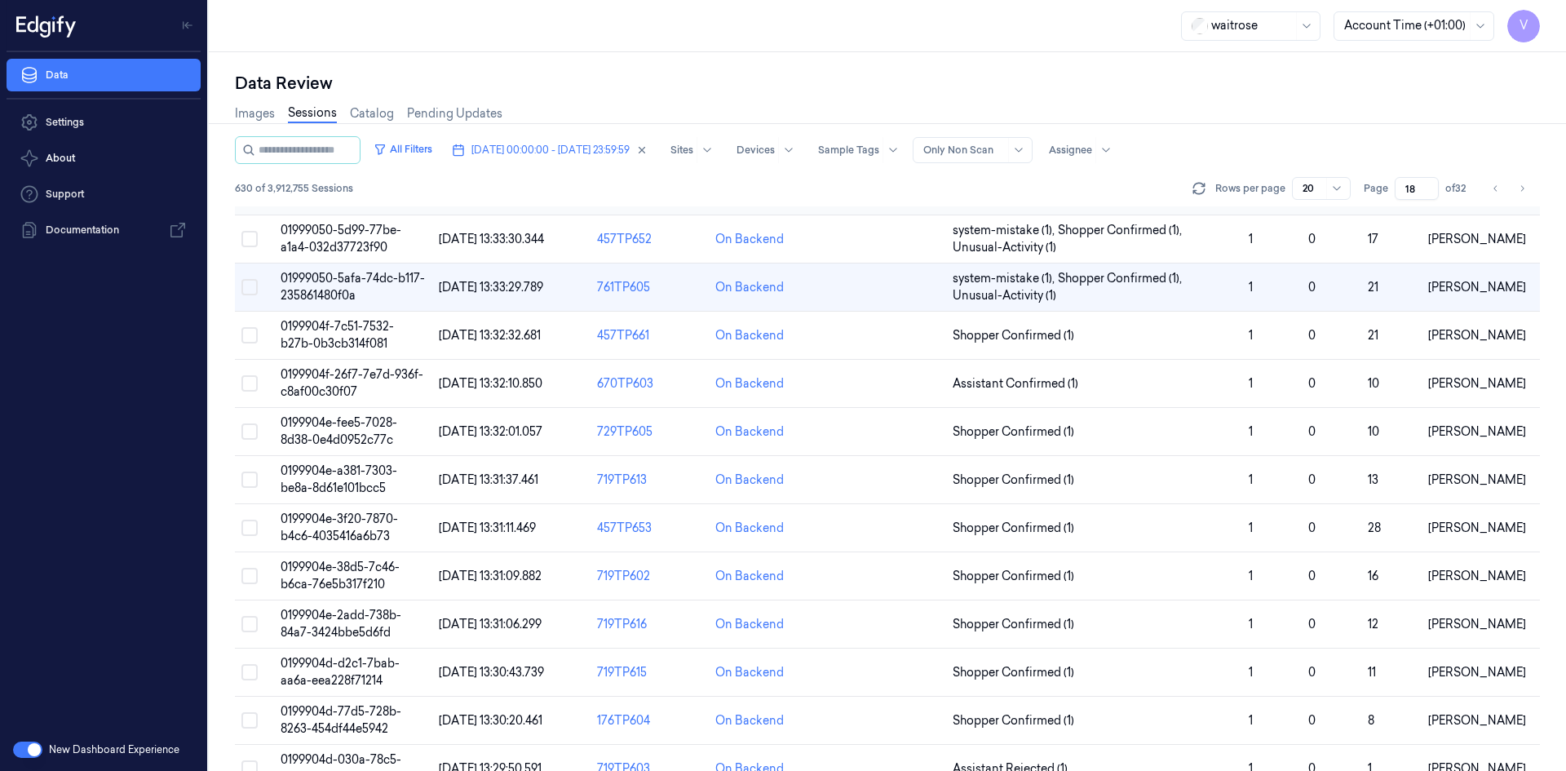
scroll to position [446, 0]
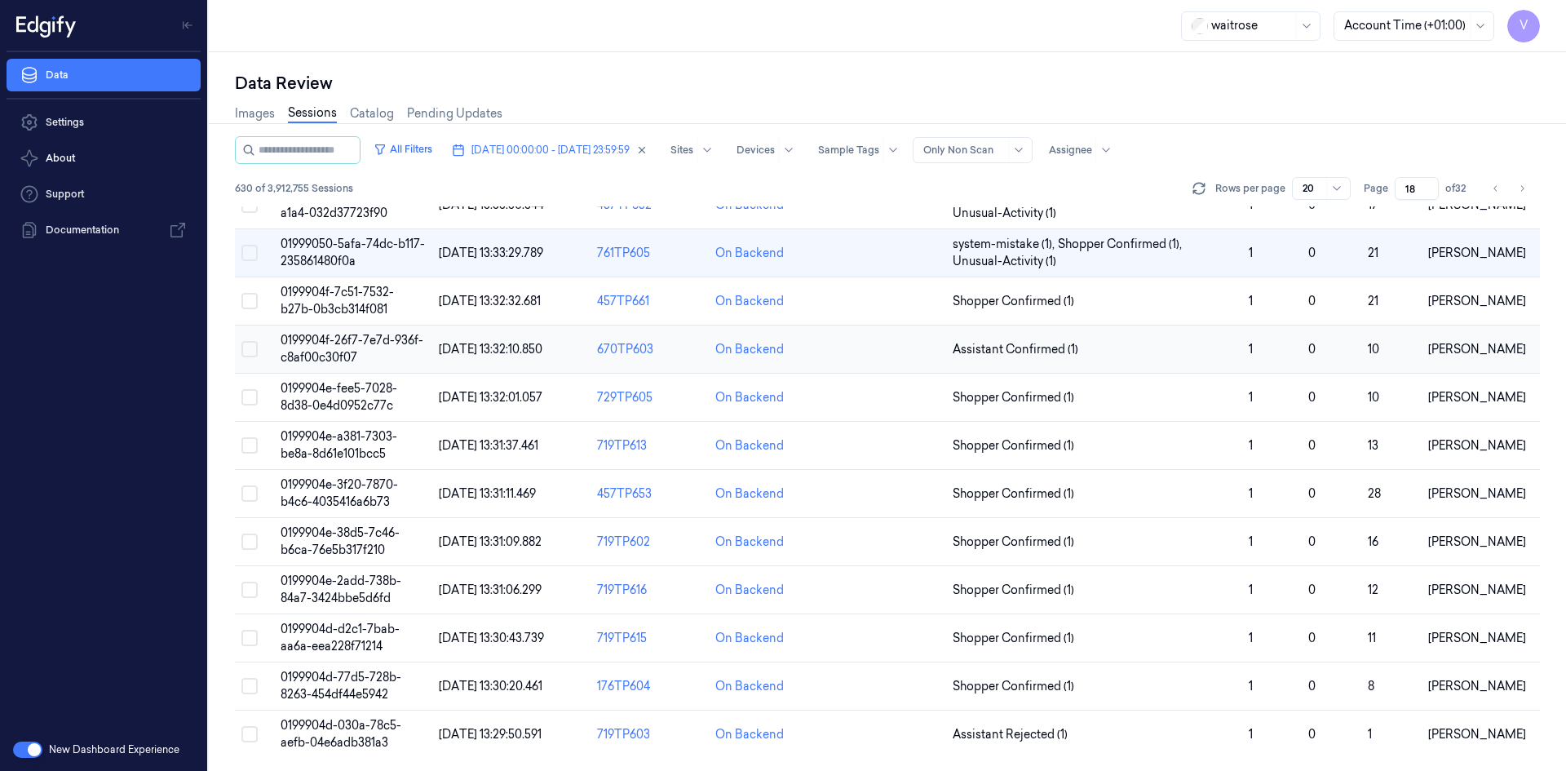
click at [343, 353] on span "0199904f-26f7-7e7d-936f-c8af00c30f07" at bounding box center [352, 349] width 143 height 32
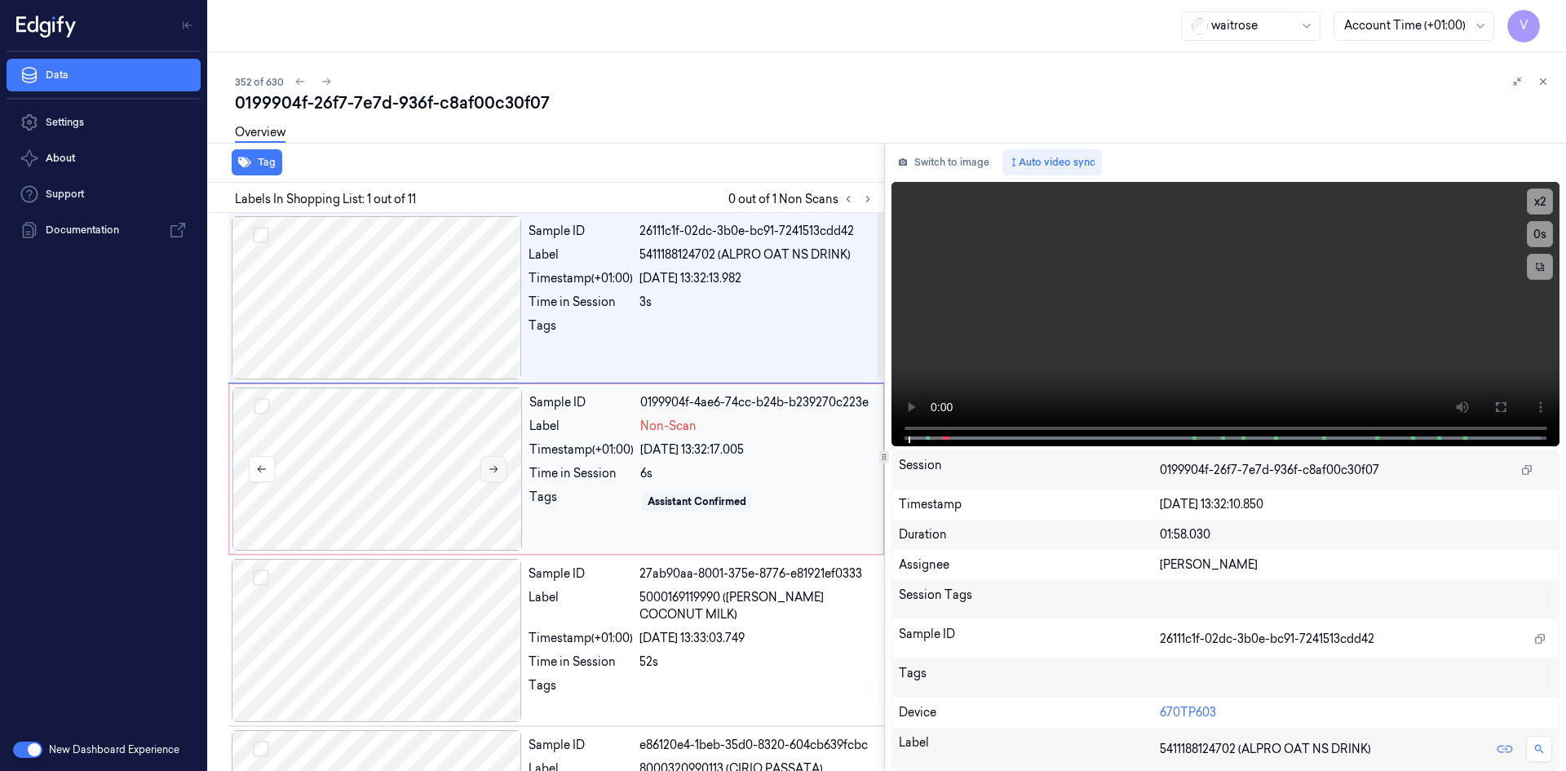
click at [499, 468] on icon at bounding box center [493, 468] width 11 height 11
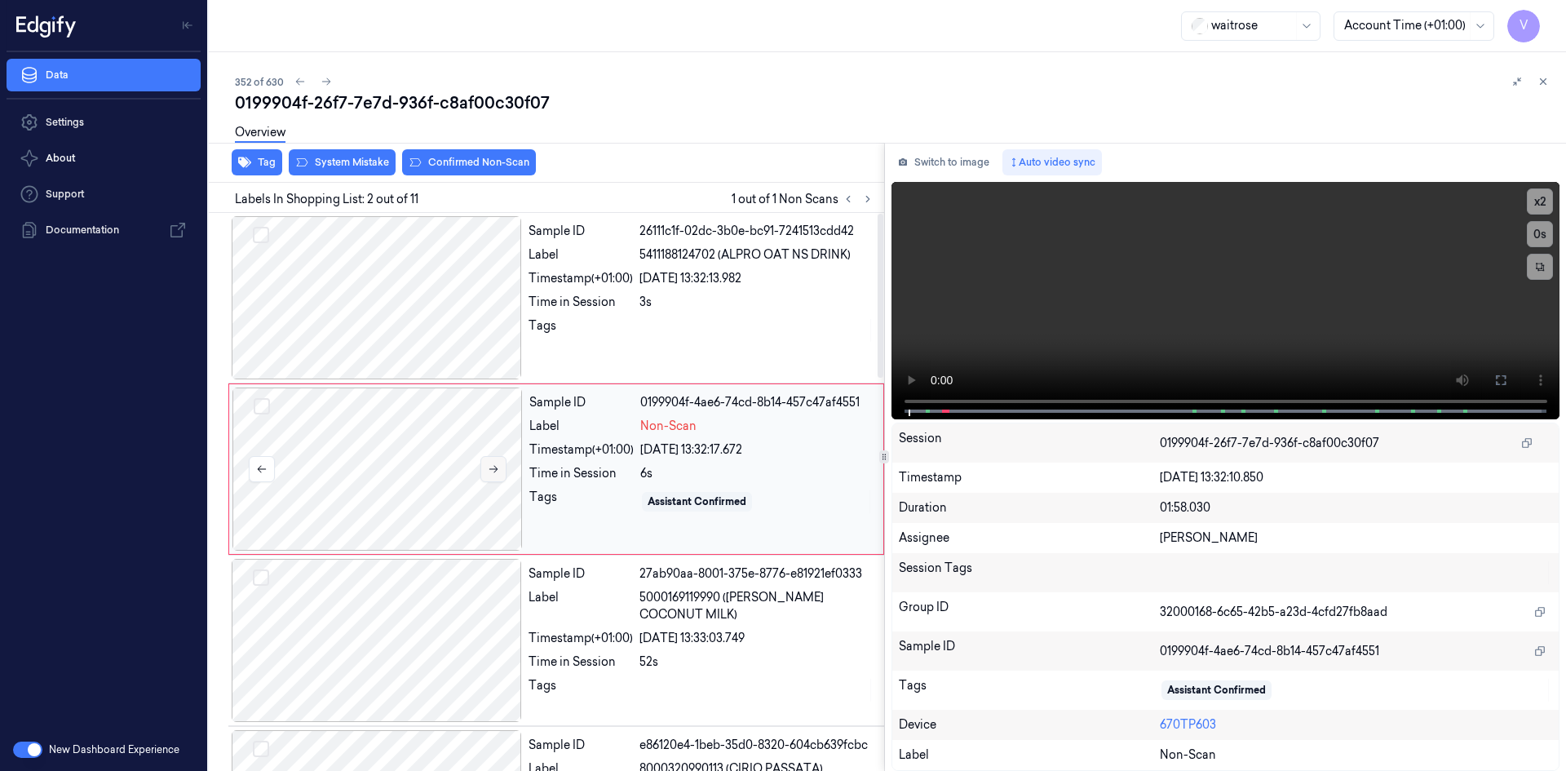
click at [499, 468] on icon at bounding box center [493, 468] width 11 height 11
click at [414, 446] on div at bounding box center [378, 469] width 290 height 163
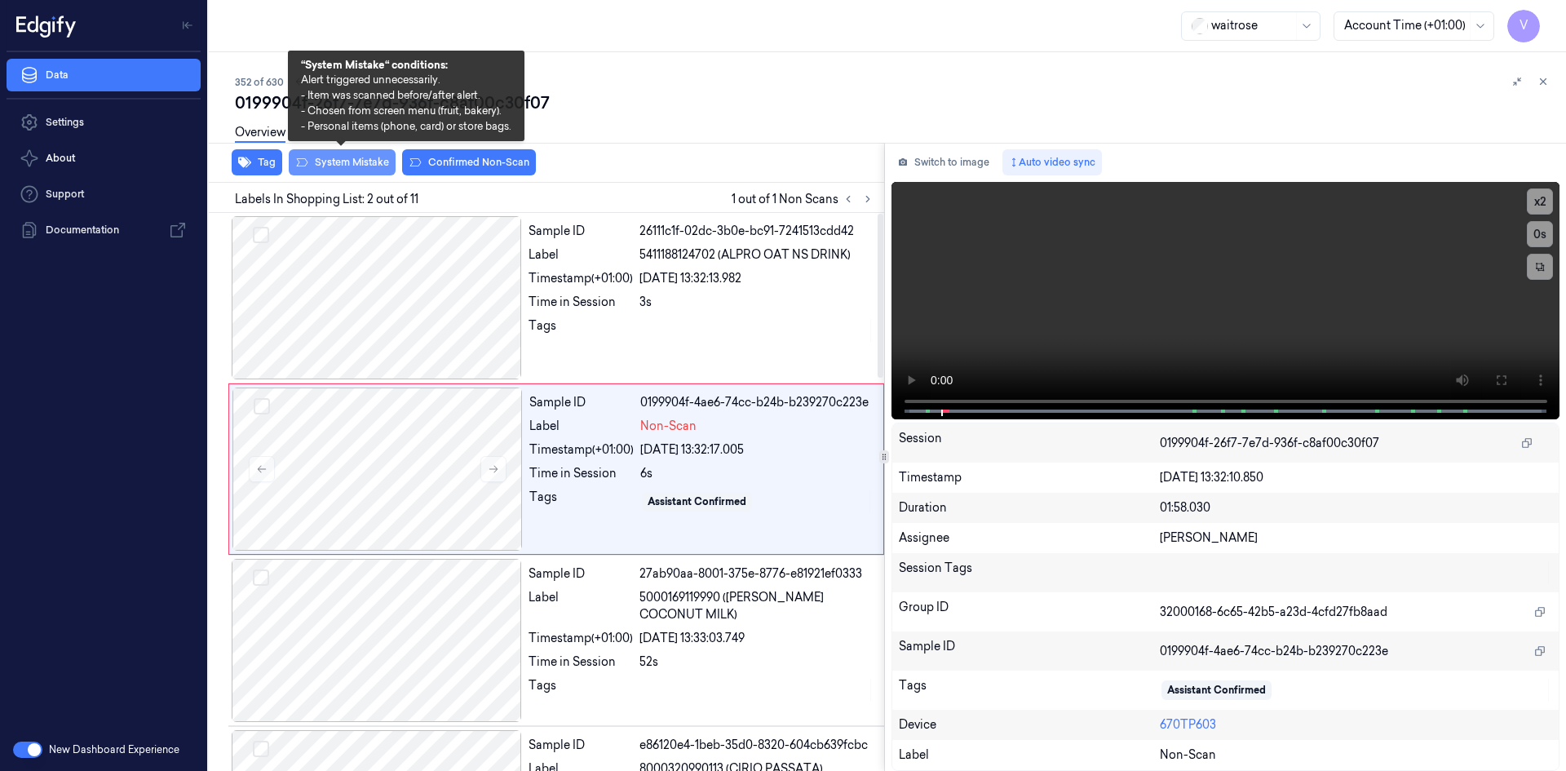
click at [366, 162] on button "System Mistake" at bounding box center [342, 162] width 107 height 26
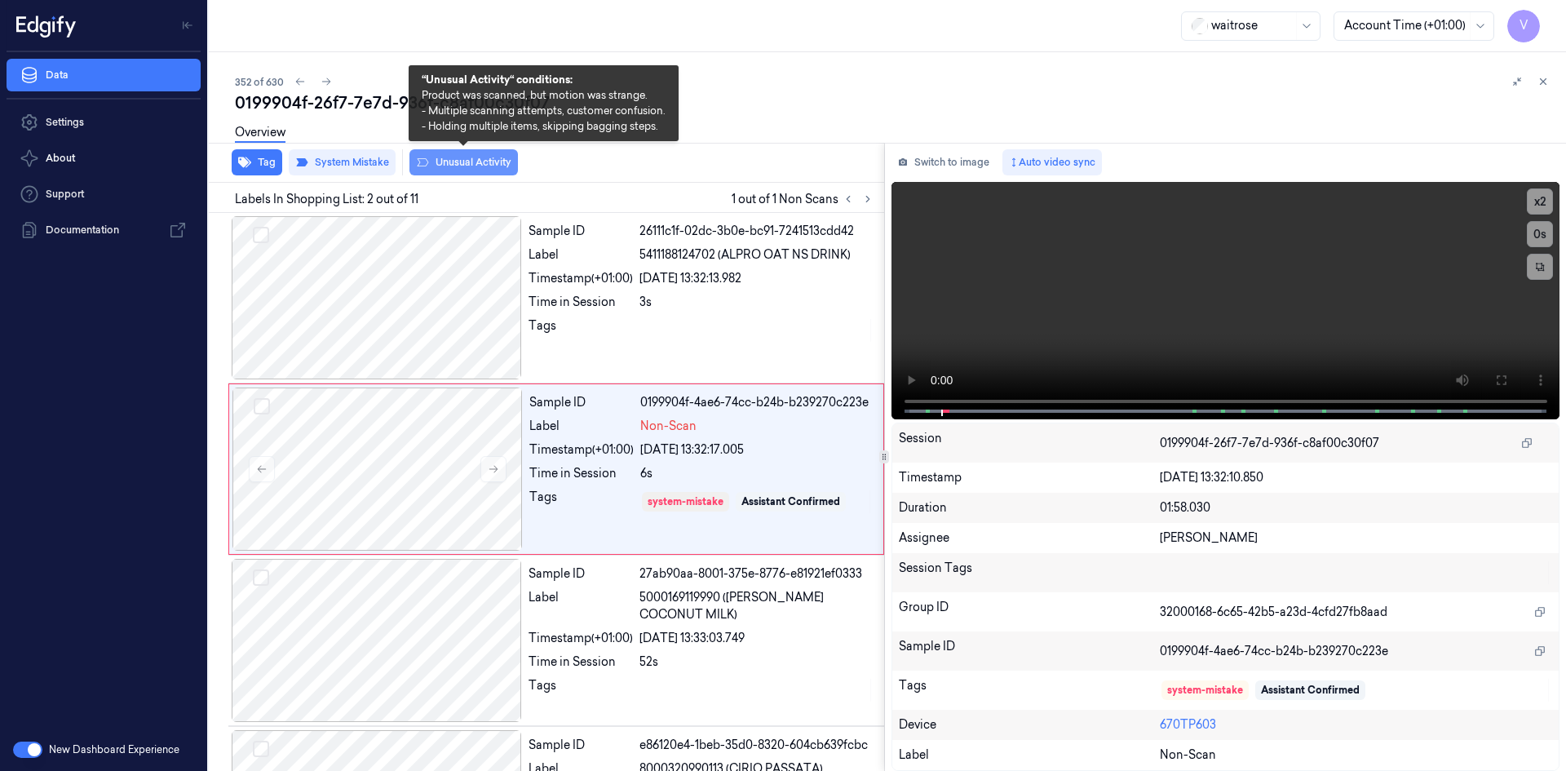
click at [475, 165] on button "Unusual Activity" at bounding box center [464, 162] width 109 height 26
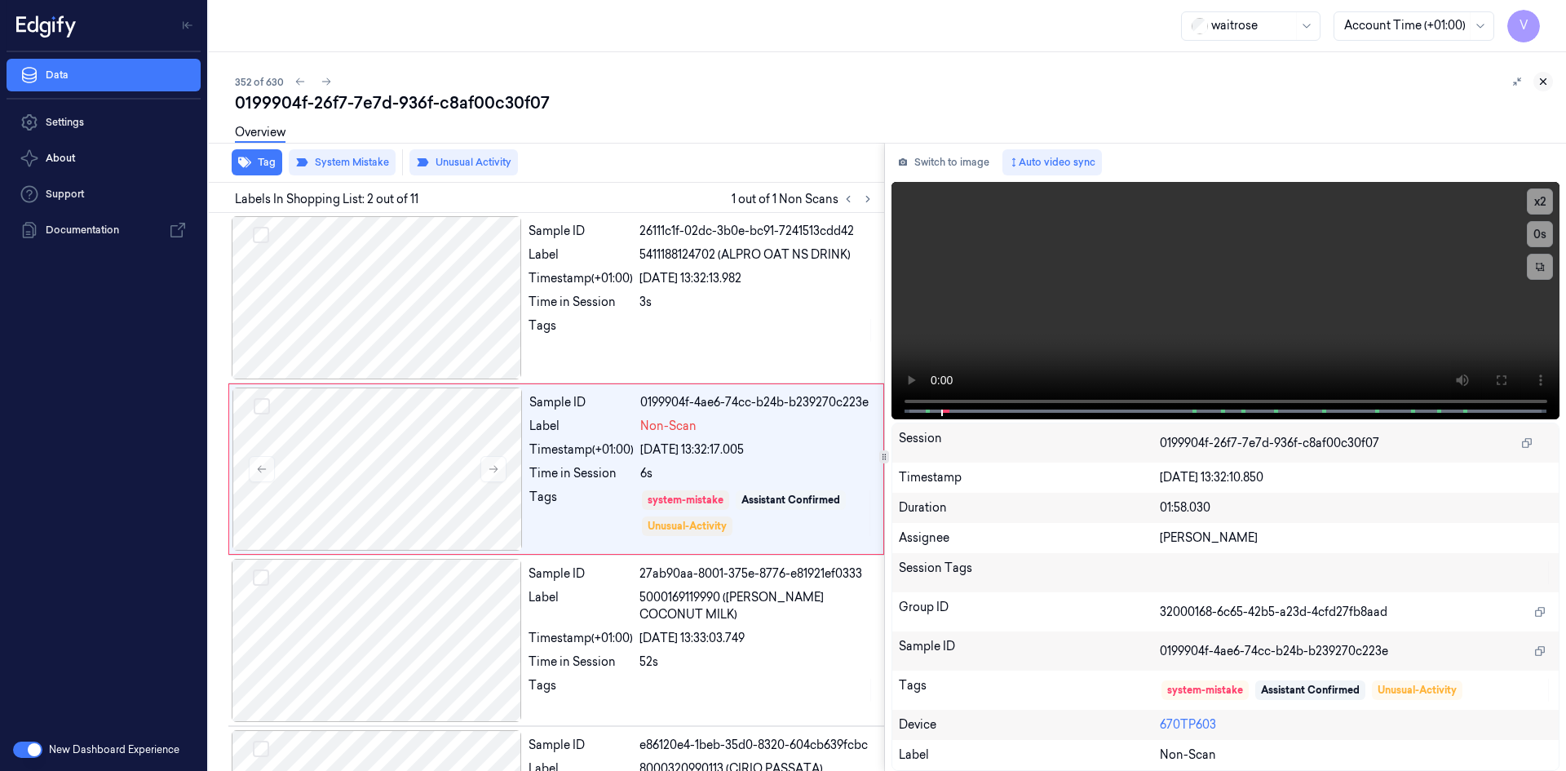
click at [1549, 86] on button at bounding box center [1544, 82] width 20 height 20
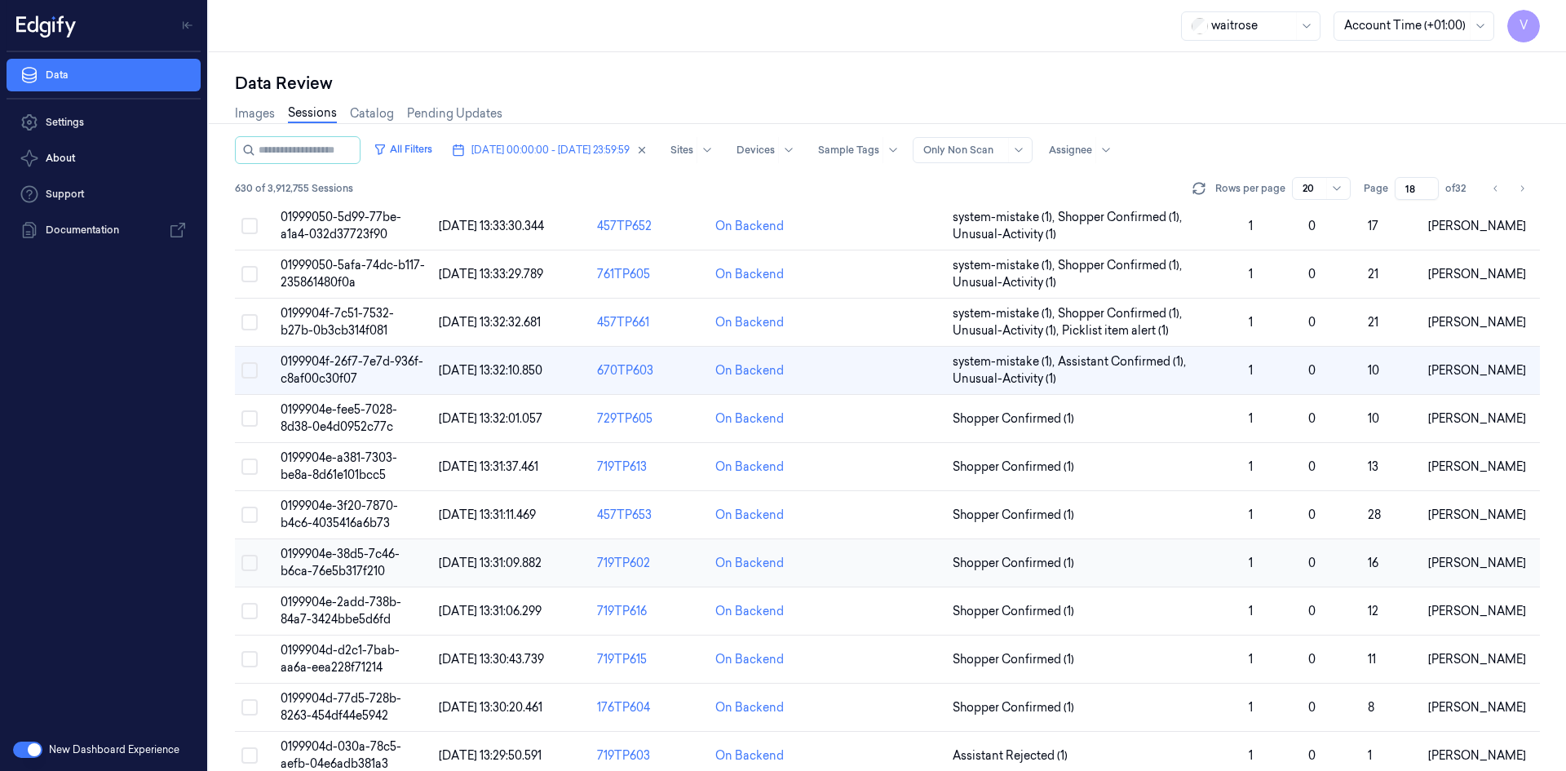
scroll to position [446, 0]
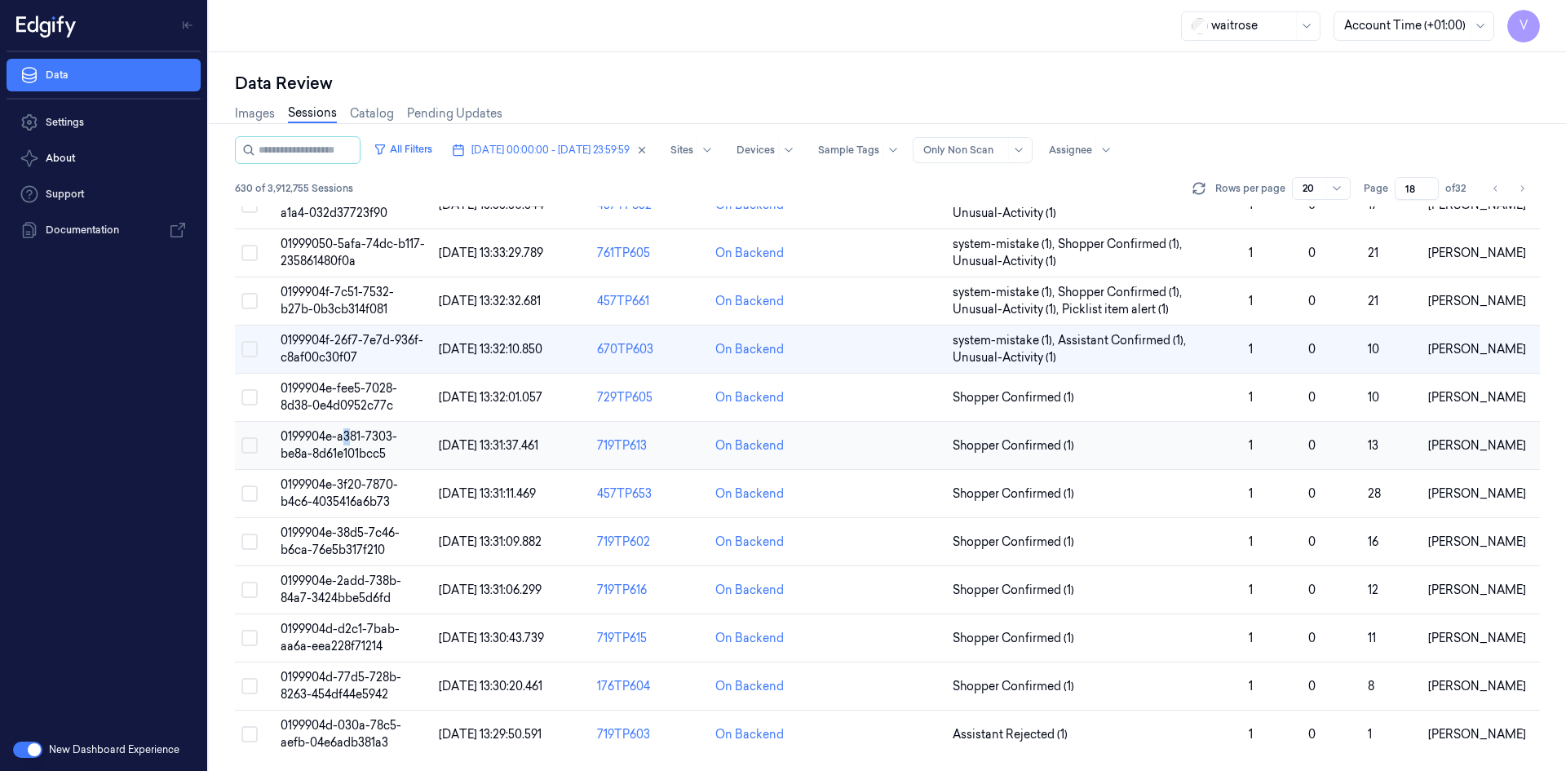
click at [348, 443] on td "0199904e-a381-7303-be8a-8d61e101bcc5" at bounding box center [353, 446] width 158 height 48
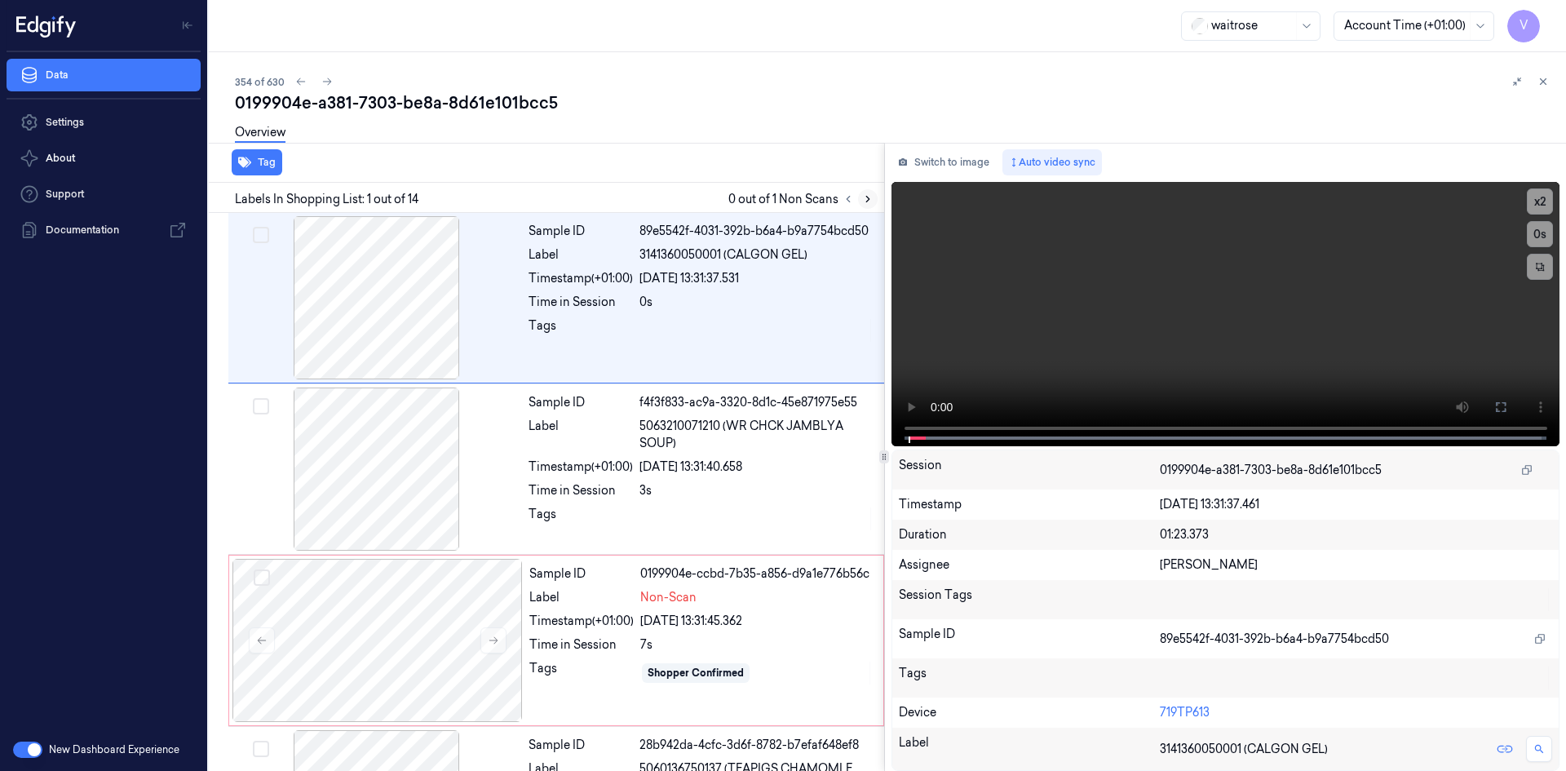
click at [868, 198] on icon at bounding box center [867, 200] width 3 height 6
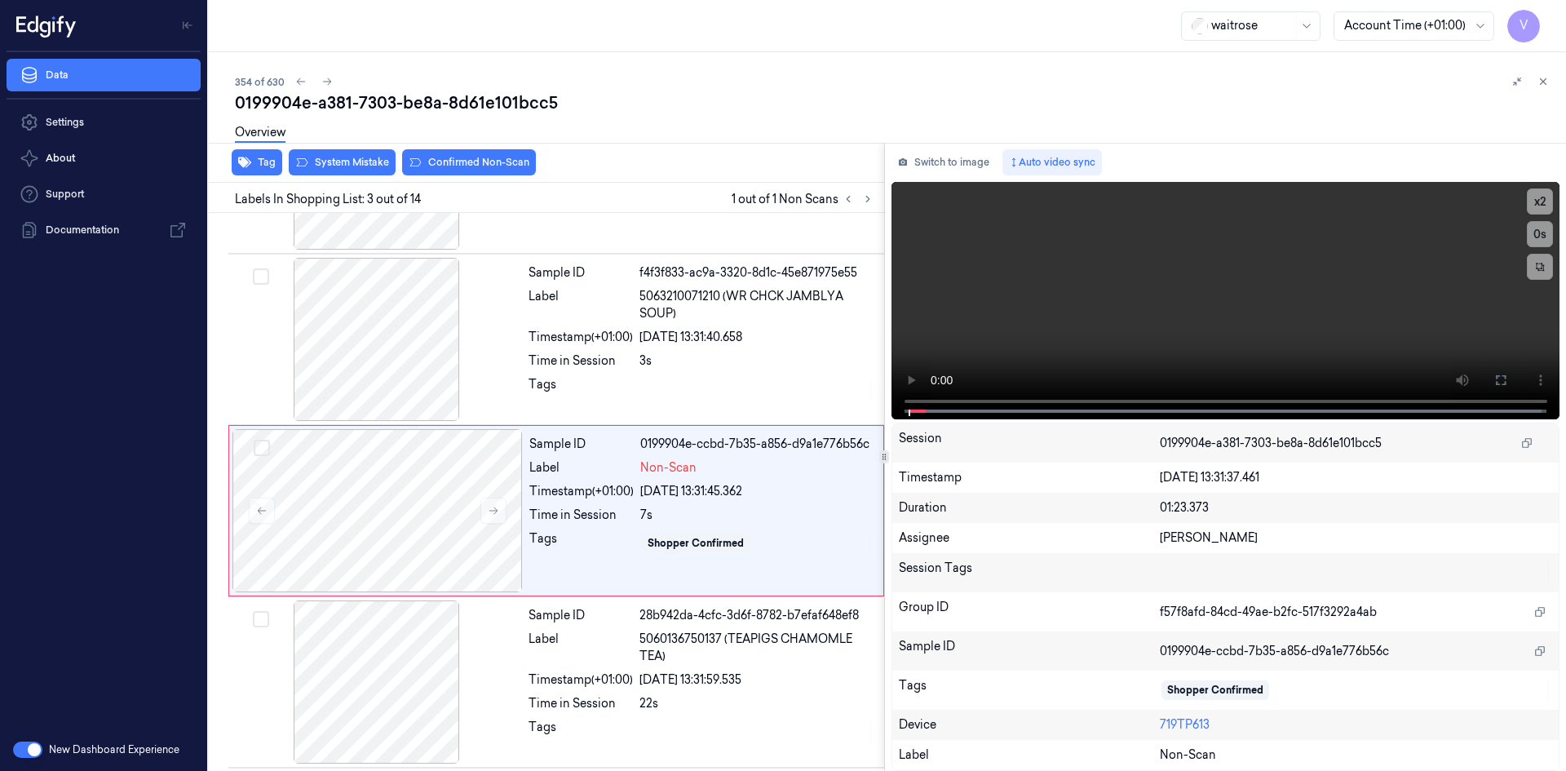
scroll to position [148, 0]
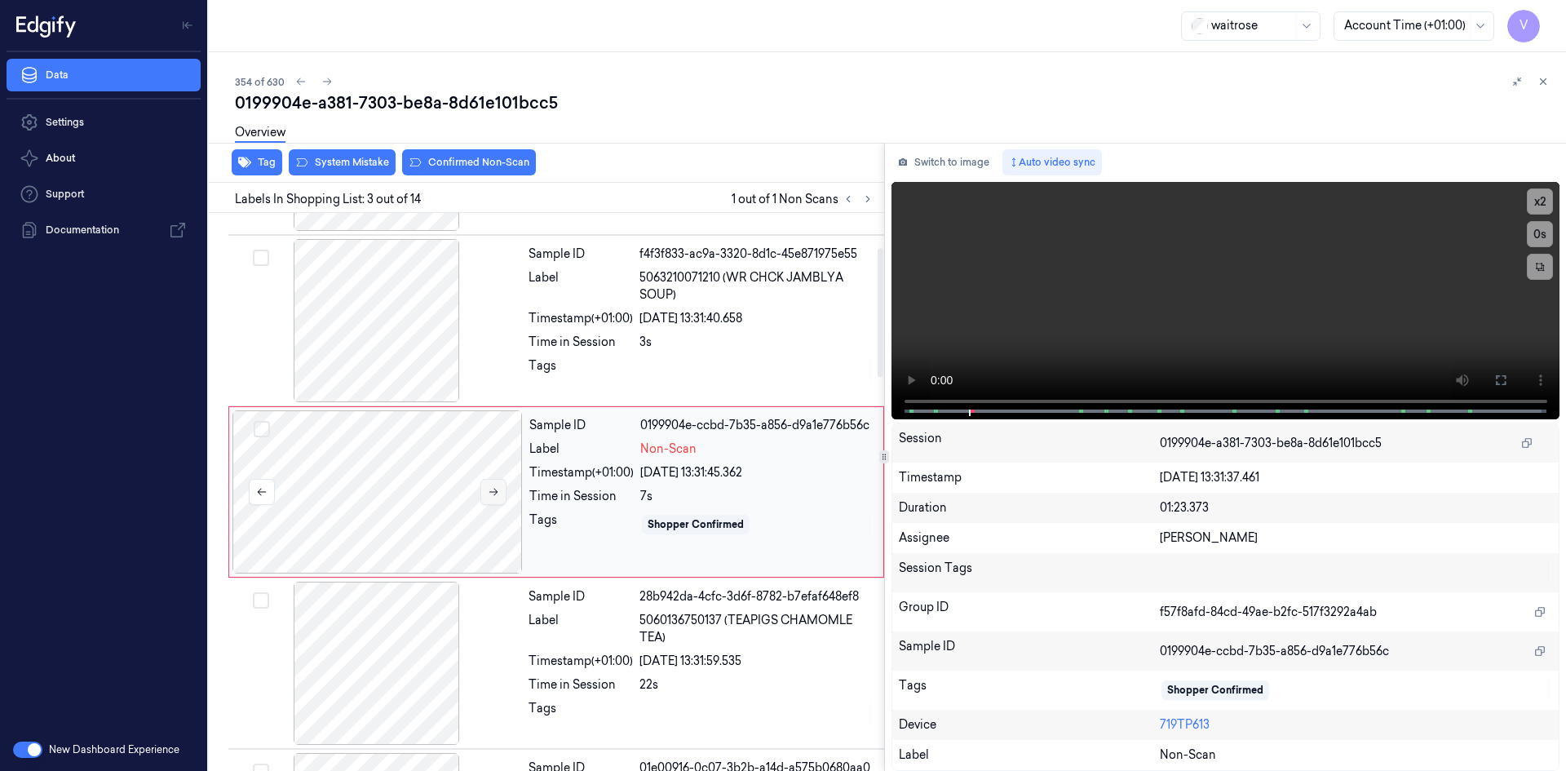
click at [490, 490] on icon at bounding box center [493, 491] width 11 height 11
click at [494, 489] on icon at bounding box center [494, 492] width 9 height 7
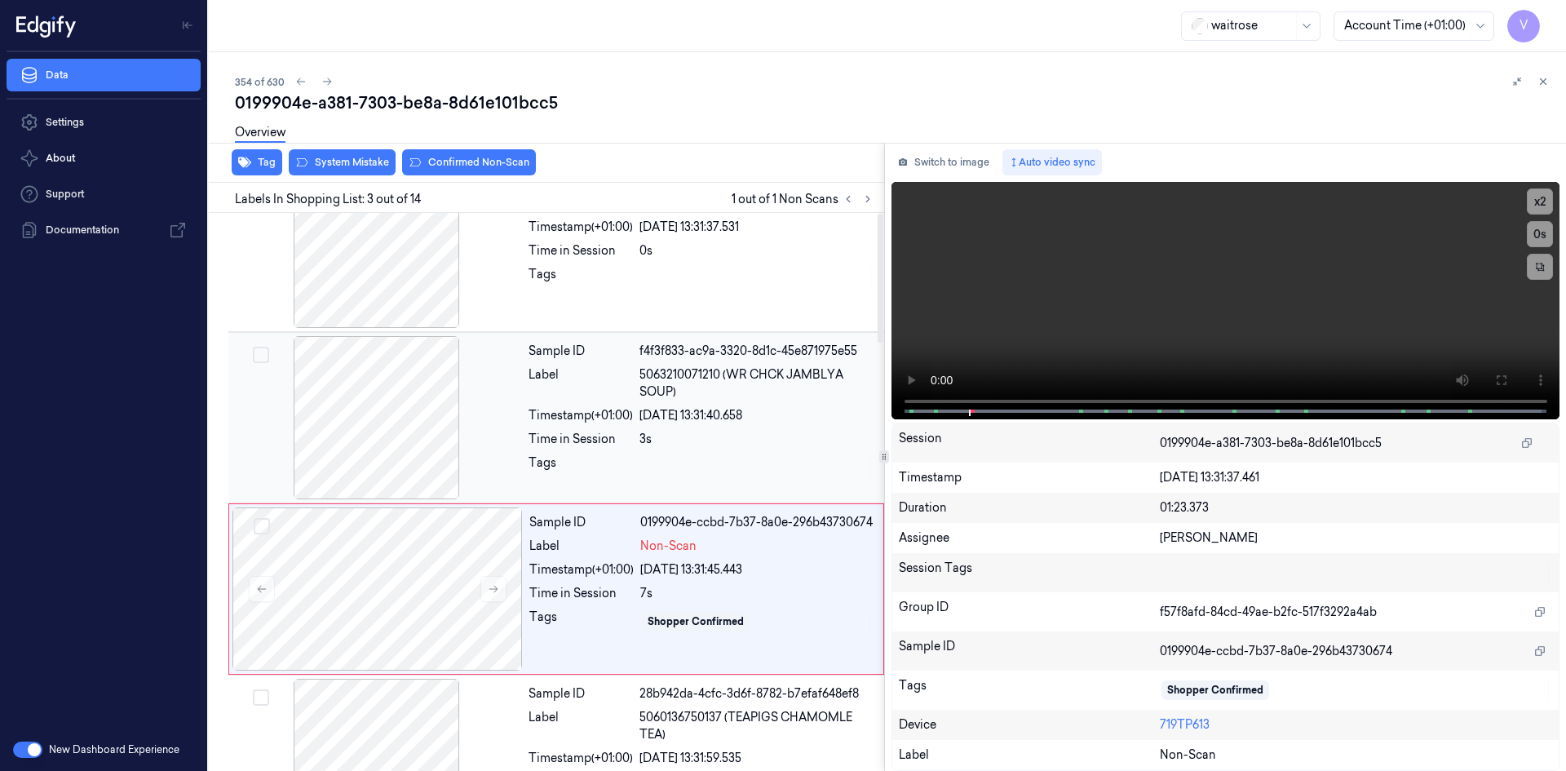
scroll to position [0, 0]
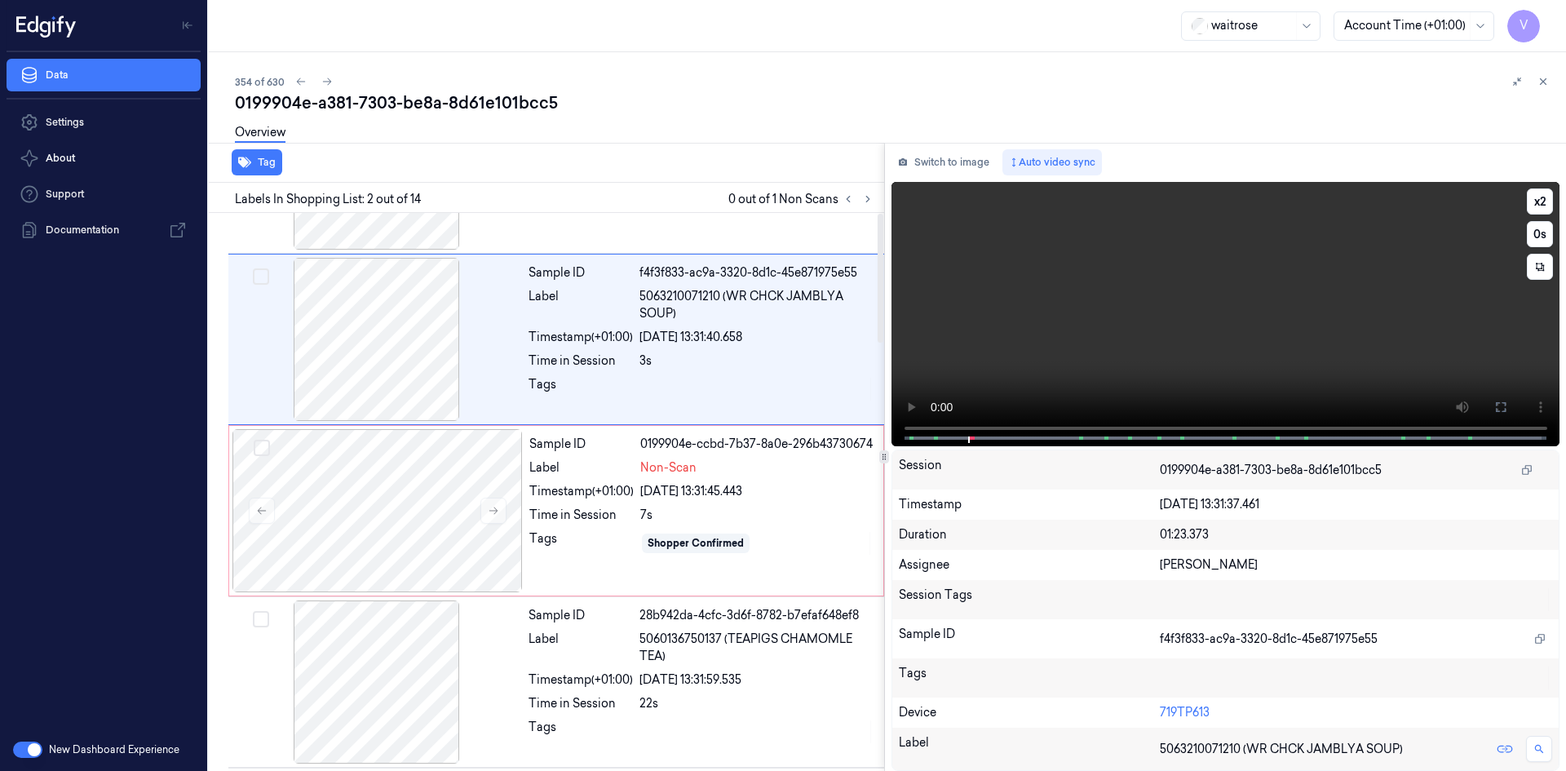
click at [1018, 304] on video at bounding box center [1226, 314] width 669 height 264
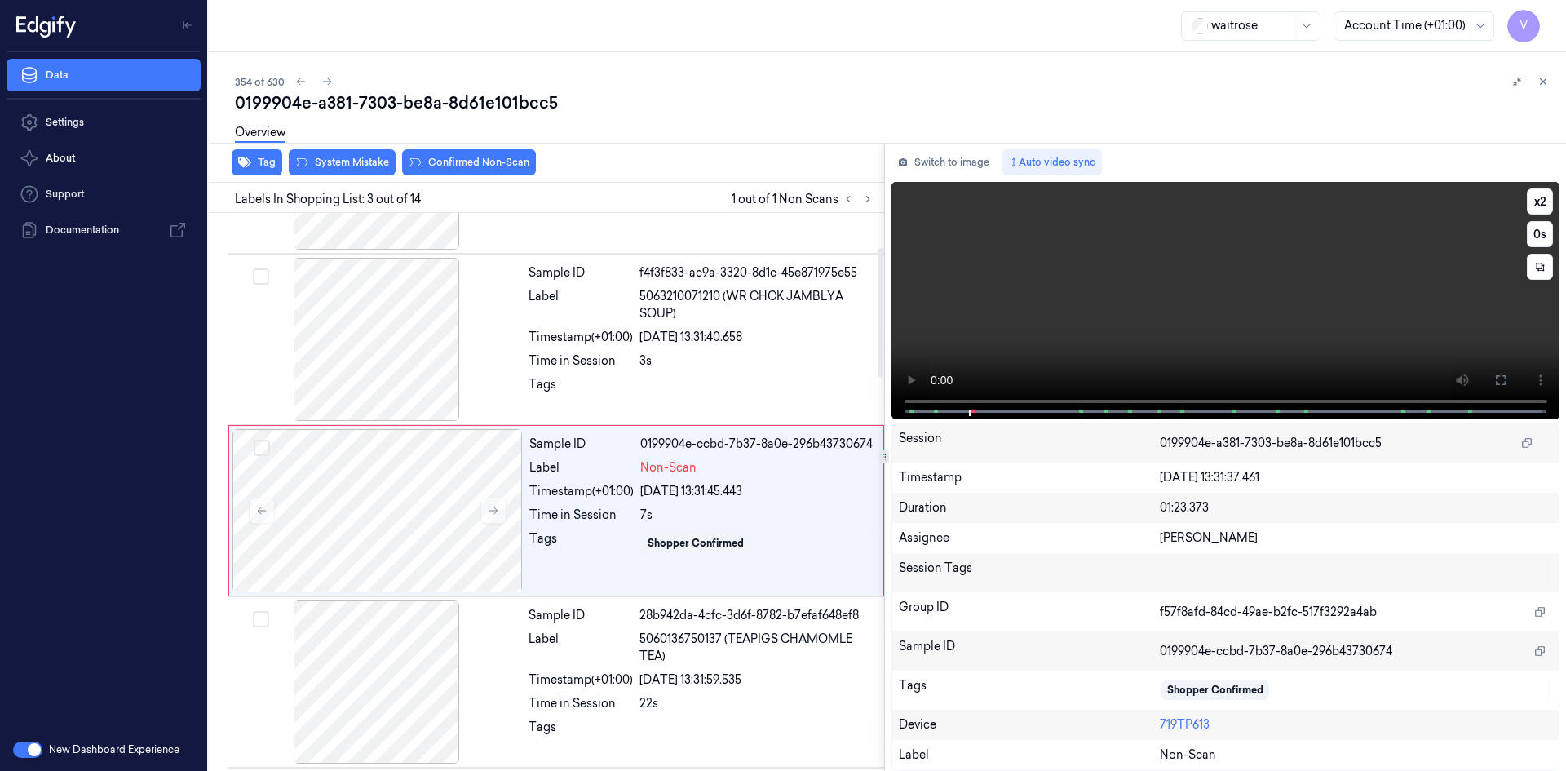
scroll to position [148, 0]
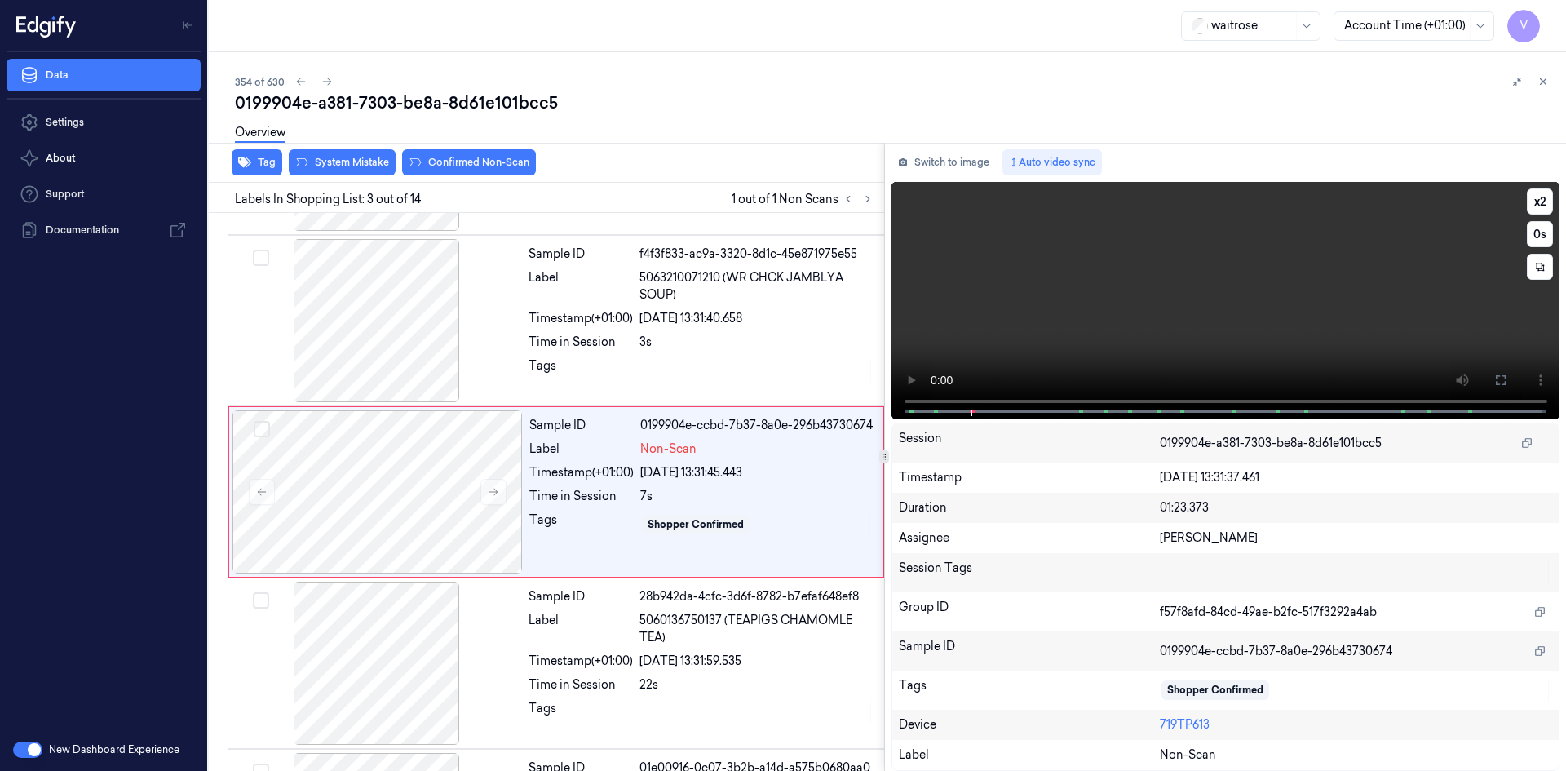
click at [972, 293] on video at bounding box center [1226, 300] width 669 height 237
click at [1544, 200] on button "x 2" at bounding box center [1540, 201] width 26 height 26
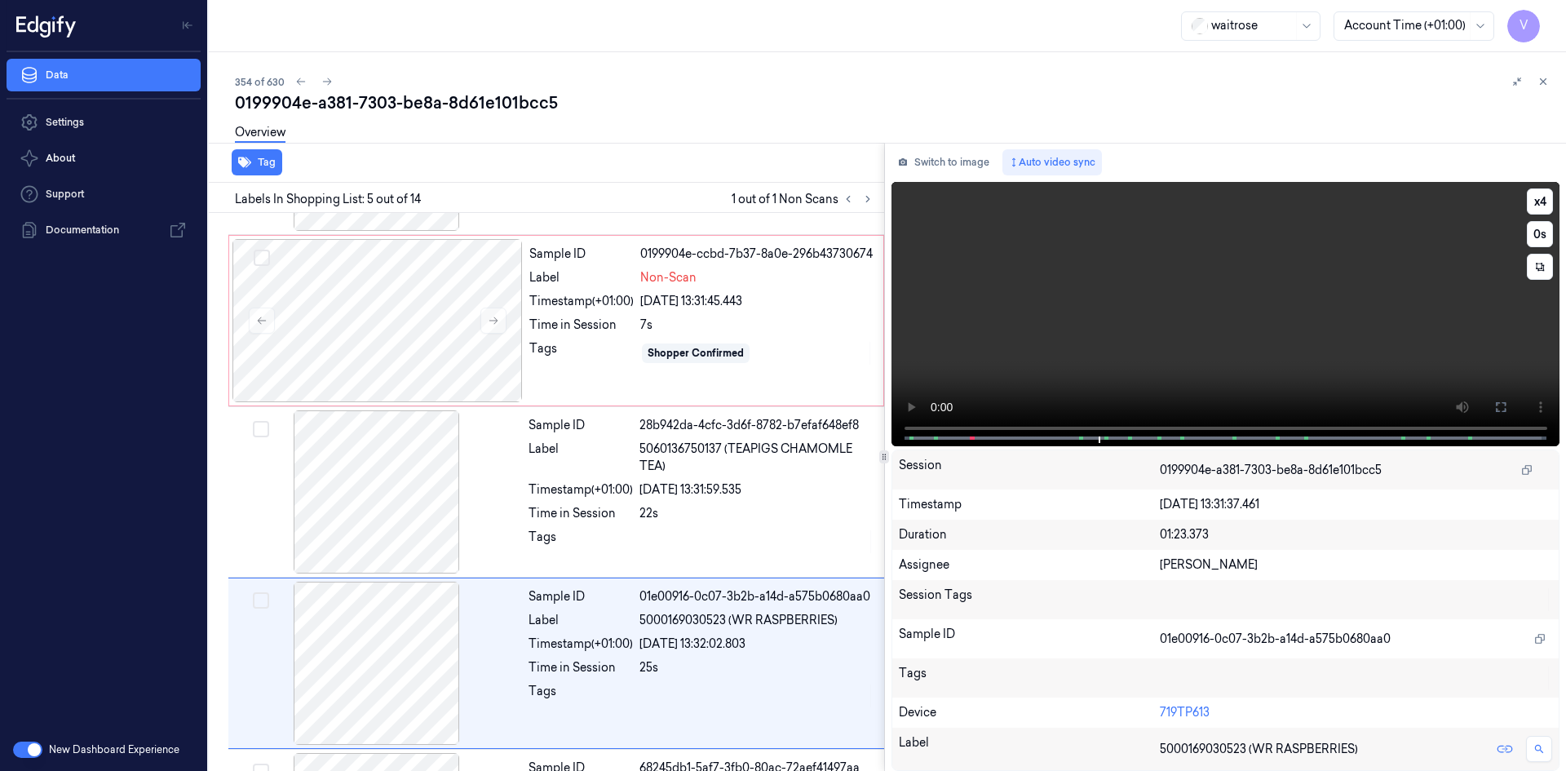
scroll to position [491, 0]
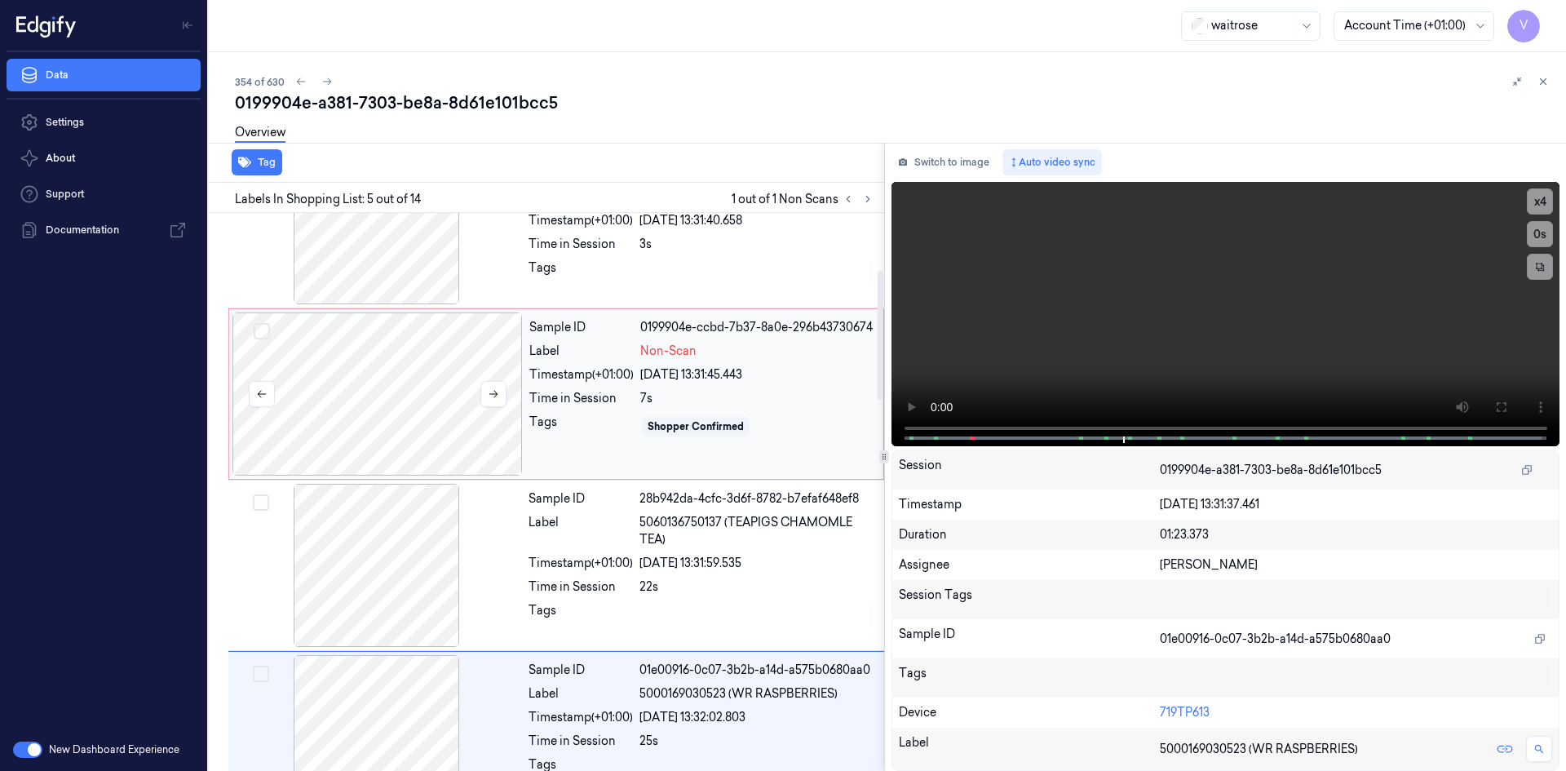
click at [392, 366] on div at bounding box center [378, 393] width 290 height 163
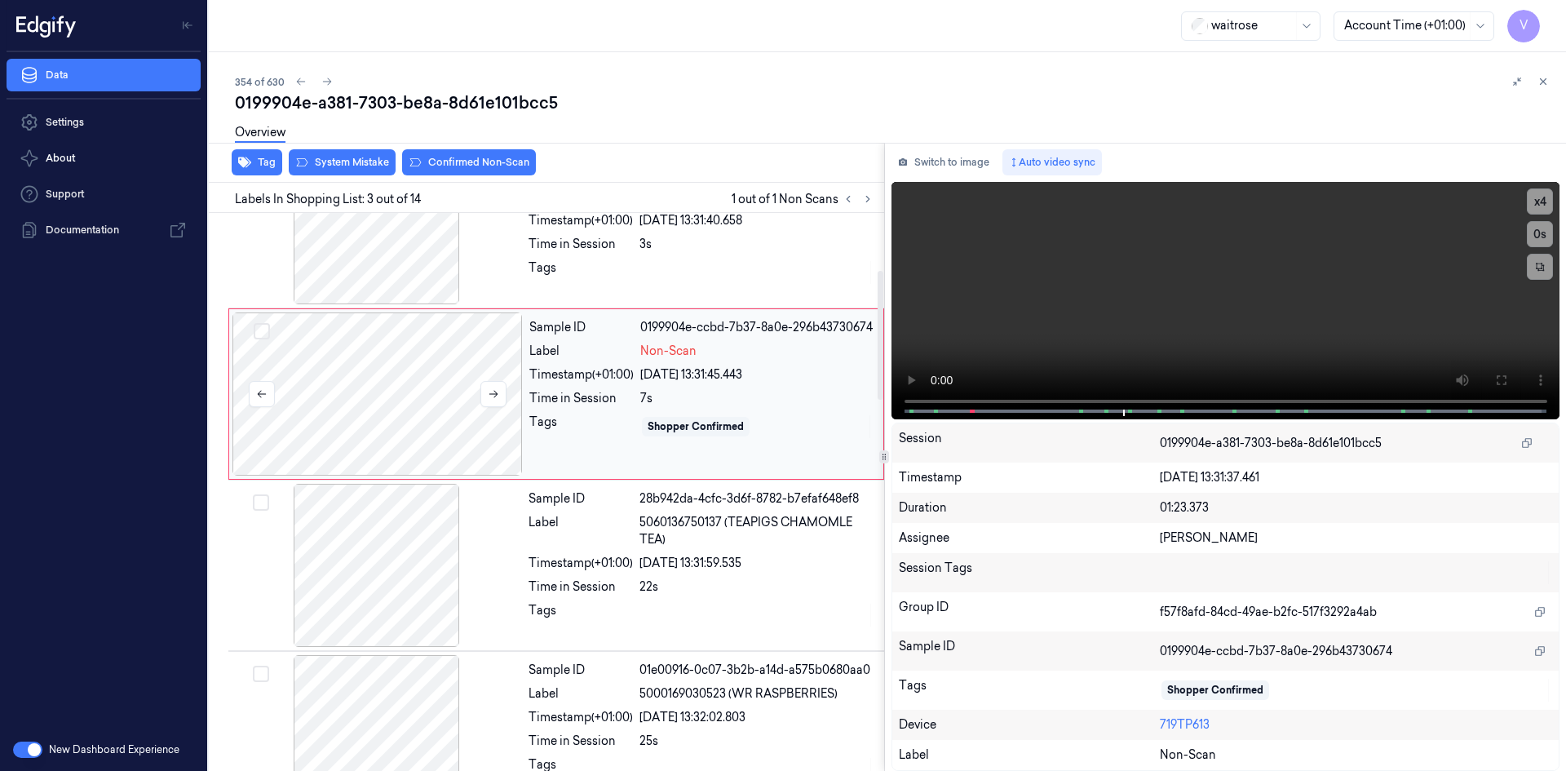
scroll to position [148, 0]
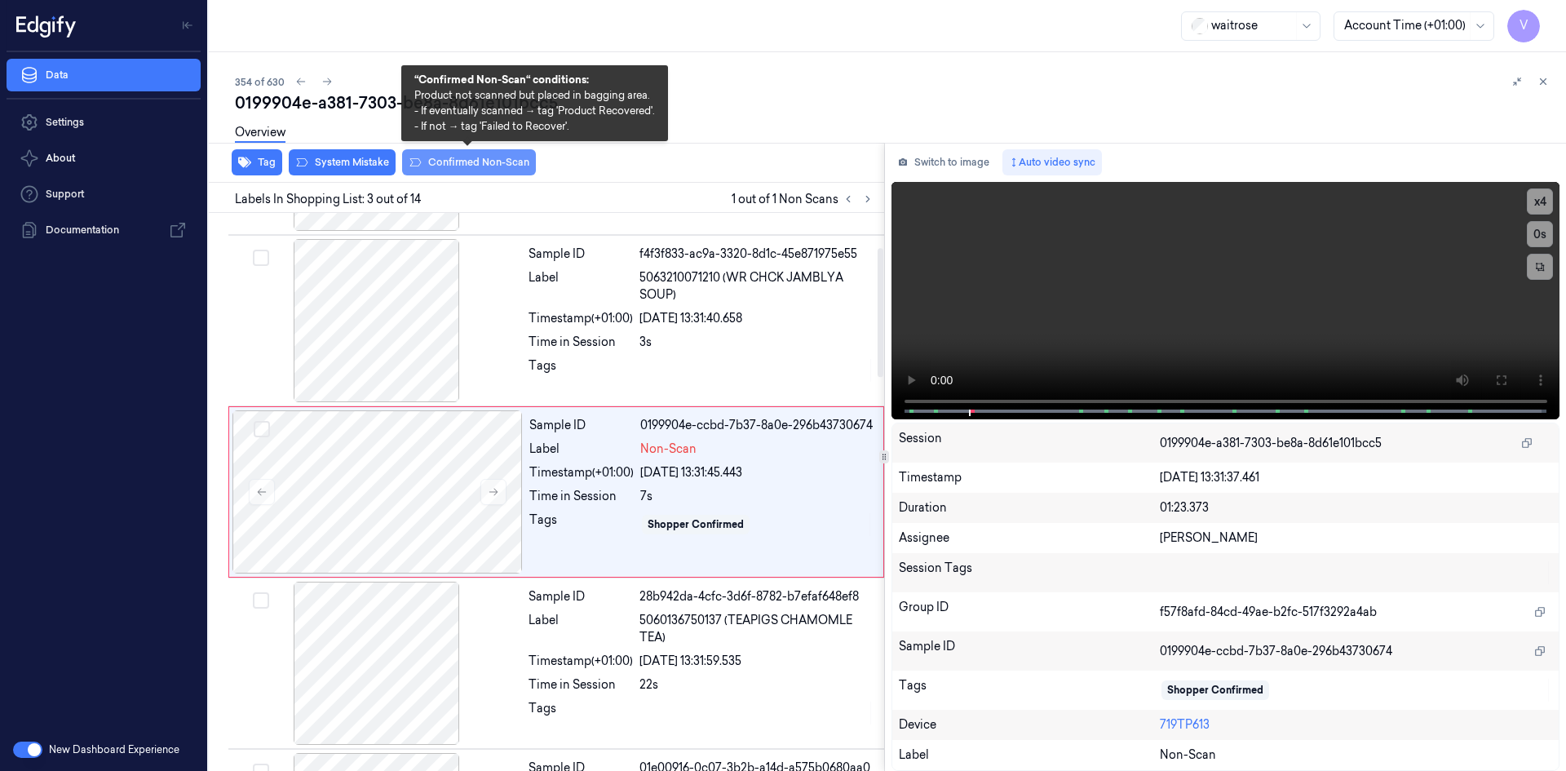
click at [478, 159] on button "Confirmed Non-Scan" at bounding box center [469, 162] width 134 height 26
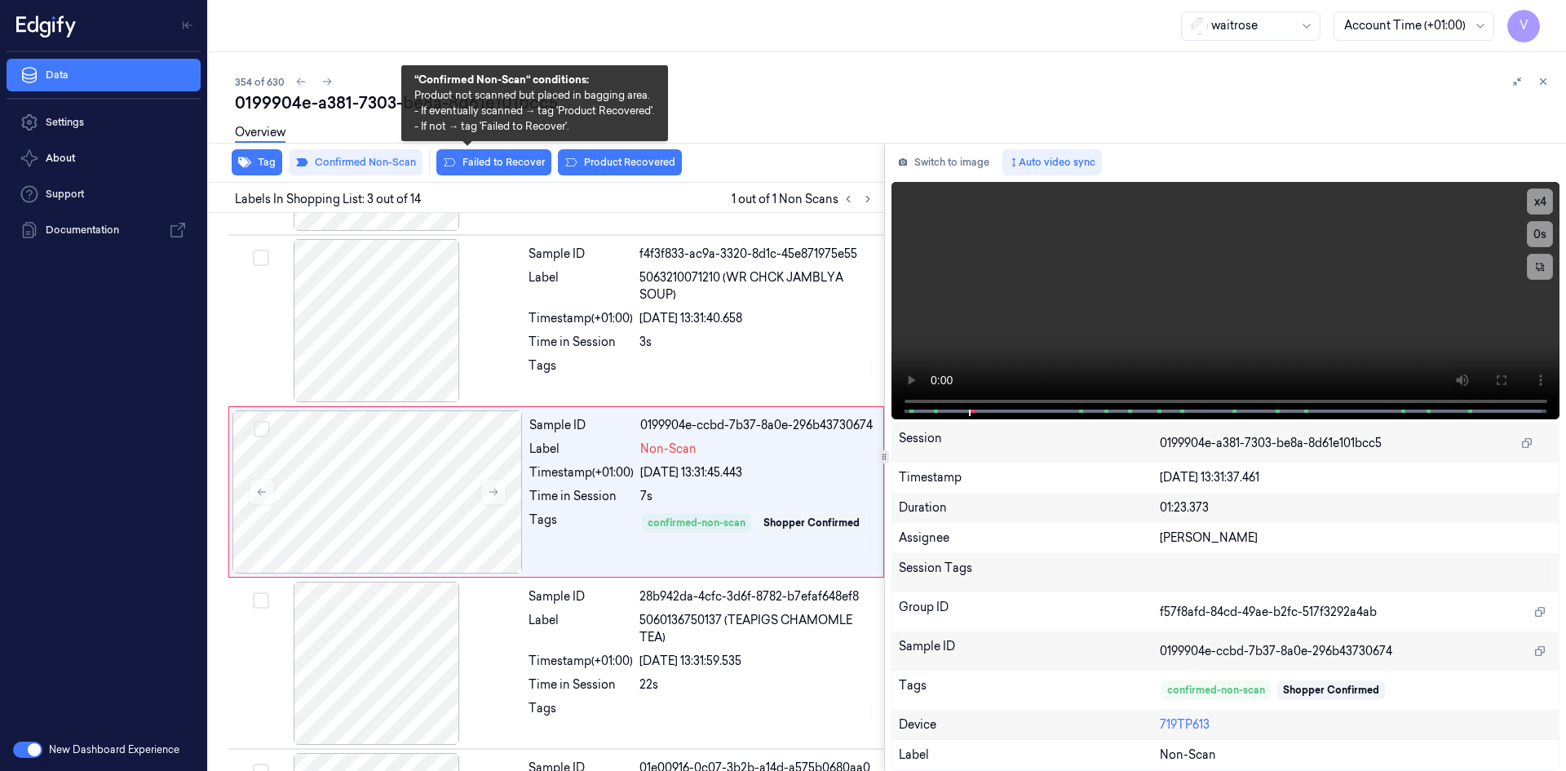
scroll to position [154, 0]
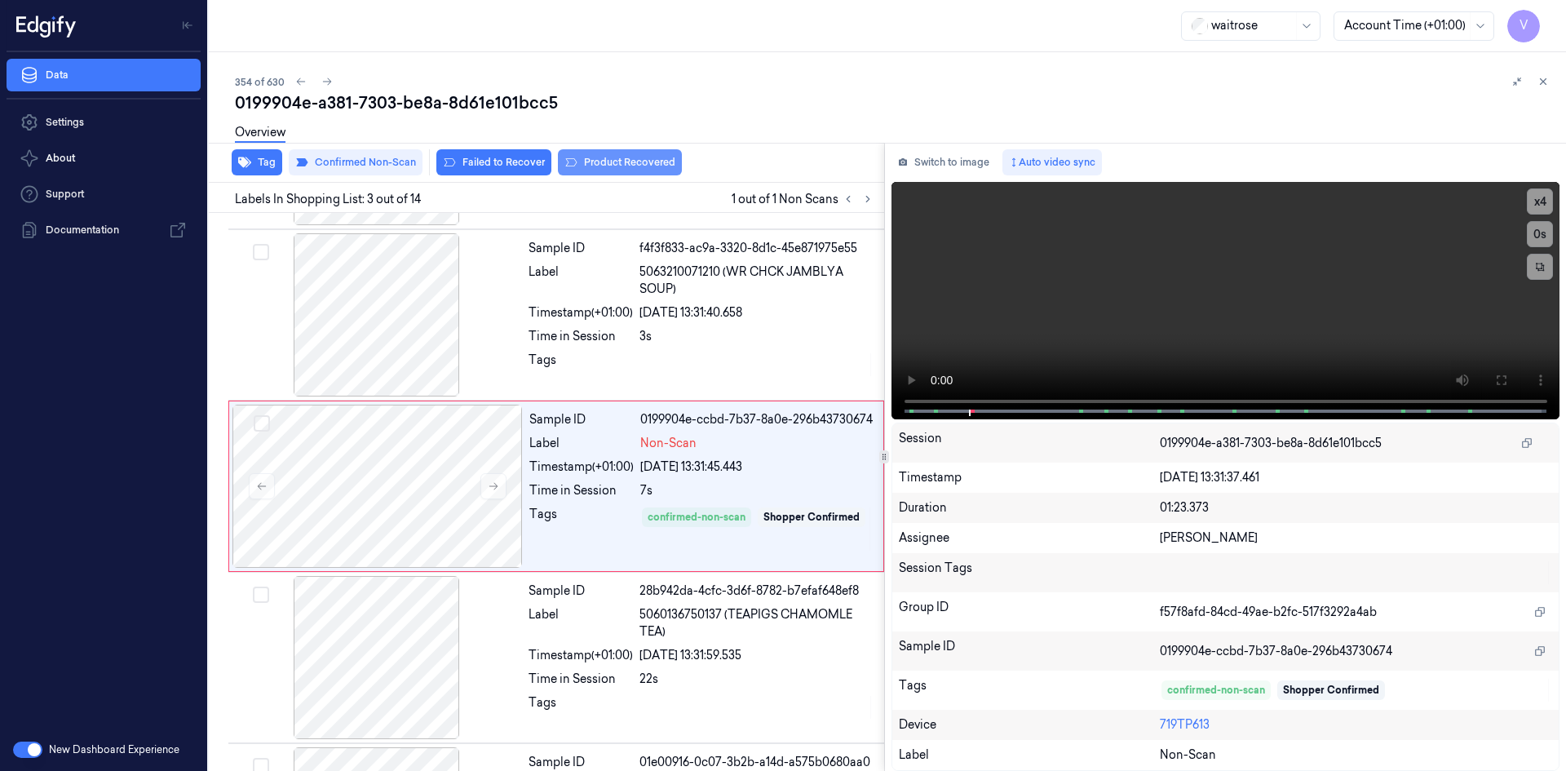
click at [619, 163] on button "Product Recovered" at bounding box center [620, 162] width 124 height 26
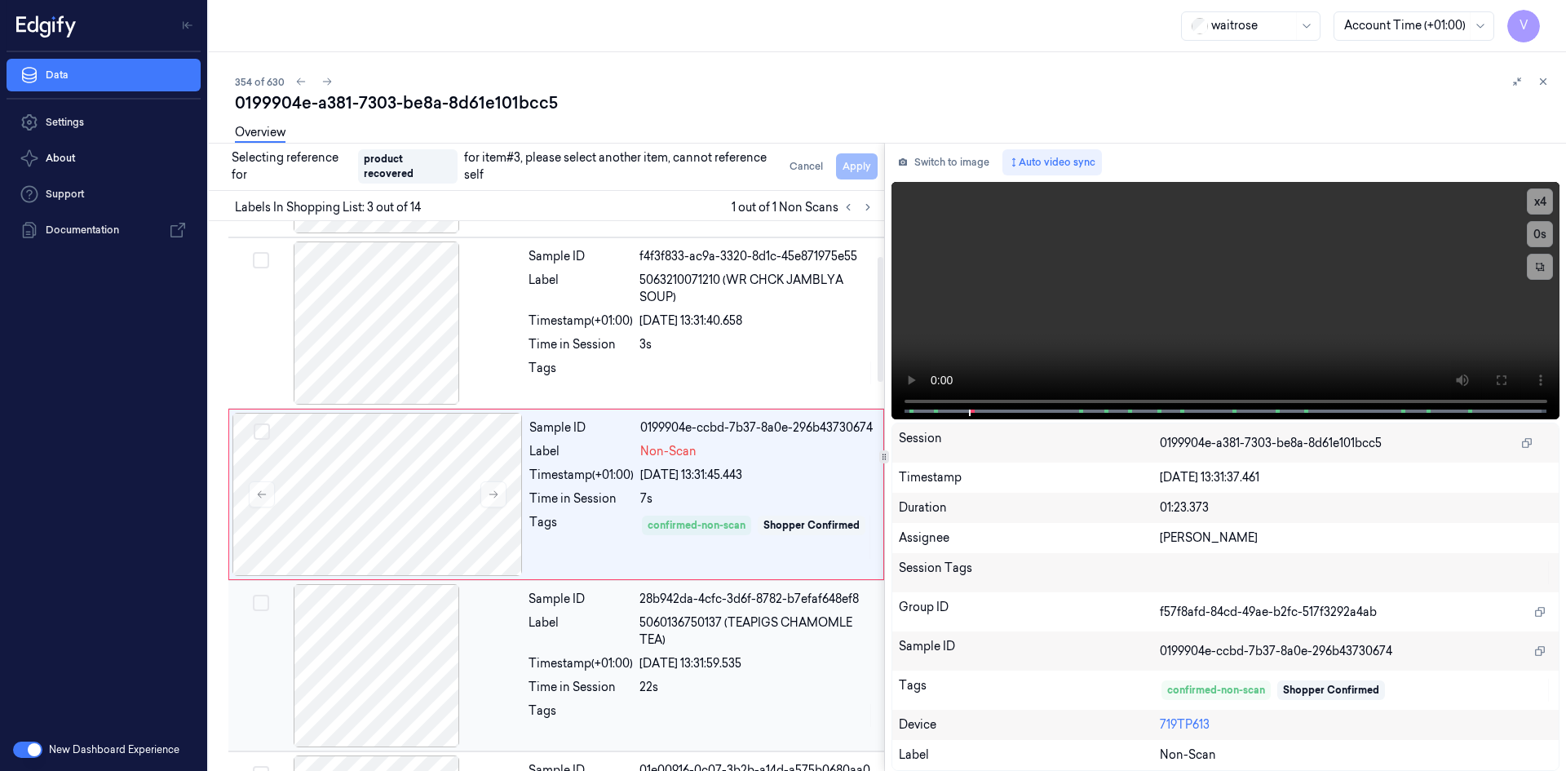
drag, startPoint x: 443, startPoint y: 624, endPoint x: 511, endPoint y: 592, distance: 75.2
click at [444, 625] on div at bounding box center [377, 665] width 290 height 163
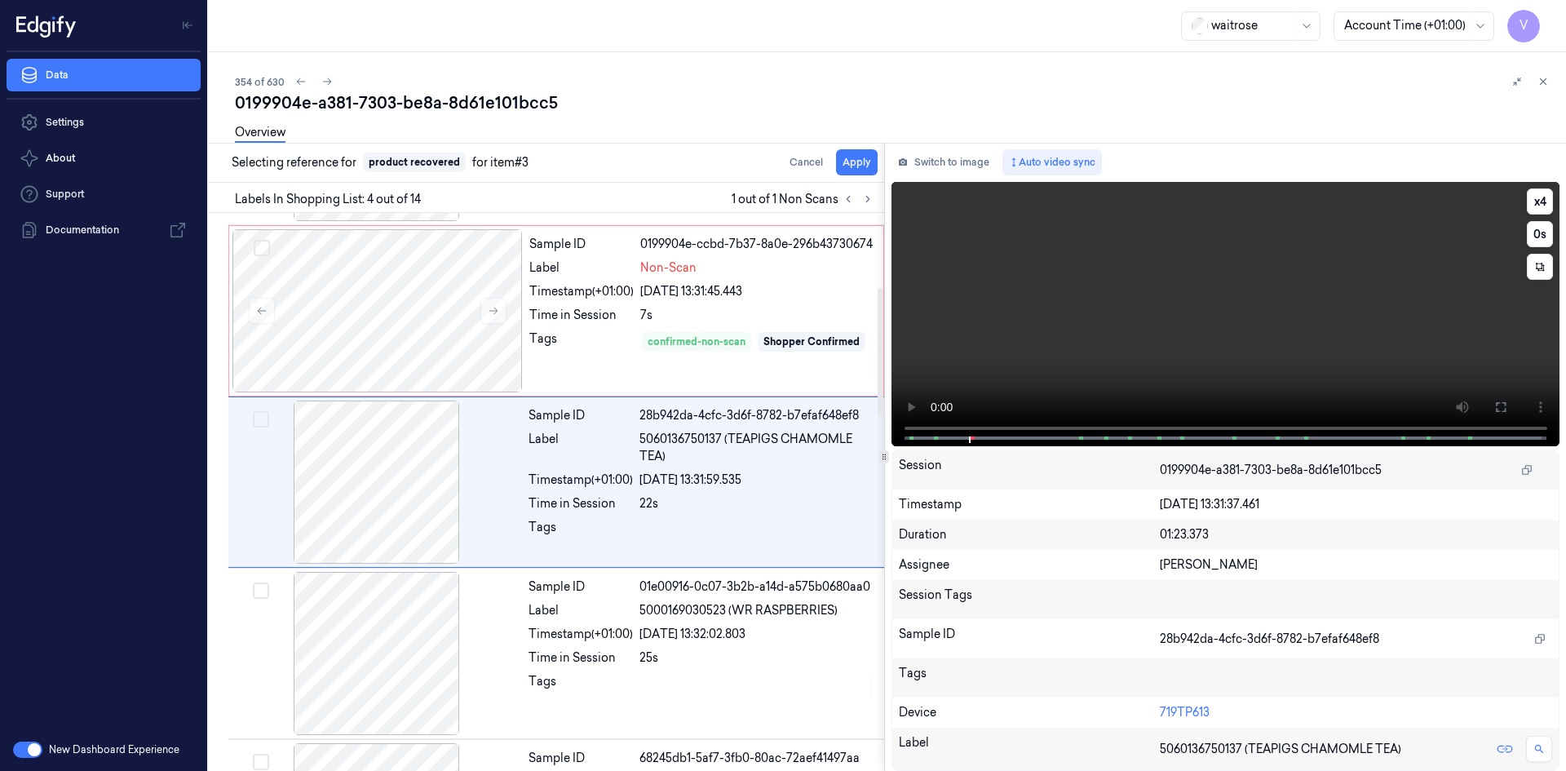
scroll to position [330, 0]
click at [845, 162] on button "Apply" at bounding box center [857, 162] width 42 height 26
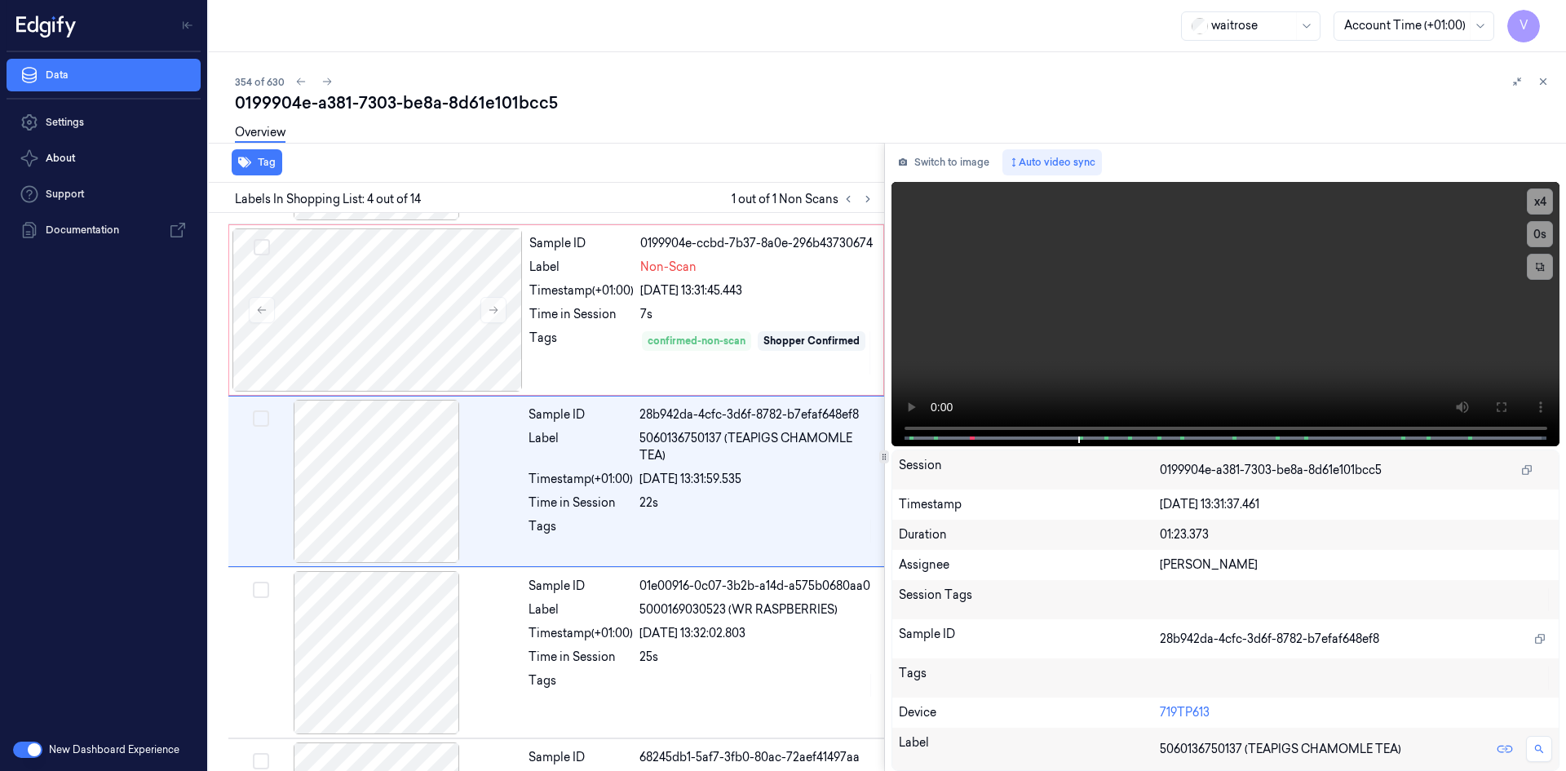
scroll to position [350, 0]
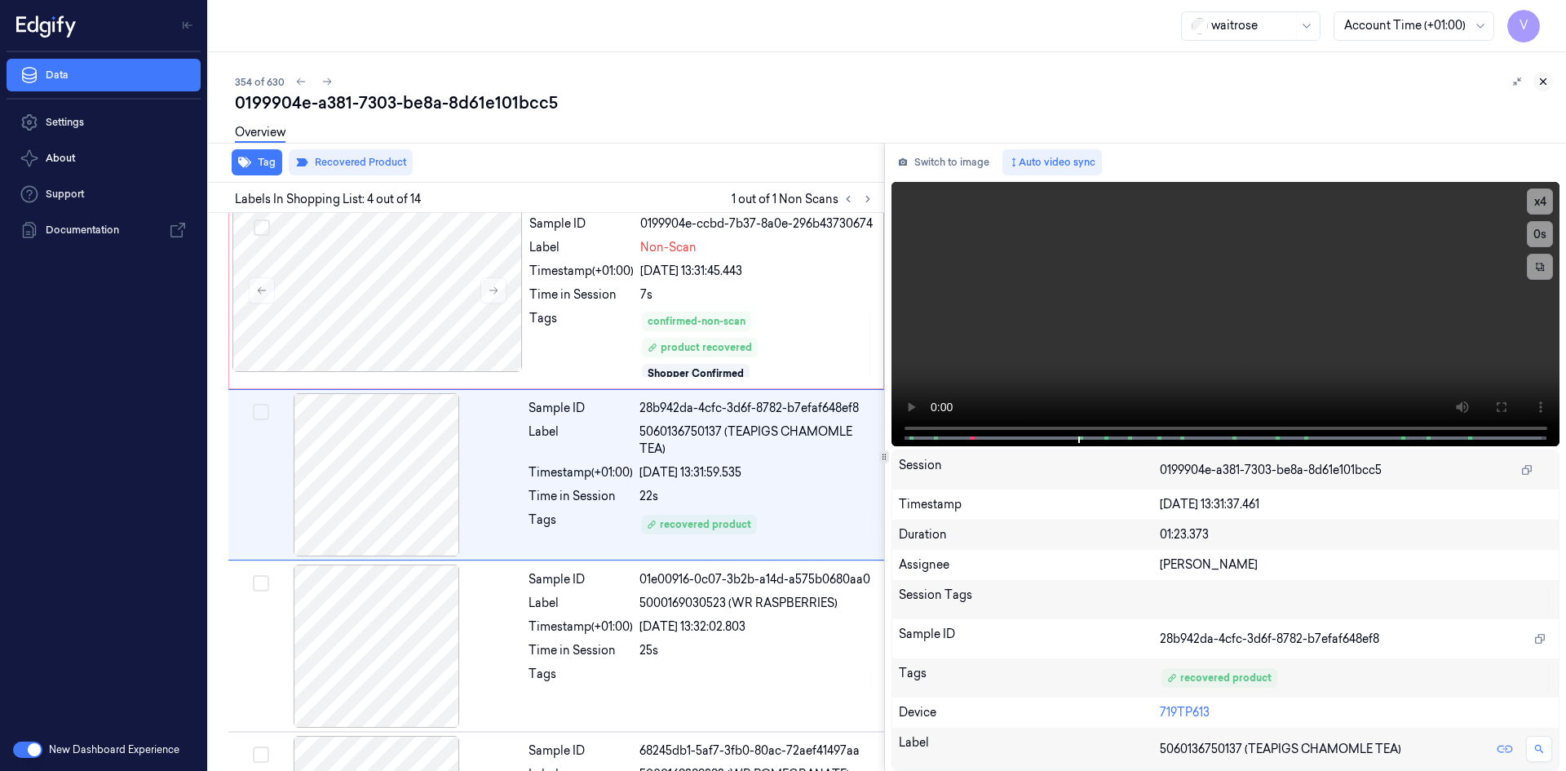
click at [1538, 81] on icon at bounding box center [1543, 81] width 11 height 11
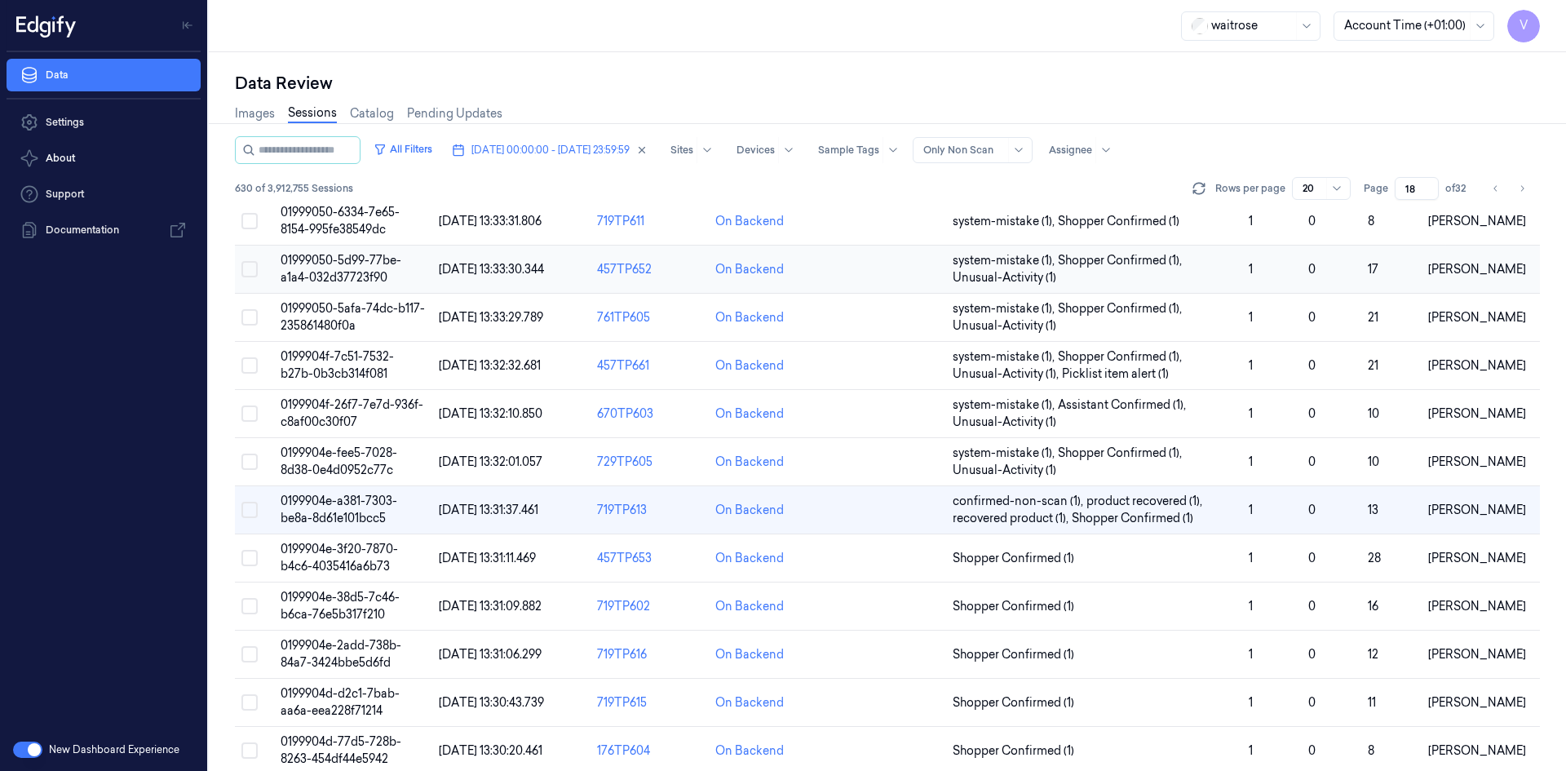
scroll to position [446, 0]
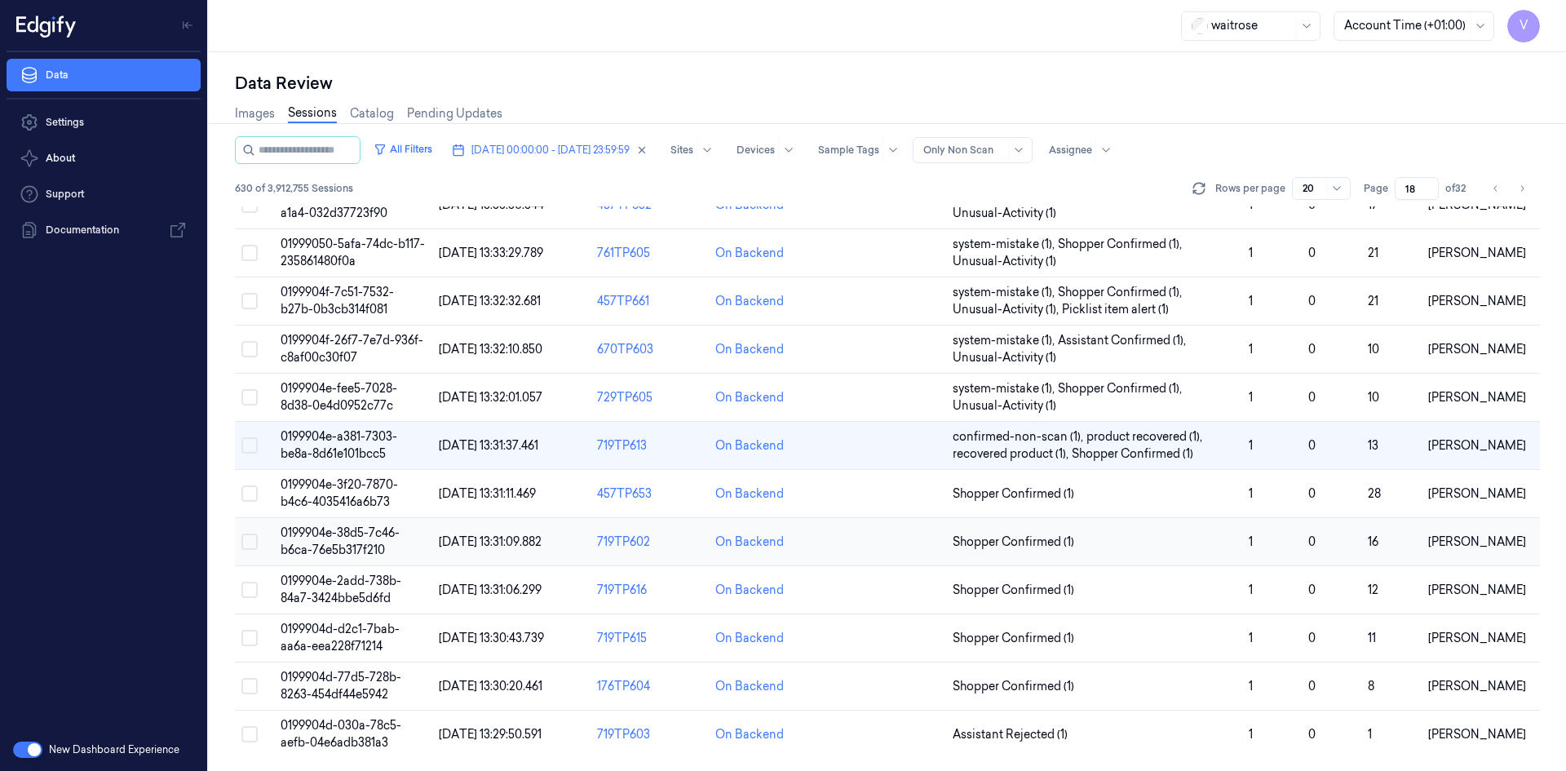
click at [355, 547] on span "0199904e-38d5-7c46-b6ca-76e5b317f210" at bounding box center [340, 541] width 119 height 32
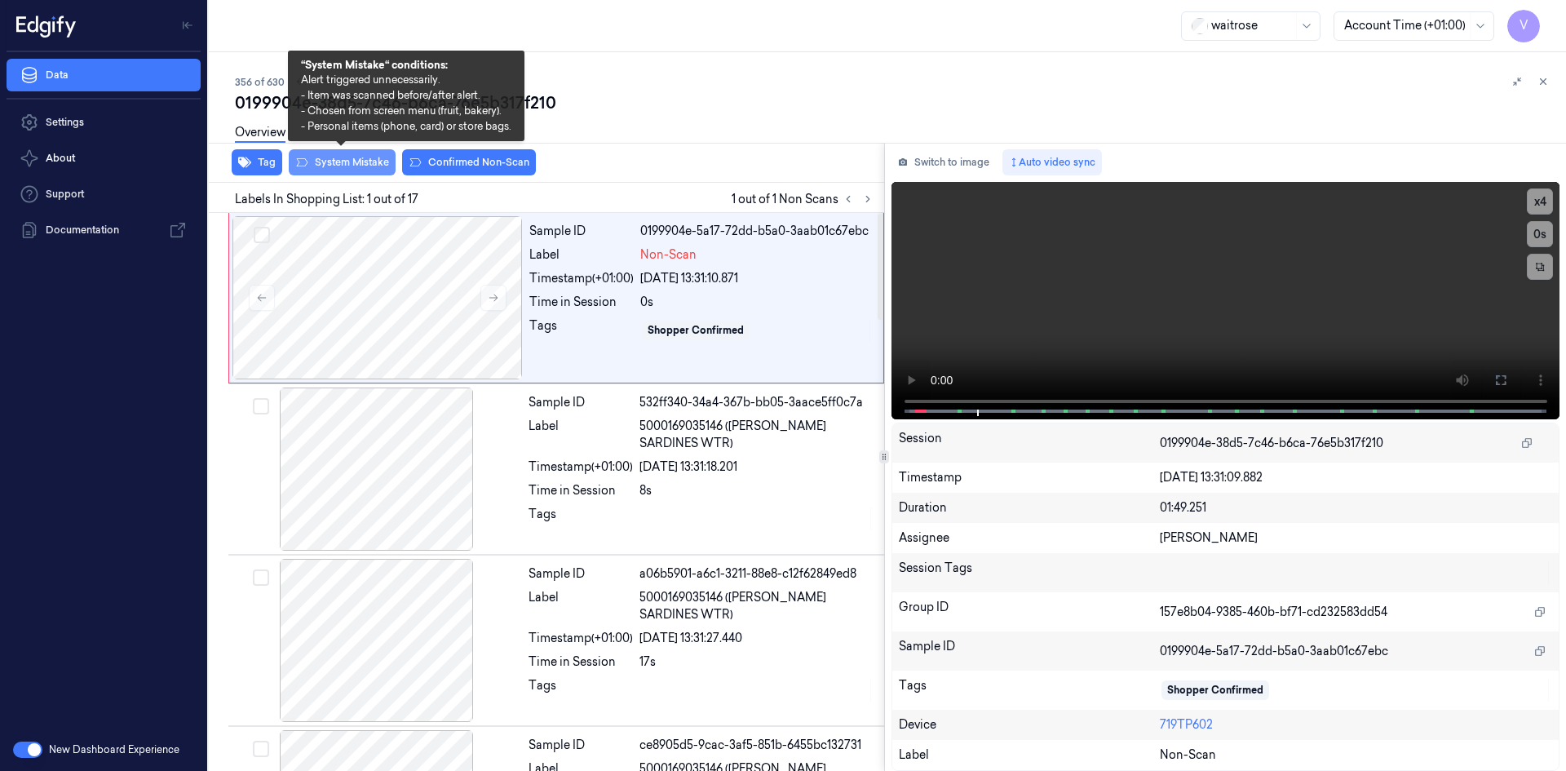
click at [352, 163] on button "System Mistake" at bounding box center [342, 162] width 107 height 26
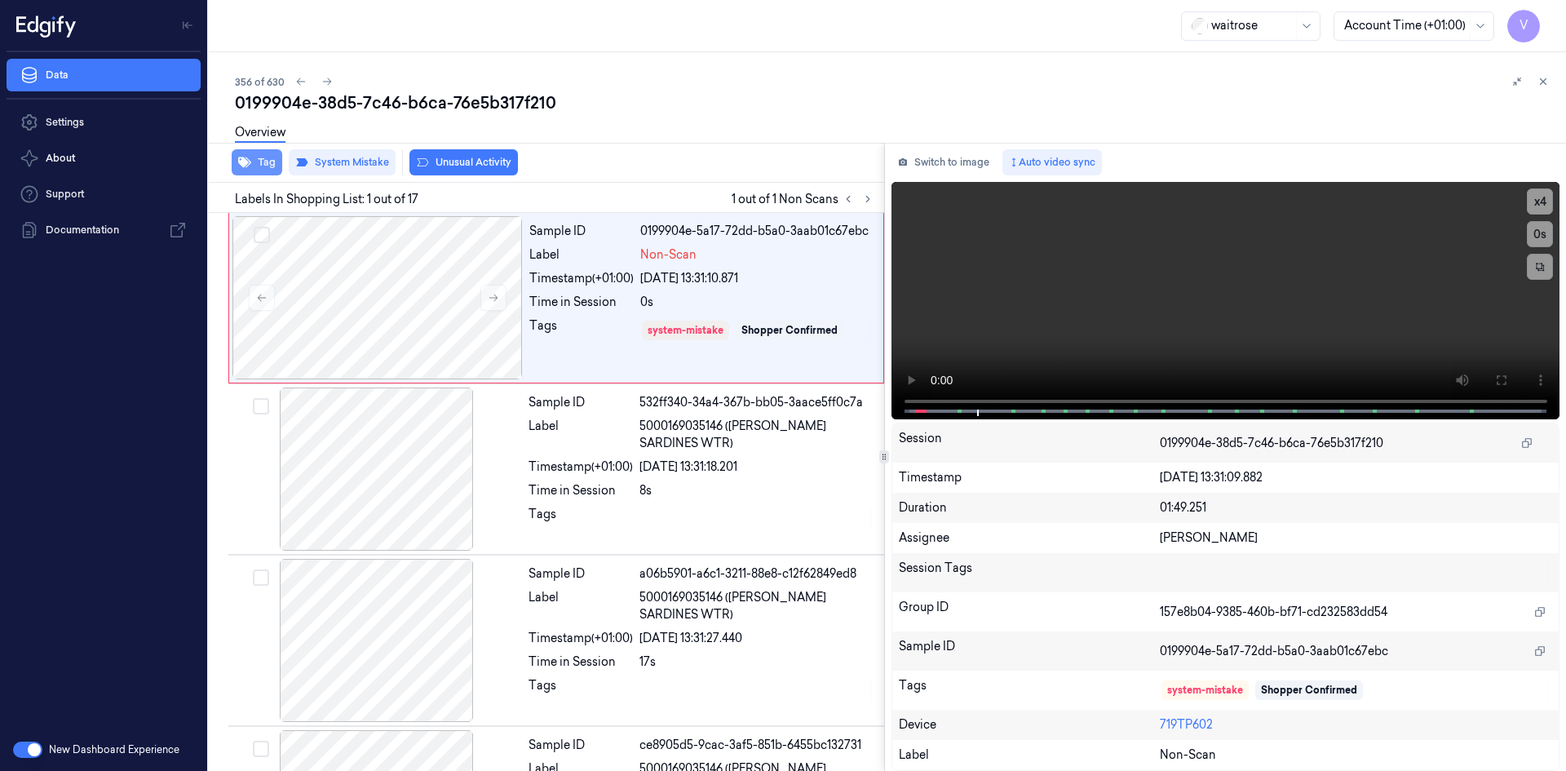
click at [264, 165] on button "Tag" at bounding box center [257, 162] width 51 height 26
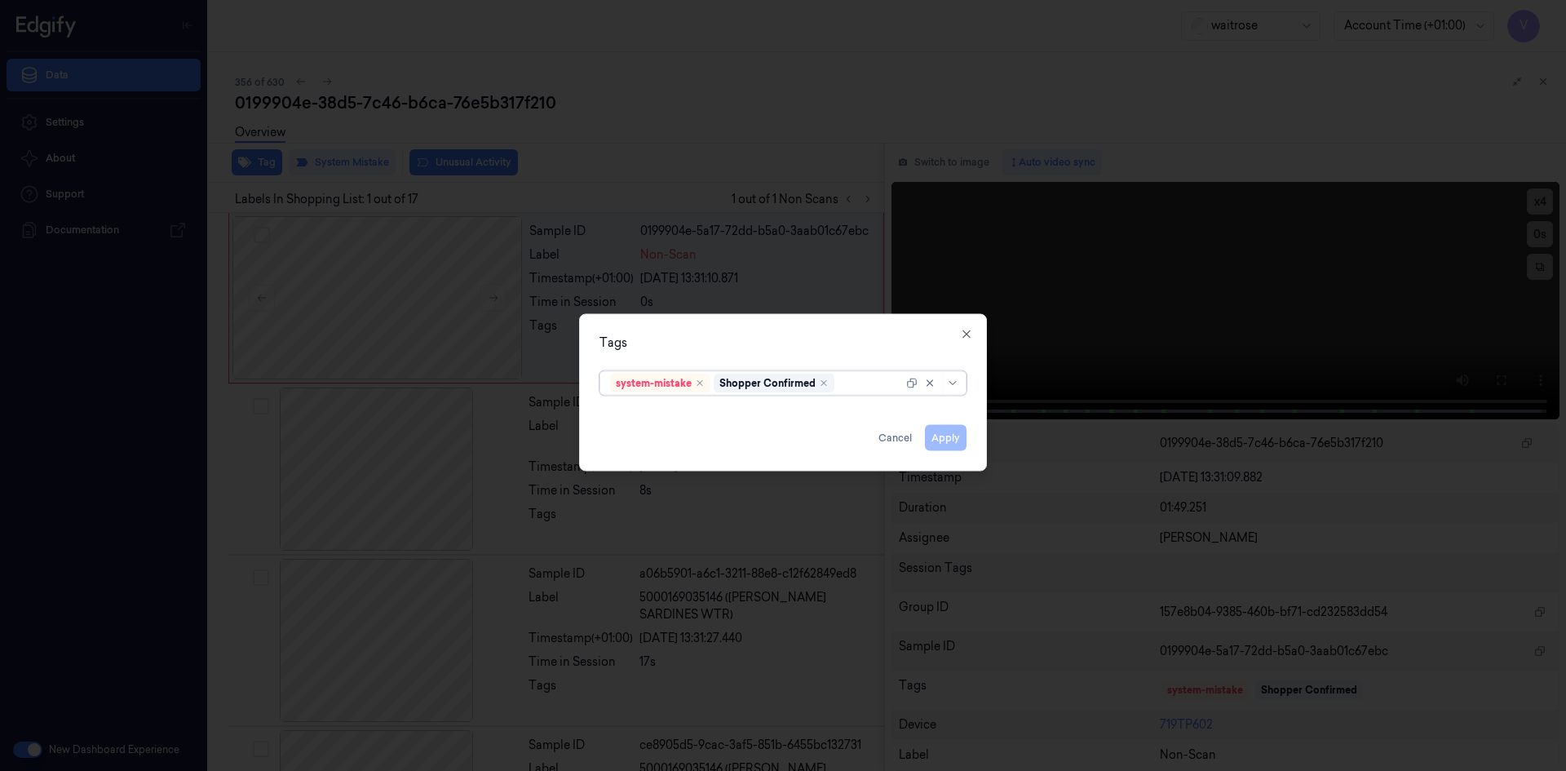
click at [851, 382] on div at bounding box center [870, 382] width 65 height 17
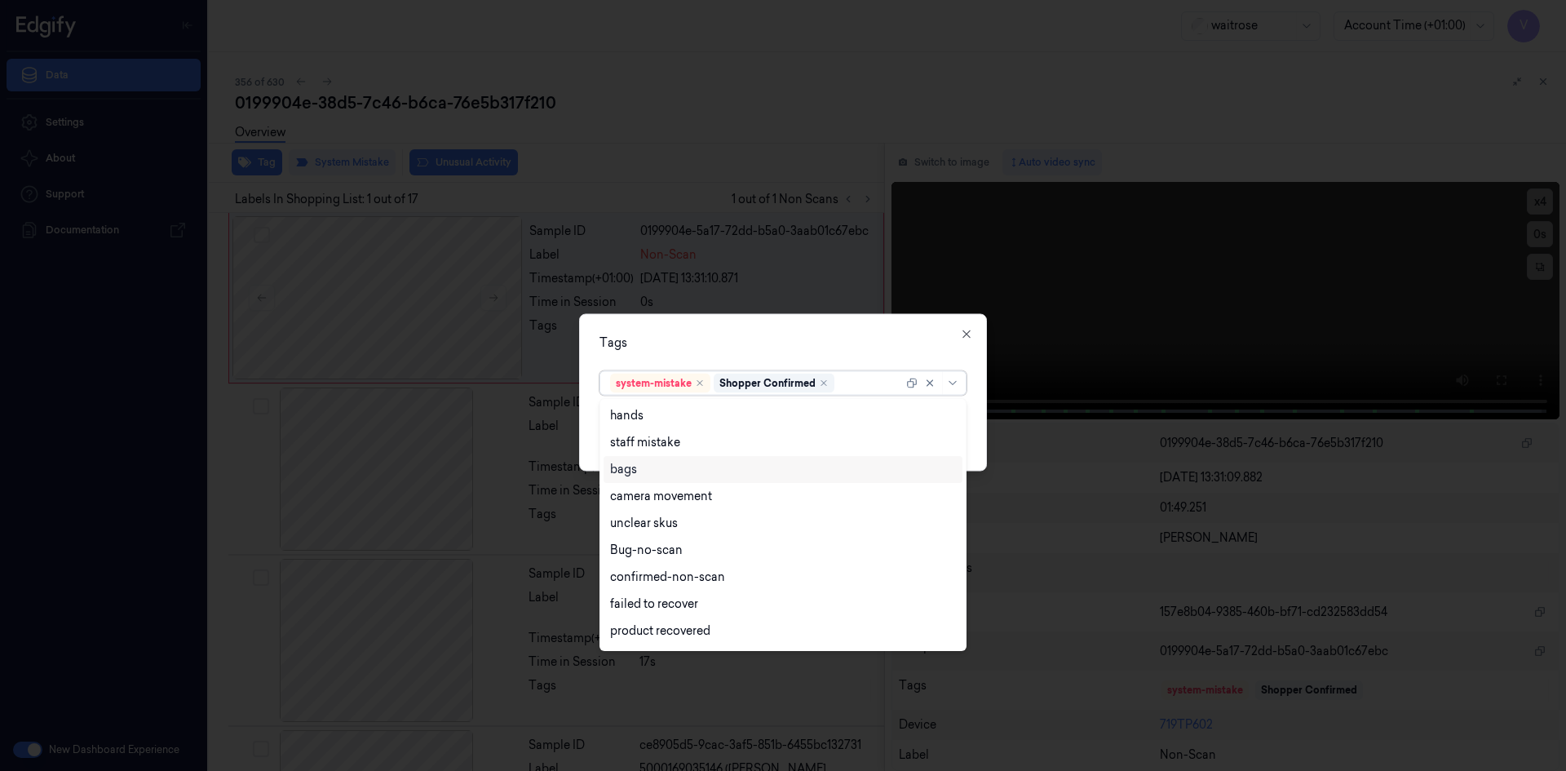
click at [628, 469] on div "bags" at bounding box center [623, 469] width 27 height 17
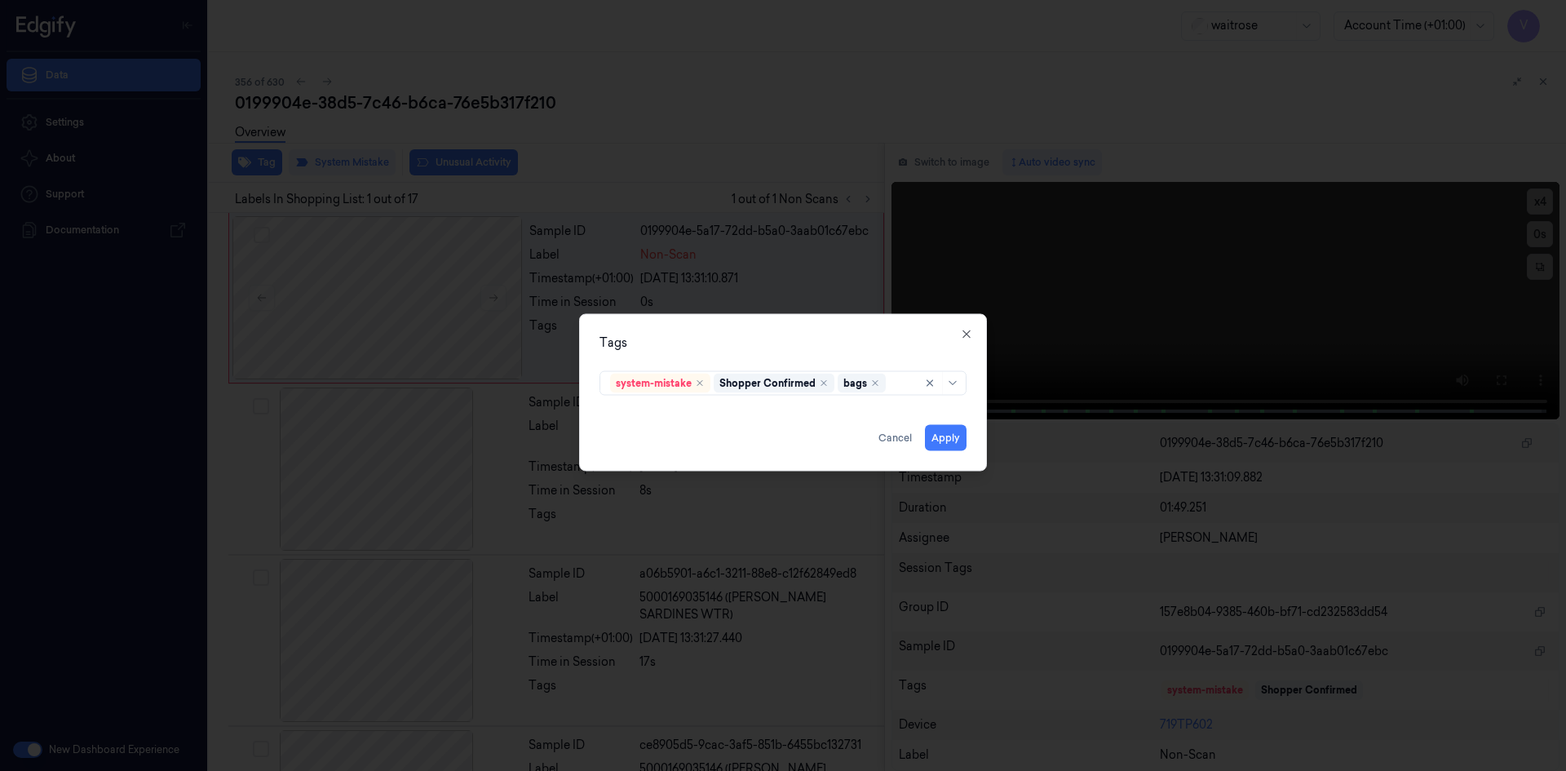
click at [728, 341] on div "Tags" at bounding box center [783, 342] width 367 height 17
click at [946, 435] on button "Apply" at bounding box center [946, 437] width 42 height 26
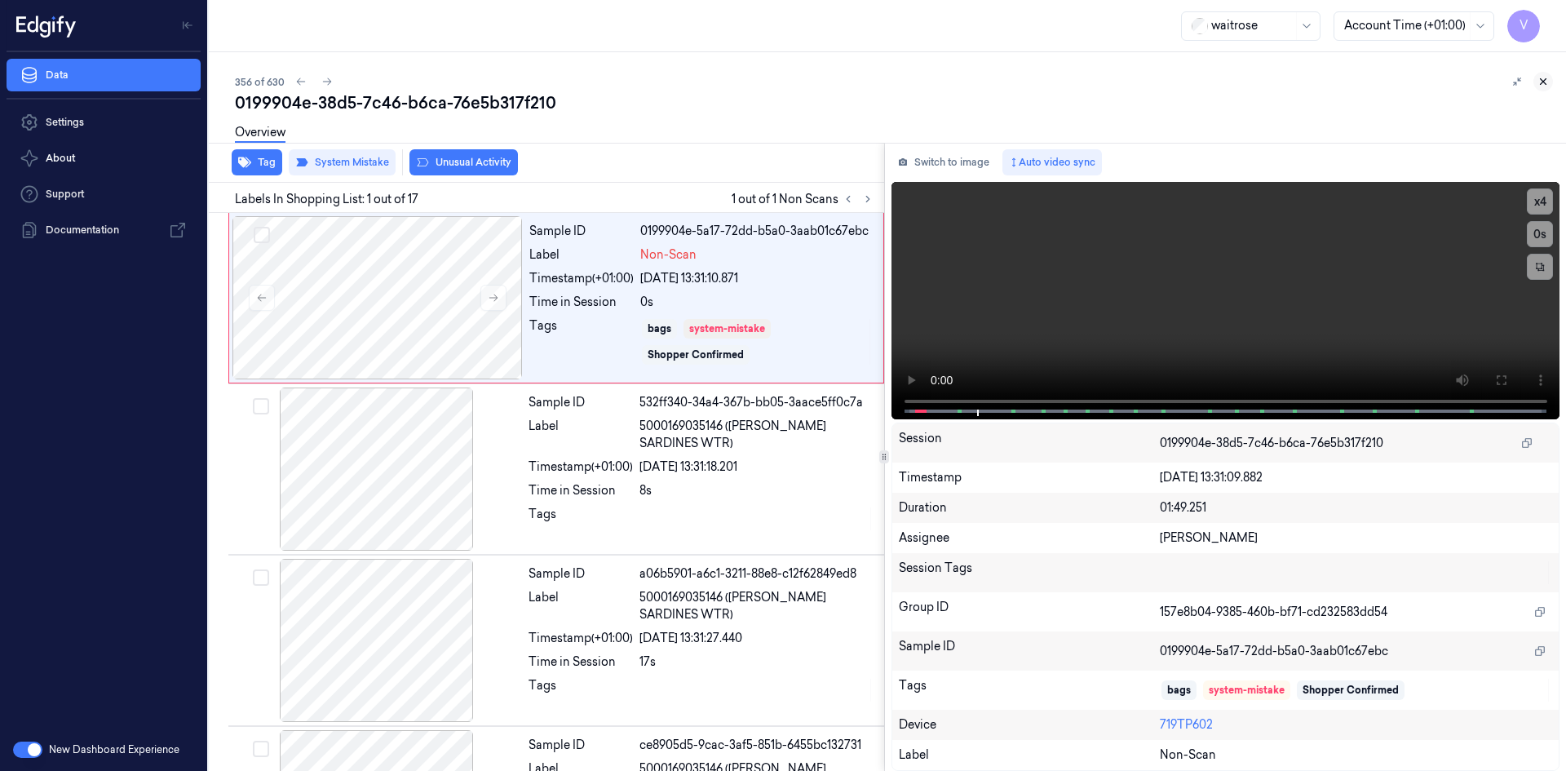
click at [1546, 84] on icon at bounding box center [1544, 82] width 6 height 6
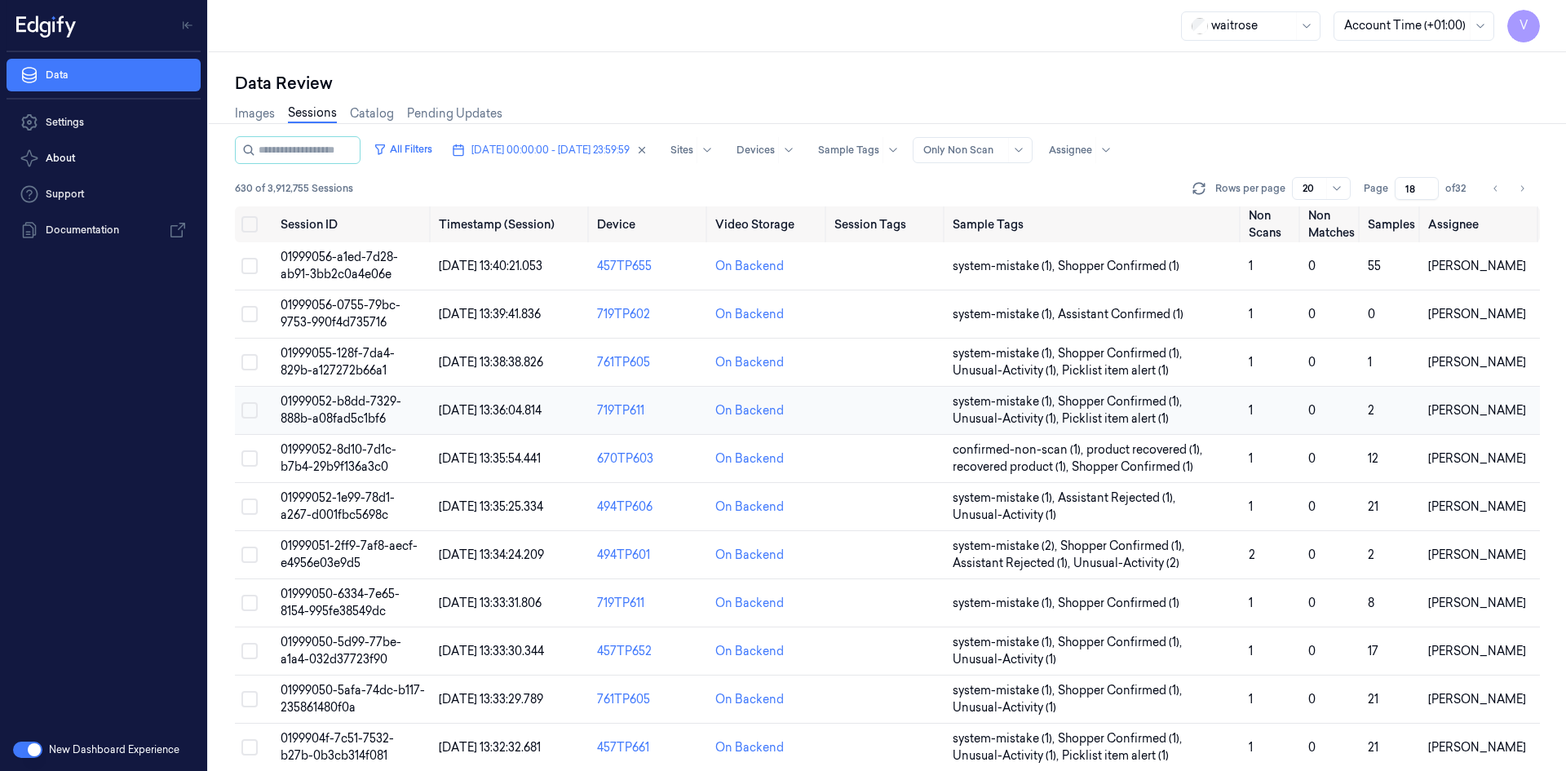
scroll to position [446, 0]
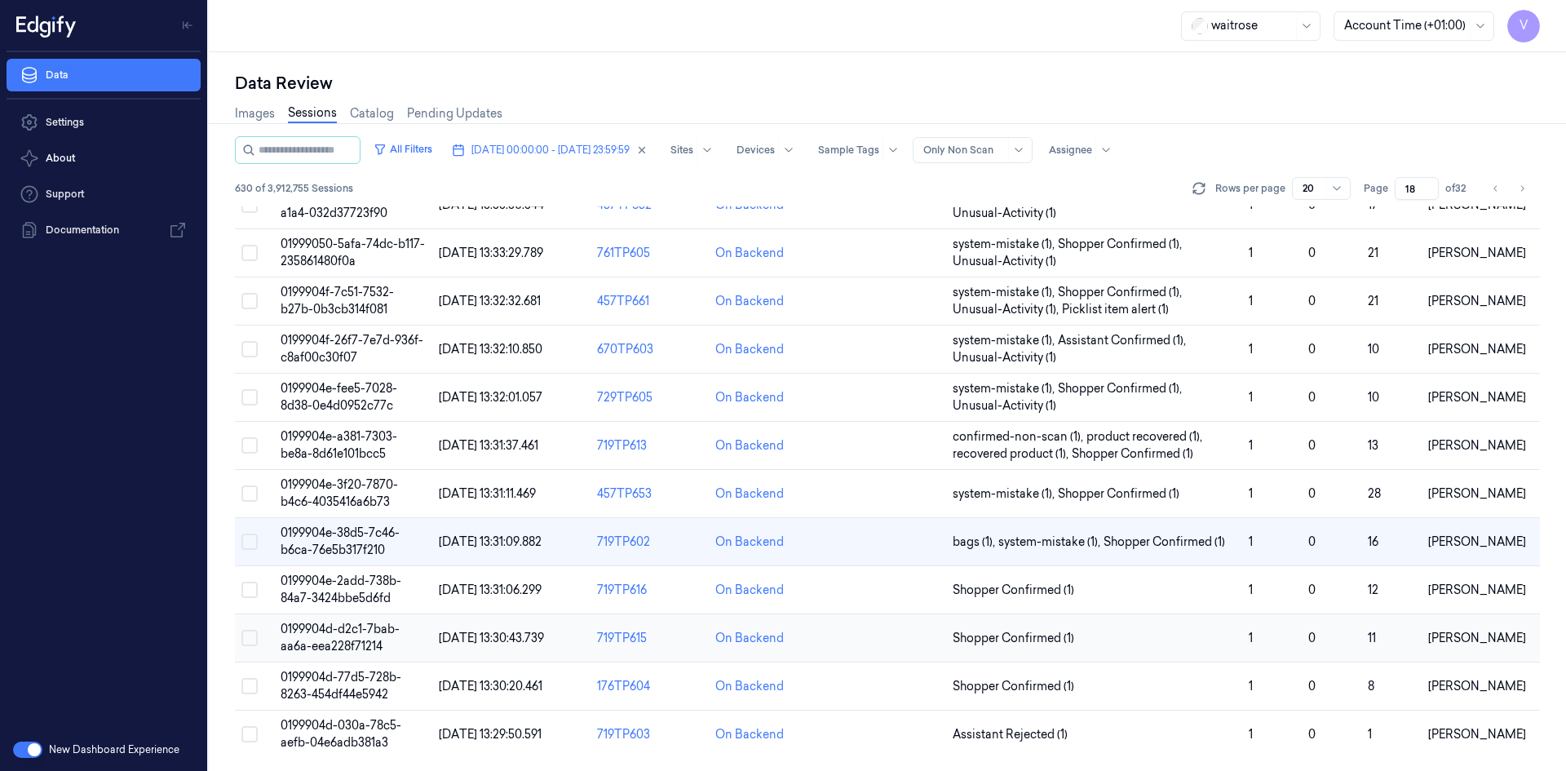
click at [356, 637] on td "0199904d-d2c1-7bab-aa6a-eea228f71214" at bounding box center [353, 638] width 158 height 48
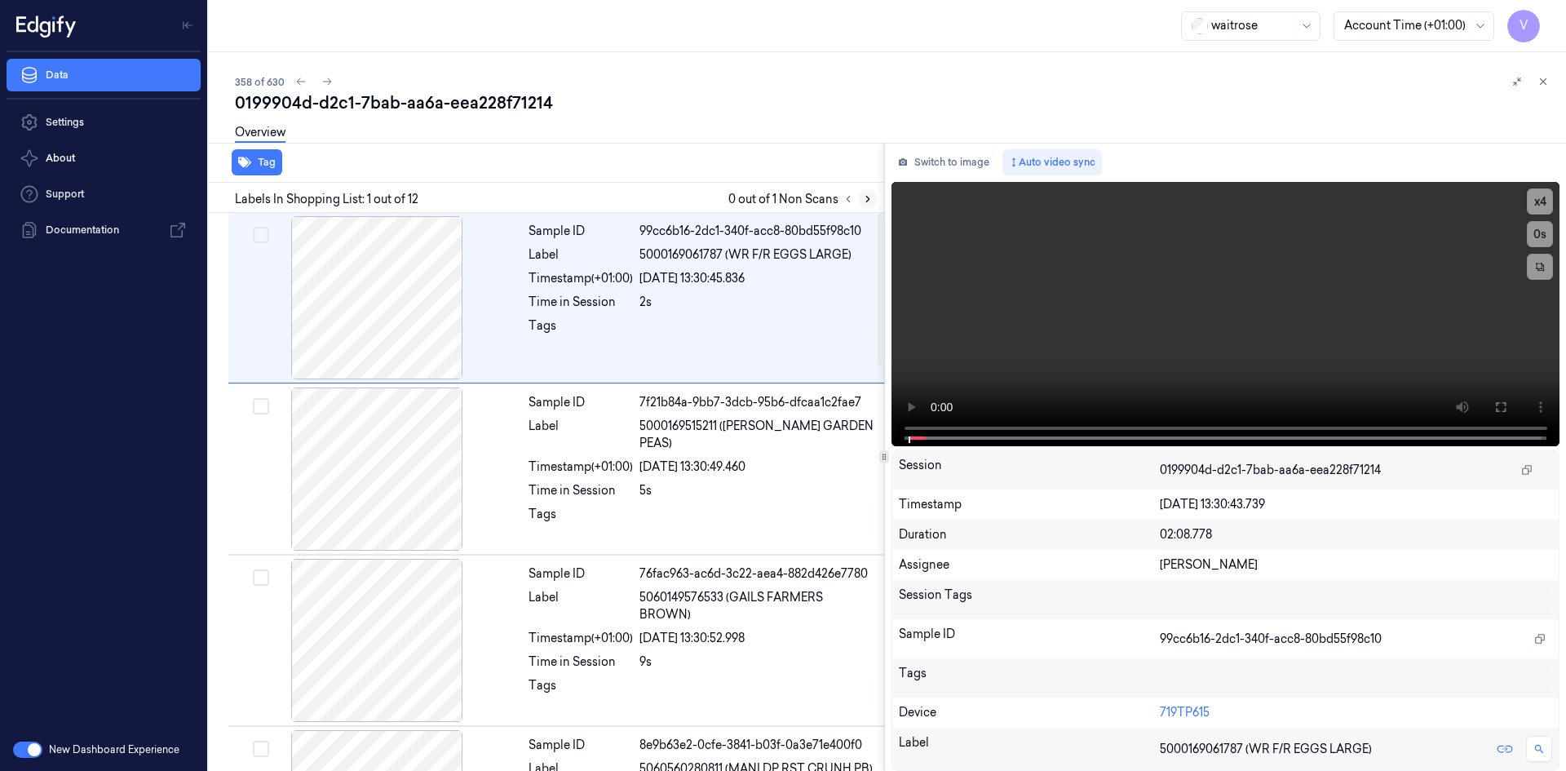
click at [874, 200] on button at bounding box center [868, 199] width 20 height 20
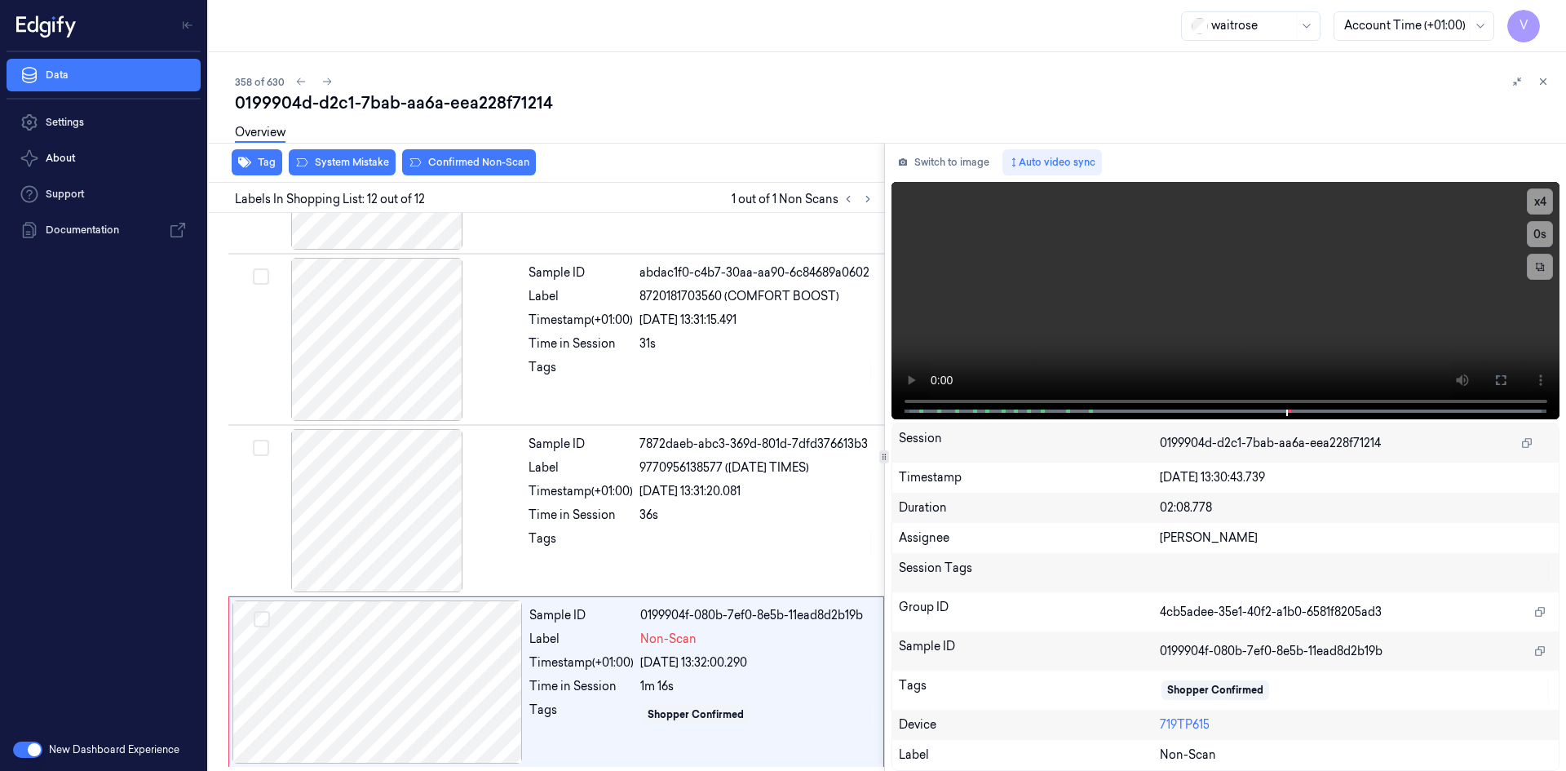
scroll to position [1503, 0]
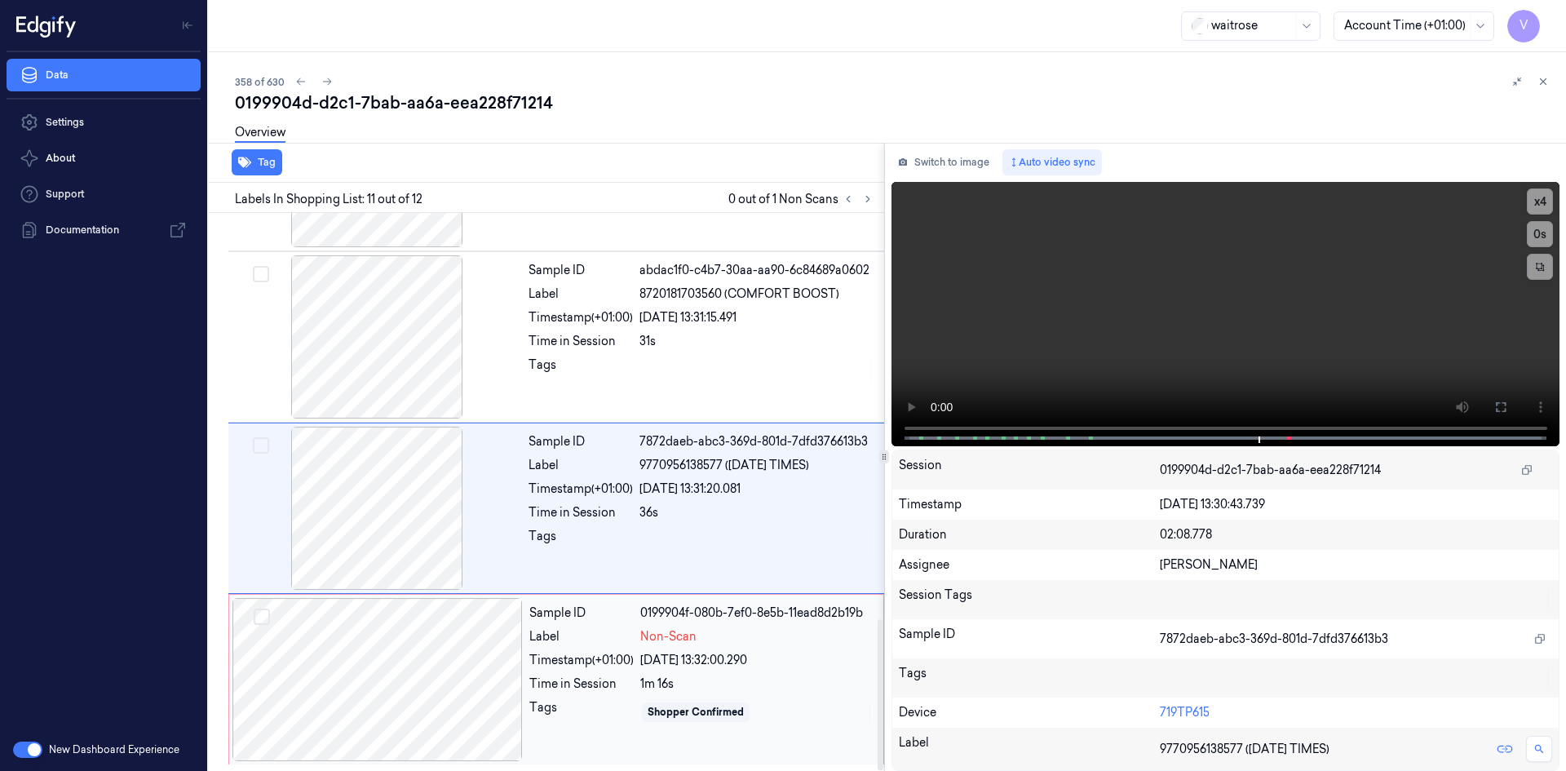
click at [428, 610] on div at bounding box center [378, 679] width 290 height 163
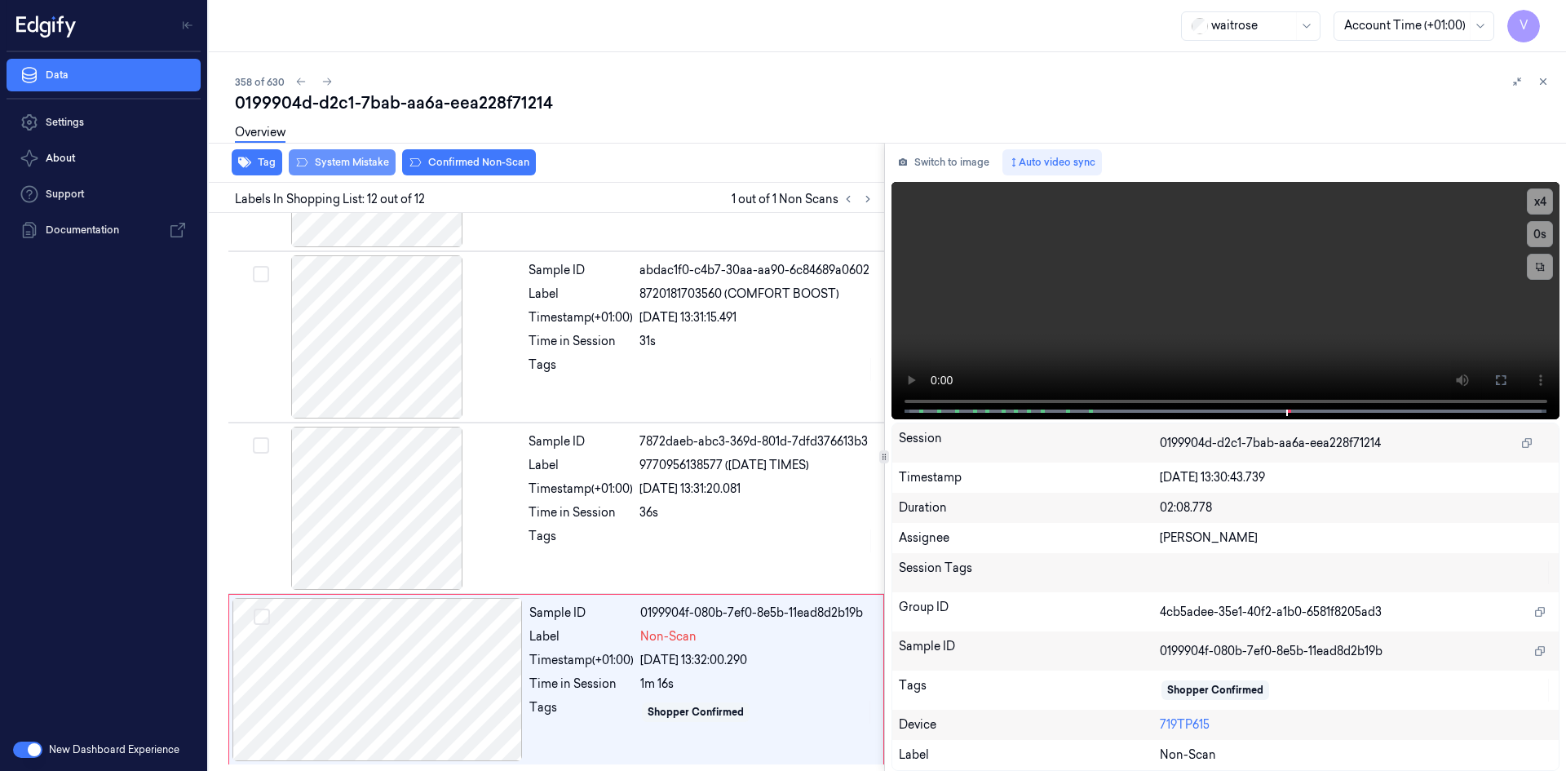
click at [352, 157] on button "System Mistake" at bounding box center [342, 162] width 107 height 26
click at [1543, 81] on icon at bounding box center [1544, 82] width 6 height 6
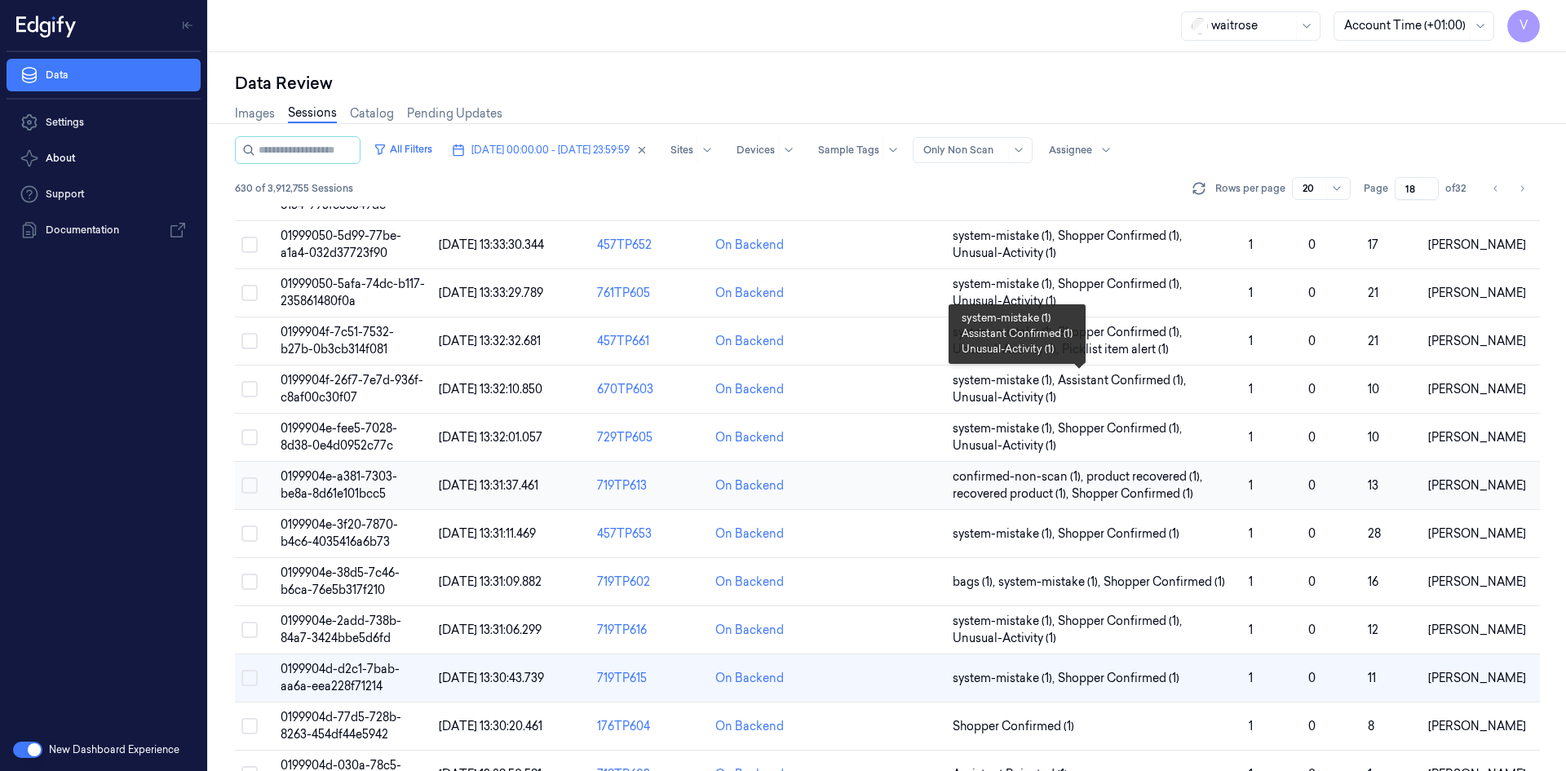
scroll to position [446, 0]
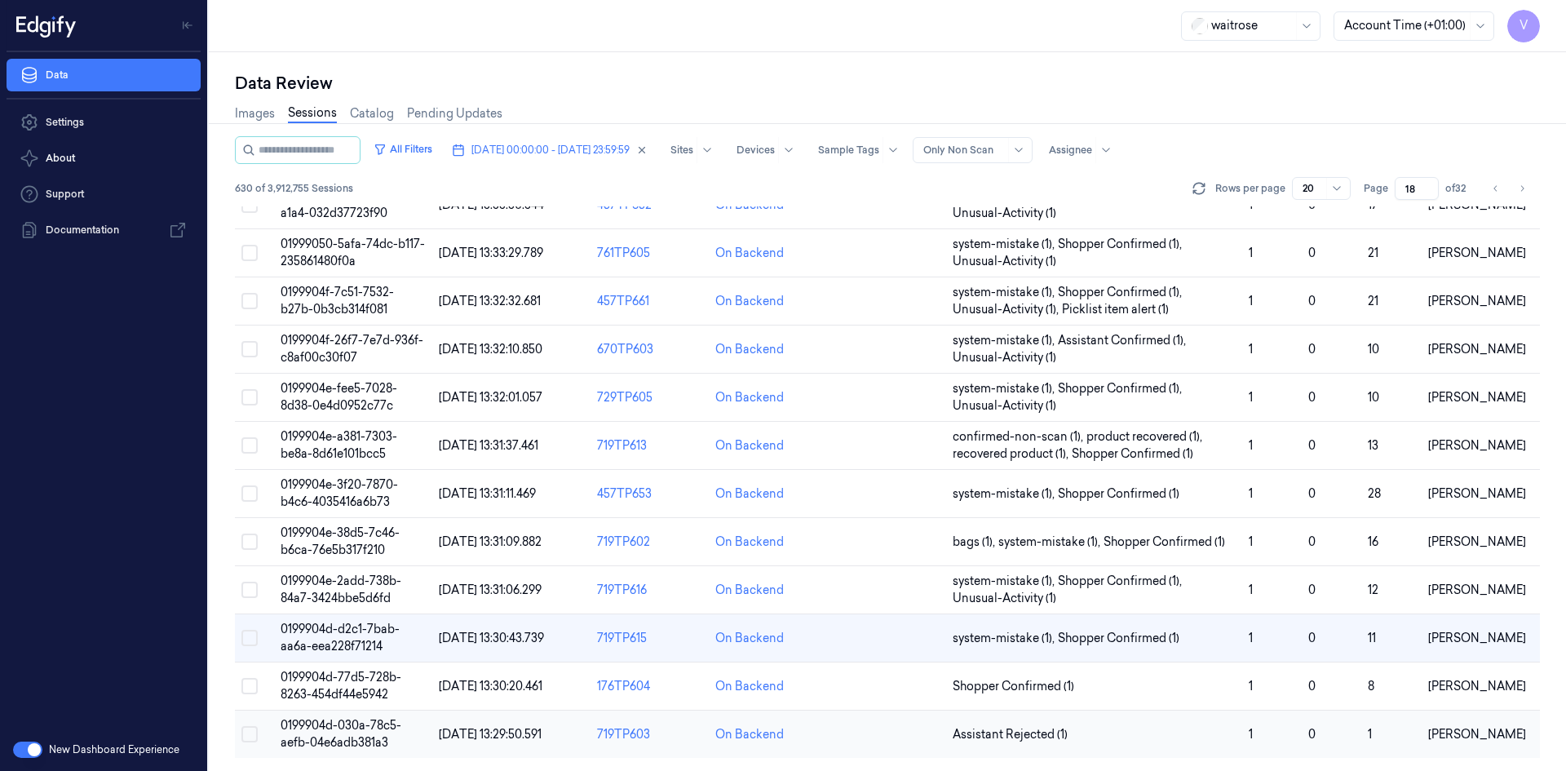
click at [348, 717] on td "0199904d-030a-78c5-aefb-04e6adb381a3" at bounding box center [353, 735] width 158 height 48
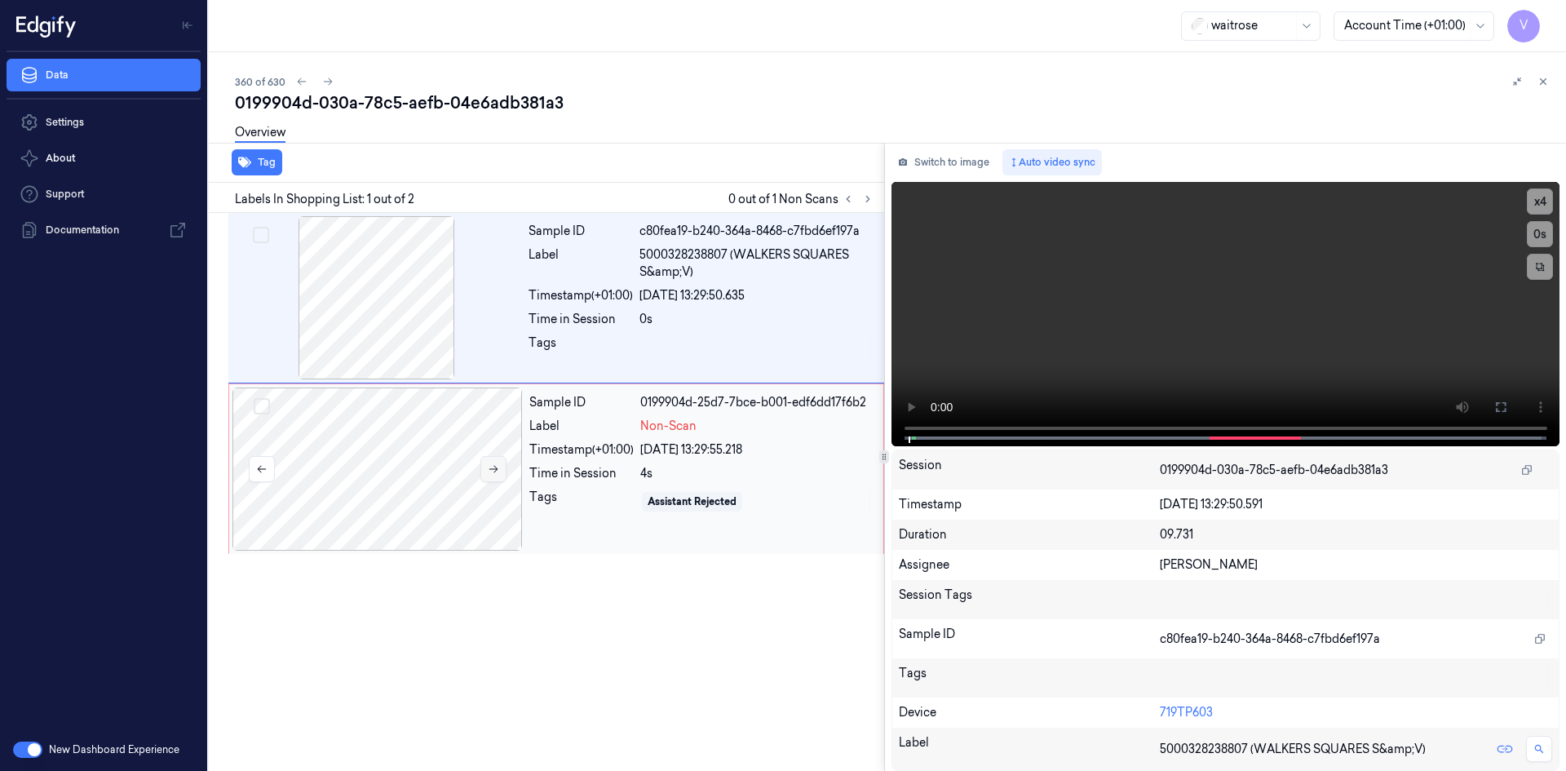
click at [495, 464] on icon at bounding box center [493, 468] width 11 height 11
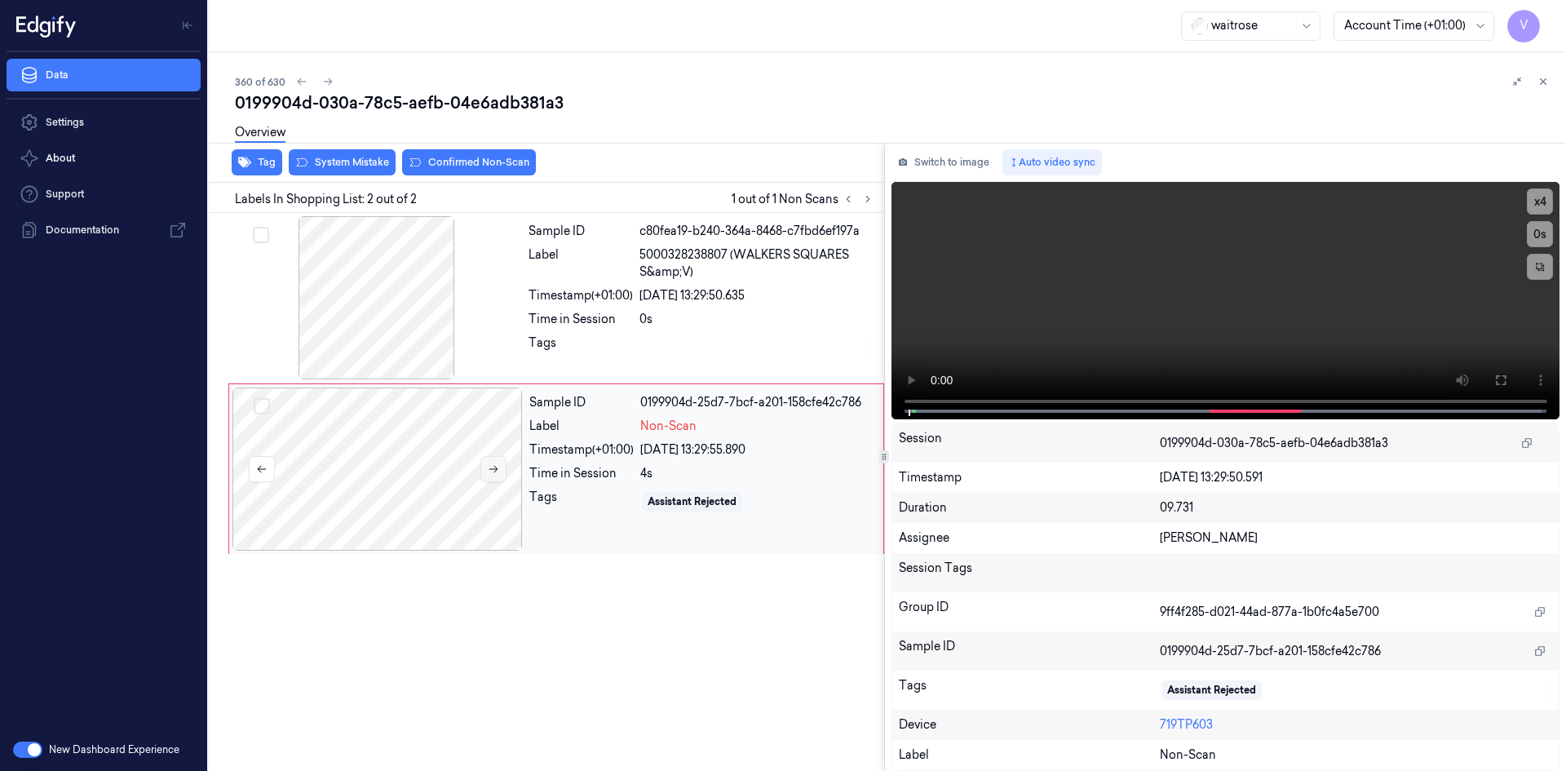
click at [495, 464] on icon at bounding box center [493, 468] width 11 height 11
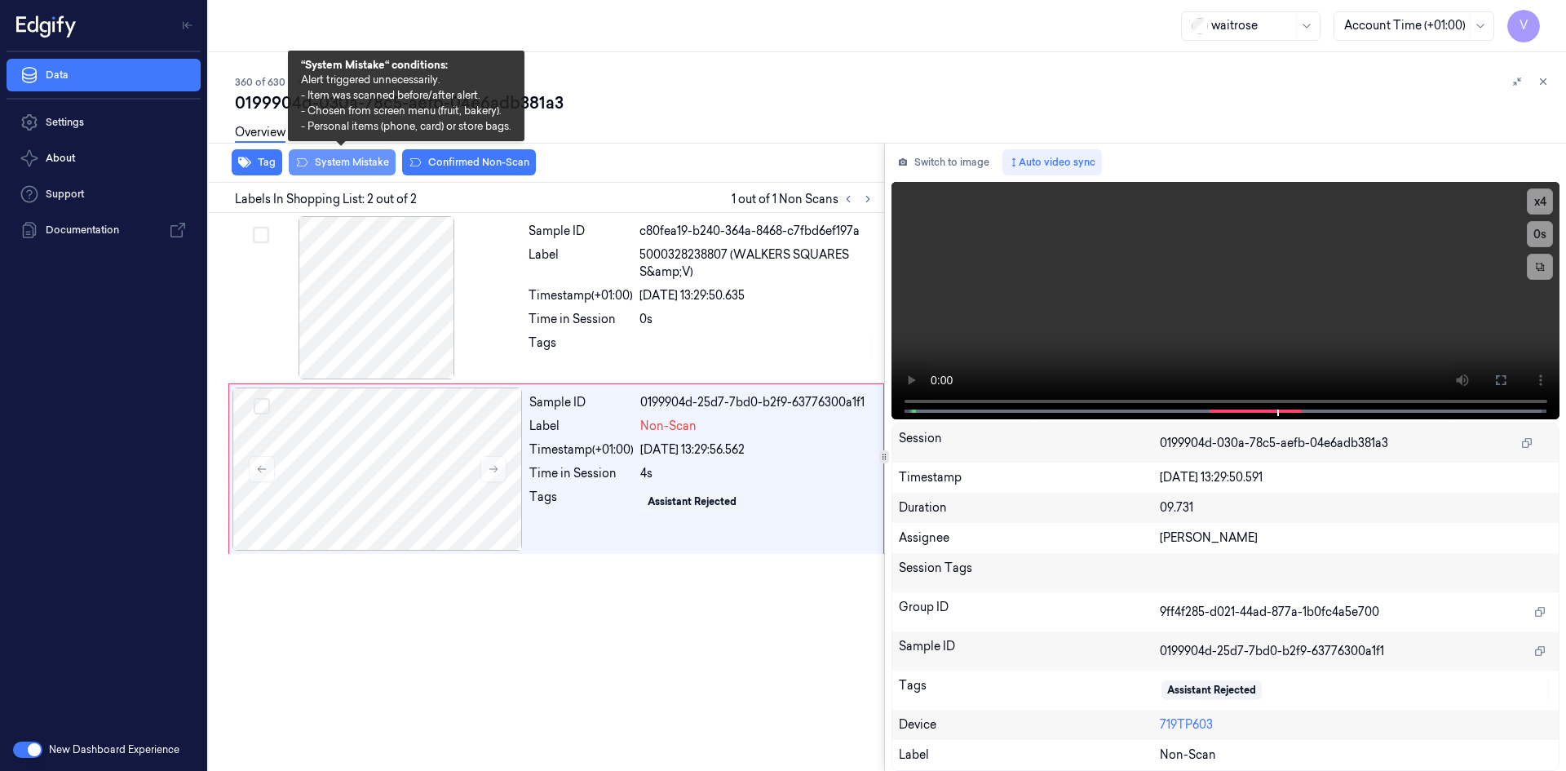
click at [364, 163] on button "System Mistake" at bounding box center [342, 162] width 107 height 26
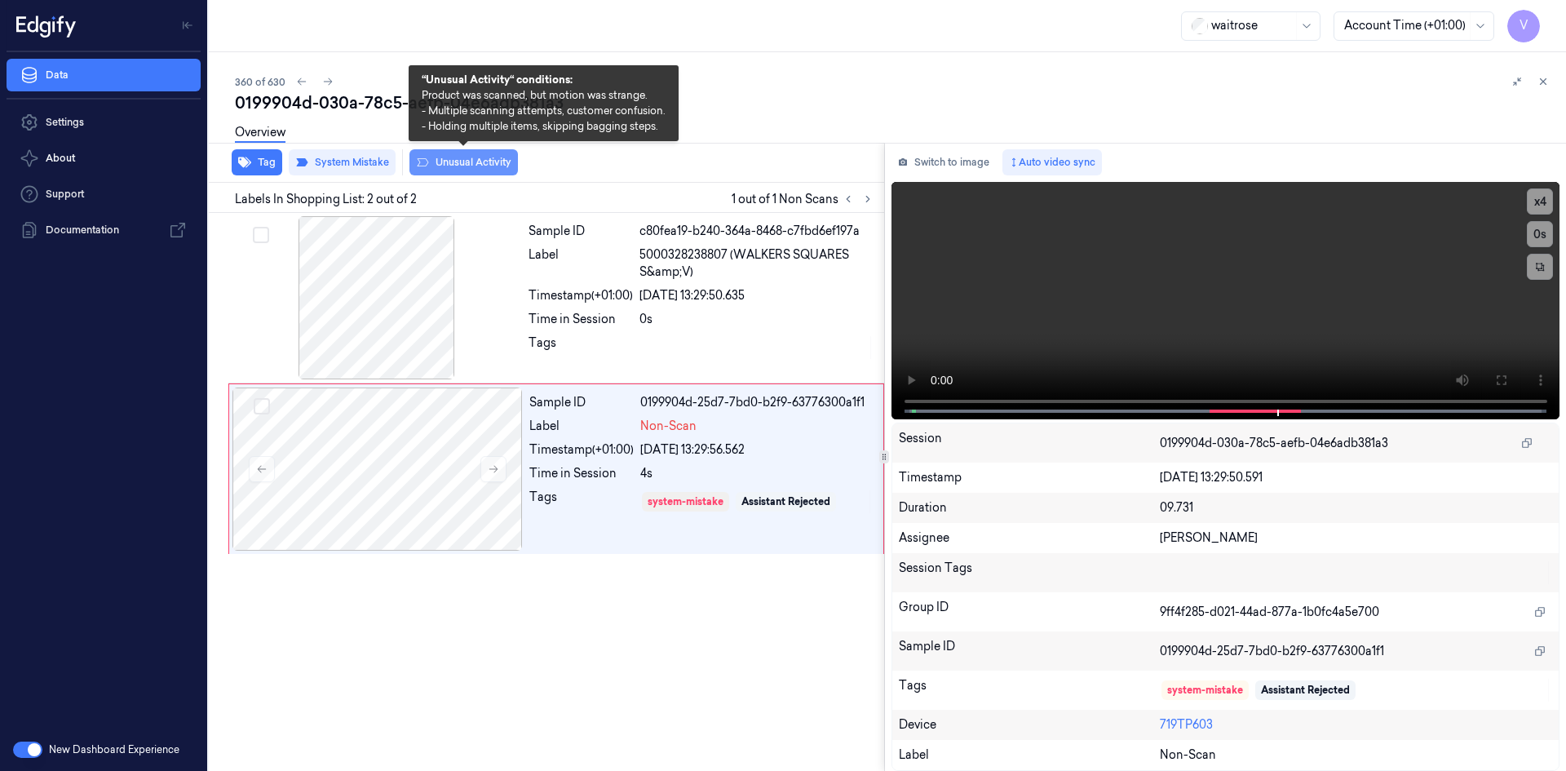
click at [453, 162] on button "Unusual Activity" at bounding box center [464, 162] width 109 height 26
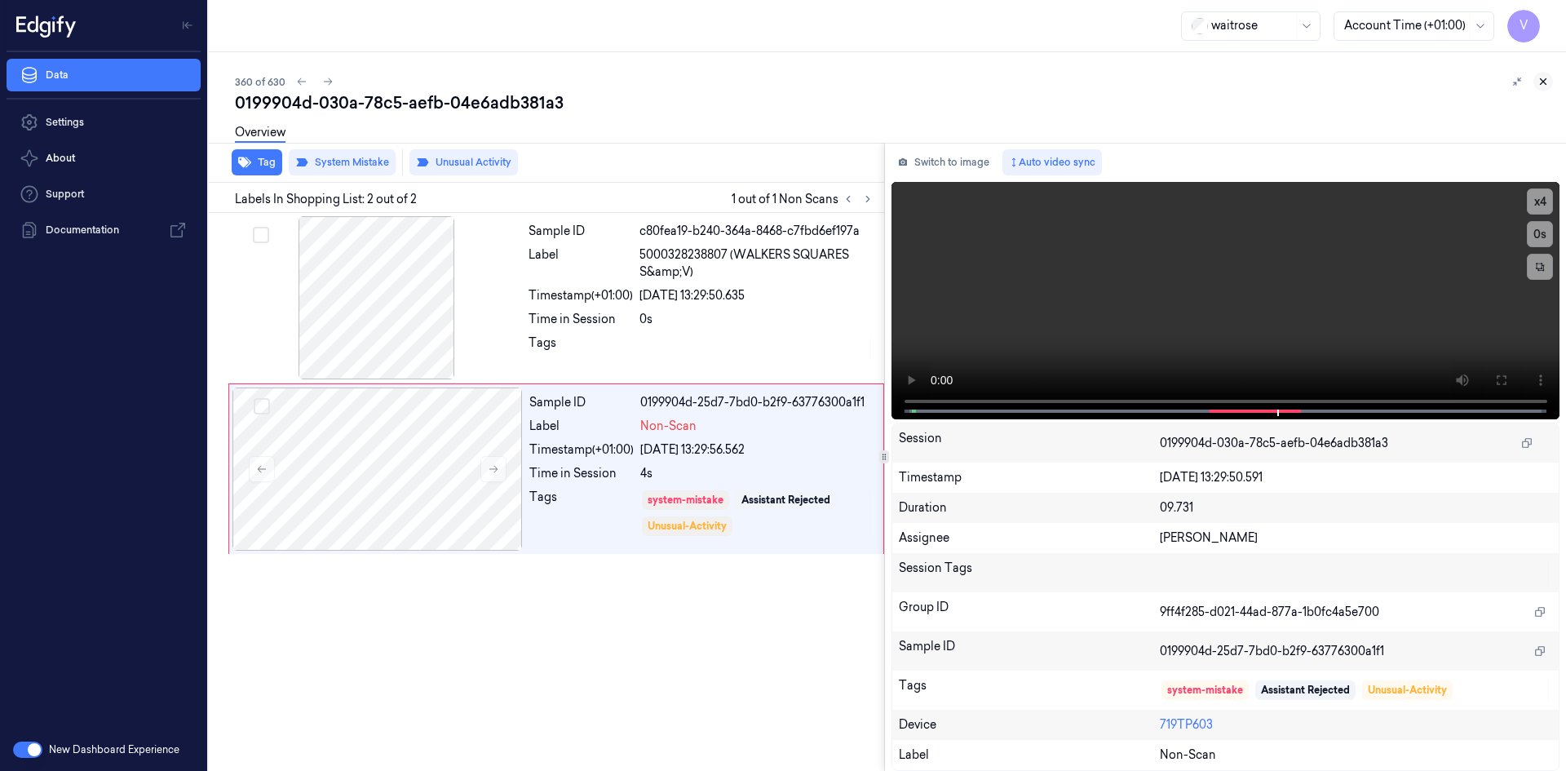
click at [1541, 80] on icon at bounding box center [1543, 81] width 11 height 11
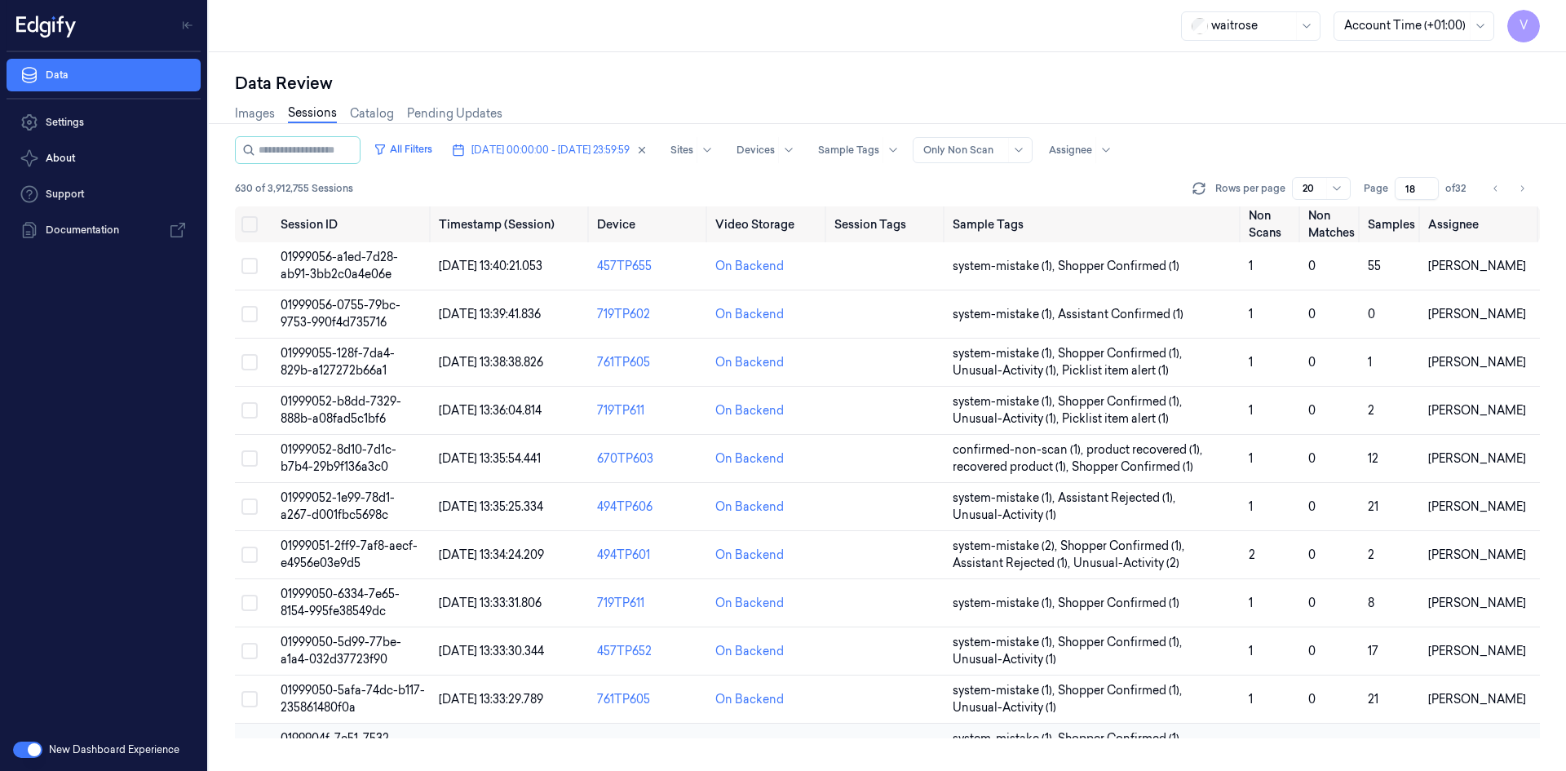
scroll to position [446, 0]
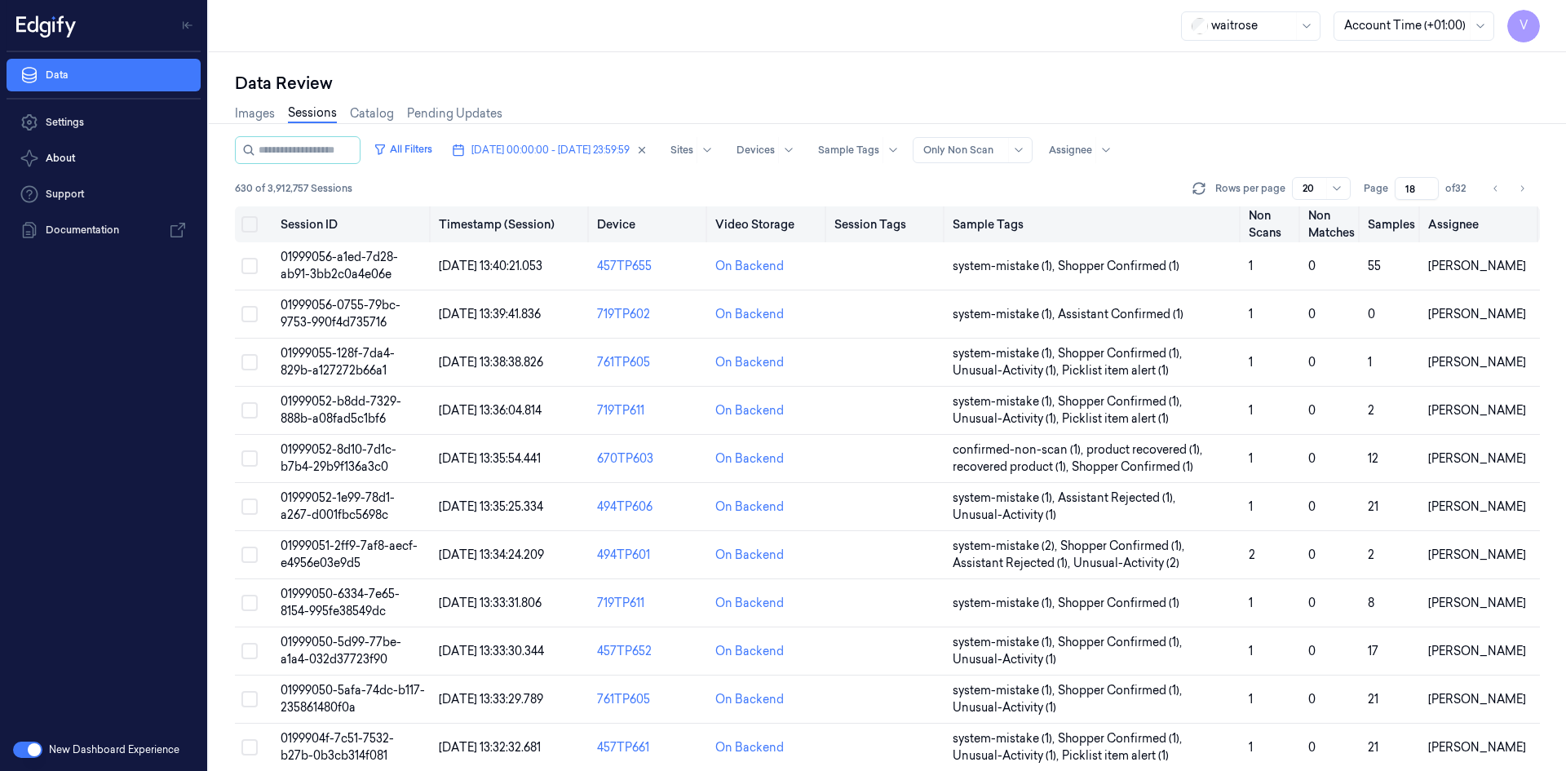
drag, startPoint x: 1419, startPoint y: 189, endPoint x: 1387, endPoint y: 208, distance: 36.9
click at [1387, 208] on div "All Filters [DATE] 00:00:00 - [DATE] 23:59:59 Sites Devices Sample Tags Alert T…" at bounding box center [887, 453] width 1305 height 635
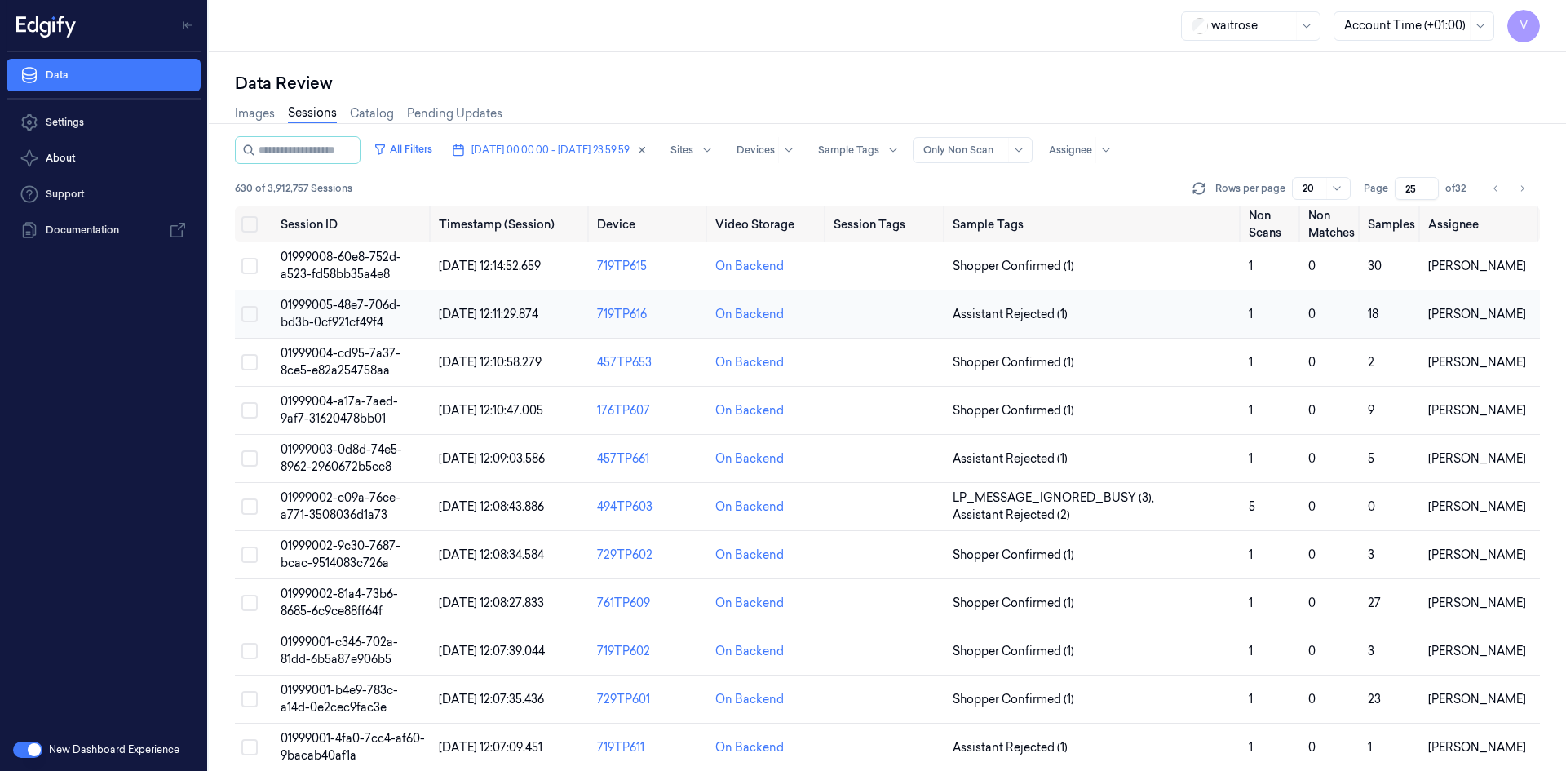
type input "25"
click at [355, 317] on span "01999005-48e7-706d-bd3b-0cf921cf49f4" at bounding box center [341, 314] width 121 height 32
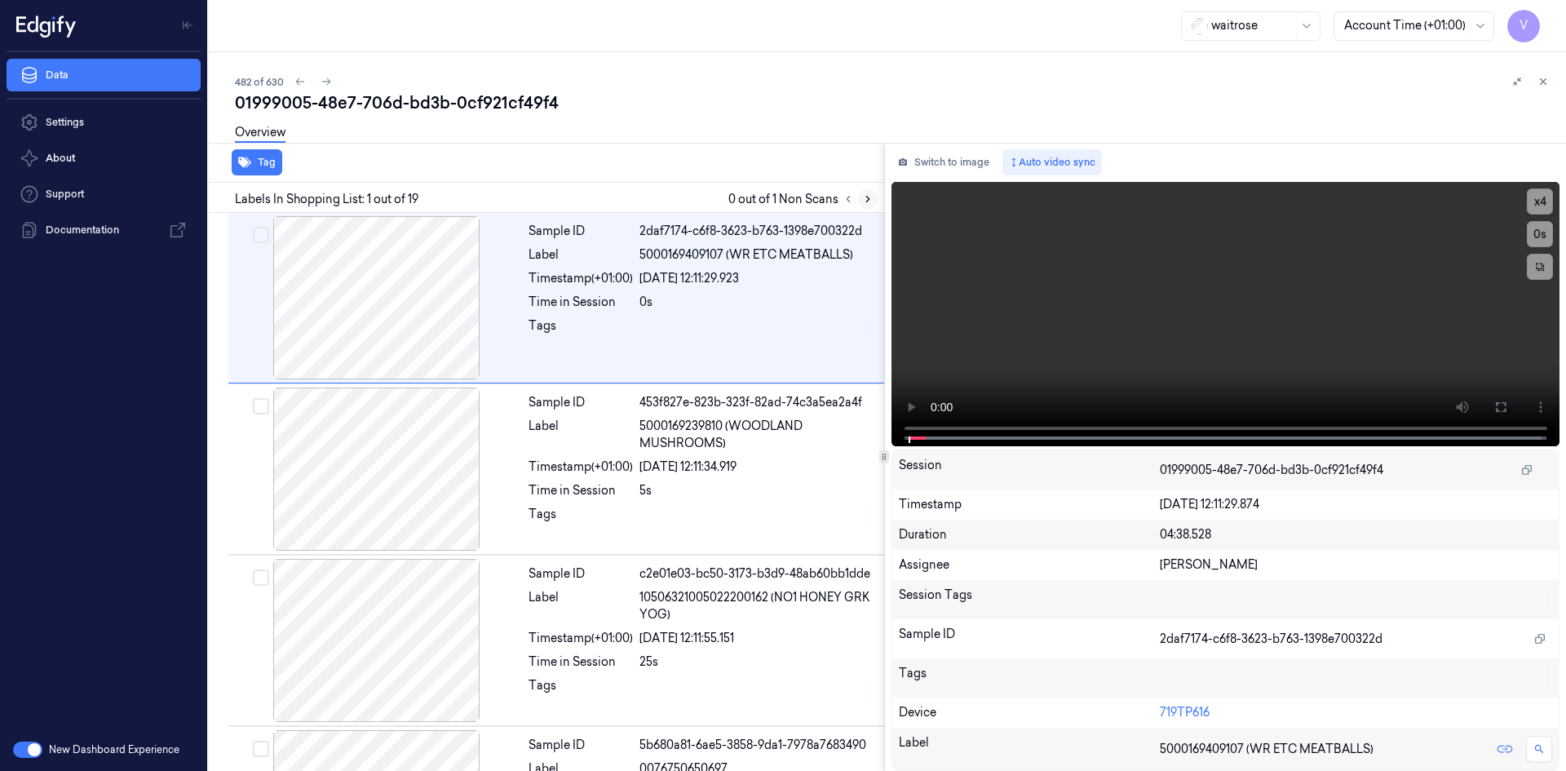
click at [871, 202] on icon at bounding box center [867, 198] width 11 height 11
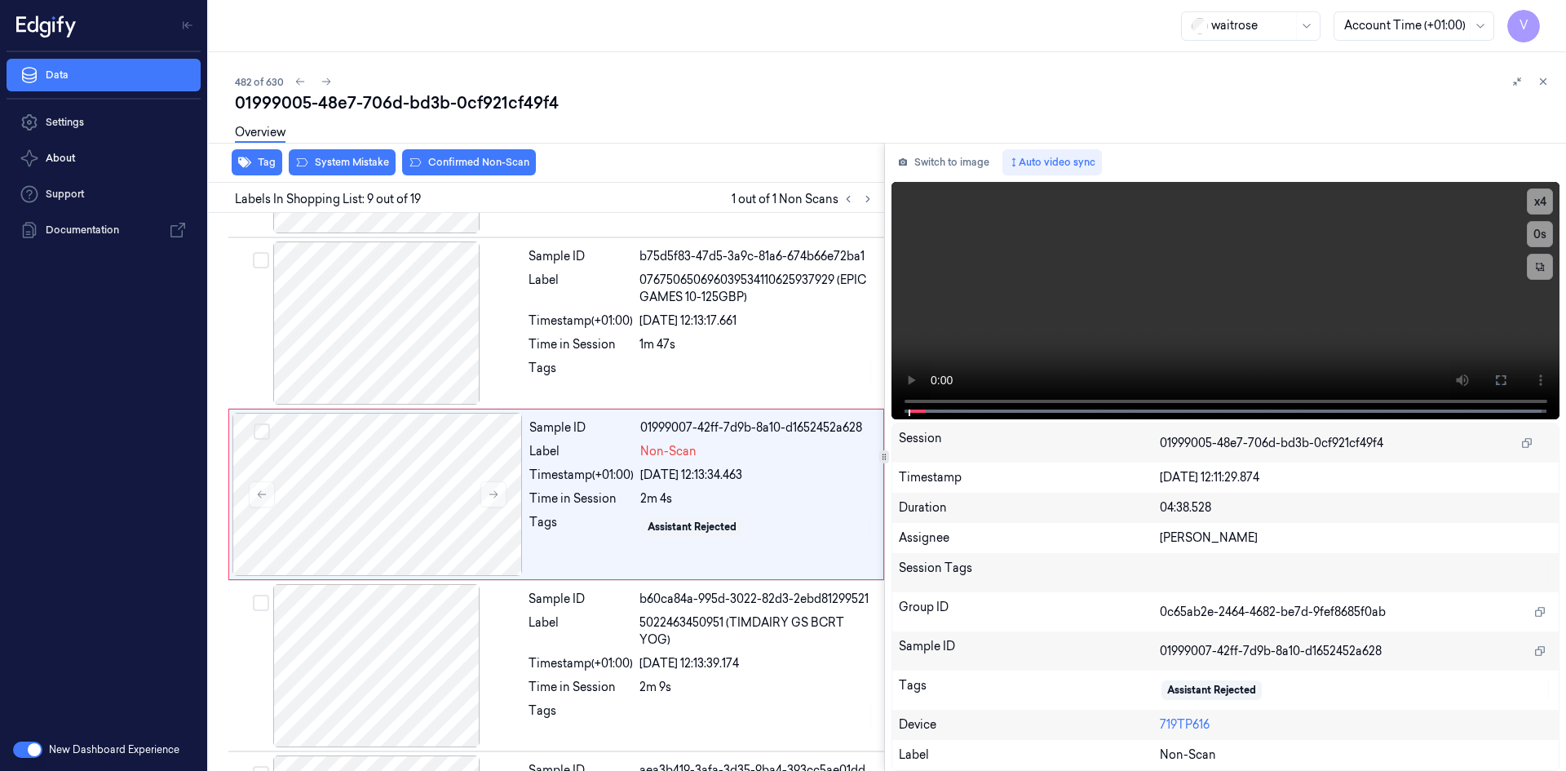
scroll to position [1177, 0]
click at [491, 494] on icon at bounding box center [493, 491] width 11 height 11
click at [498, 493] on icon at bounding box center [493, 491] width 11 height 11
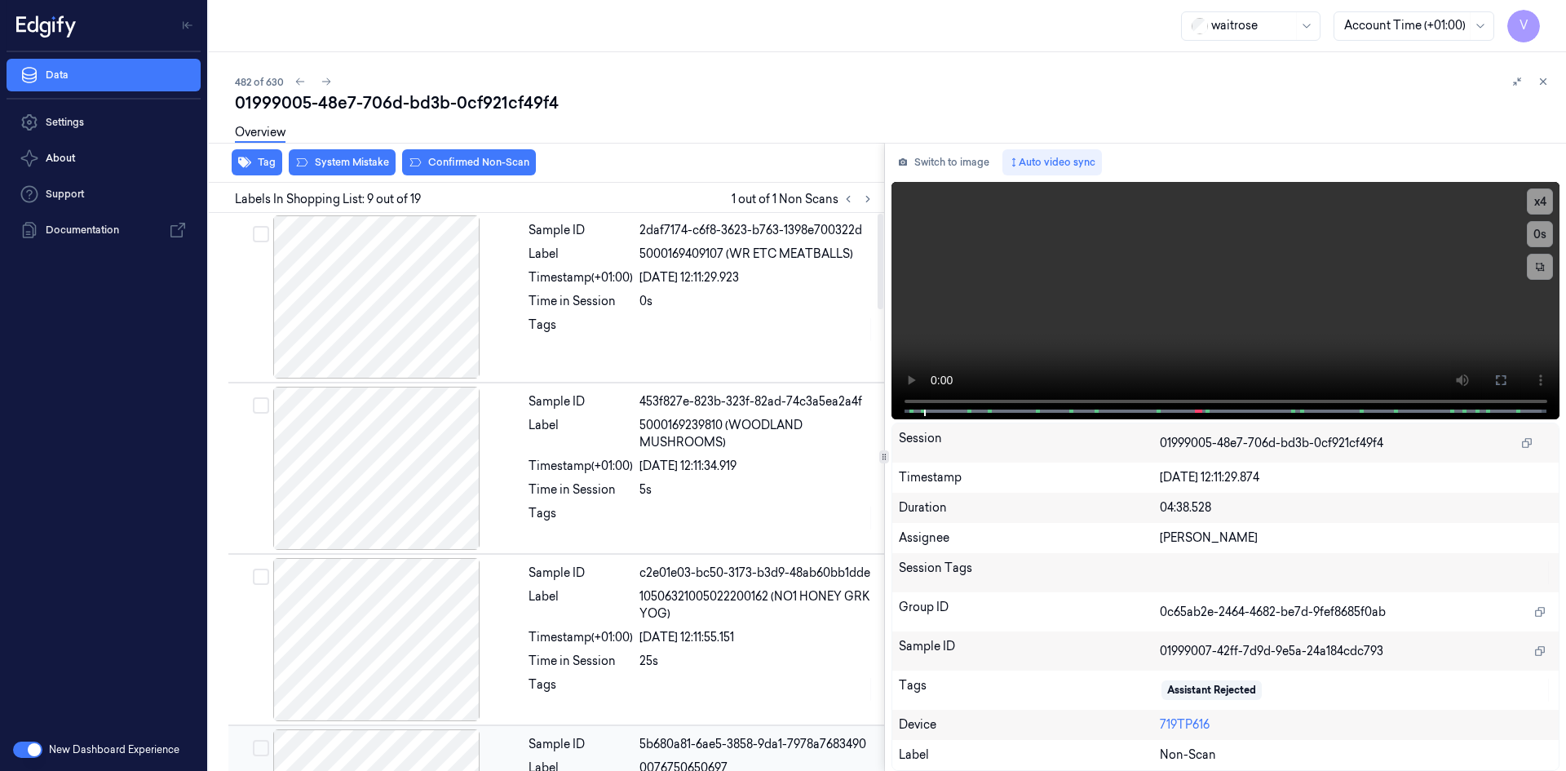
scroll to position [0, 0]
click at [583, 470] on div "Timestamp (+01:00)" at bounding box center [581, 467] width 104 height 17
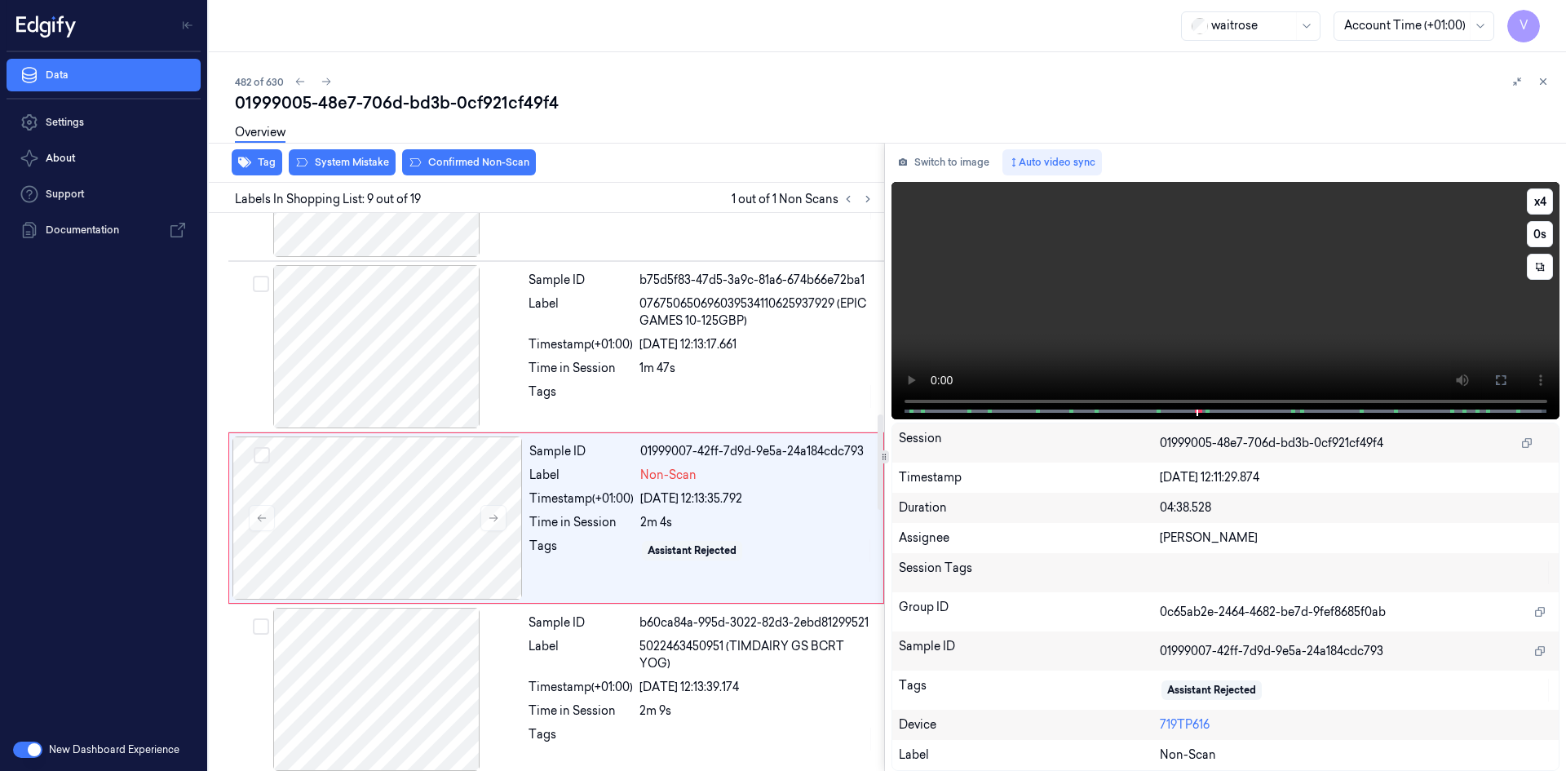
scroll to position [1177, 0]
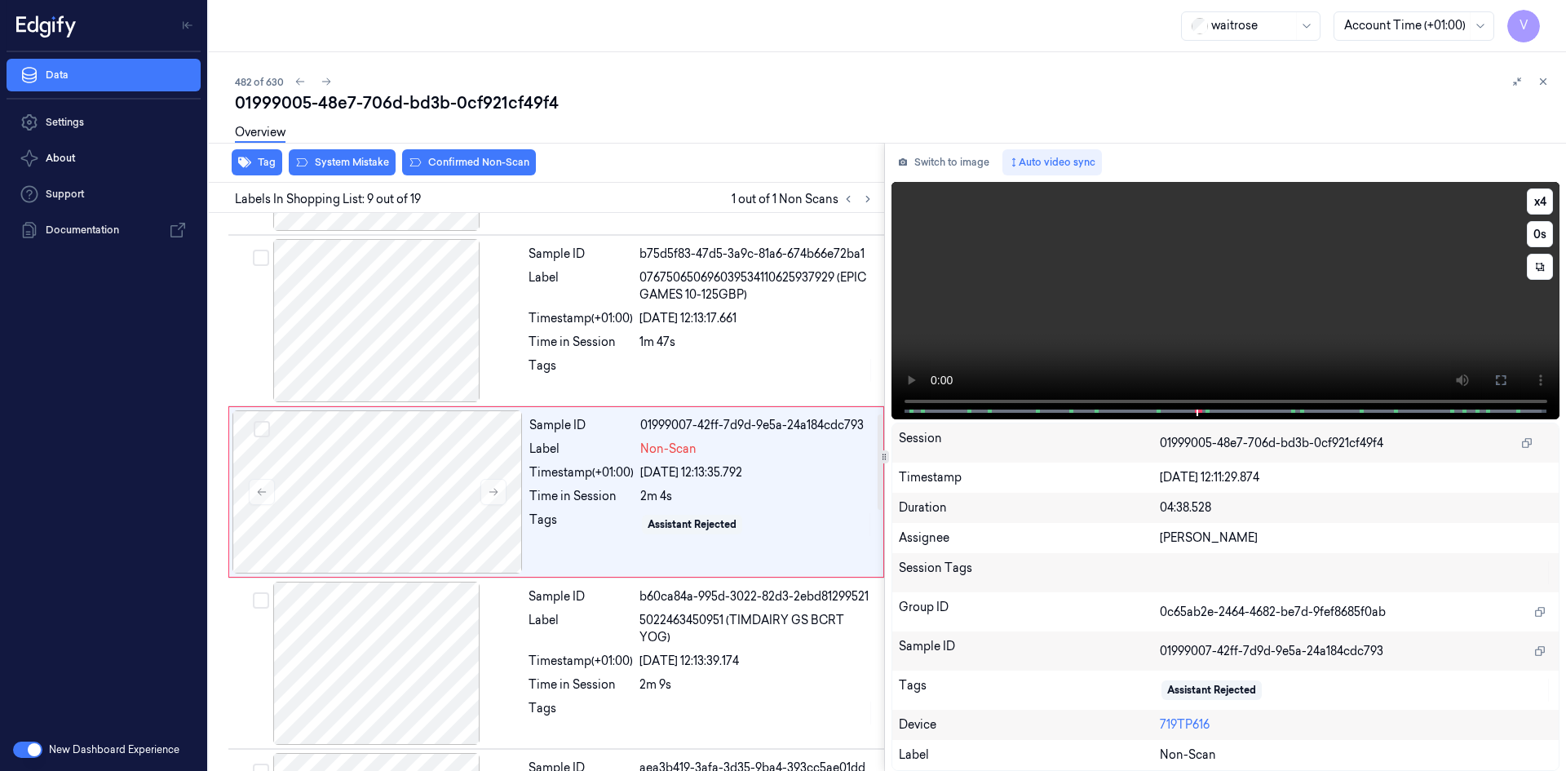
click at [1104, 323] on video at bounding box center [1226, 300] width 669 height 237
click at [485, 492] on button at bounding box center [494, 492] width 26 height 26
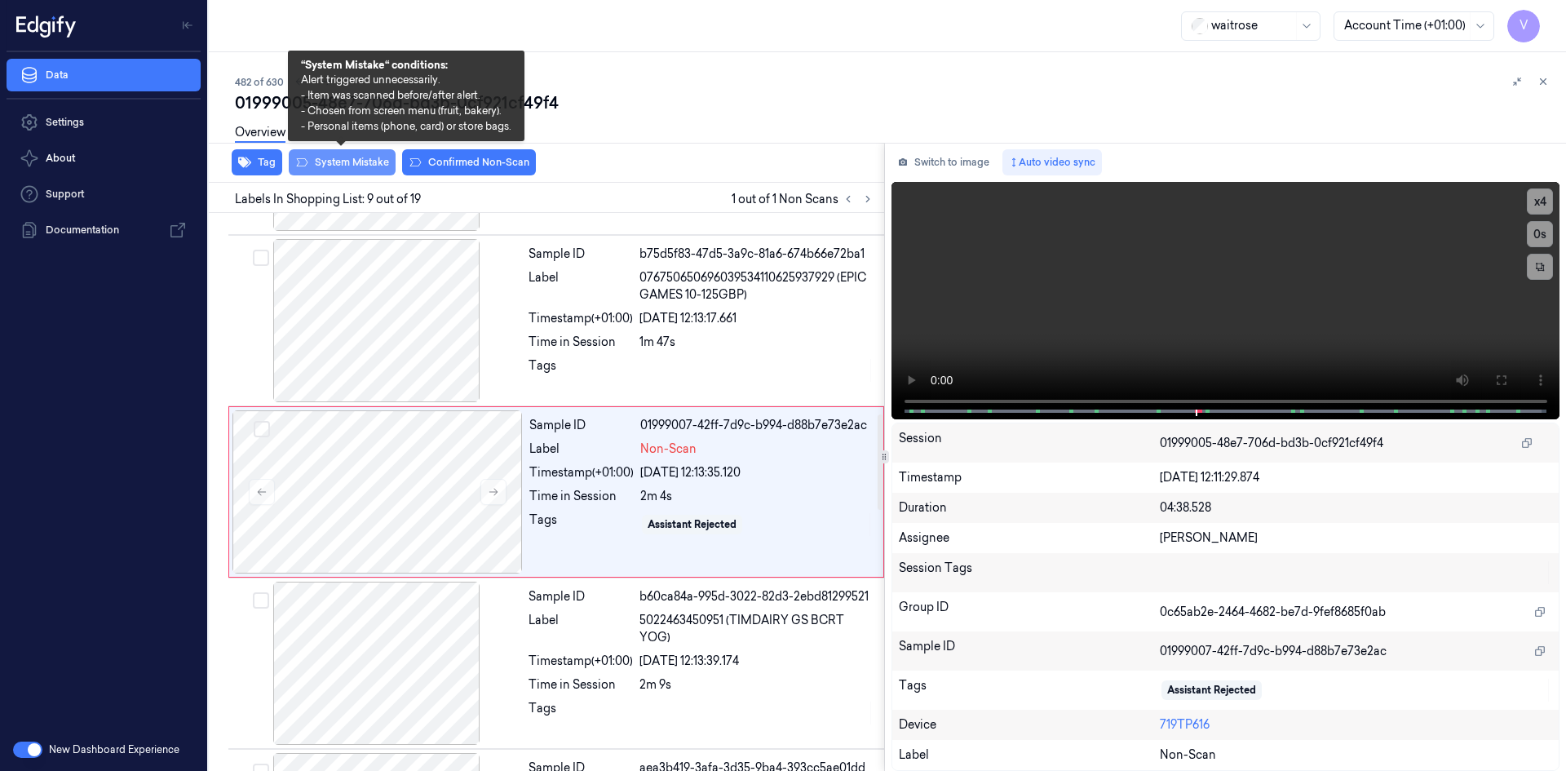
click at [357, 162] on button "System Mistake" at bounding box center [342, 162] width 107 height 26
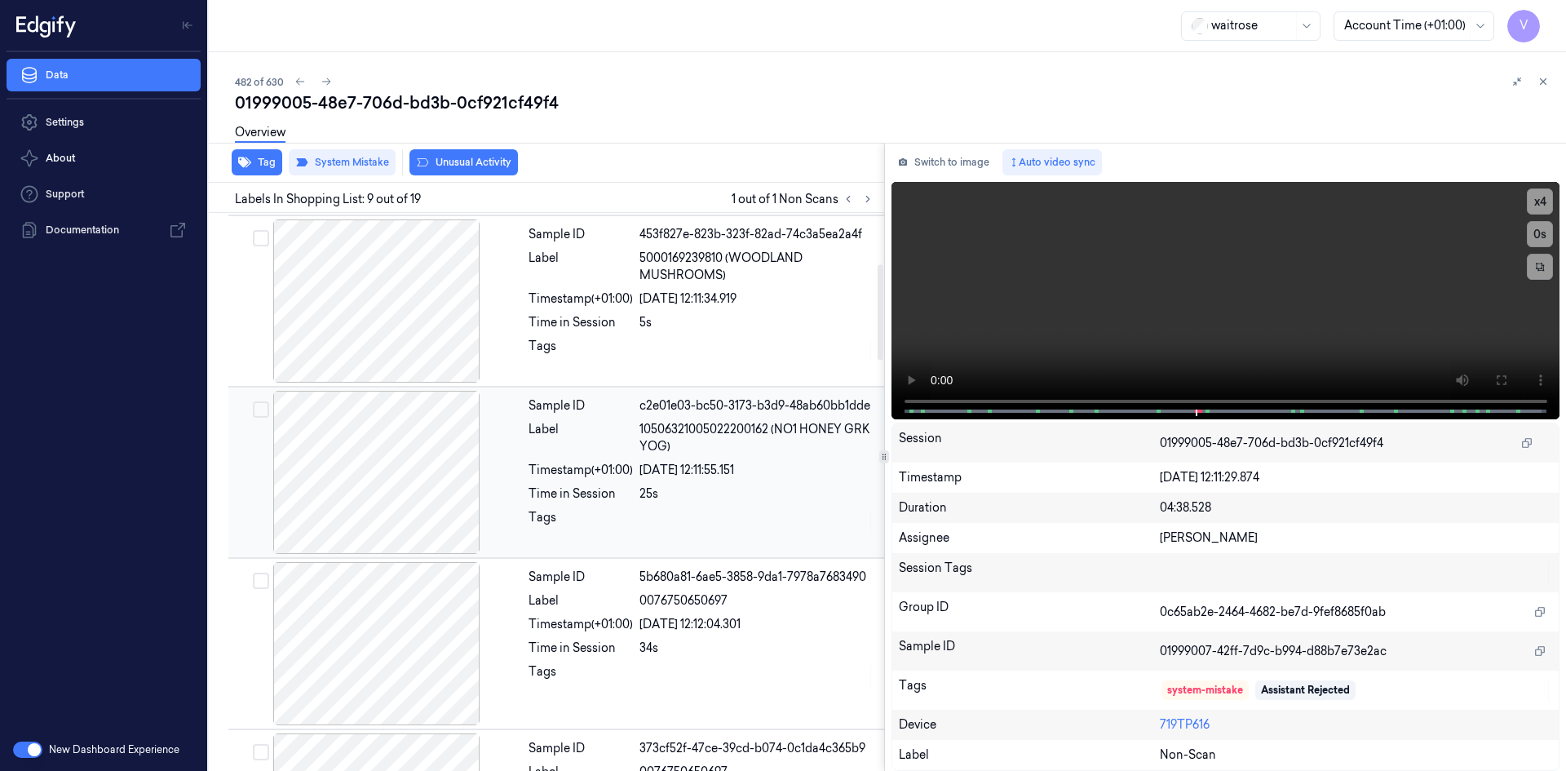
scroll to position [326, 0]
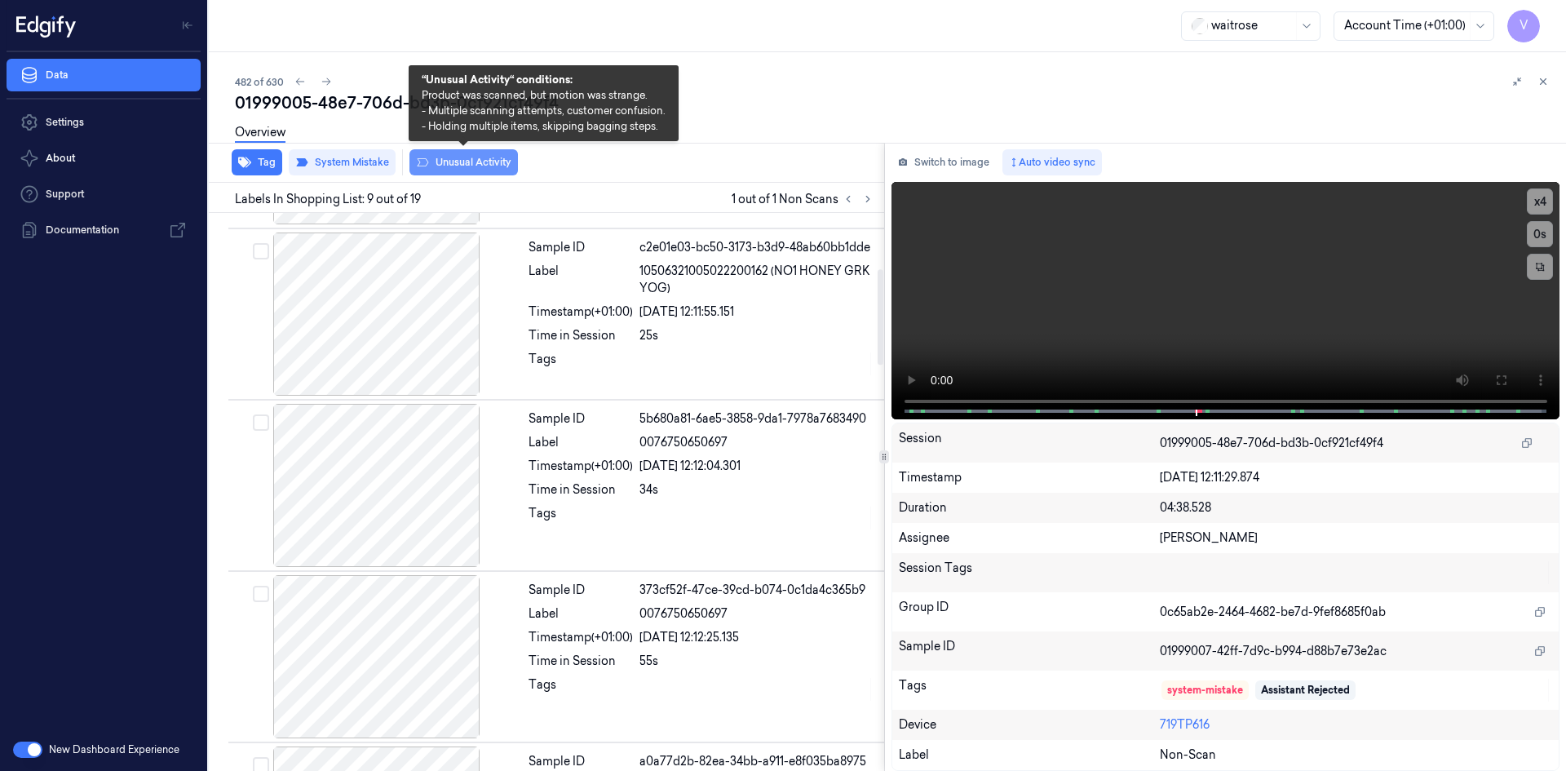
click at [490, 170] on button "Unusual Activity" at bounding box center [464, 162] width 109 height 26
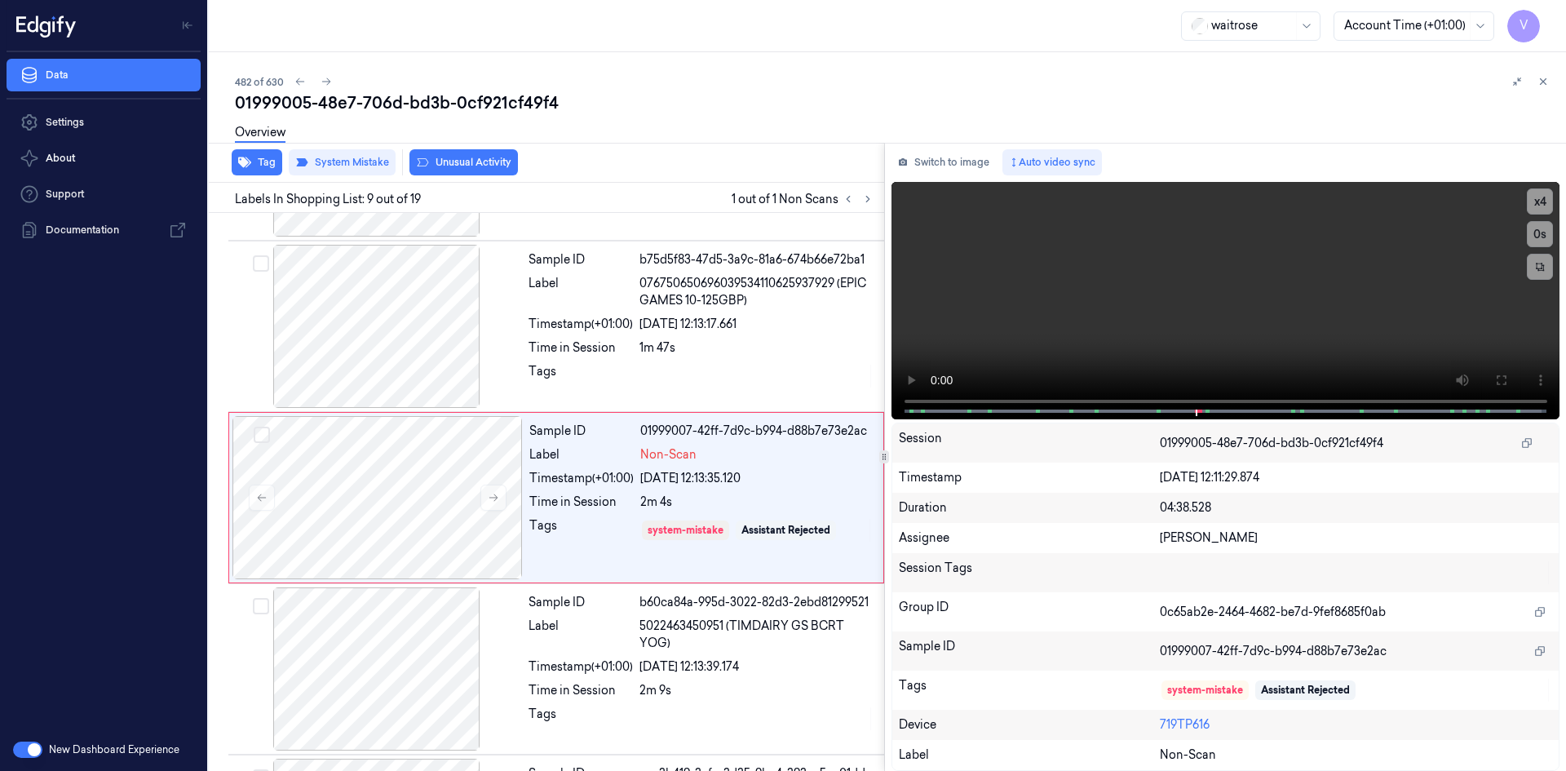
scroll to position [1177, 0]
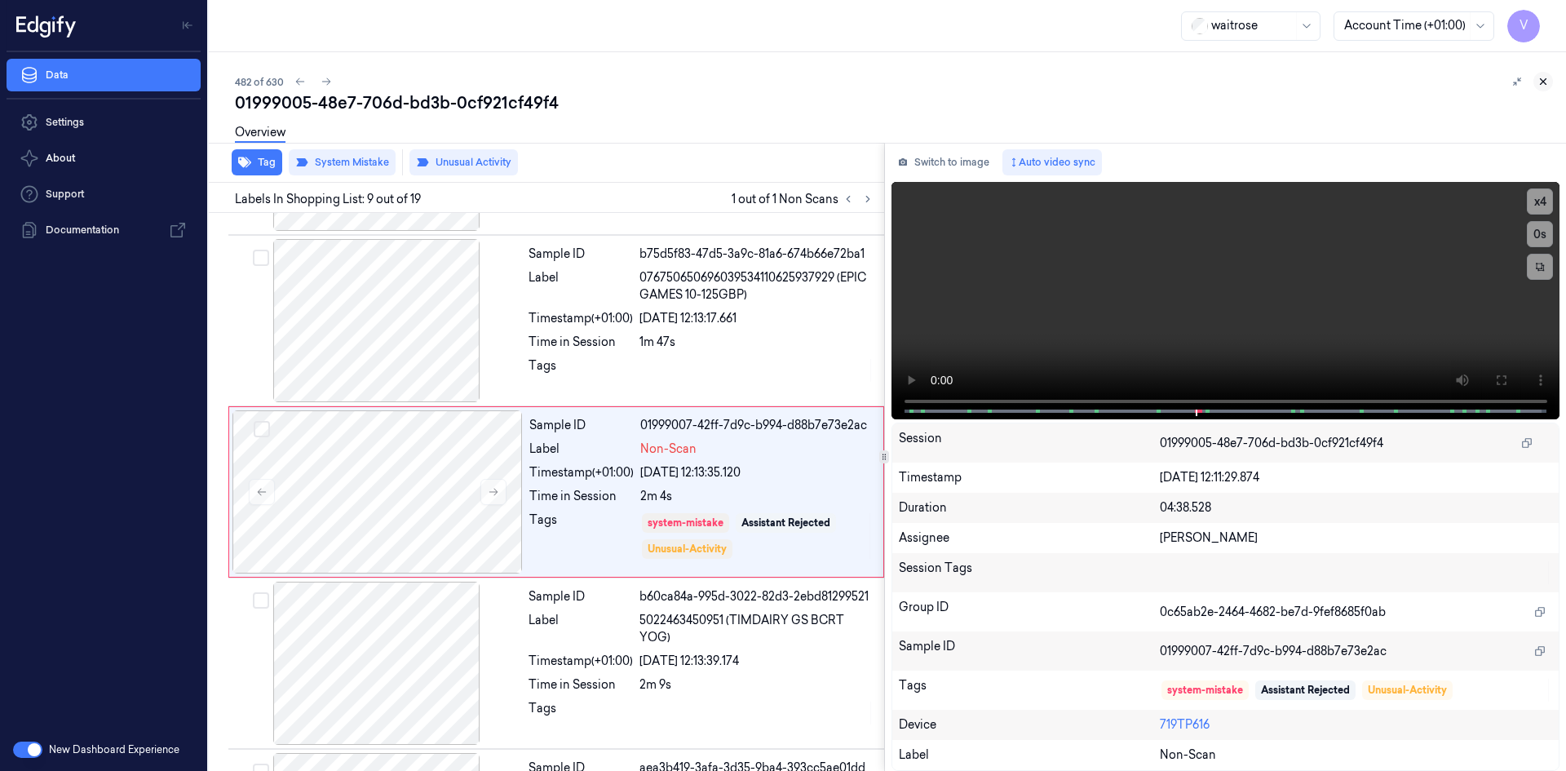
click at [1540, 82] on icon at bounding box center [1543, 81] width 11 height 11
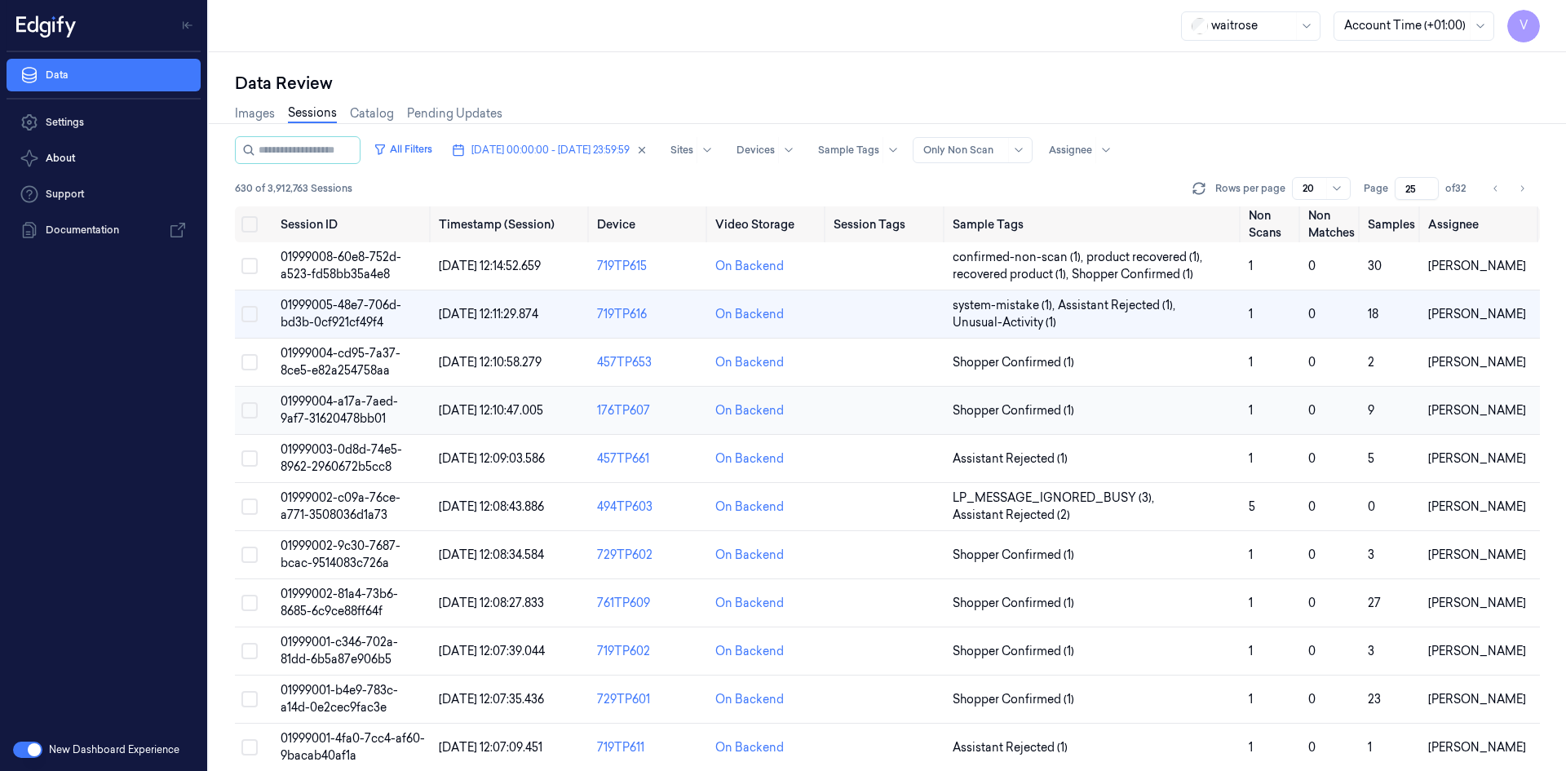
click at [360, 416] on td "01999004-a17a-7aed-9af7-31620478bb01" at bounding box center [353, 411] width 158 height 48
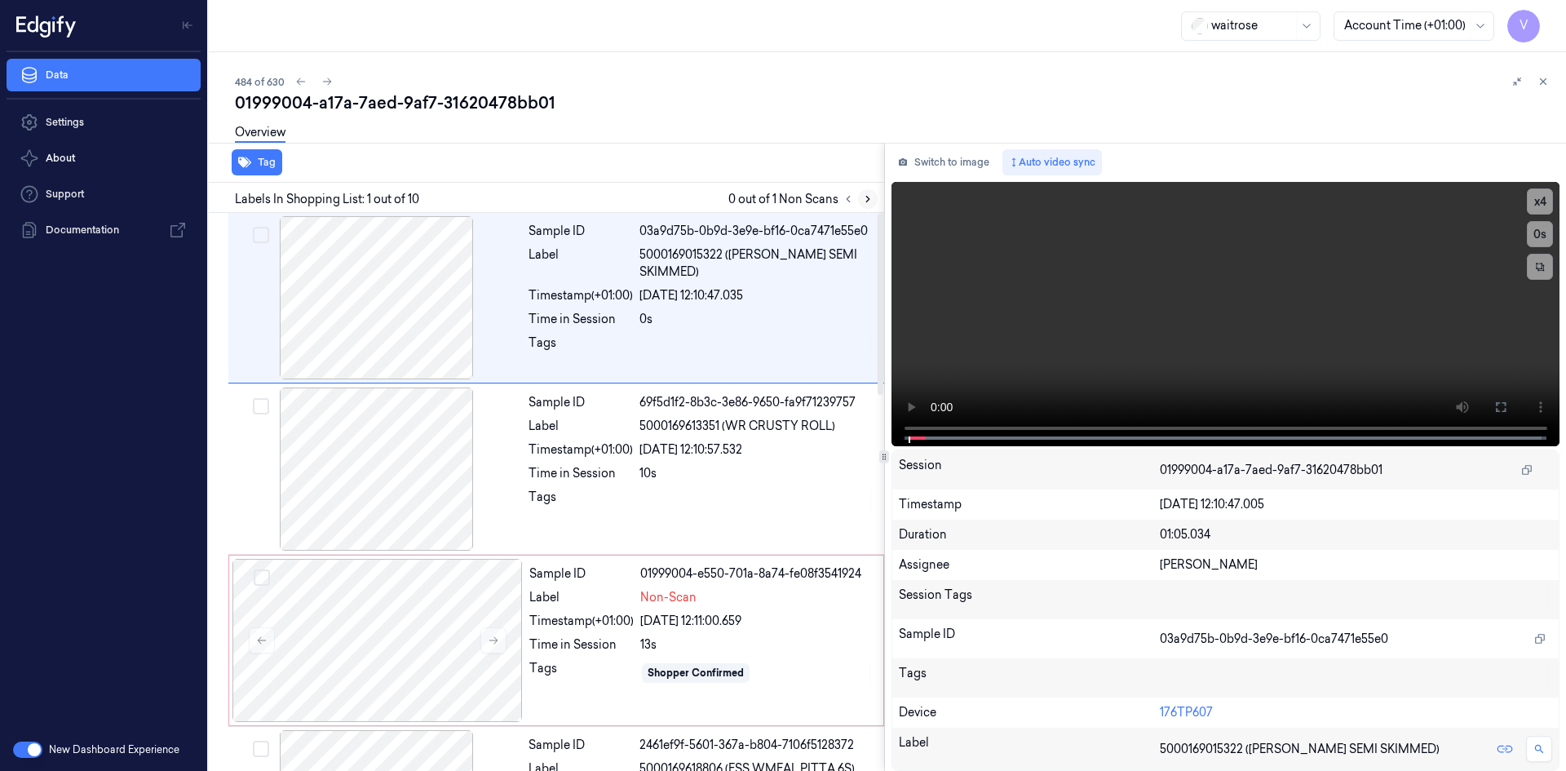
click at [861, 199] on button at bounding box center [868, 199] width 20 height 20
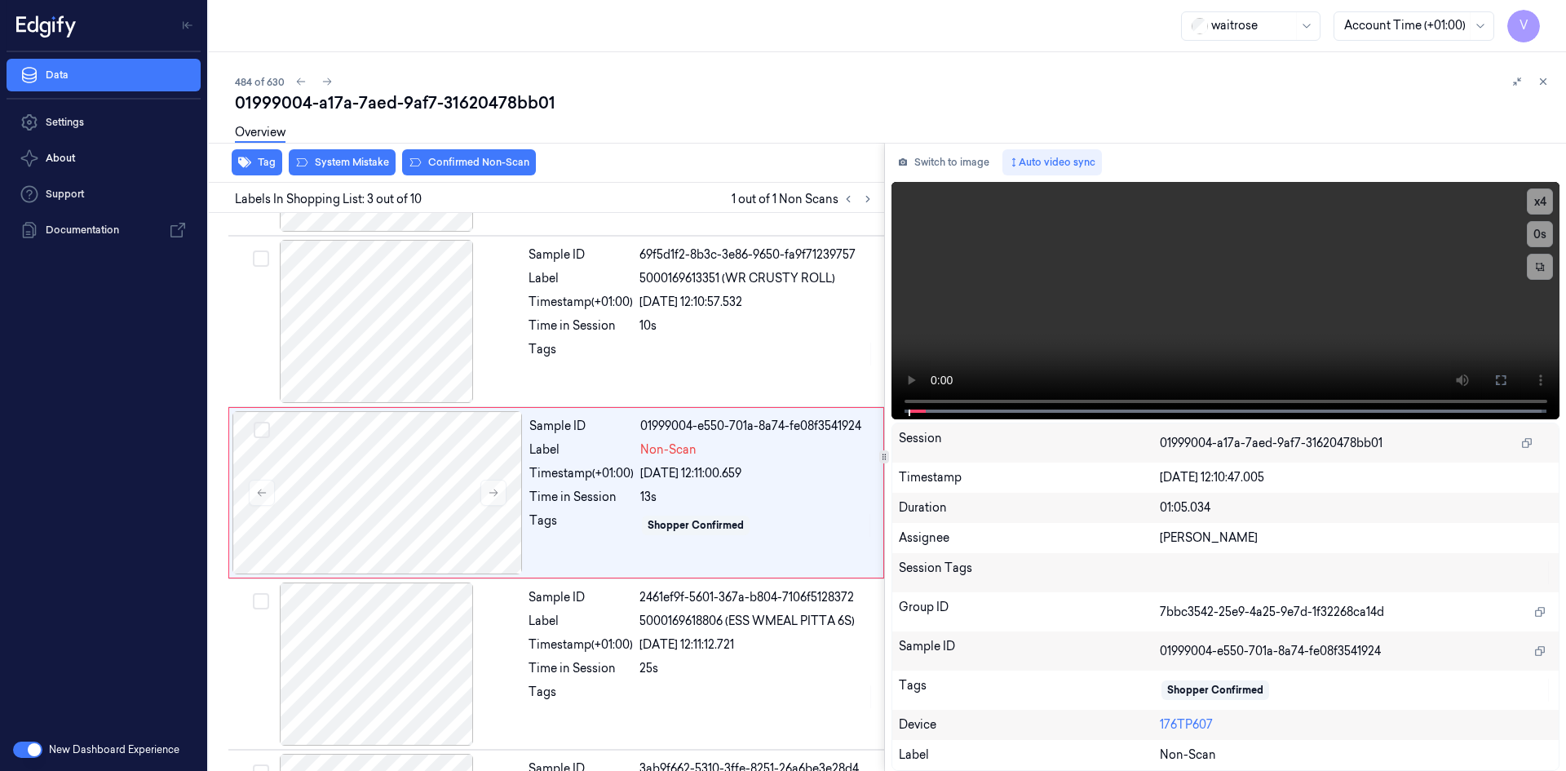
scroll to position [148, 0]
click at [497, 491] on icon at bounding box center [493, 491] width 11 height 11
click at [497, 491] on icon at bounding box center [494, 492] width 9 height 7
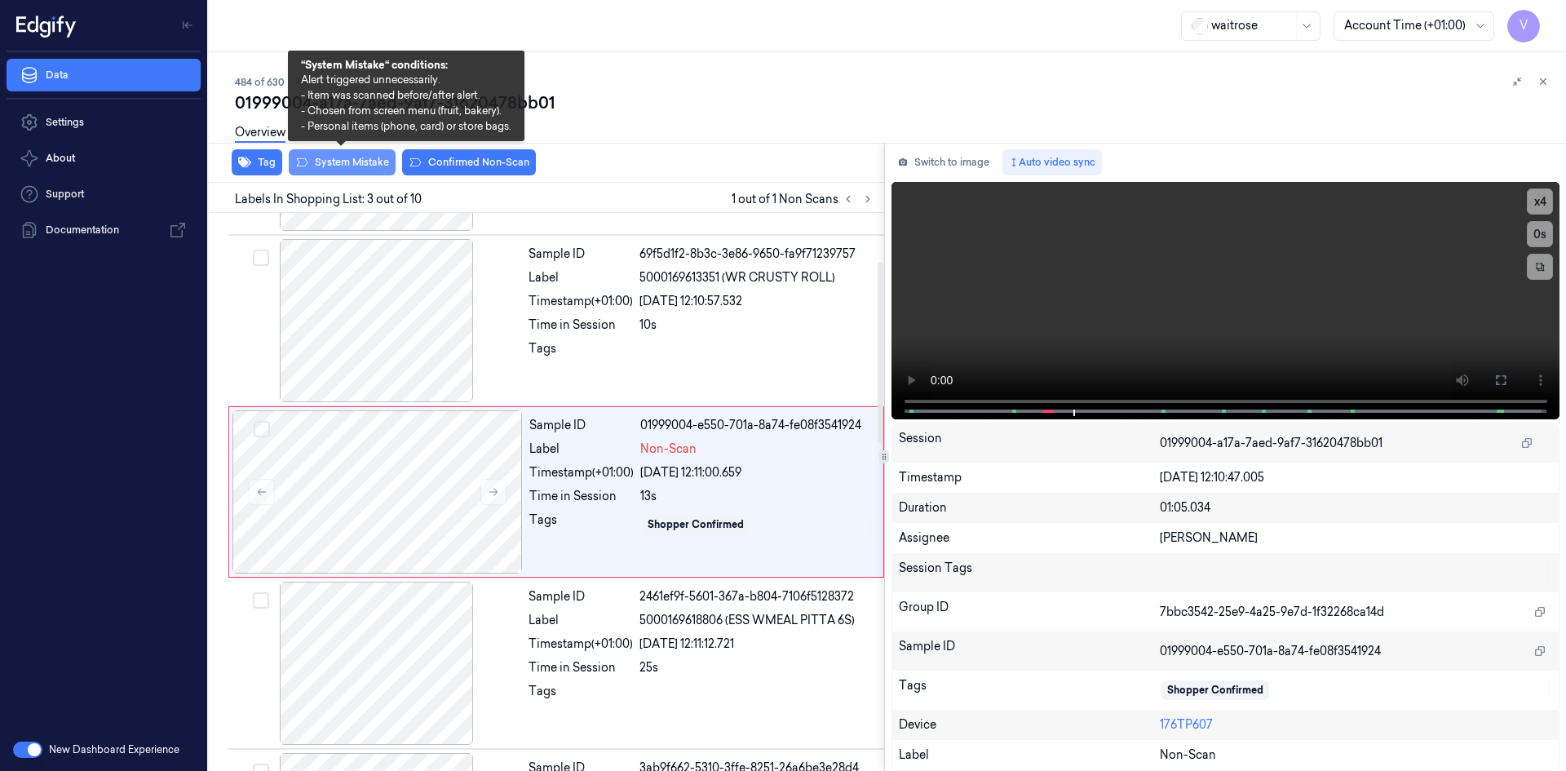
click at [339, 161] on button "System Mistake" at bounding box center [342, 162] width 107 height 26
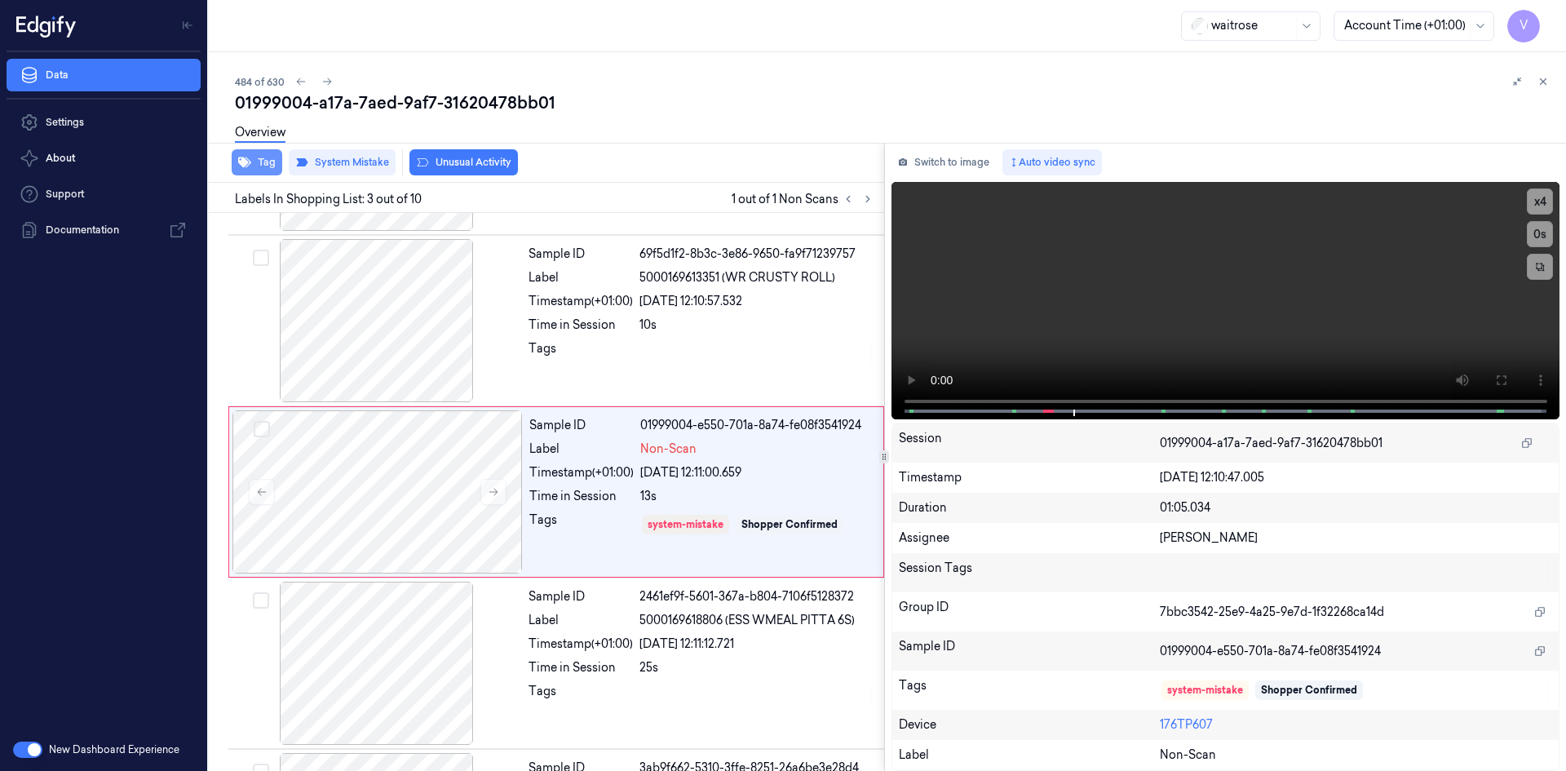
click at [262, 162] on button "Tag" at bounding box center [257, 162] width 51 height 26
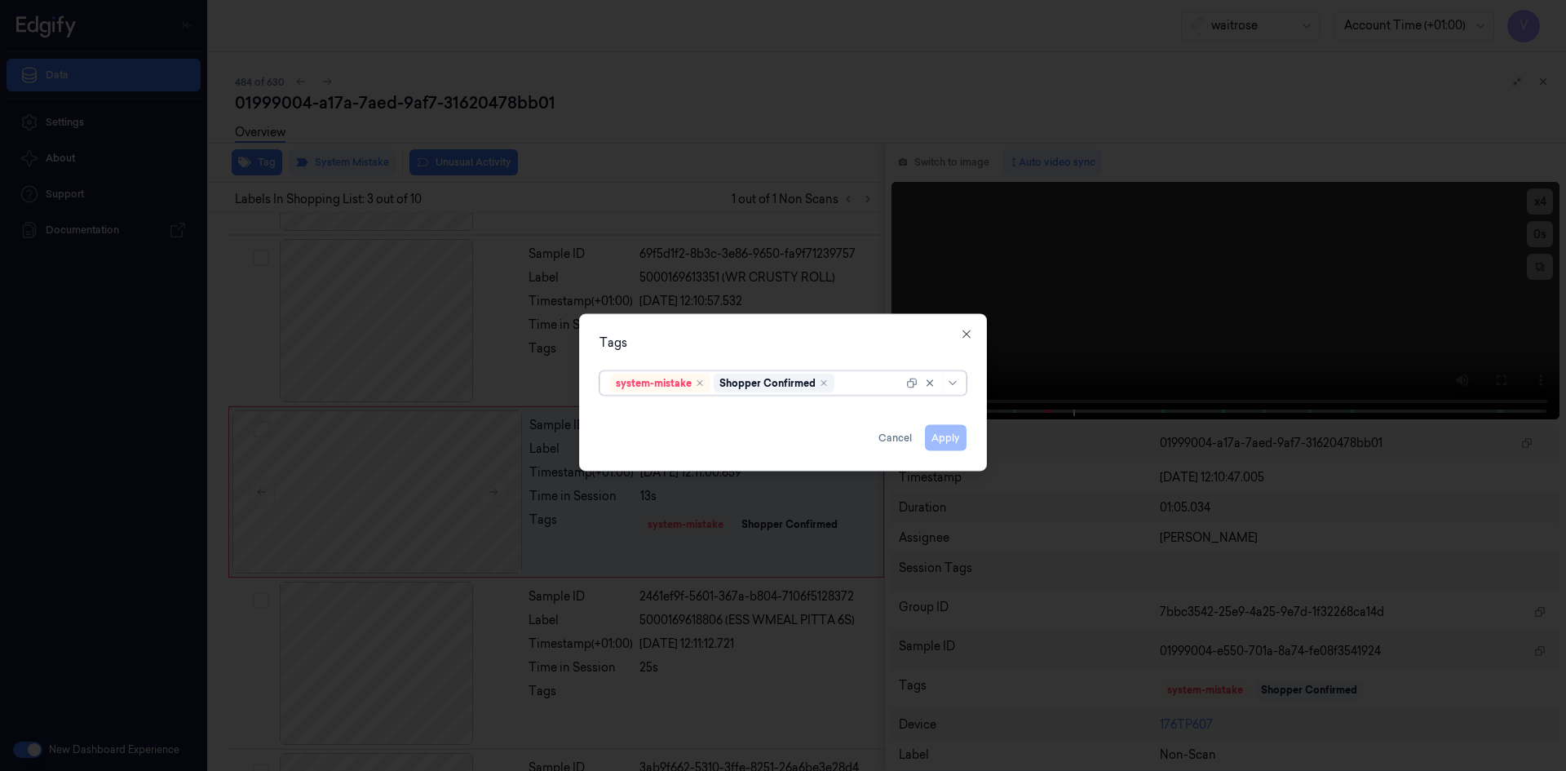
click at [863, 388] on div at bounding box center [870, 382] width 65 height 17
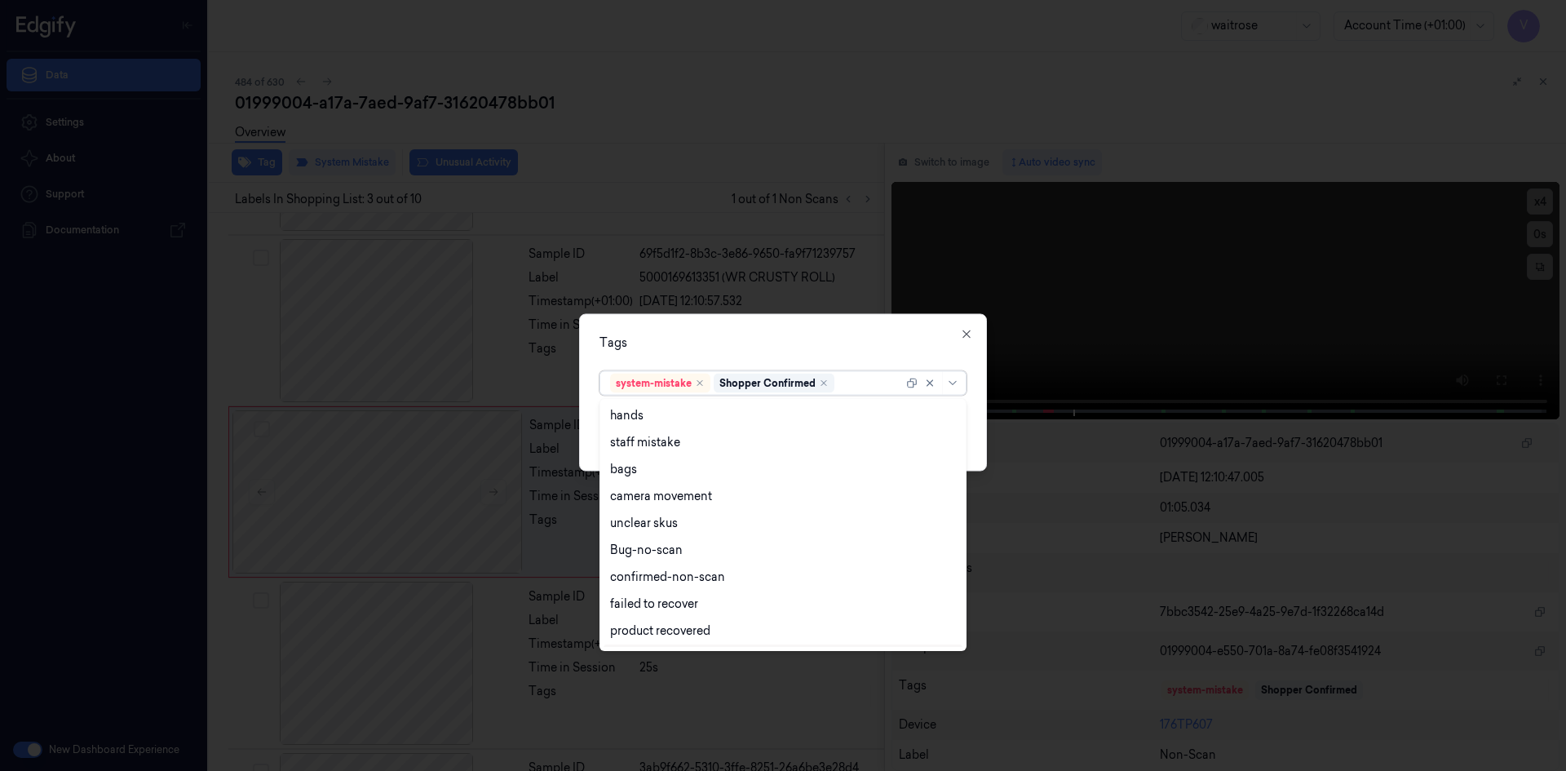
scroll to position [240, 0]
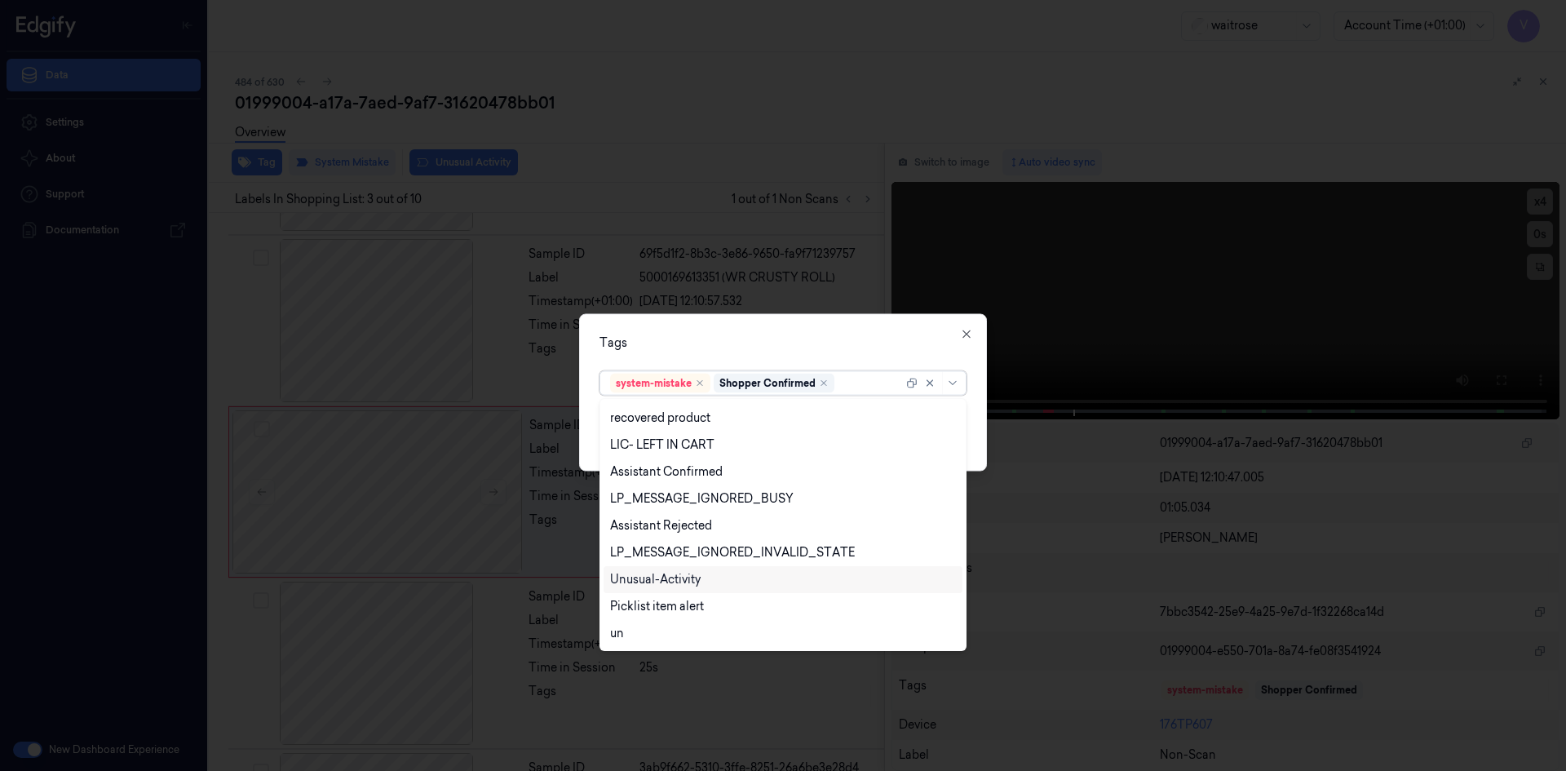
click at [693, 576] on div "Unusual-Activity" at bounding box center [655, 579] width 91 height 17
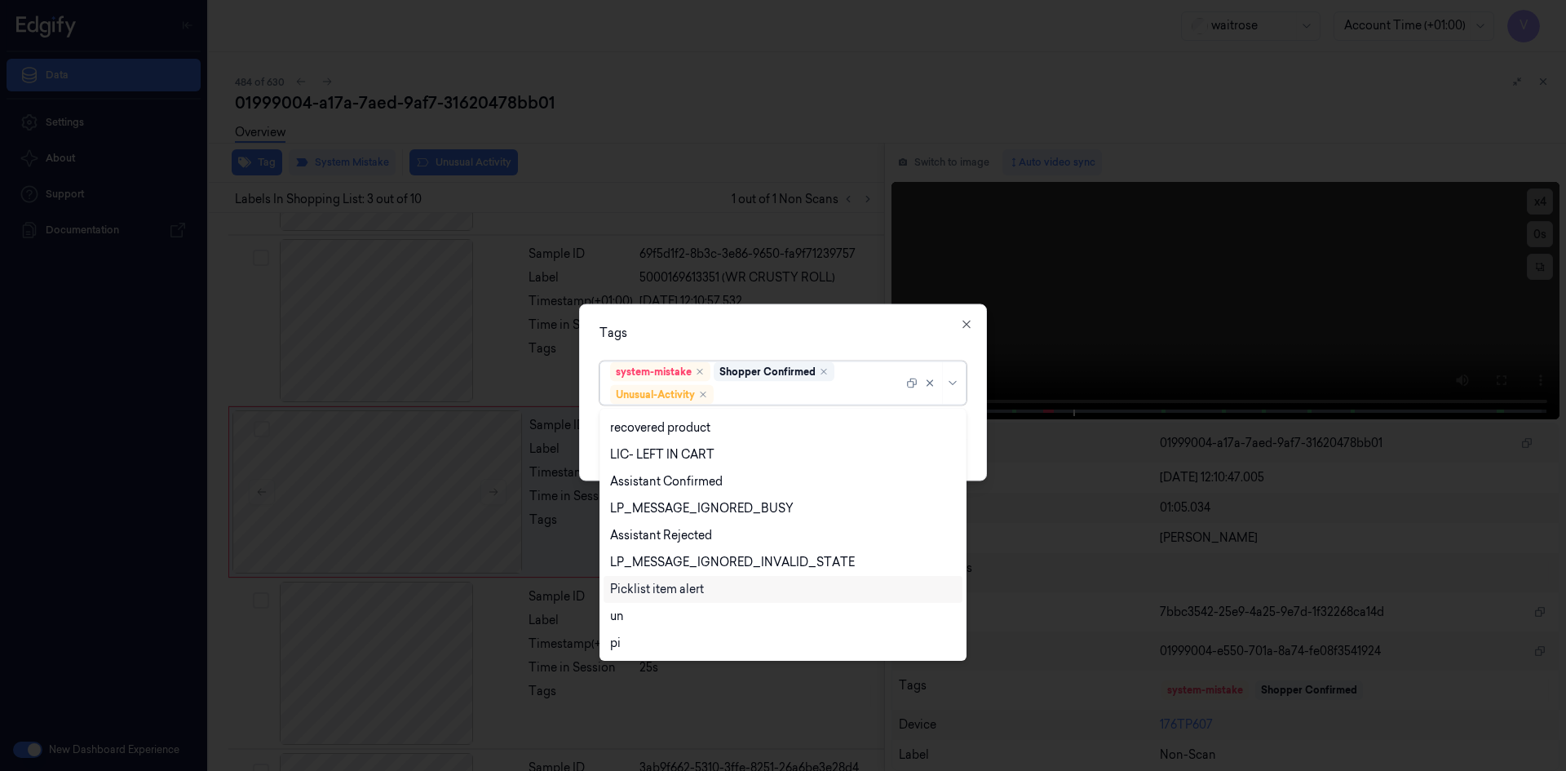
click at [691, 587] on div "Picklist item alert" at bounding box center [657, 589] width 94 height 17
click at [748, 317] on div "Tags option Picklist item alert, selected. 20 results available. Use Up and Dow…" at bounding box center [783, 392] width 408 height 177
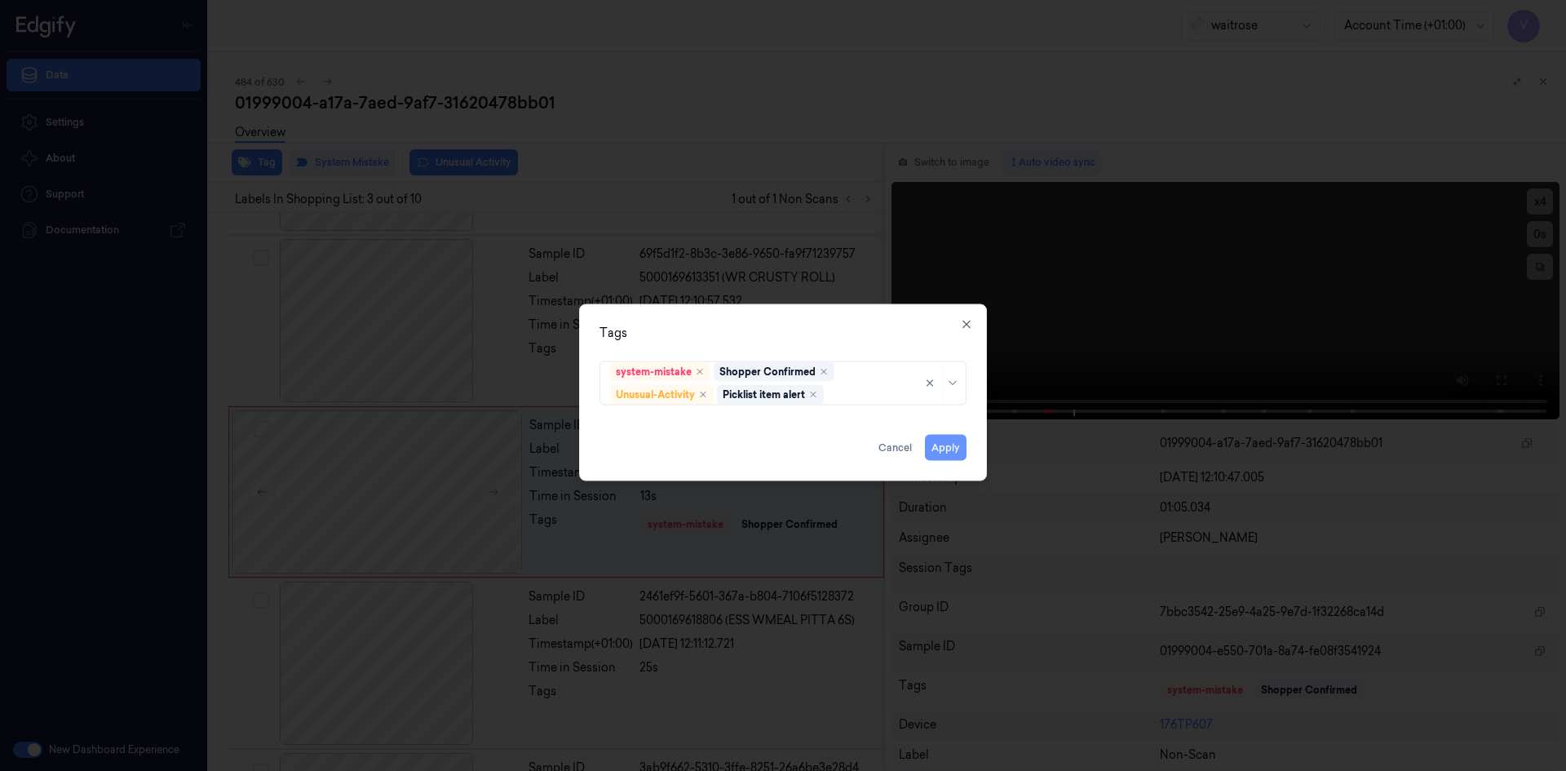
click at [937, 444] on button "Apply" at bounding box center [946, 447] width 42 height 26
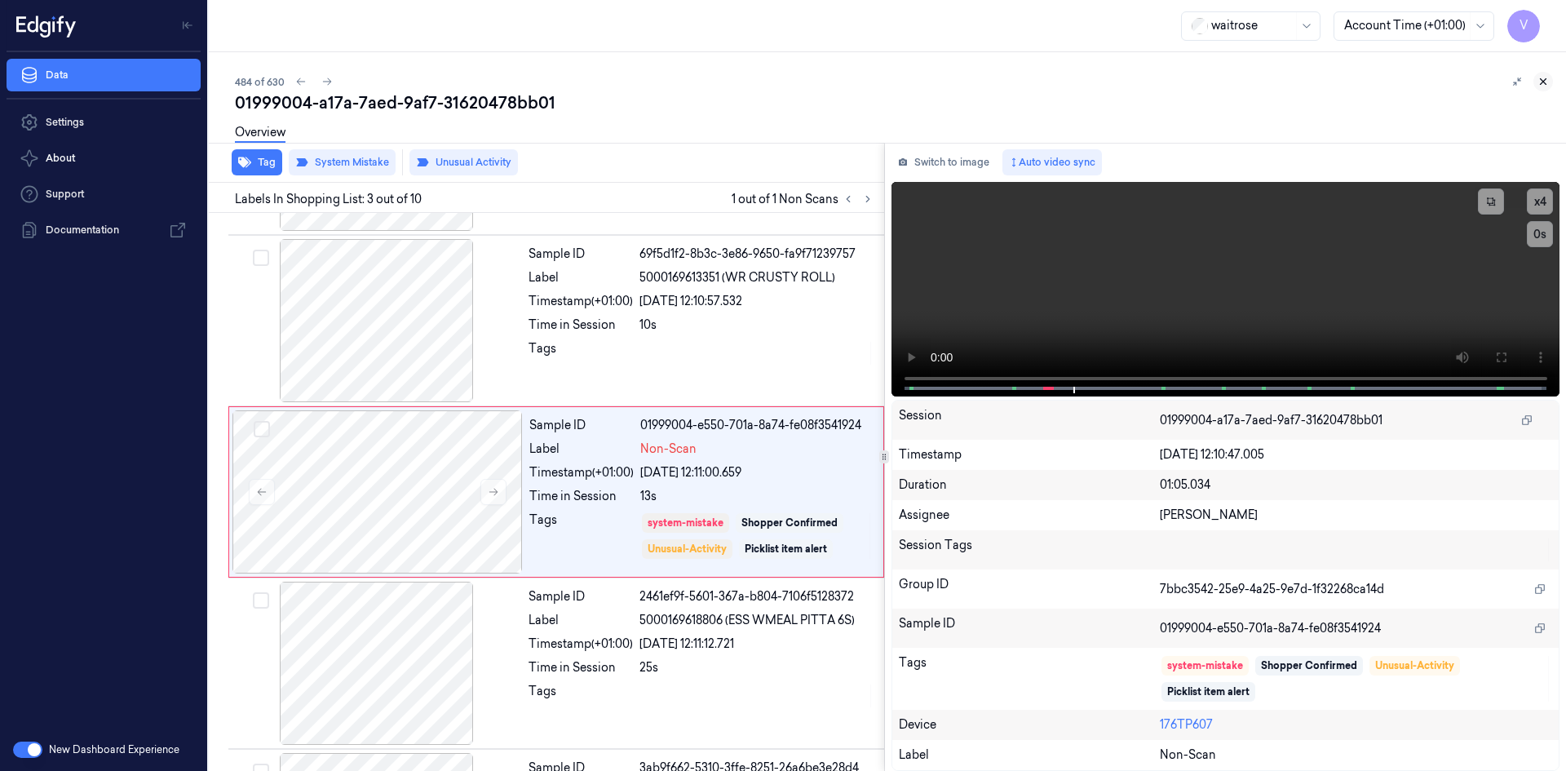
click at [1547, 85] on icon at bounding box center [1543, 81] width 11 height 11
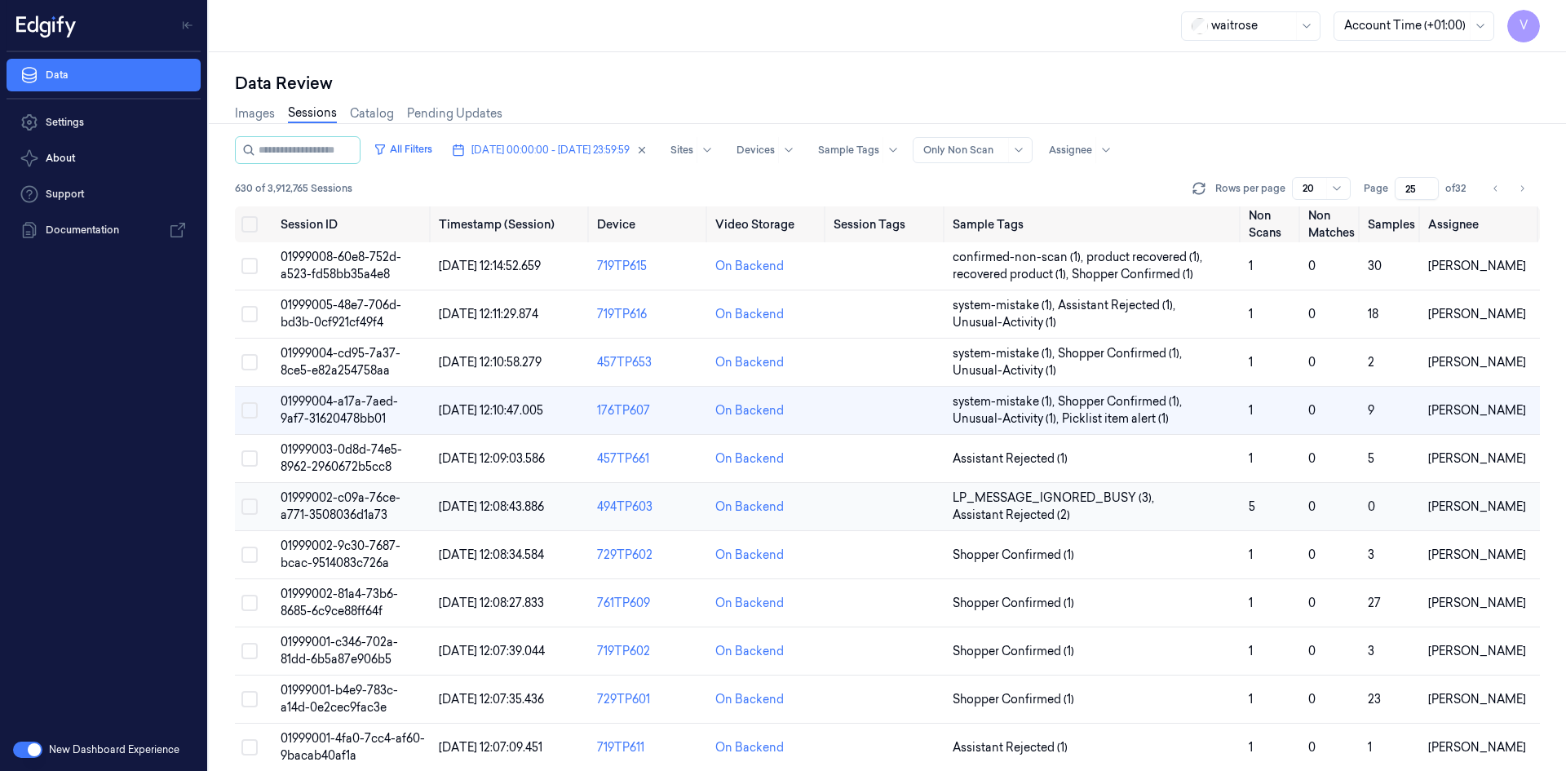
click at [335, 500] on span "01999002-c09a-76ce-a771-3508036d1a73" at bounding box center [341, 506] width 120 height 32
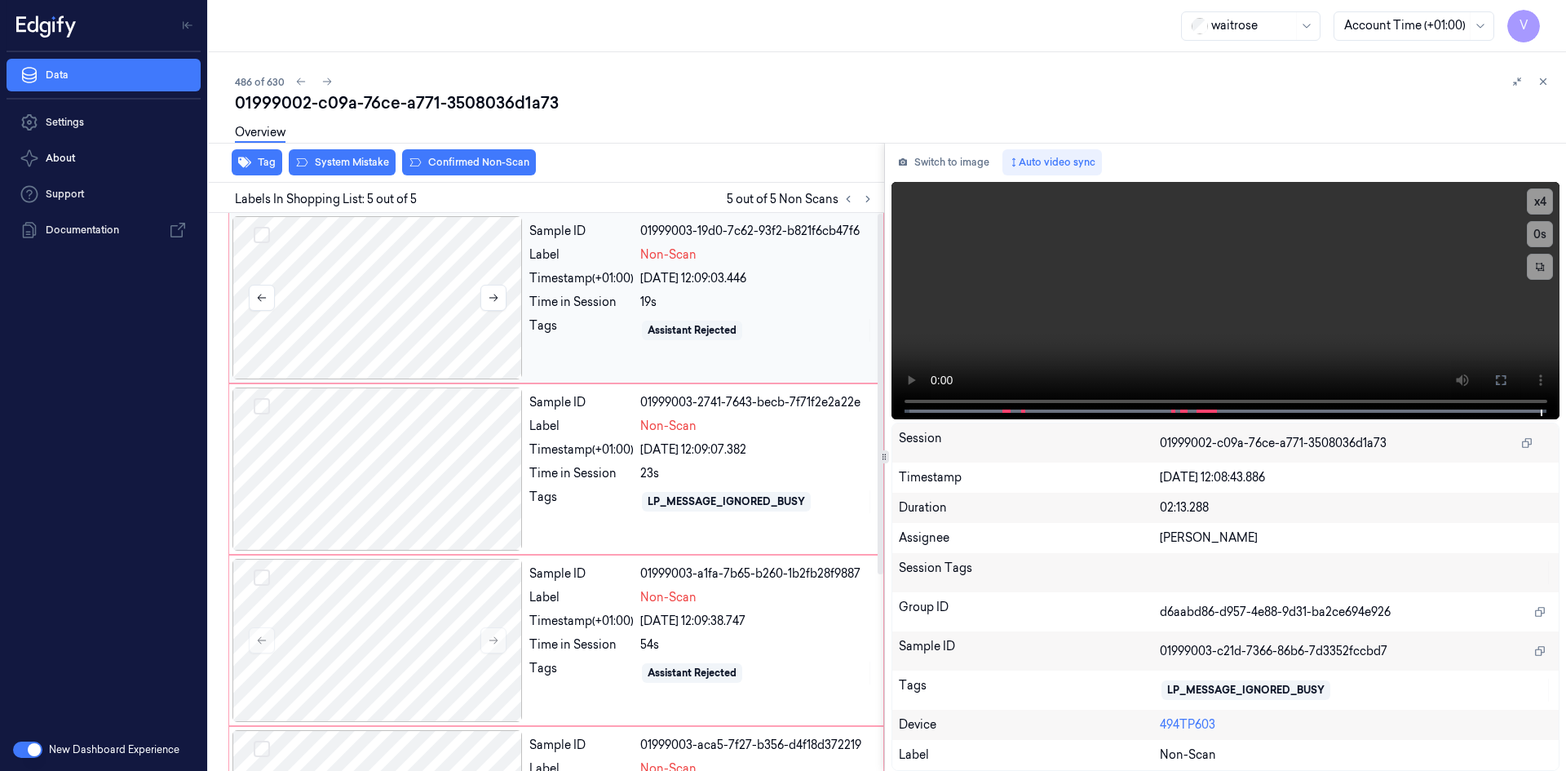
click at [430, 256] on div at bounding box center [378, 297] width 290 height 163
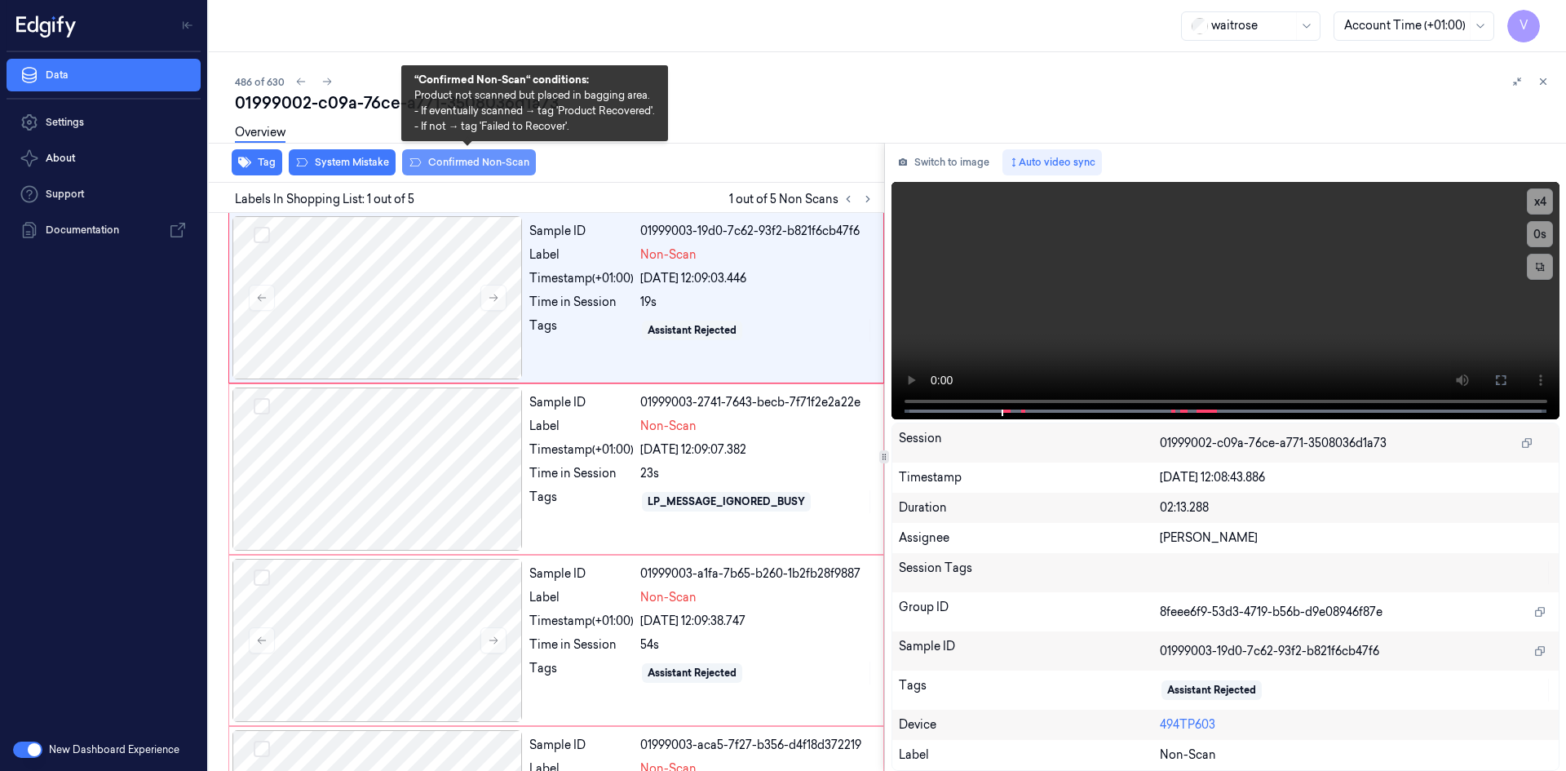
click at [475, 165] on button "Confirmed Non-Scan" at bounding box center [469, 162] width 134 height 26
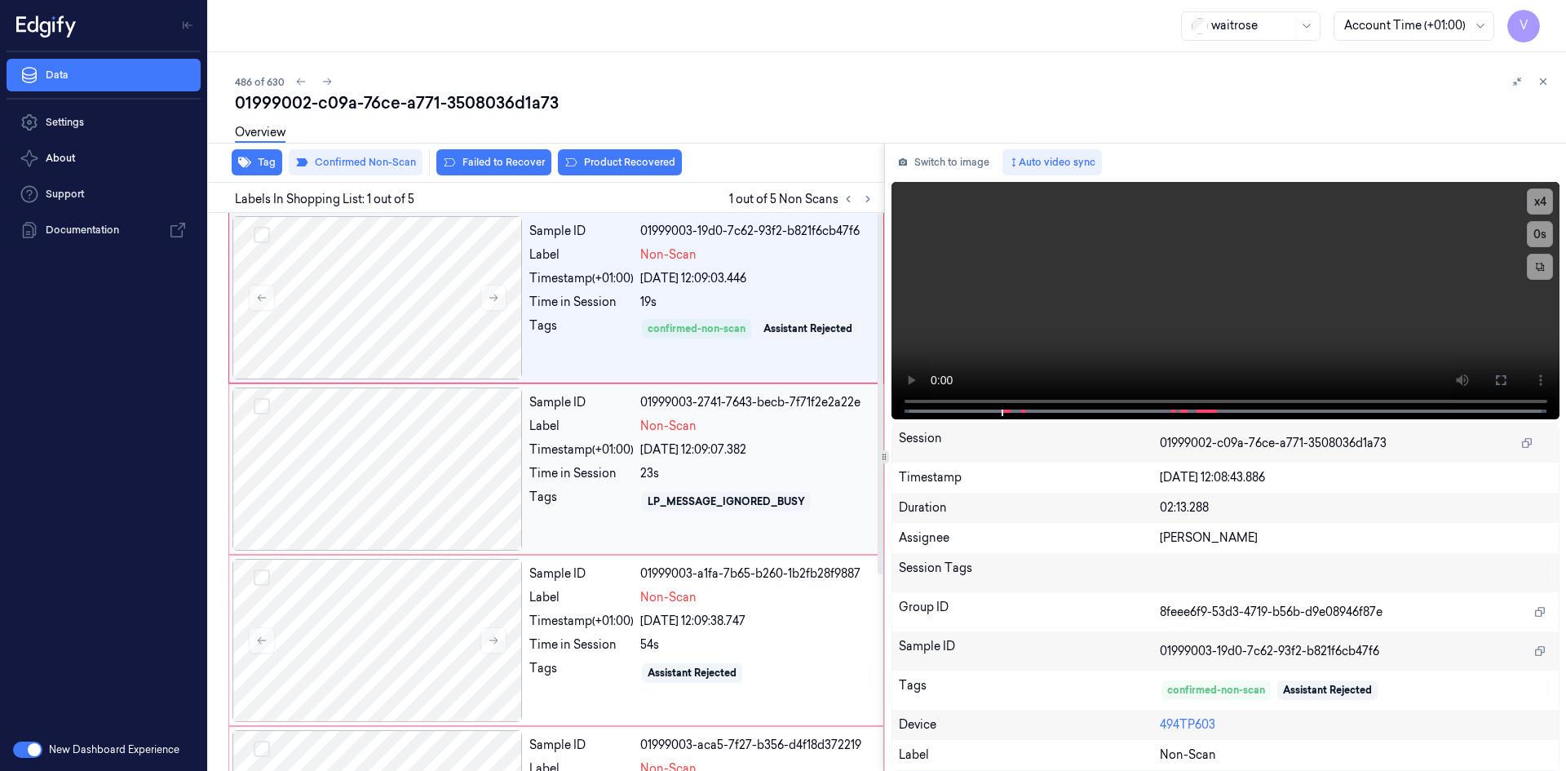
click at [405, 430] on div at bounding box center [378, 469] width 290 height 163
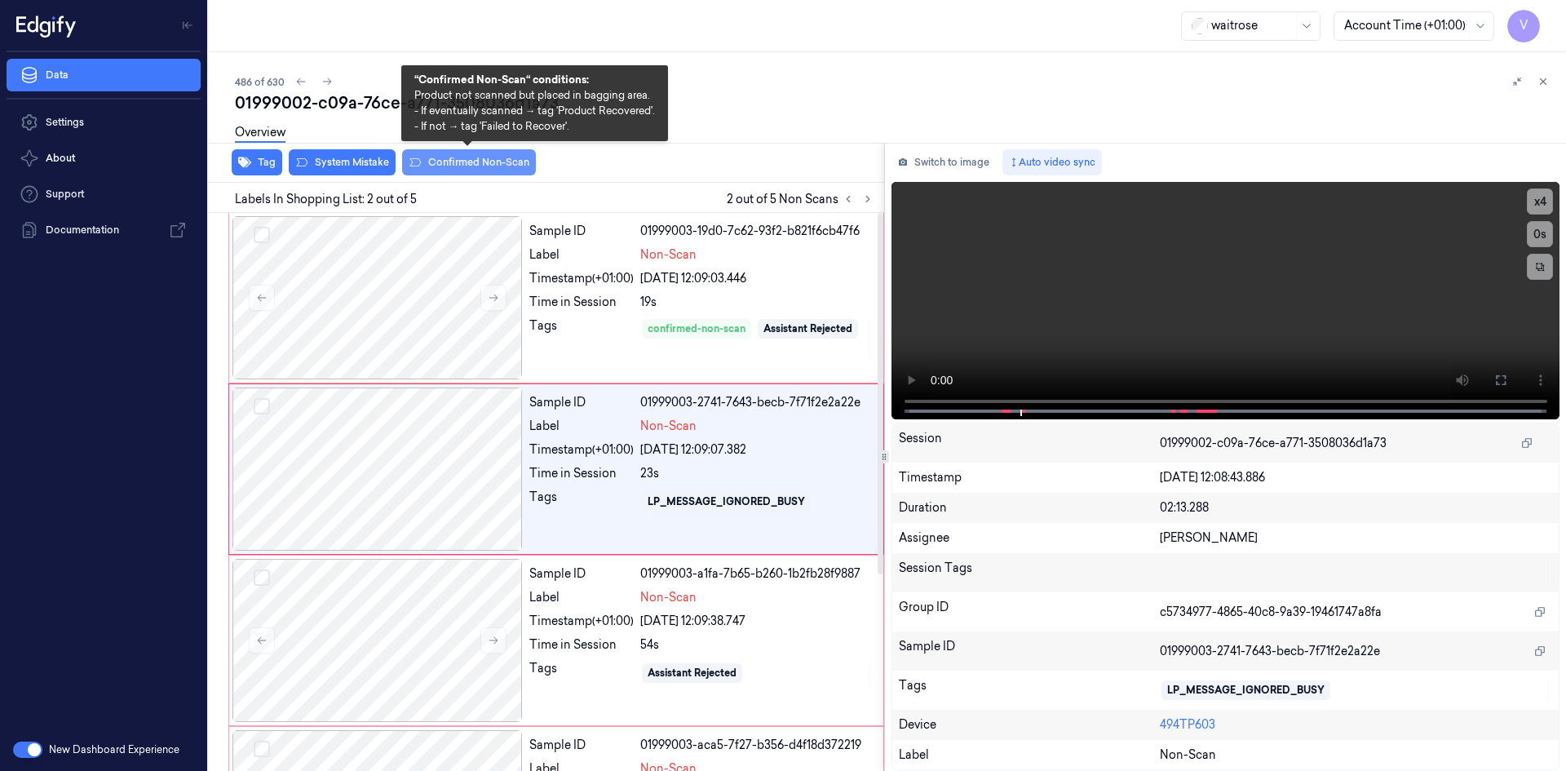
click at [498, 158] on button "Confirmed Non-Scan" at bounding box center [469, 162] width 134 height 26
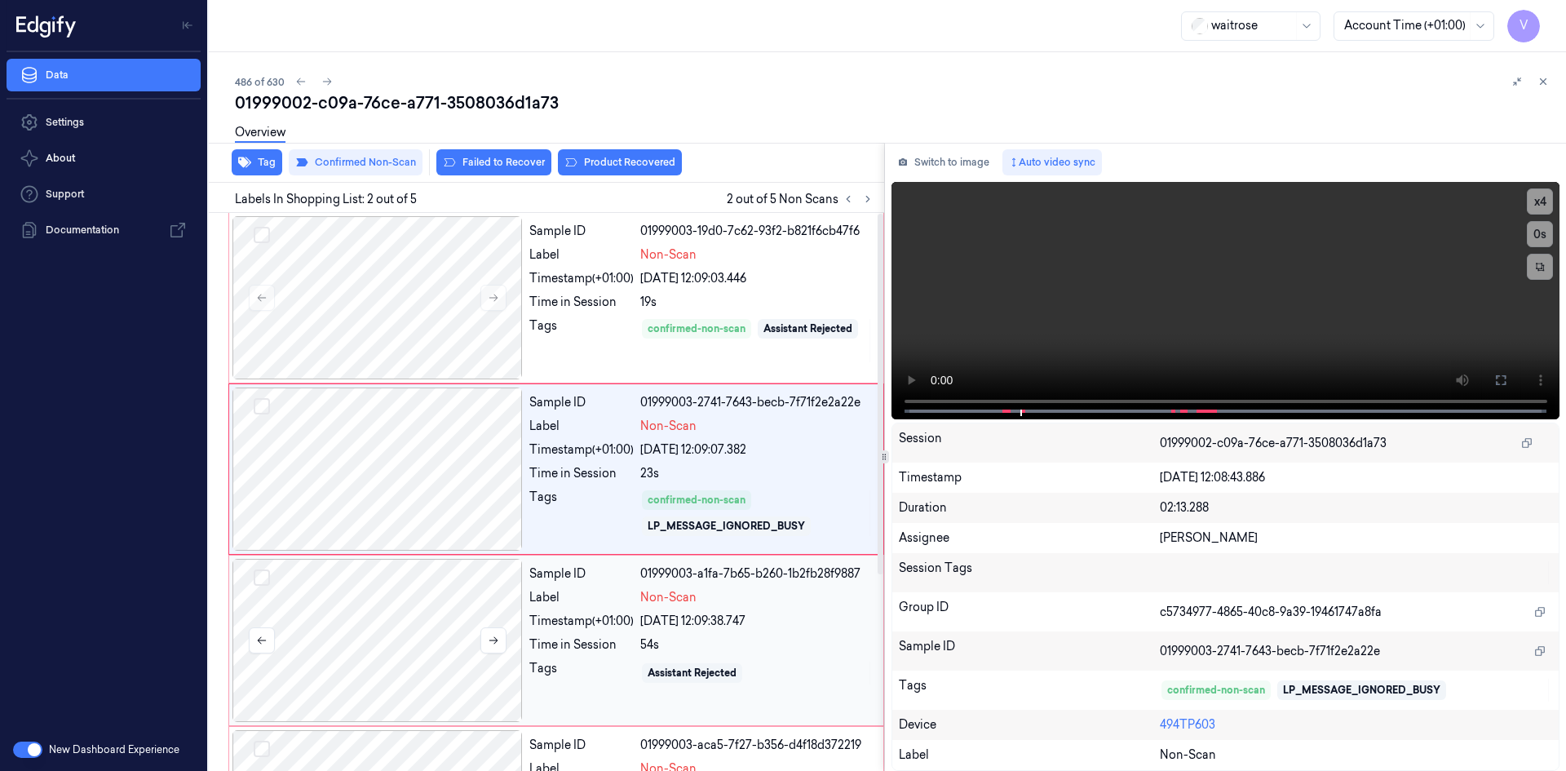
click at [423, 612] on div at bounding box center [378, 640] width 290 height 163
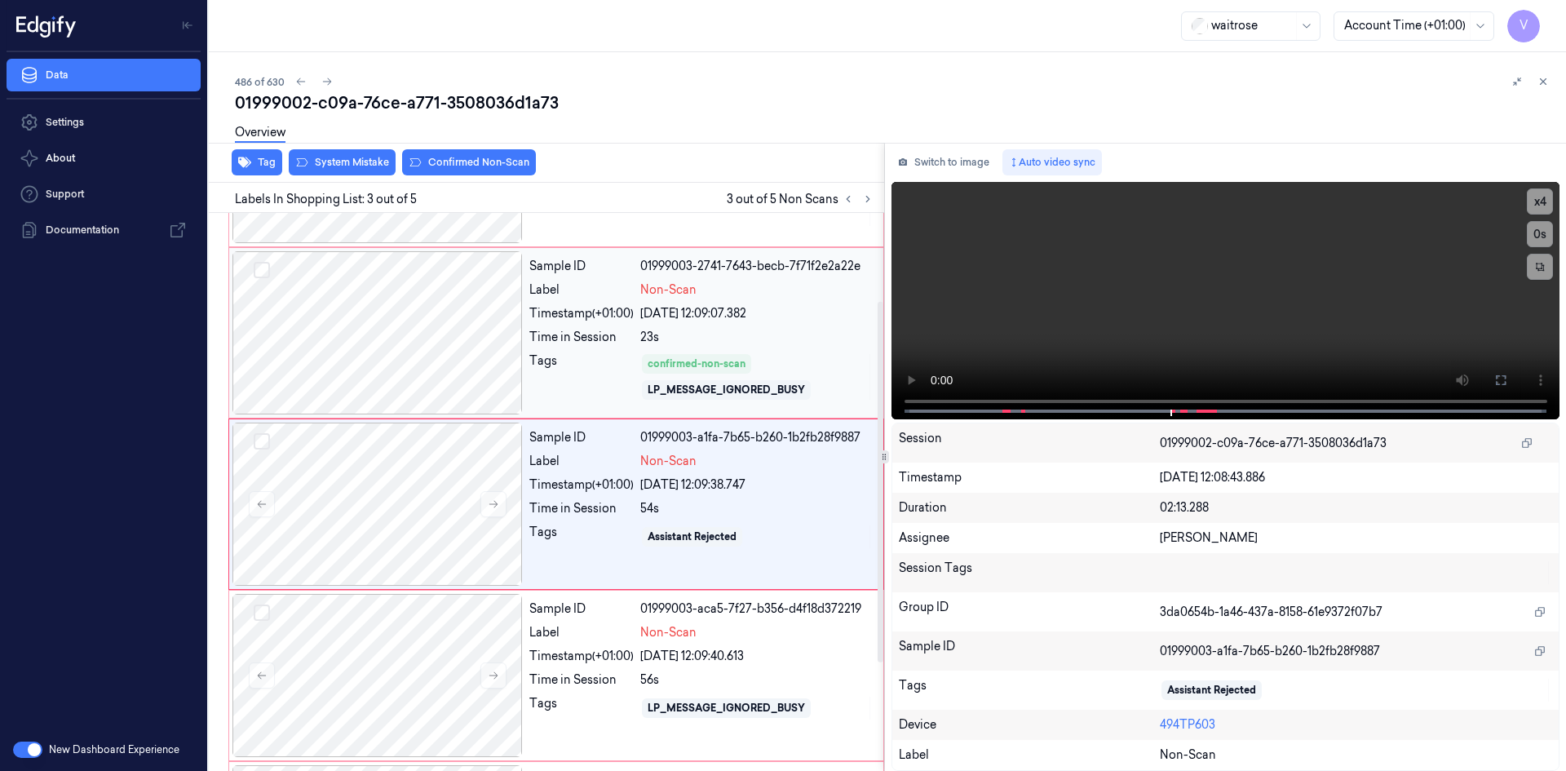
scroll to position [148, 0]
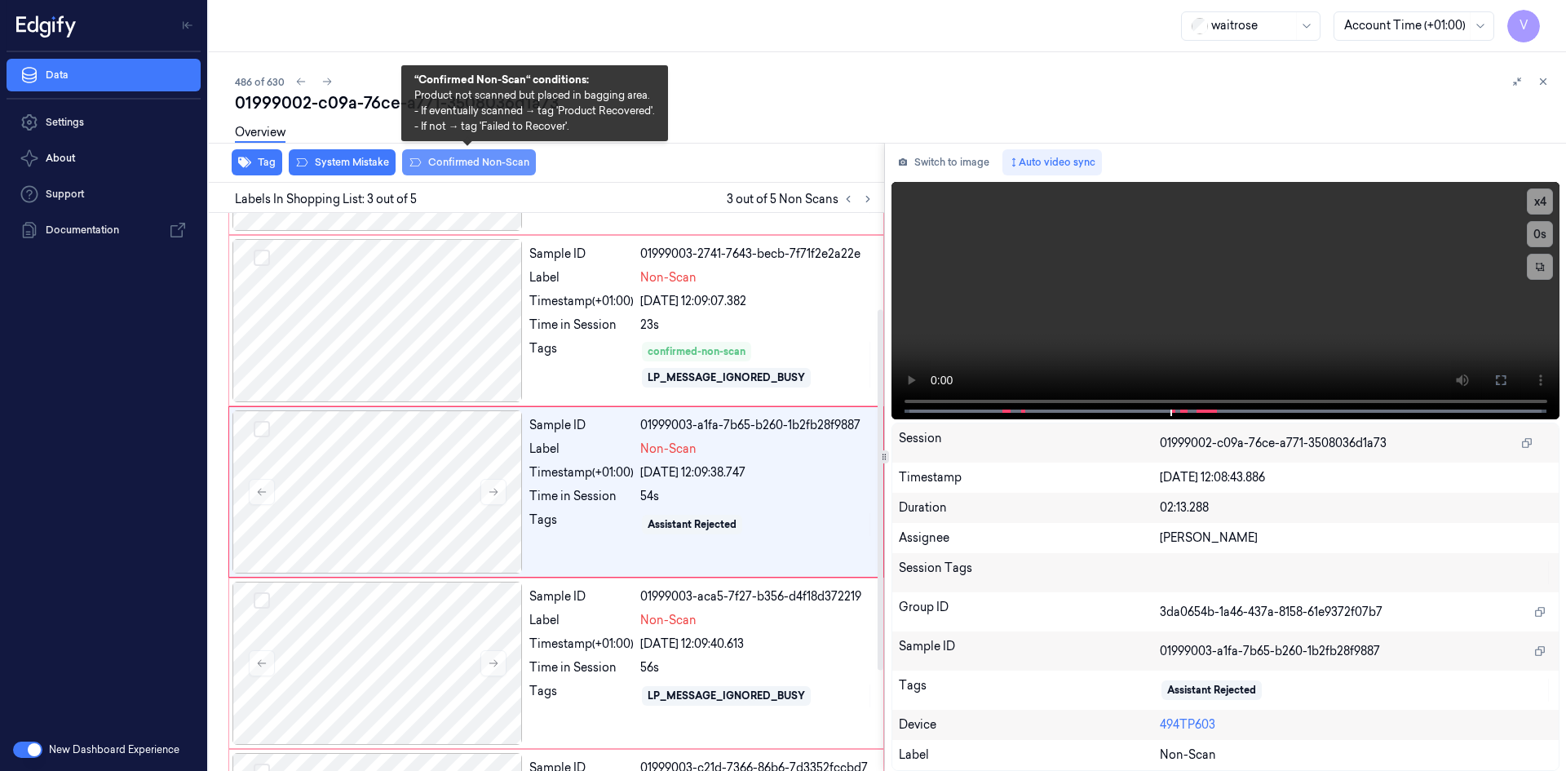
click at [481, 166] on button "Confirmed Non-Scan" at bounding box center [469, 162] width 134 height 26
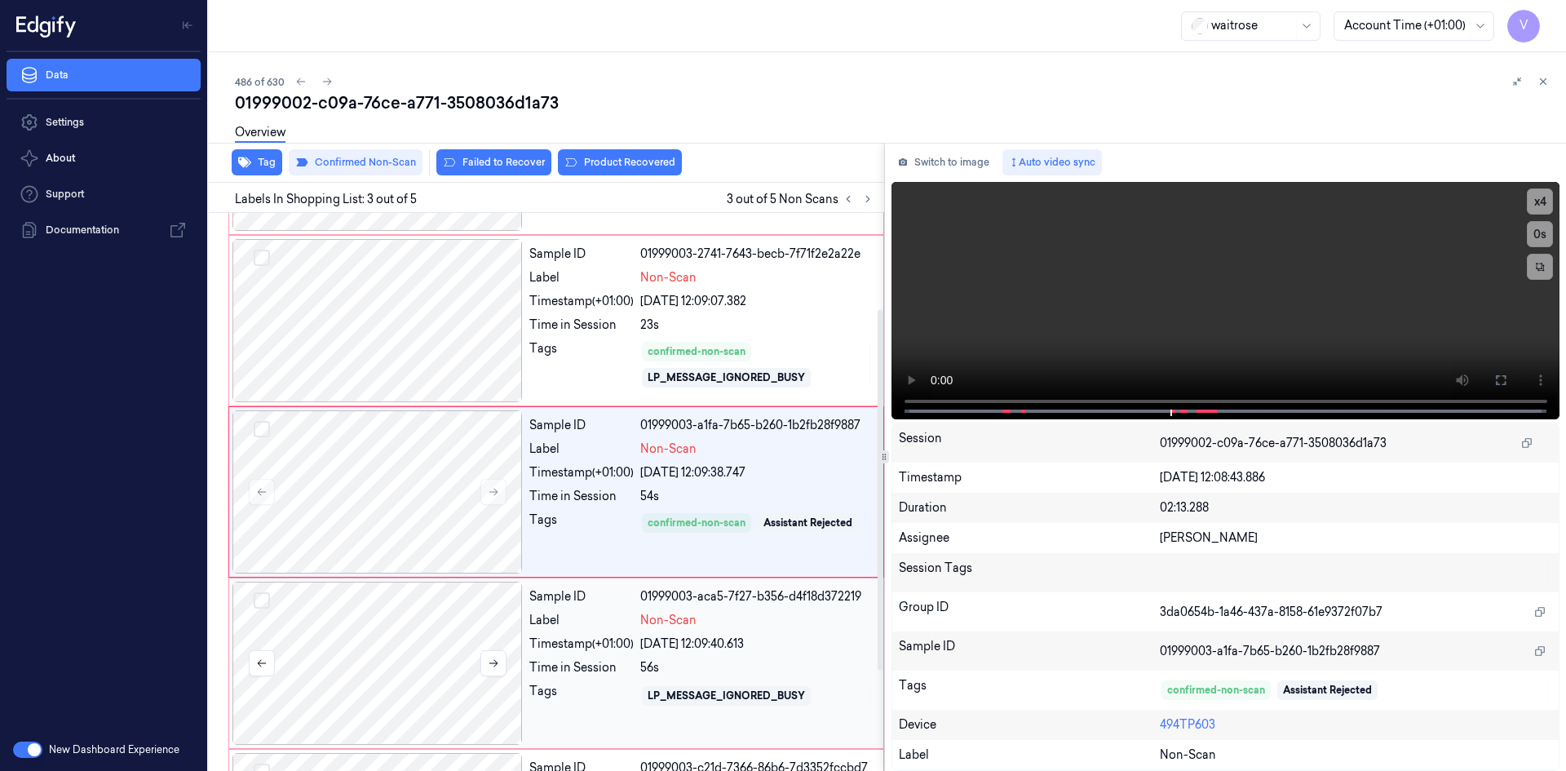
drag, startPoint x: 516, startPoint y: 676, endPoint x: 556, endPoint y: 605, distance: 80.8
click at [517, 676] on div at bounding box center [378, 663] width 290 height 163
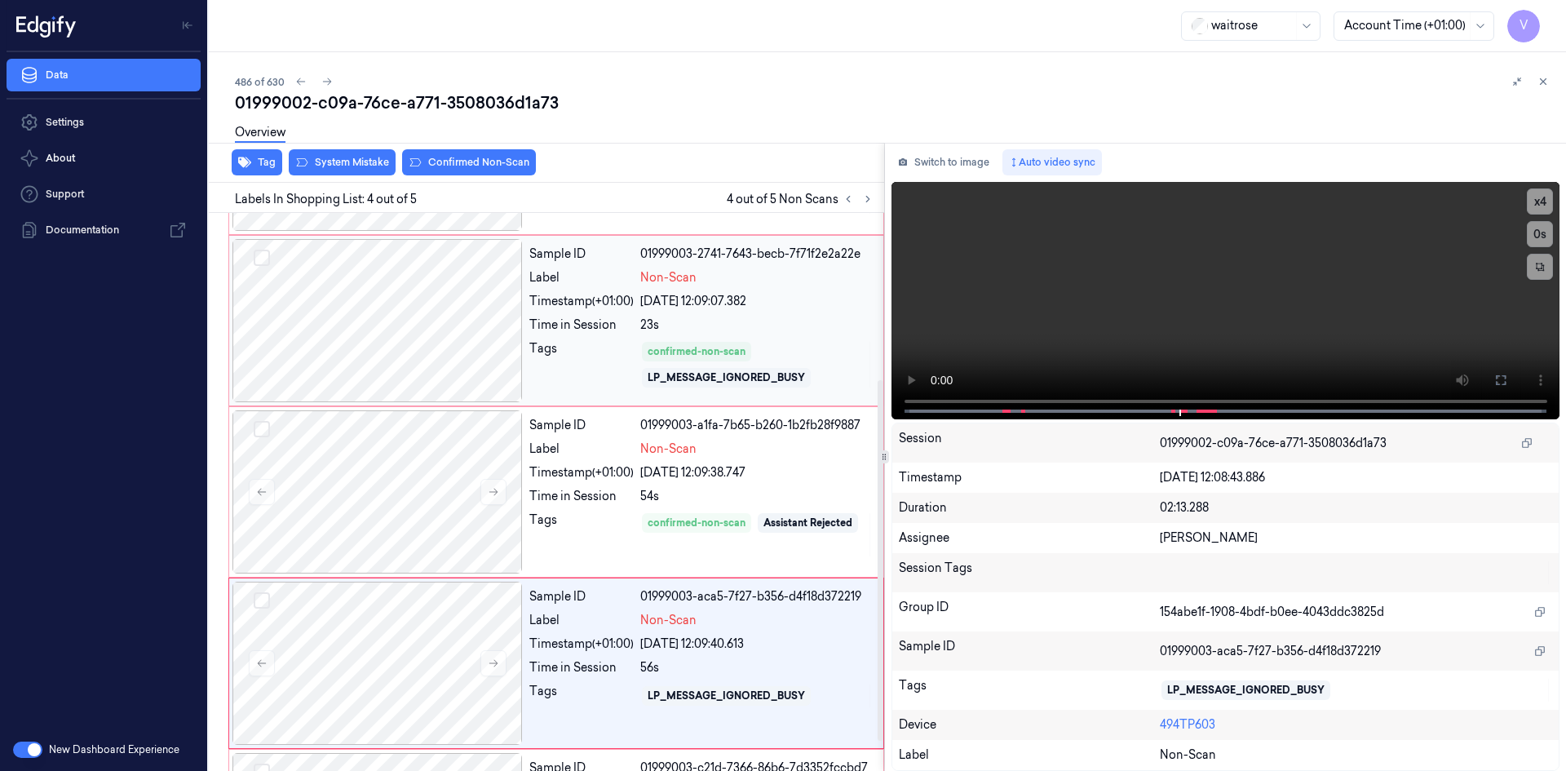
scroll to position [304, 0]
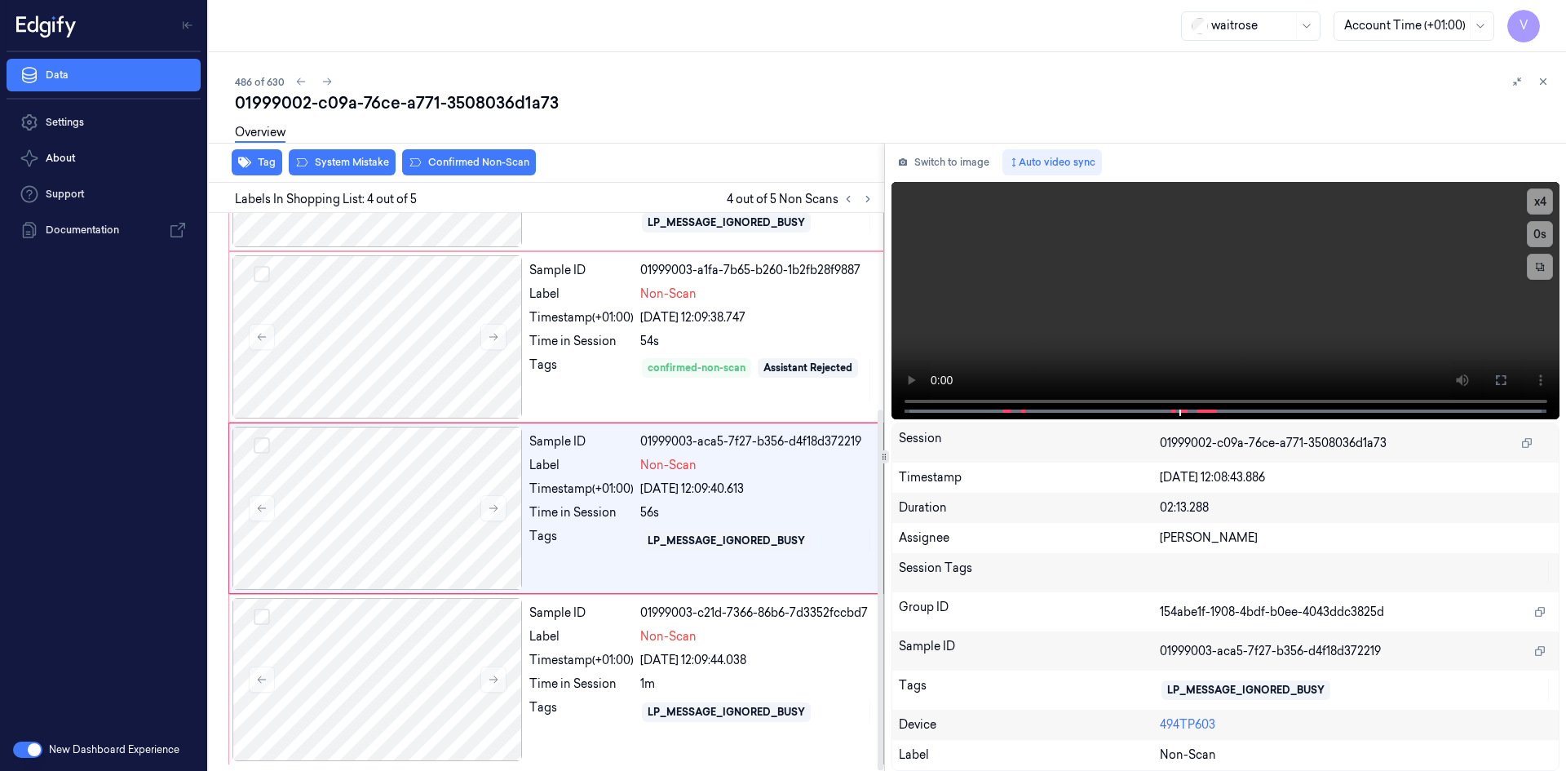
click at [492, 155] on div "Overview" at bounding box center [894, 135] width 1318 height 42
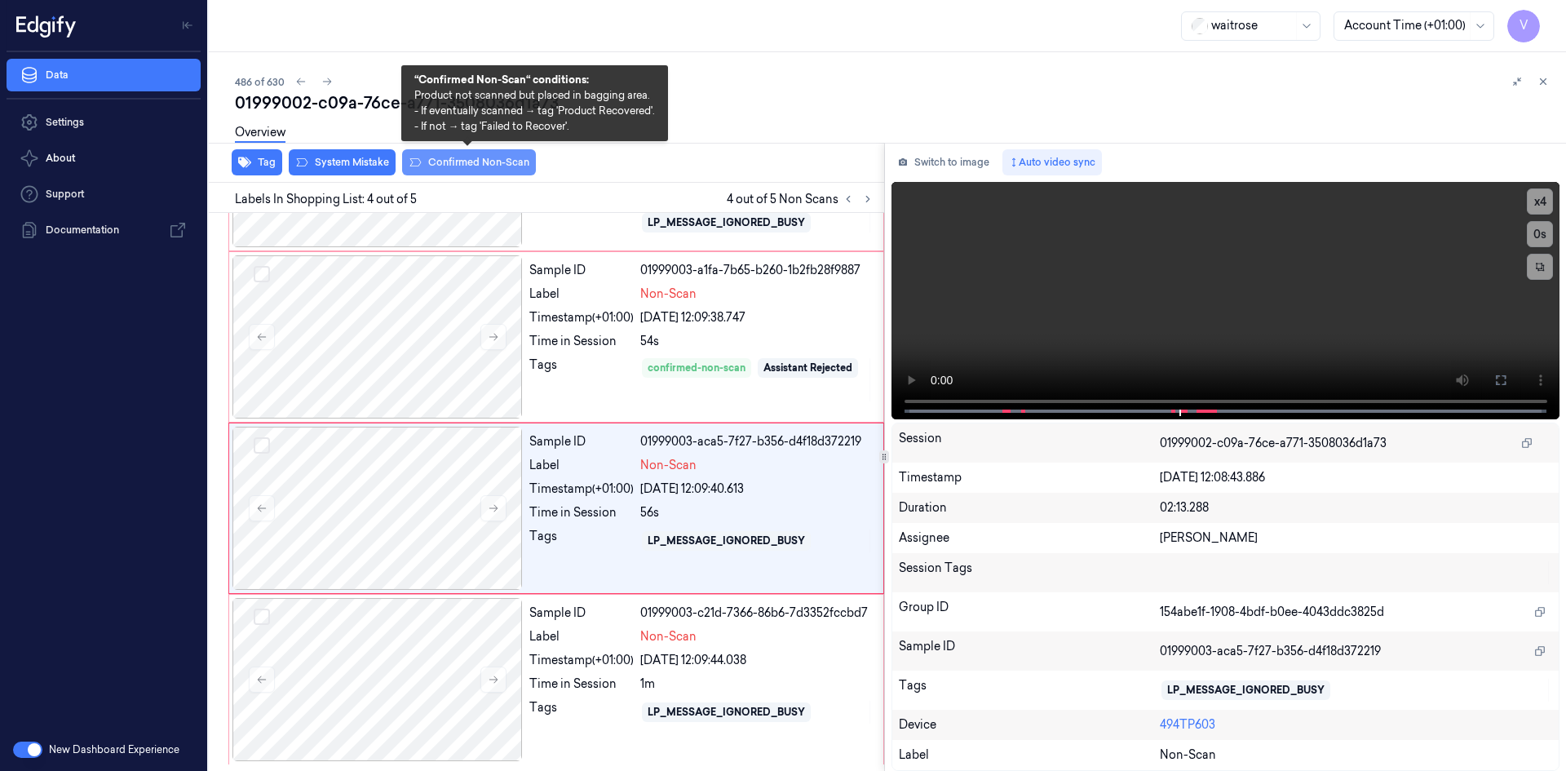
click at [488, 160] on button "Confirmed Non-Scan" at bounding box center [469, 162] width 134 height 26
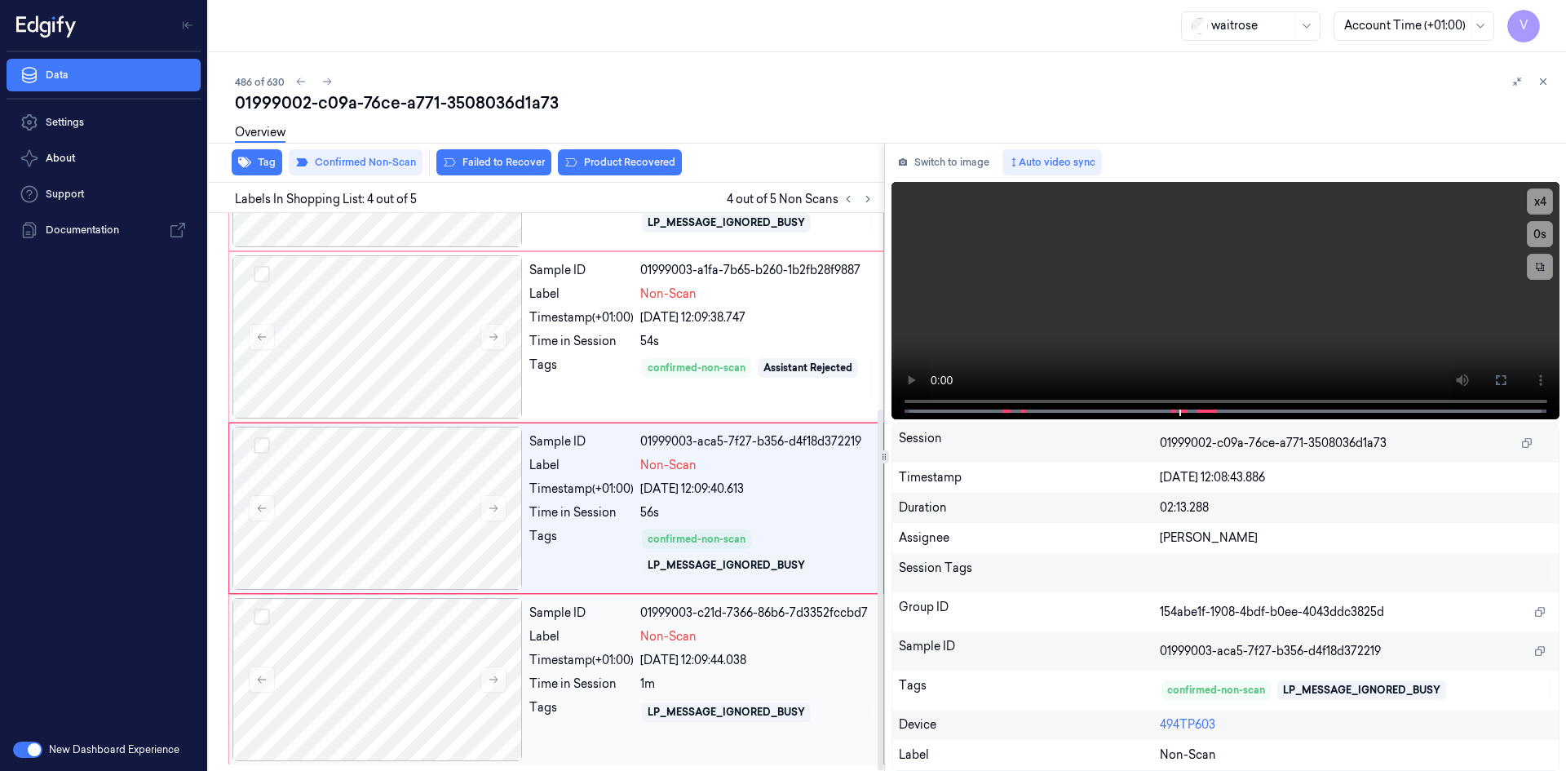
click at [591, 657] on div "Timestamp (+01:00)" at bounding box center [582, 660] width 104 height 17
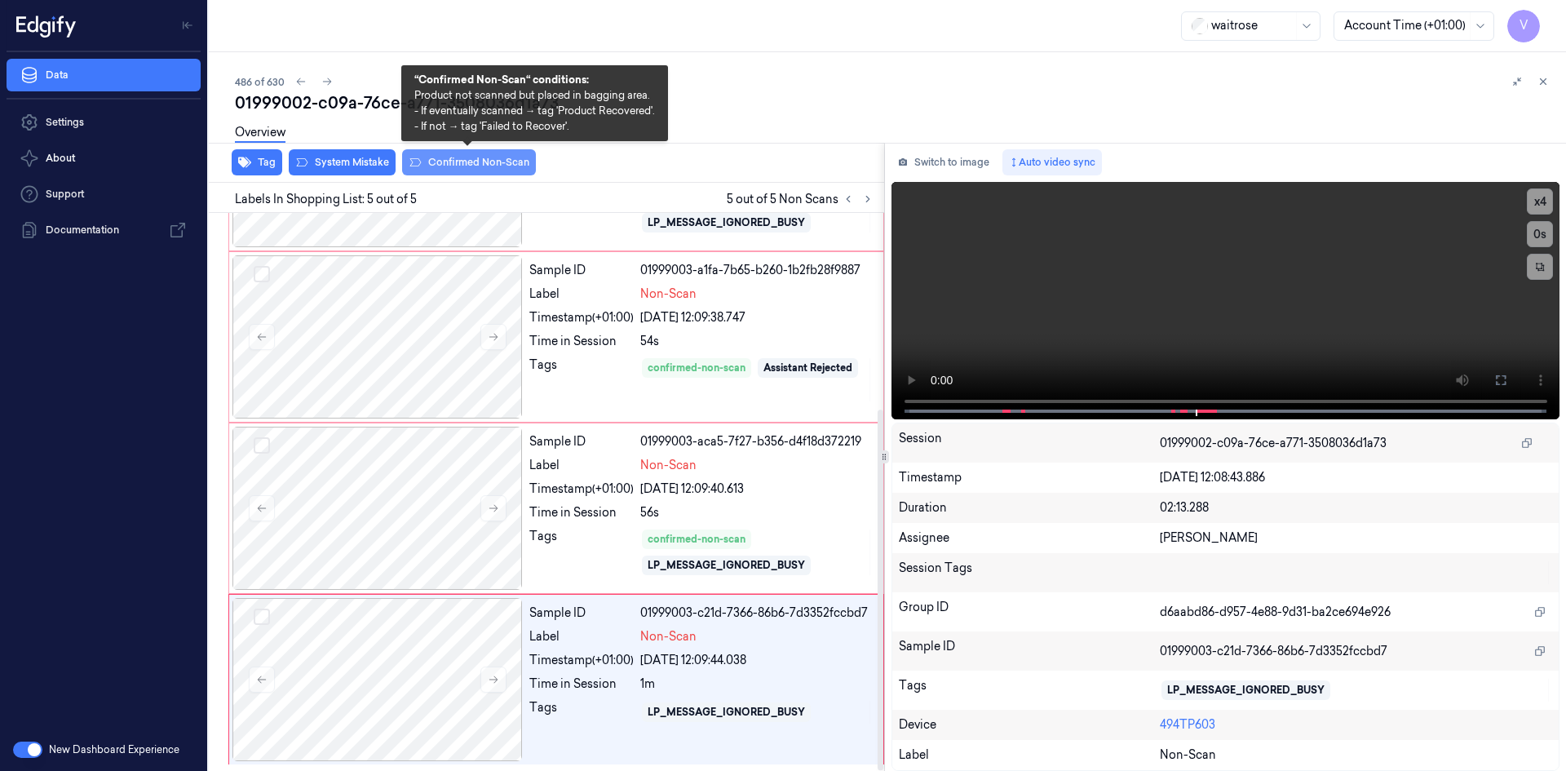
click at [509, 163] on button "Confirmed Non-Scan" at bounding box center [469, 162] width 134 height 26
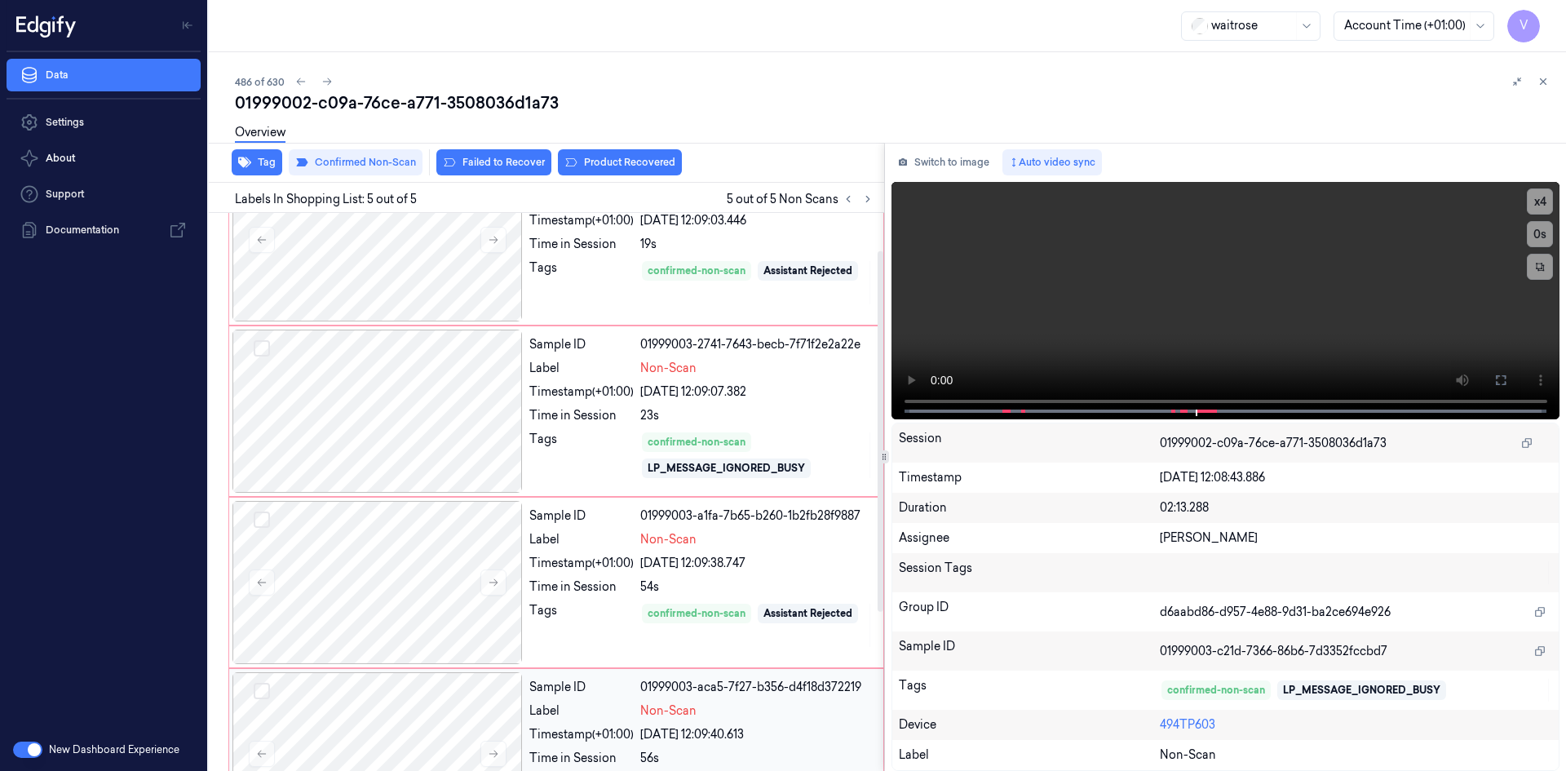
scroll to position [0, 0]
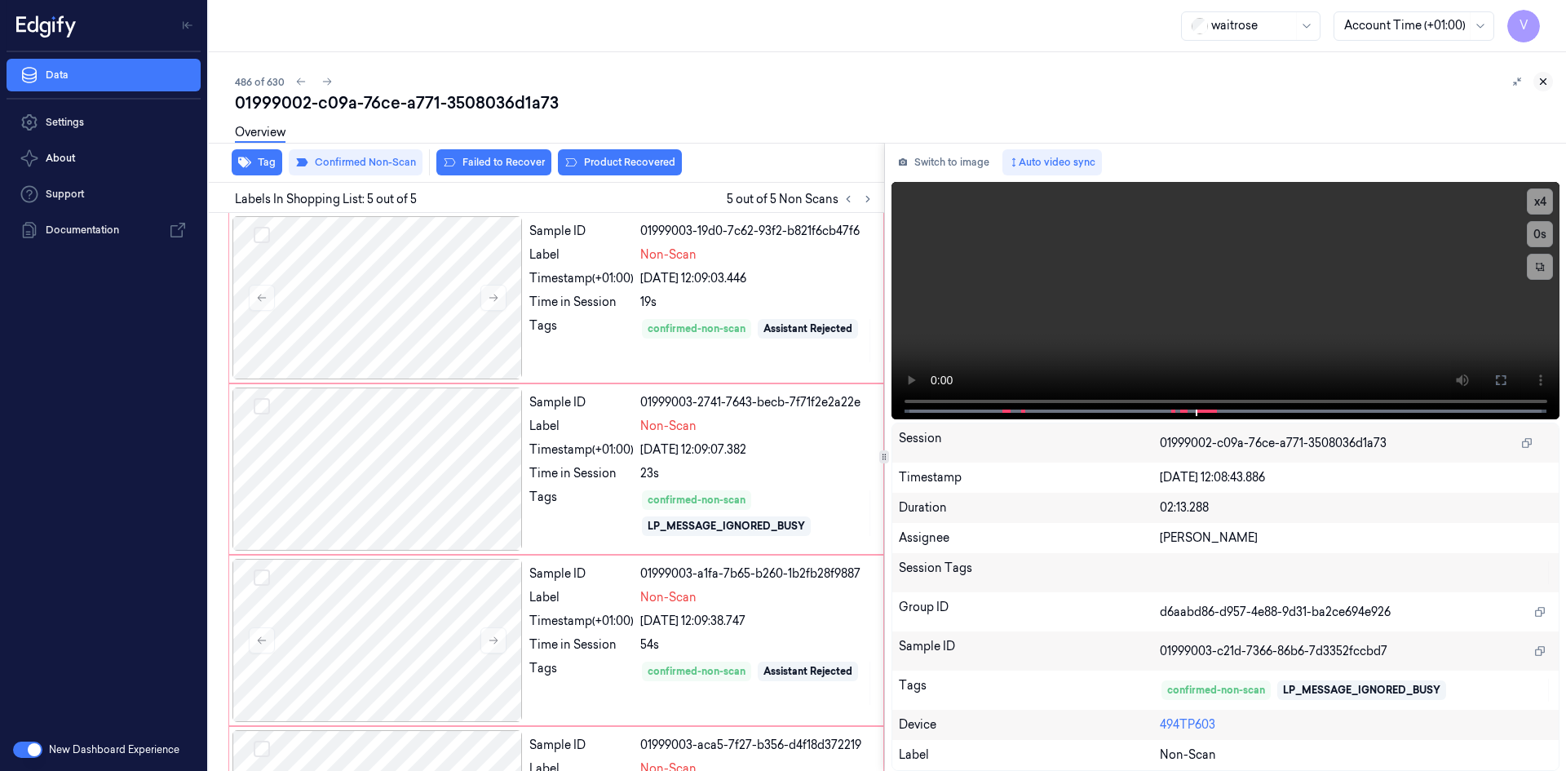
click at [1544, 78] on icon at bounding box center [1543, 81] width 11 height 11
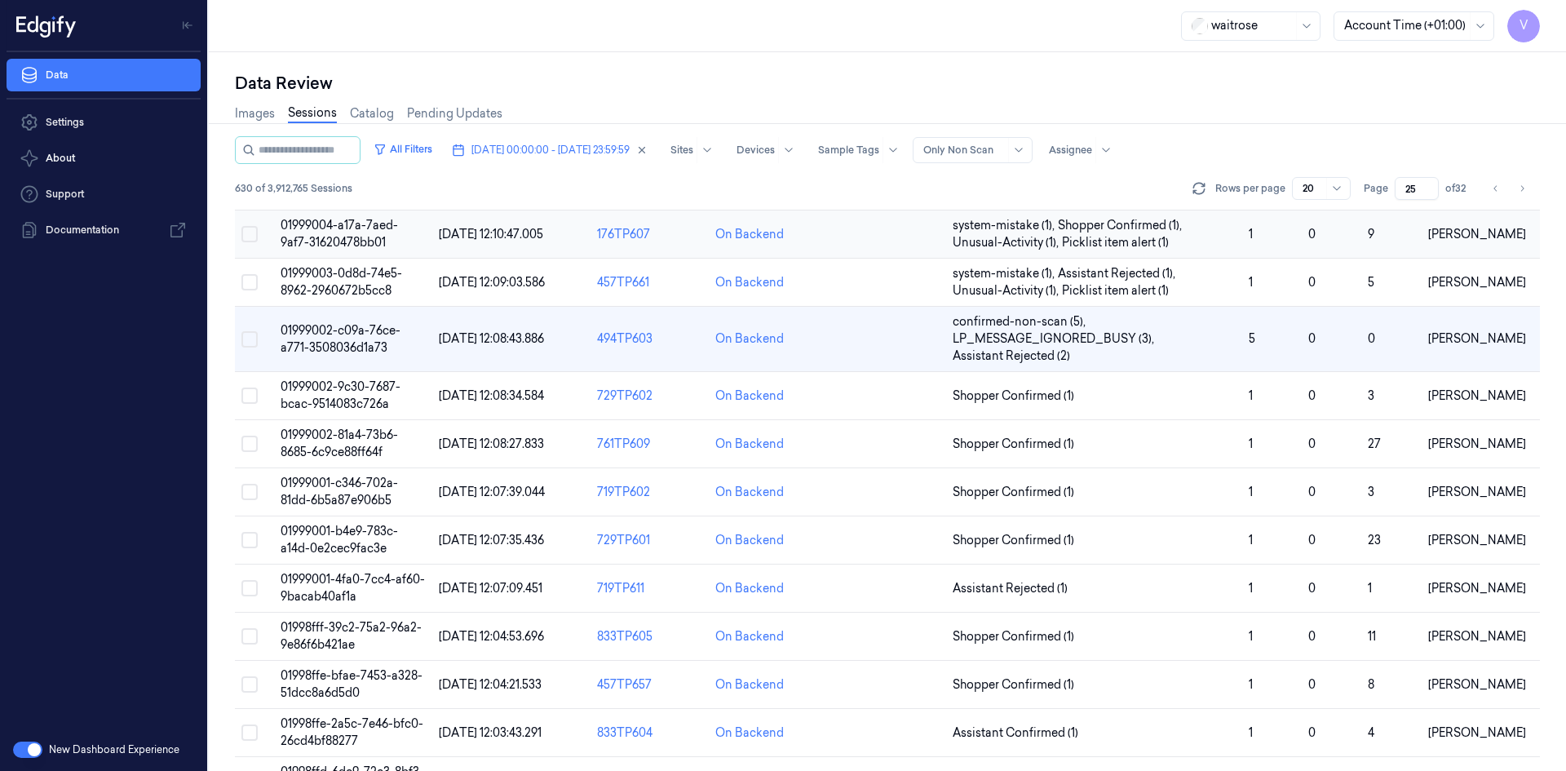
scroll to position [35, 0]
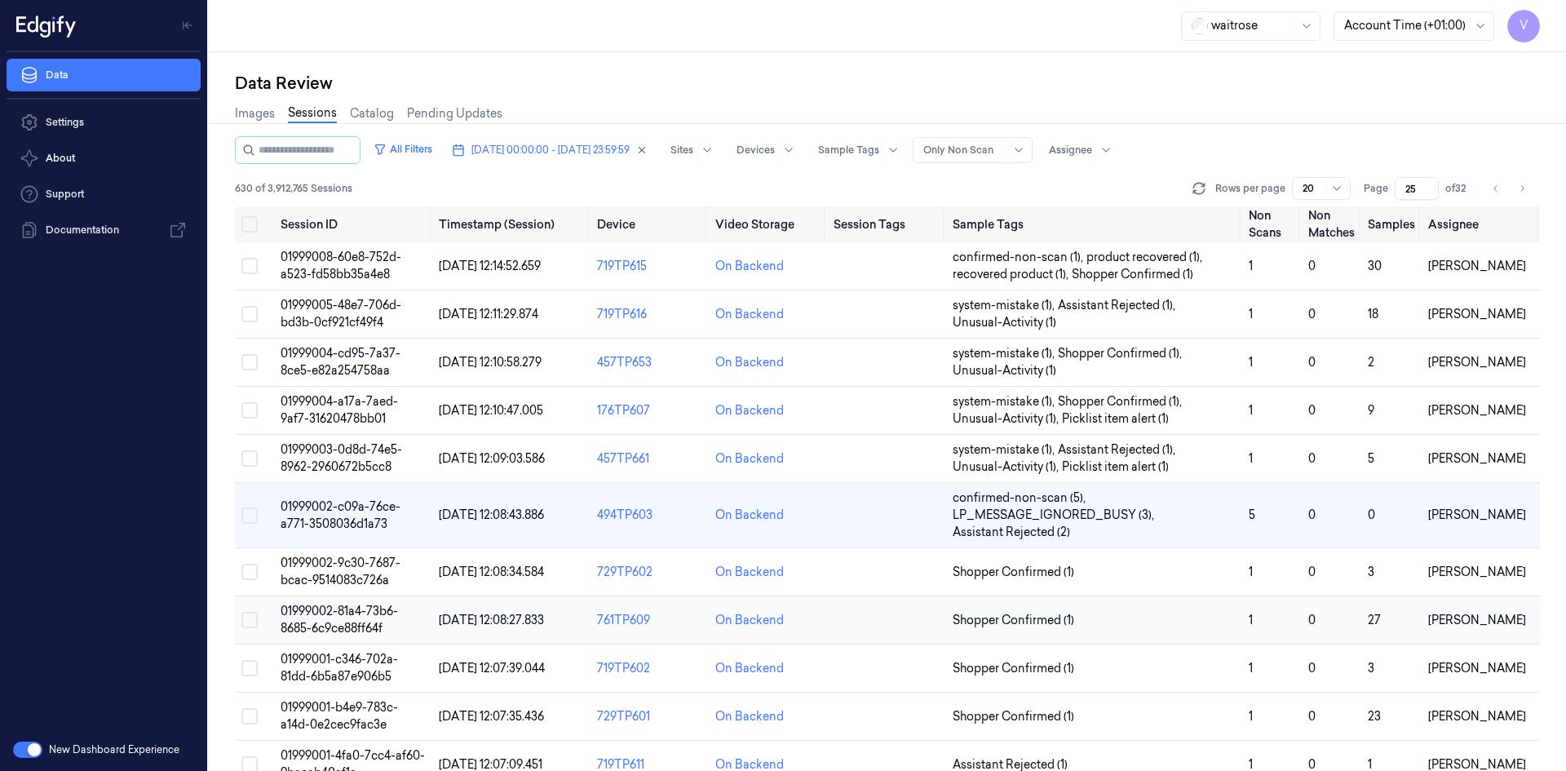
click at [365, 613] on span "01999002-81a4-73b6-8685-6c9ce88ff64f" at bounding box center [339, 620] width 117 height 32
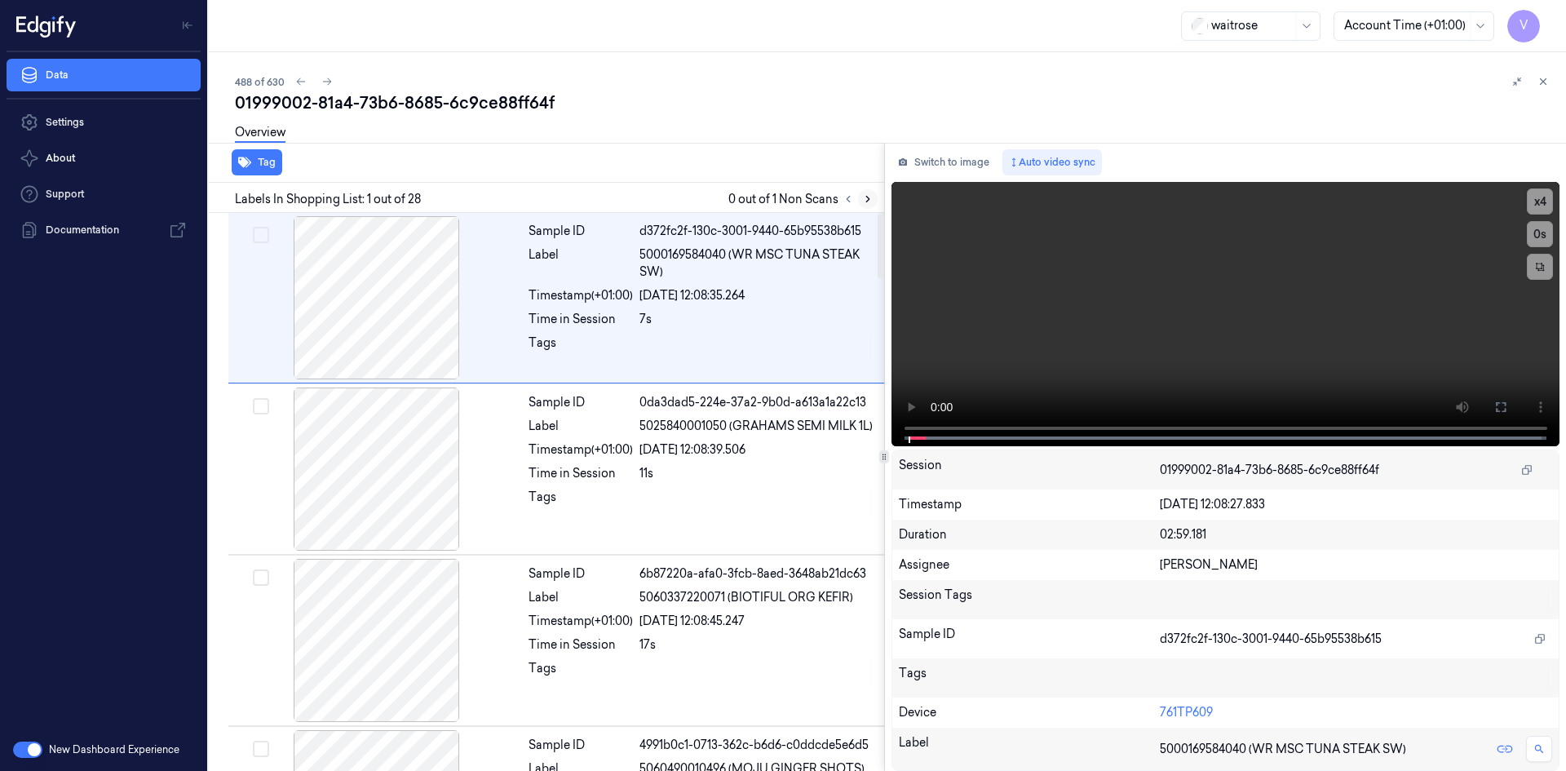
click at [864, 206] on button at bounding box center [868, 199] width 20 height 20
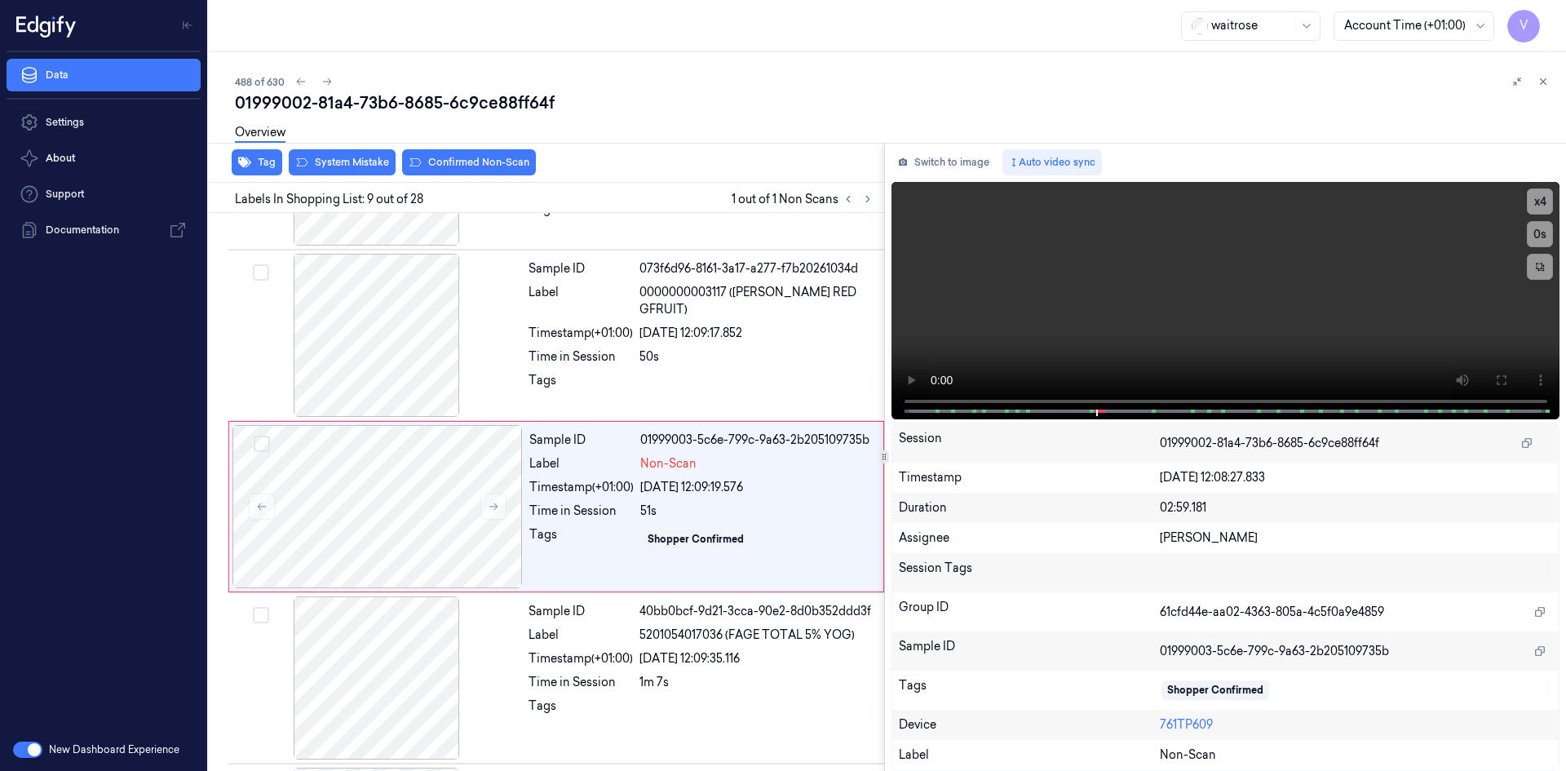
scroll to position [1177, 0]
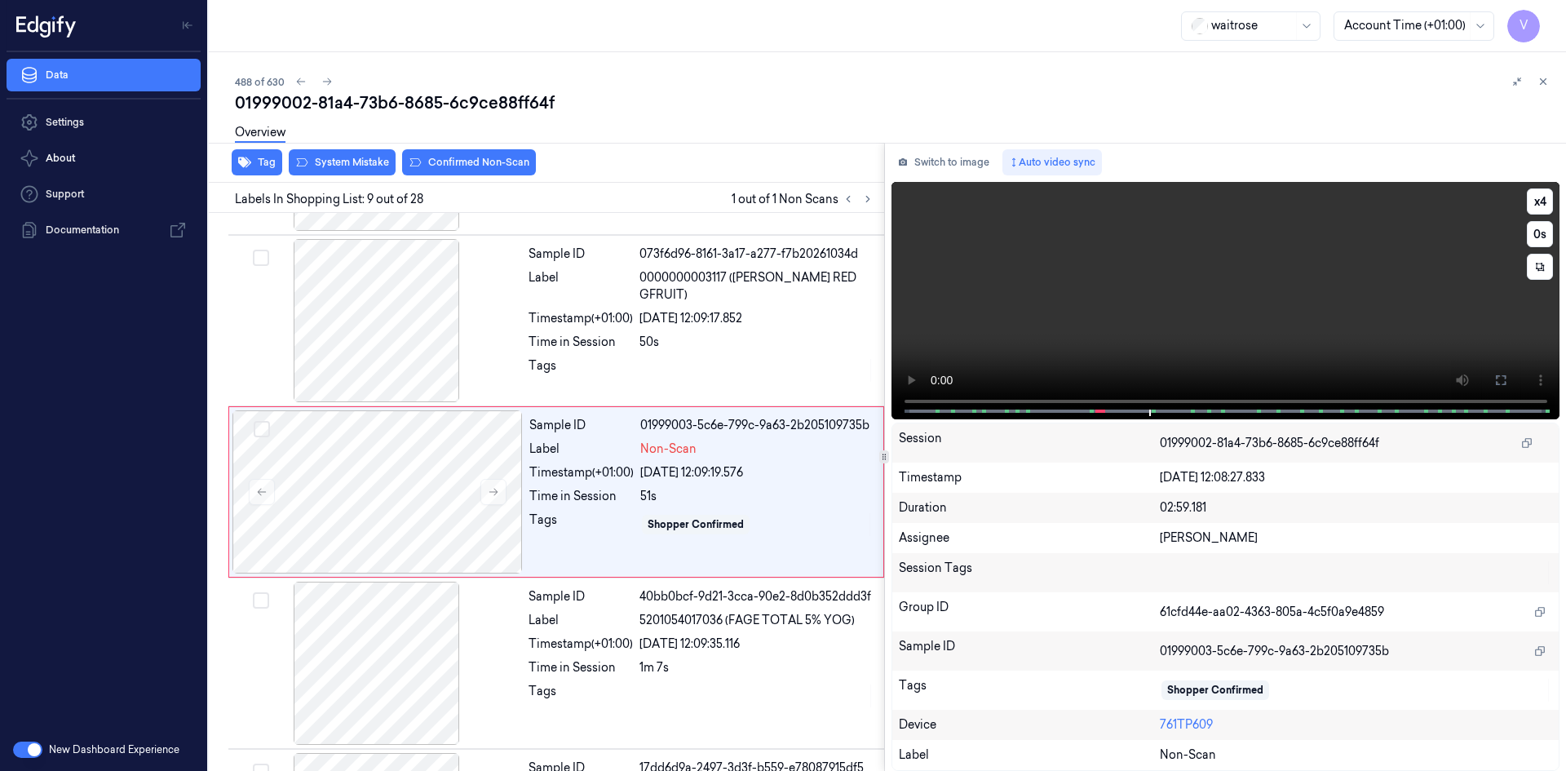
click at [990, 320] on video at bounding box center [1226, 300] width 669 height 237
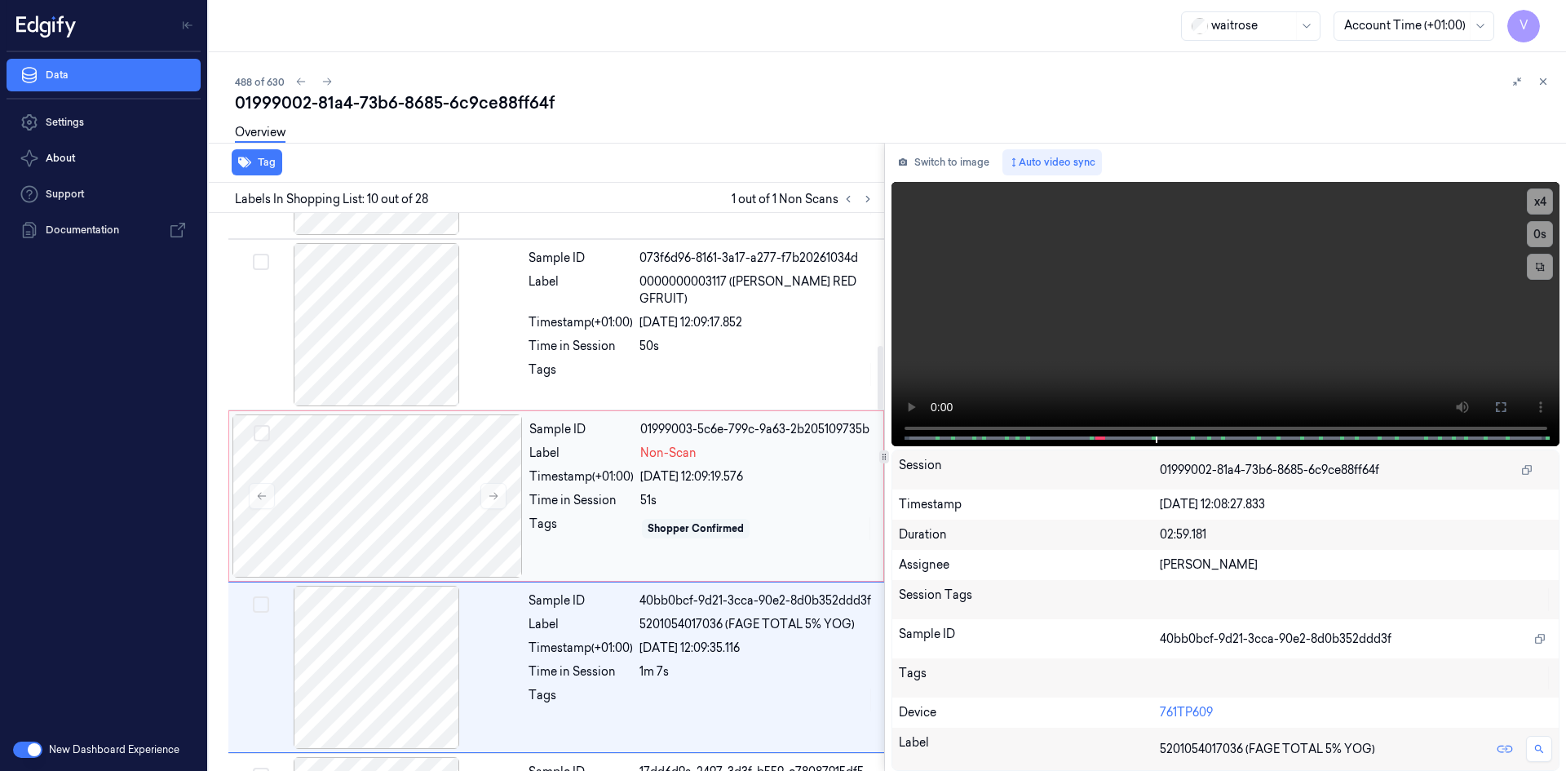
scroll to position [1103, 0]
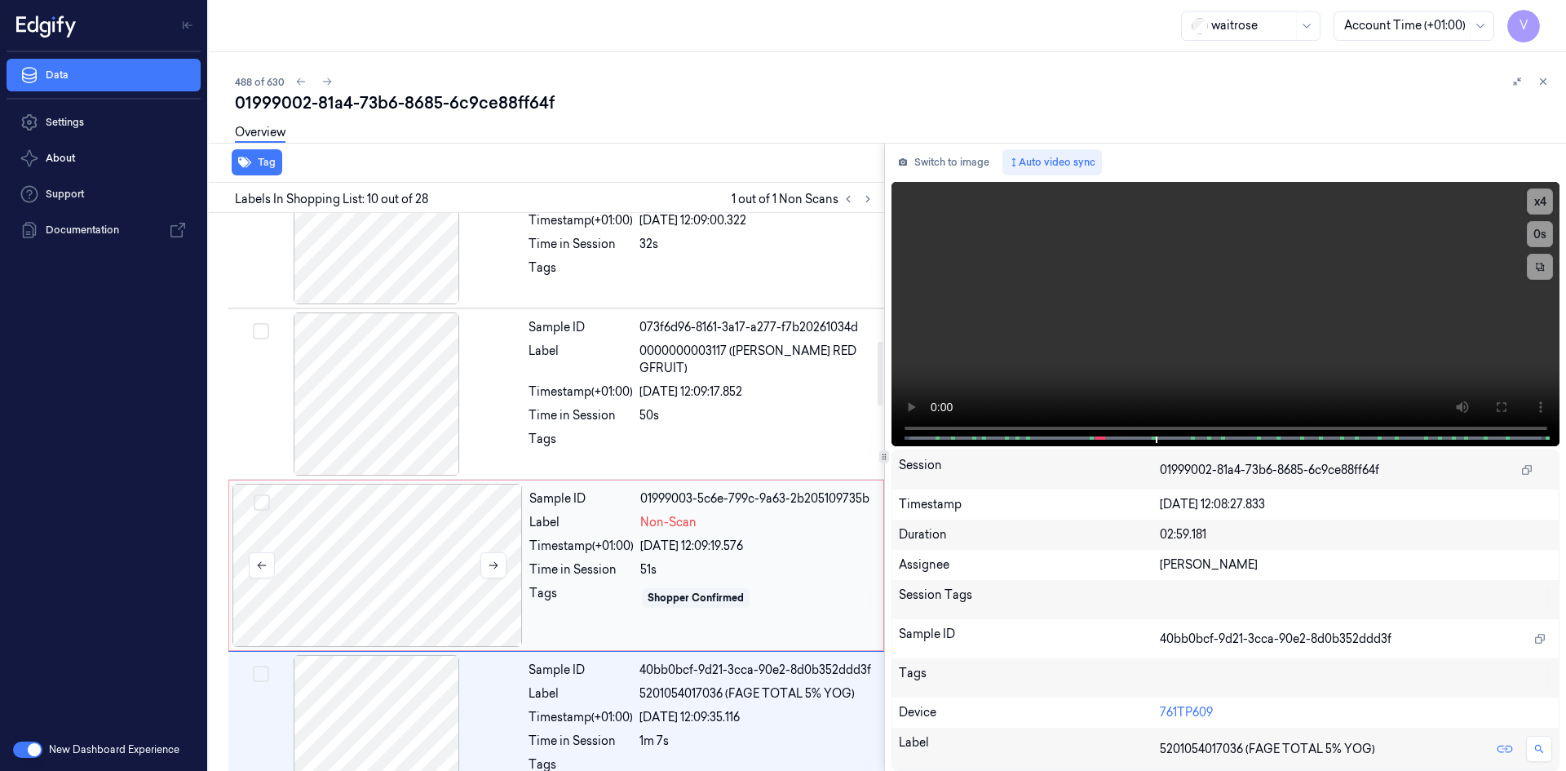
click at [353, 547] on div at bounding box center [378, 565] width 290 height 163
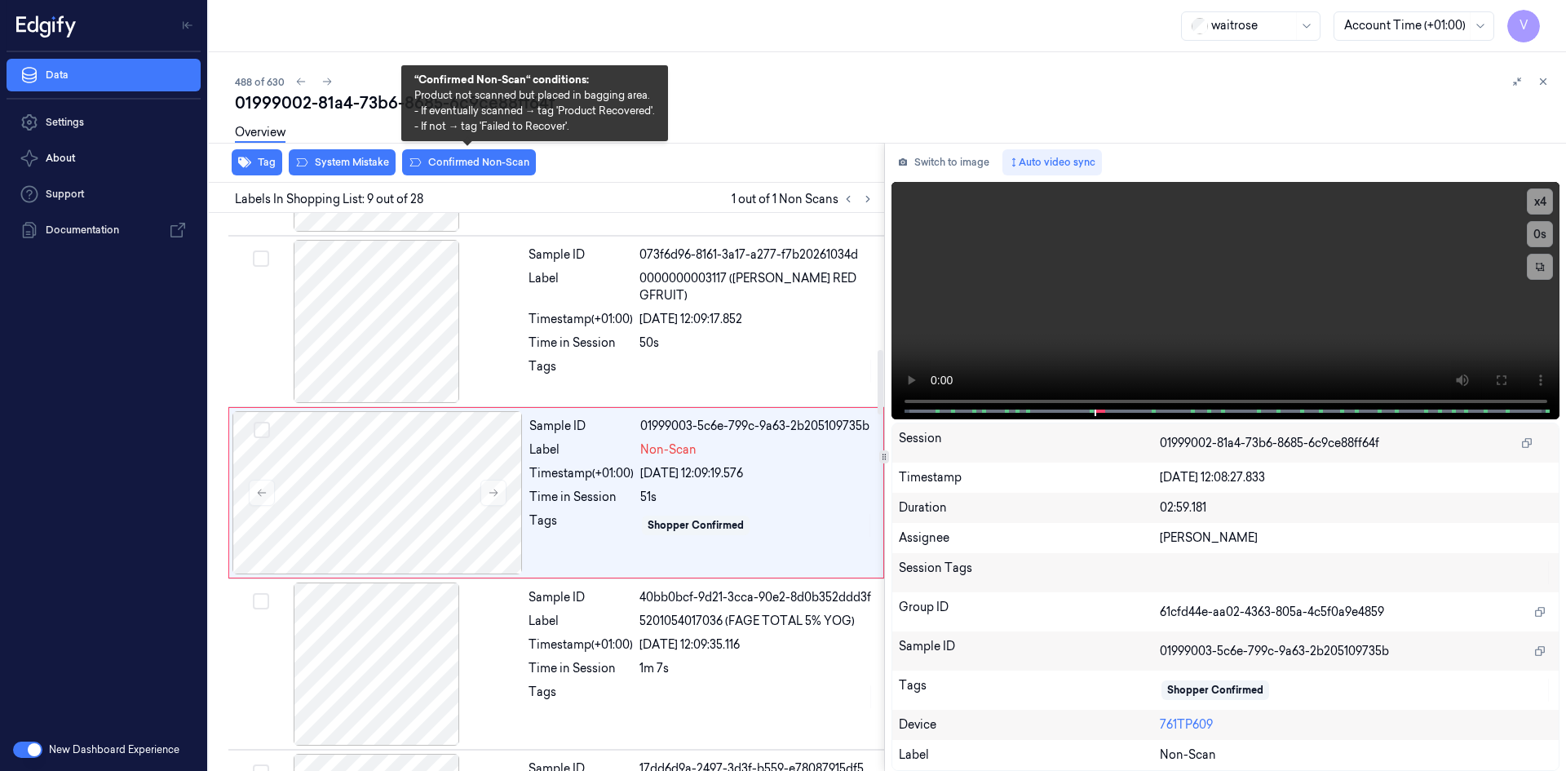
scroll to position [1177, 0]
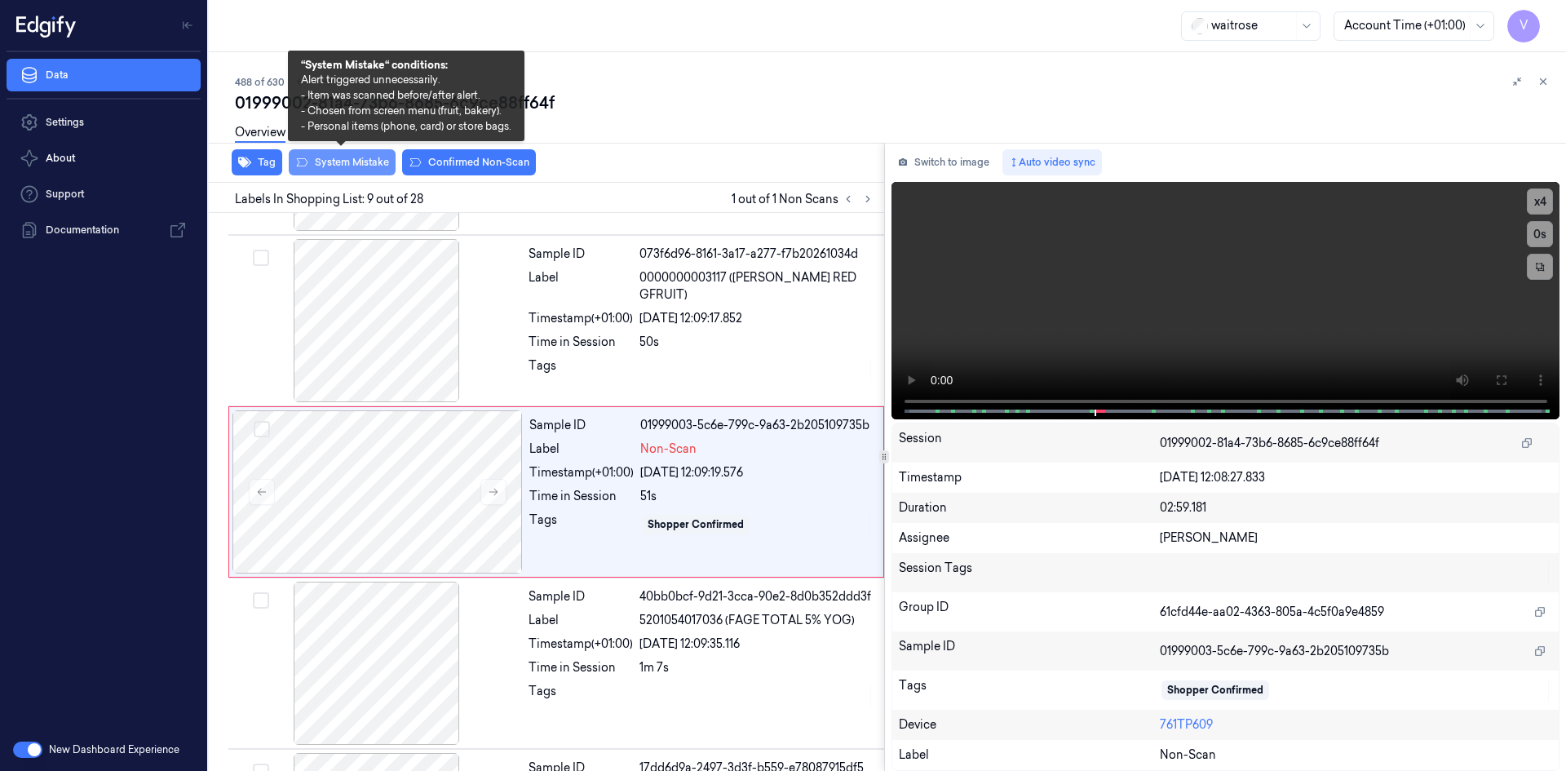
click at [362, 163] on button "System Mistake" at bounding box center [342, 162] width 107 height 26
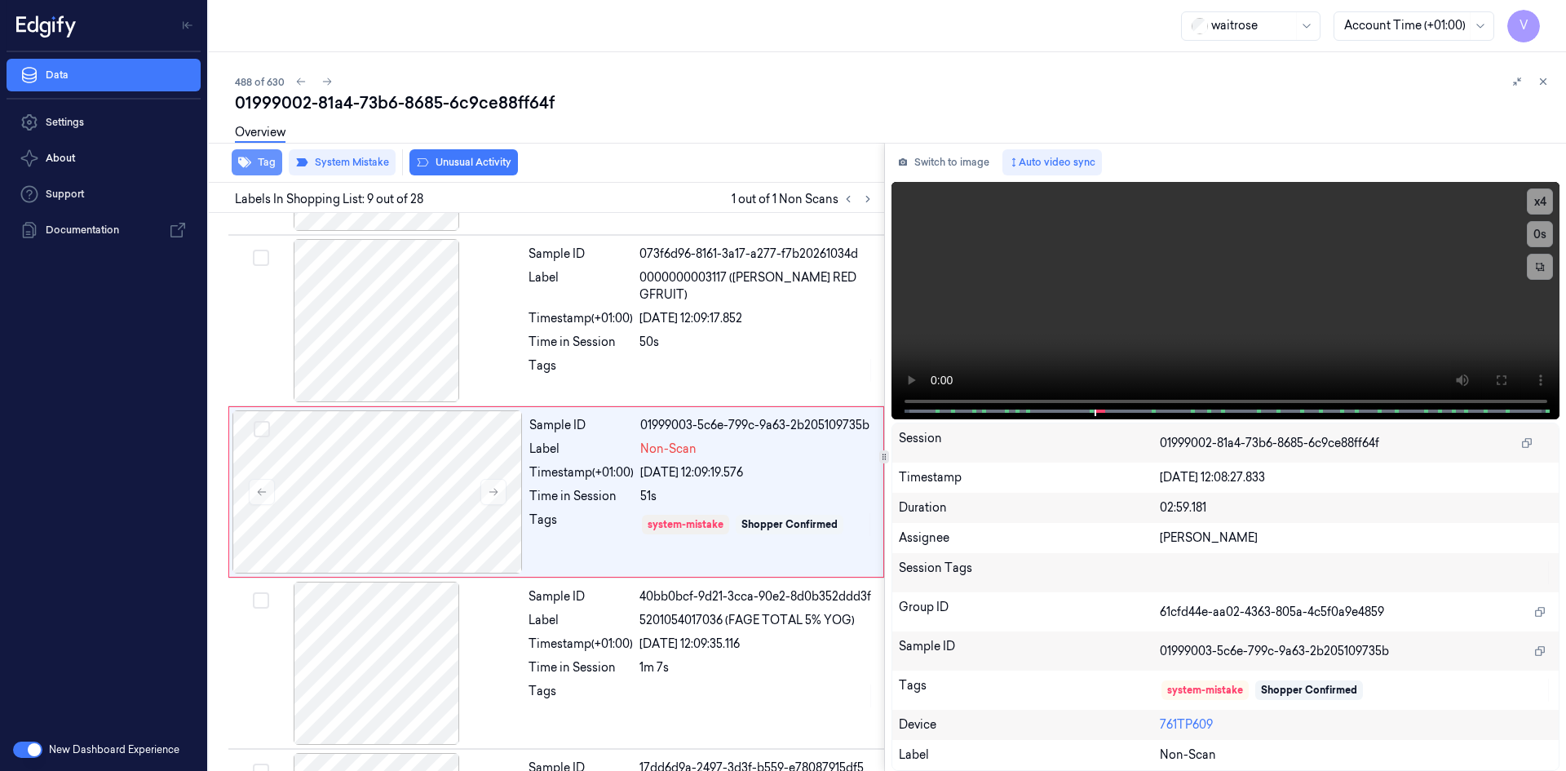
click at [267, 162] on button "Tag" at bounding box center [257, 162] width 51 height 26
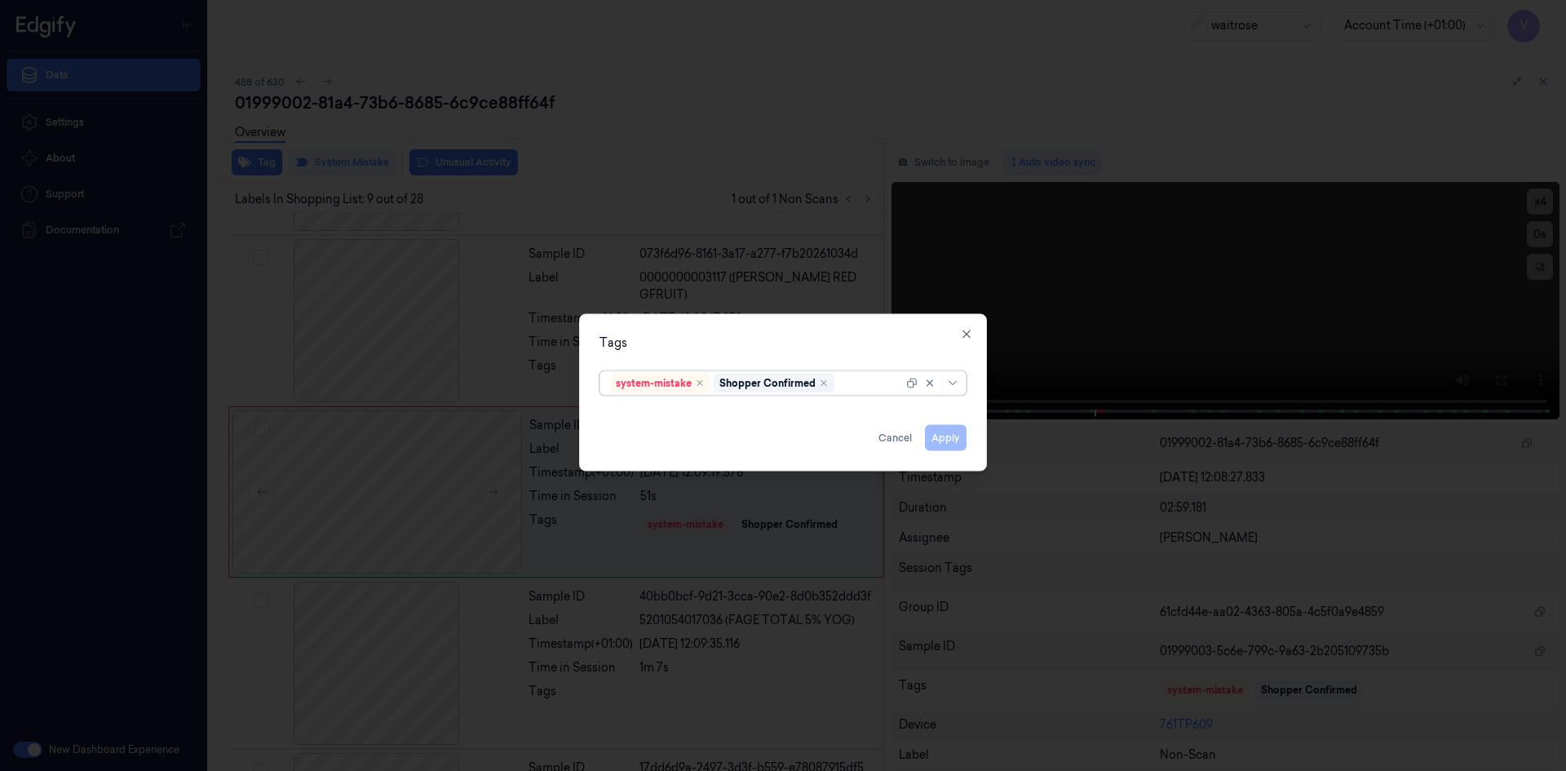
click at [857, 388] on div at bounding box center [870, 382] width 65 height 17
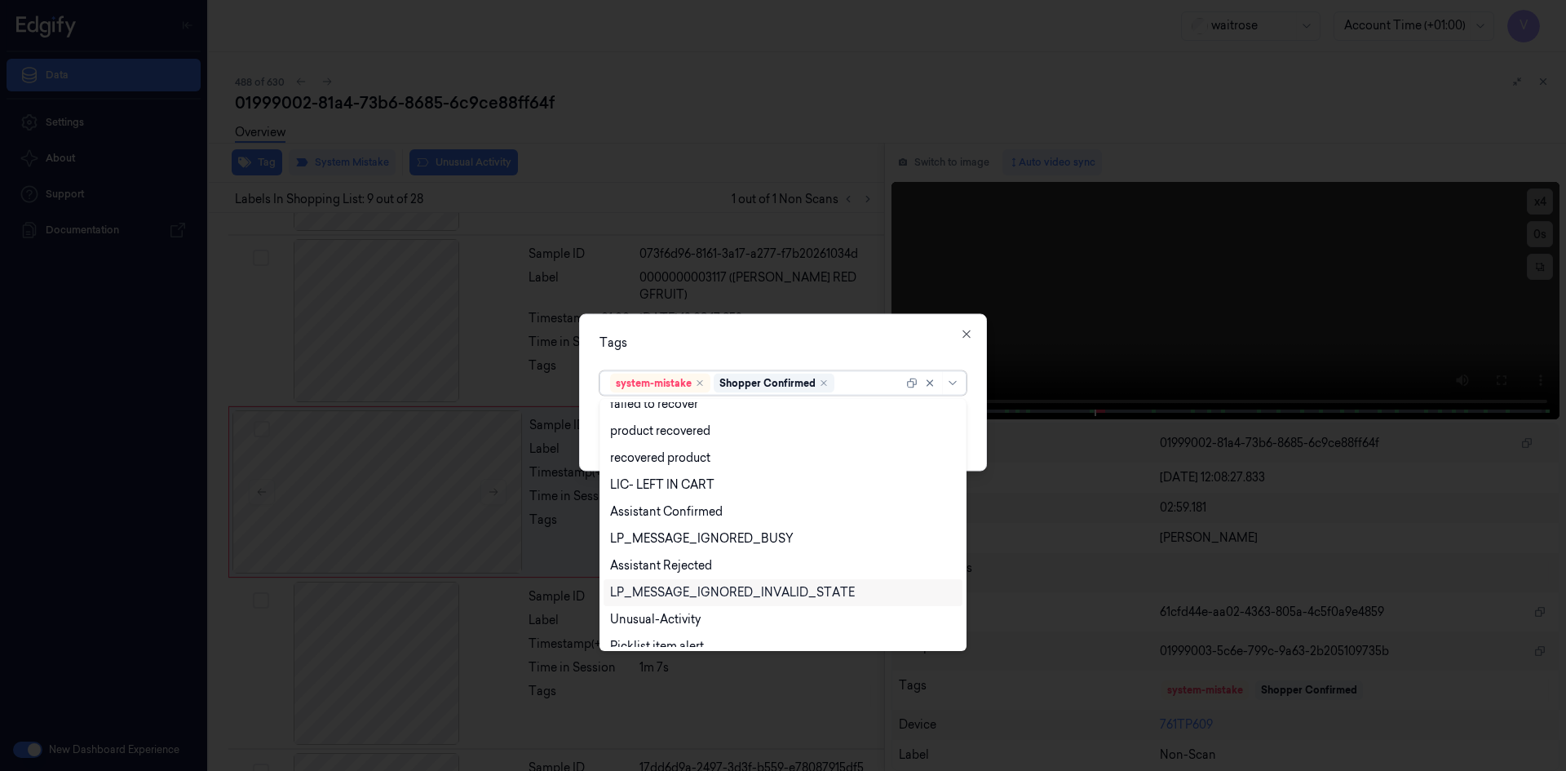
scroll to position [240, 0]
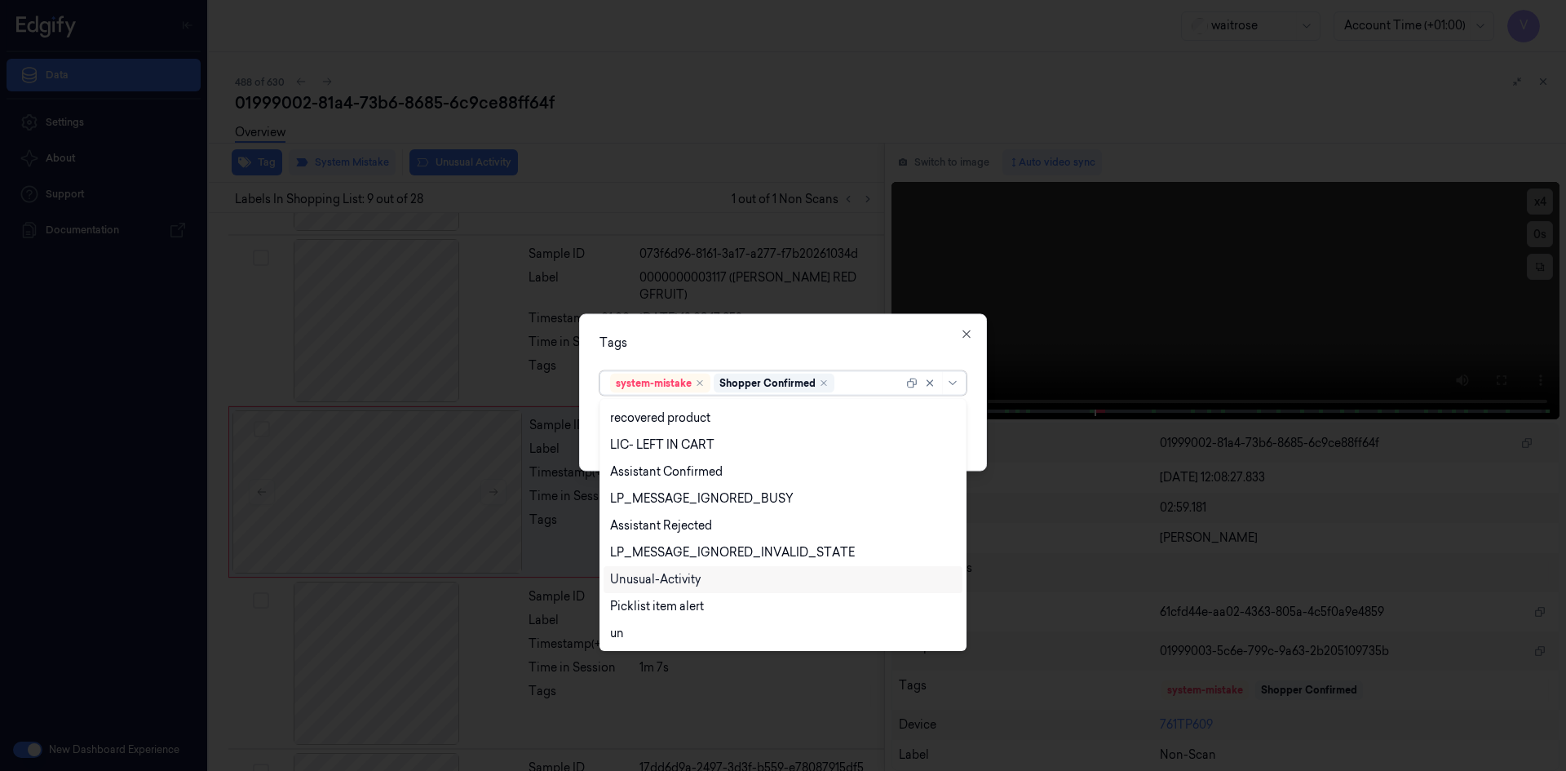
drag, startPoint x: 676, startPoint y: 576, endPoint x: 677, endPoint y: 587, distance: 11.5
click at [676, 577] on div "Unusual-Activity" at bounding box center [655, 579] width 91 height 17
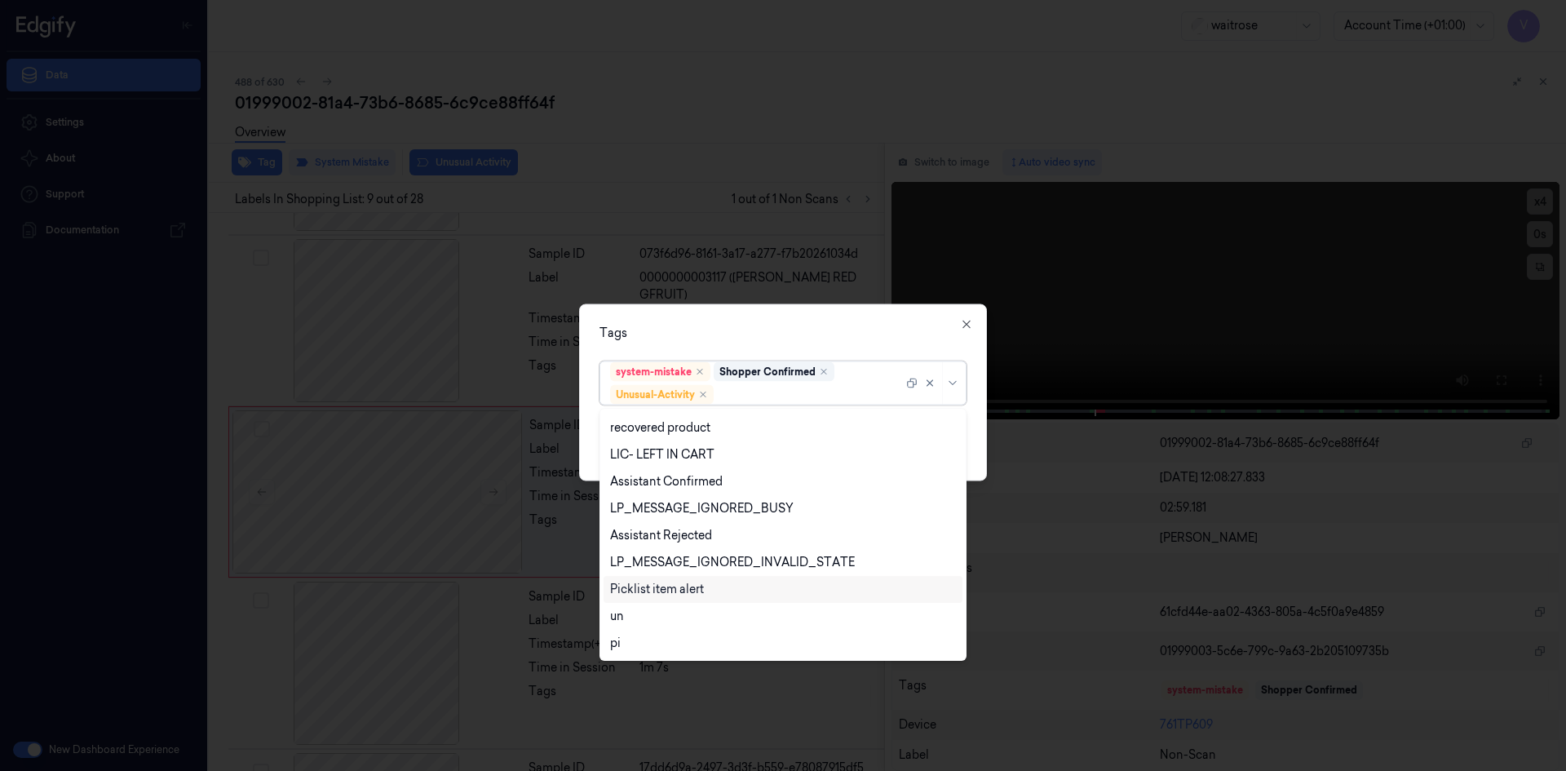
click at [677, 589] on div "Picklist item alert" at bounding box center [657, 589] width 94 height 17
click at [818, 343] on div "Tags option Picklist item alert, selected. 20 results available. Use Up and Dow…" at bounding box center [783, 392] width 408 height 177
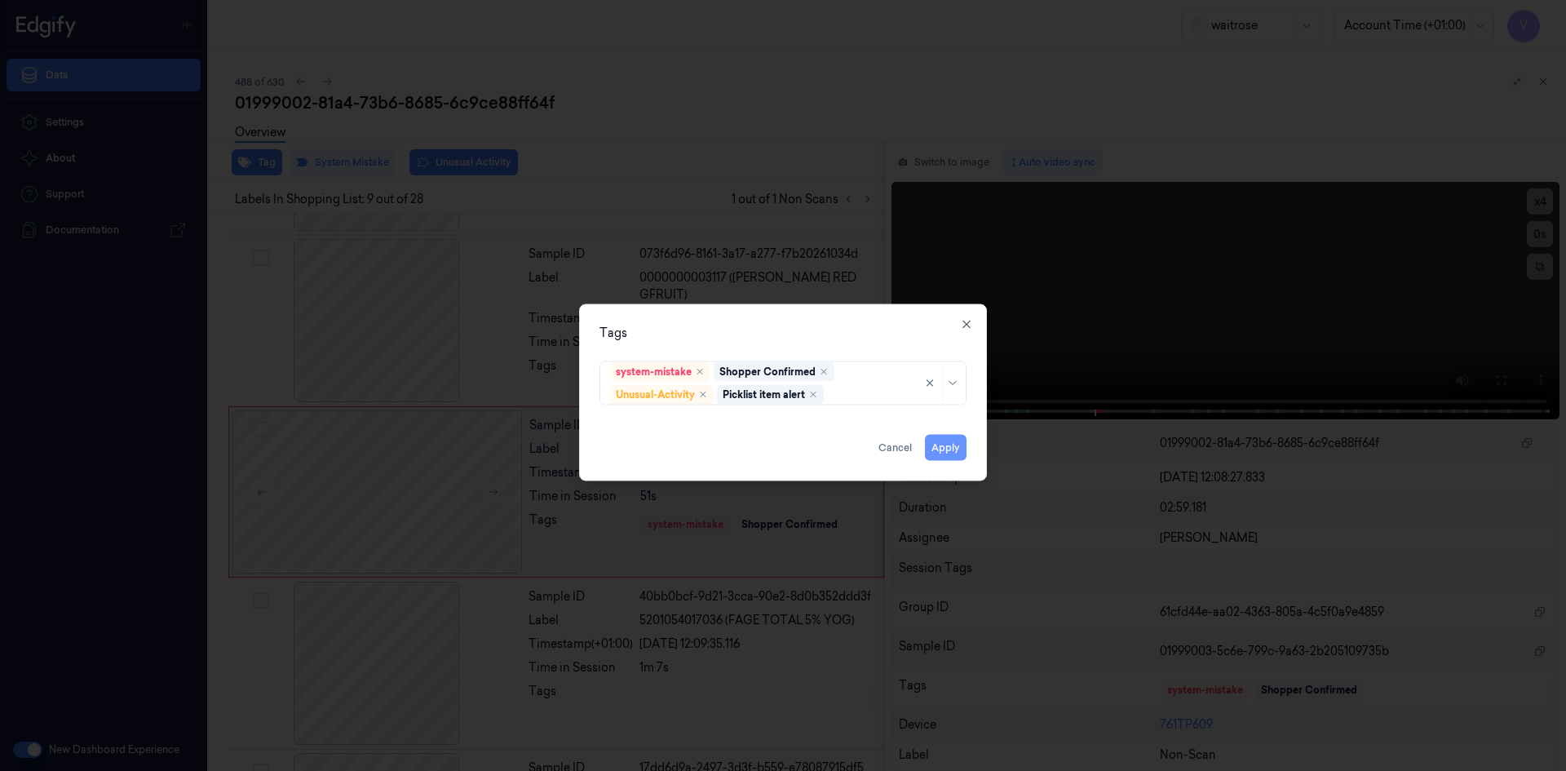
click at [948, 450] on button "Apply" at bounding box center [946, 447] width 42 height 26
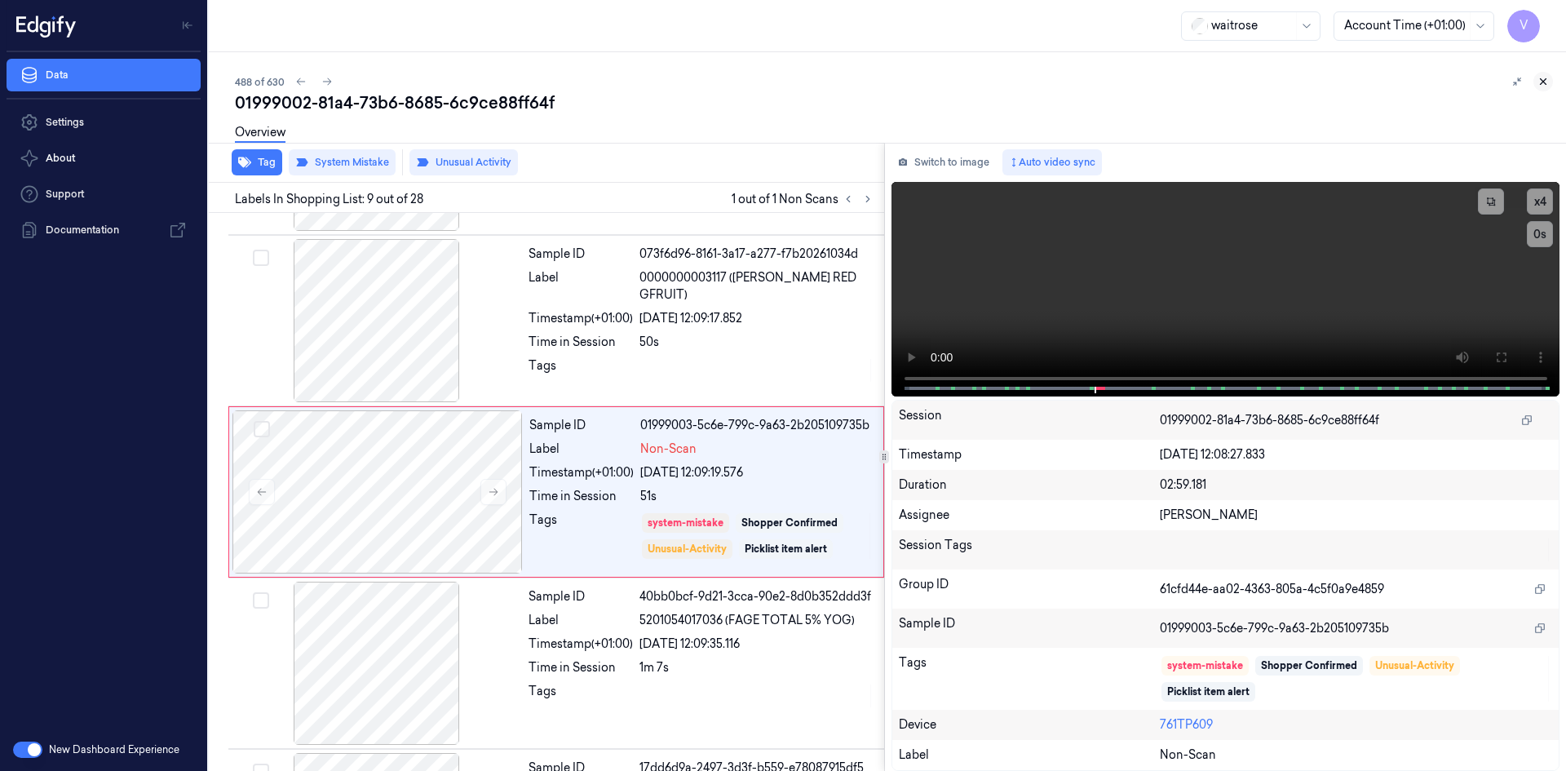
click at [1550, 77] on button at bounding box center [1544, 82] width 20 height 20
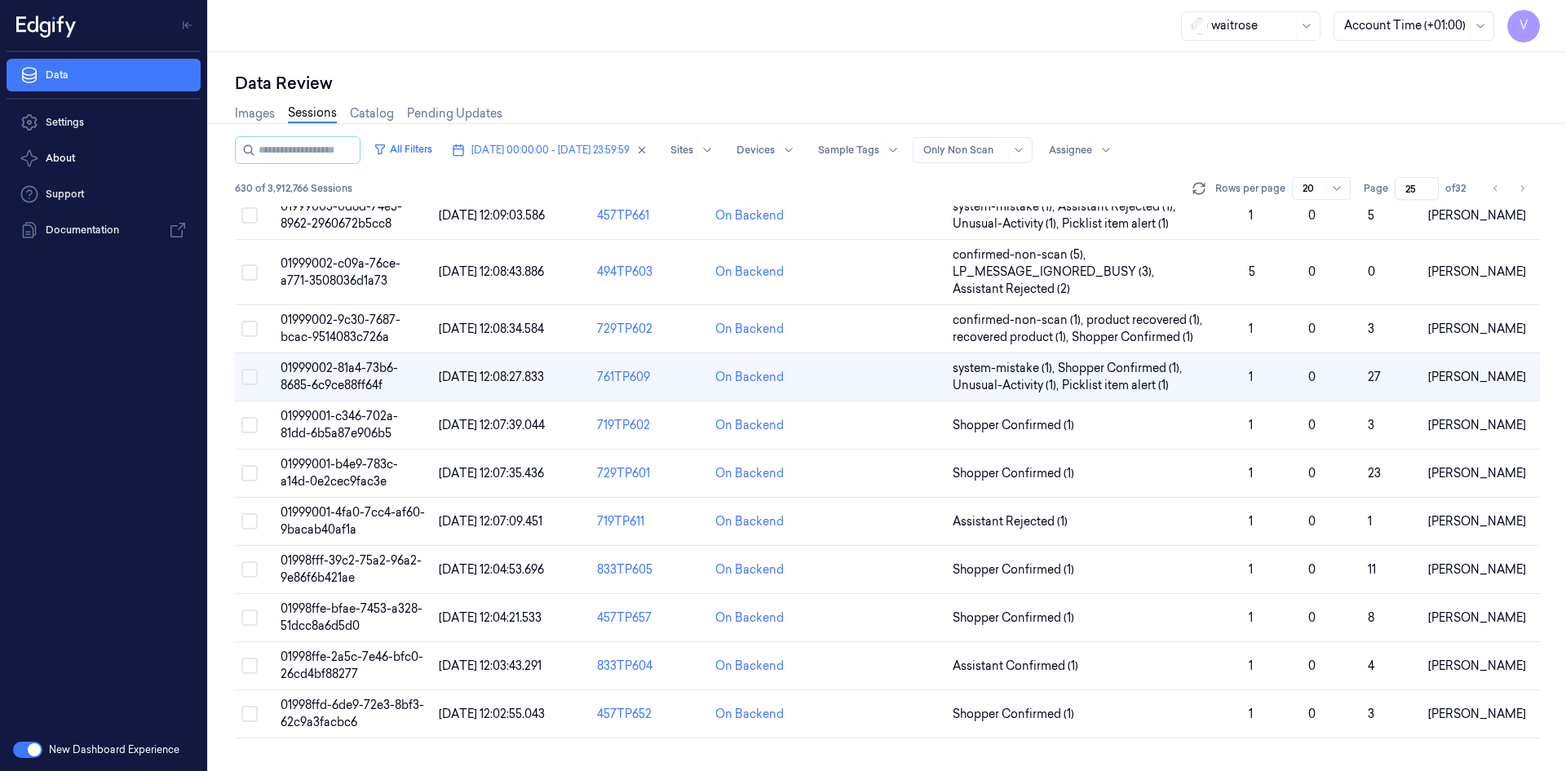
scroll to position [148, 0]
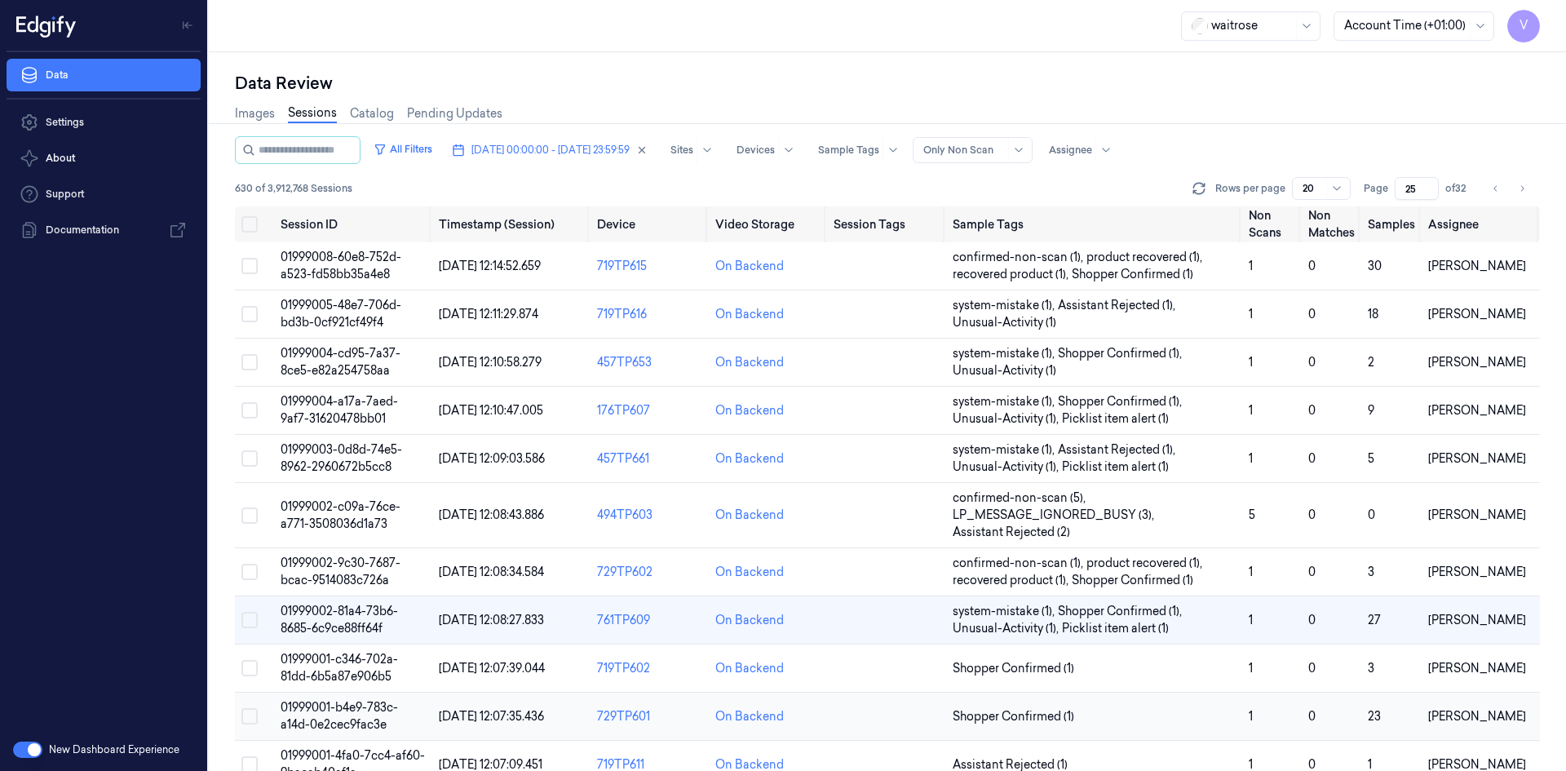
click at [349, 703] on span "01999001-b4e9-783c-a14d-0e2cec9fac3e" at bounding box center [339, 716] width 117 height 32
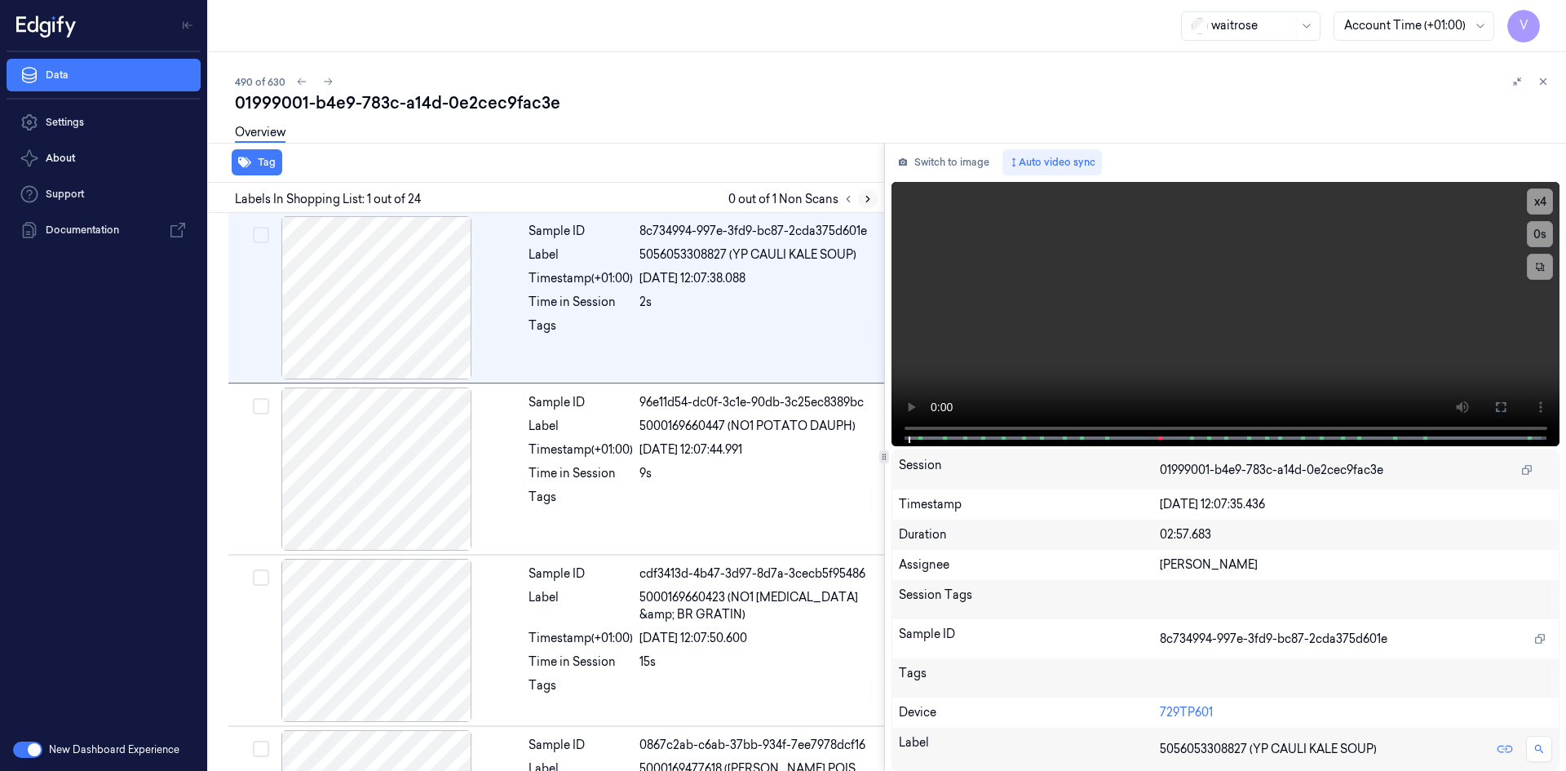
click at [866, 197] on icon at bounding box center [867, 200] width 3 height 6
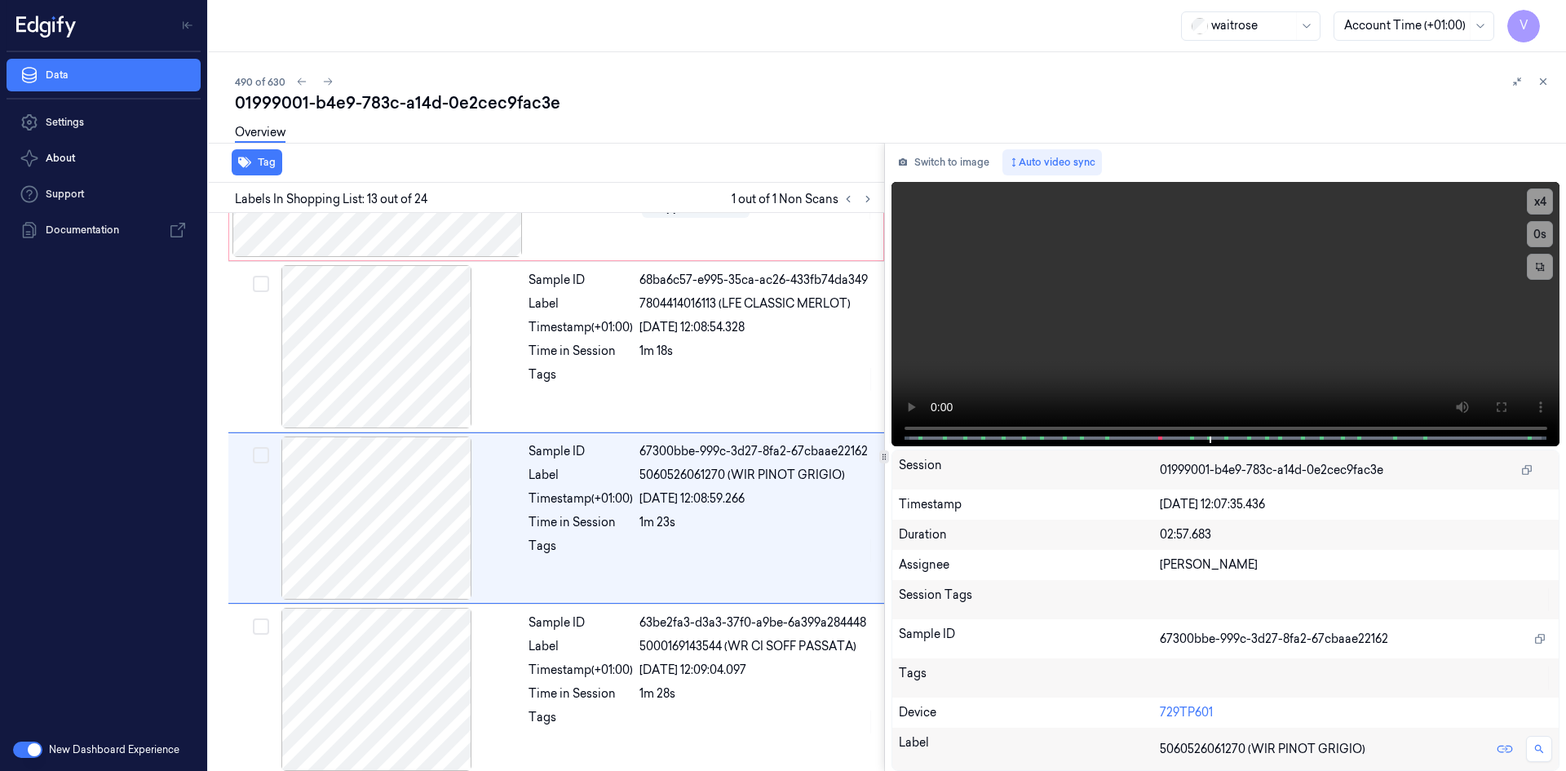
scroll to position [1862, 0]
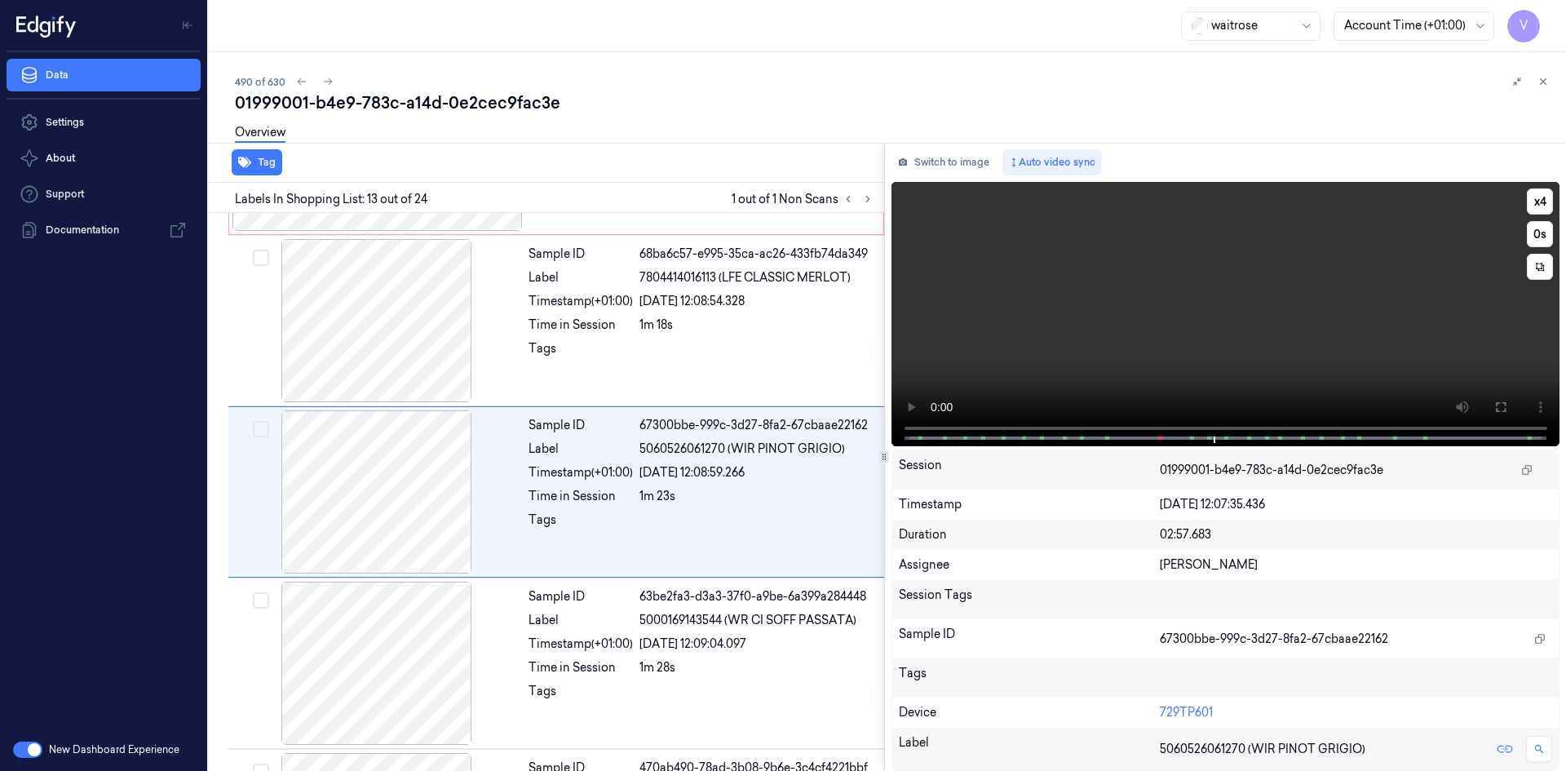
click at [1039, 293] on video at bounding box center [1226, 314] width 669 height 264
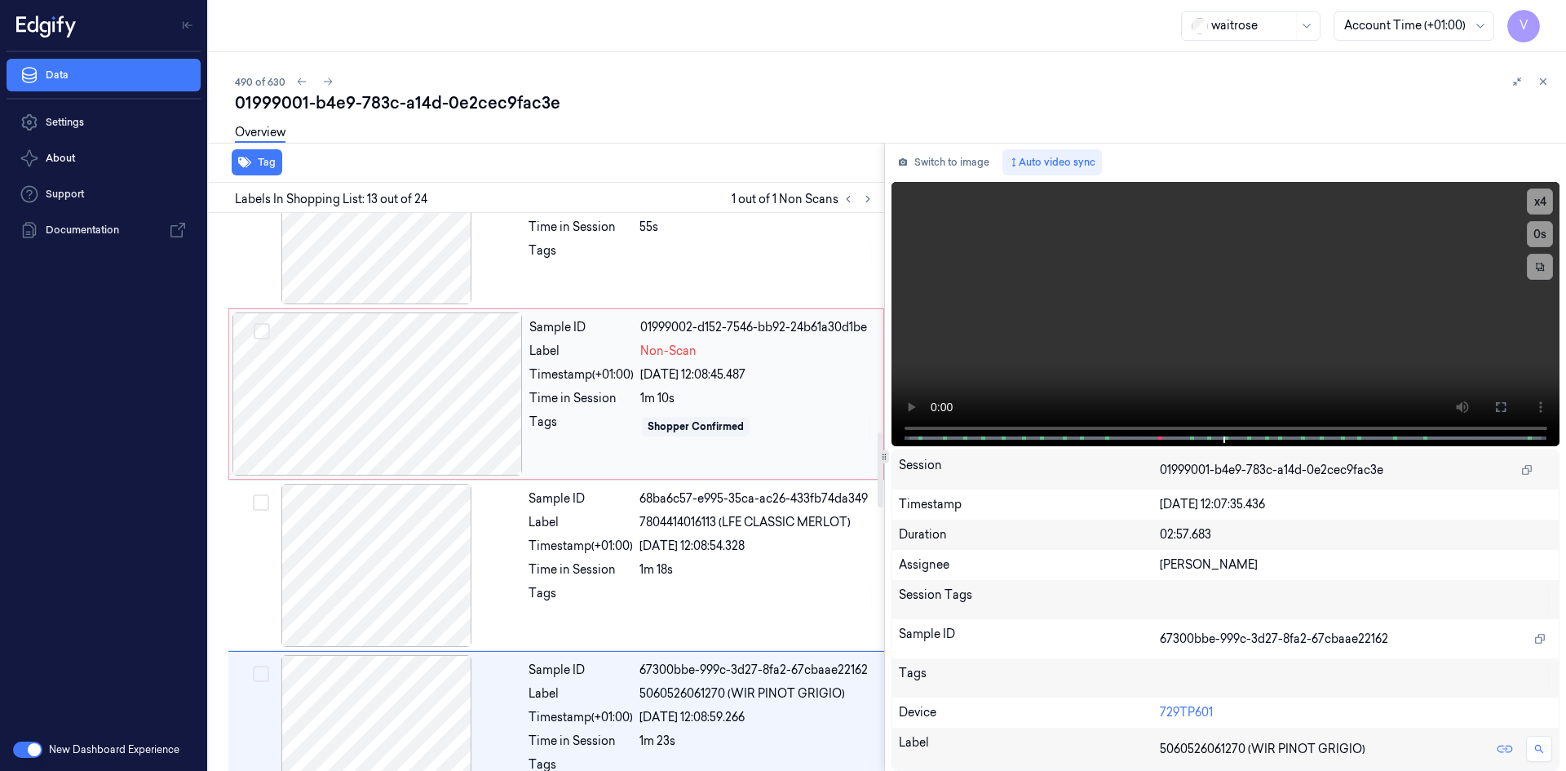
click at [402, 375] on div at bounding box center [378, 393] width 290 height 163
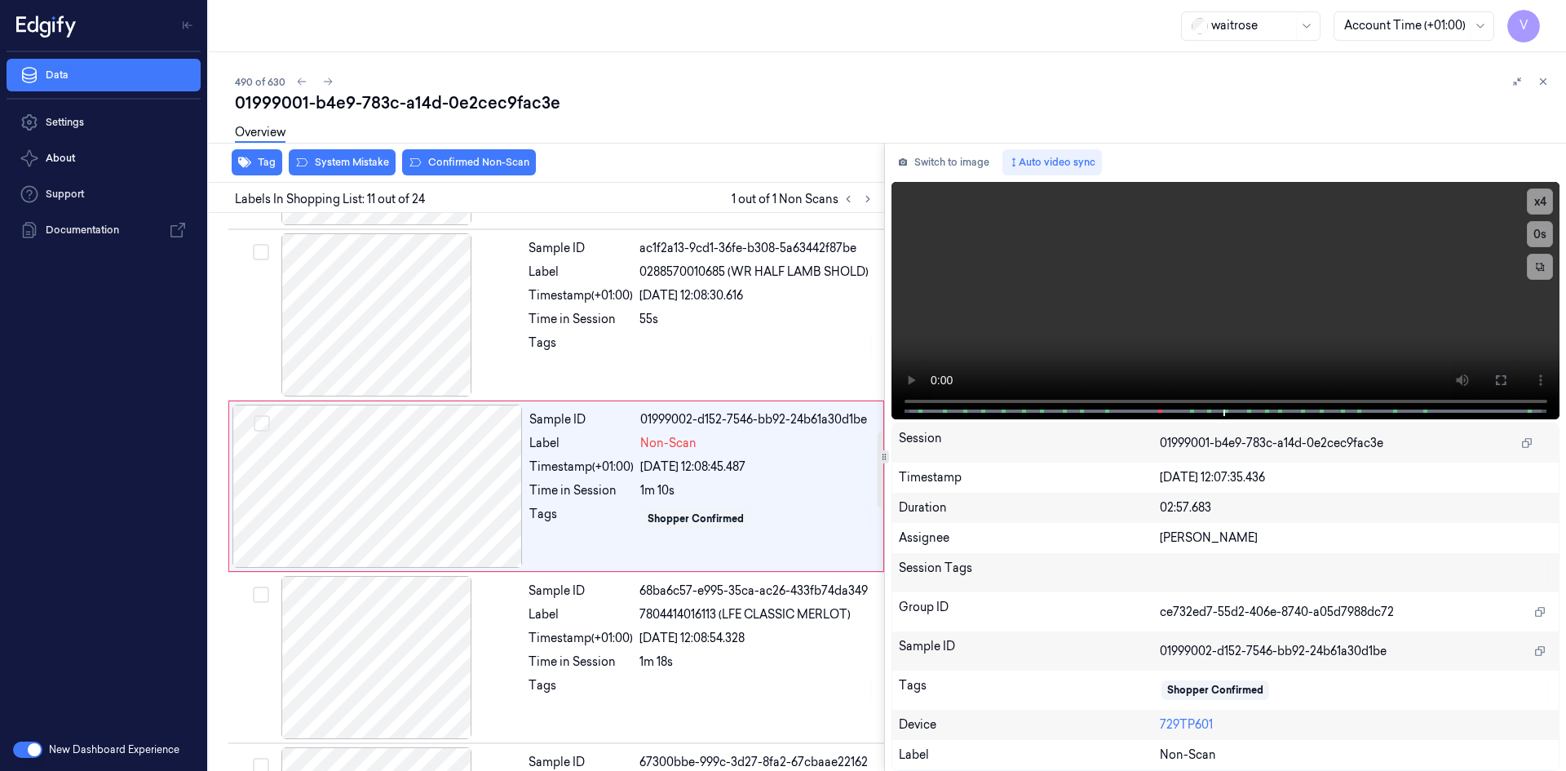
scroll to position [1519, 0]
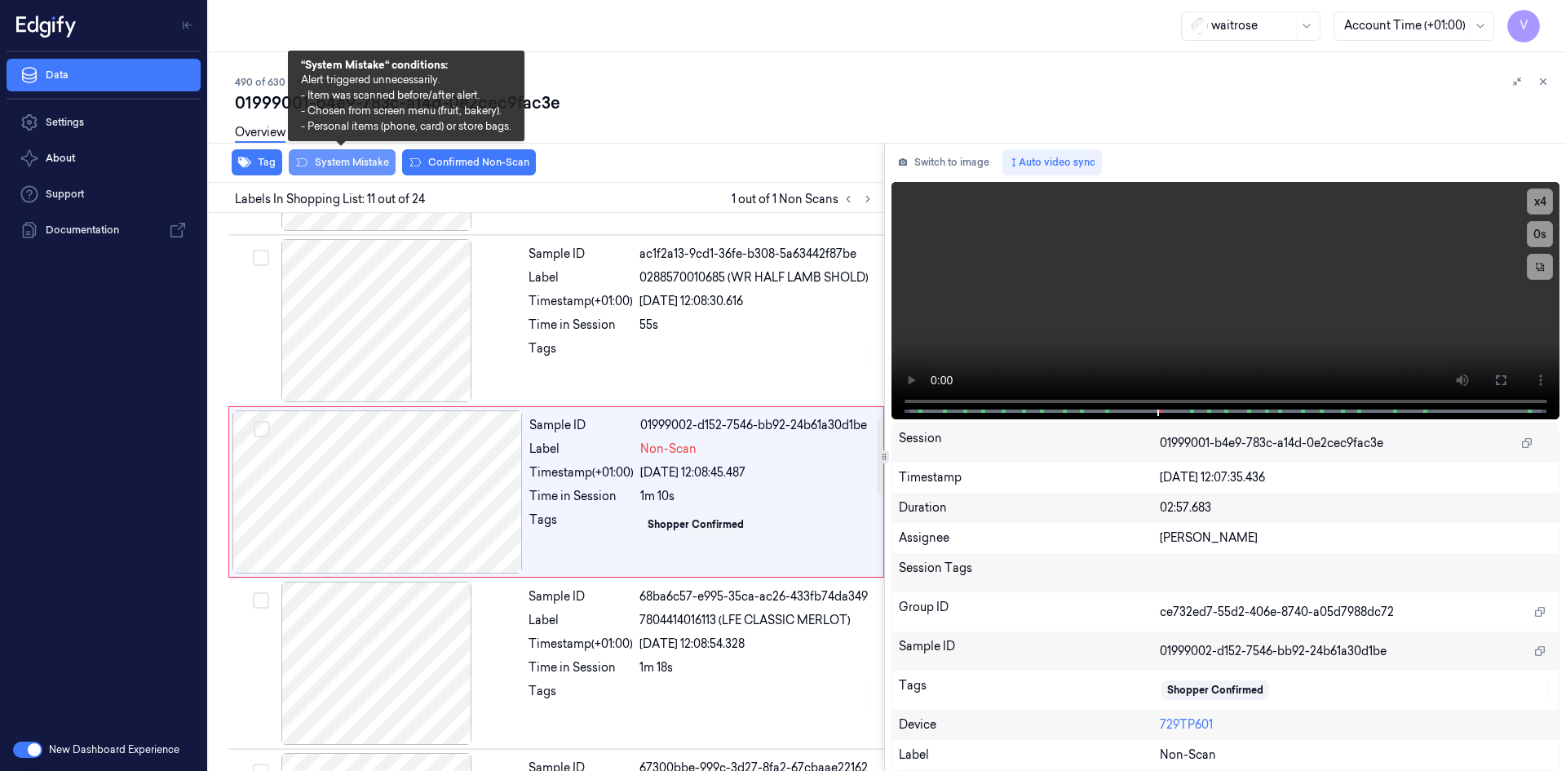
click at [346, 163] on button "System Mistake" at bounding box center [342, 162] width 107 height 26
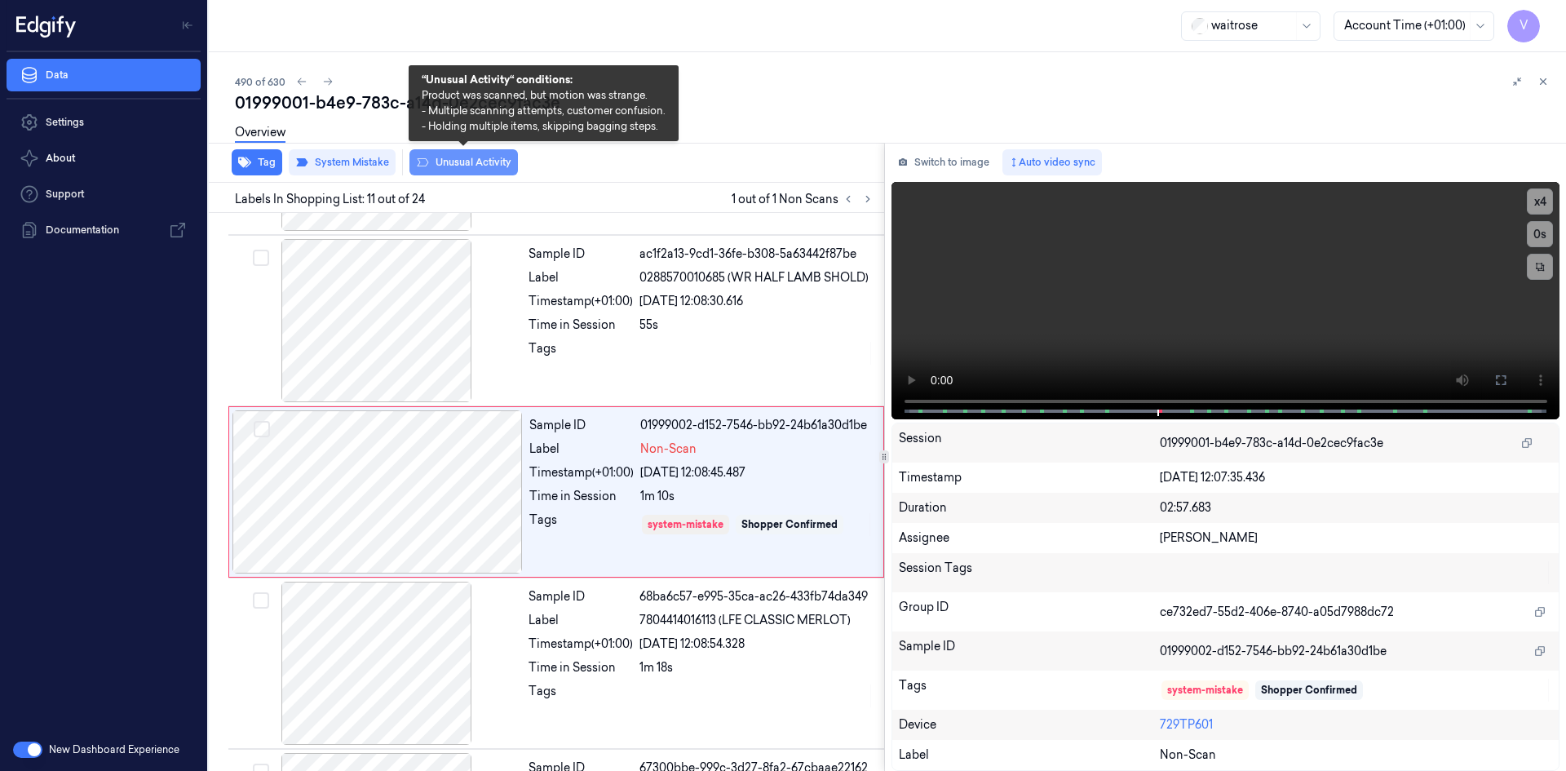
click at [475, 162] on button "Unusual Activity" at bounding box center [464, 162] width 109 height 26
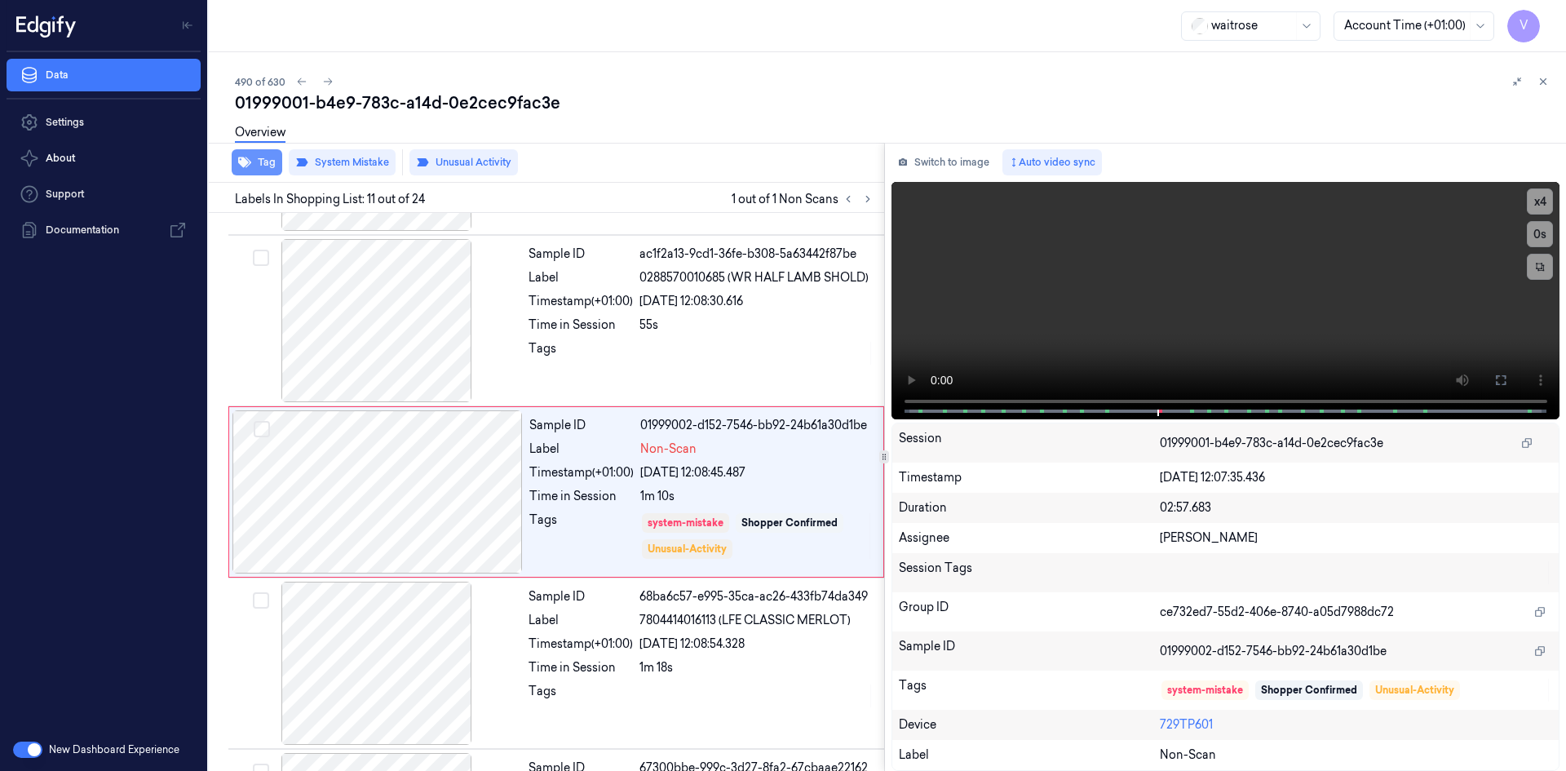
click at [271, 166] on button "Tag" at bounding box center [257, 162] width 51 height 26
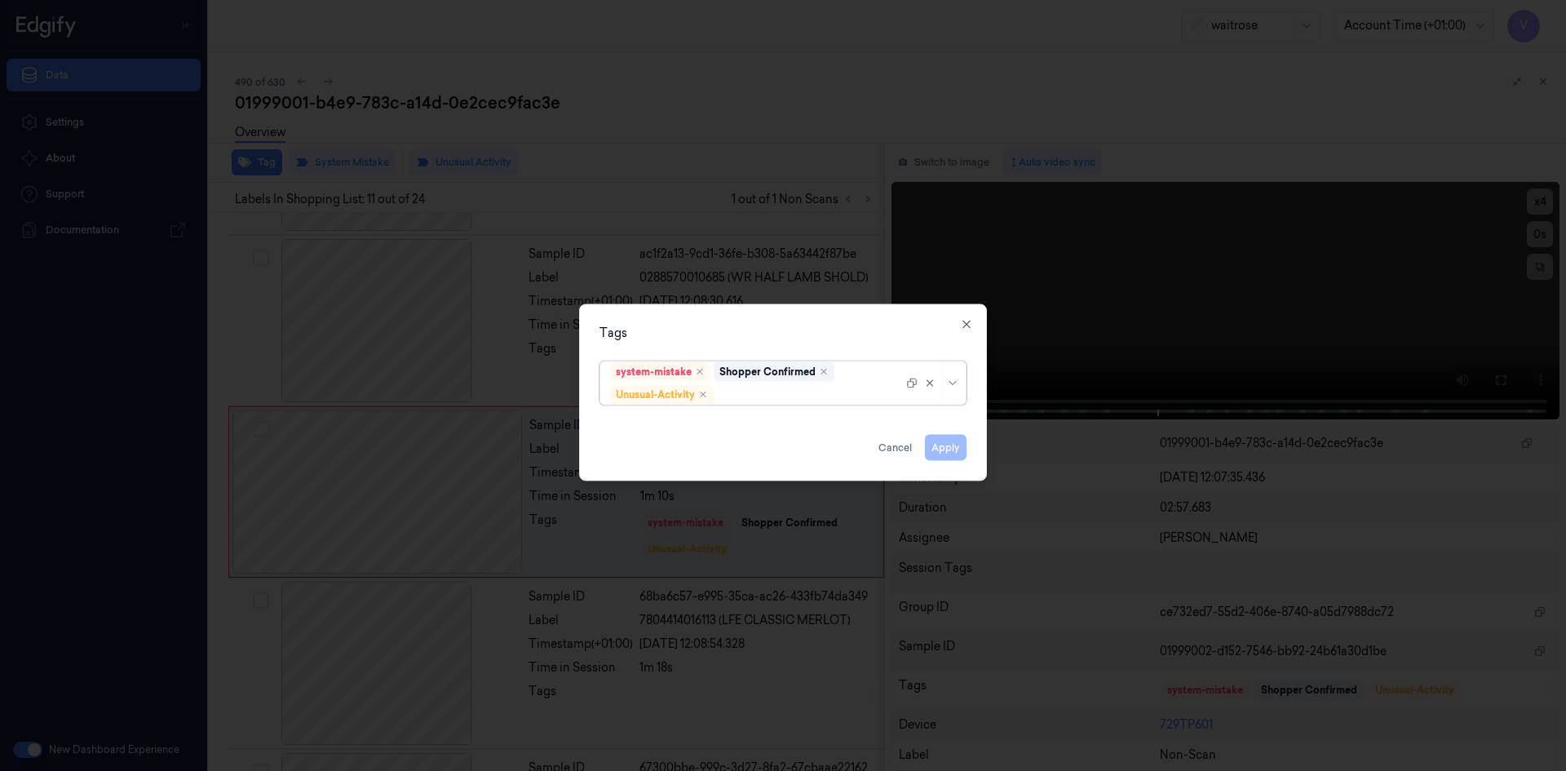
click at [759, 401] on div at bounding box center [810, 394] width 186 height 17
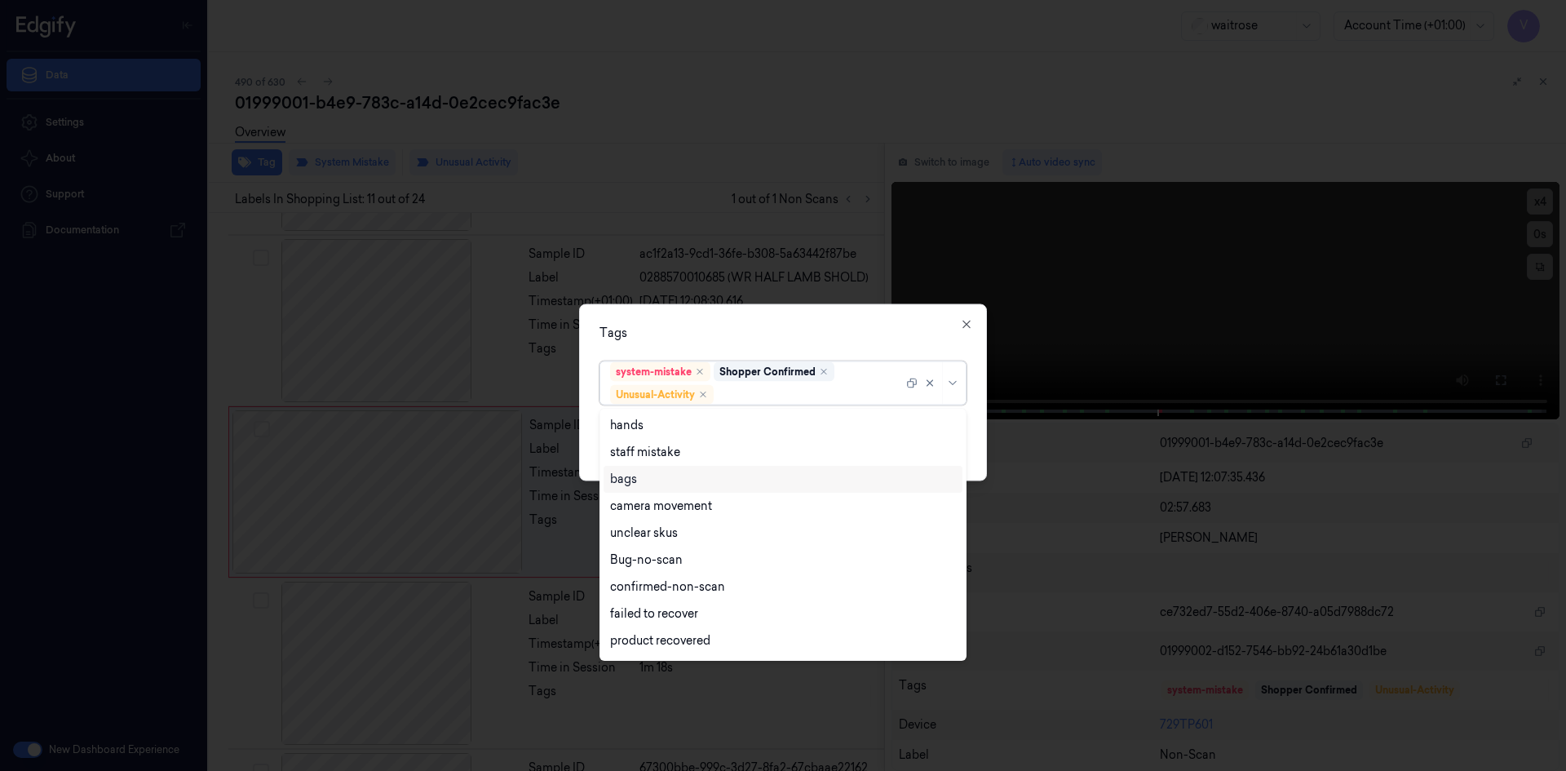
click at [656, 485] on div "bags" at bounding box center [783, 479] width 346 height 17
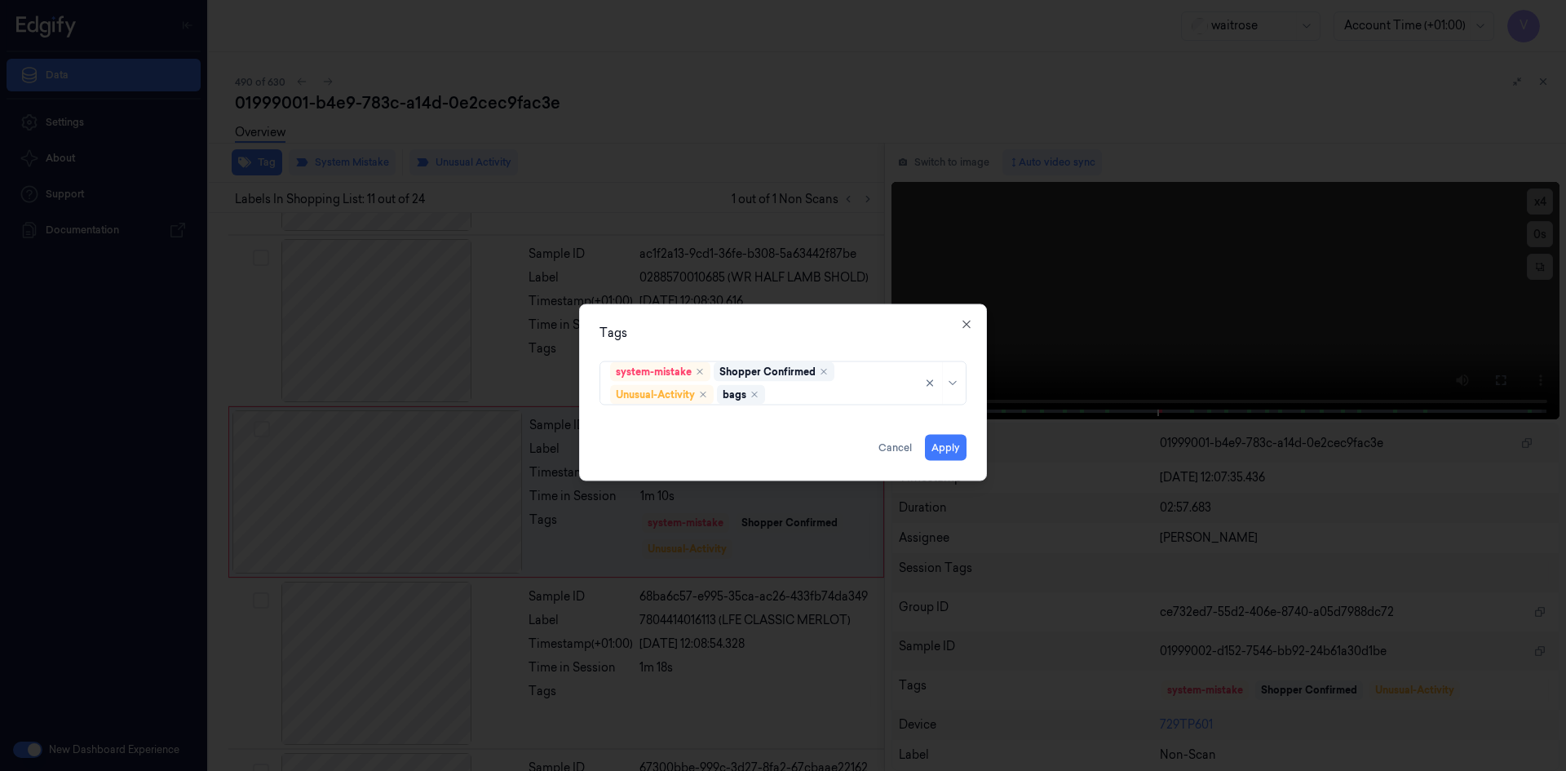
drag, startPoint x: 769, startPoint y: 339, endPoint x: 886, endPoint y: 412, distance: 138.5
click at [773, 343] on div "Tags system-mistake Shopper Confirmed Unusual-Activity bags Apply Cancel Close" at bounding box center [783, 392] width 408 height 177
click at [937, 445] on button "Apply" at bounding box center [946, 447] width 42 height 26
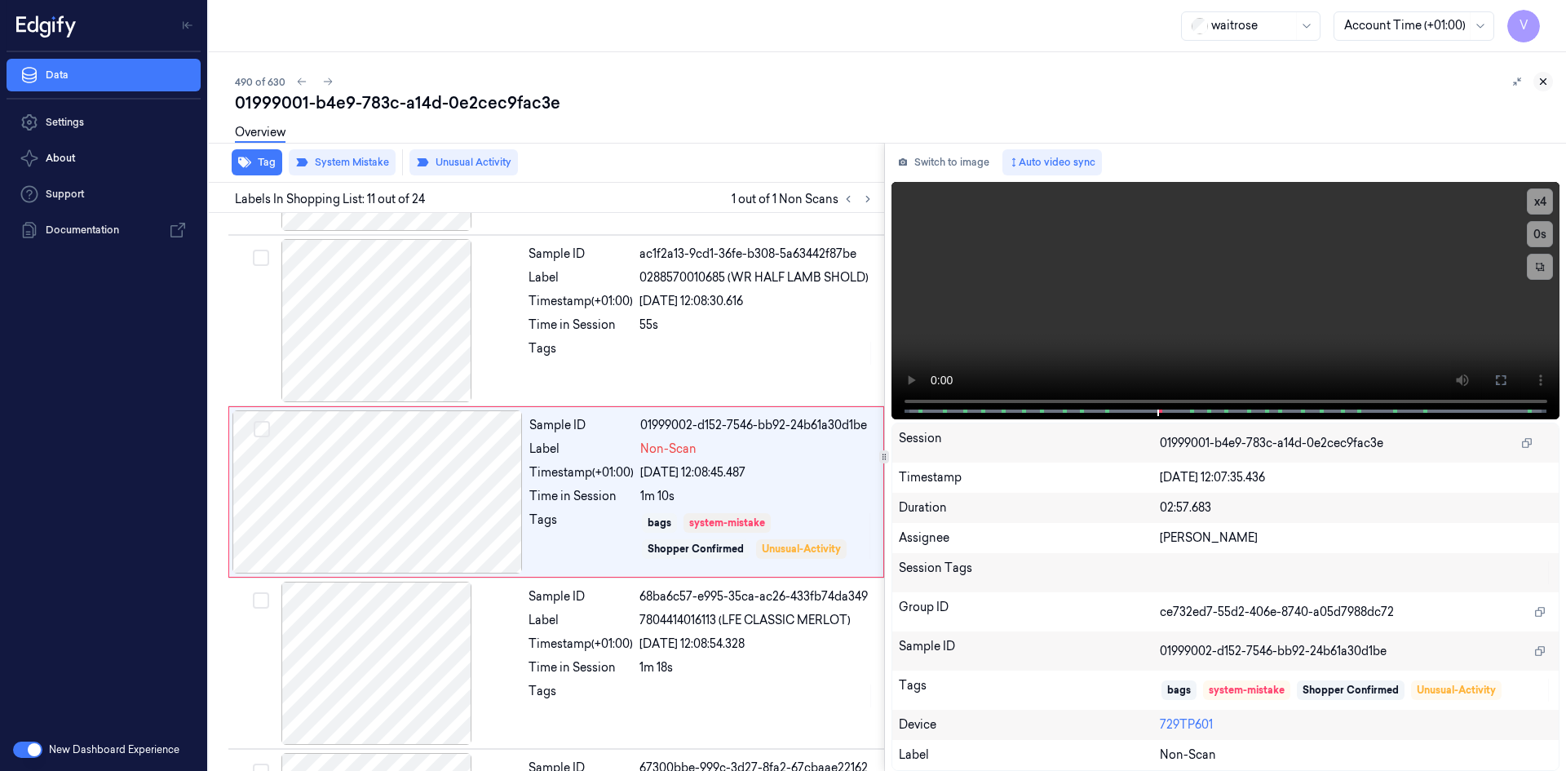
click at [1541, 80] on icon at bounding box center [1543, 81] width 11 height 11
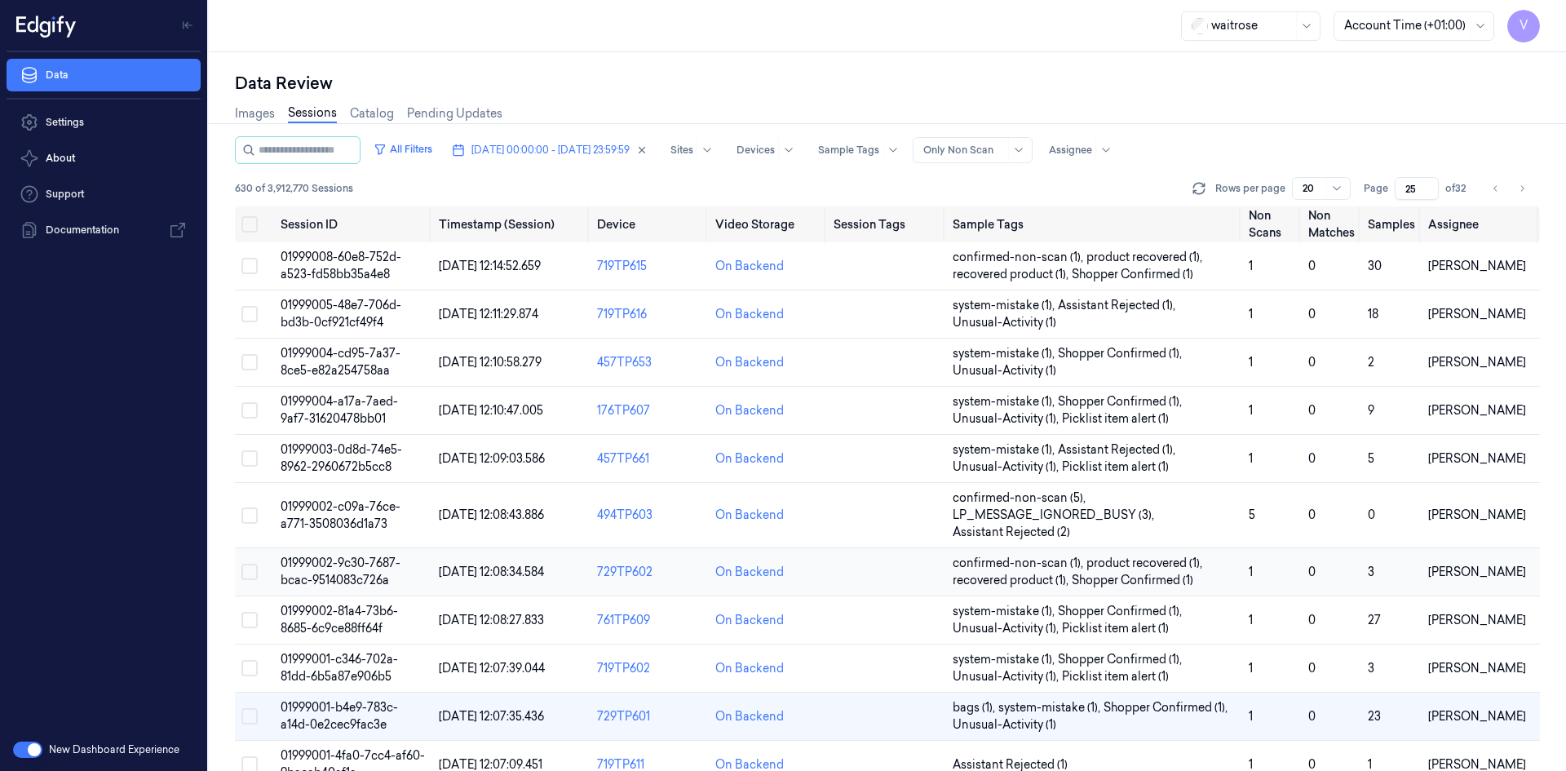
scroll to position [326, 0]
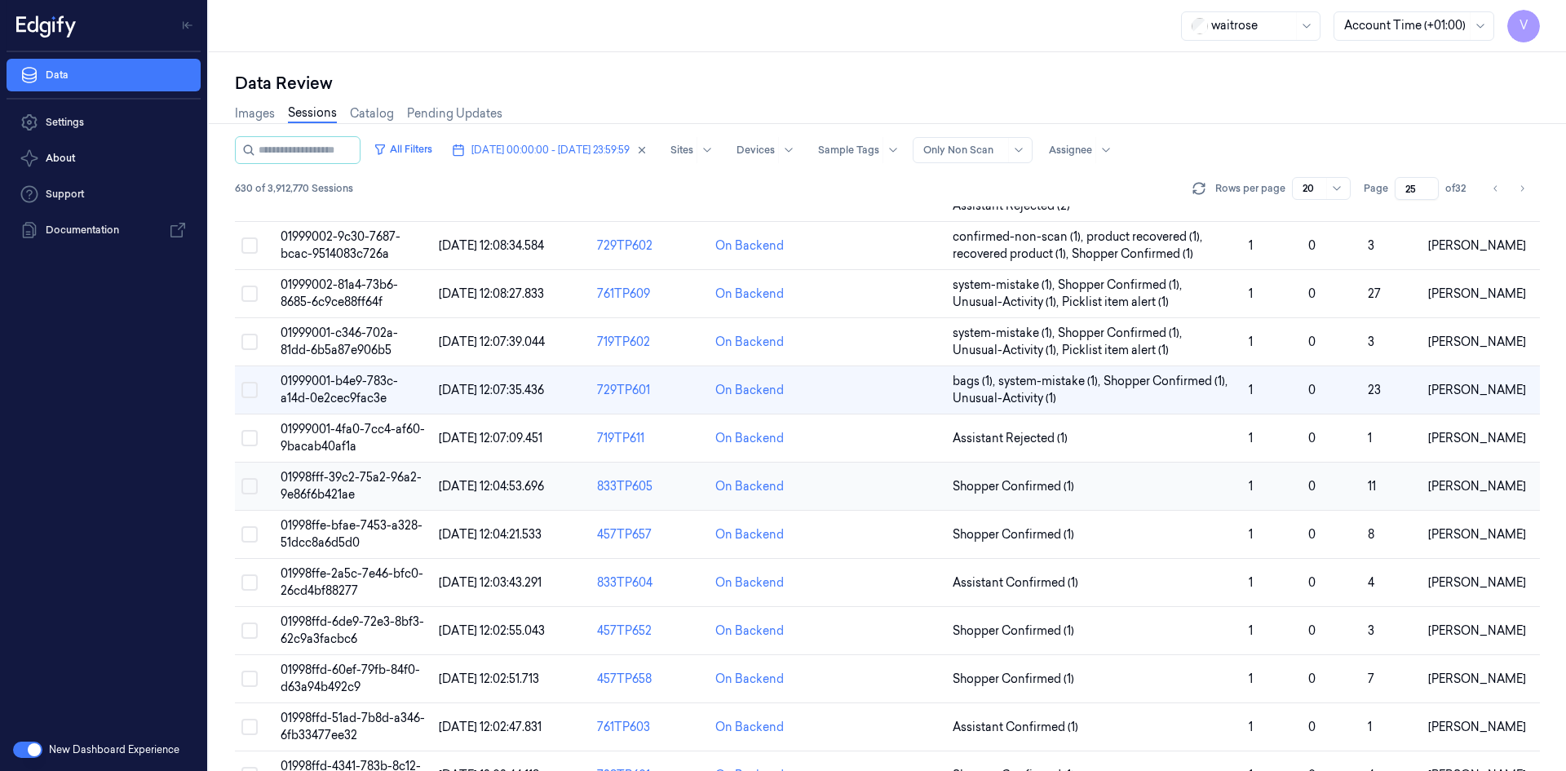
click at [337, 476] on span "01998fff-39c2-75a2-96a2-9e86f6b421ae" at bounding box center [351, 486] width 141 height 32
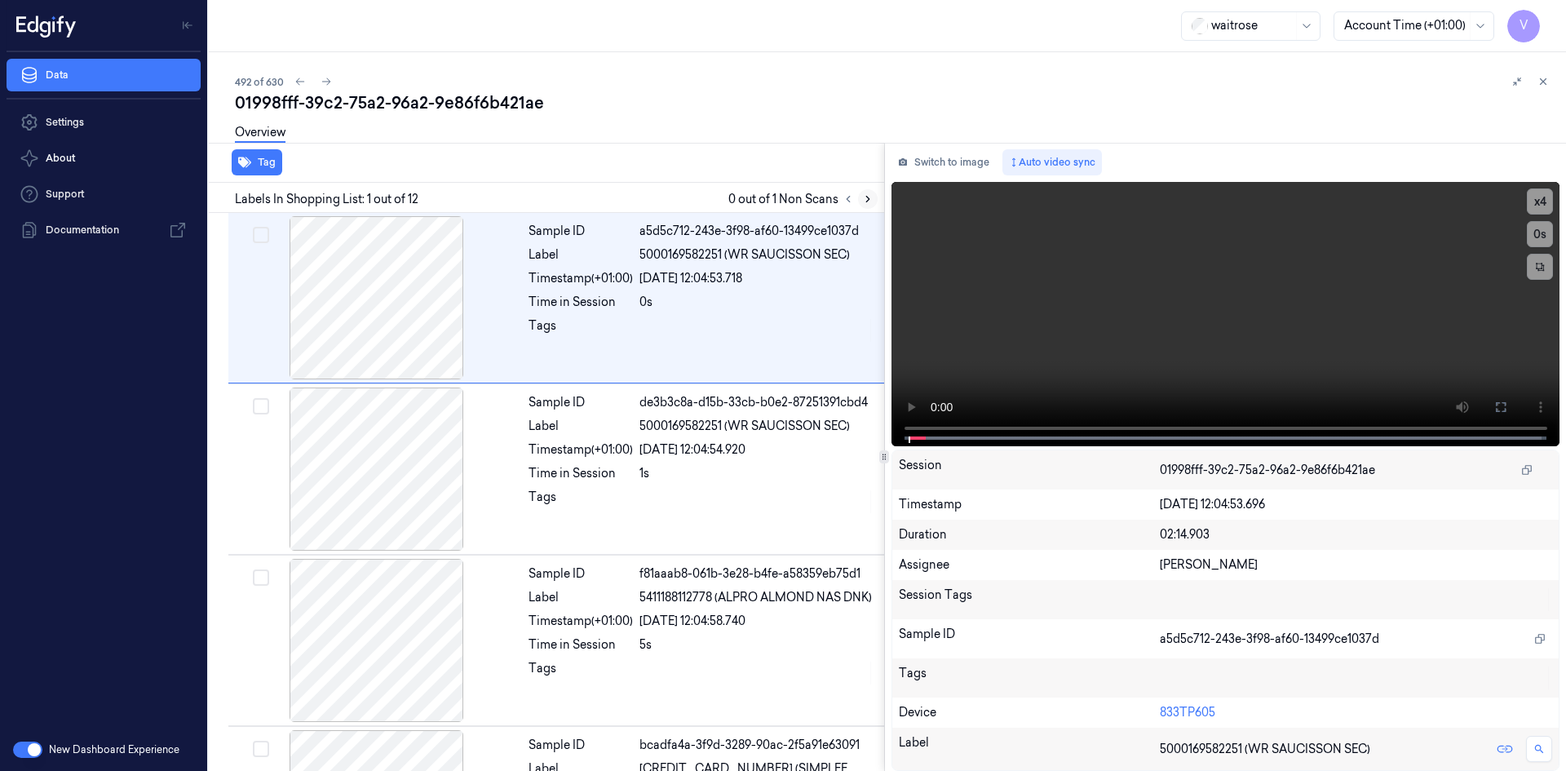
click at [869, 202] on icon at bounding box center [867, 198] width 11 height 11
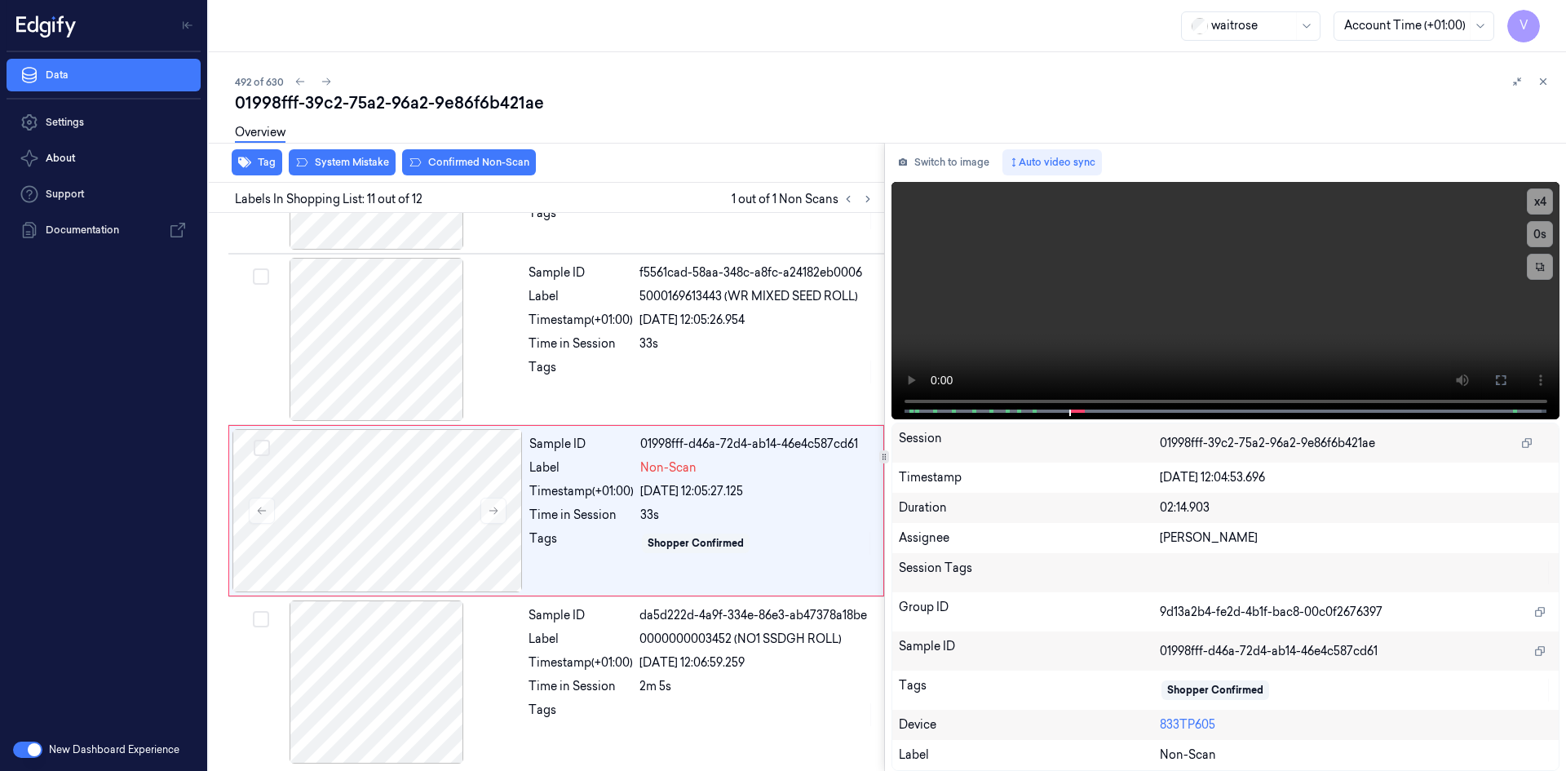
scroll to position [1503, 0]
click at [494, 512] on icon at bounding box center [493, 508] width 11 height 11
click at [494, 507] on icon at bounding box center [493, 508] width 11 height 11
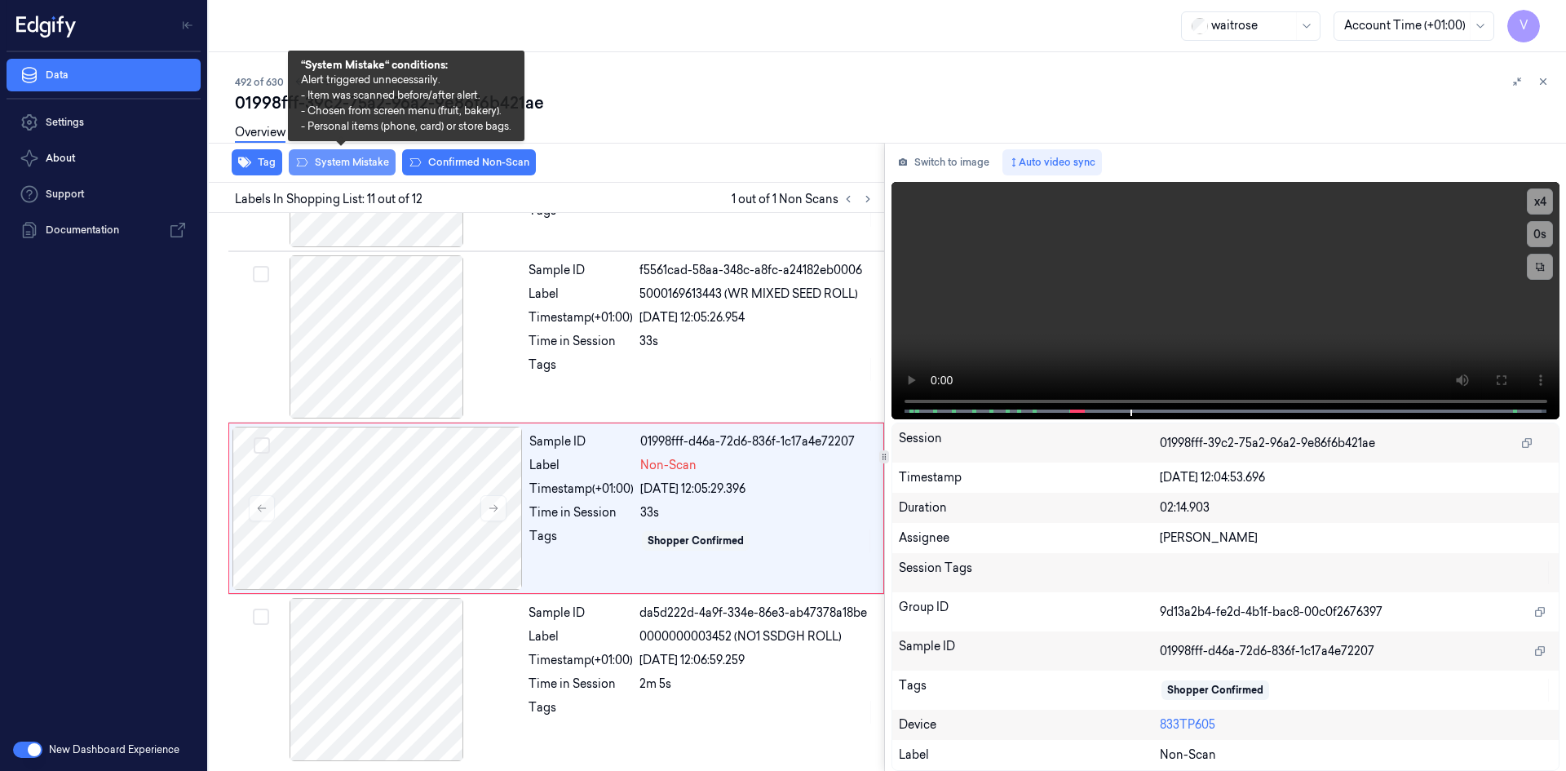
click at [343, 160] on button "System Mistake" at bounding box center [342, 162] width 107 height 26
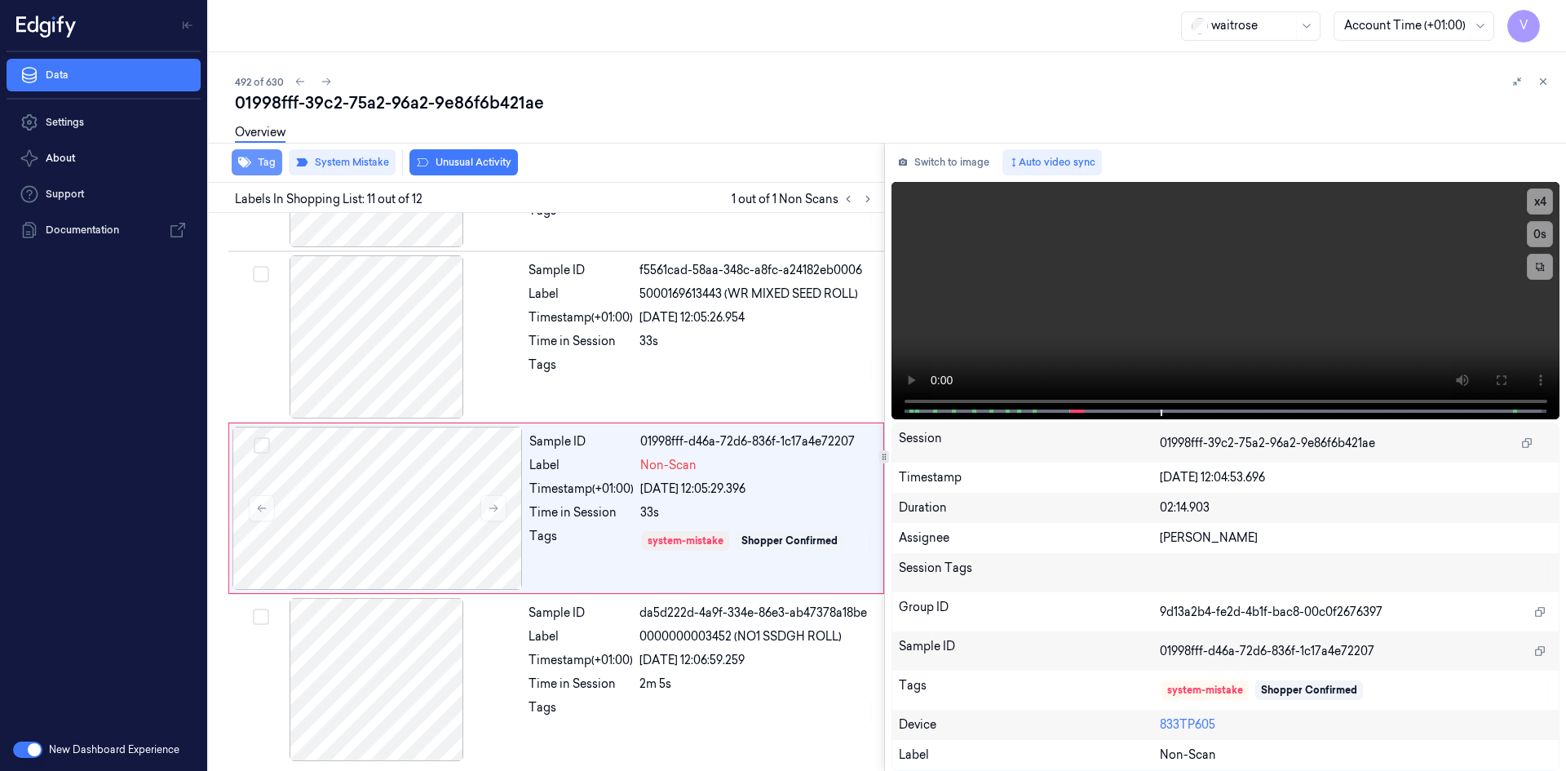
click at [265, 162] on button "Tag" at bounding box center [257, 162] width 51 height 26
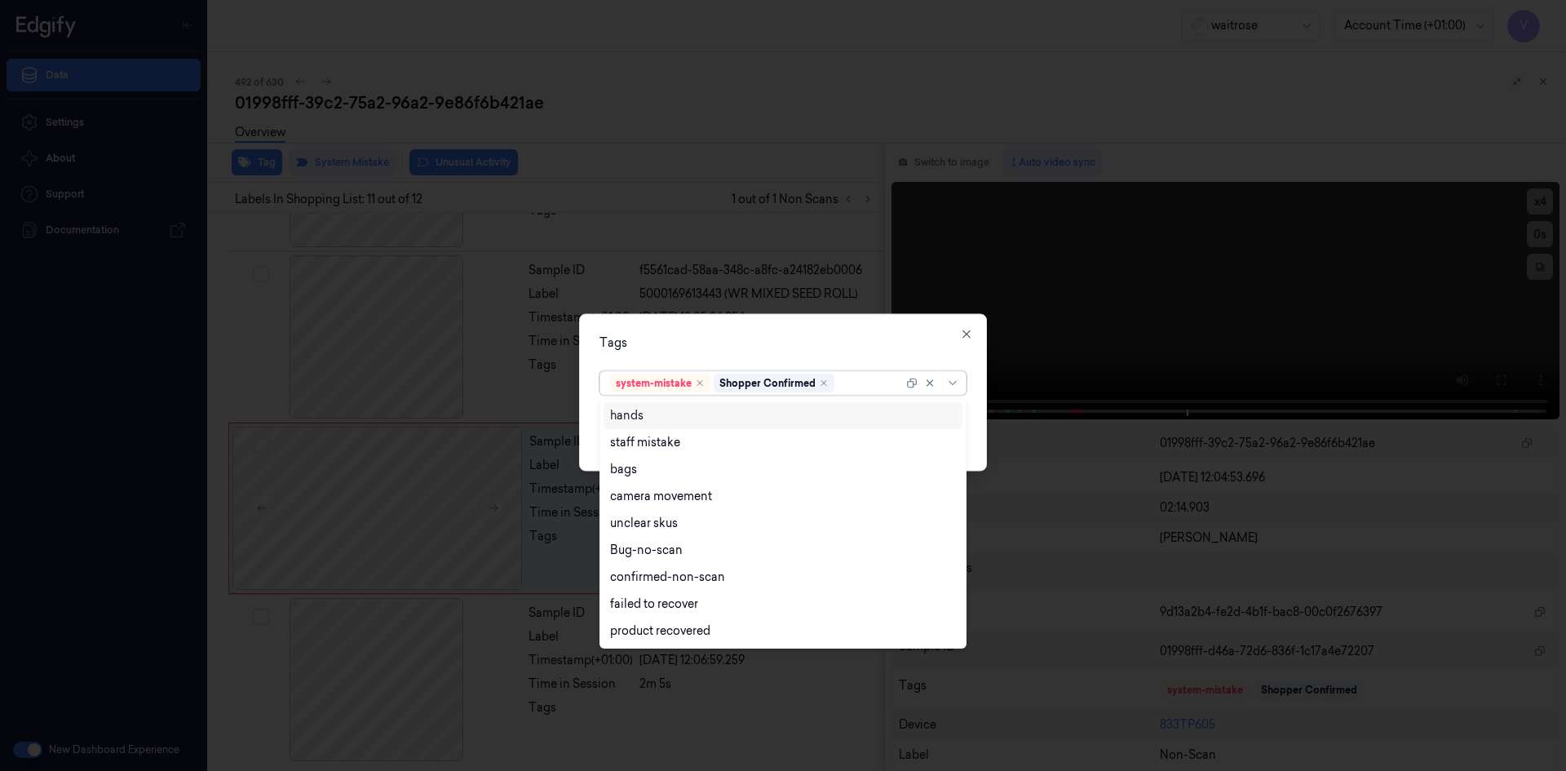
click at [862, 391] on div at bounding box center [870, 382] width 65 height 17
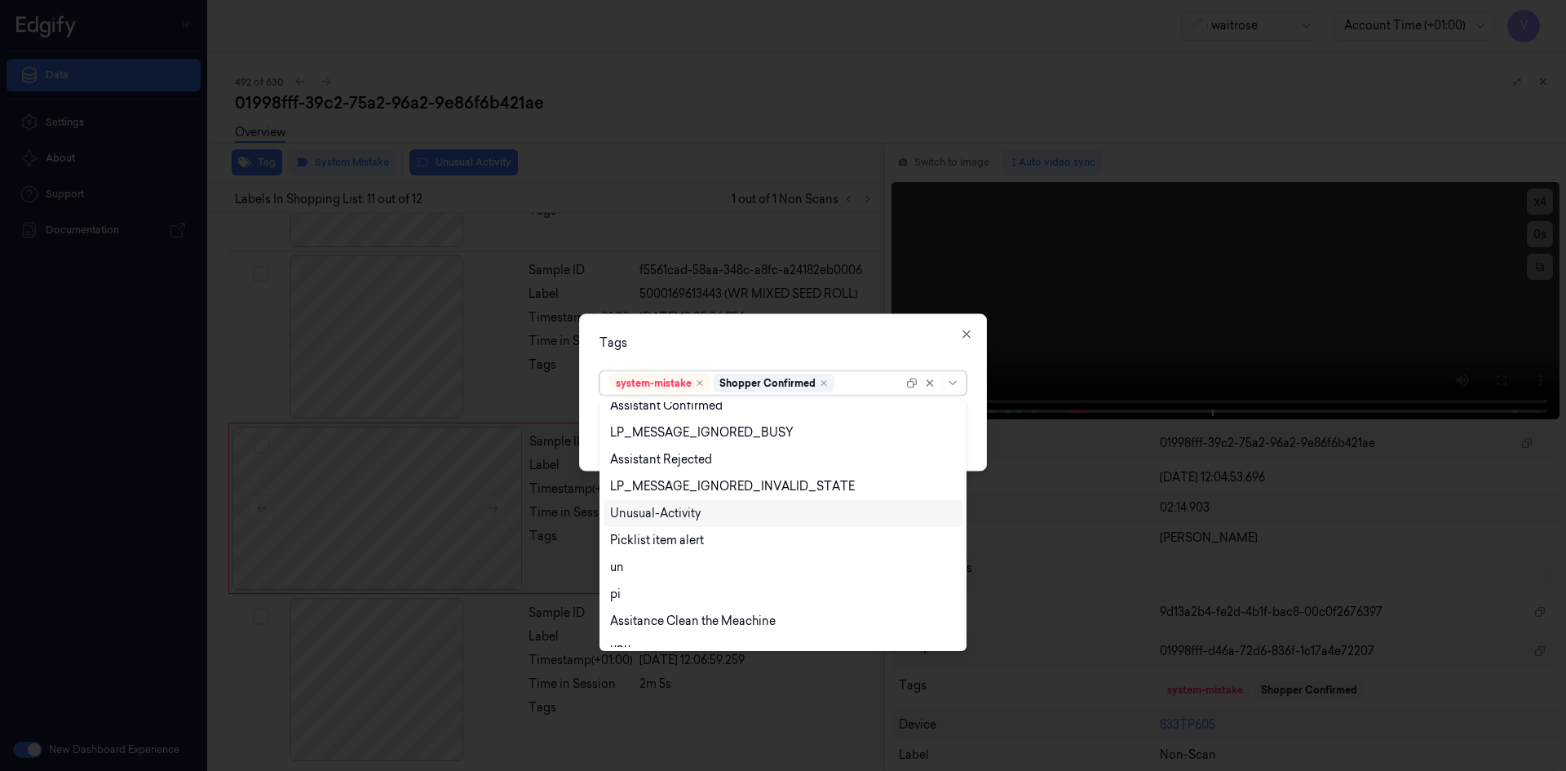
click at [667, 522] on div "Unusual-Activity" at bounding box center [783, 513] width 359 height 27
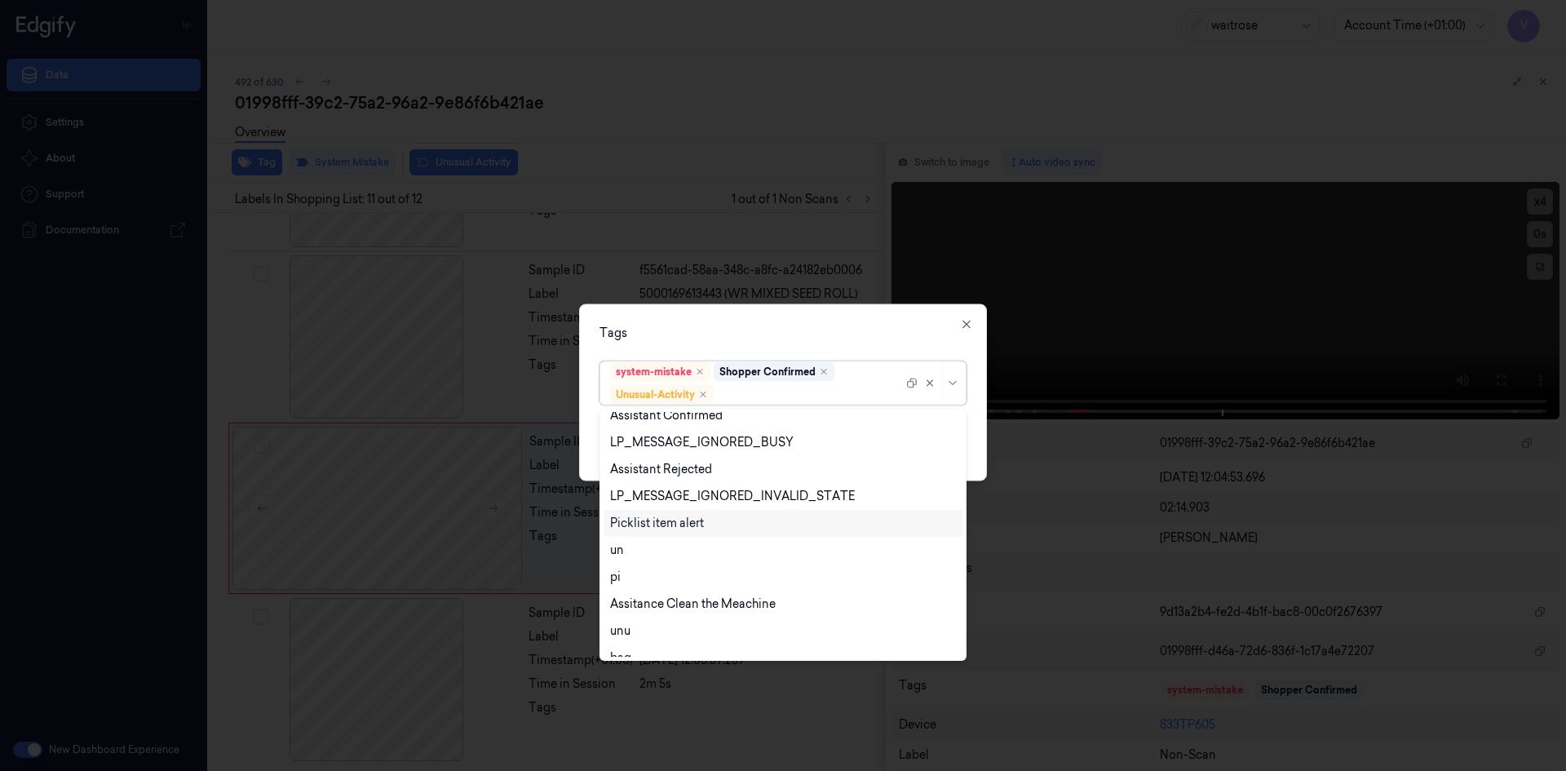
click at [667, 525] on div "Picklist item alert" at bounding box center [657, 523] width 94 height 17
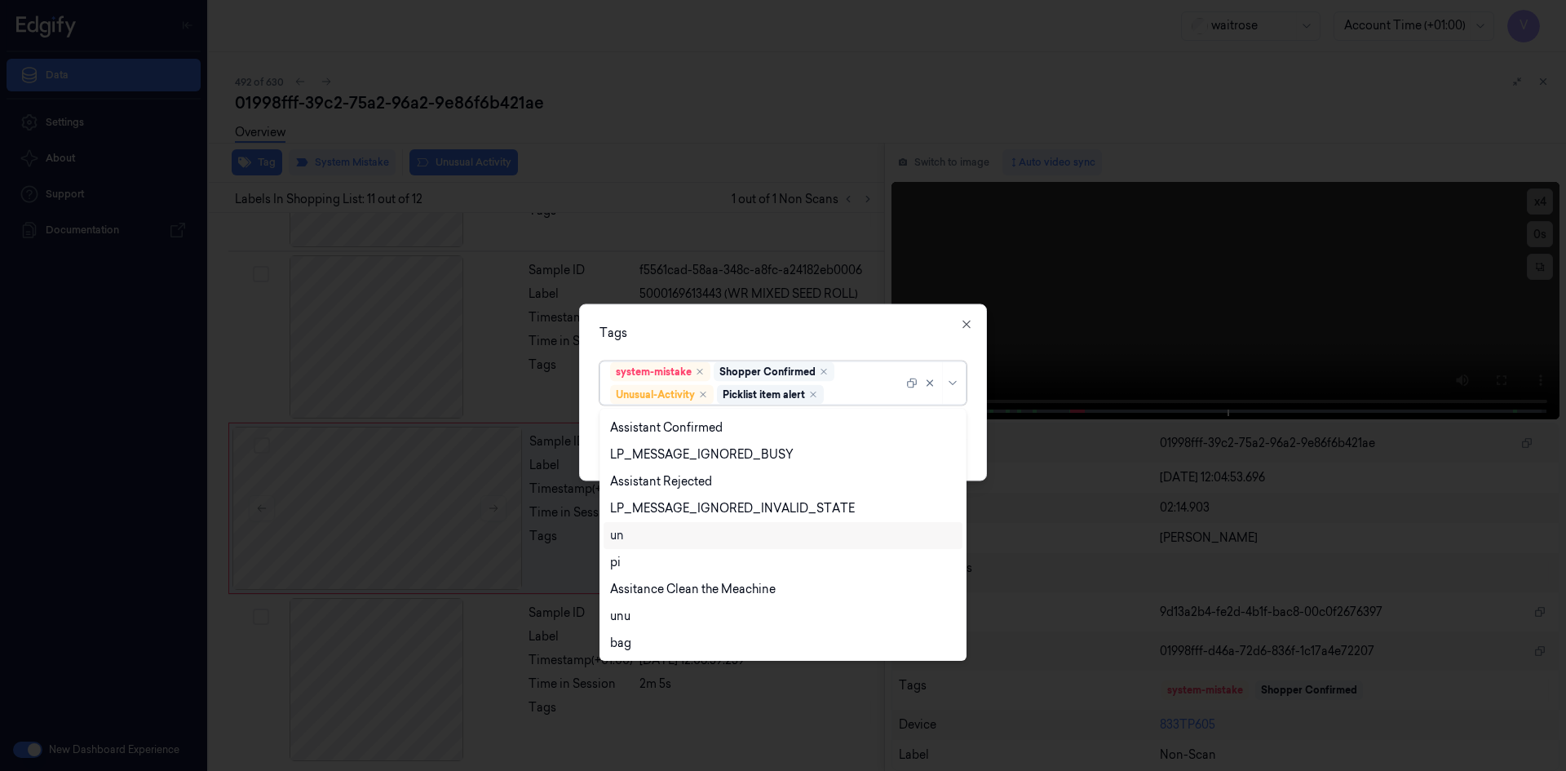
scroll to position [294, 0]
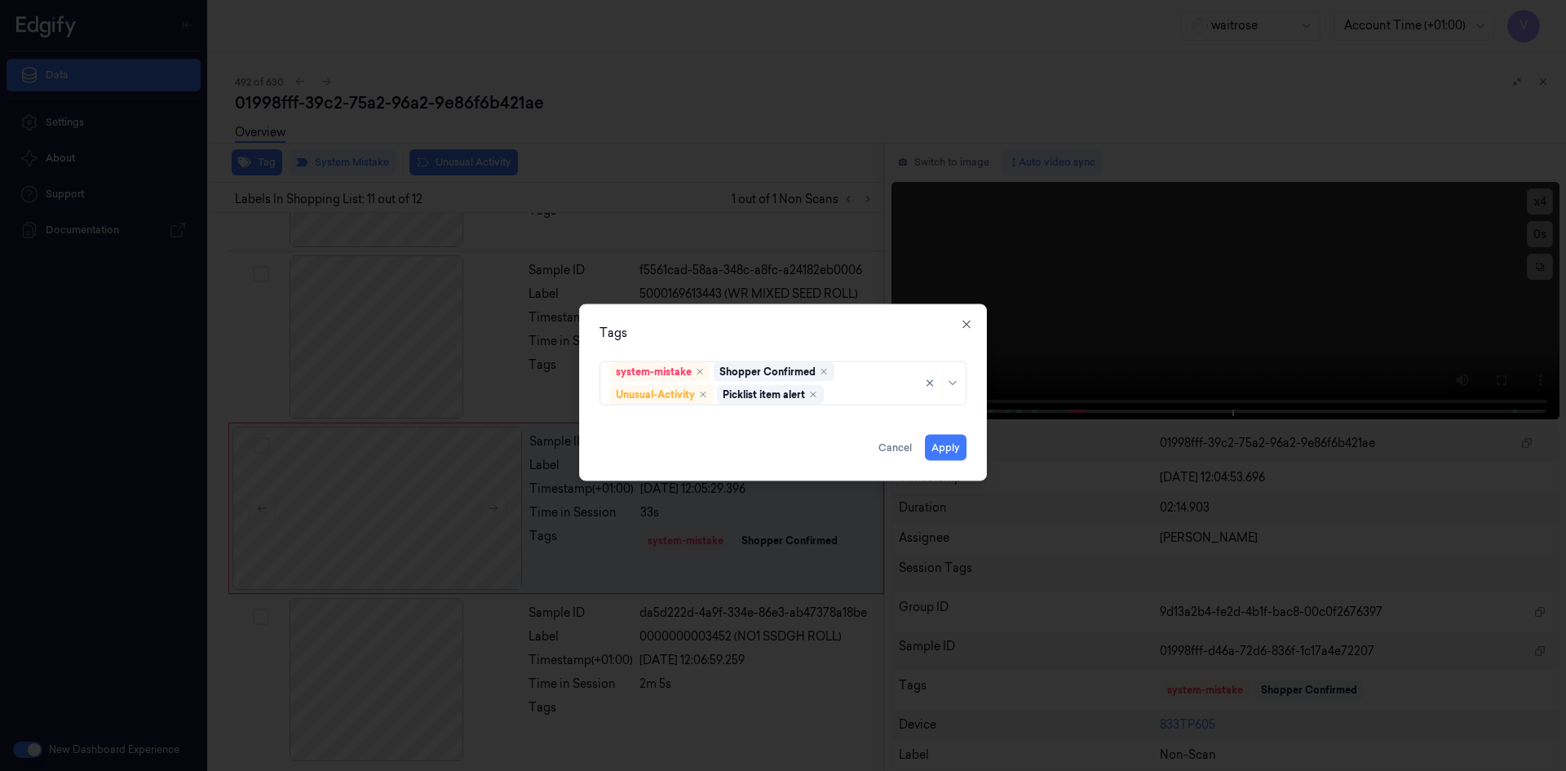
click at [744, 327] on div "Tags" at bounding box center [783, 332] width 367 height 17
click at [943, 450] on button "Apply" at bounding box center [946, 447] width 42 height 26
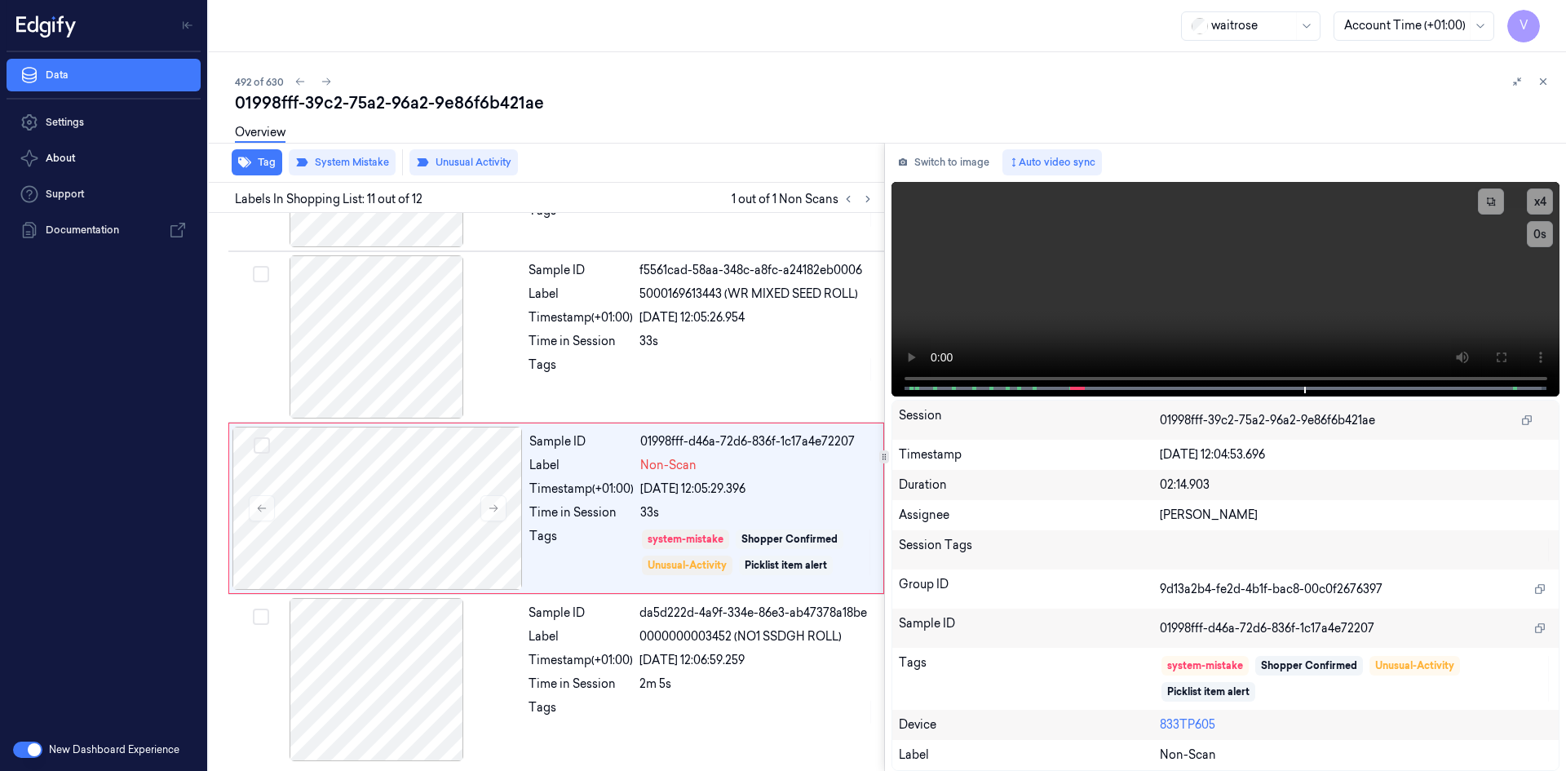
click at [1542, 78] on icon at bounding box center [1543, 81] width 11 height 11
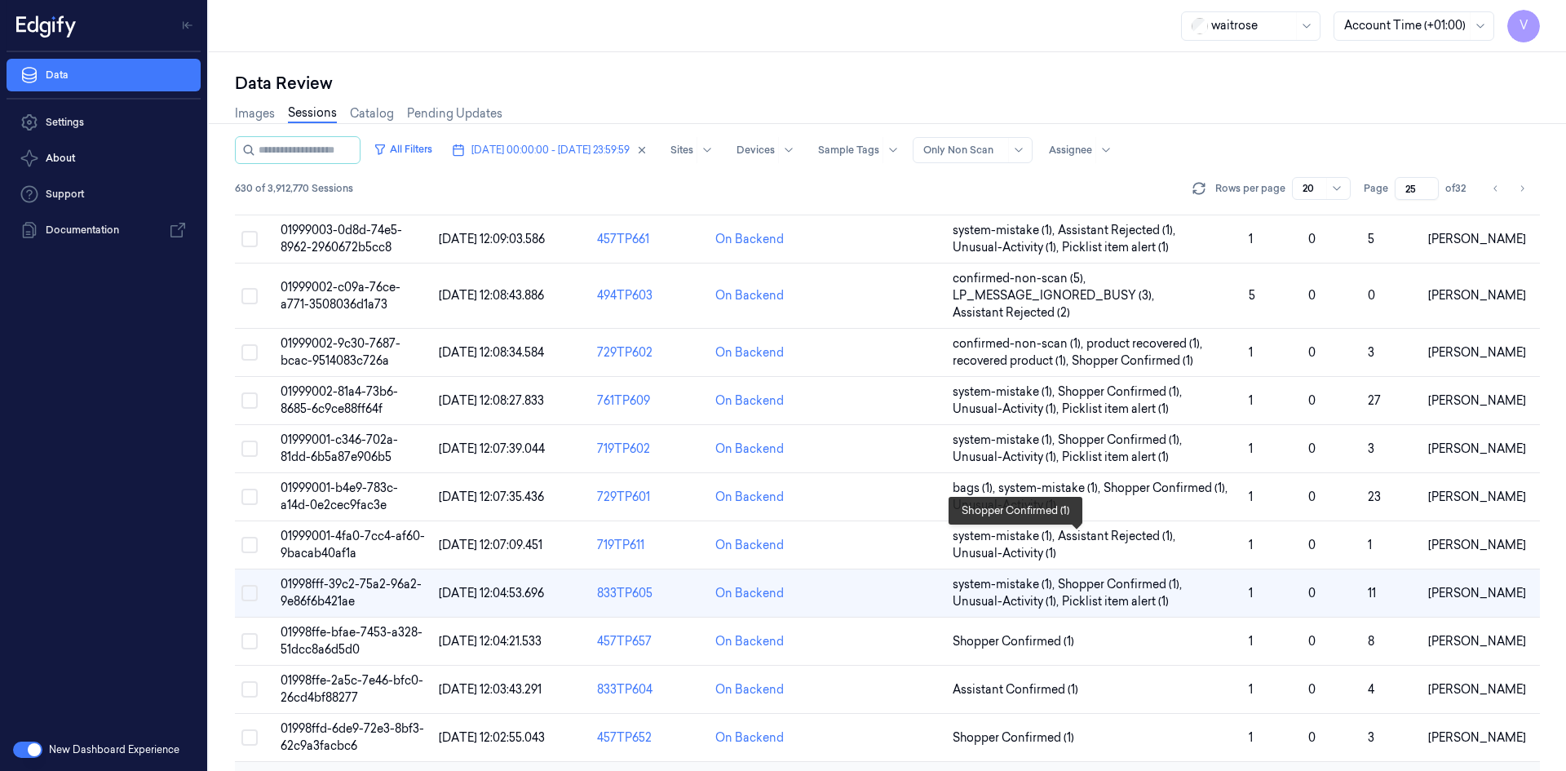
scroll to position [463, 0]
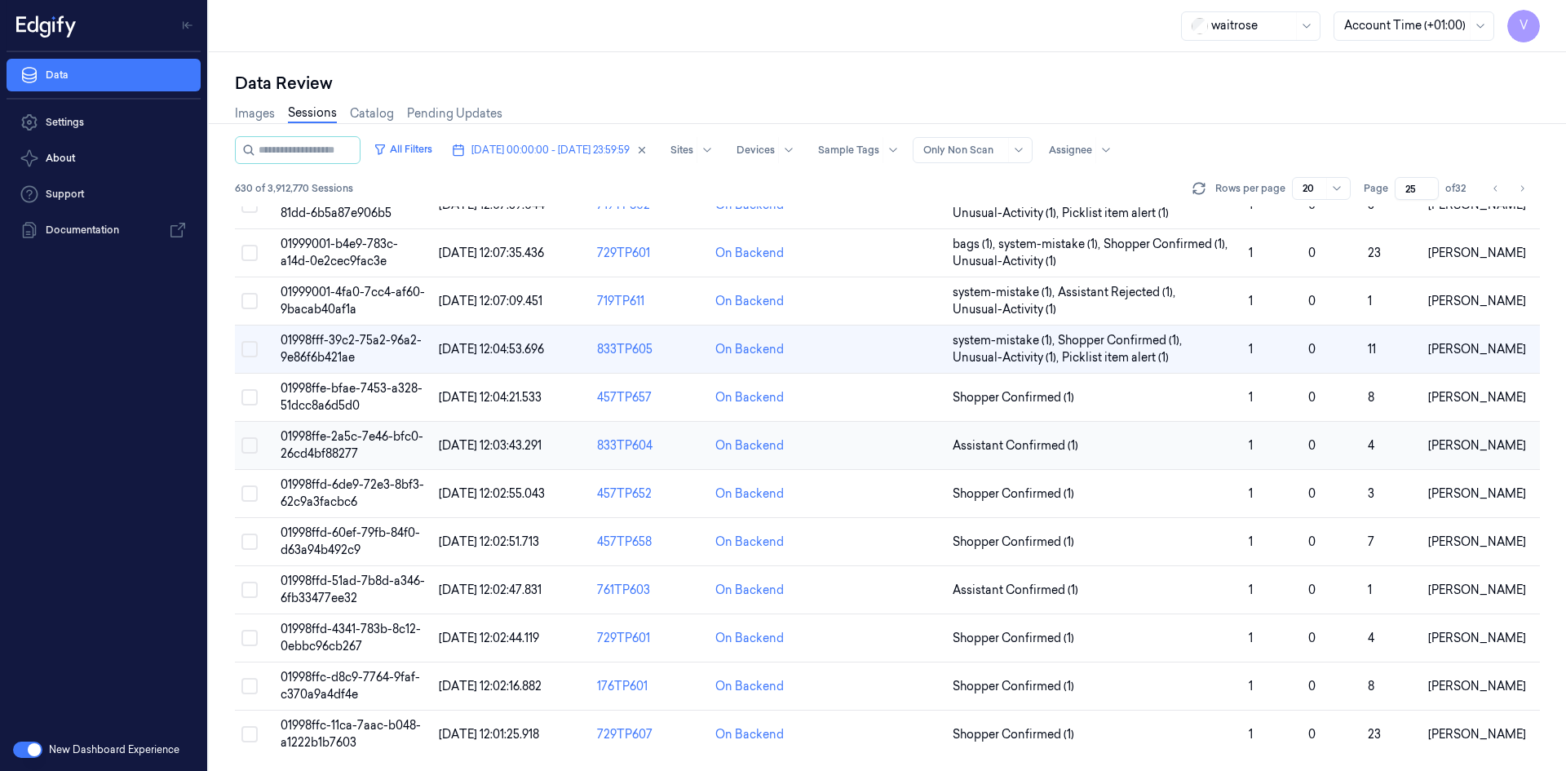
click at [331, 439] on span "01998ffe-2a5c-7e46-bfc0-26cd4bf88277" at bounding box center [352, 445] width 143 height 32
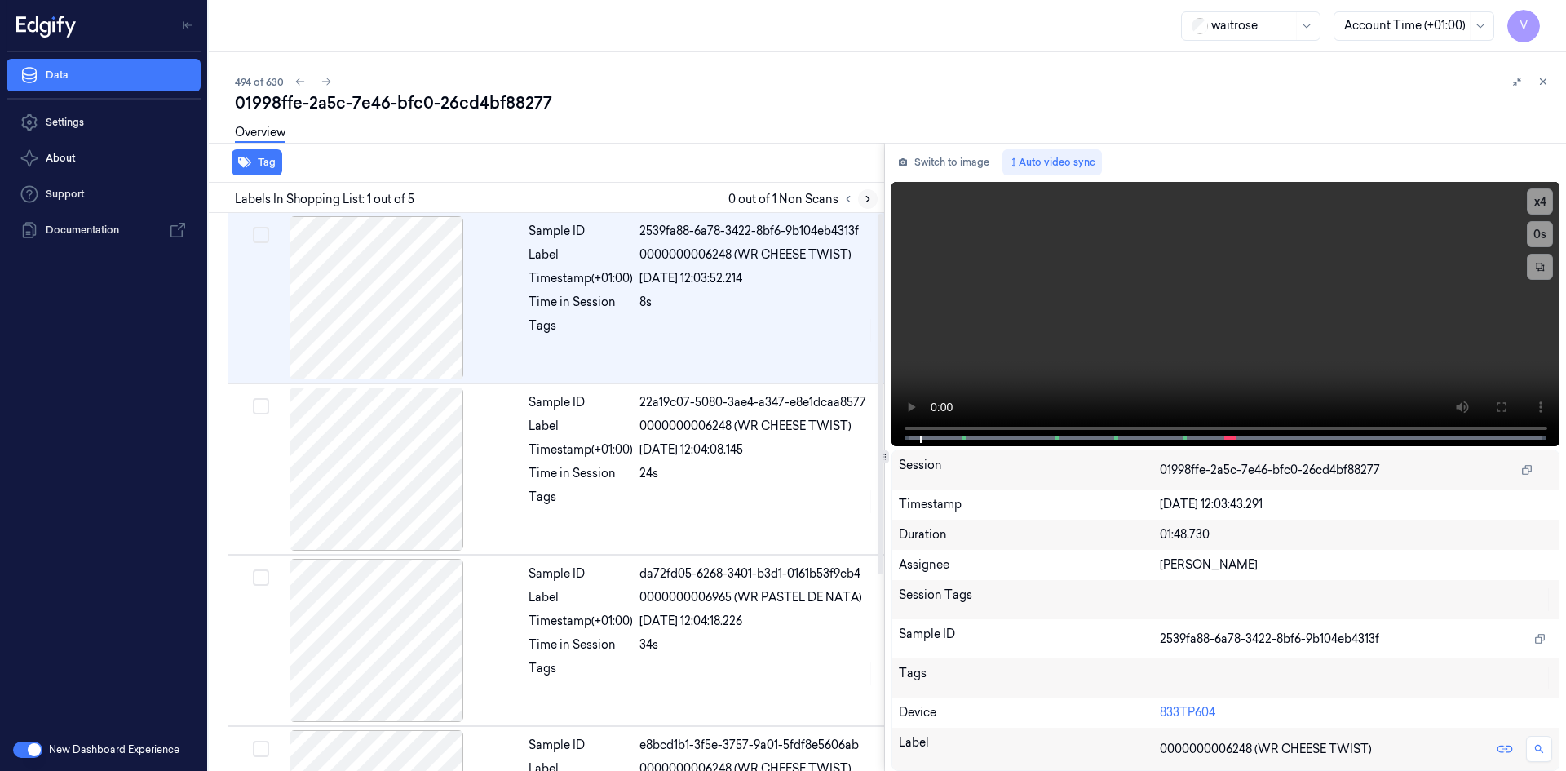
click at [867, 196] on icon at bounding box center [867, 198] width 11 height 11
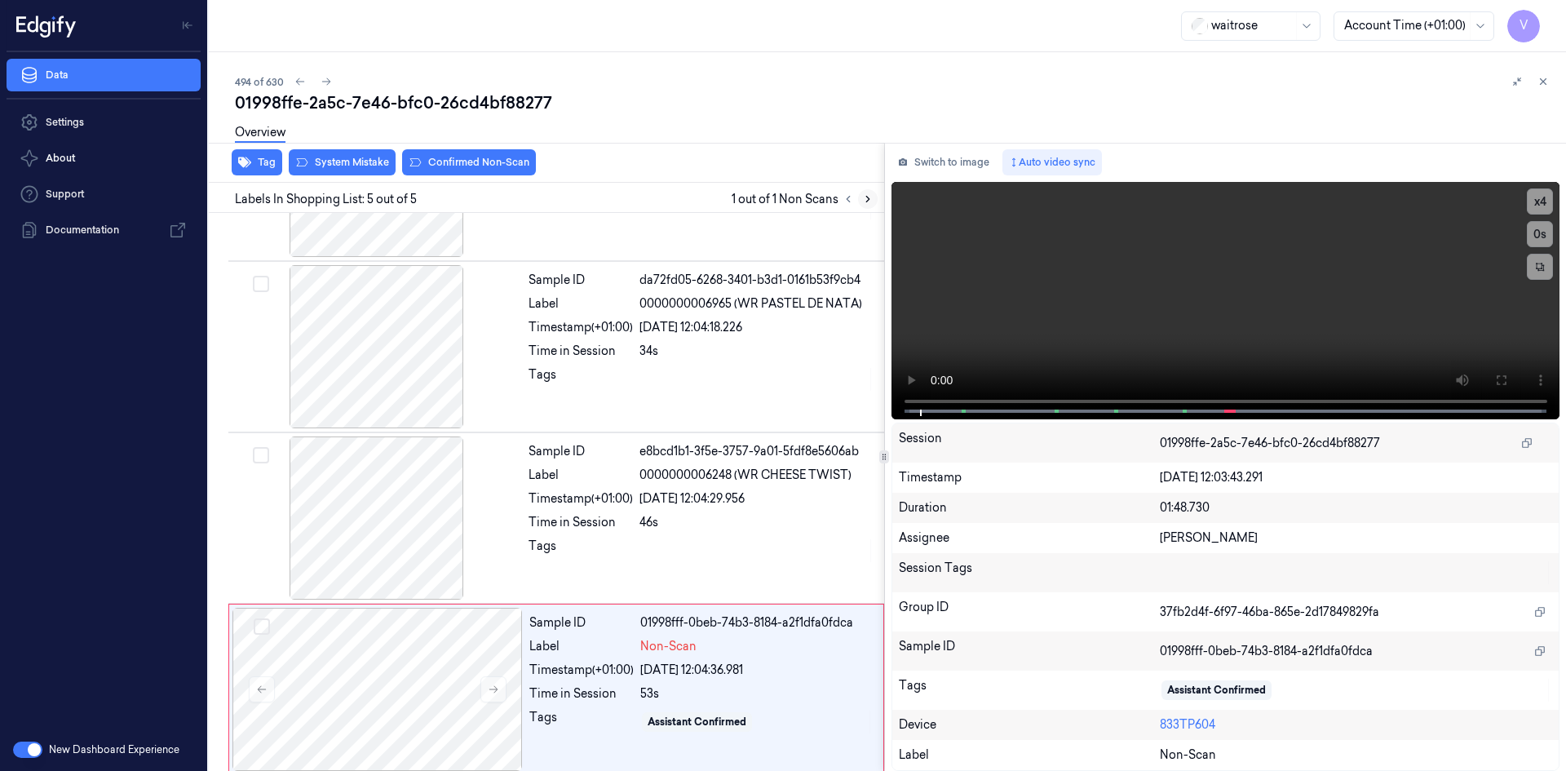
scroll to position [304, 0]
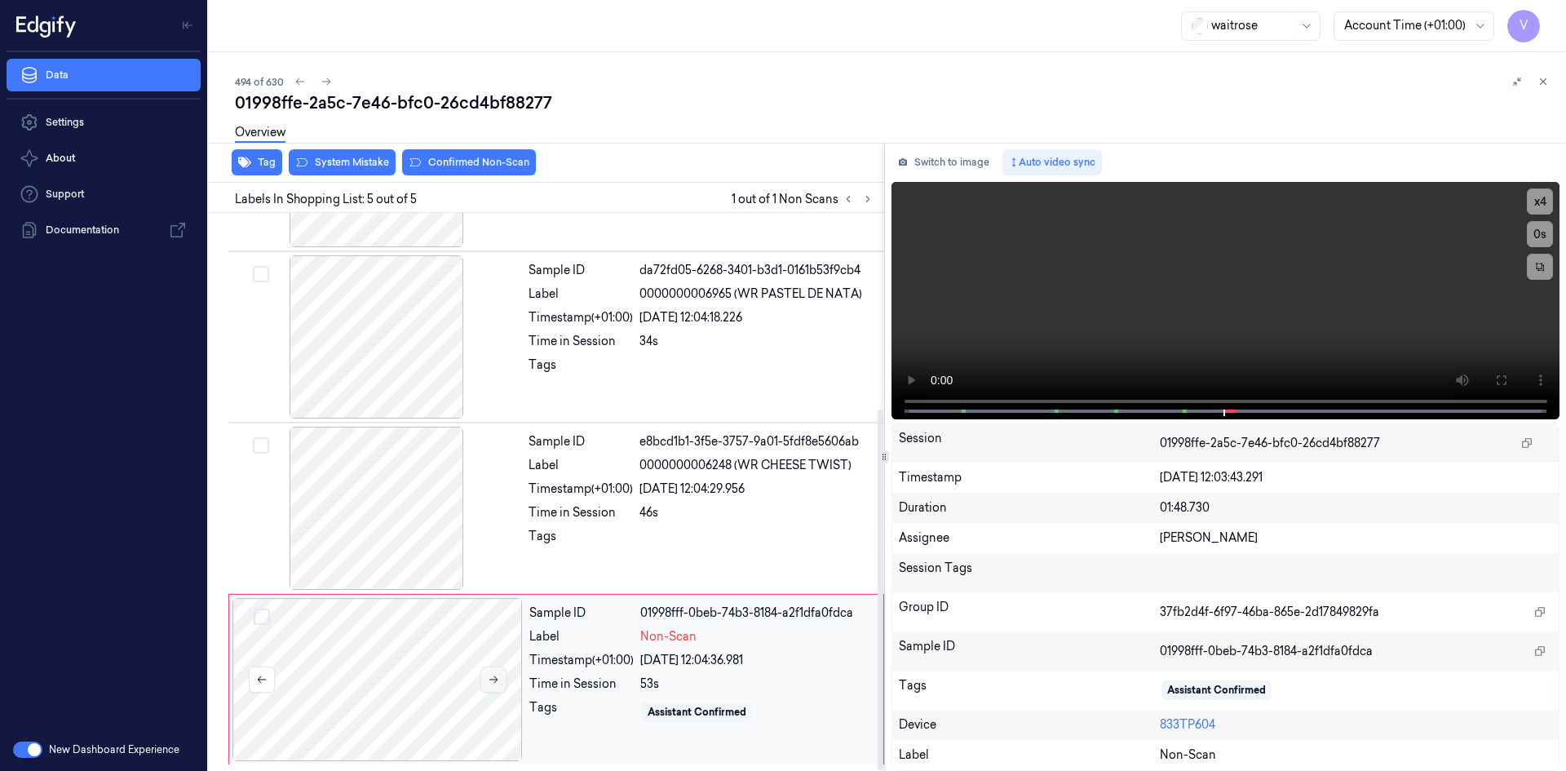
click at [494, 680] on icon at bounding box center [494, 679] width 9 height 7
click at [410, 639] on div at bounding box center [378, 679] width 290 height 163
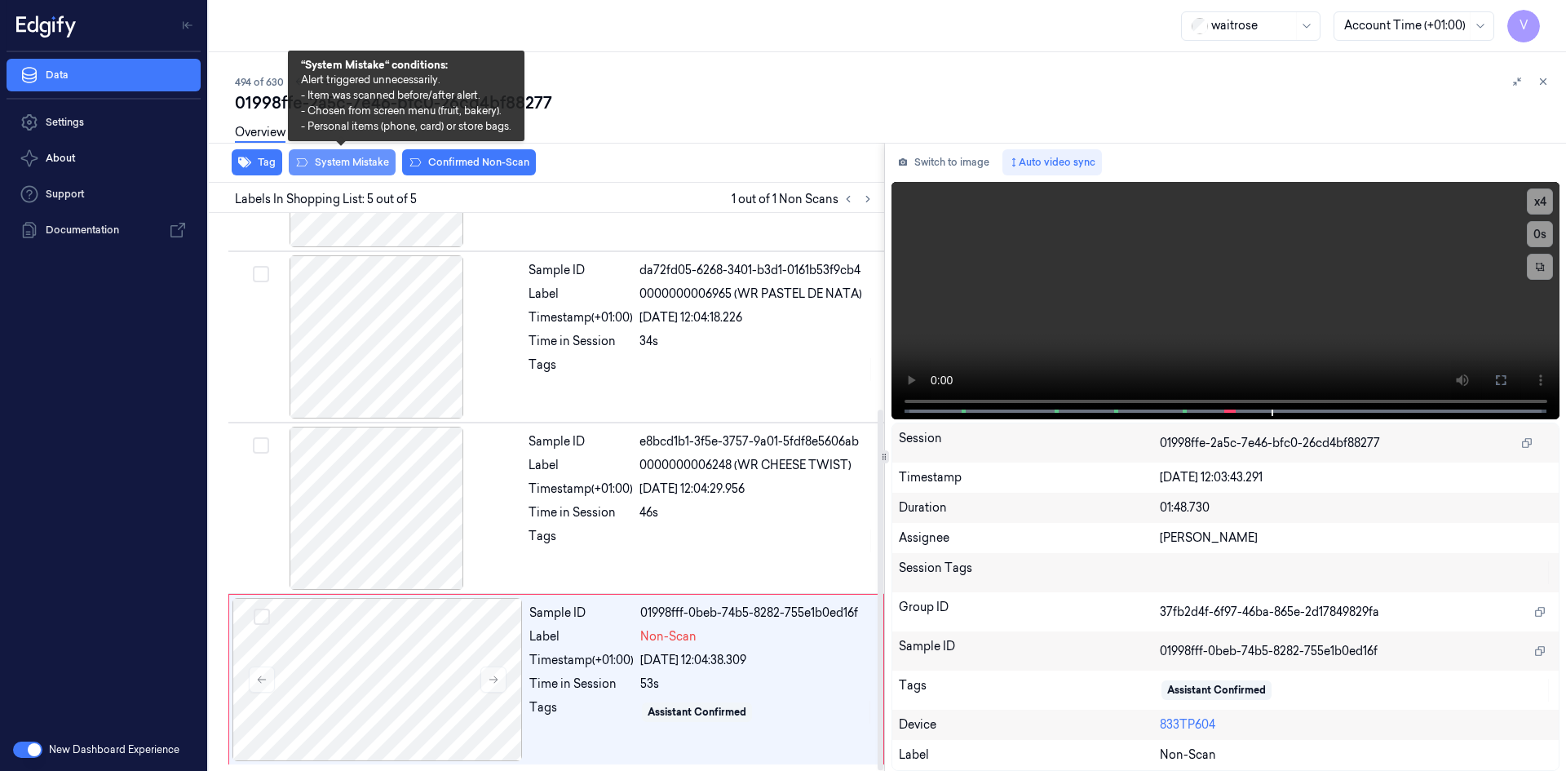
click at [345, 163] on button "System Mistake" at bounding box center [342, 162] width 107 height 26
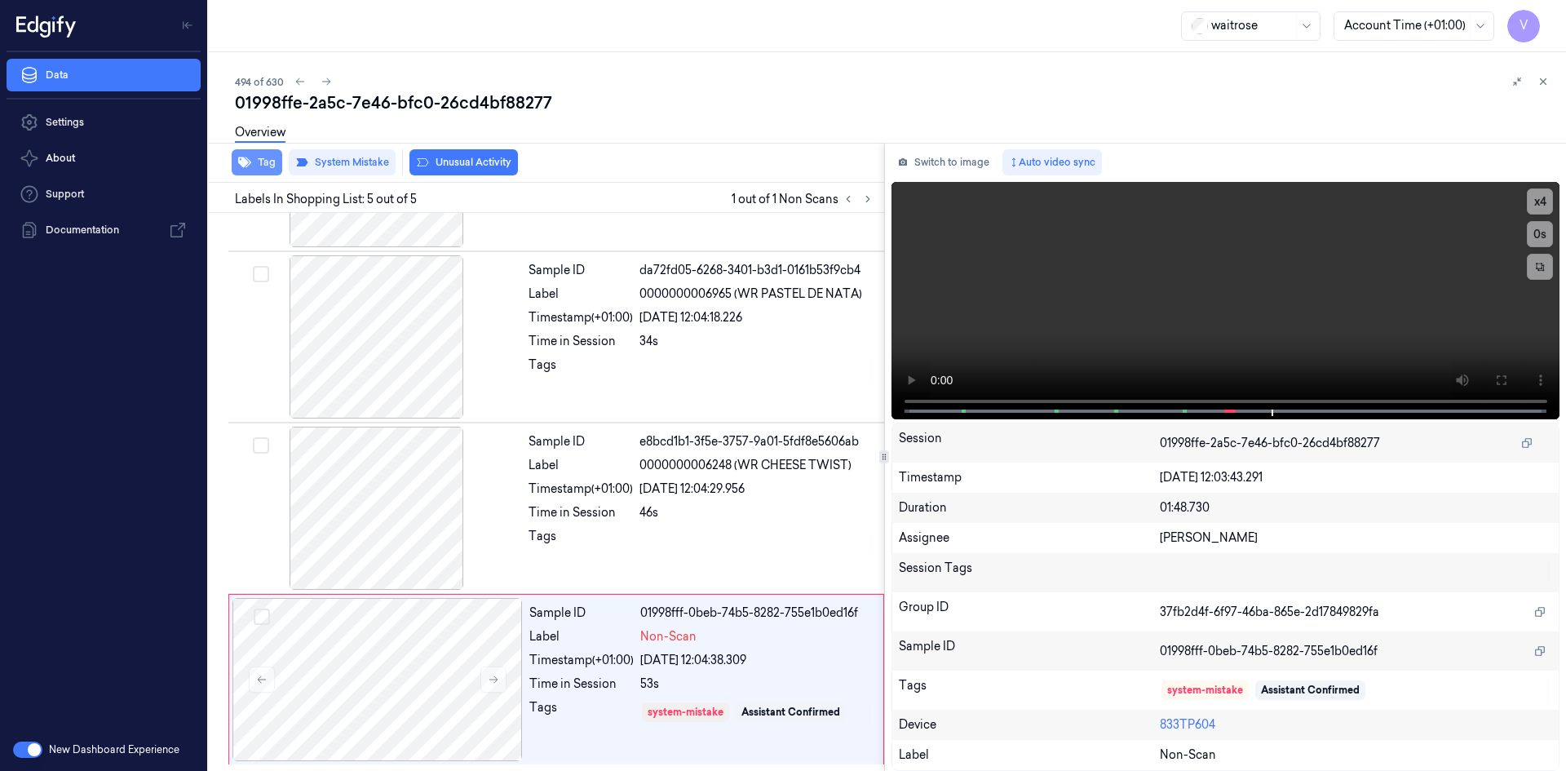
click at [273, 162] on button "Tag" at bounding box center [257, 162] width 51 height 26
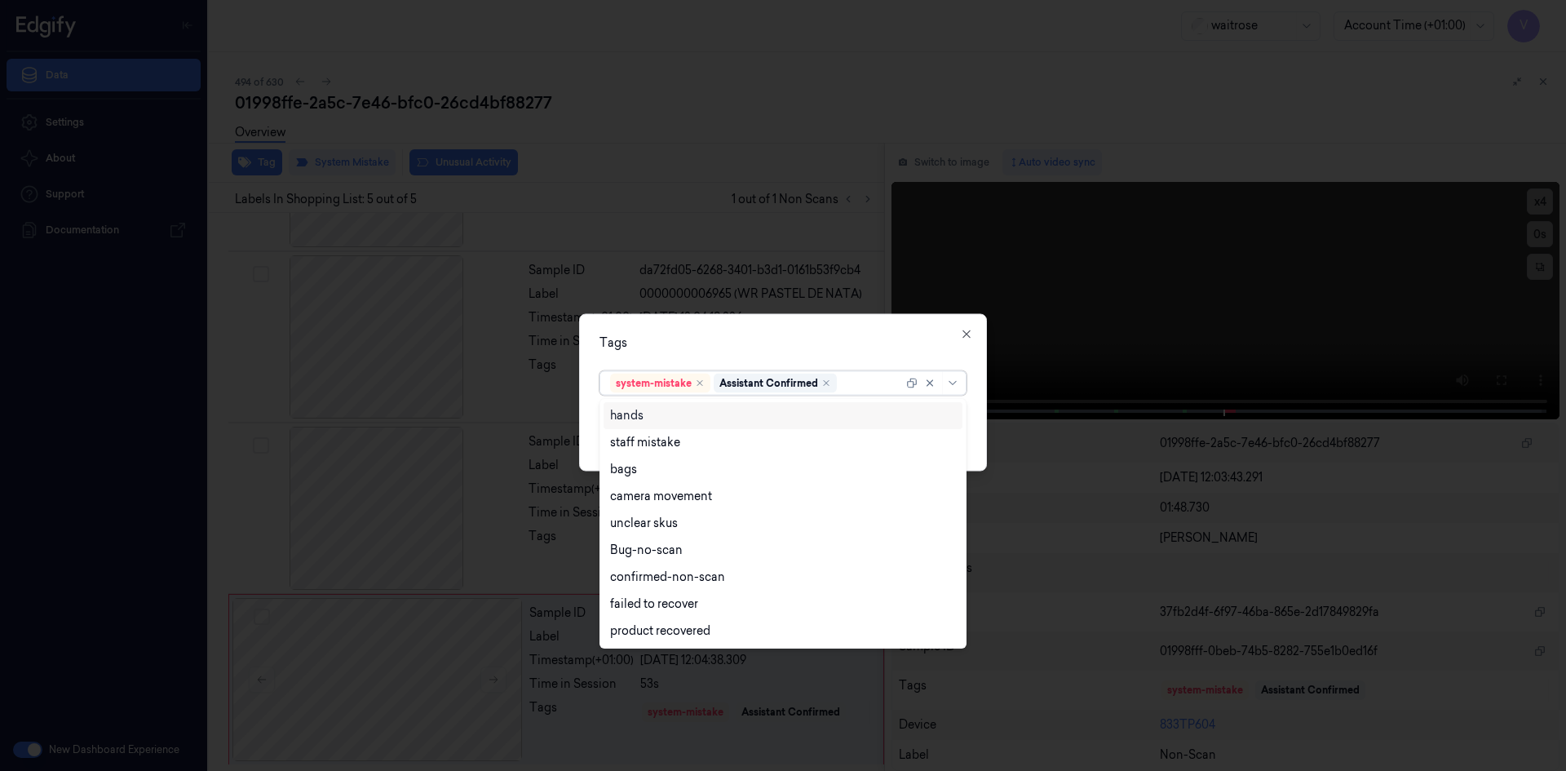
click at [849, 388] on div at bounding box center [871, 382] width 63 height 17
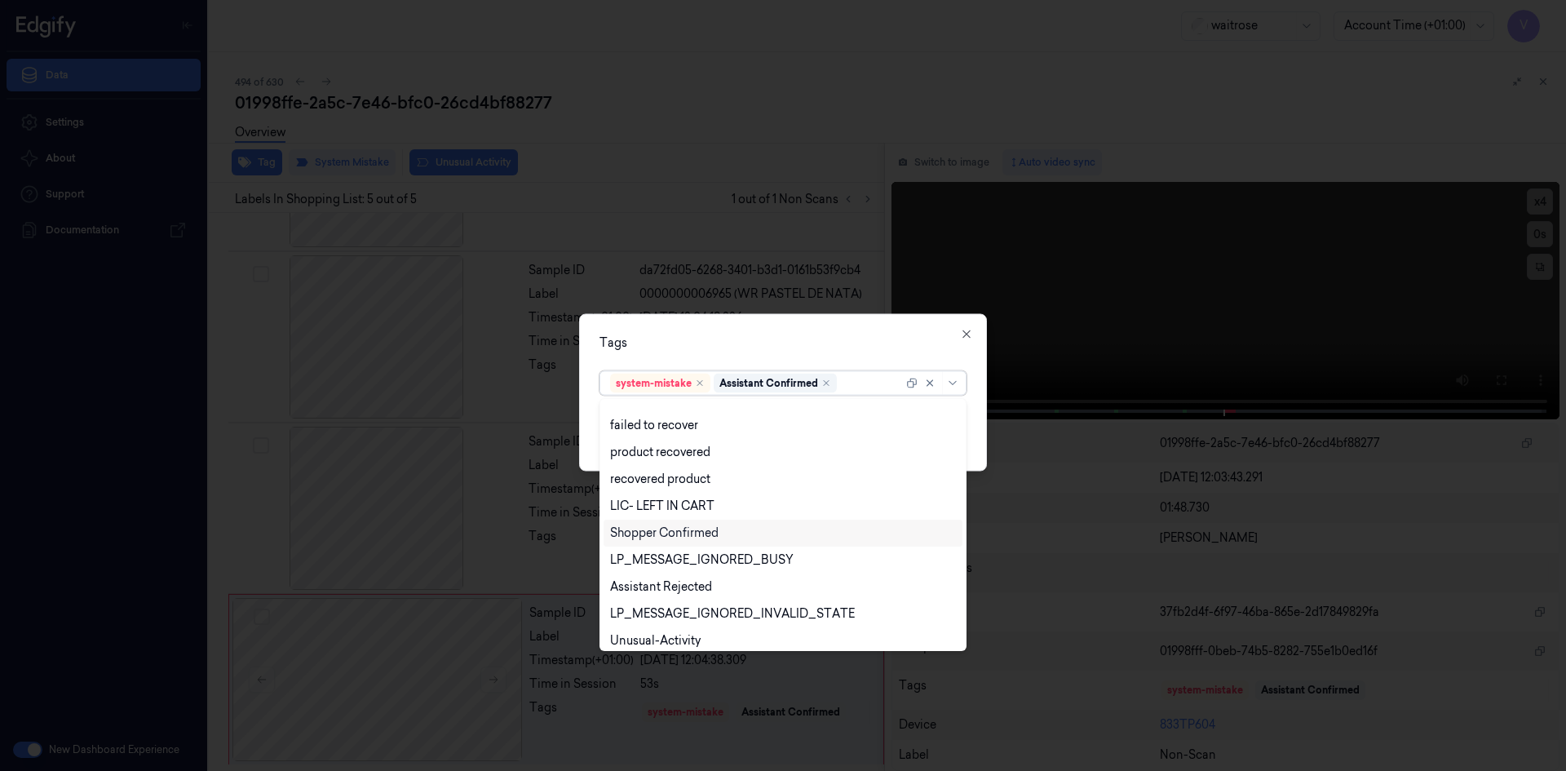
scroll to position [240, 0]
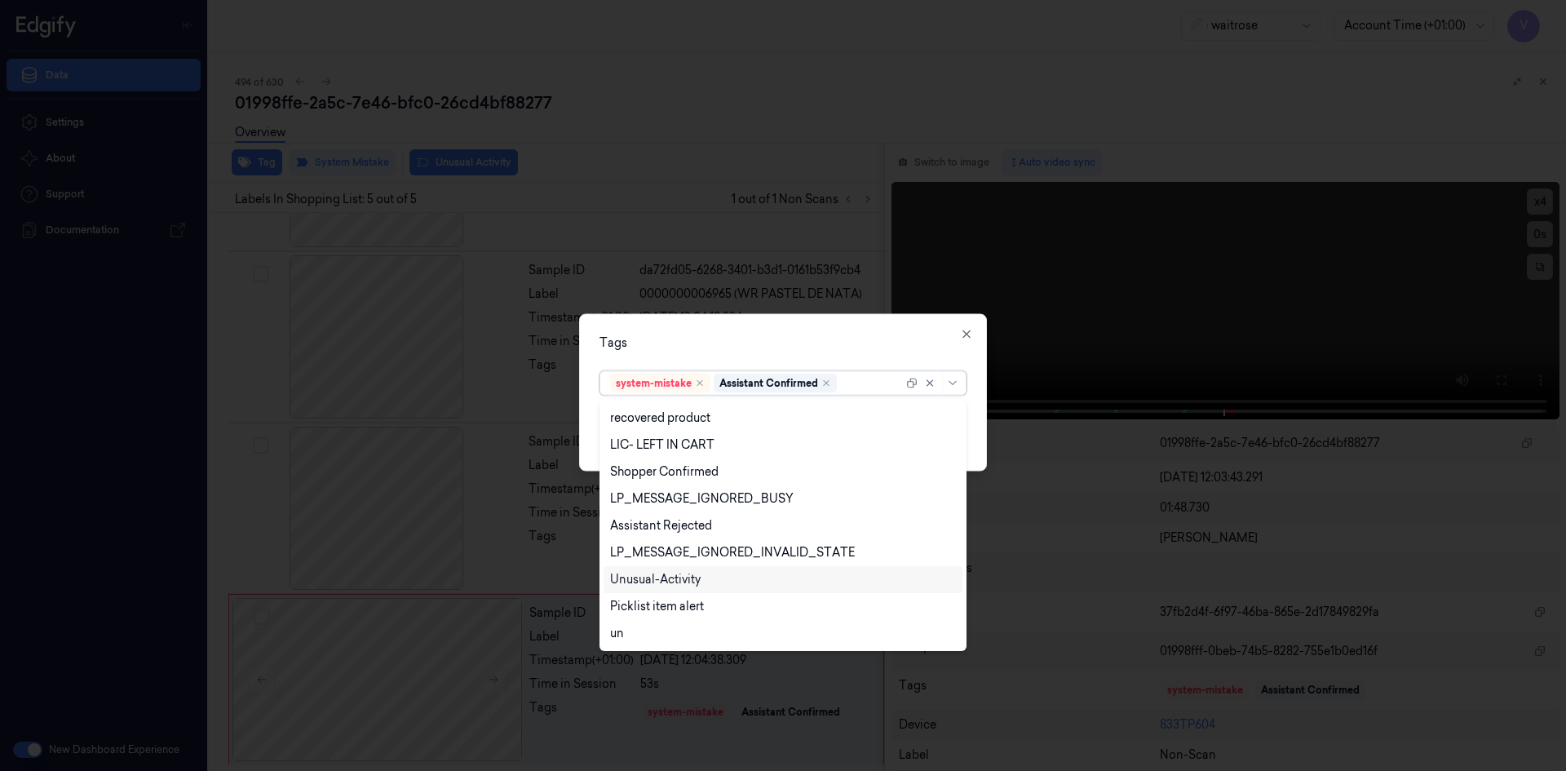
click at [689, 579] on div "Unusual-Activity" at bounding box center [655, 579] width 91 height 17
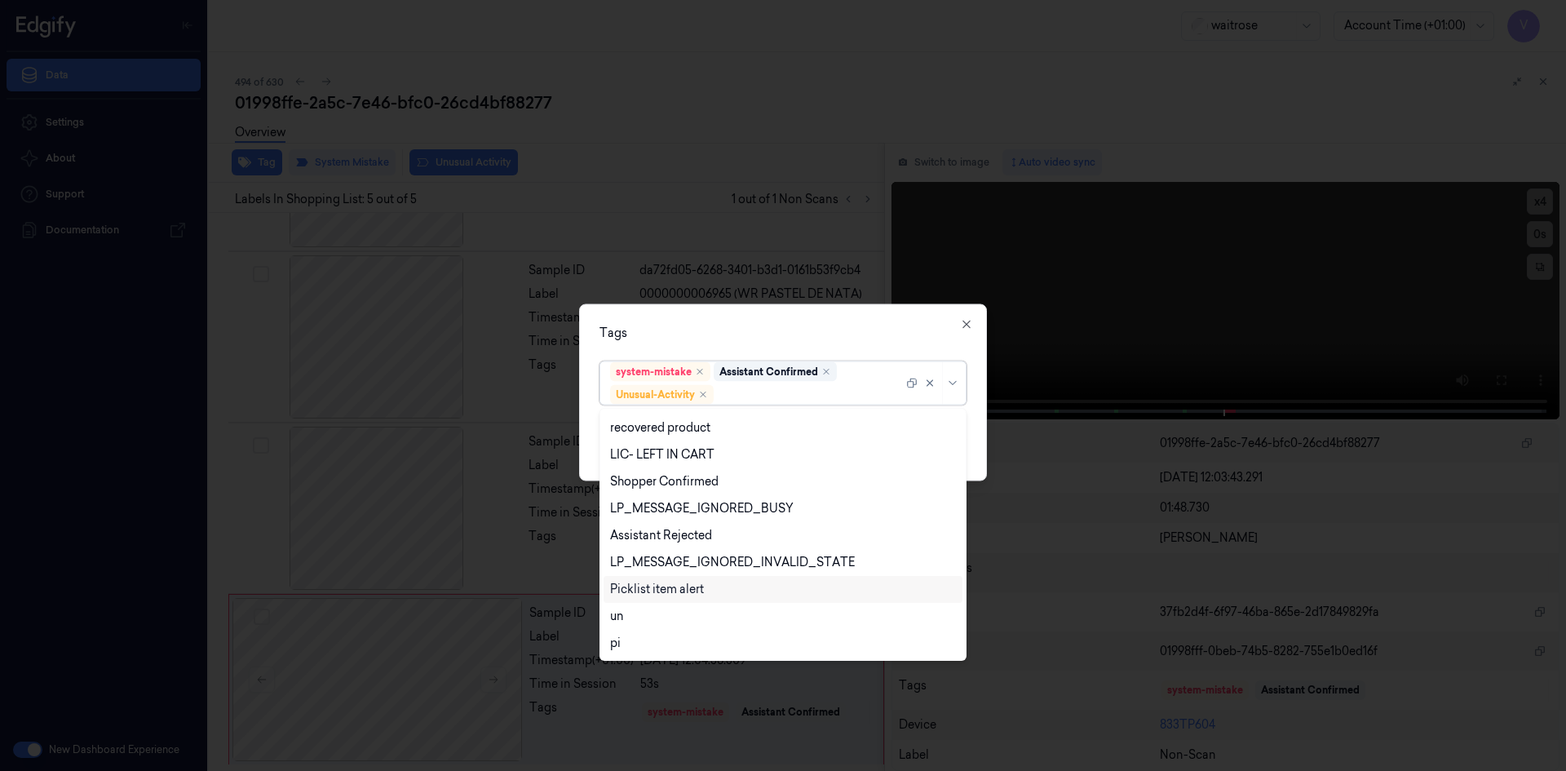
click at [672, 591] on div "Picklist item alert" at bounding box center [657, 589] width 94 height 17
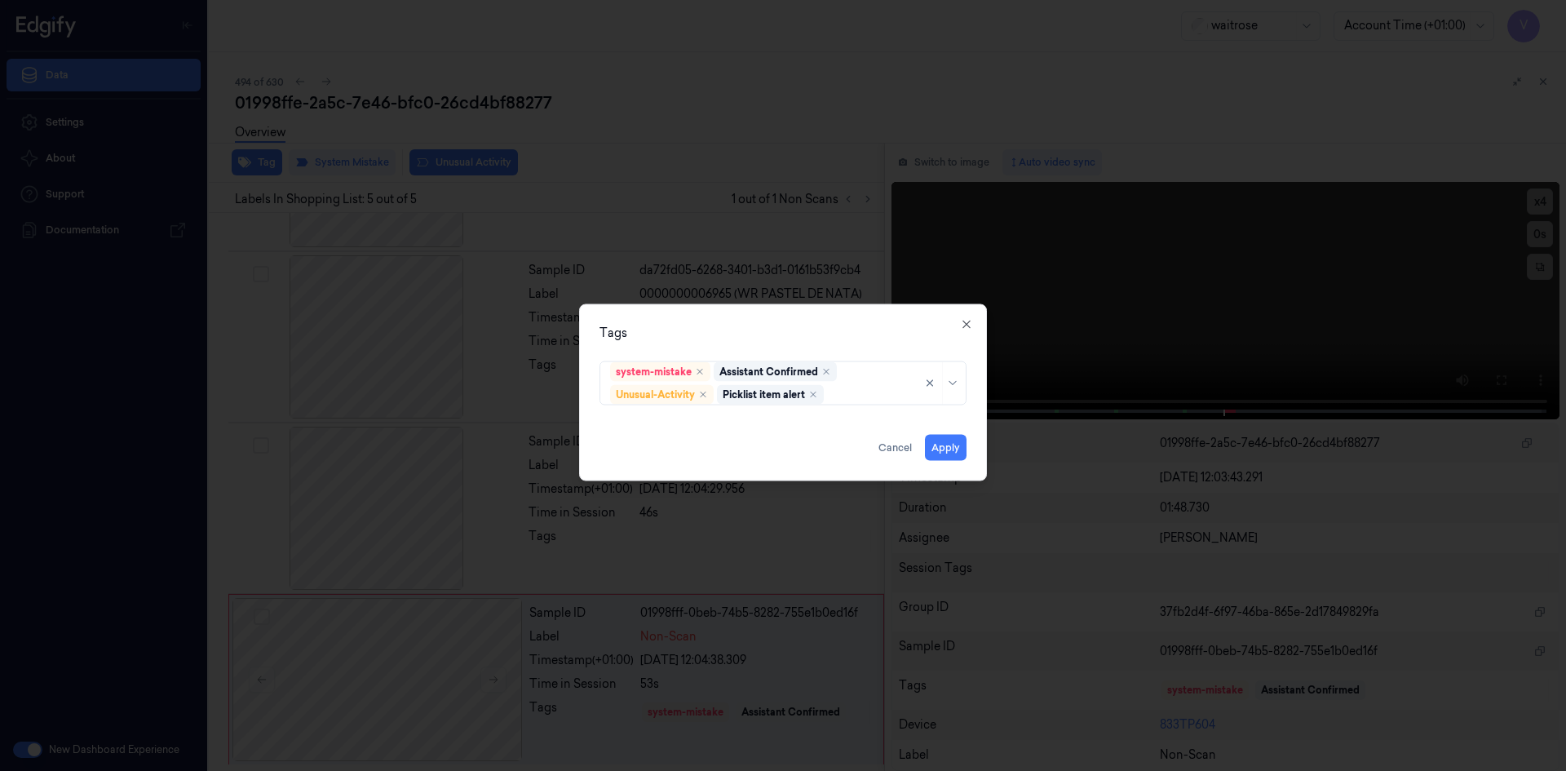
drag, startPoint x: 838, startPoint y: 330, endPoint x: 908, endPoint y: 401, distance: 99.2
click at [839, 330] on div "Tags" at bounding box center [783, 332] width 367 height 17
click at [945, 445] on button "Apply" at bounding box center [946, 447] width 42 height 26
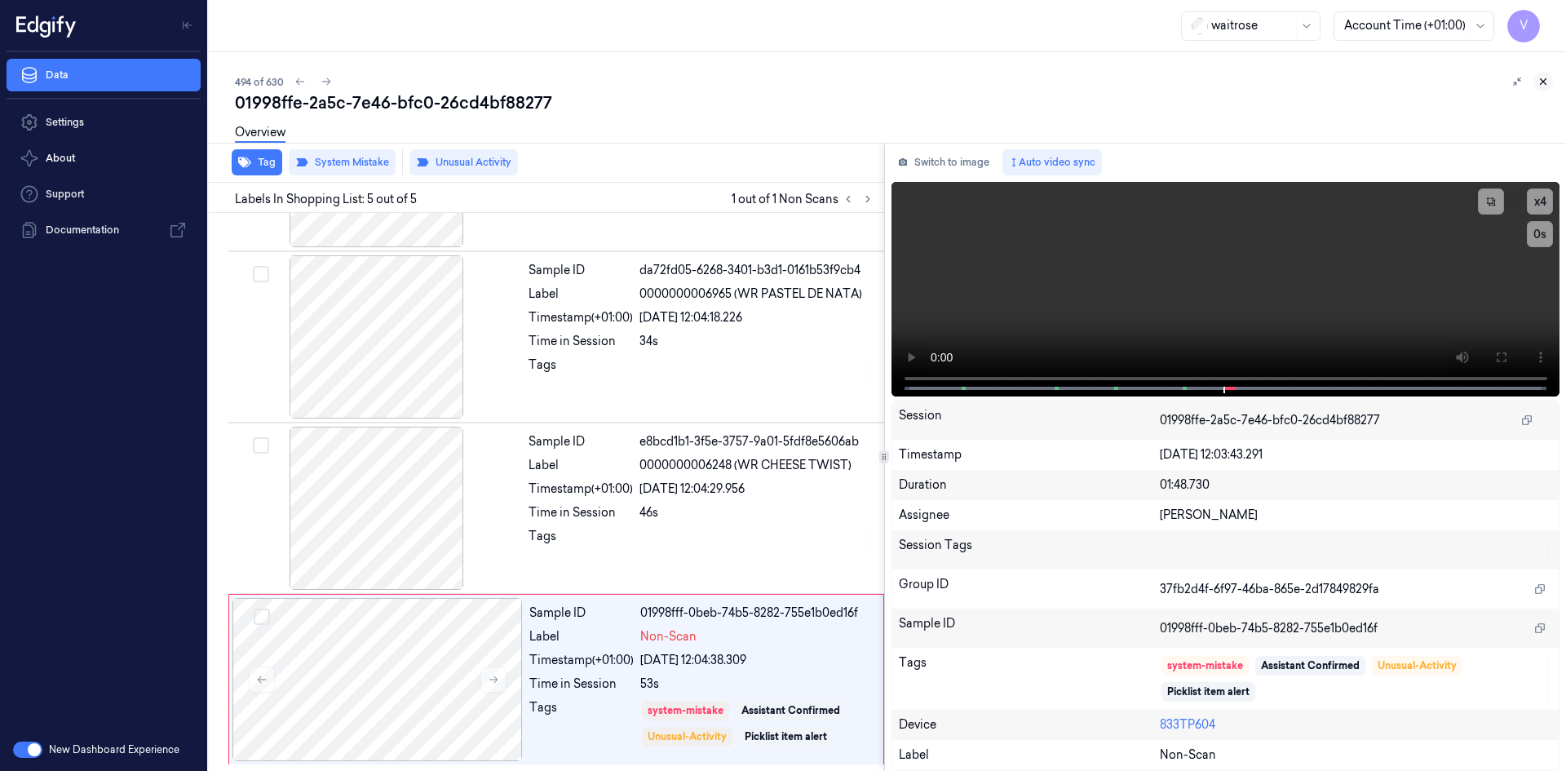
click at [1539, 78] on icon at bounding box center [1543, 81] width 11 height 11
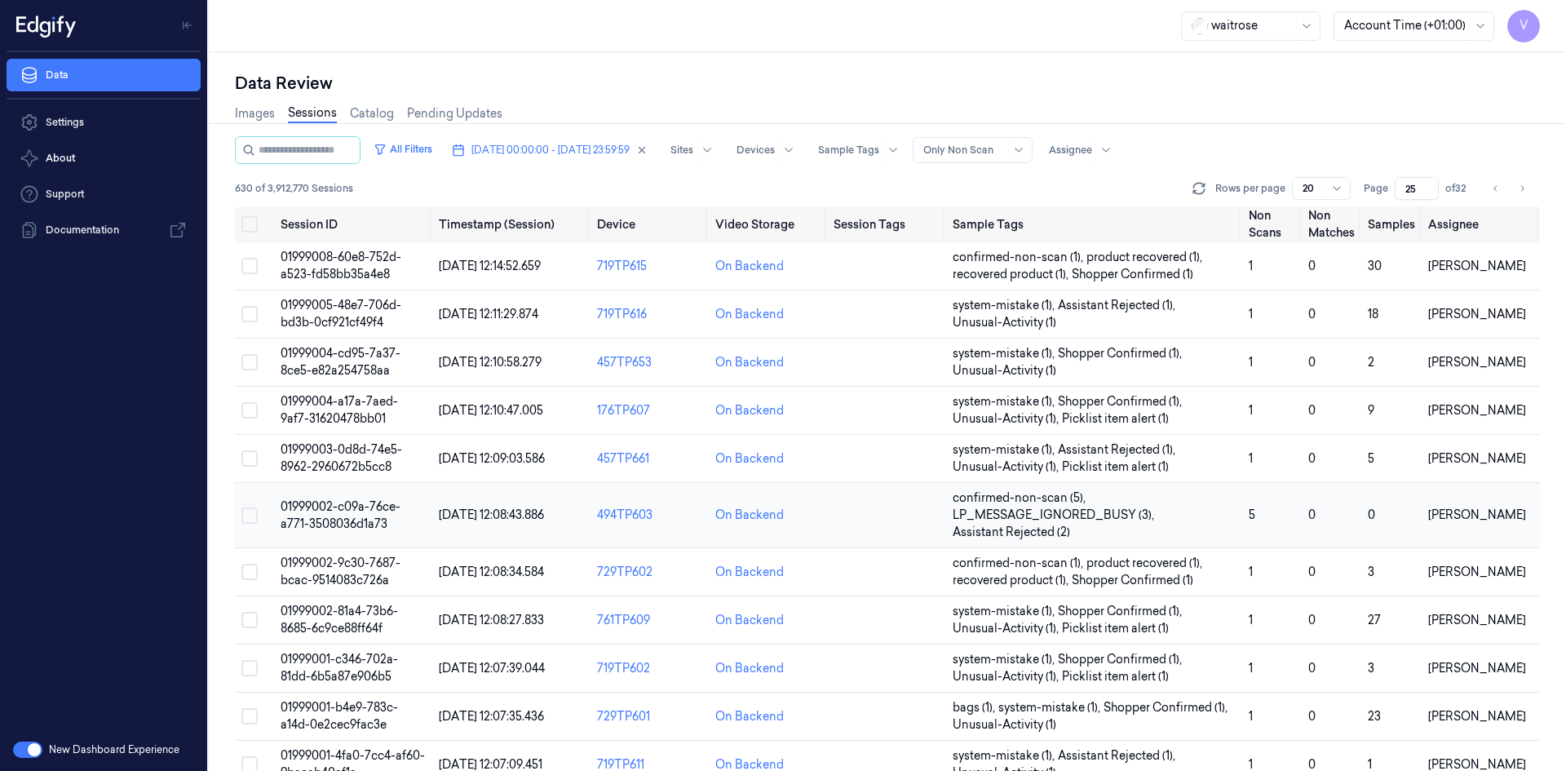
scroll to position [463, 0]
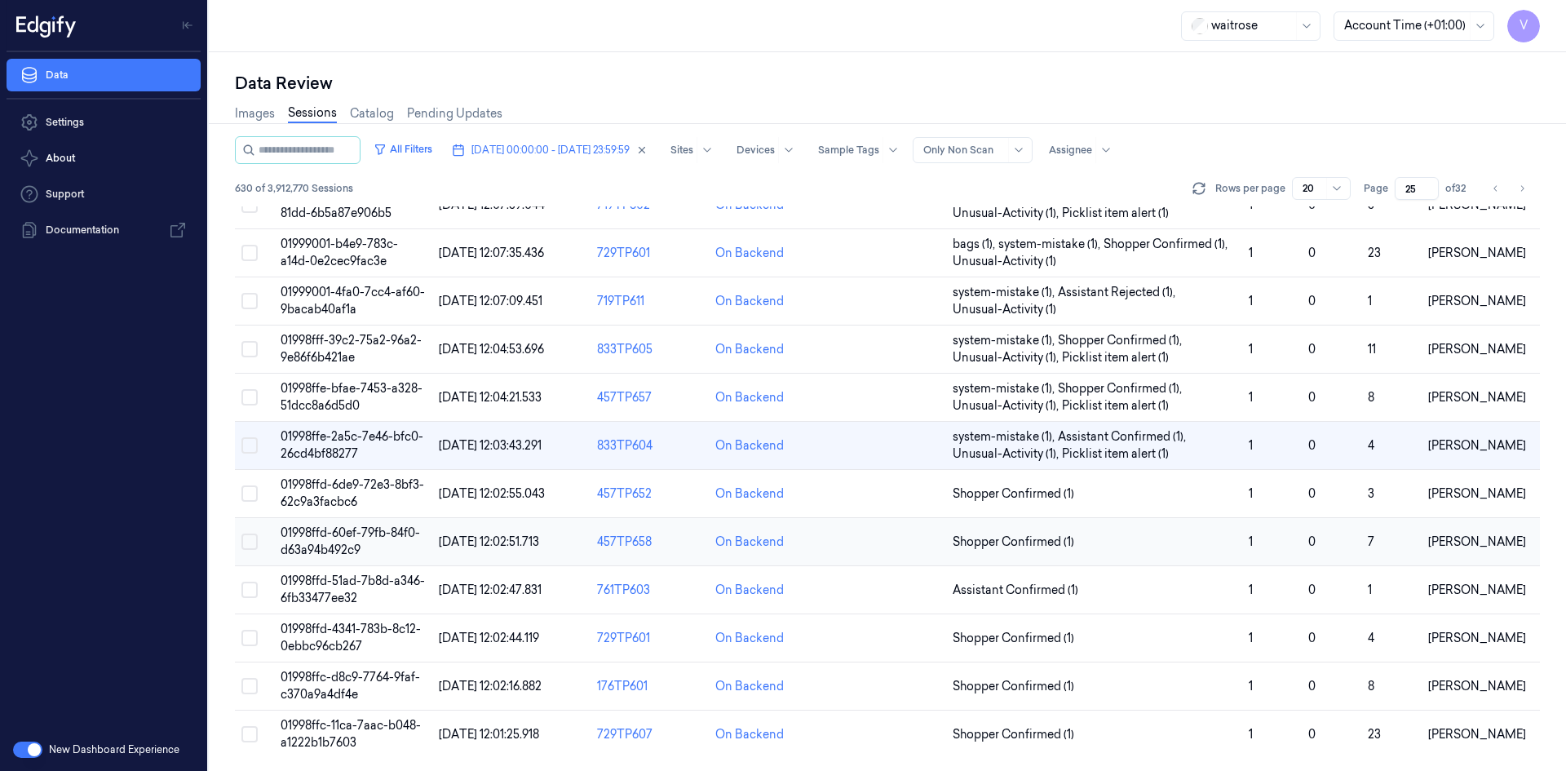
click at [342, 544] on span "01998ffd-60ef-79fb-84f0-d63a94b492c9" at bounding box center [351, 541] width 140 height 32
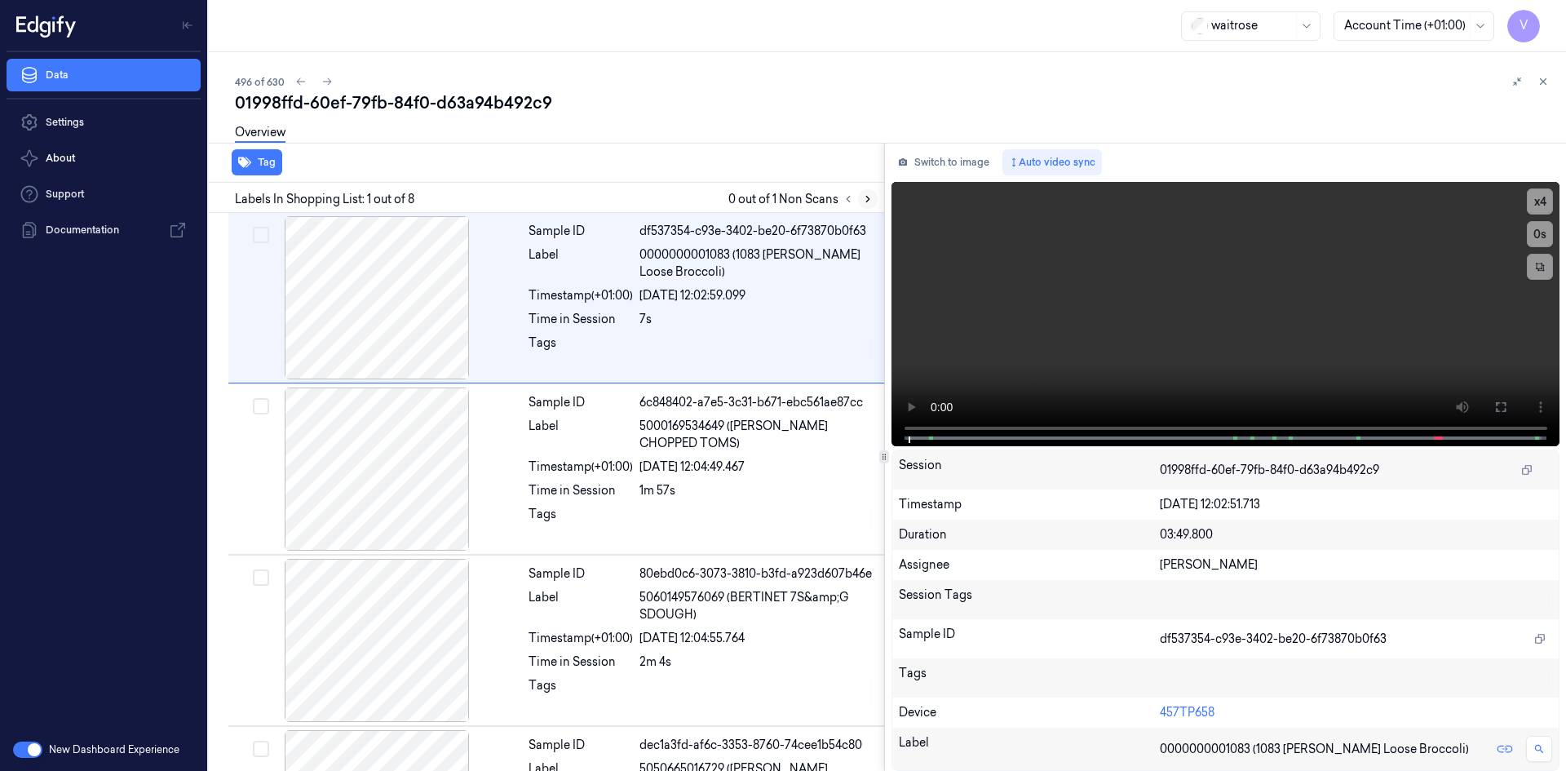
click at [866, 197] on icon at bounding box center [867, 198] width 11 height 11
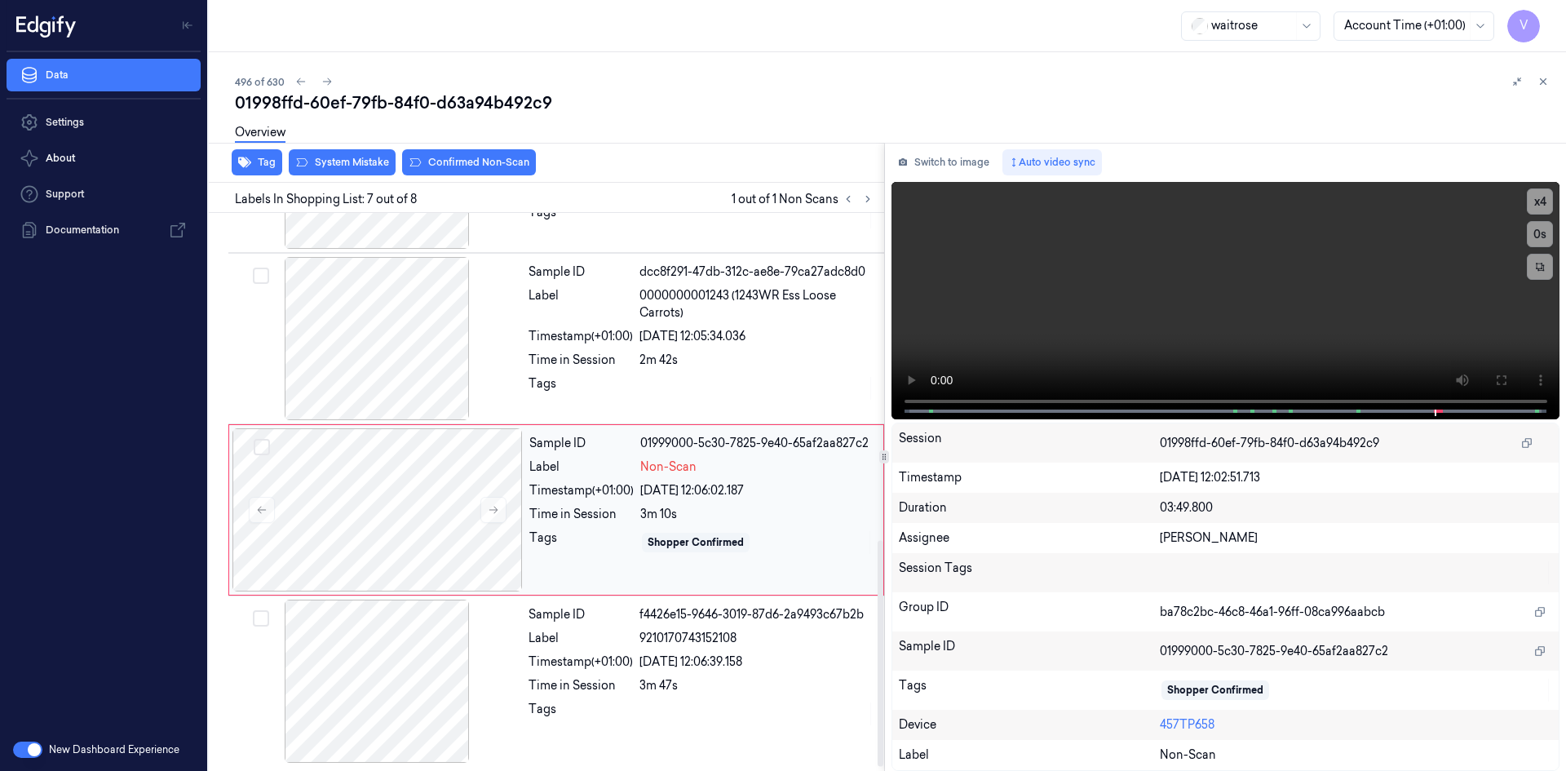
scroll to position [818, 0]
click at [1289, 410] on span at bounding box center [1290, 411] width 2 height 8
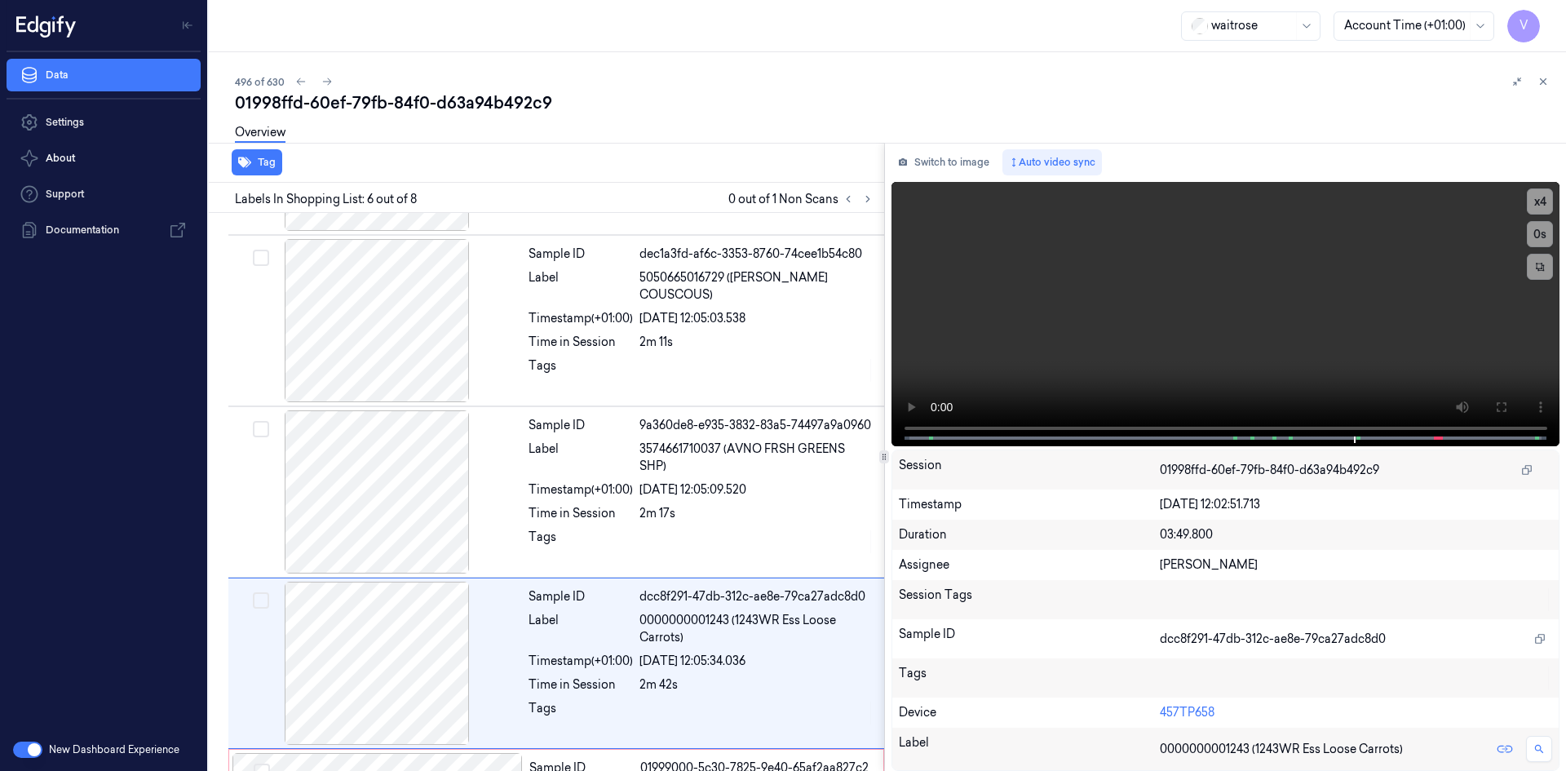
scroll to position [662, 0]
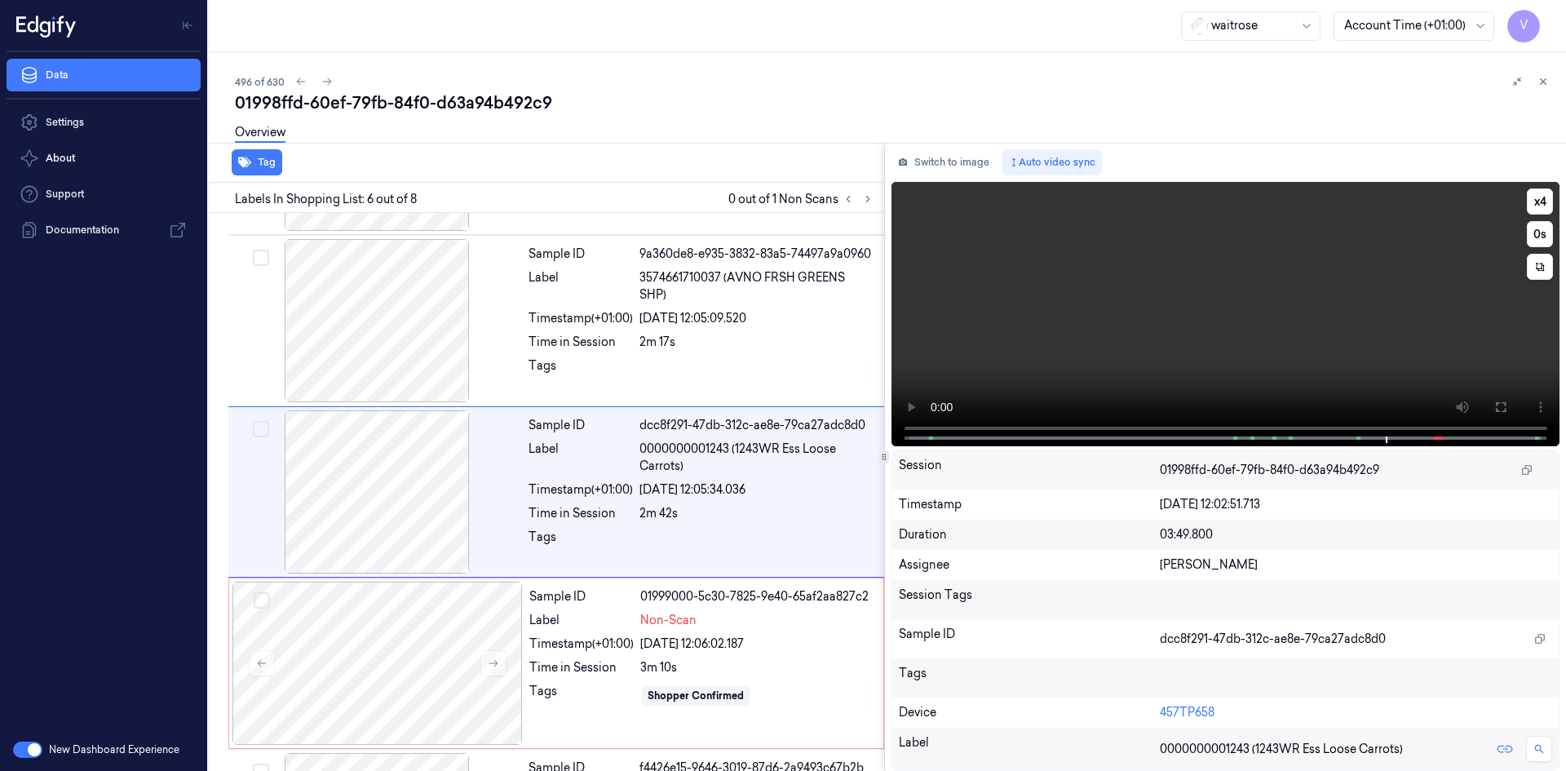
click at [1322, 349] on video at bounding box center [1226, 314] width 669 height 264
click at [418, 630] on div at bounding box center [378, 663] width 290 height 163
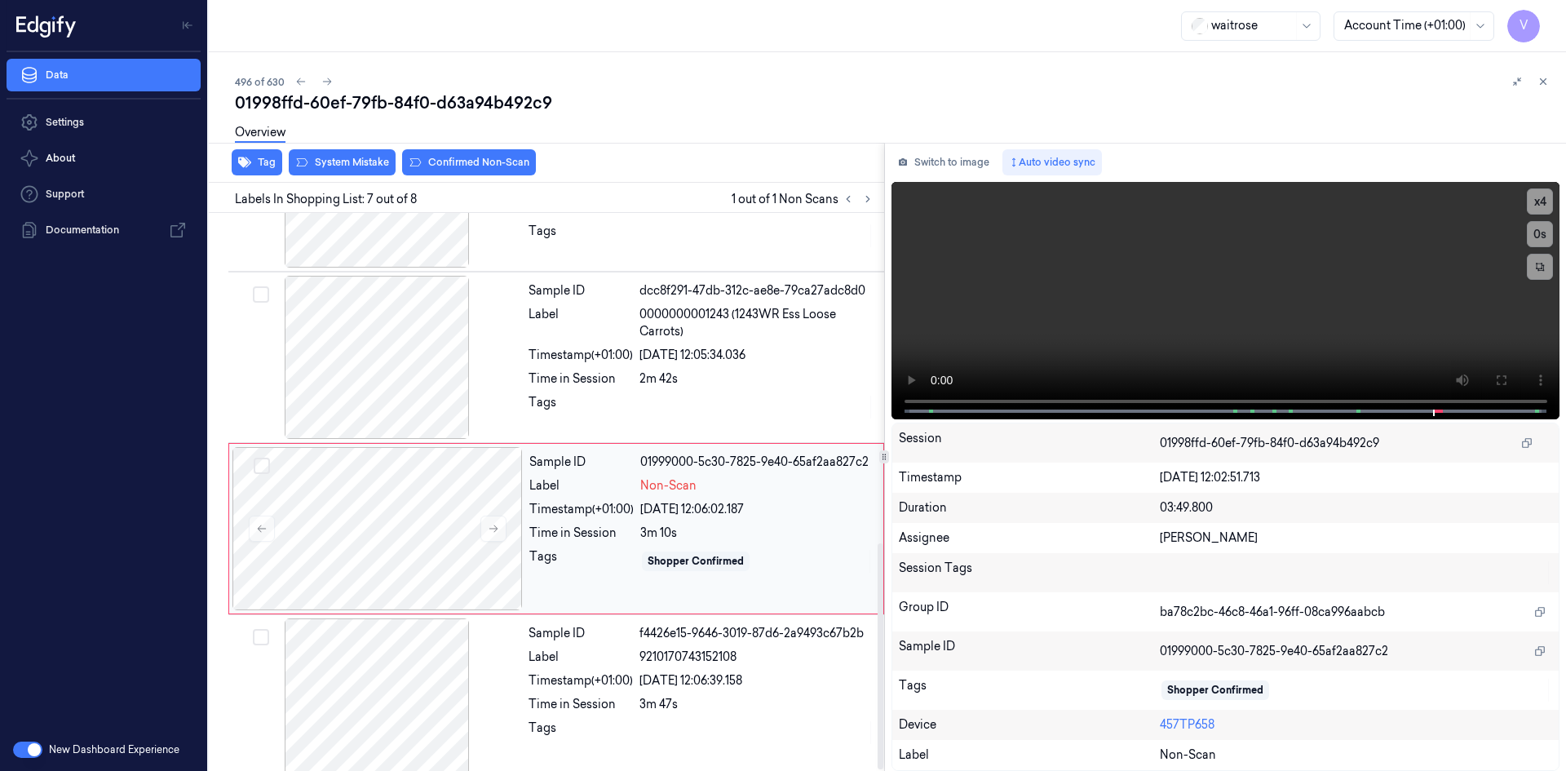
scroll to position [818, 0]
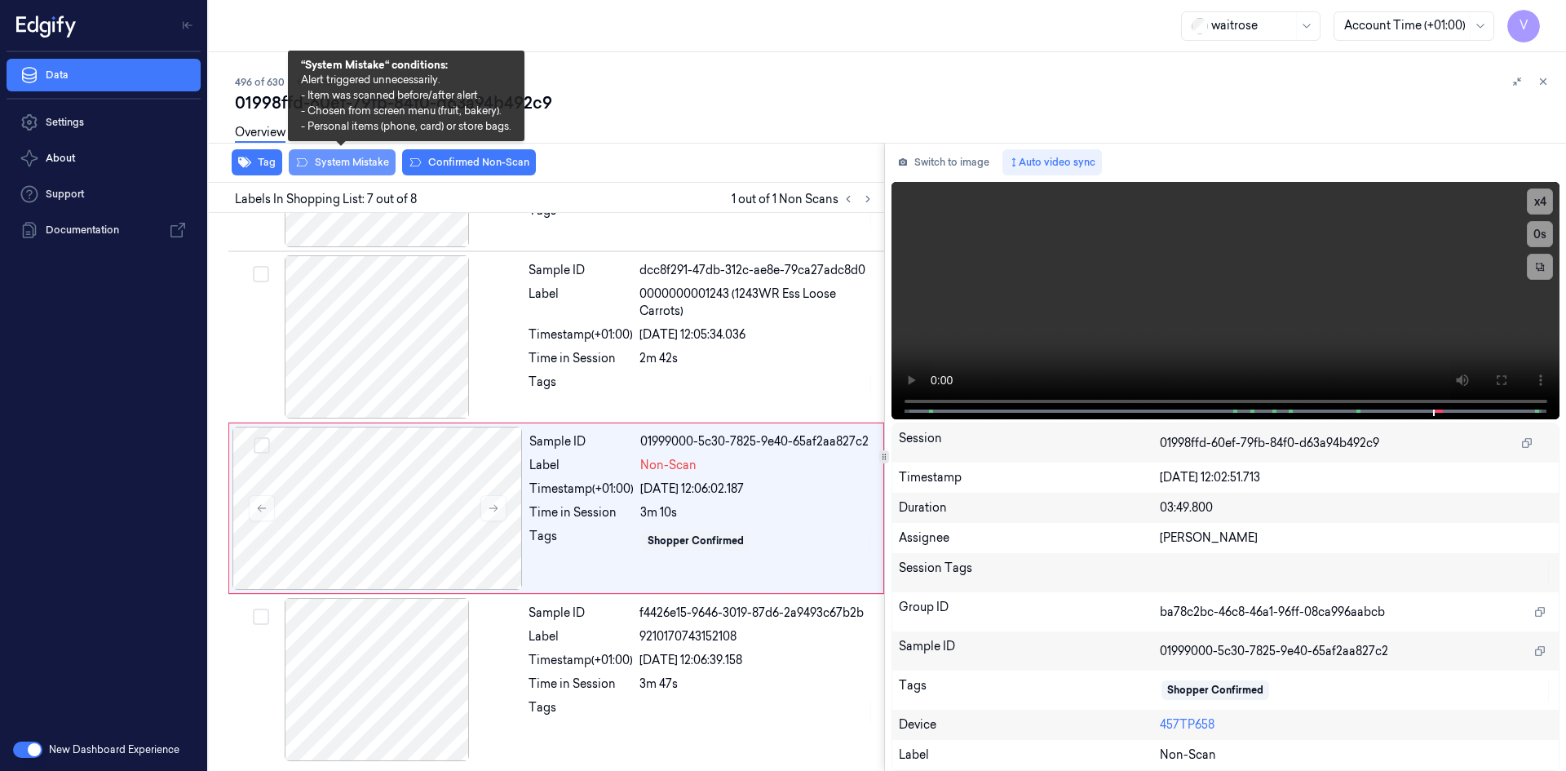
click at [352, 158] on button "System Mistake" at bounding box center [342, 162] width 107 height 26
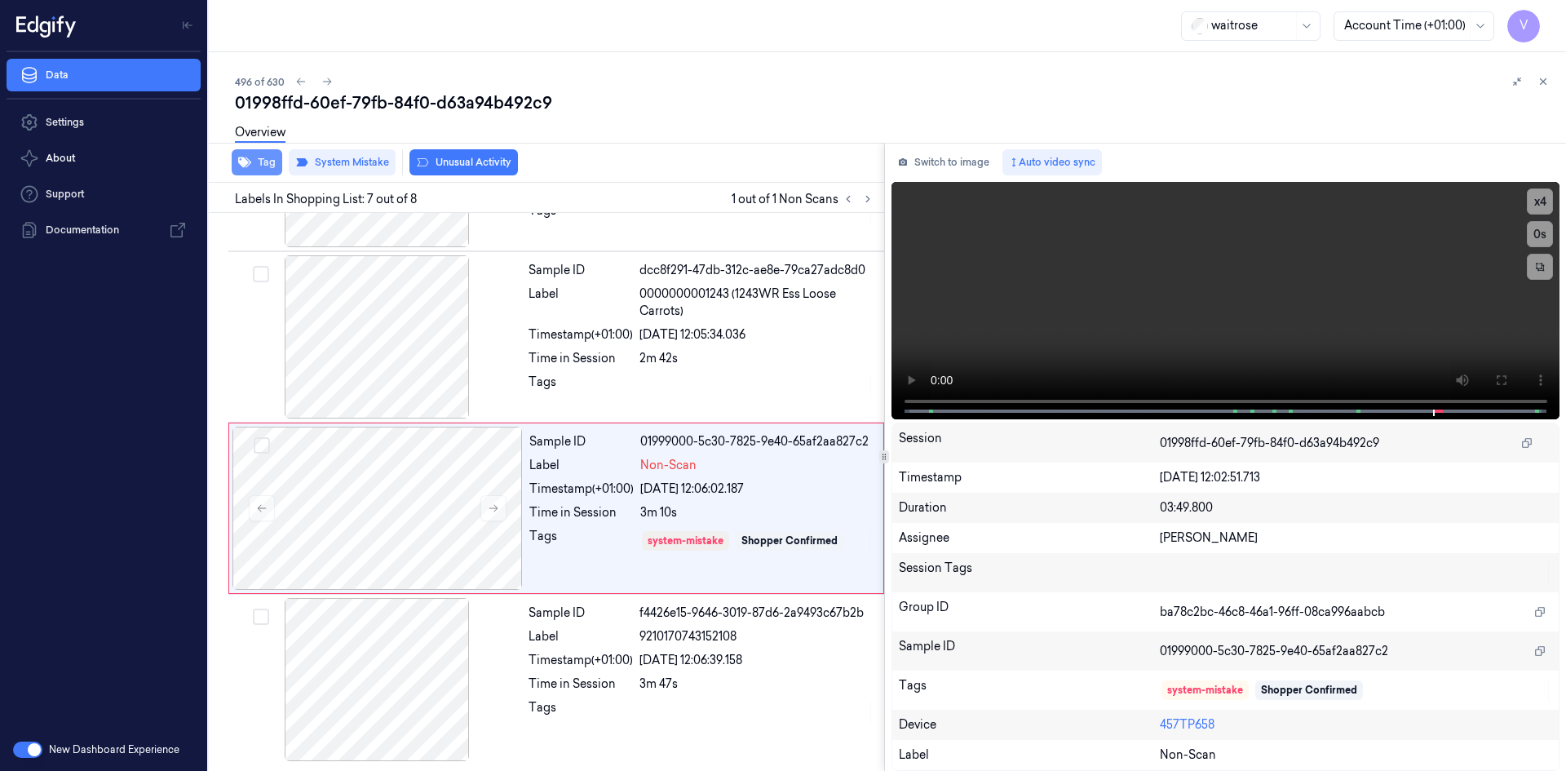
click at [264, 165] on button "Tag" at bounding box center [257, 162] width 51 height 26
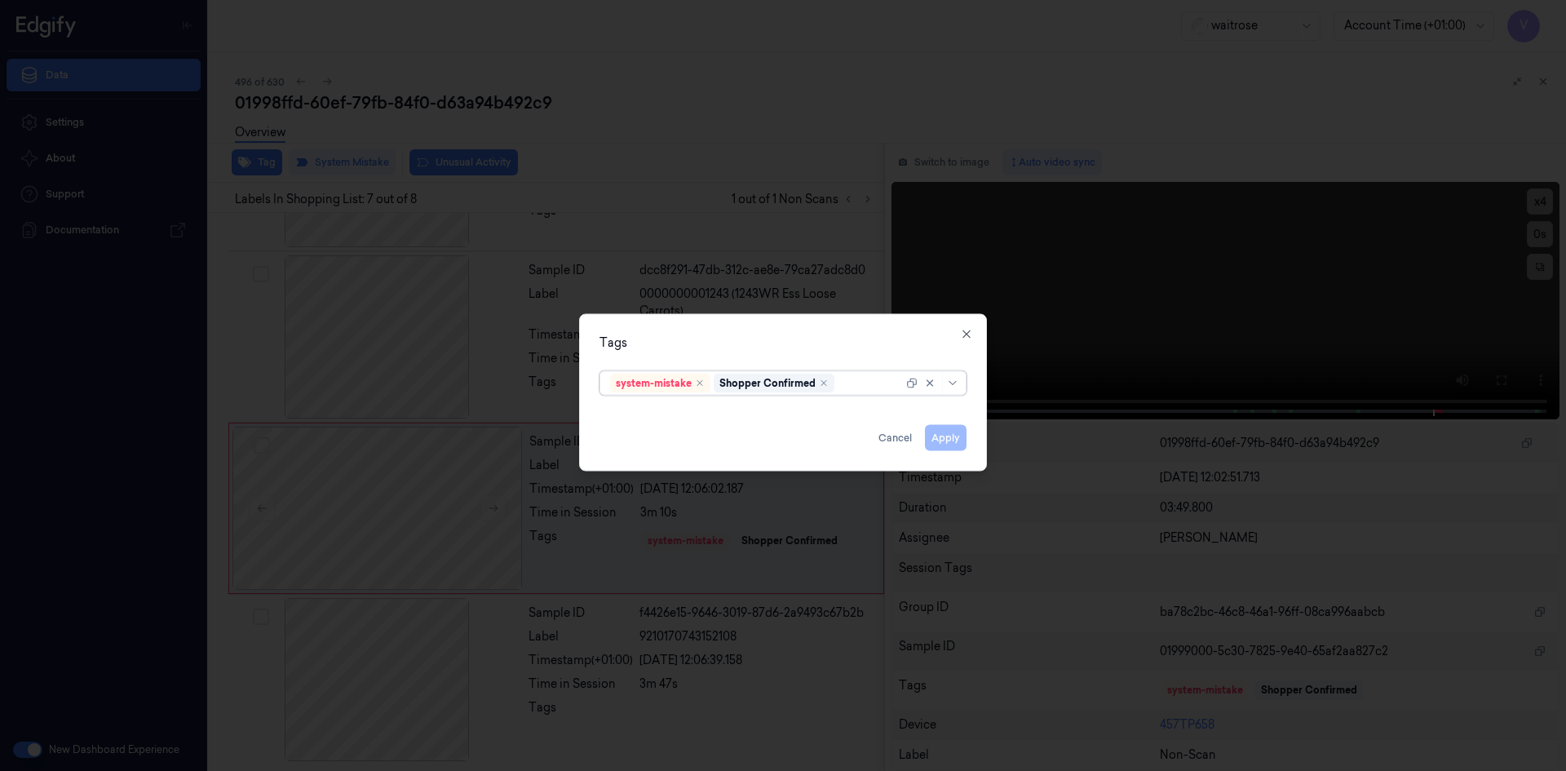
click at [858, 387] on div at bounding box center [870, 382] width 65 height 17
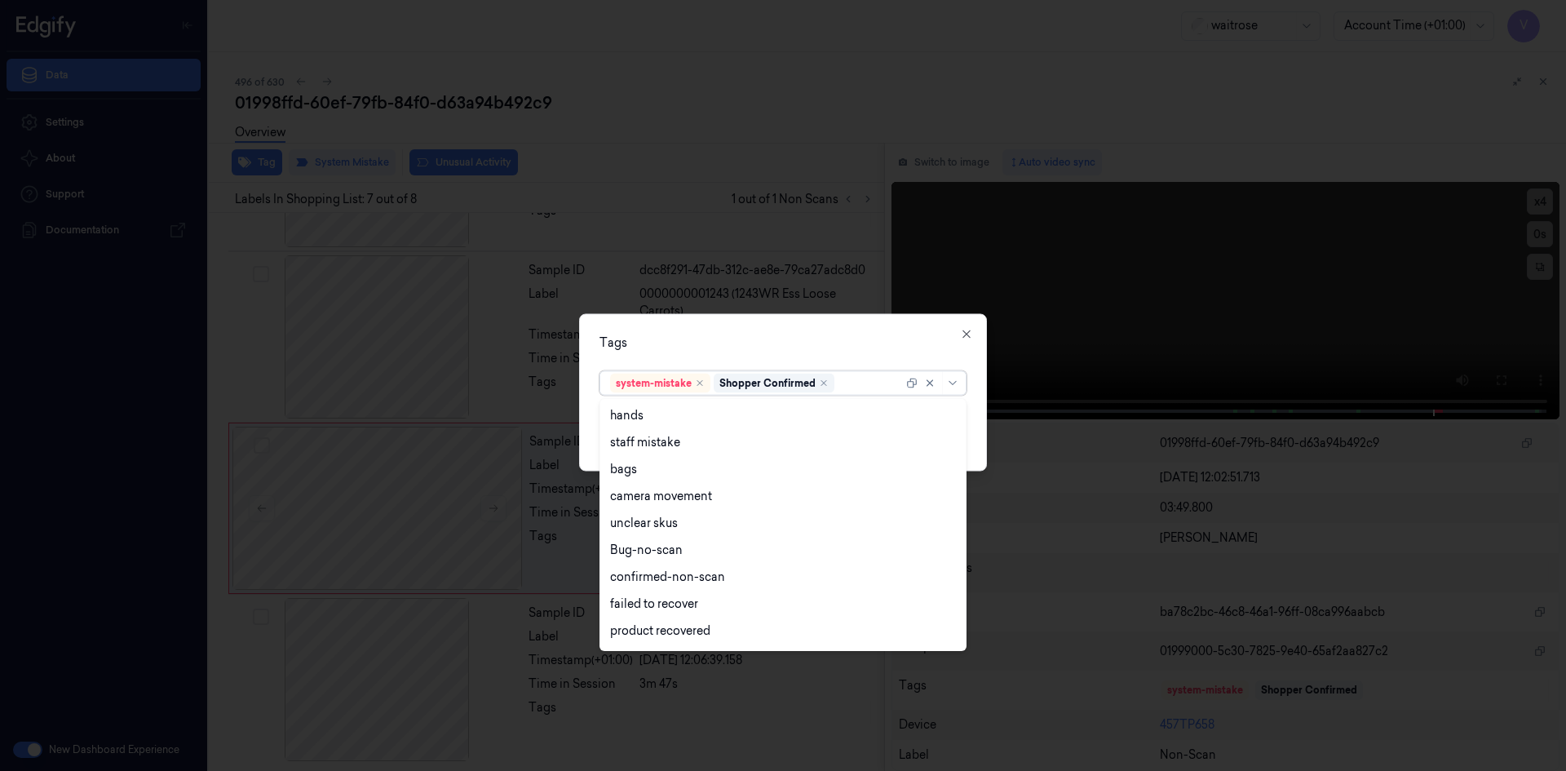
scroll to position [240, 0]
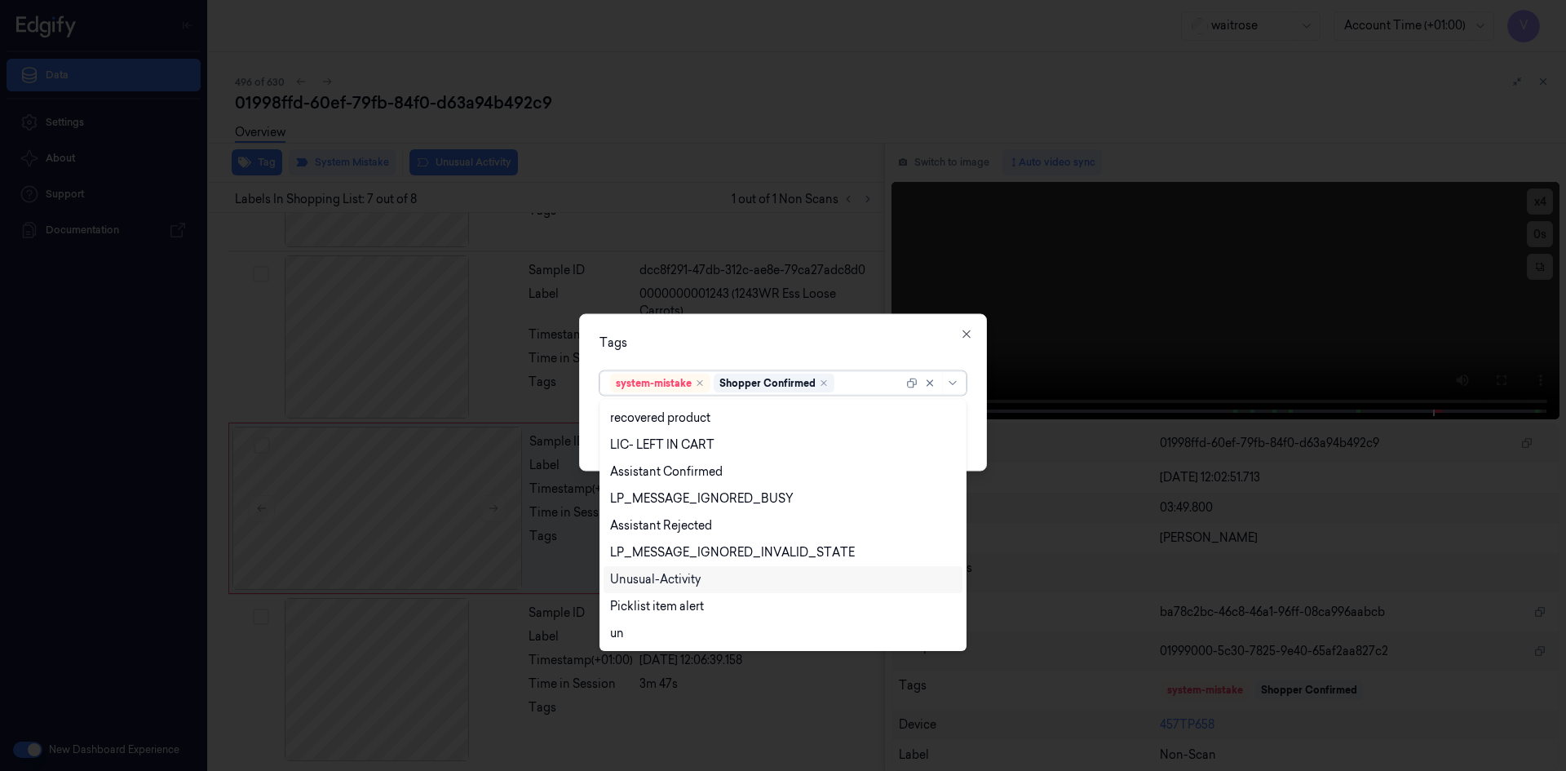
click at [667, 574] on div "Unusual-Activity" at bounding box center [655, 579] width 91 height 17
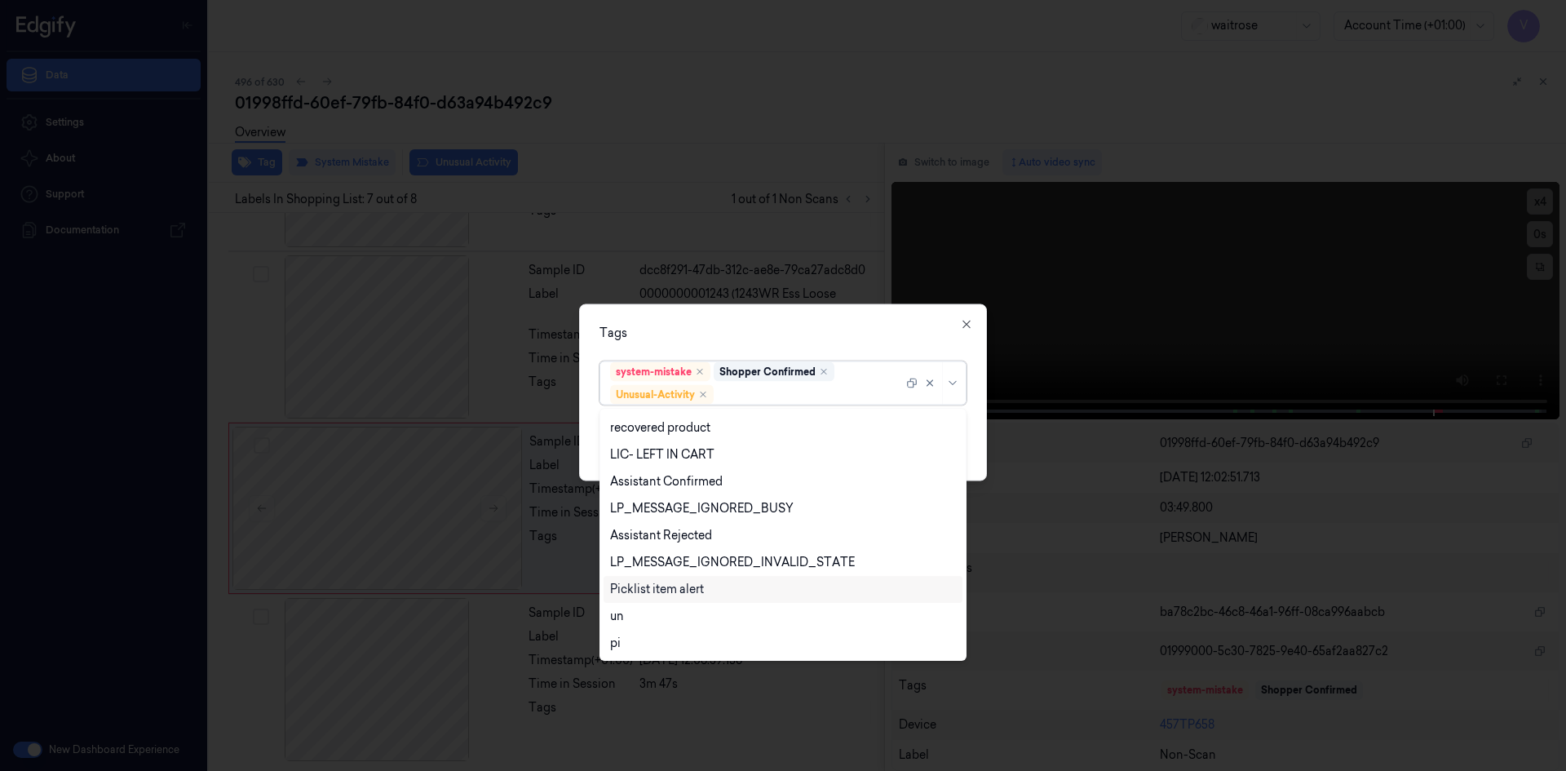
click at [663, 594] on div "Picklist item alert" at bounding box center [657, 589] width 94 height 17
drag, startPoint x: 834, startPoint y: 333, endPoint x: 874, endPoint y: 373, distance: 56.5
click at [835, 335] on div "Tags" at bounding box center [783, 332] width 367 height 17
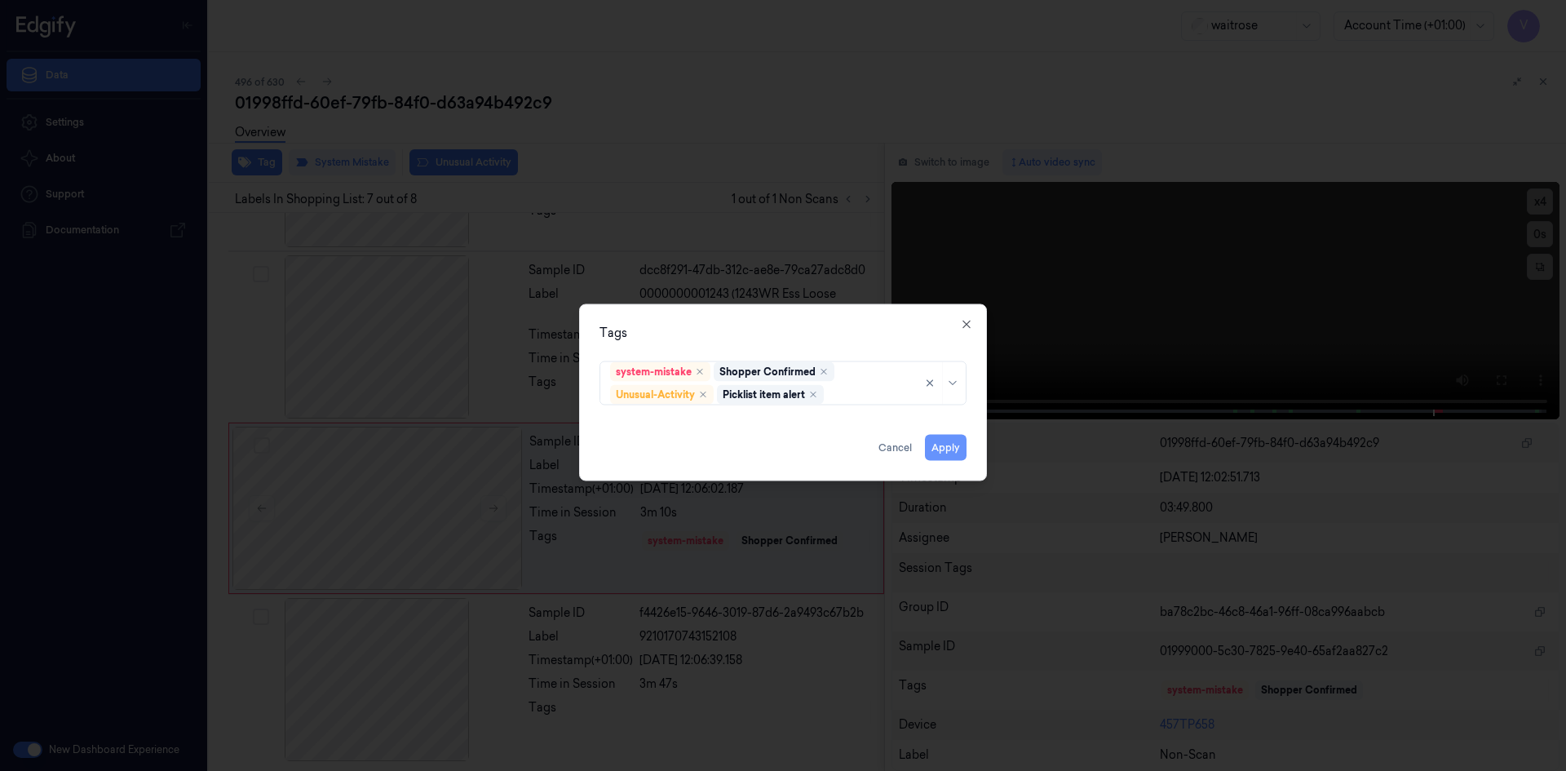
click at [941, 452] on button "Apply" at bounding box center [946, 447] width 42 height 26
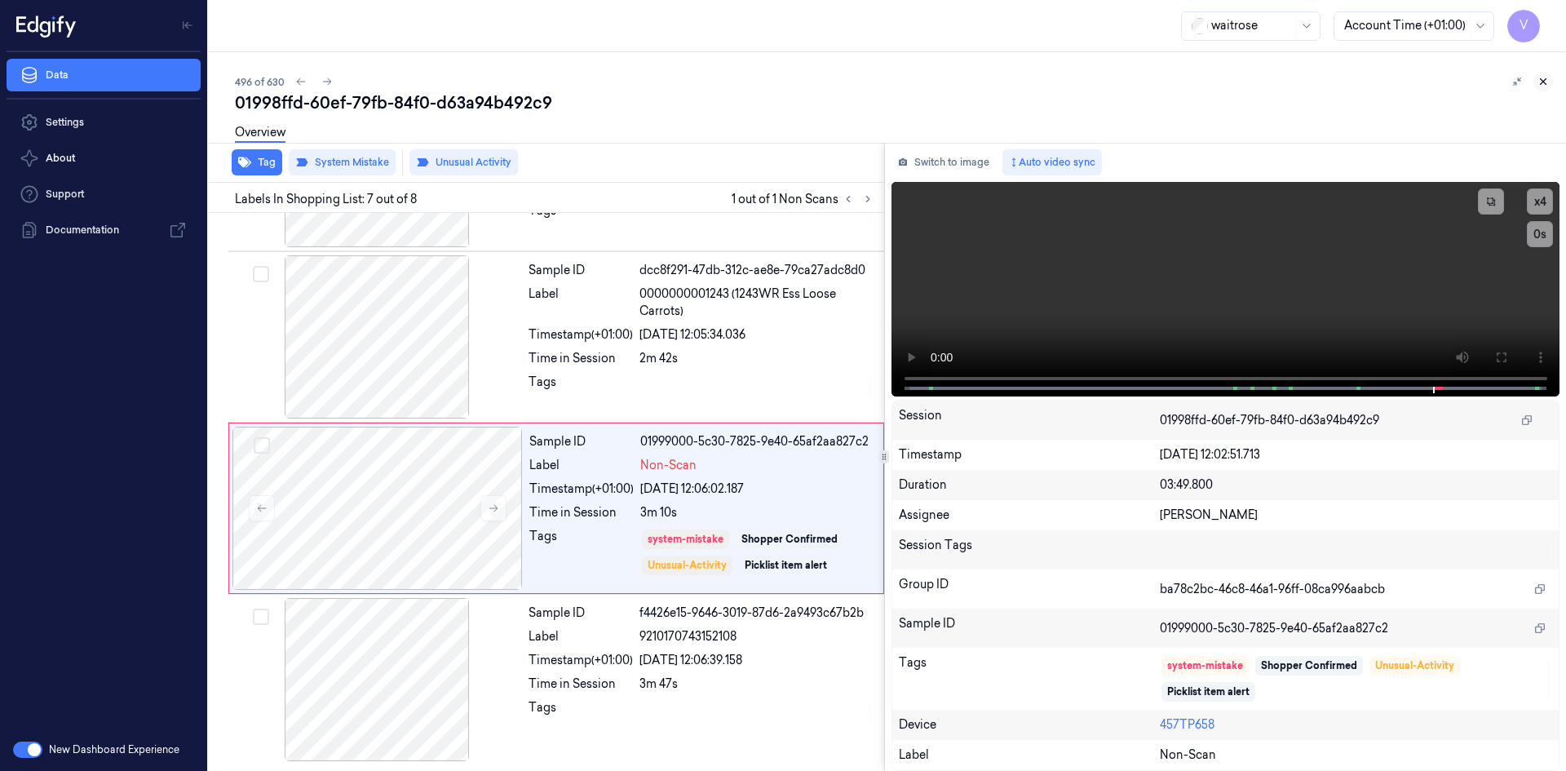
click at [1545, 83] on icon at bounding box center [1544, 82] width 6 height 6
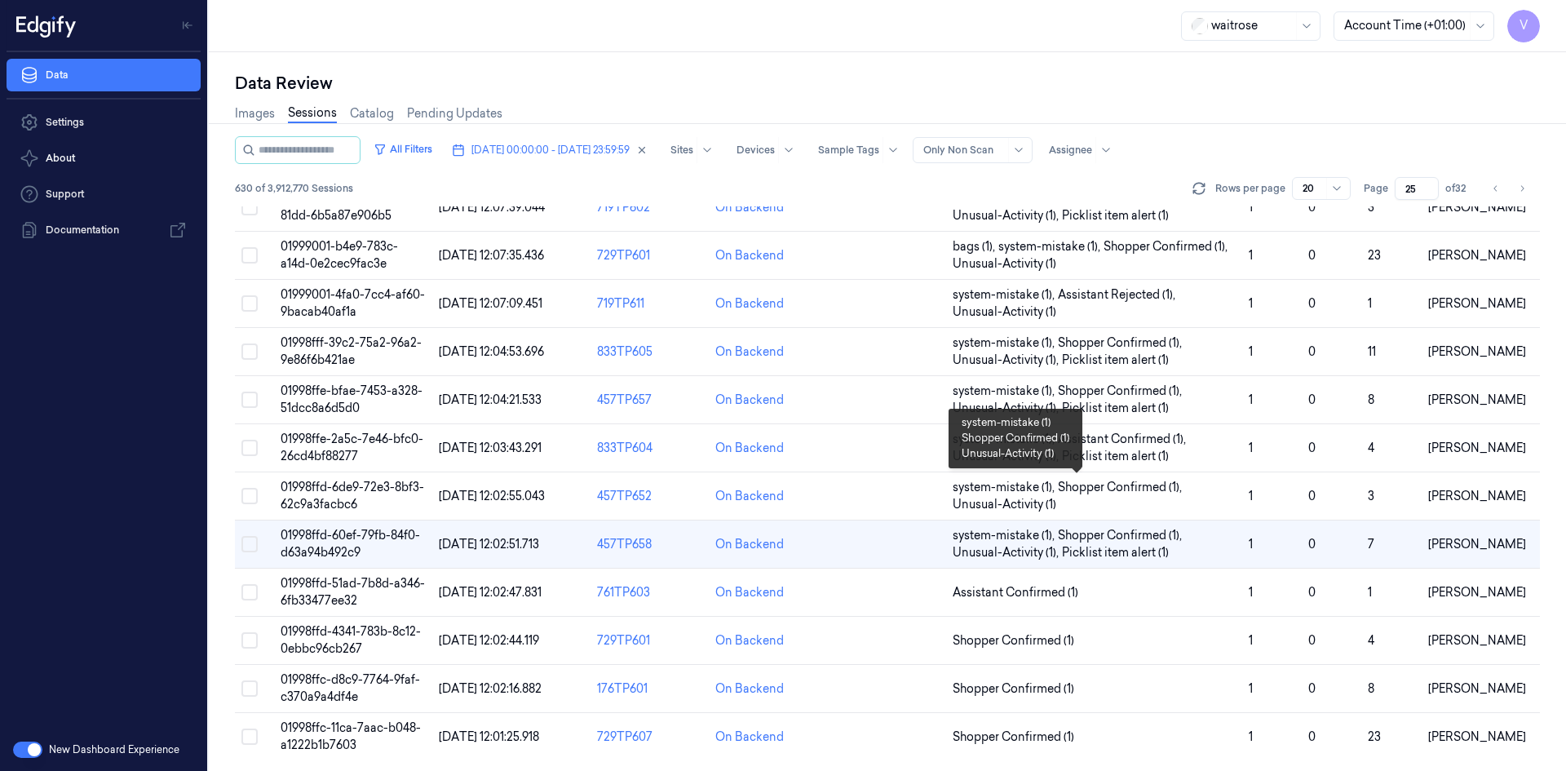
scroll to position [463, 0]
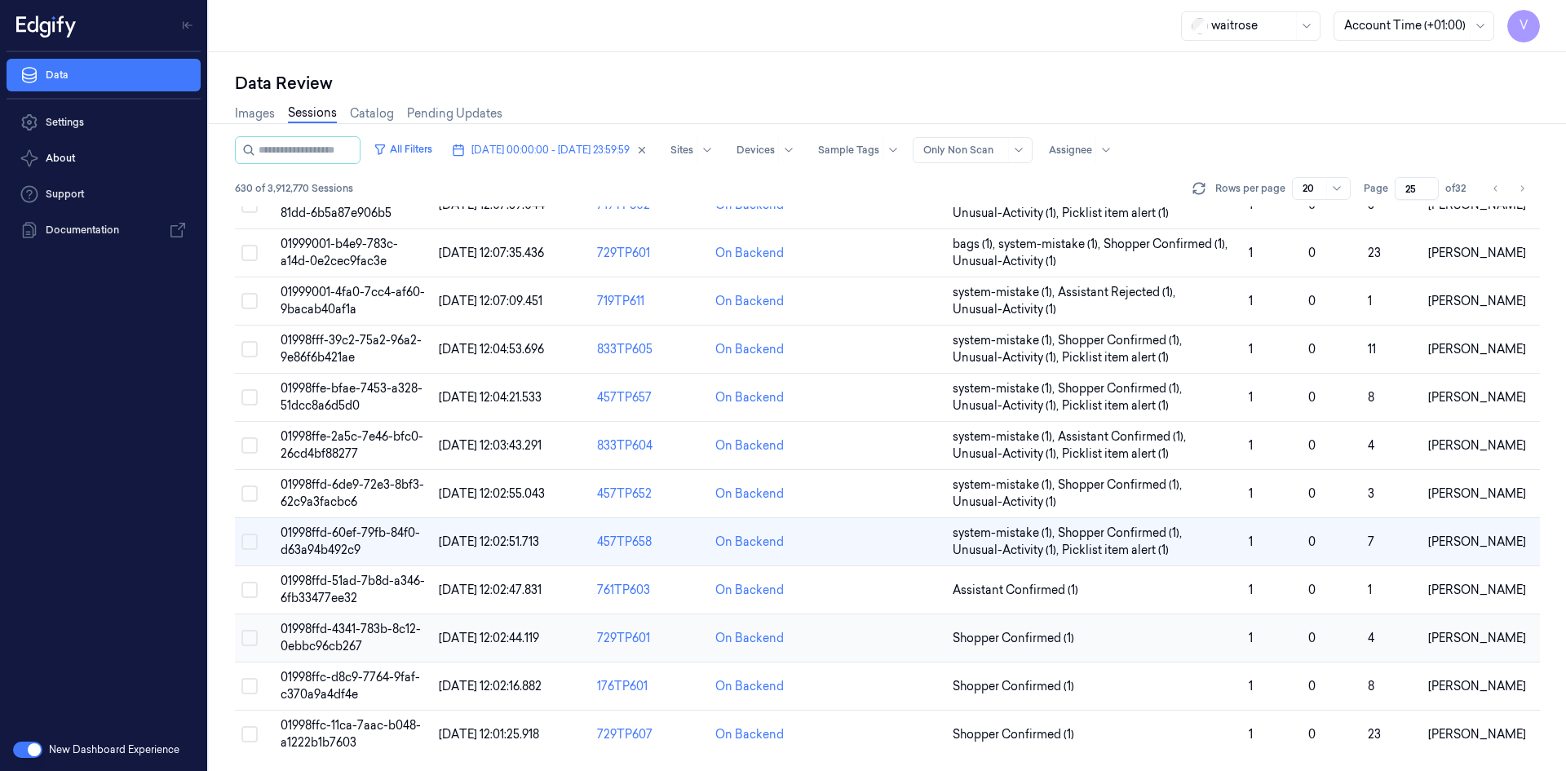
click at [322, 635] on span "01998ffd-4341-783b-8c12-0ebbc96cb267" at bounding box center [351, 638] width 140 height 32
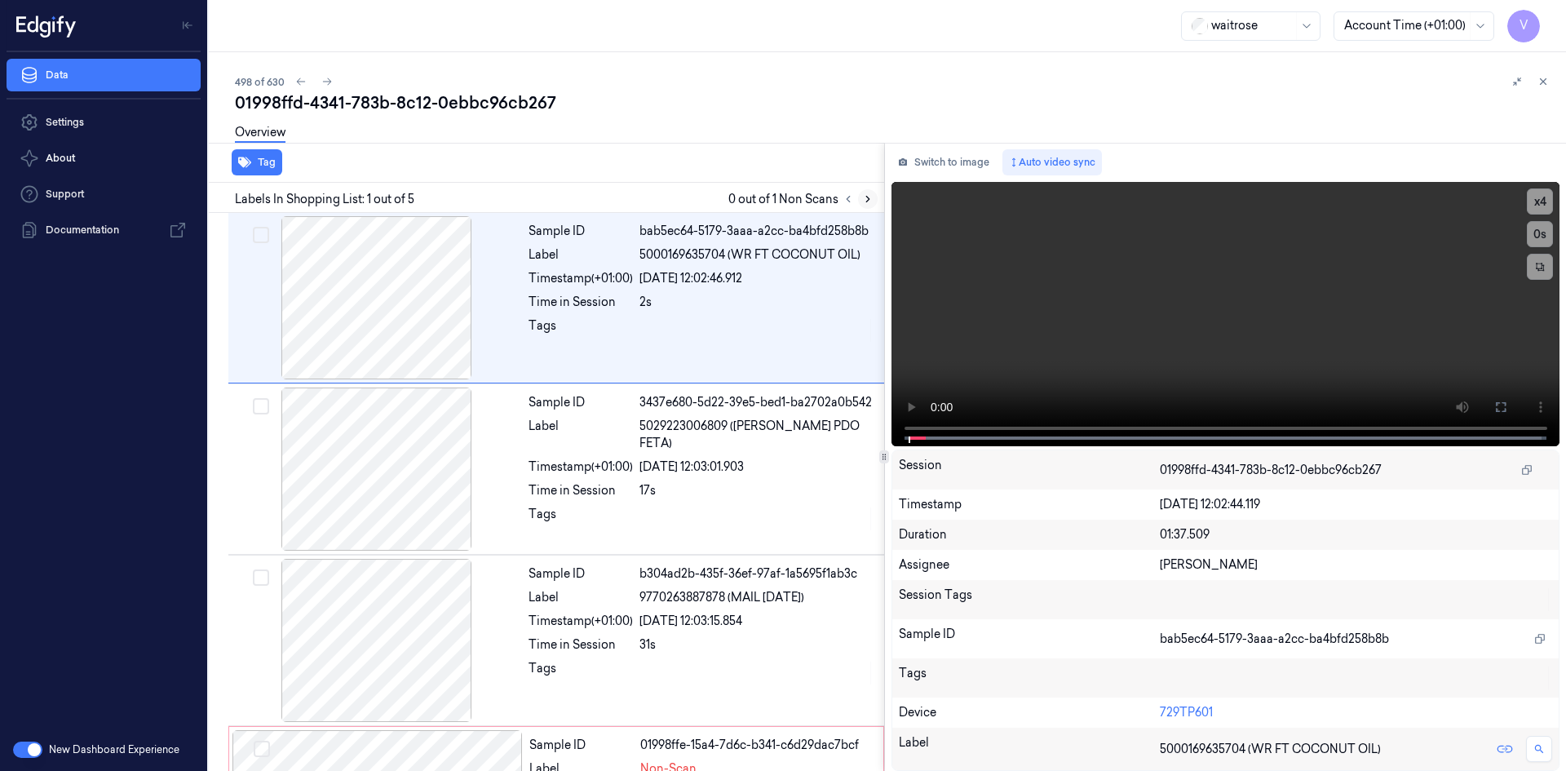
click at [868, 200] on icon at bounding box center [867, 200] width 3 height 6
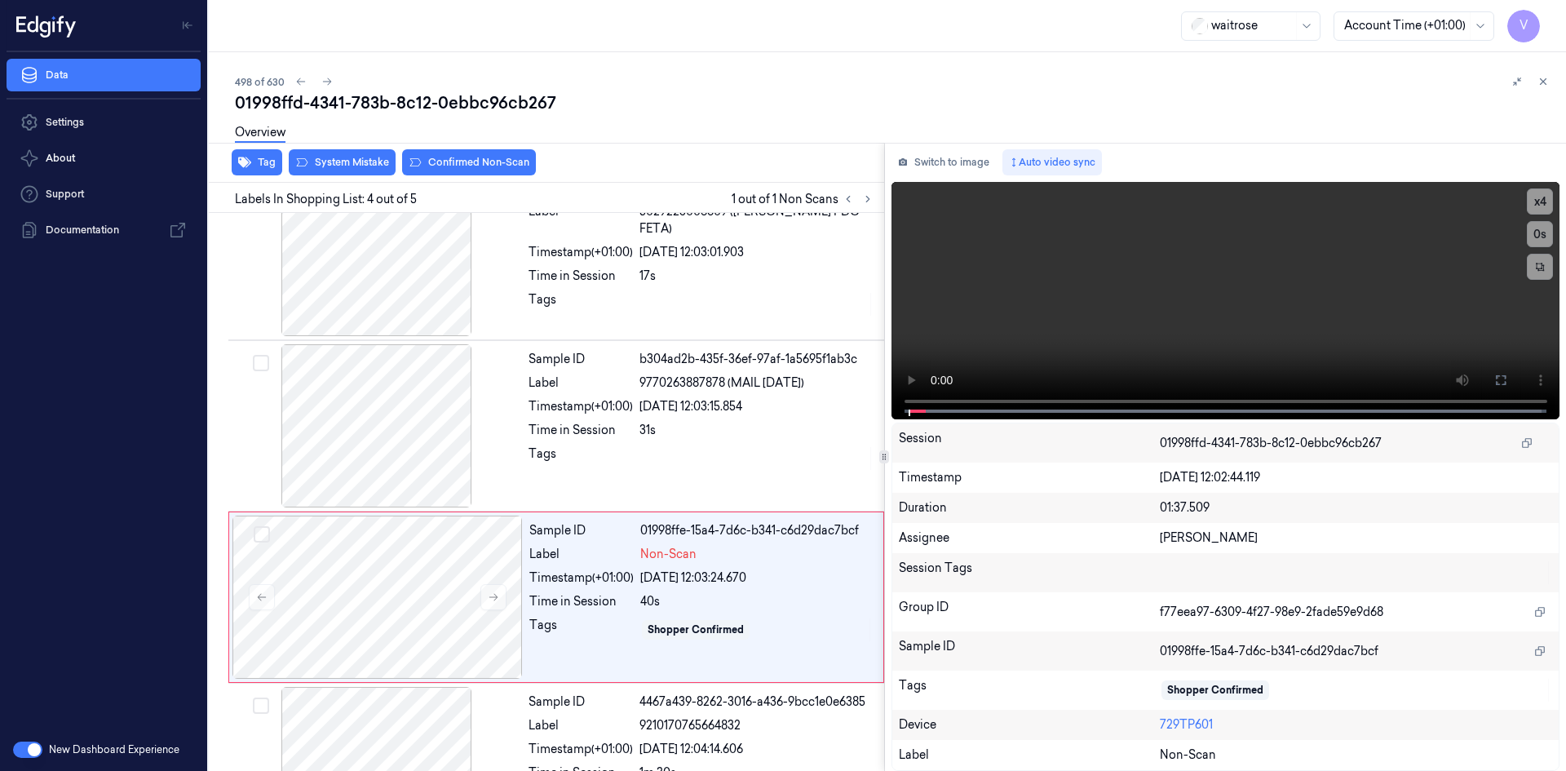
scroll to position [304, 0]
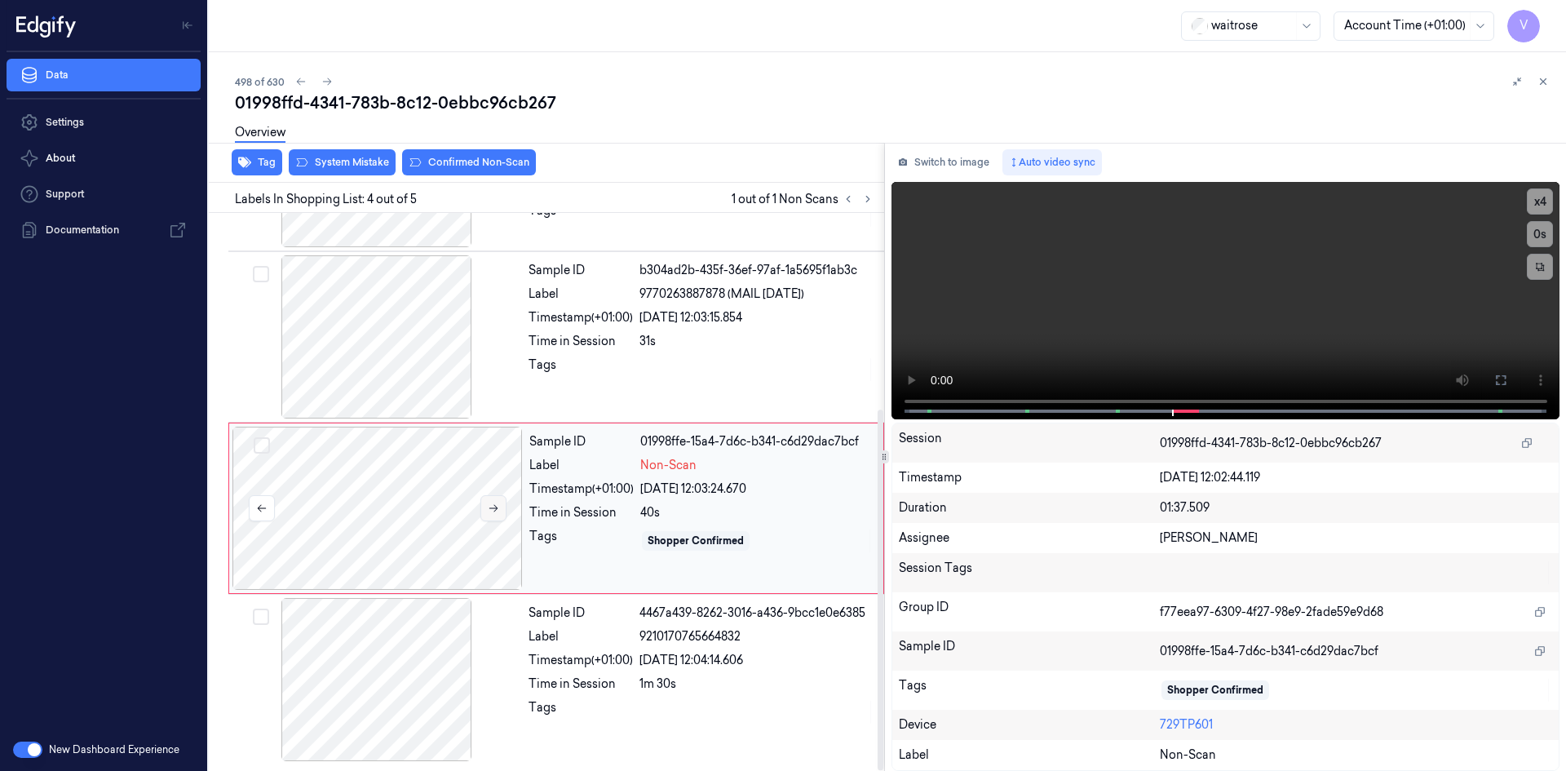
click at [493, 510] on icon at bounding box center [493, 508] width 11 height 11
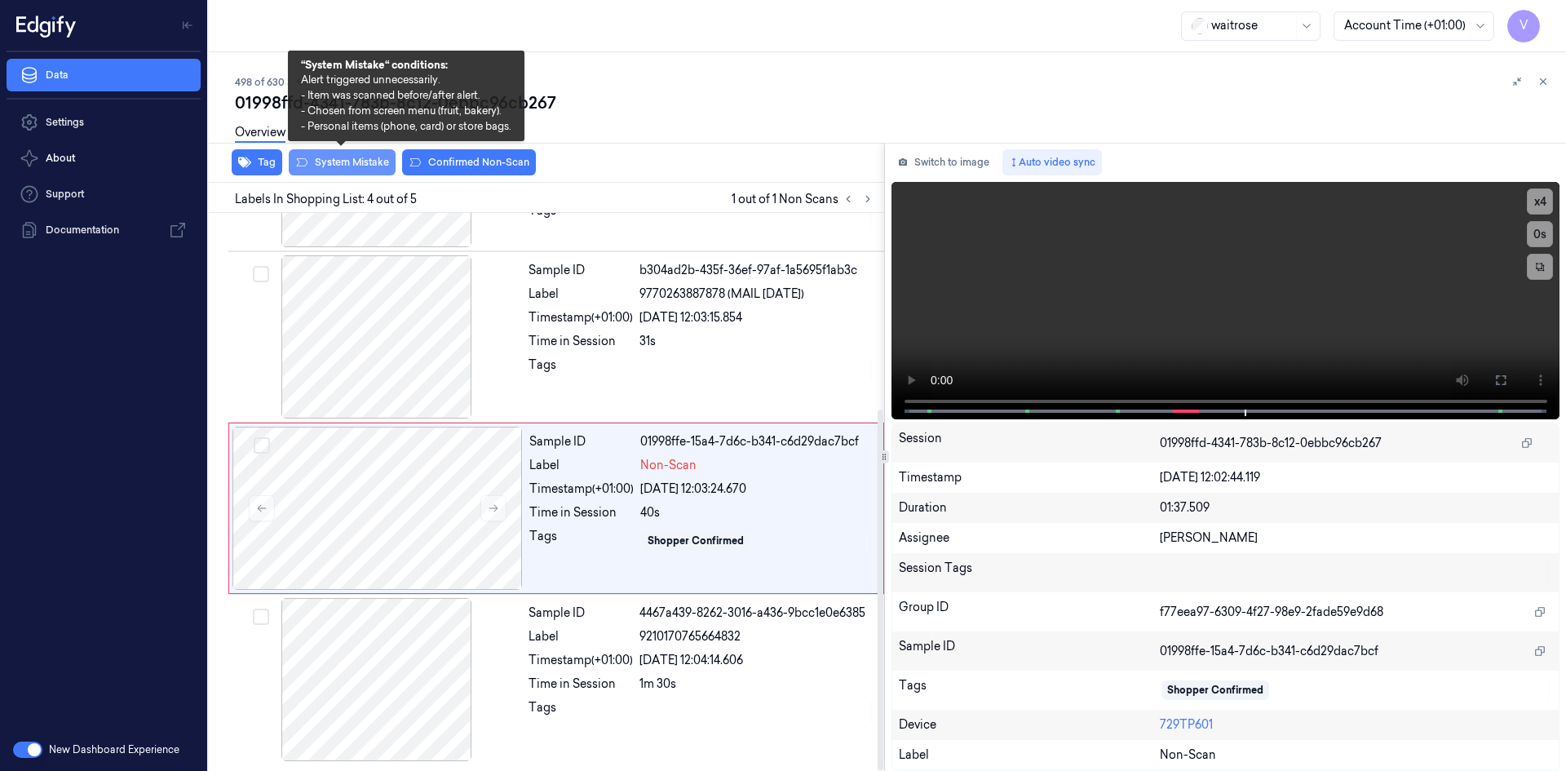
click at [379, 163] on button "System Mistake" at bounding box center [342, 162] width 107 height 26
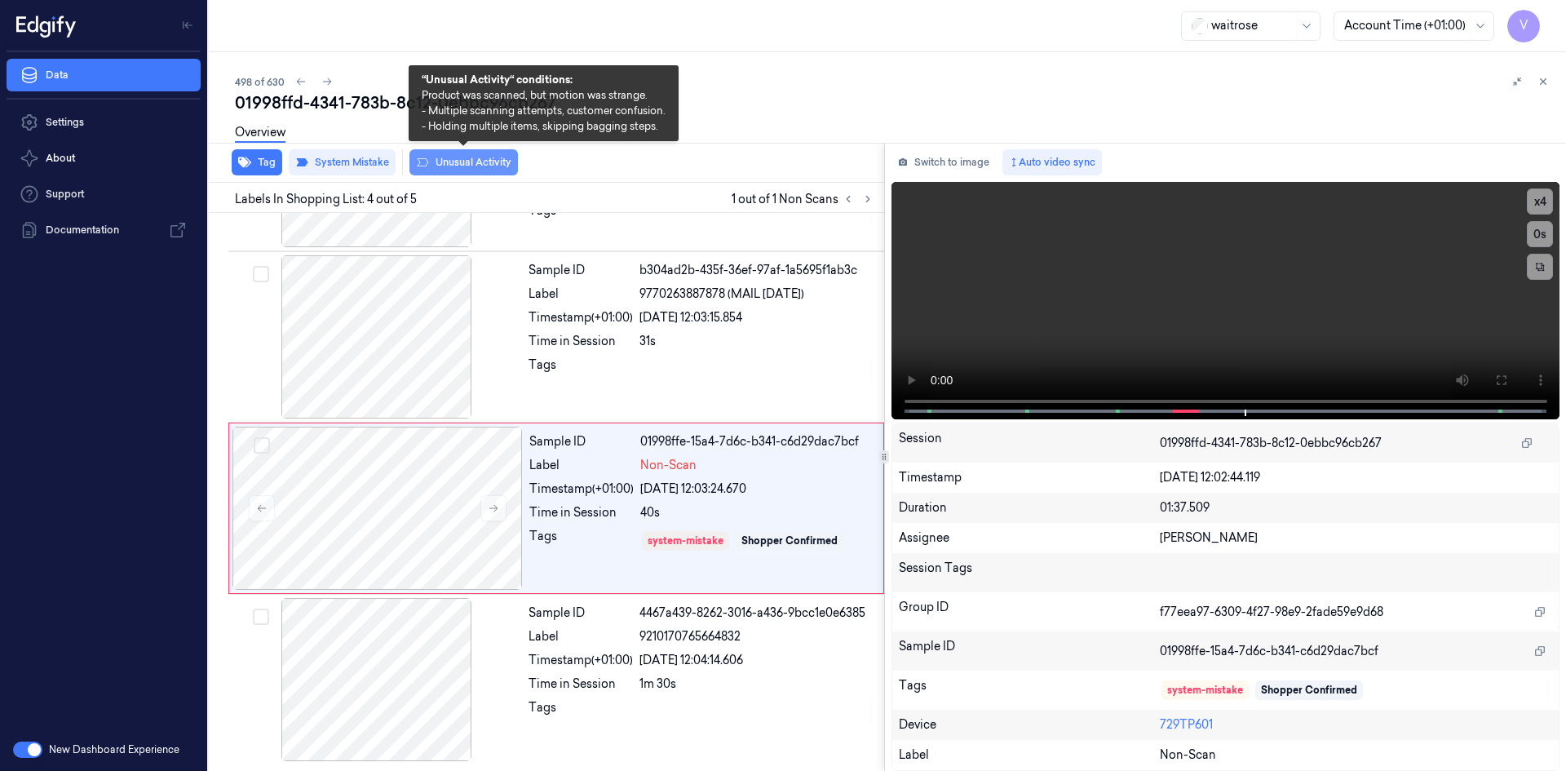
click at [491, 162] on button "Unusual Activity" at bounding box center [464, 162] width 109 height 26
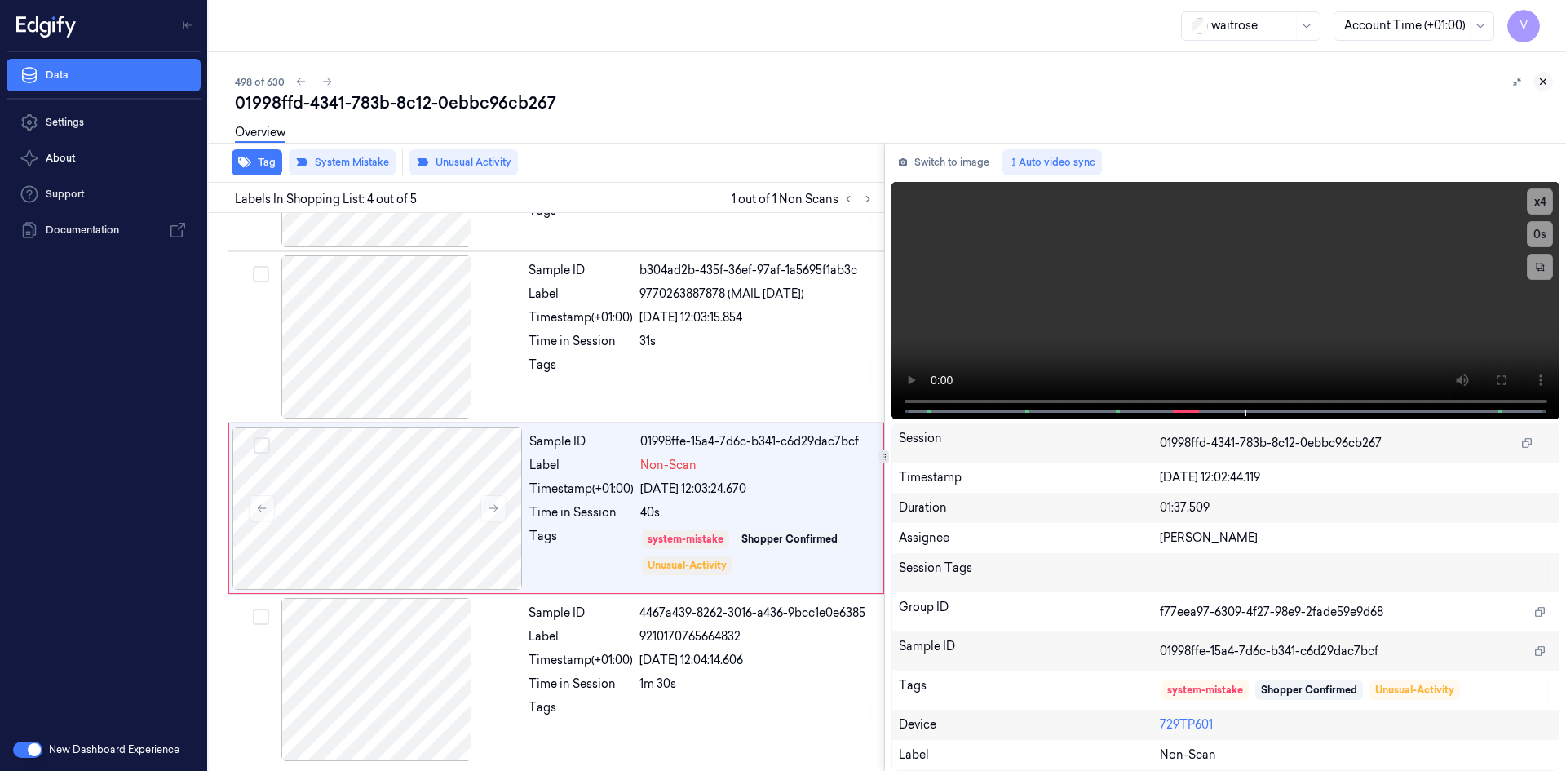
click at [1535, 79] on button at bounding box center [1544, 82] width 20 height 20
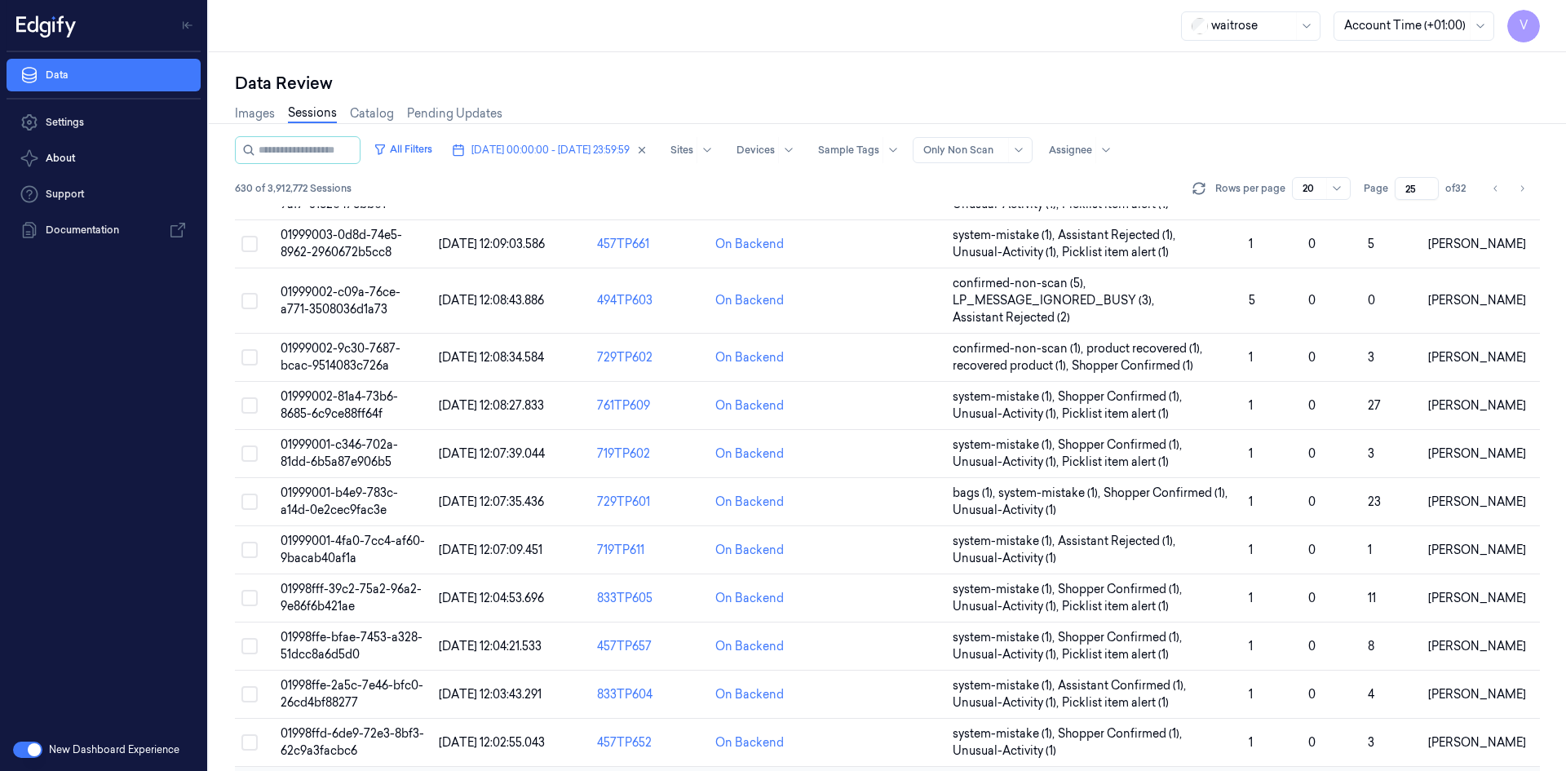
scroll to position [463, 0]
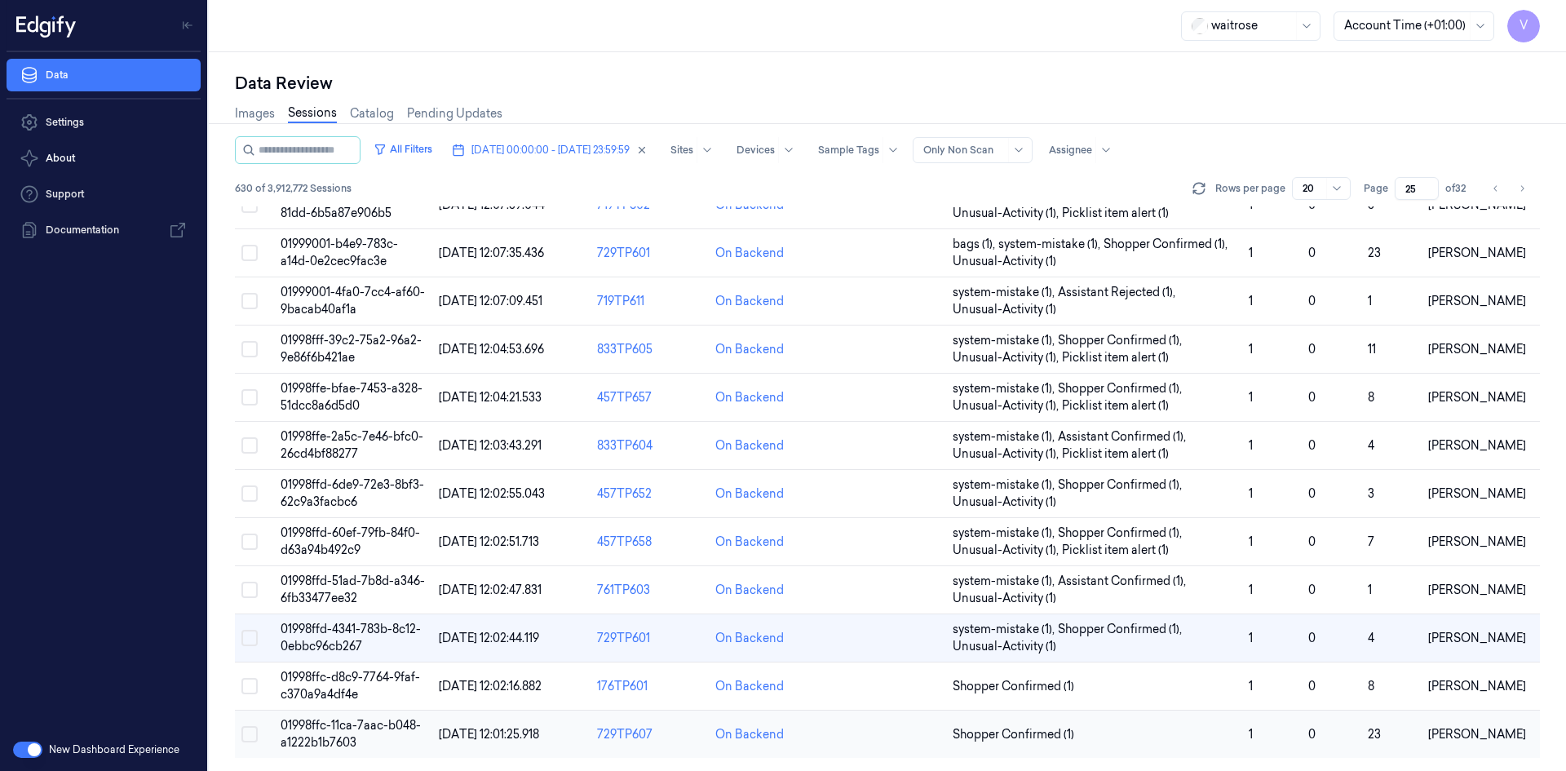
click at [316, 720] on span "01998ffc-11ca-7aac-b048-a1222b1b7603" at bounding box center [351, 734] width 140 height 32
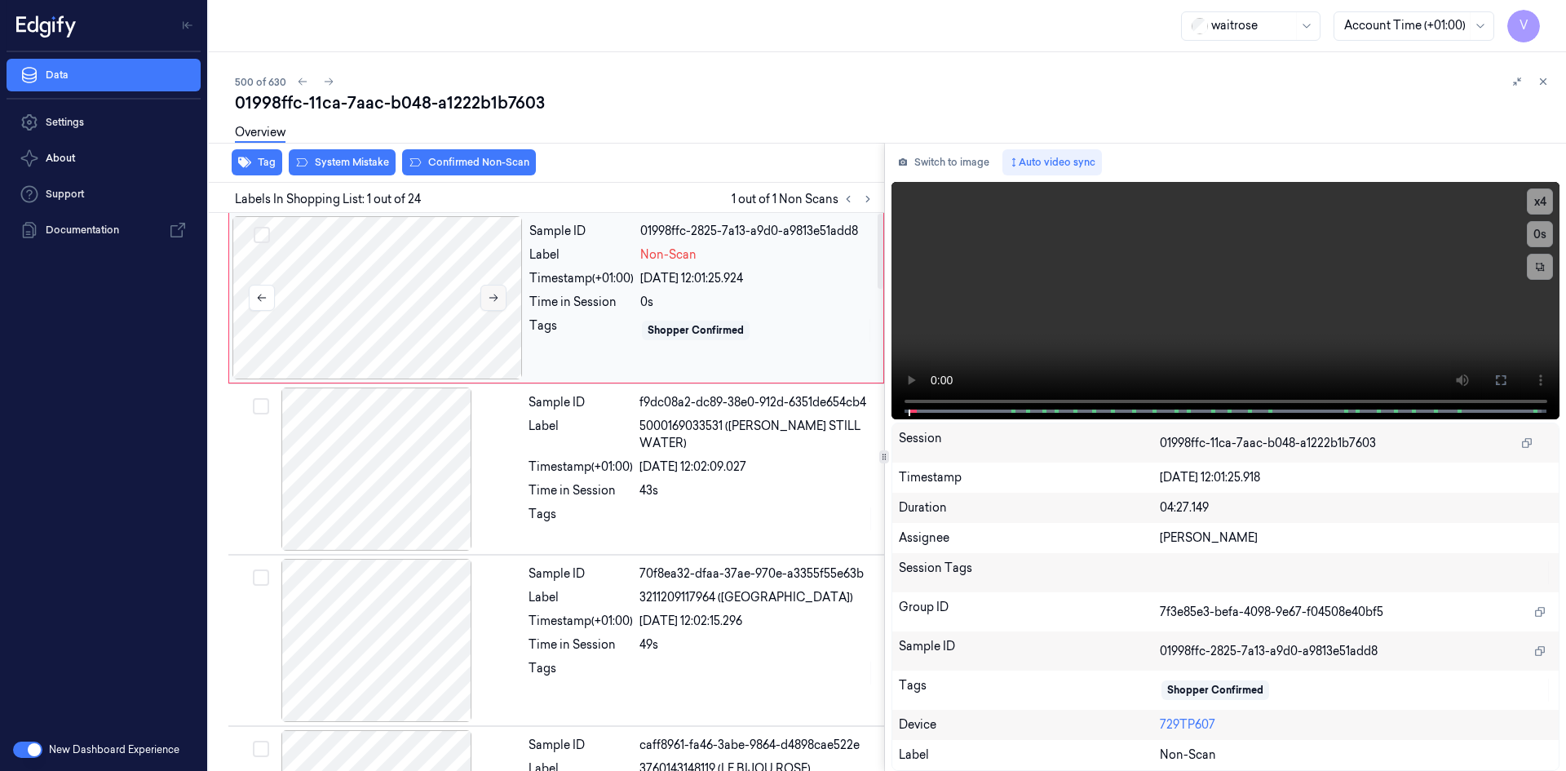
click at [497, 296] on icon at bounding box center [493, 297] width 11 height 11
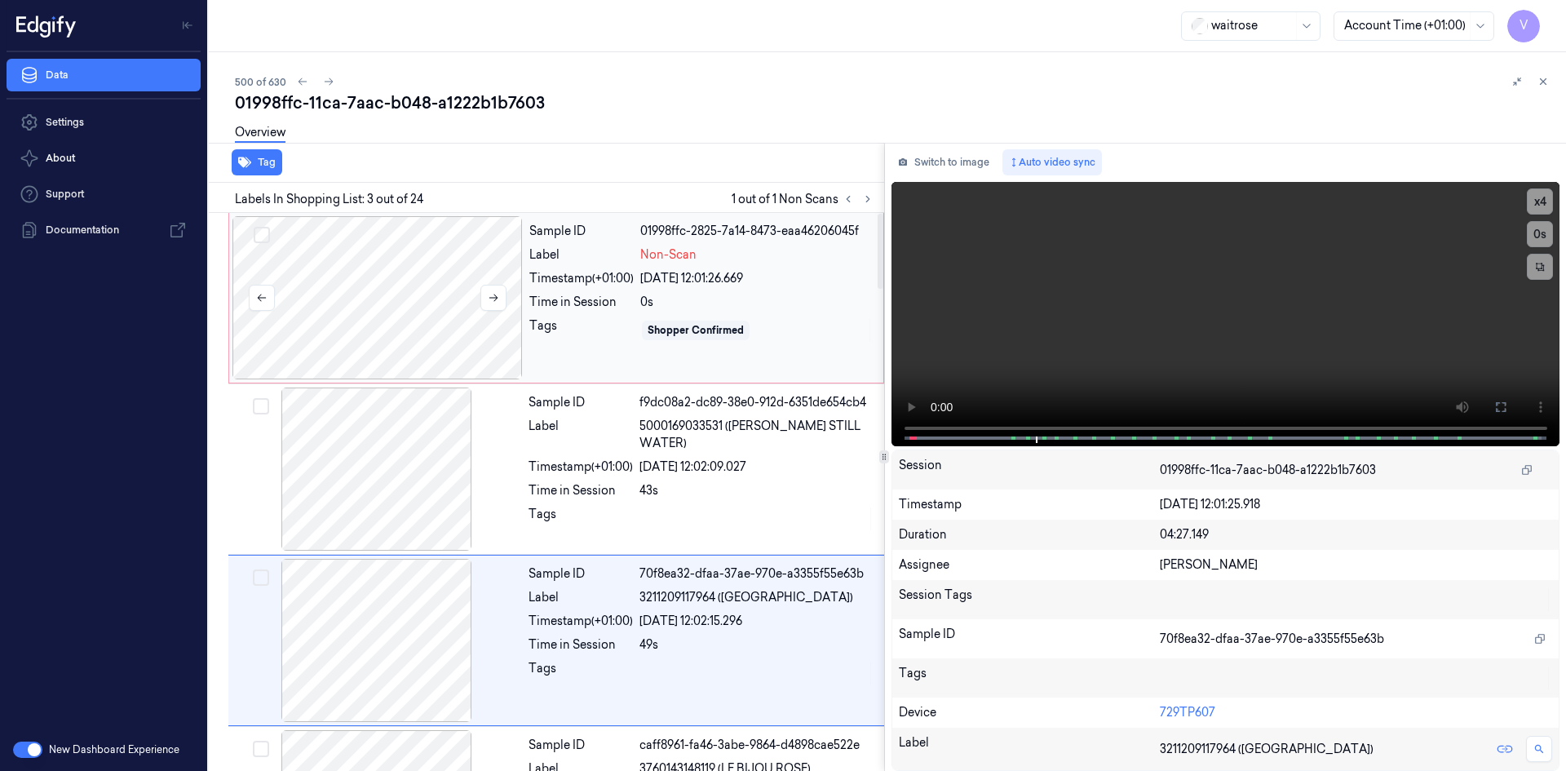
click at [300, 252] on div at bounding box center [378, 297] width 290 height 163
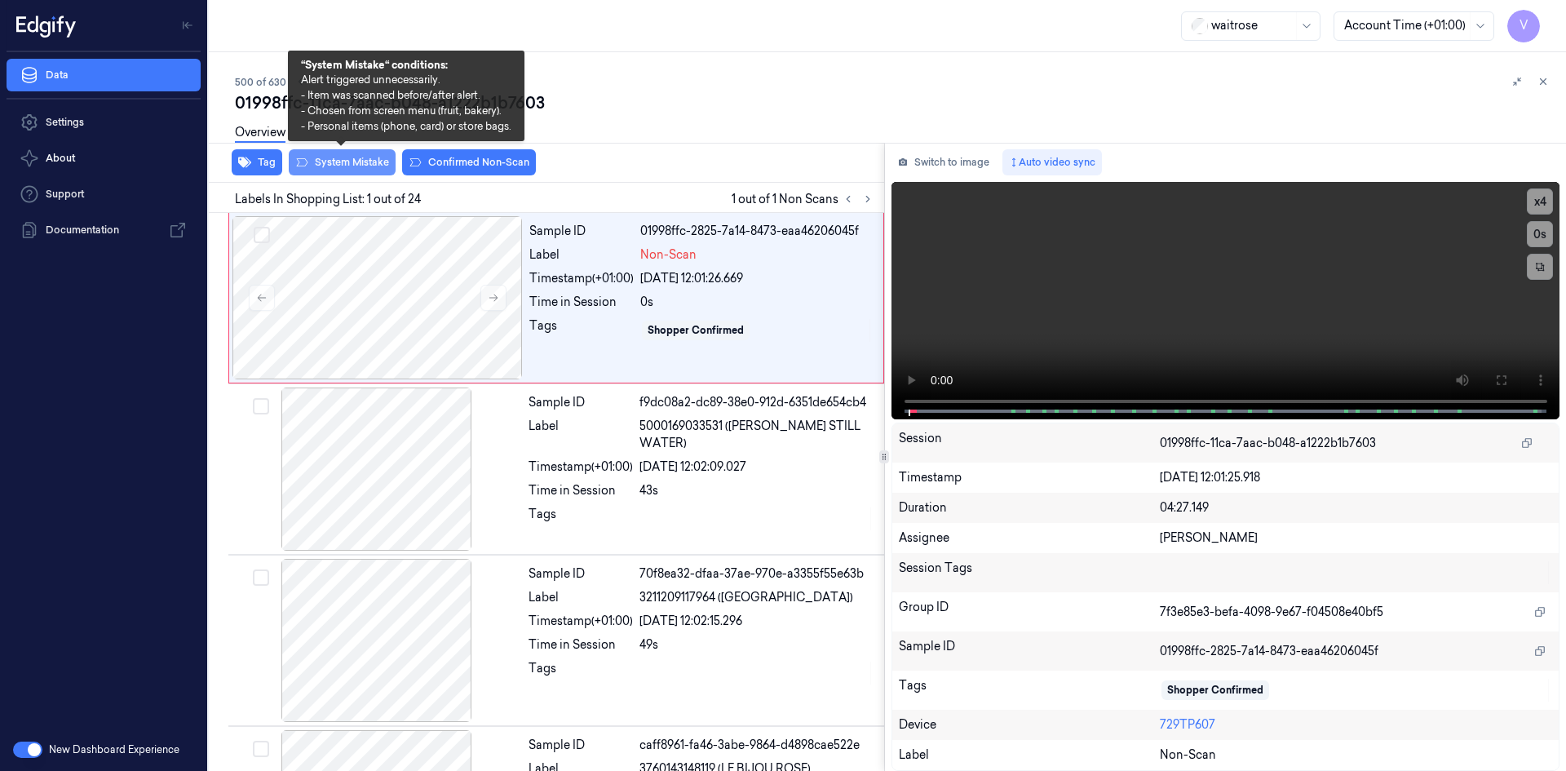
click at [340, 159] on button "System Mistake" at bounding box center [342, 162] width 107 height 26
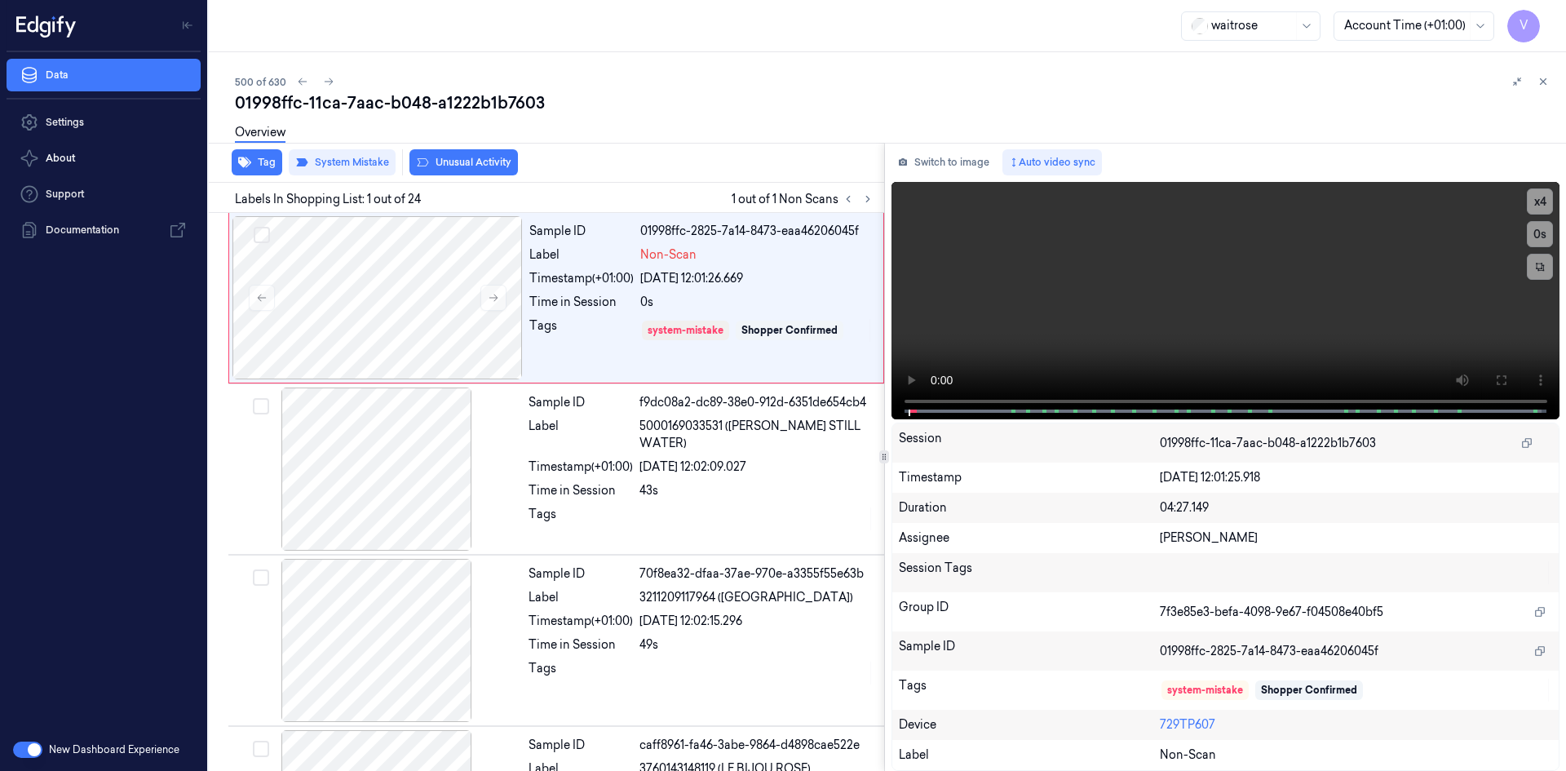
click at [261, 155] on div "Overview" at bounding box center [260, 135] width 51 height 42
click at [262, 165] on button "Tag" at bounding box center [257, 162] width 51 height 26
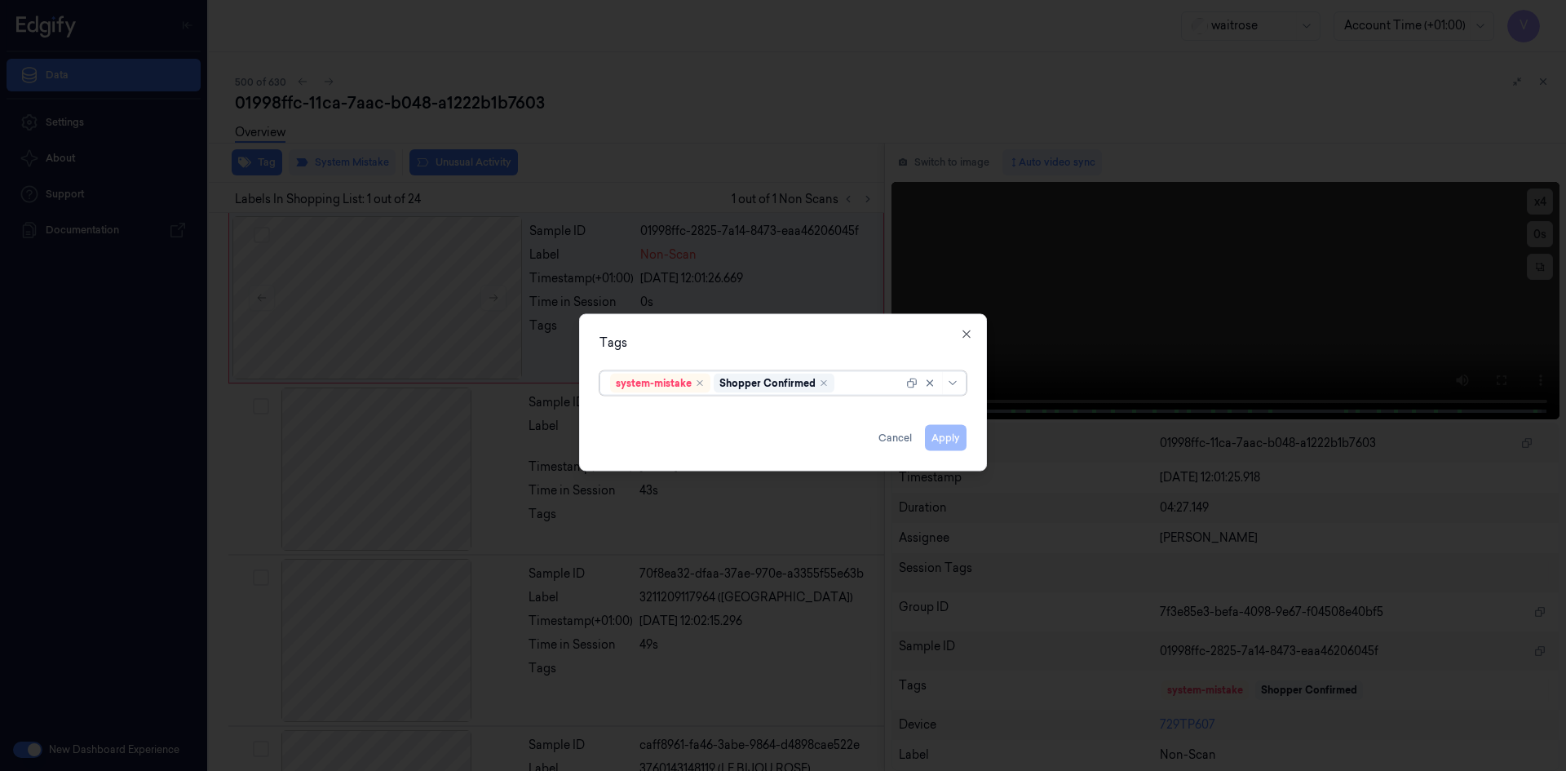
click at [854, 391] on div at bounding box center [870, 382] width 65 height 17
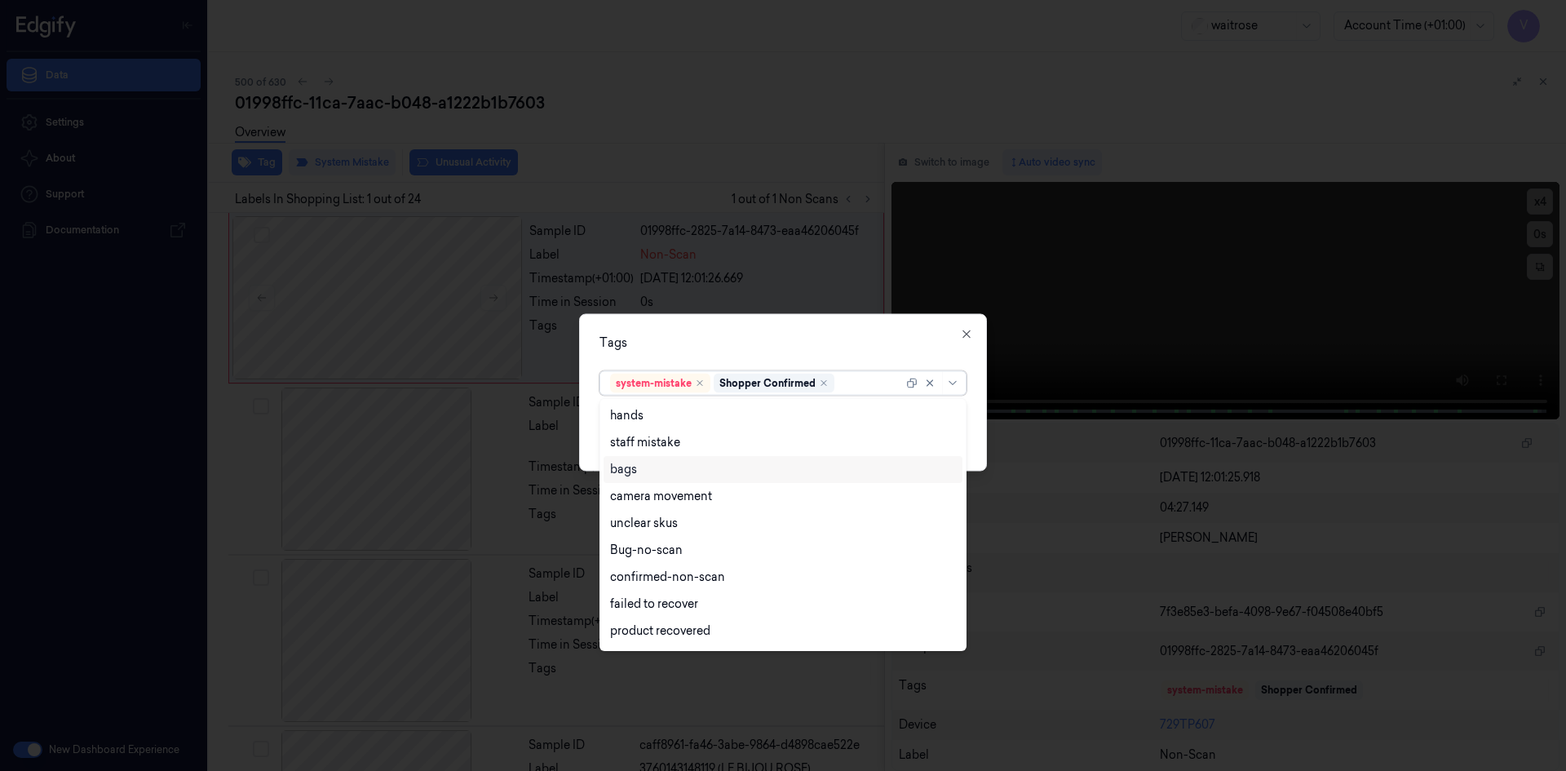
click at [666, 480] on div "bags" at bounding box center [783, 469] width 359 height 27
drag, startPoint x: 797, startPoint y: 326, endPoint x: 860, endPoint y: 366, distance: 74.9
click at [799, 333] on div "Tags option bags, selected. 17 results available. Use Up and Down to choose opt…" at bounding box center [783, 391] width 408 height 157
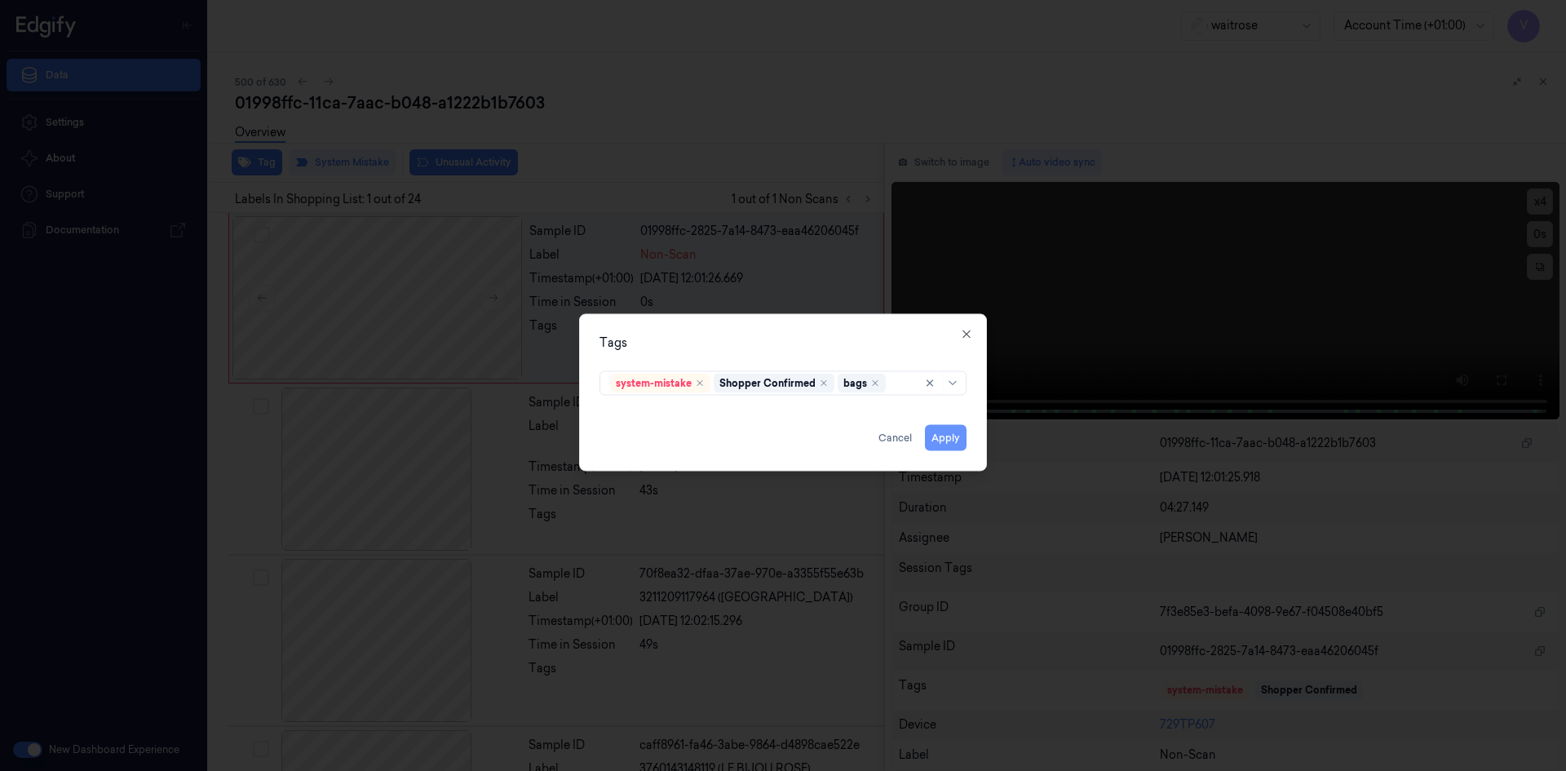
click at [946, 433] on button "Apply" at bounding box center [946, 437] width 42 height 26
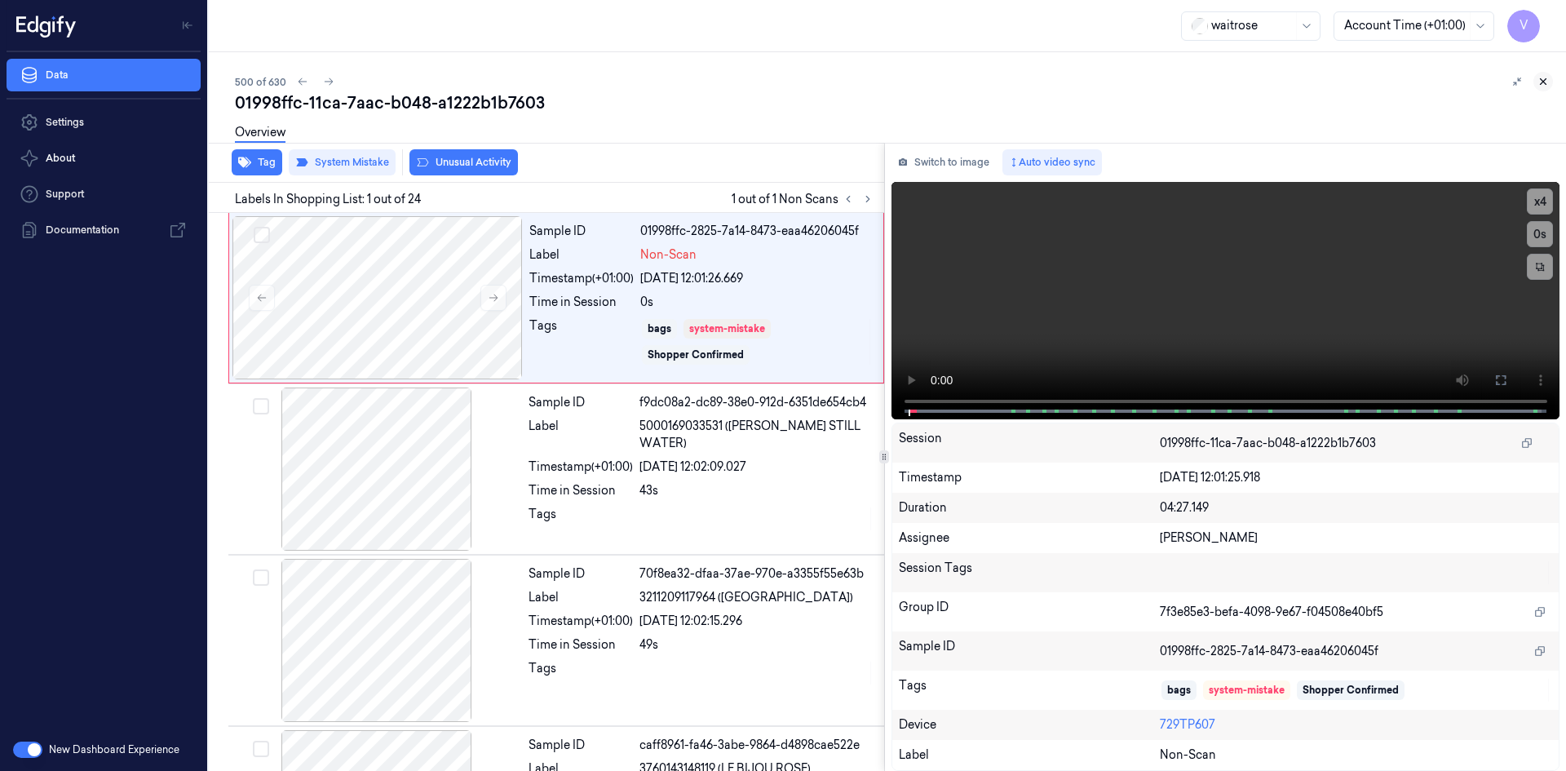
click at [1547, 78] on icon at bounding box center [1543, 81] width 11 height 11
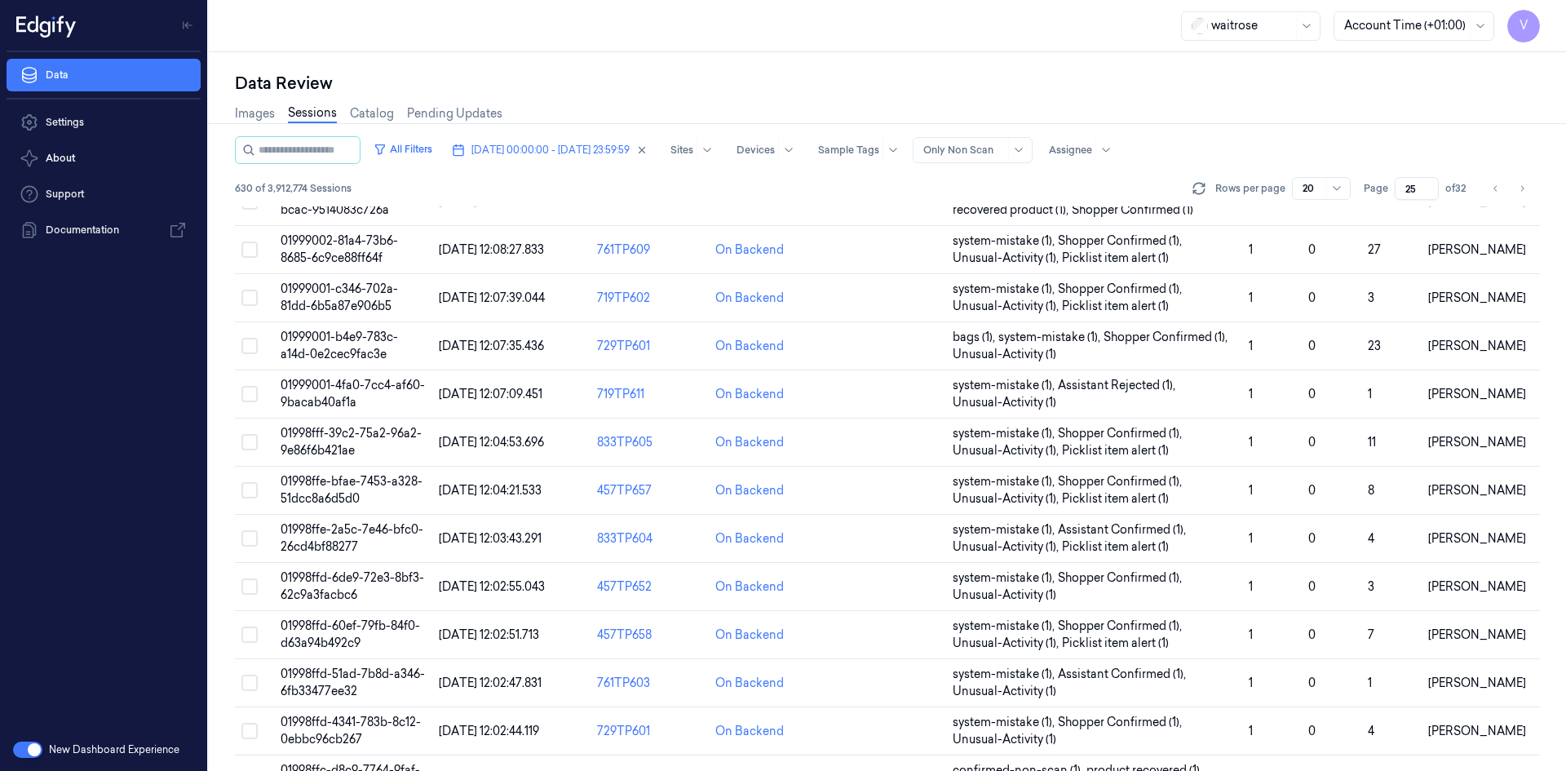
scroll to position [463, 0]
